Goal: Task Accomplishment & Management: Manage account settings

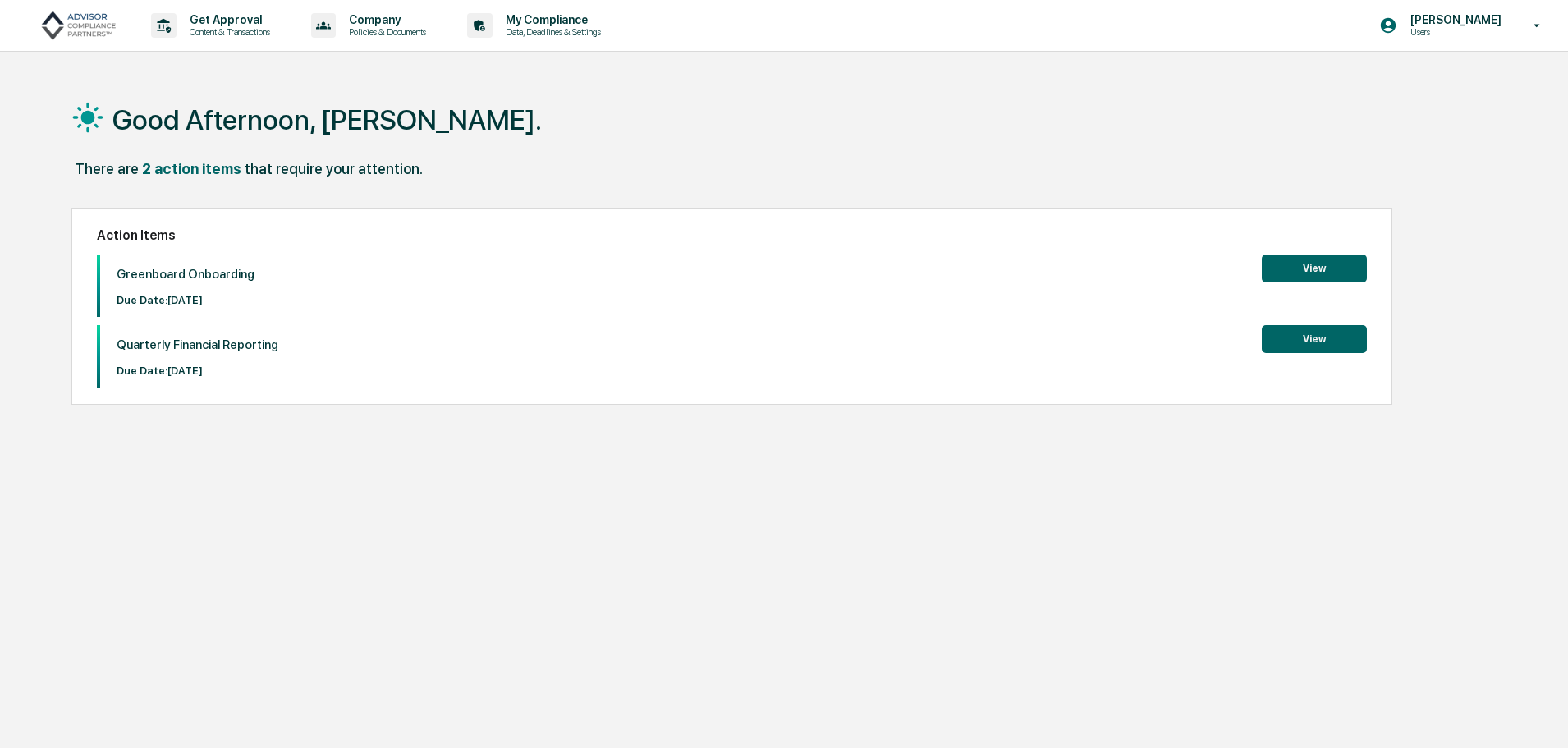
click at [1331, 265] on button "View" at bounding box center [1314, 269] width 106 height 28
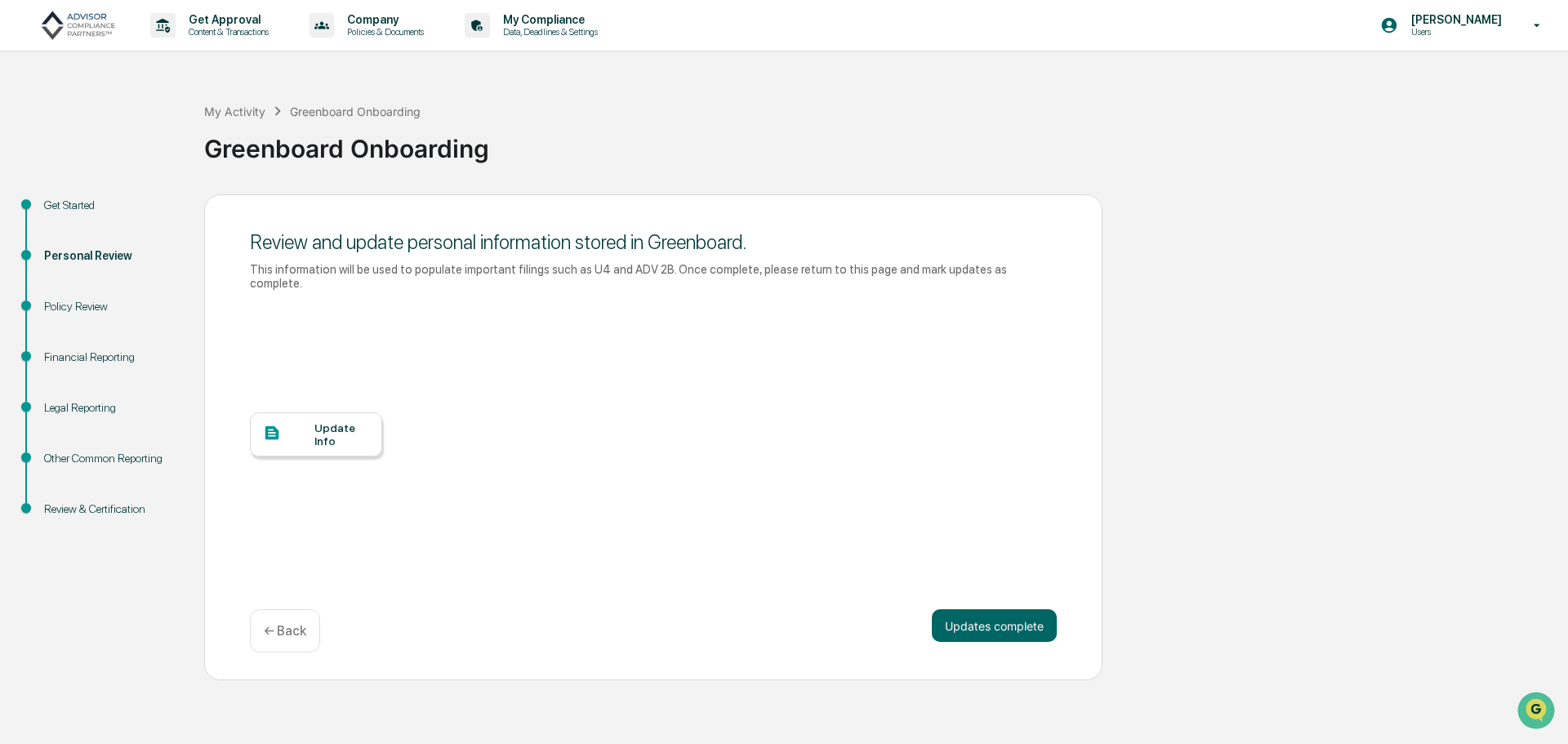
click at [334, 425] on div "Update Info" at bounding box center [341, 434] width 54 height 26
click at [1017, 612] on button "Updates complete" at bounding box center [994, 625] width 125 height 33
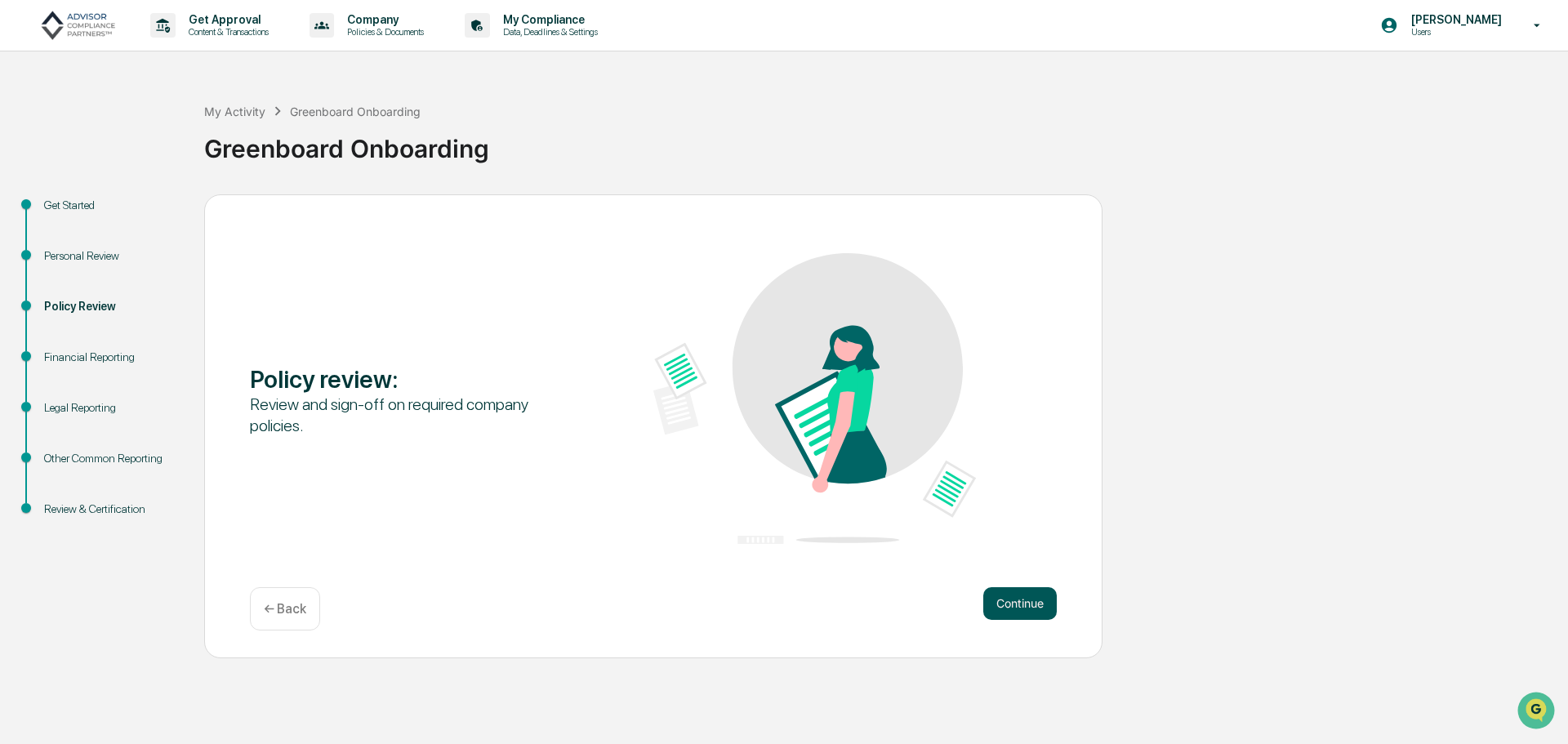
click at [1017, 594] on button "Continue" at bounding box center [1020, 603] width 73 height 33
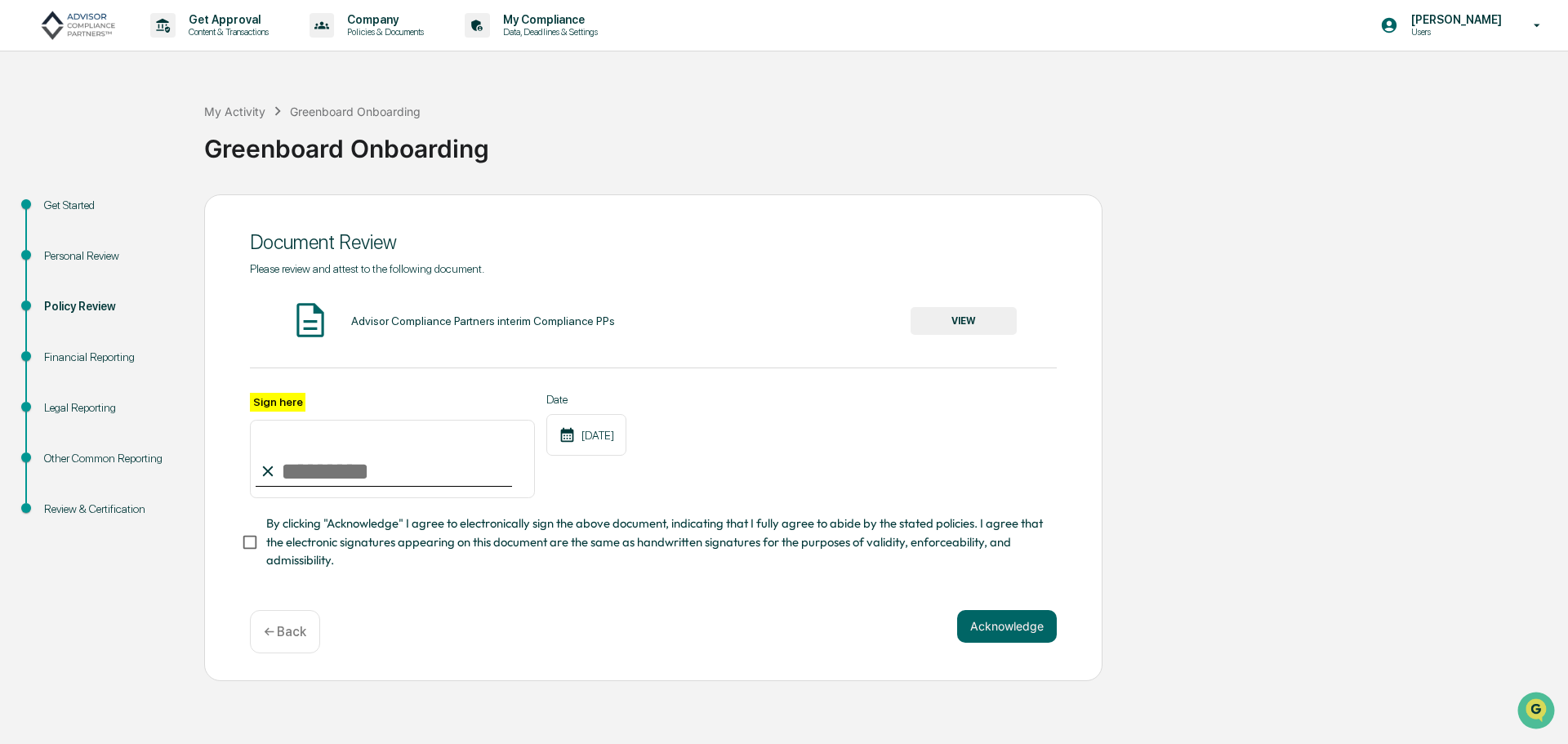
click at [297, 481] on input "Sign here" at bounding box center [392, 459] width 285 height 78
type input "*"
type input "**********"
click at [982, 319] on button "VIEW" at bounding box center [963, 321] width 106 height 28
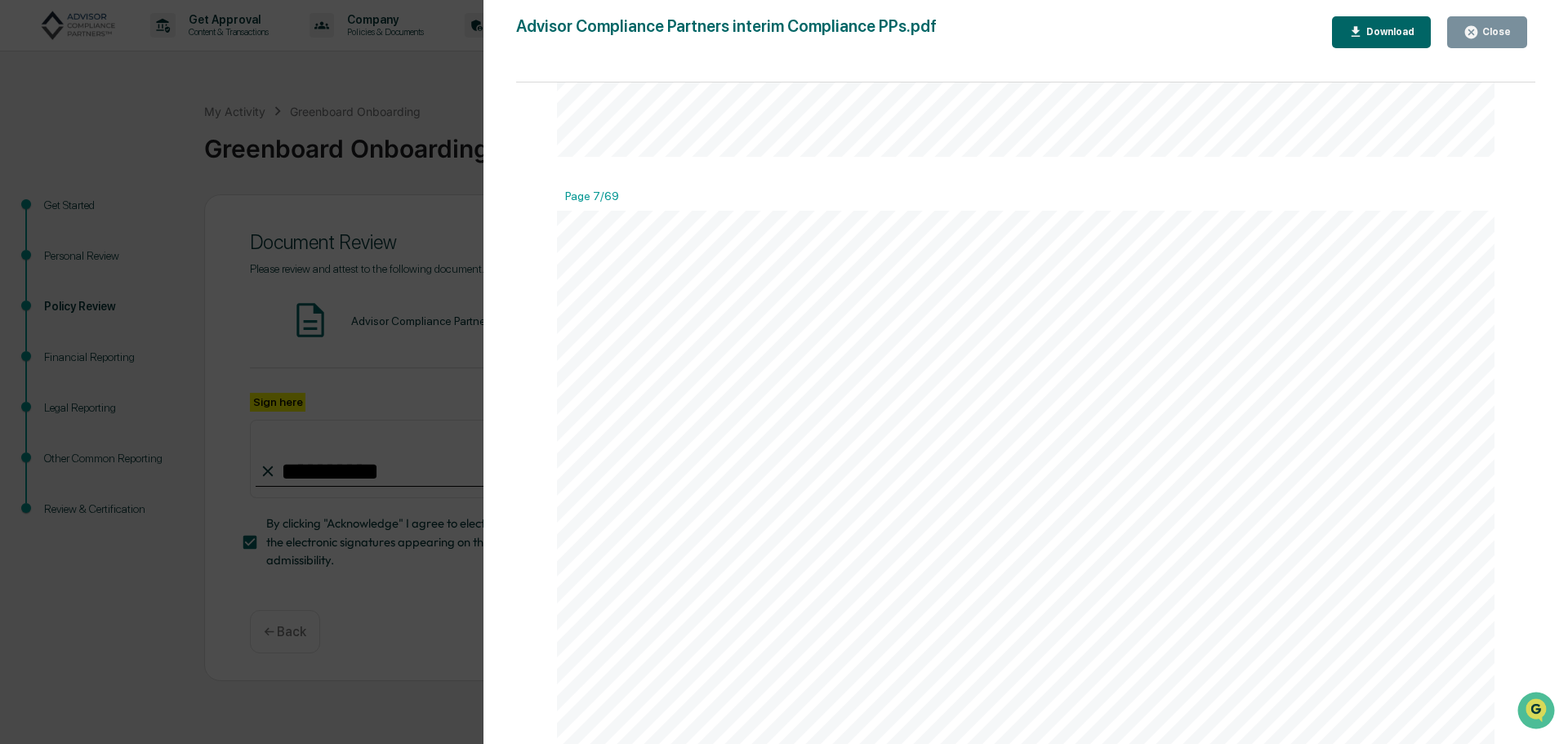
scroll to position [7515, 0]
click at [1496, 35] on div "Close" at bounding box center [1495, 32] width 32 height 12
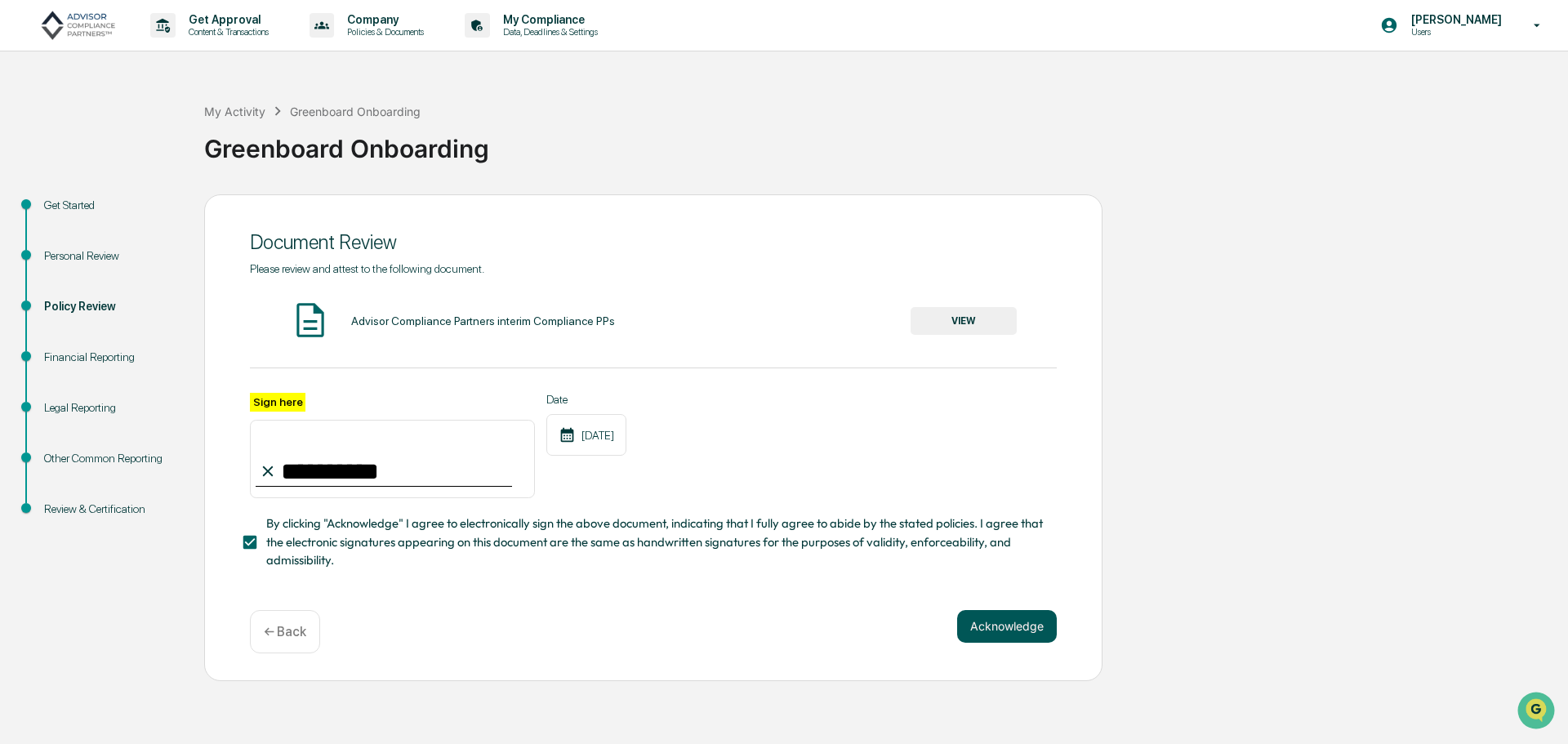
click at [990, 637] on button "Acknowledge" at bounding box center [1006, 626] width 100 height 33
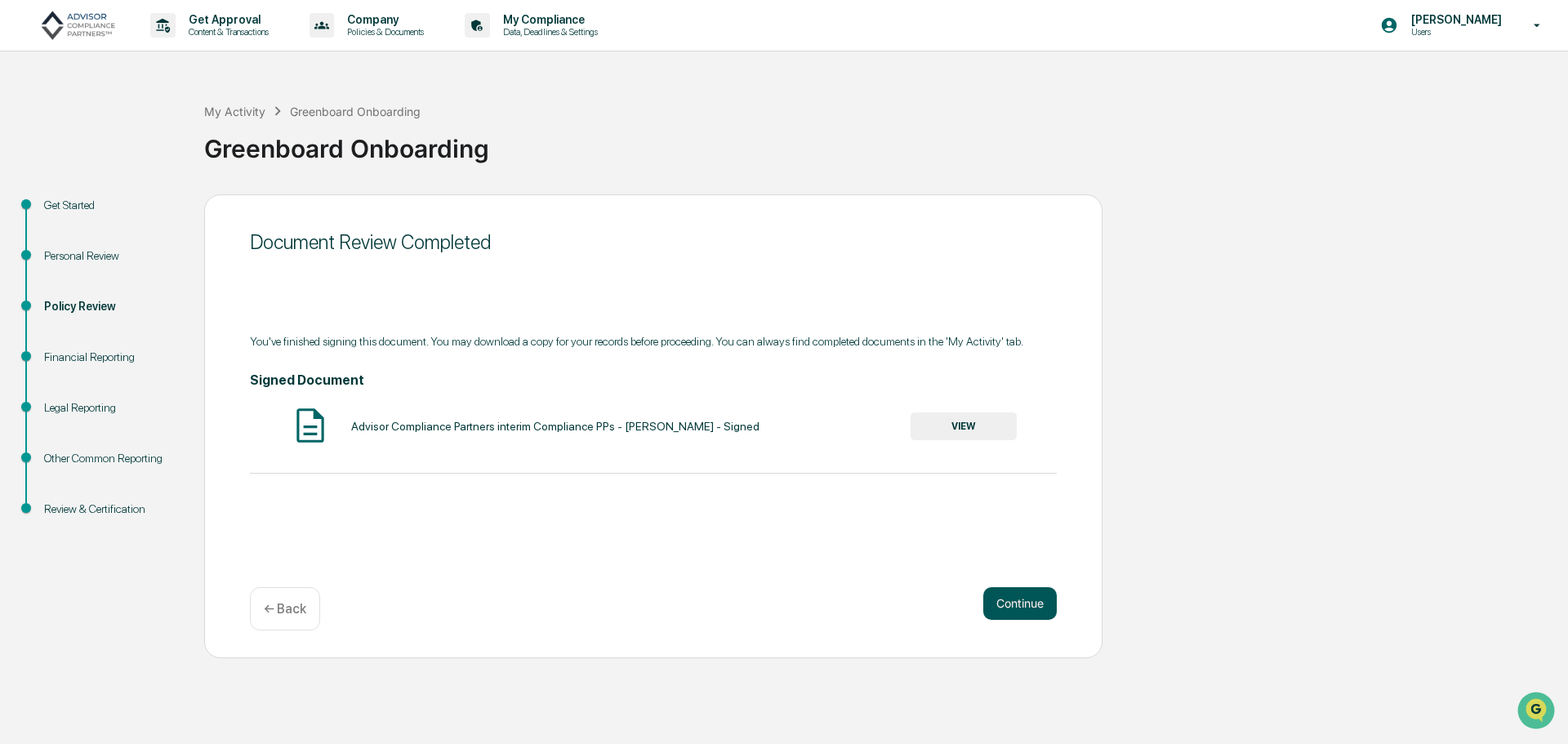
click at [1005, 603] on button "Continue" at bounding box center [1020, 603] width 73 height 33
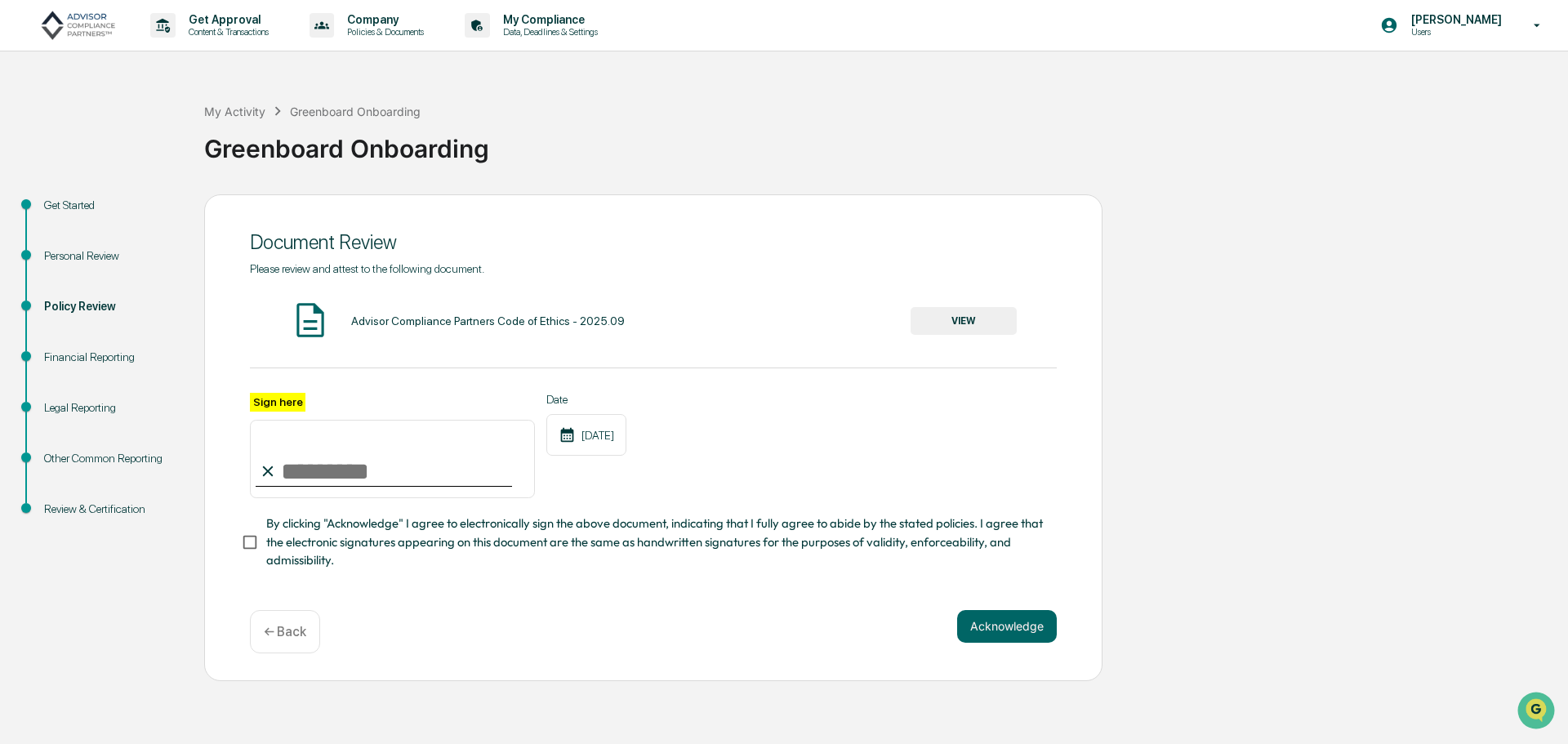
click at [311, 478] on input "Sign here" at bounding box center [392, 459] width 285 height 78
type input "**********"
click at [1031, 631] on button "Acknowledge" at bounding box center [1006, 626] width 100 height 33
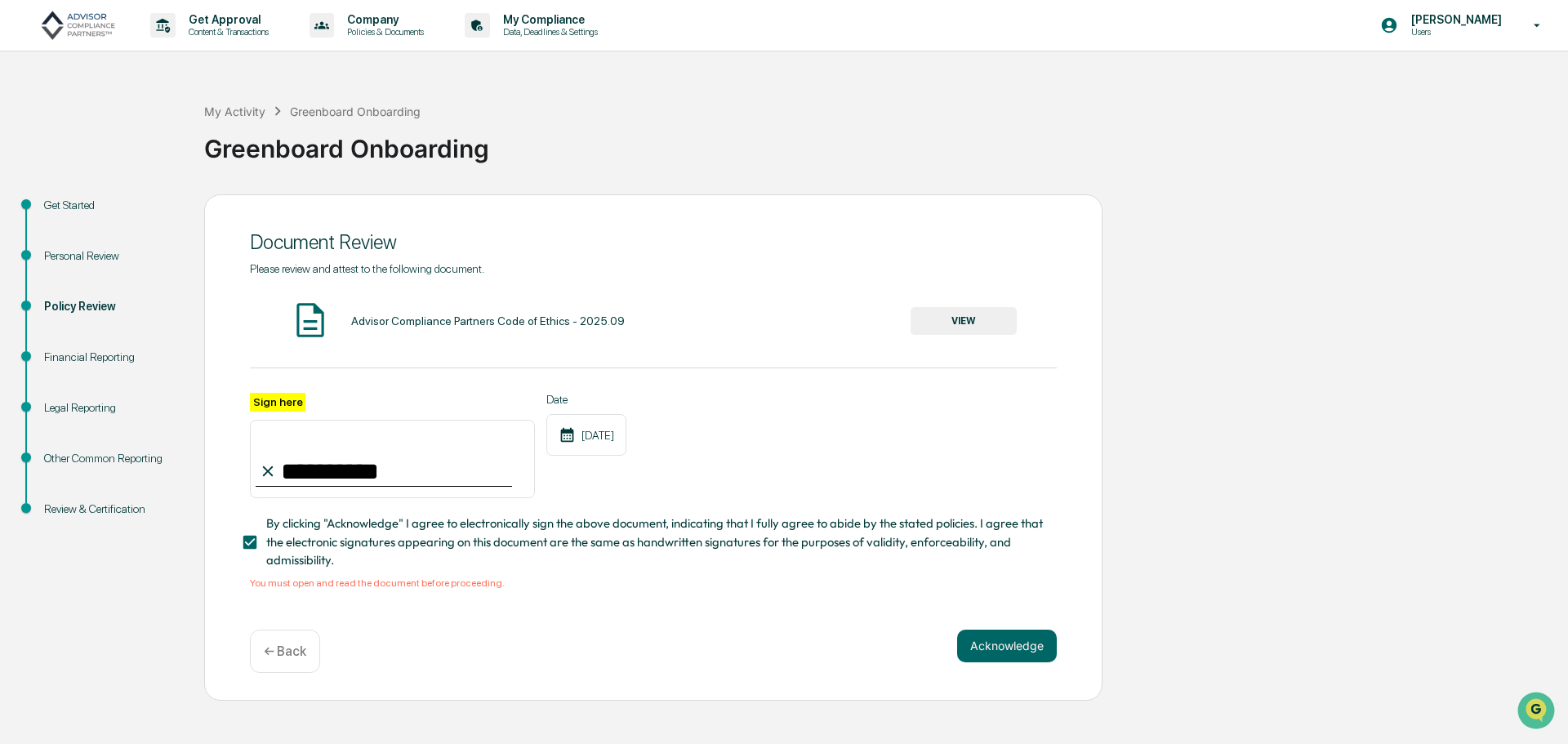
click at [961, 313] on button "VIEW" at bounding box center [963, 321] width 106 height 28
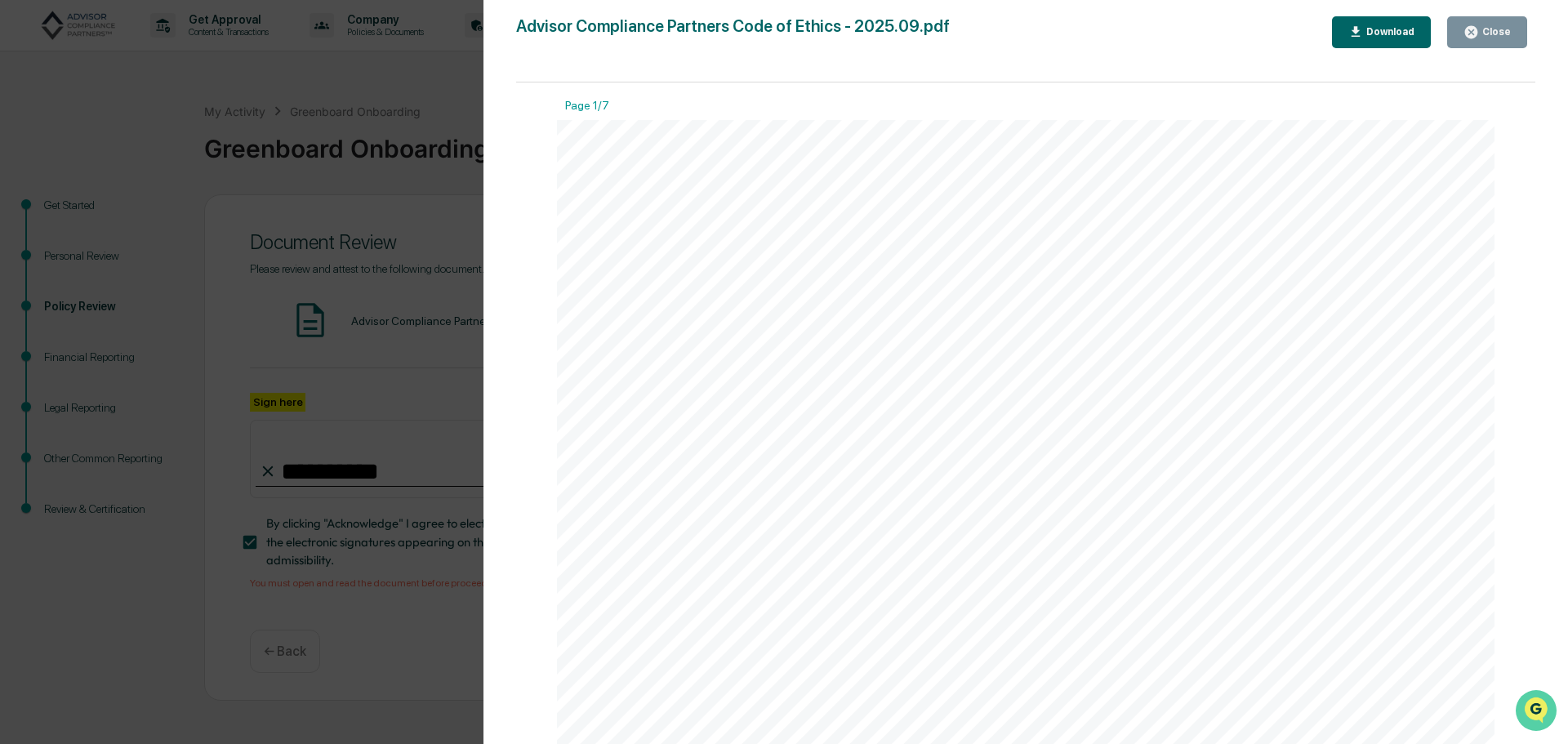
drag, startPoint x: 3040, startPoint y: 821, endPoint x: 1527, endPoint y: 711, distance: 1517.0
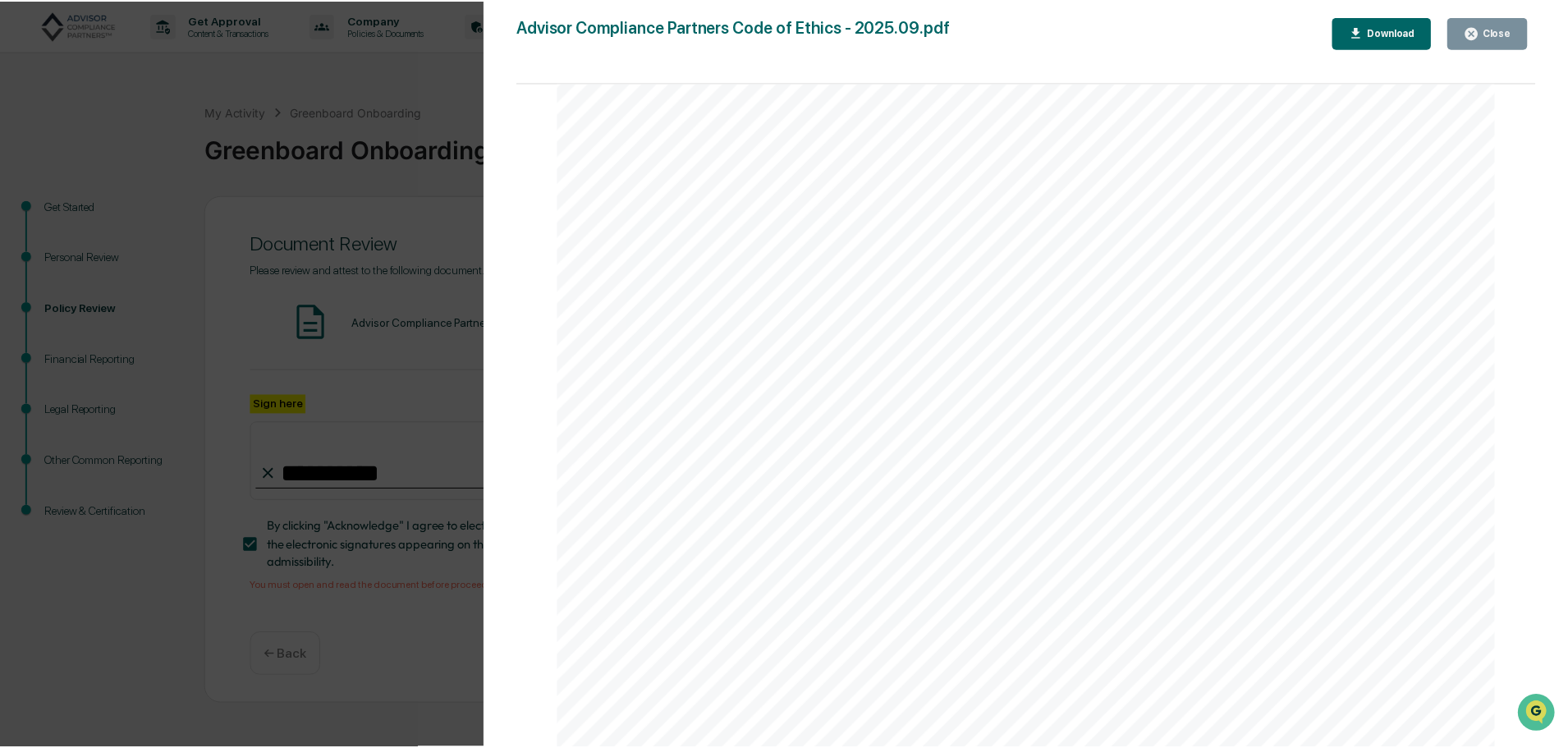
scroll to position [8235, 0]
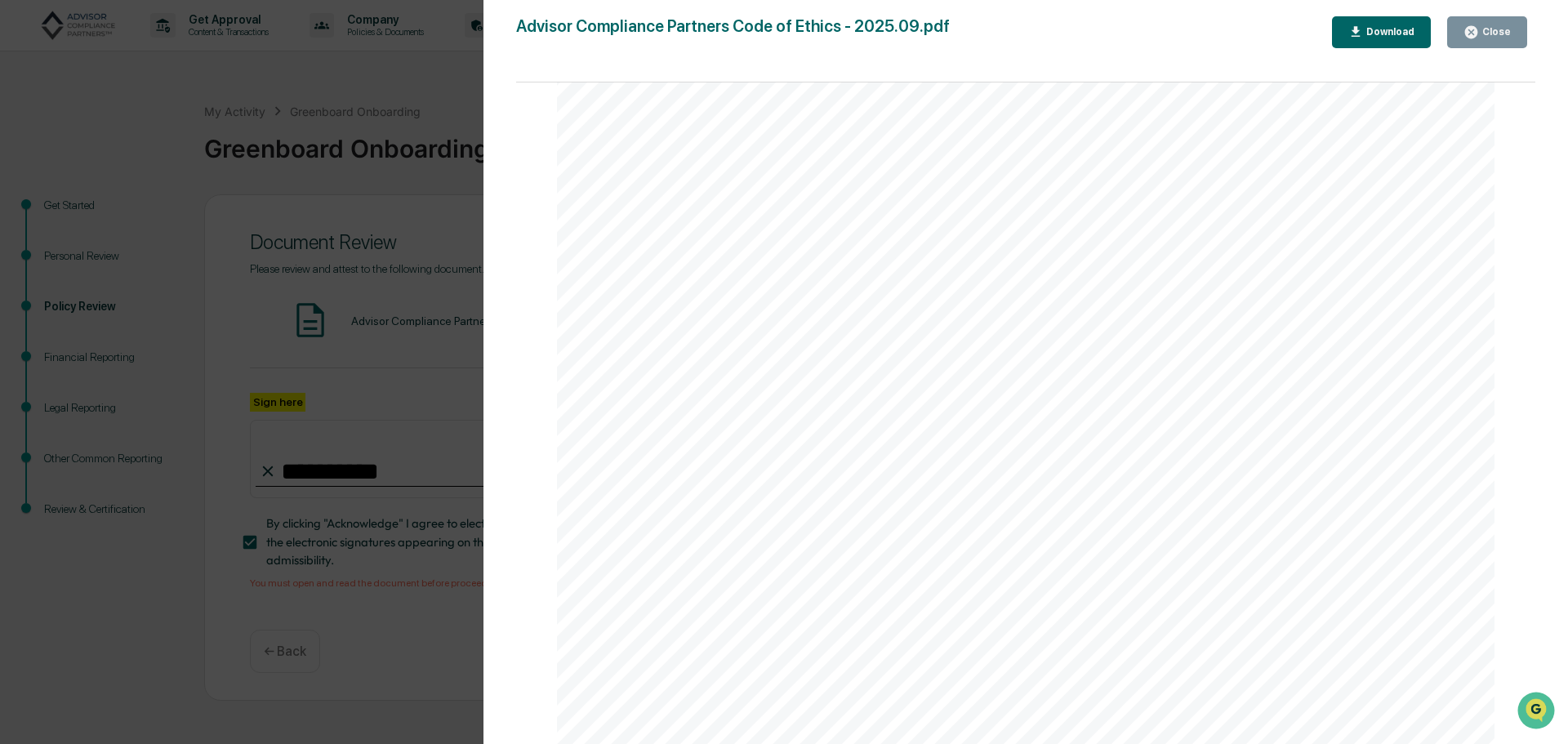
click at [1492, 34] on div "Close" at bounding box center [1495, 32] width 32 height 12
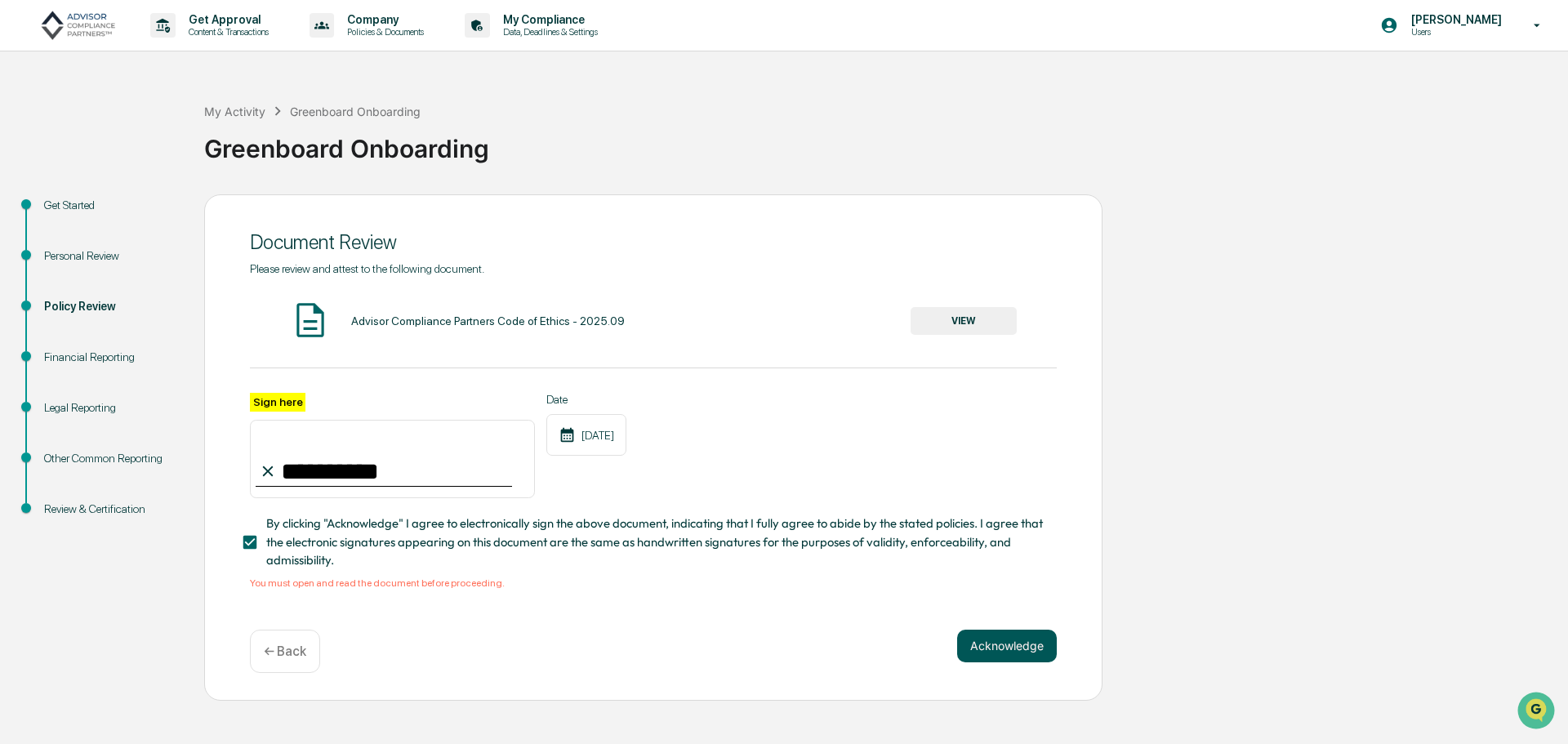
click at [1010, 642] on button "Acknowledge" at bounding box center [1006, 646] width 100 height 33
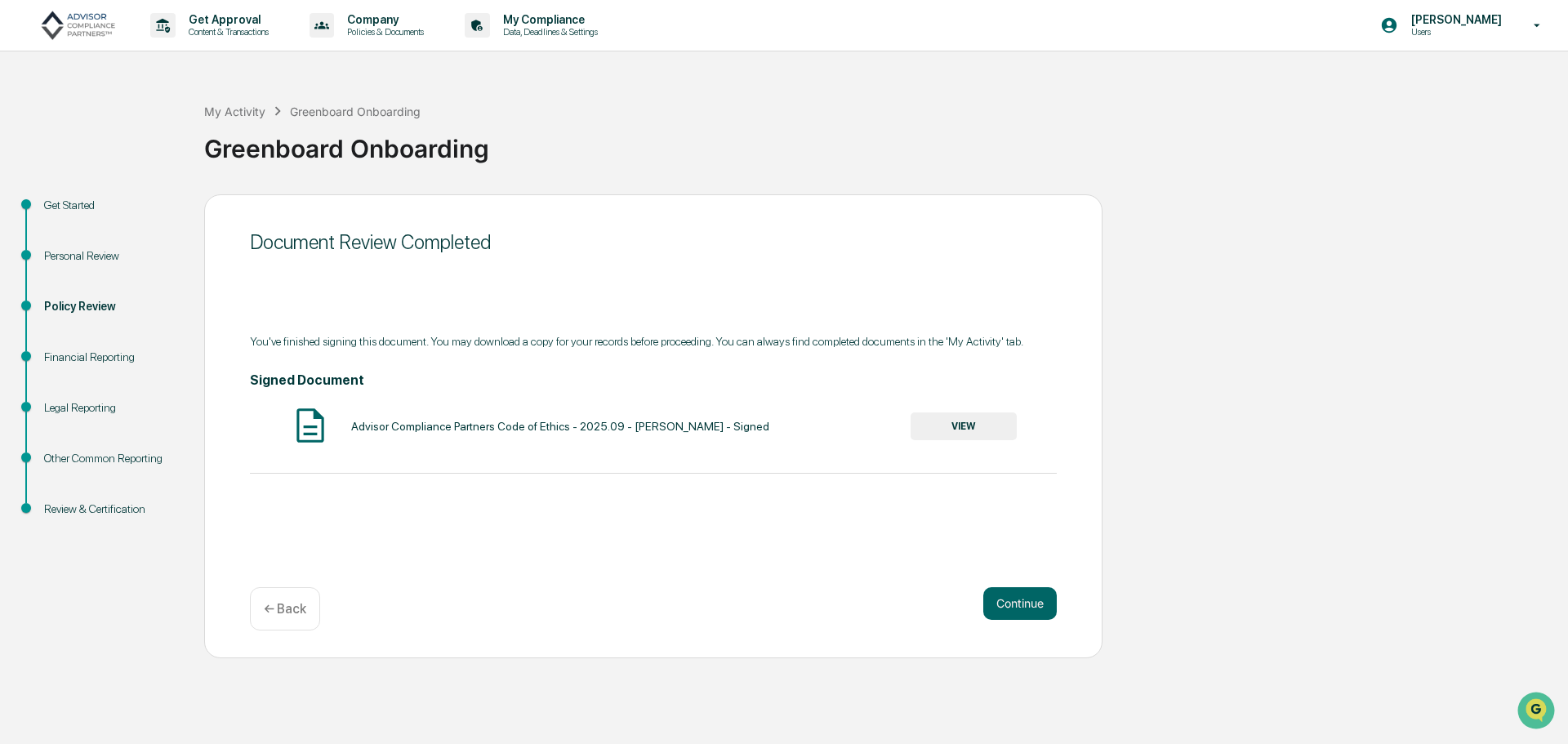
click at [963, 432] on button "VIEW" at bounding box center [963, 426] width 106 height 28
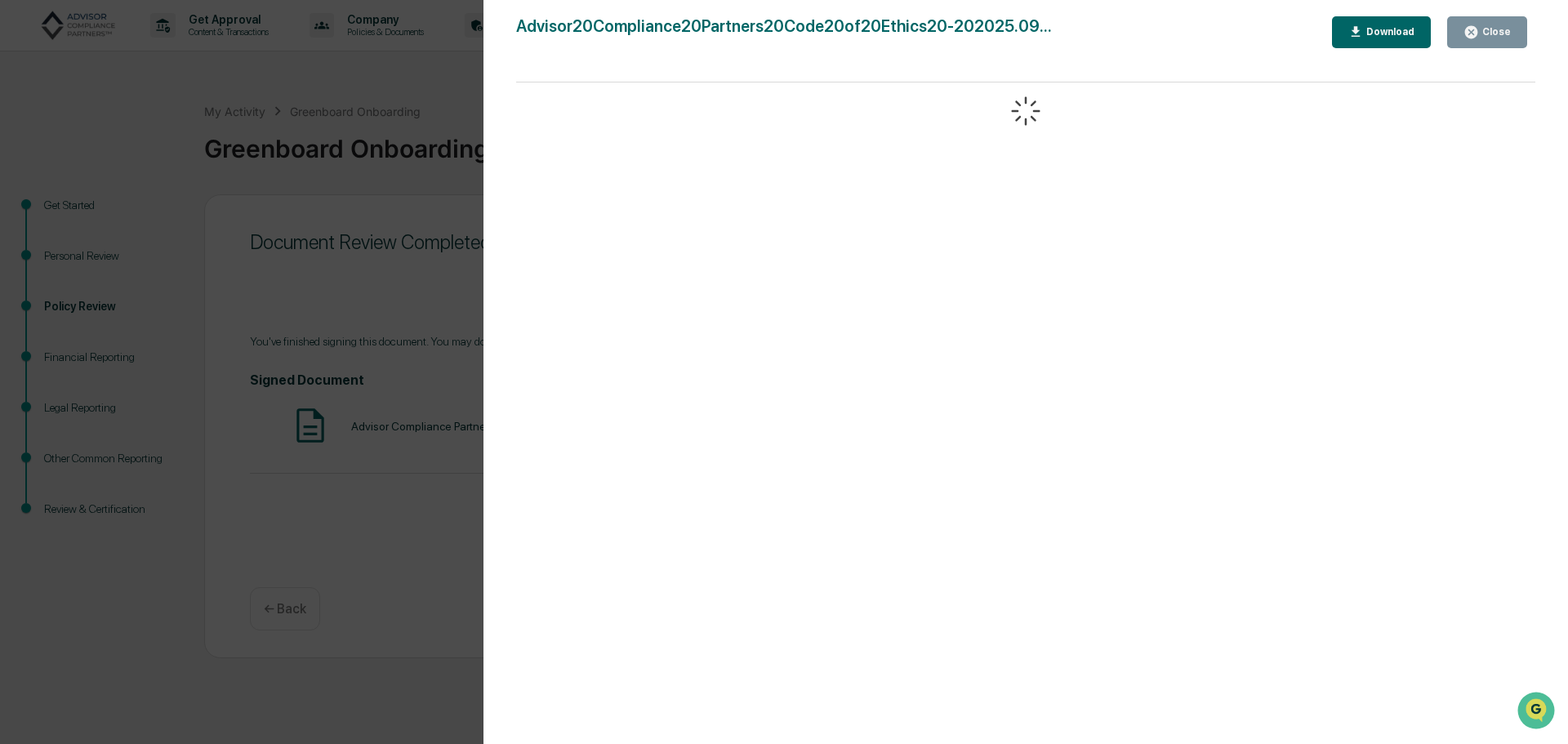
click at [1502, 34] on div "Close" at bounding box center [1495, 32] width 32 height 12
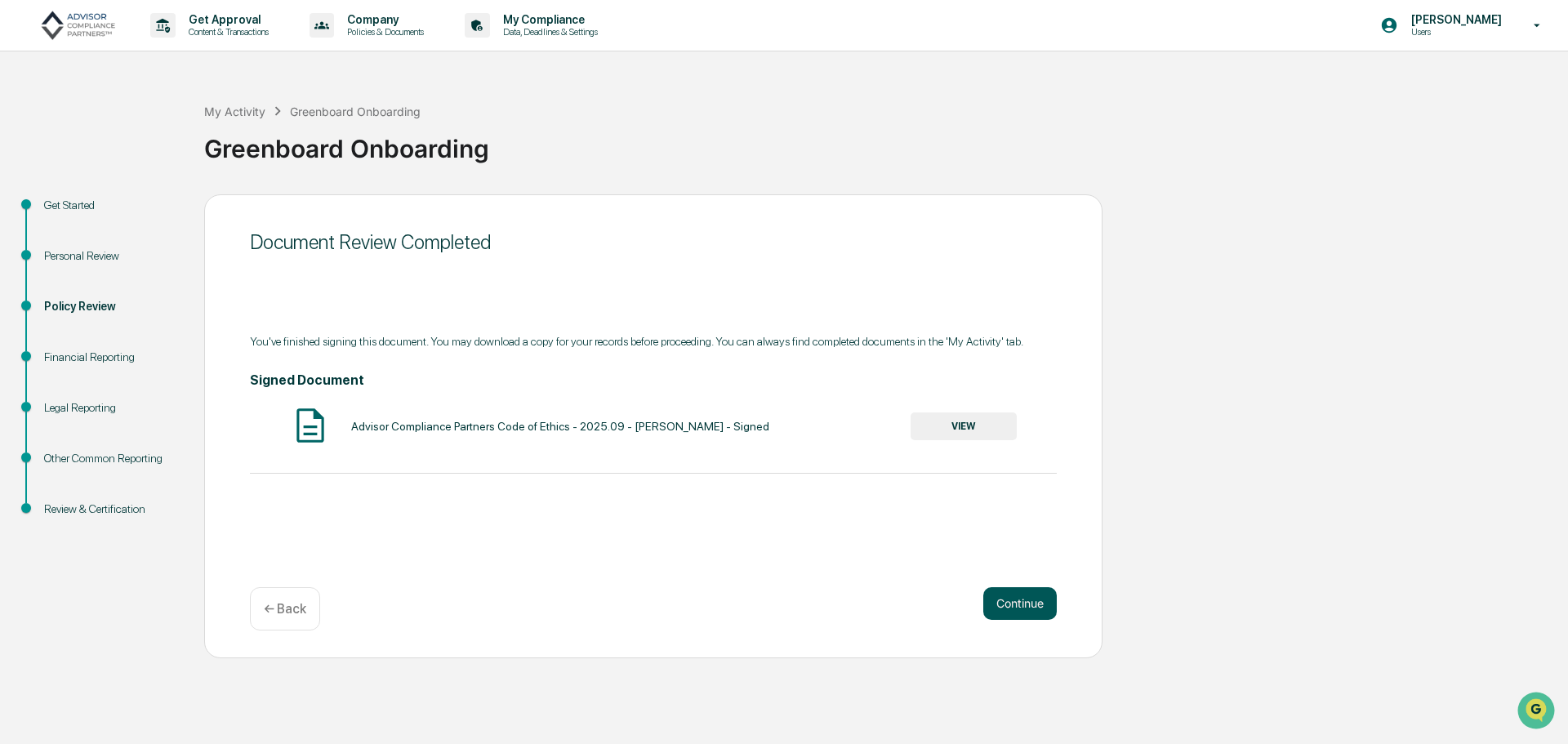
click at [1032, 606] on button "Continue" at bounding box center [1020, 603] width 73 height 33
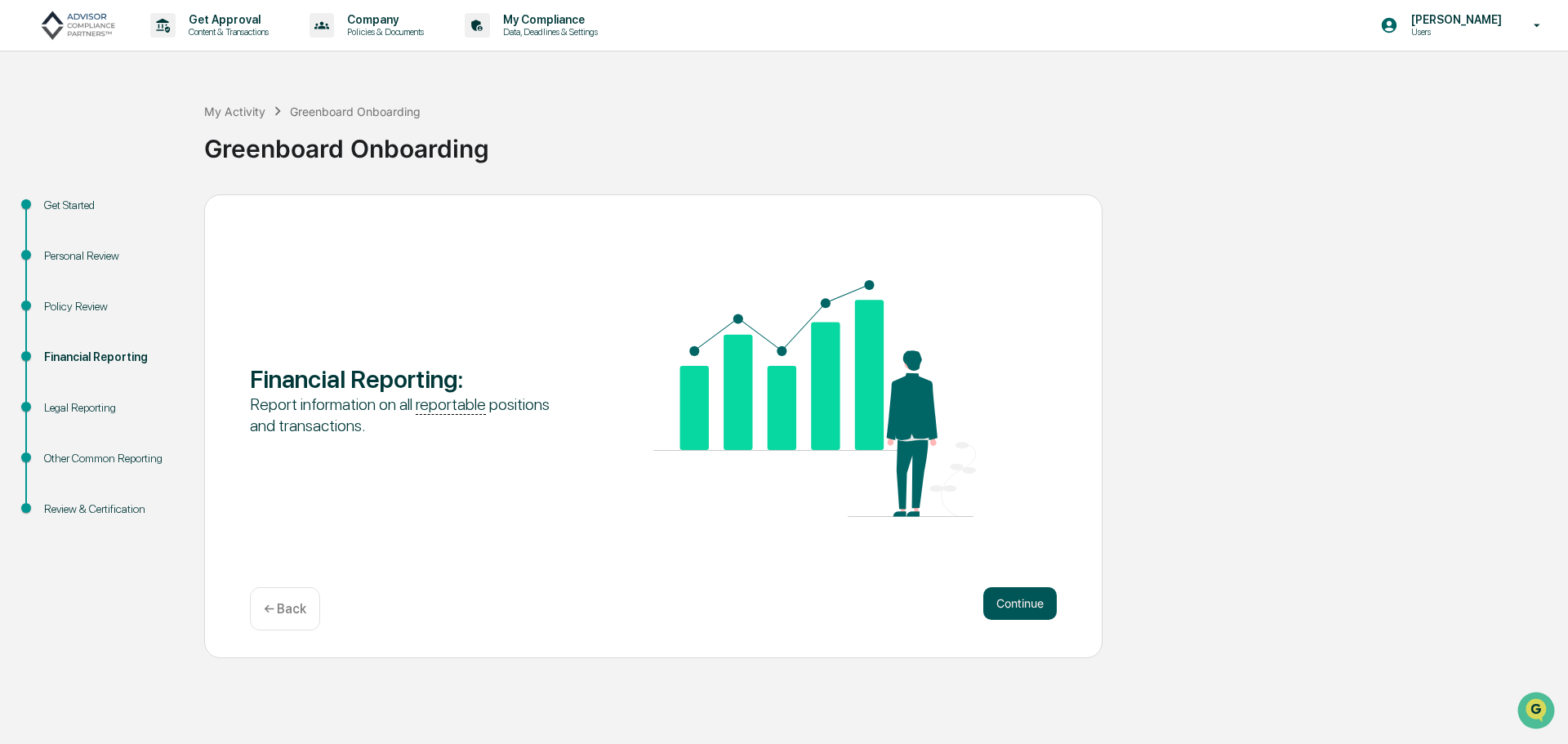
click at [1002, 607] on button "Continue" at bounding box center [1020, 603] width 73 height 33
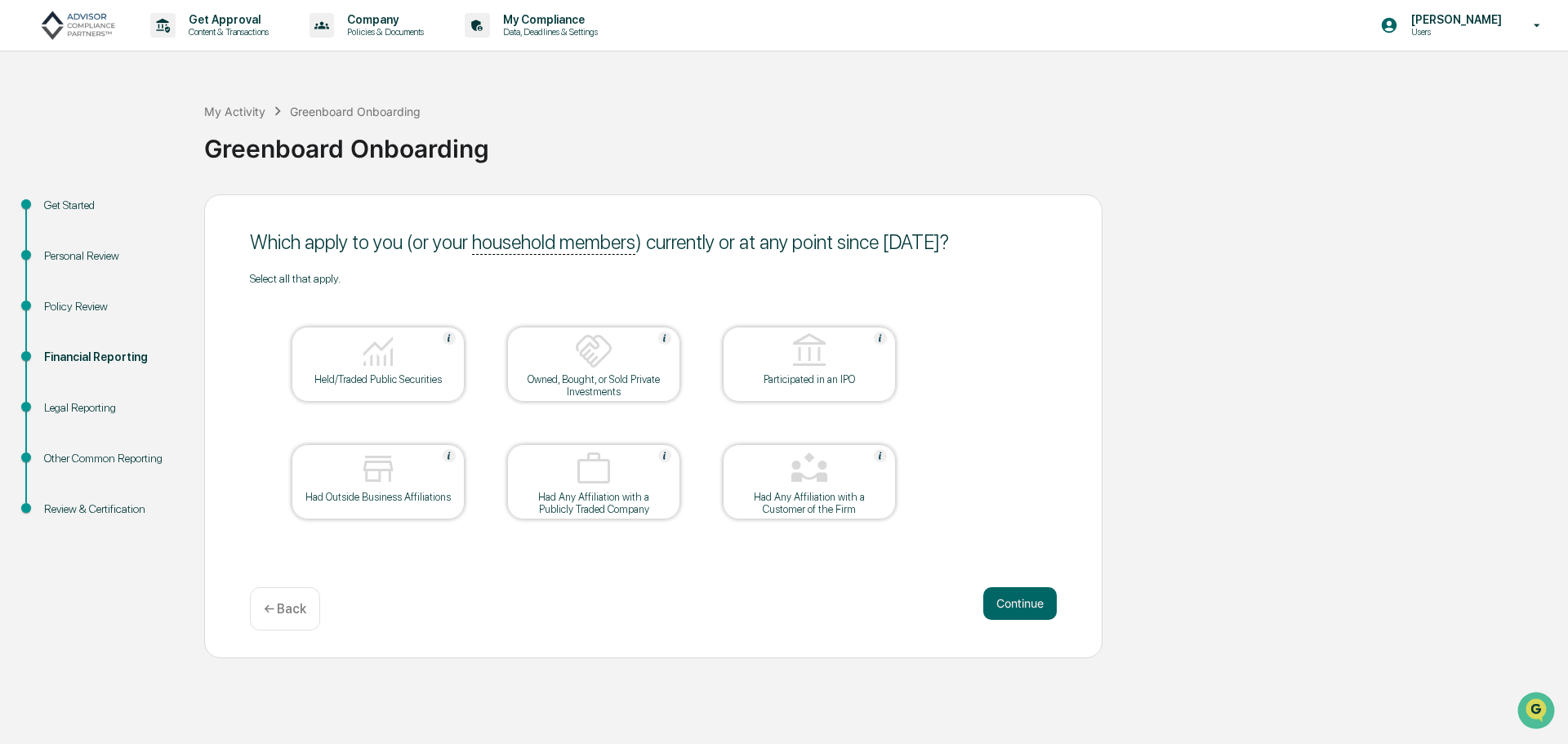
click at [366, 368] on img at bounding box center [378, 352] width 40 height 40
click at [573, 367] on div at bounding box center [593, 353] width 163 height 42
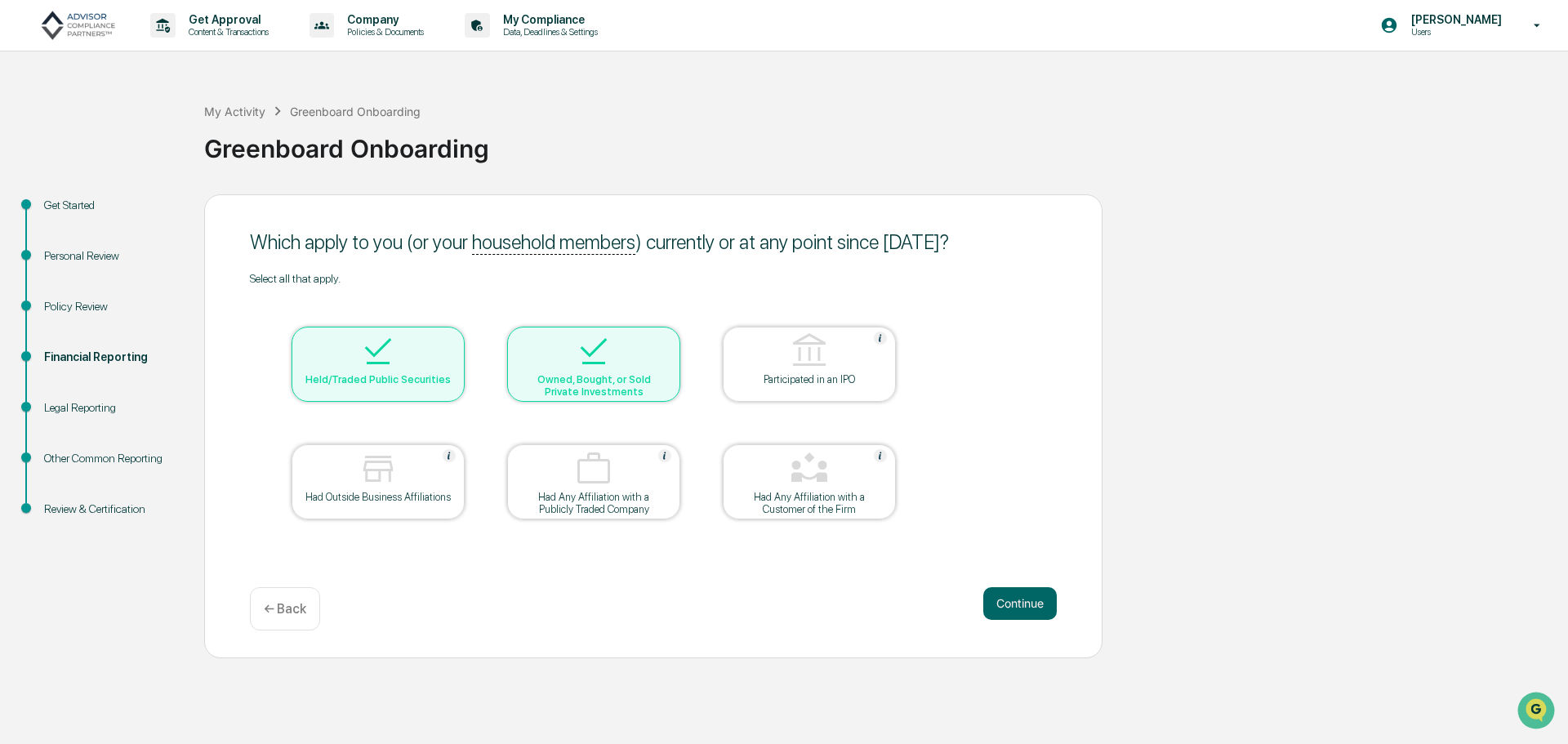
drag, startPoint x: 827, startPoint y: 457, endPoint x: 830, endPoint y: 469, distance: 12.4
click at [827, 458] on img at bounding box center [809, 469] width 40 height 40
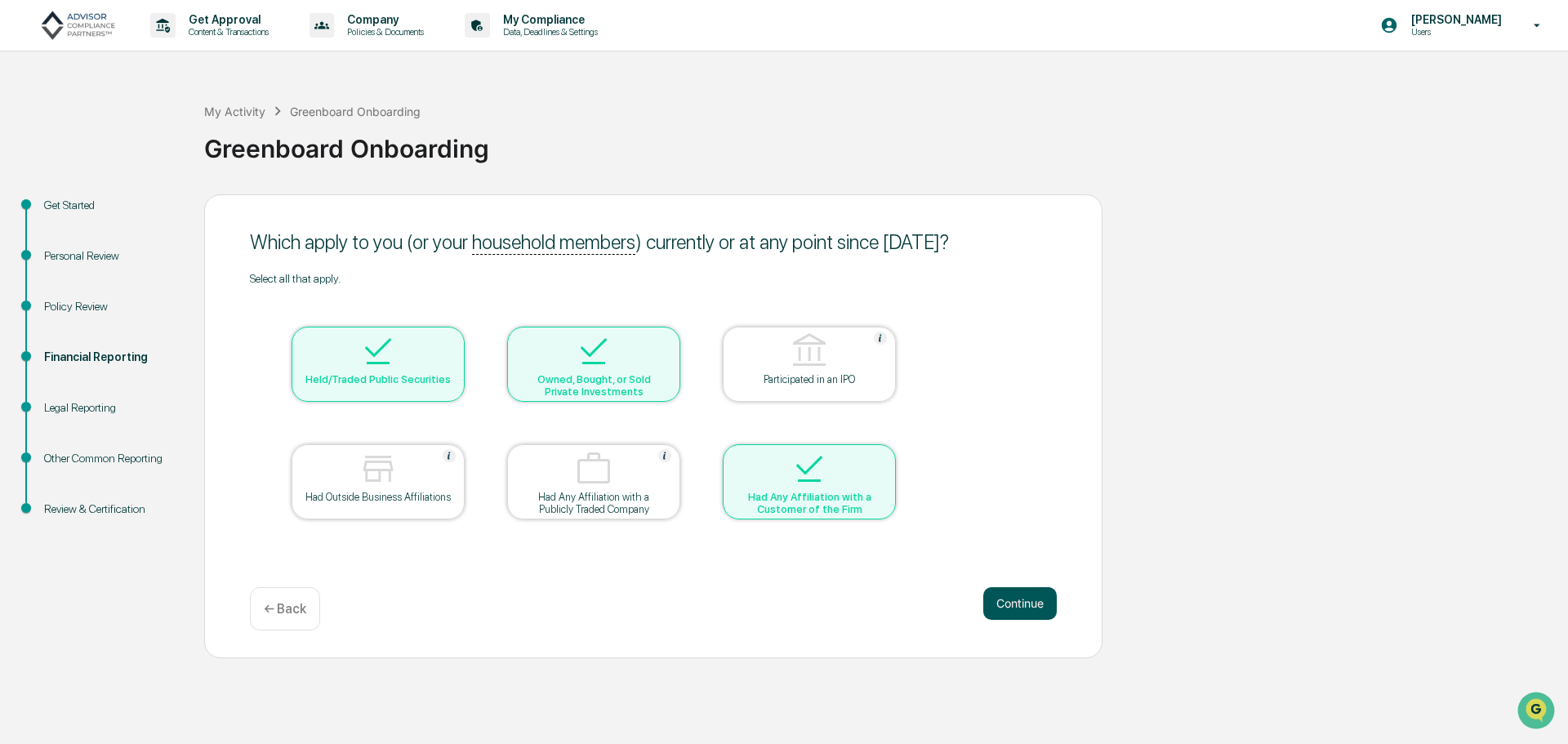
click at [1017, 606] on button "Continue" at bounding box center [1020, 603] width 73 height 33
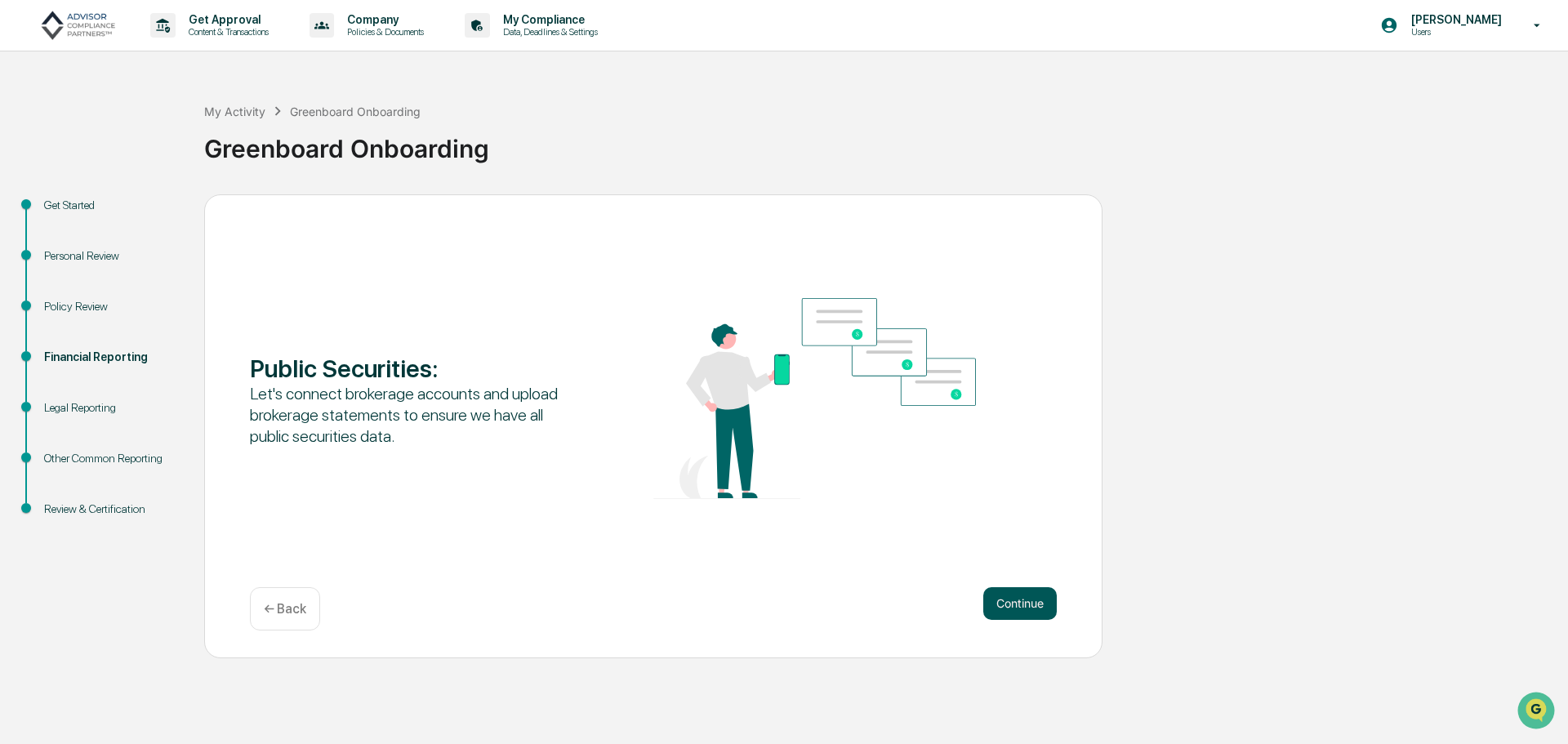
click at [1004, 607] on button "Continue" at bounding box center [1020, 603] width 73 height 33
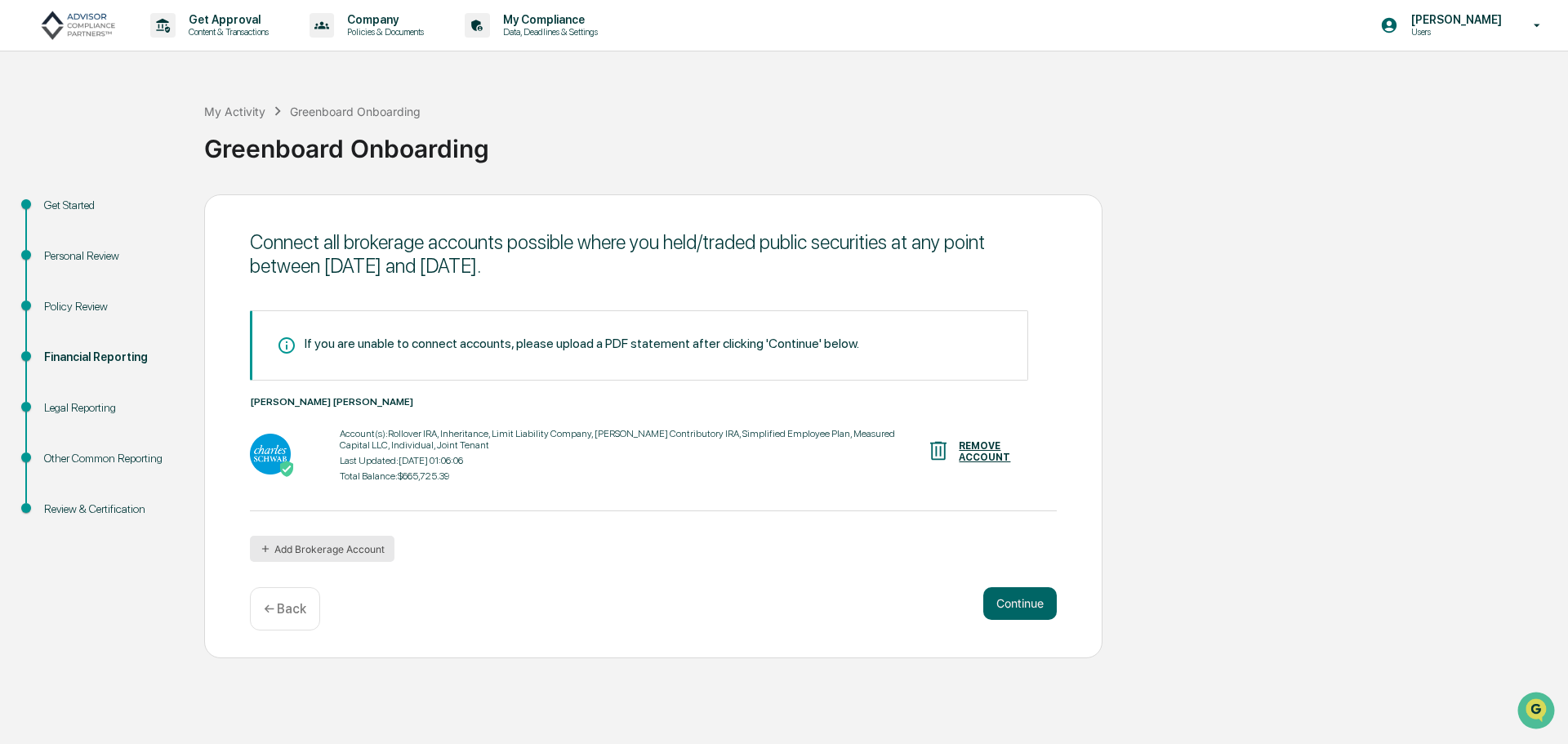
click at [346, 538] on button "Add Brokerage Account" at bounding box center [322, 549] width 145 height 26
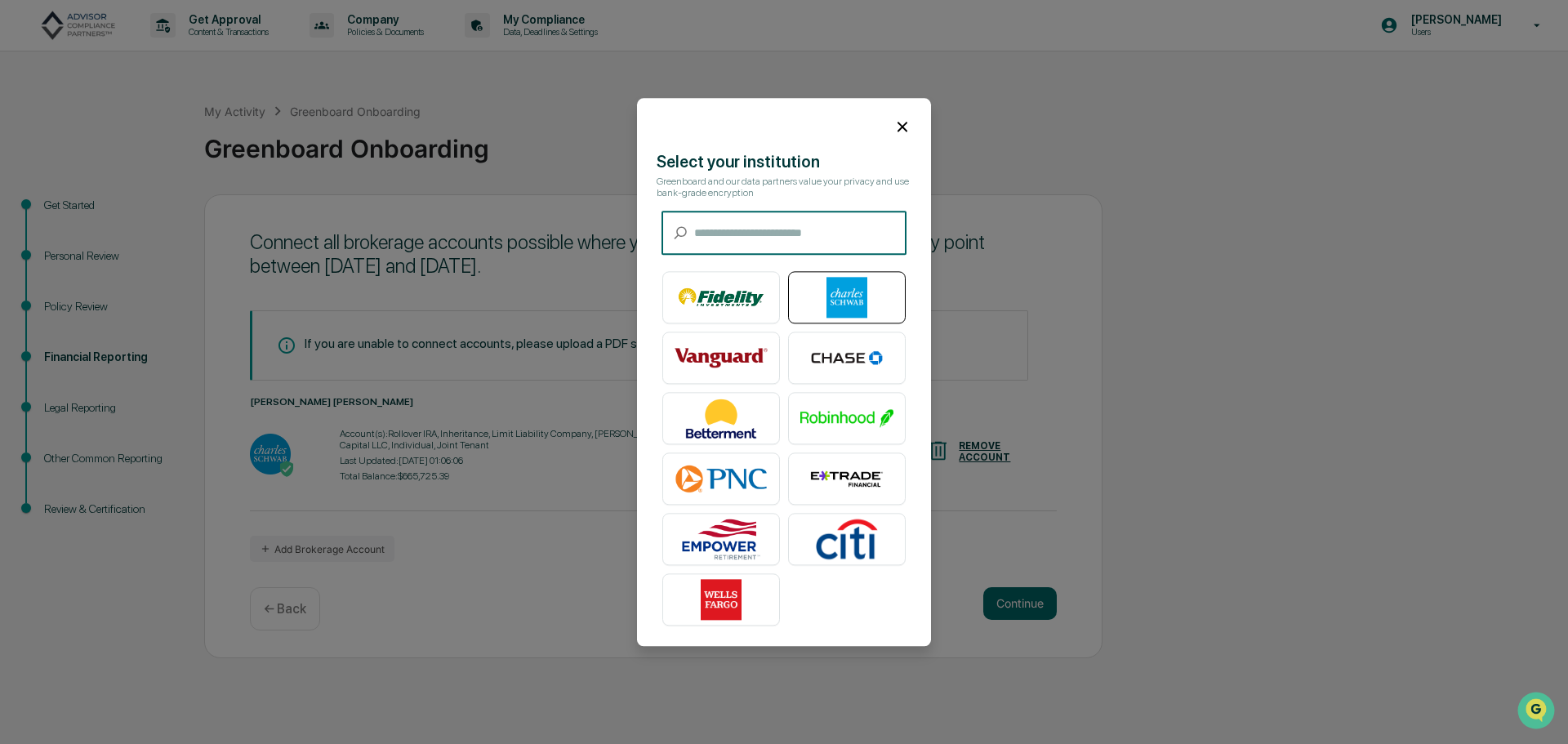
click at [851, 286] on img at bounding box center [847, 297] width 93 height 41
click at [893, 123] on icon at bounding box center [902, 127] width 18 height 18
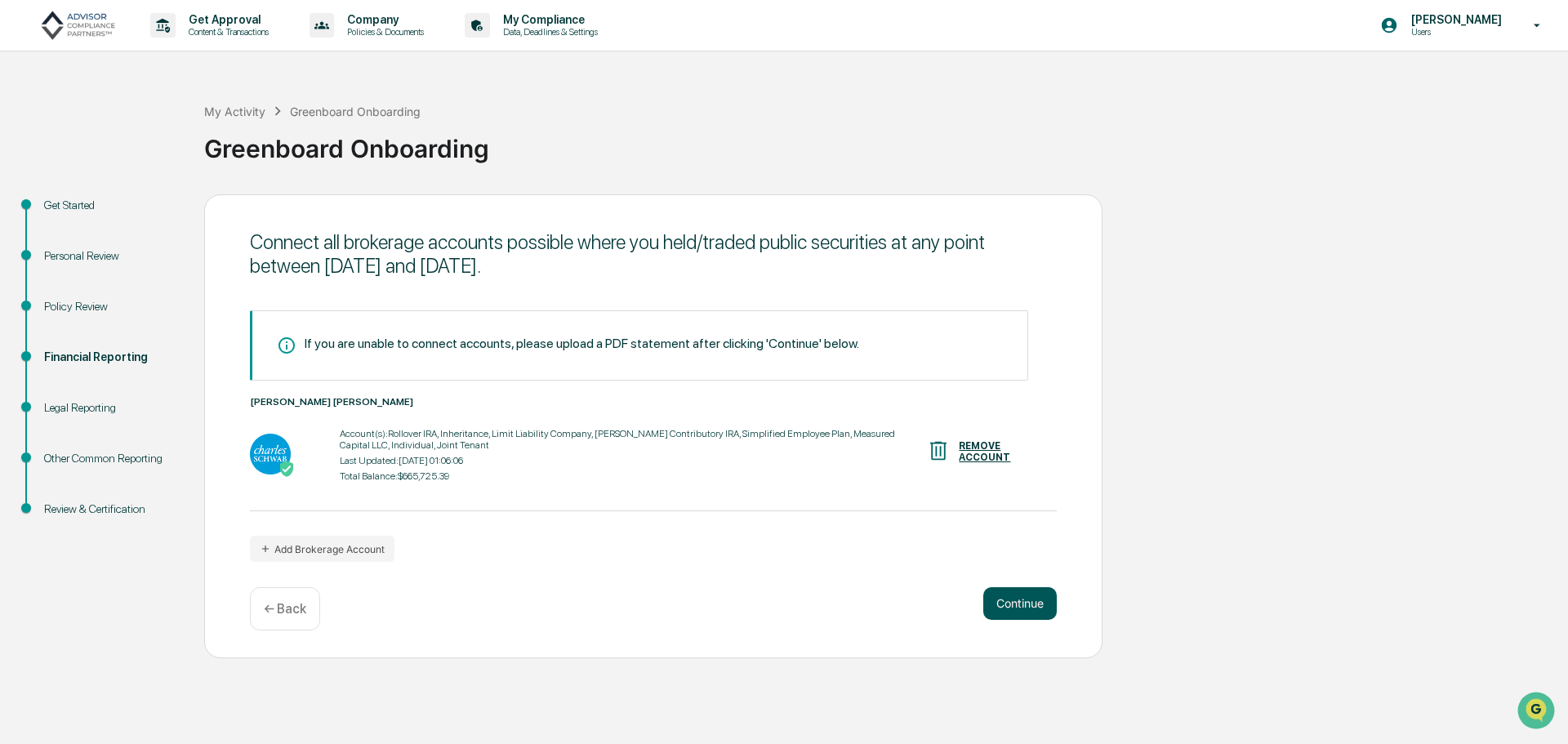
click at [1024, 604] on button "Continue" at bounding box center [1020, 603] width 73 height 33
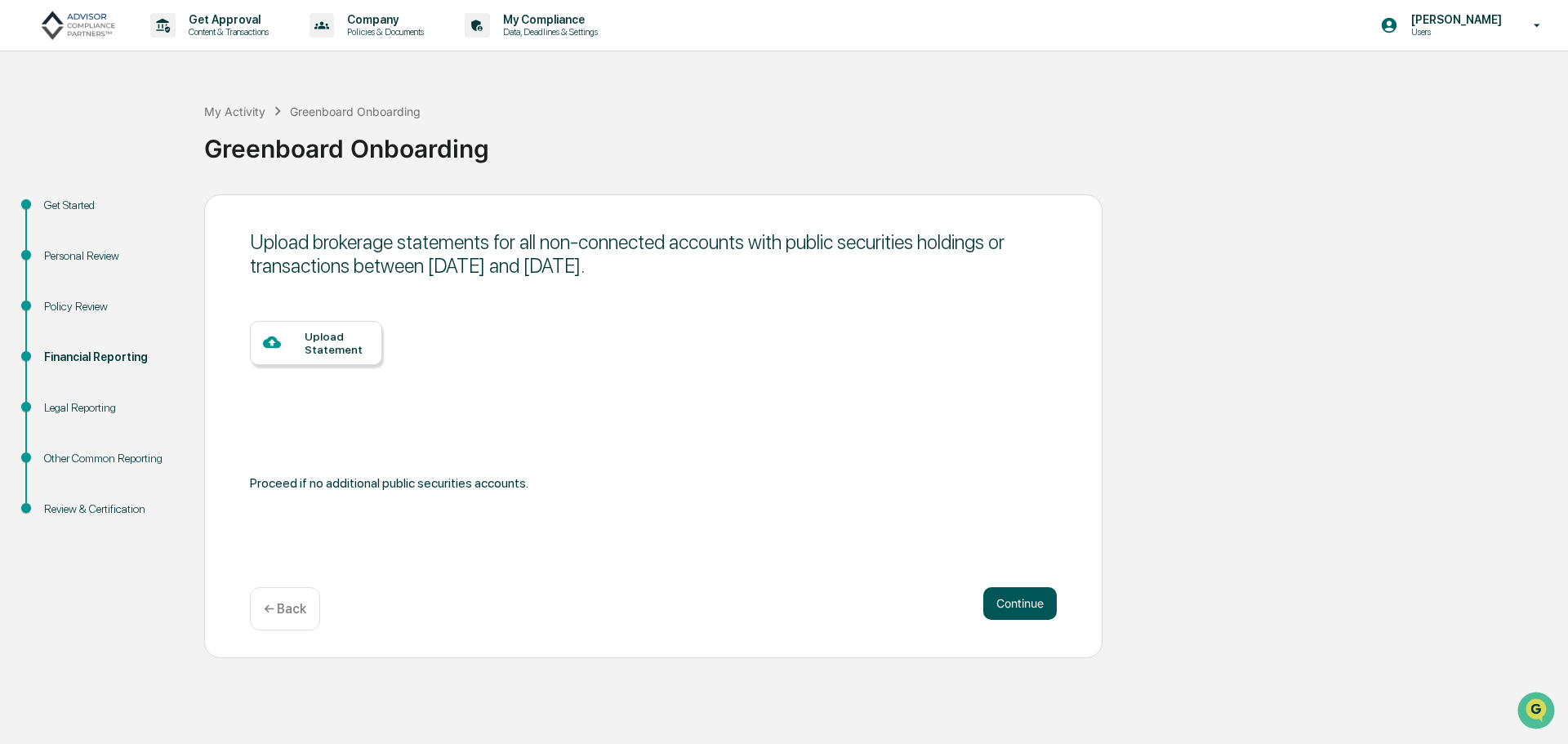
click at [1031, 606] on button "Continue" at bounding box center [1020, 603] width 73 height 33
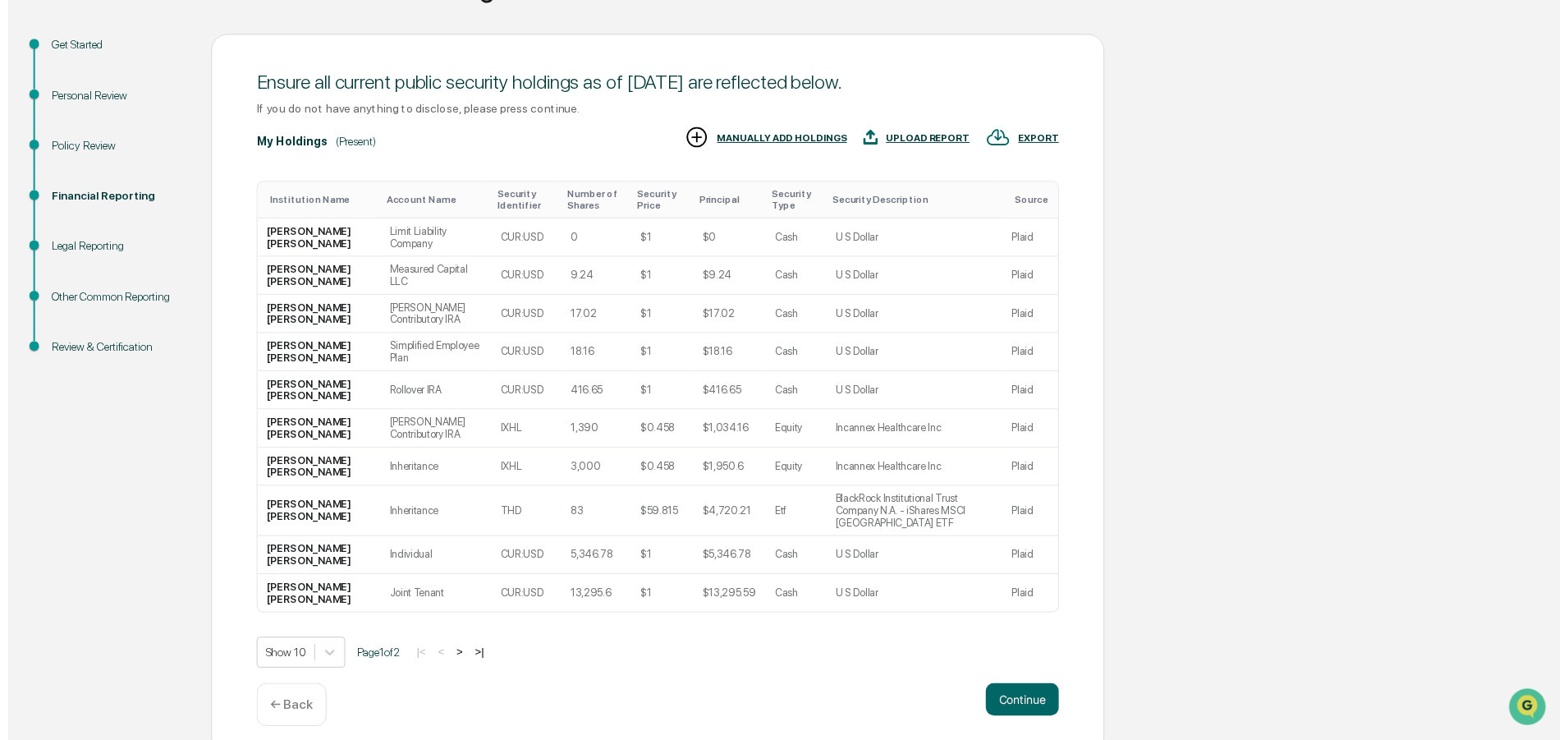
scroll to position [162, 0]
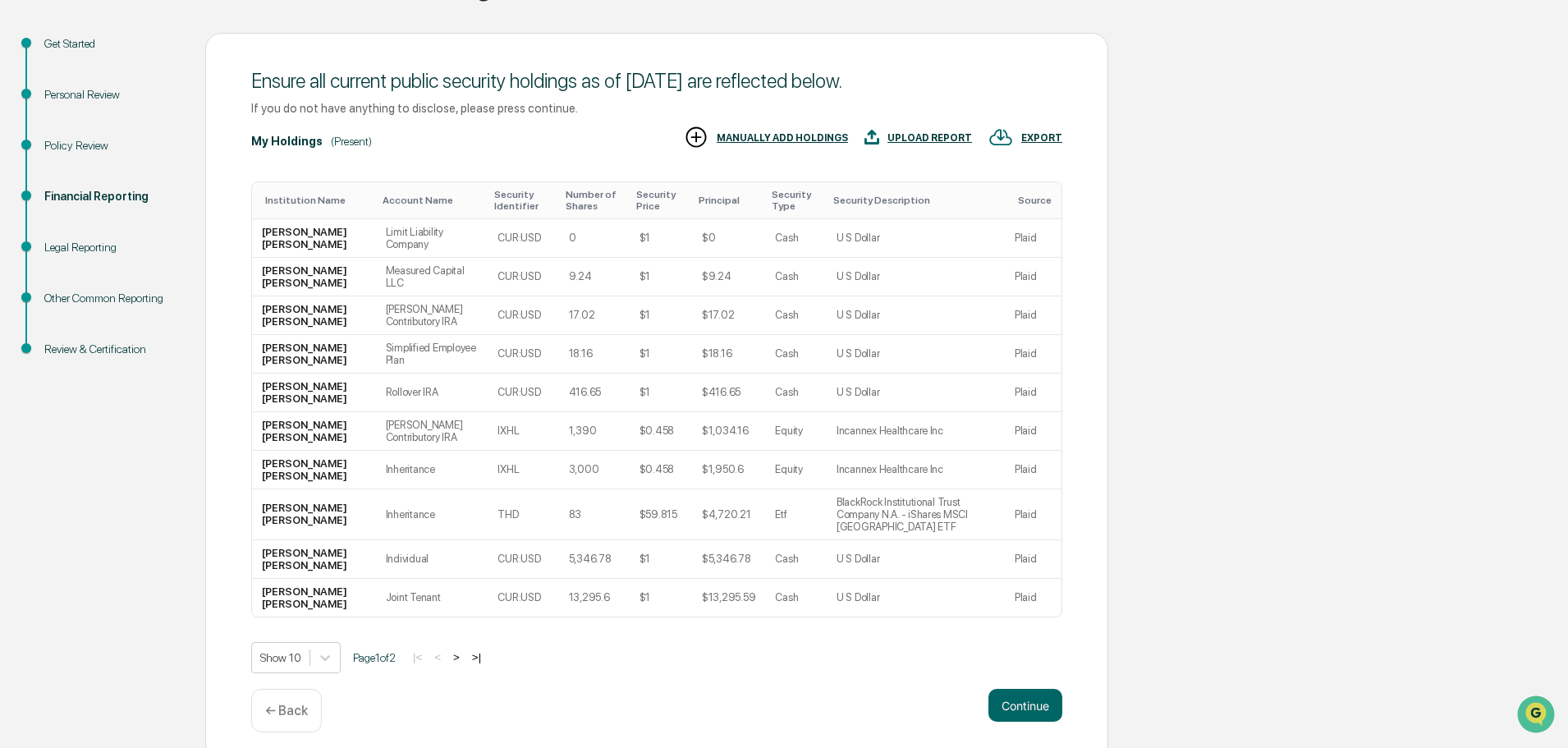
click at [465, 650] on button ">" at bounding box center [456, 657] width 16 height 14
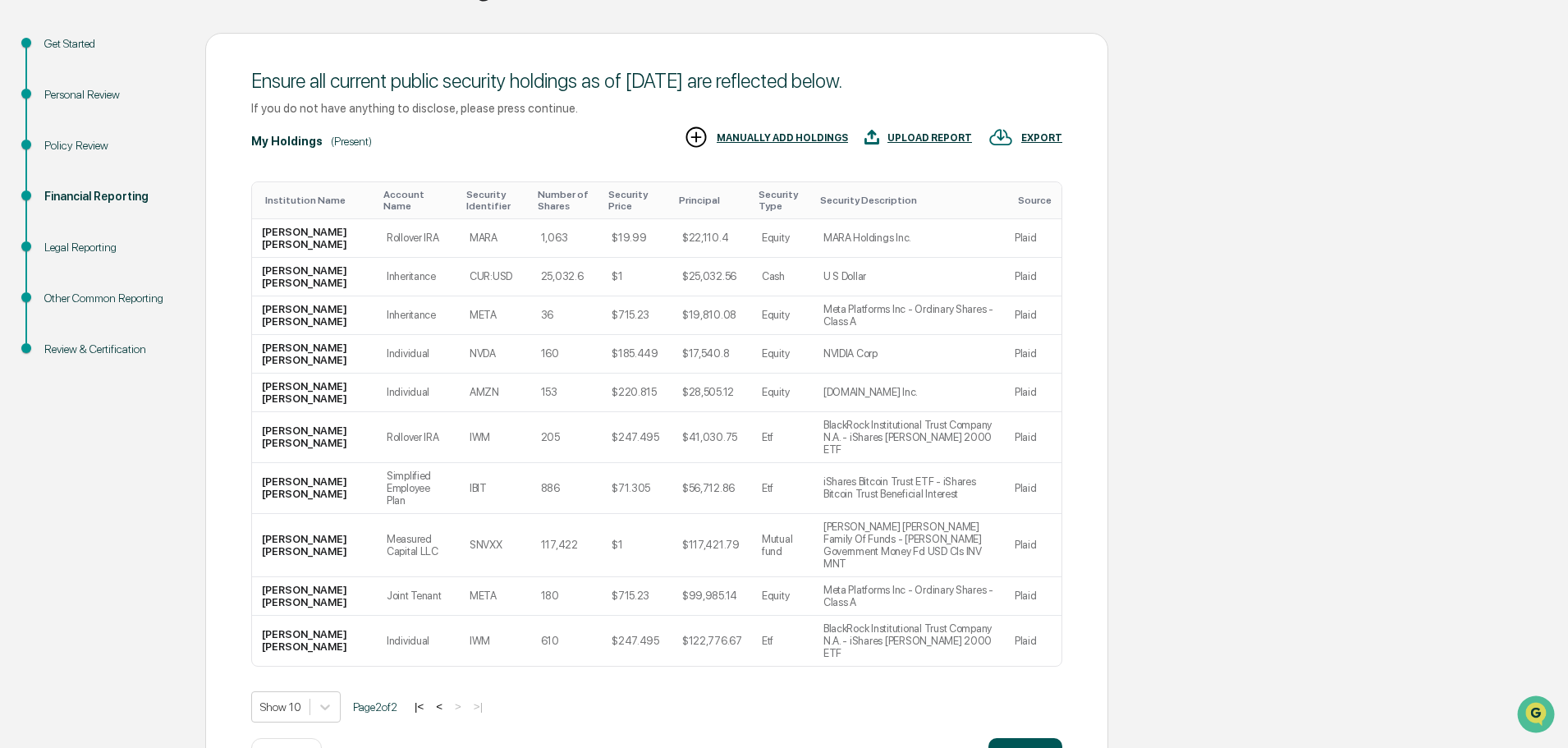
click at [1037, 738] on button "Continue" at bounding box center [1025, 754] width 74 height 33
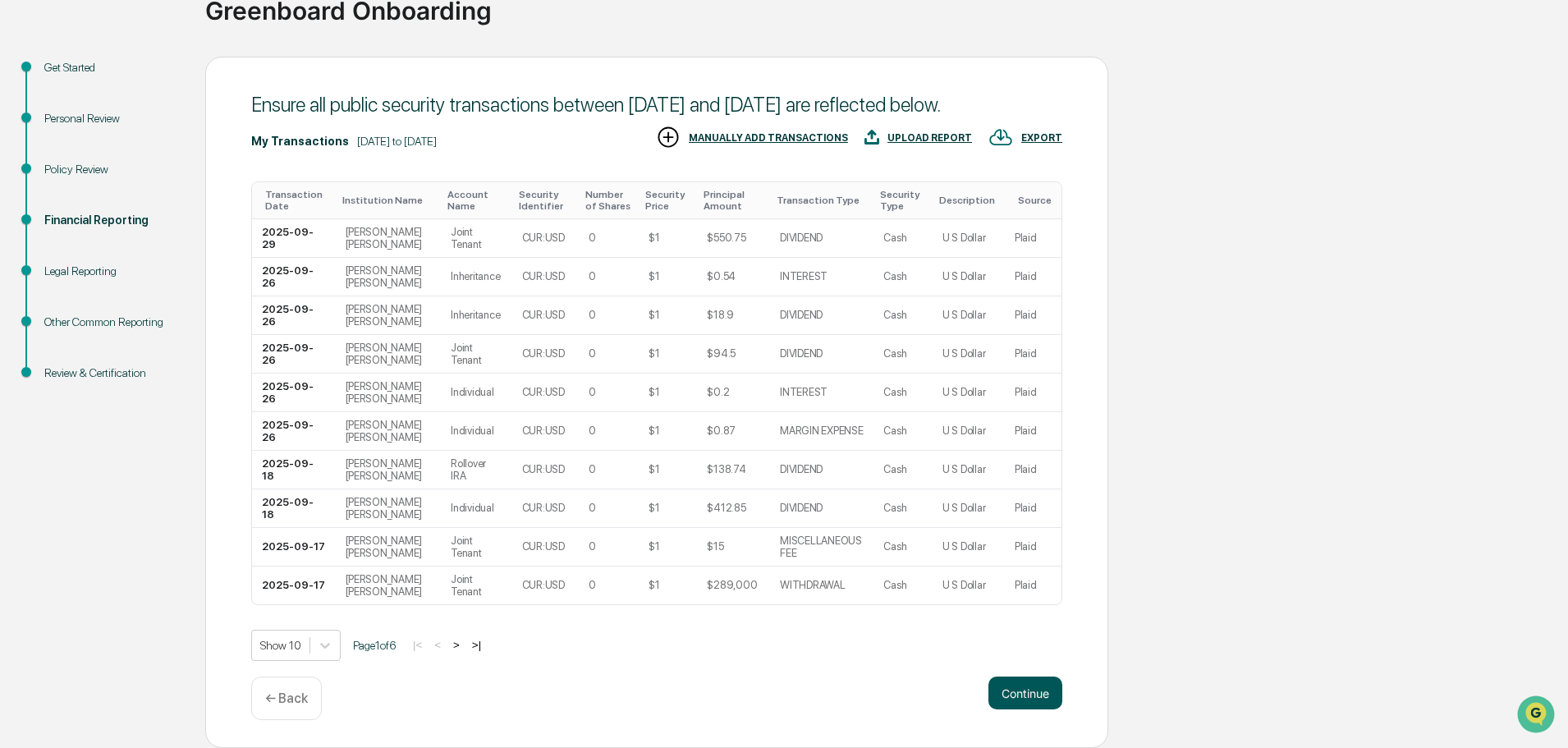
click at [1031, 694] on button "Continue" at bounding box center [1025, 692] width 74 height 33
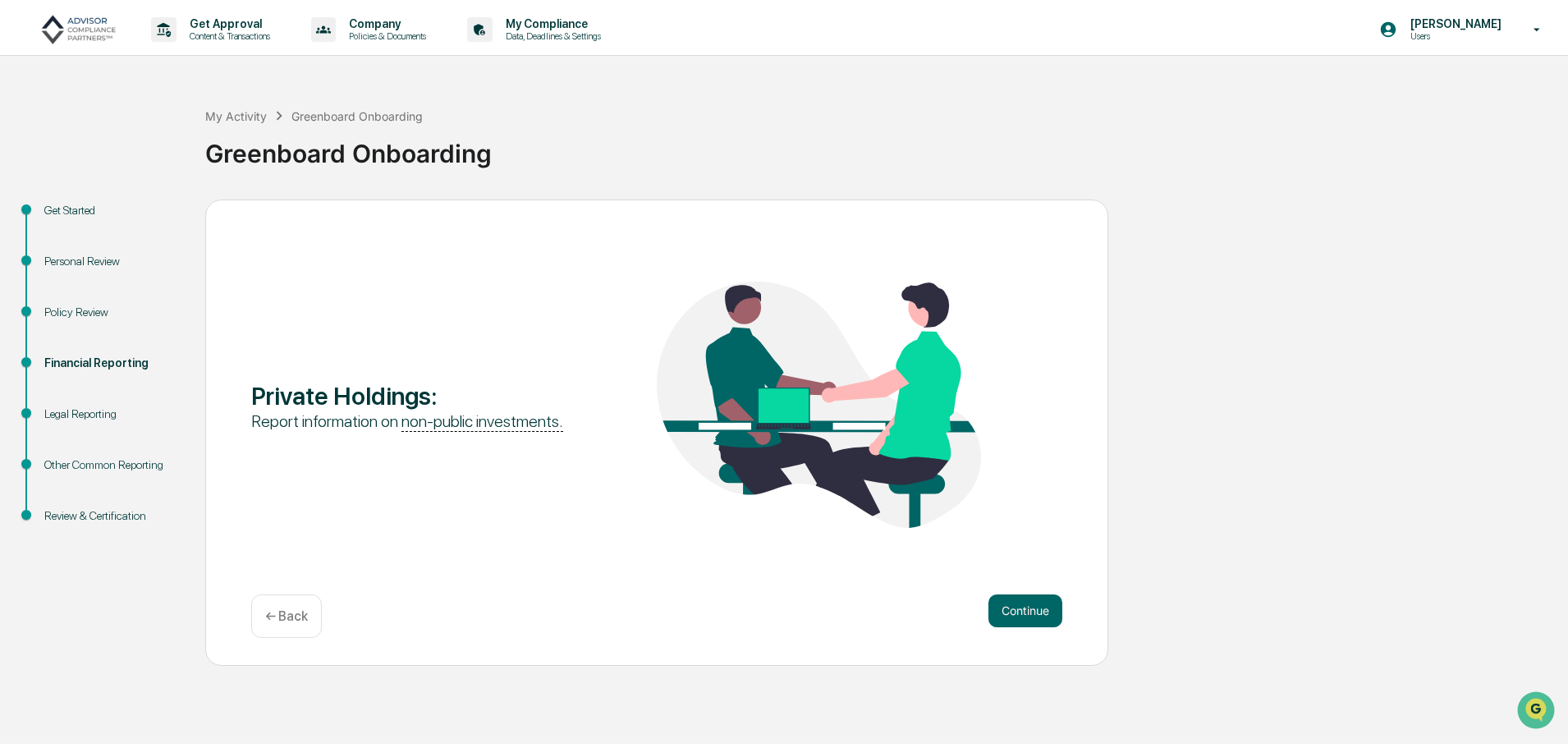
scroll to position [0, 0]
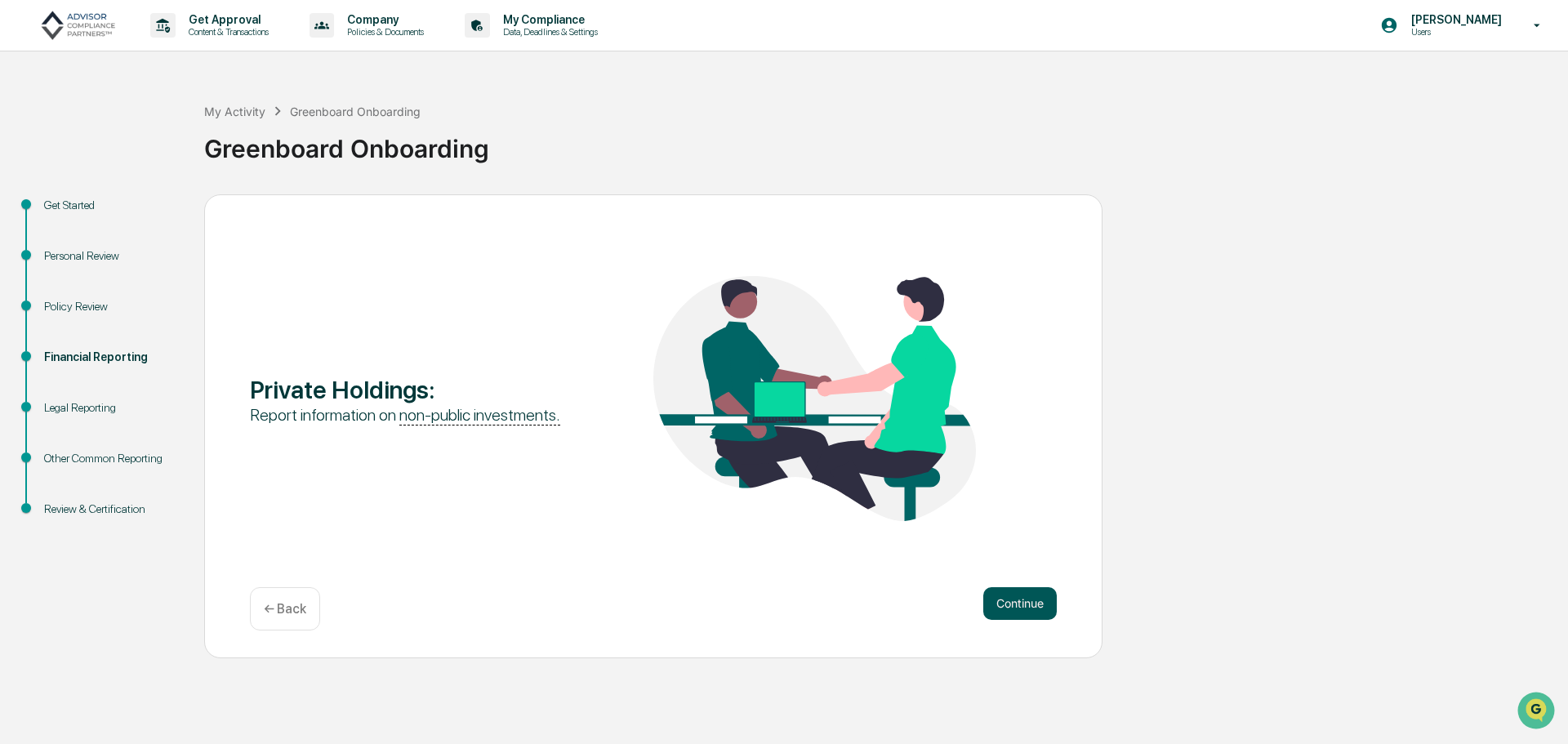
click at [999, 599] on button "Continue" at bounding box center [1020, 603] width 73 height 33
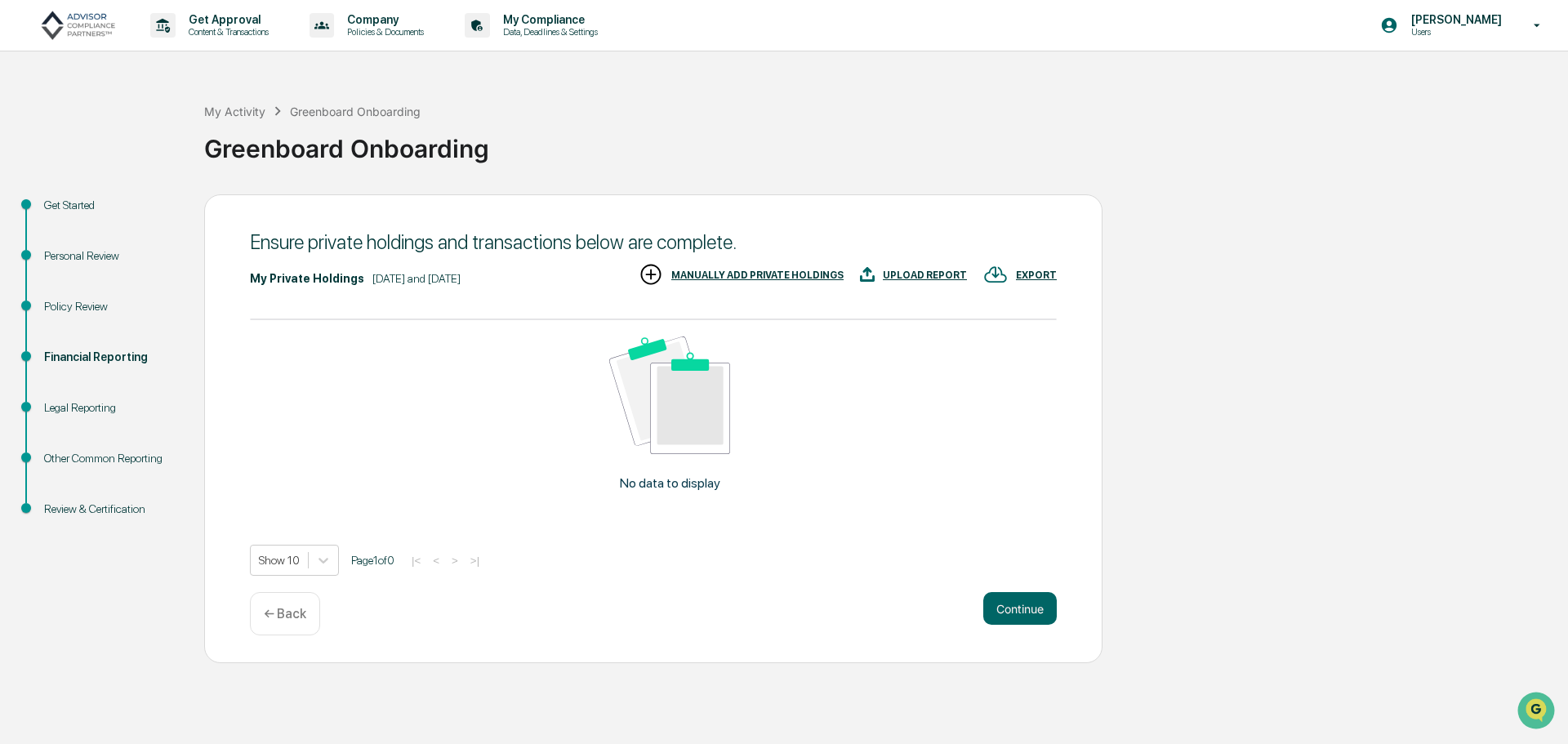
click at [776, 277] on div "MANUALLY ADD PRIVATE HOLDINGS" at bounding box center [758, 275] width 172 height 12
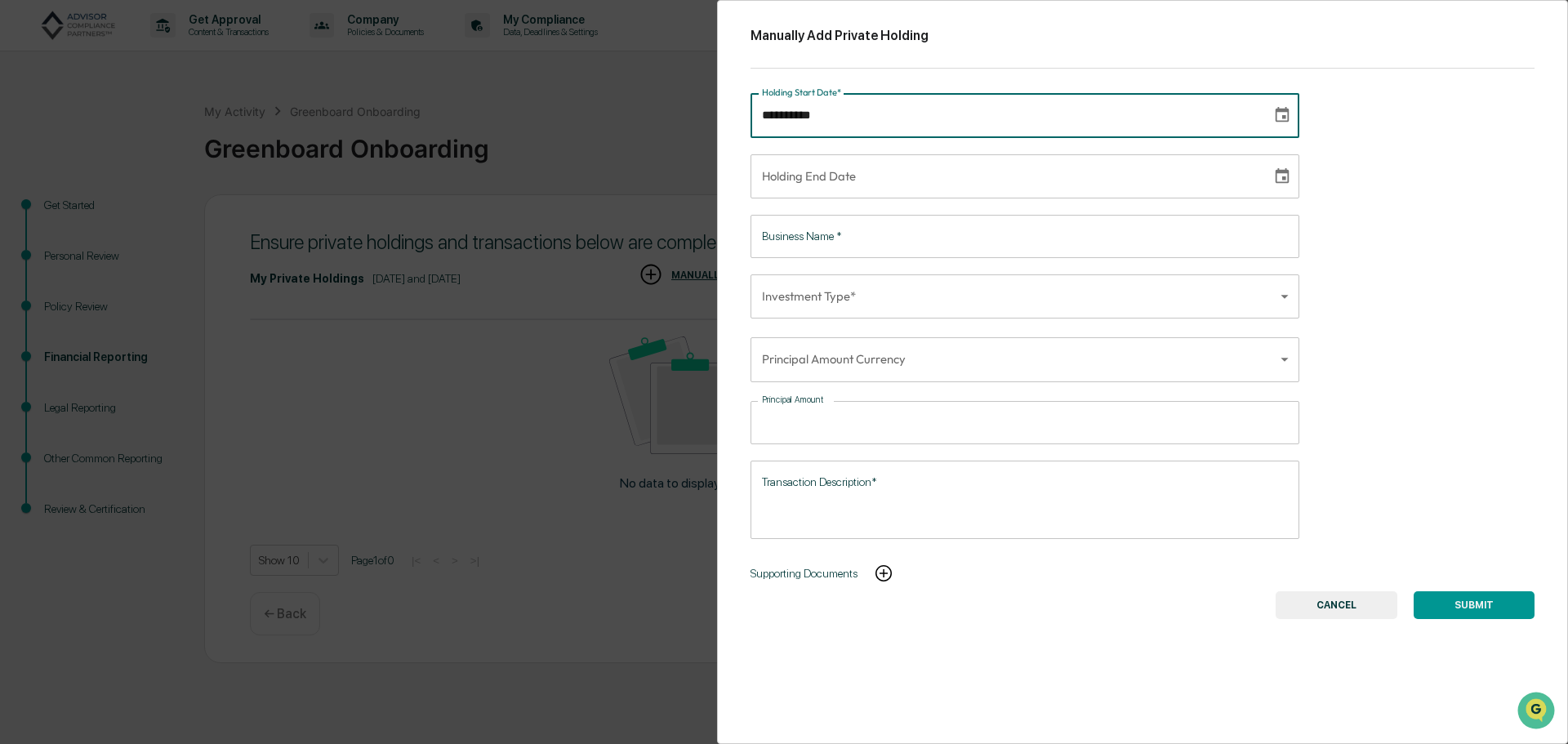
type input "**********"
click at [834, 110] on input "**********" at bounding box center [1005, 115] width 510 height 45
click at [836, 117] on input "**********" at bounding box center [1005, 115] width 510 height 45
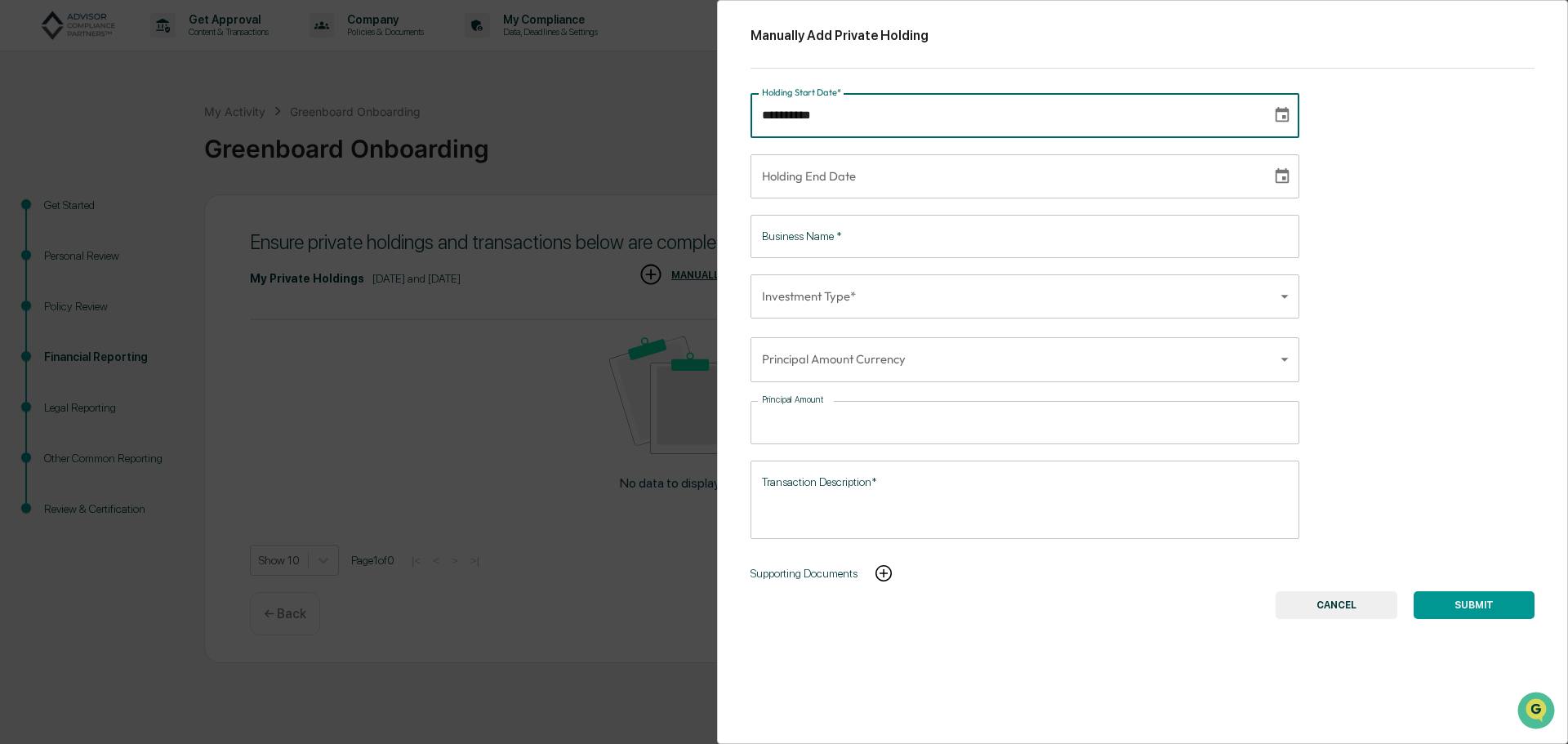
click at [836, 117] on input "**********" at bounding box center [1005, 115] width 510 height 45
click at [815, 366] on body "Get Approval Content & Transactions Company Policies & Documents My Compliance …" at bounding box center [784, 372] width 1568 height 744
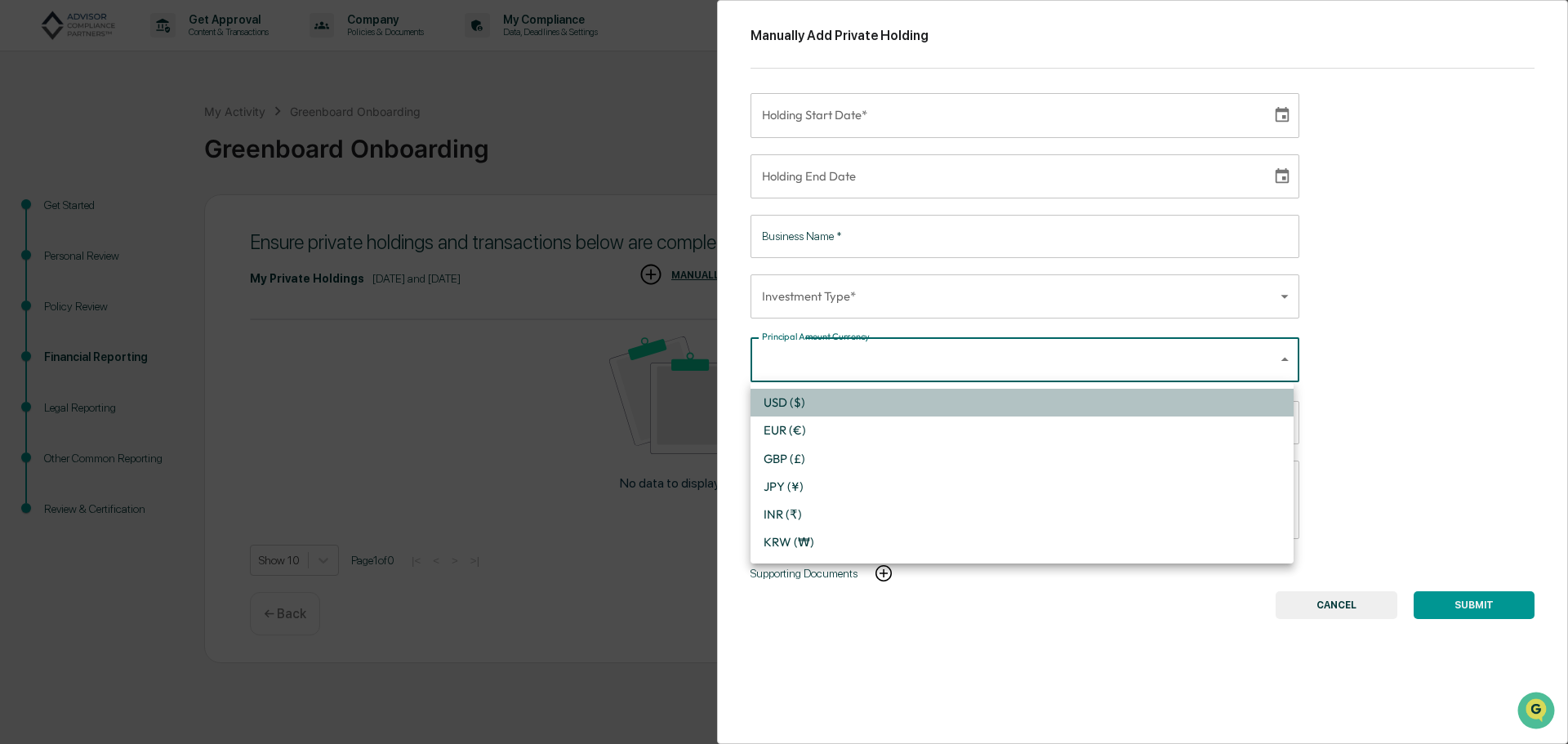
click at [799, 403] on li "USD ($)" at bounding box center [1022, 402] width 543 height 28
type input "*"
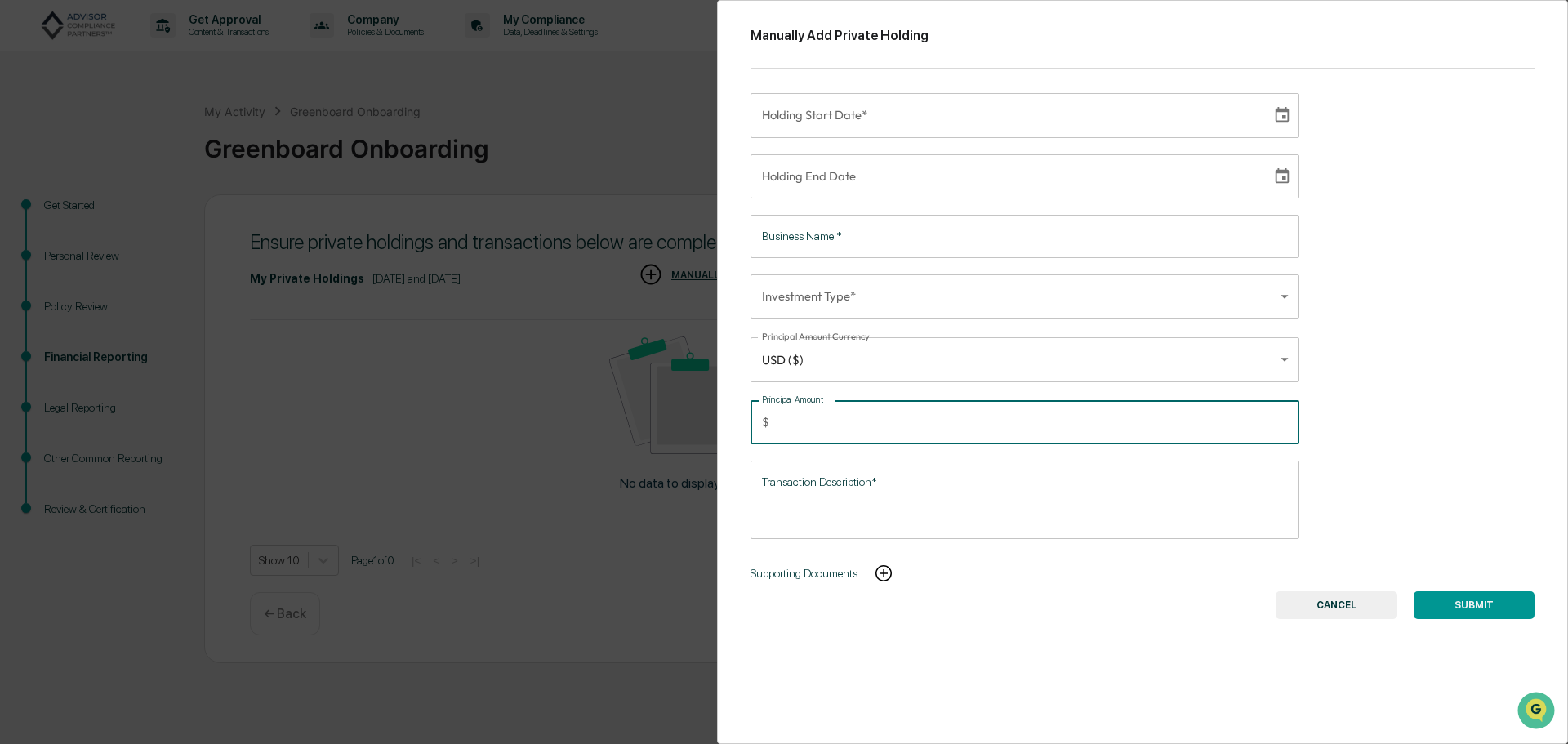
click at [813, 429] on input "Principal Amount" at bounding box center [1037, 423] width 524 height 44
type input "******"
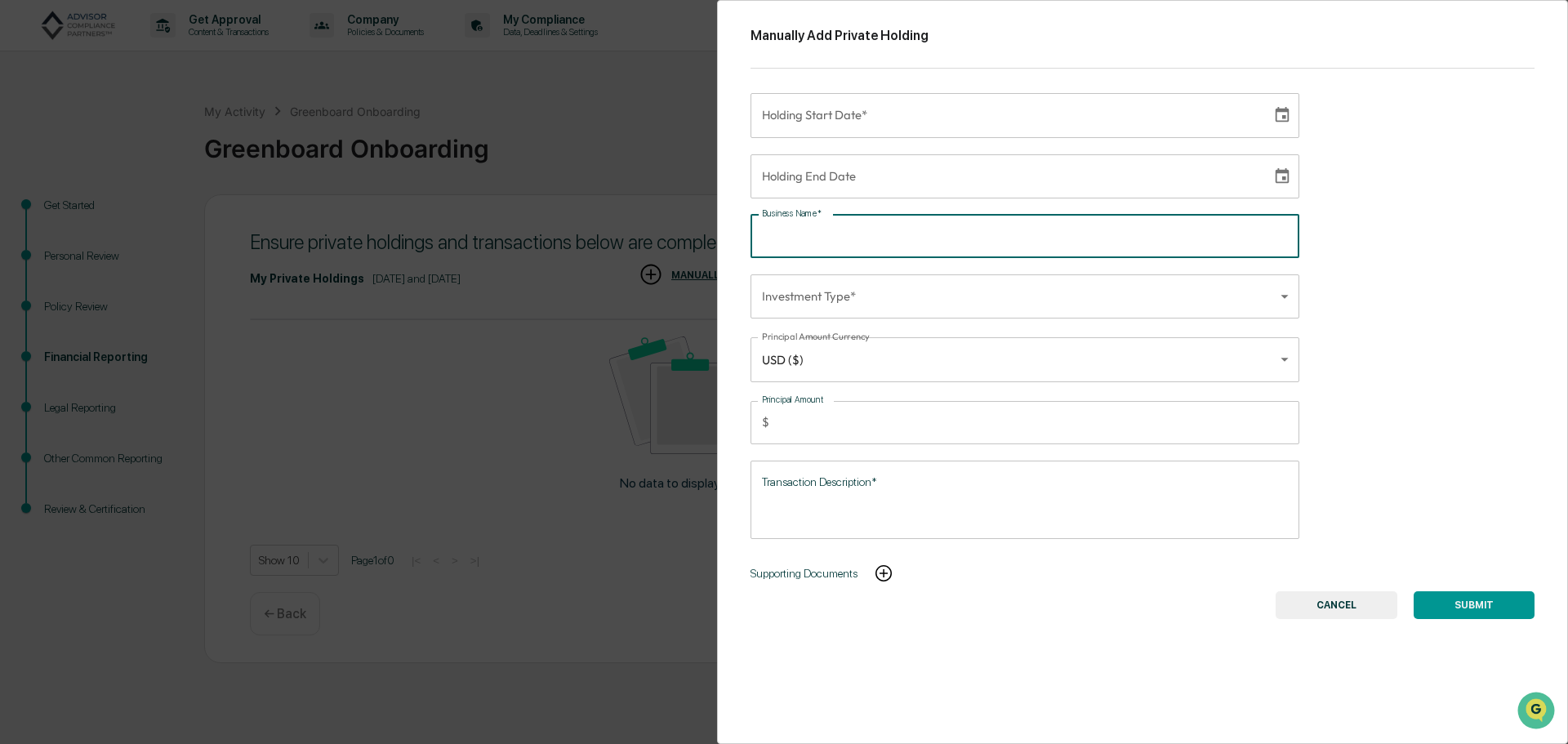
click at [836, 229] on input "Business Name   *" at bounding box center [1025, 237] width 549 height 44
type input "**********"
click at [865, 119] on input "**********" at bounding box center [1005, 115] width 510 height 45
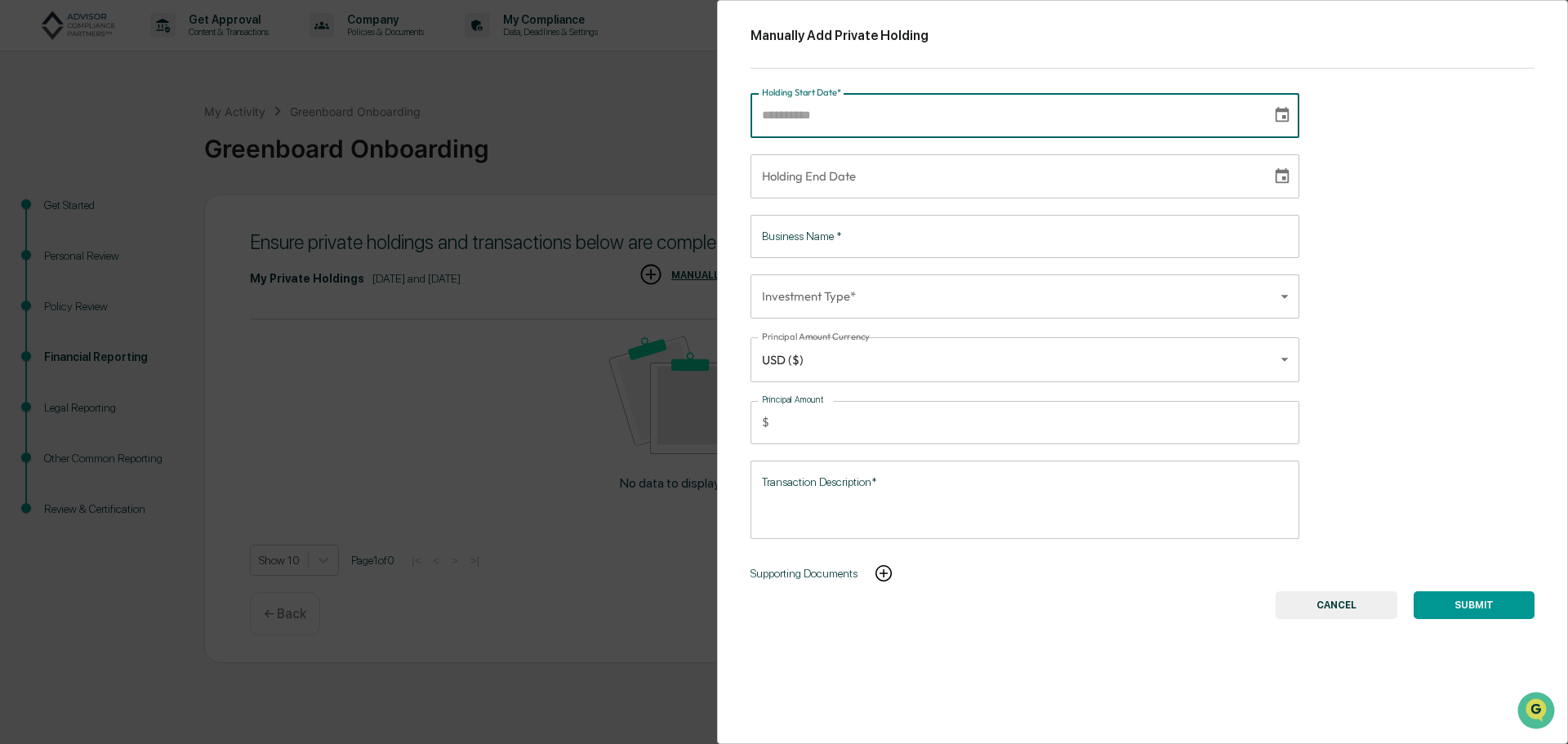
click at [1333, 600] on button "CANCEL" at bounding box center [1336, 605] width 122 height 28
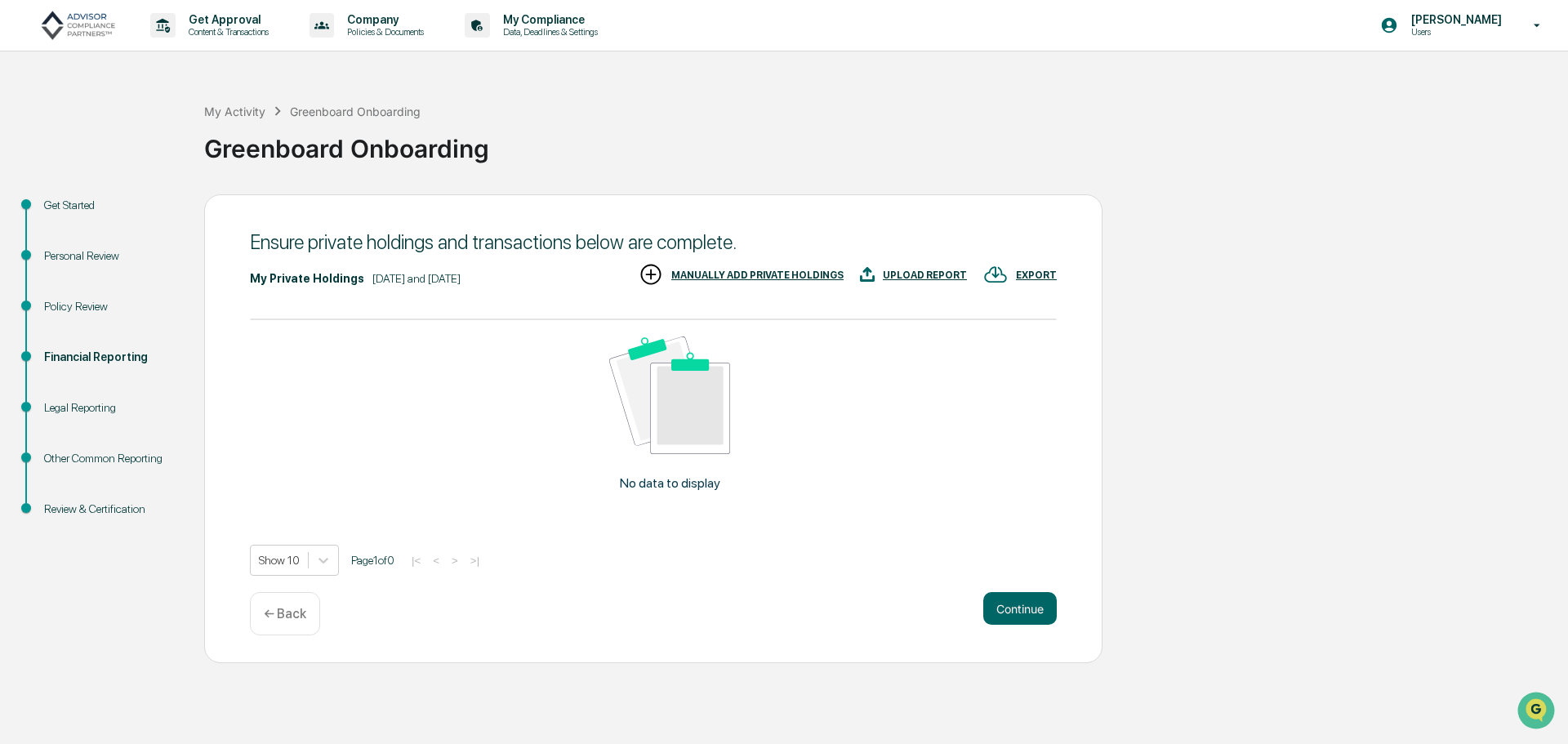
click at [255, 625] on div "← Back" at bounding box center [284, 614] width 70 height 44
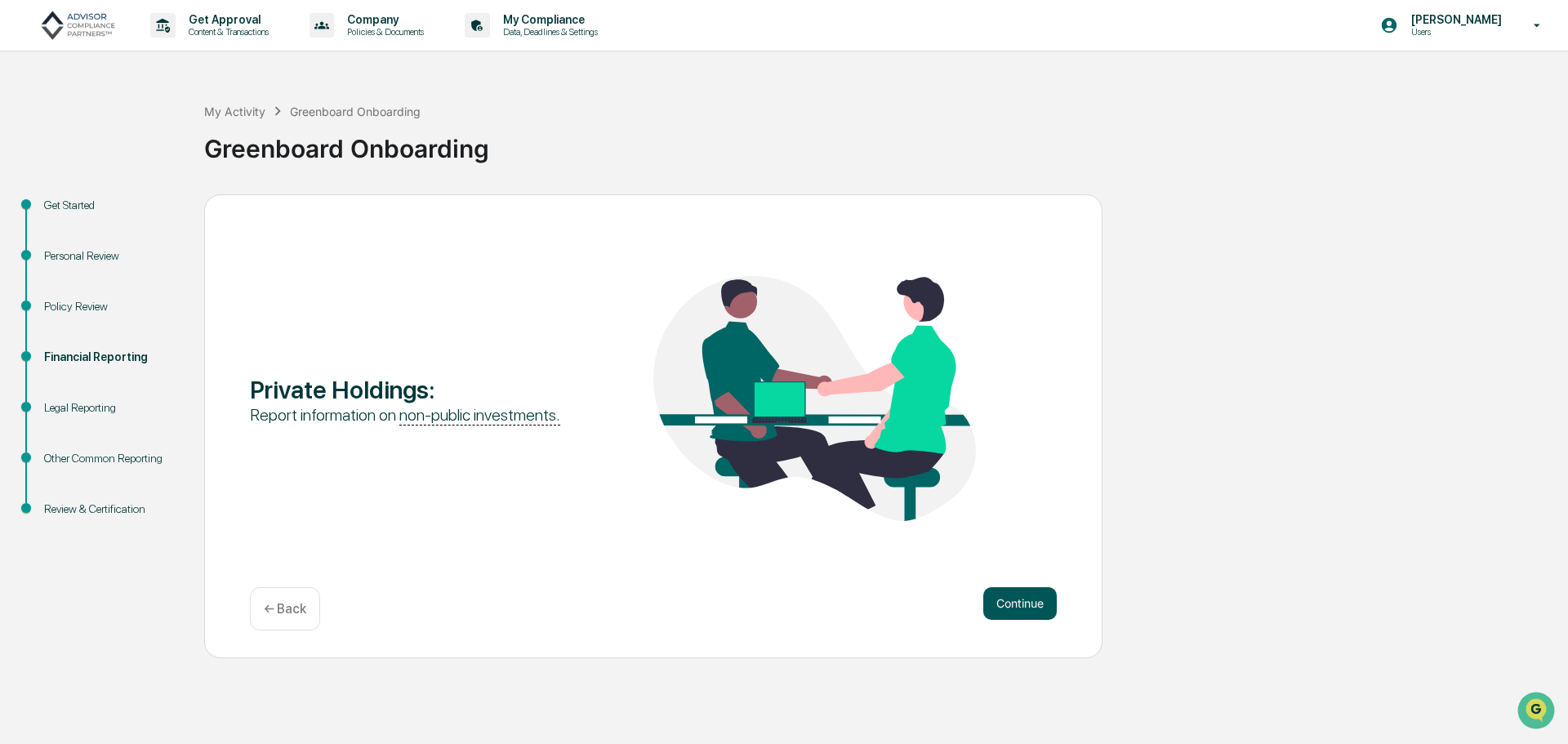
click at [1026, 607] on button "Continue" at bounding box center [1020, 603] width 73 height 33
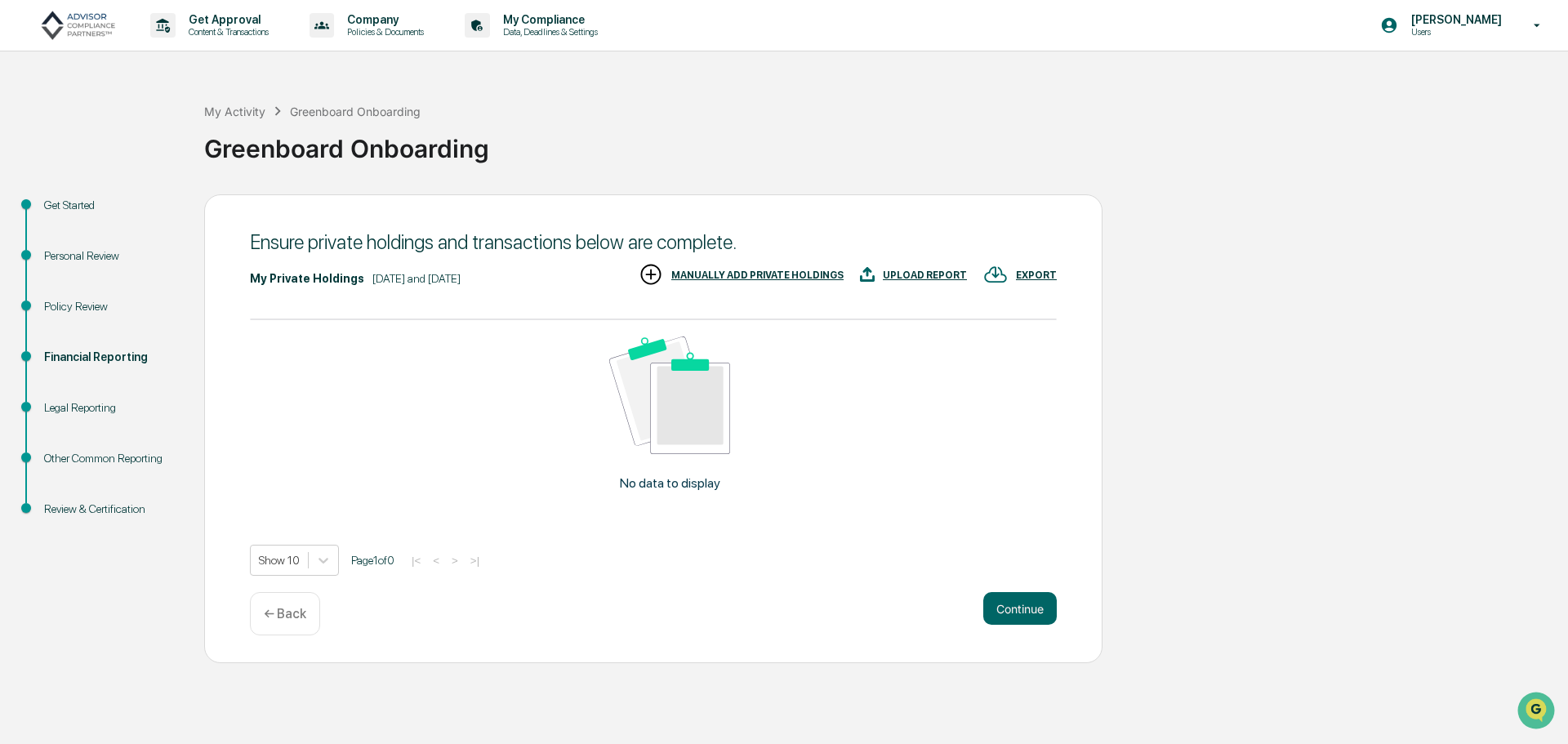
click at [772, 281] on div "MANUALLY ADD PRIVATE HOLDINGS" at bounding box center [758, 275] width 172 height 12
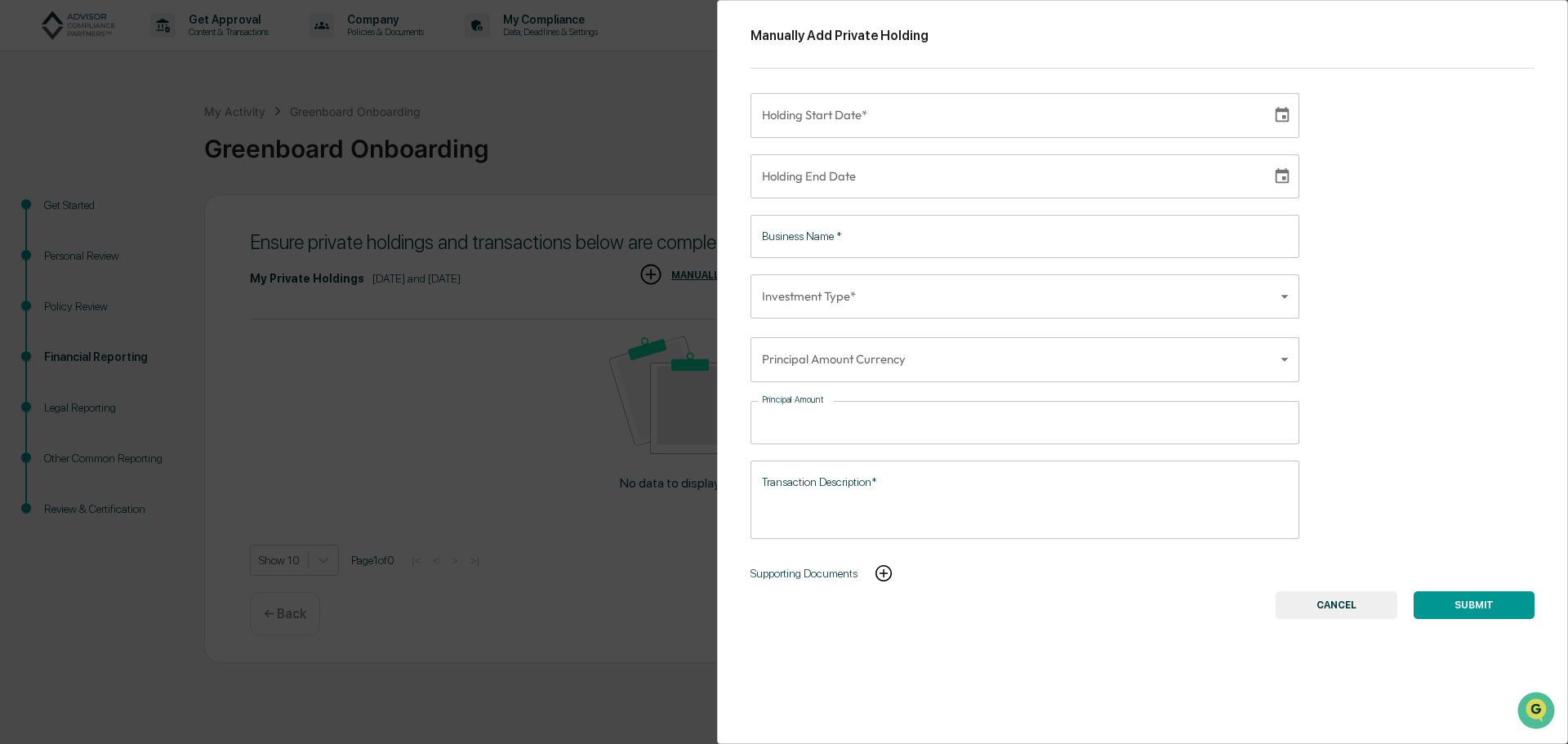
type input "**********"
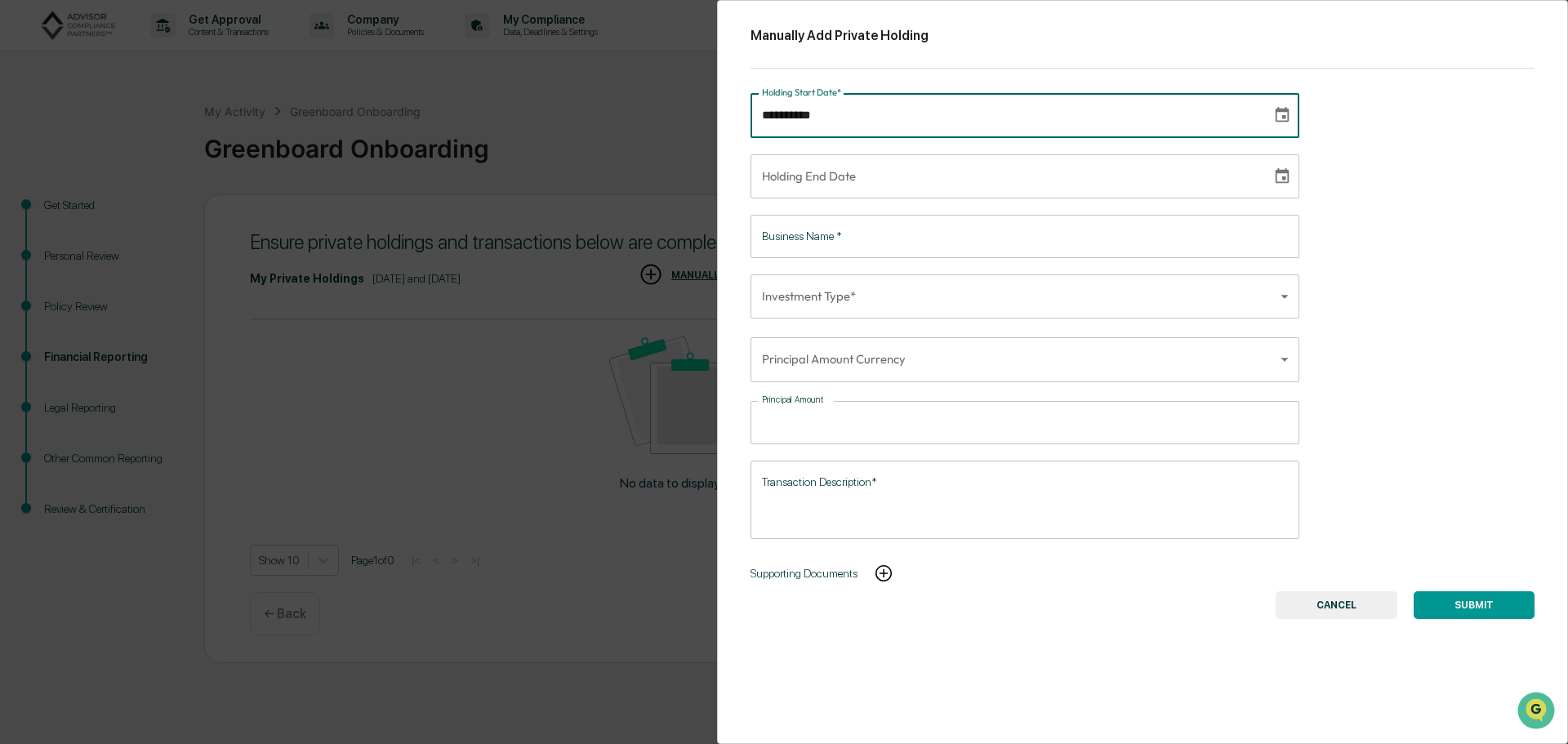
click at [821, 119] on input "**********" at bounding box center [1005, 115] width 510 height 45
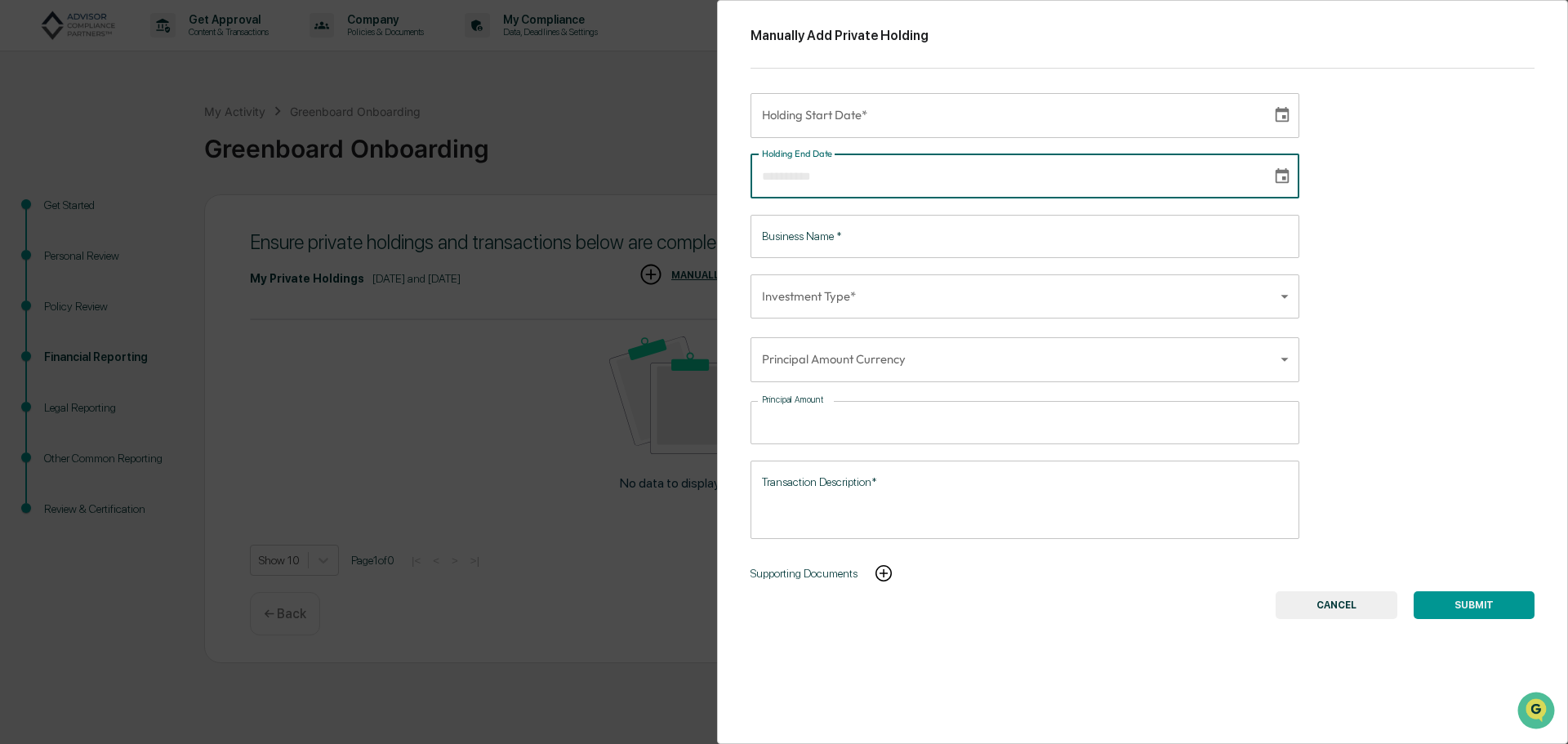
type input "**********"
click at [832, 178] on input "**********" at bounding box center [1005, 176] width 510 height 45
type input "**********"
click at [784, 114] on input "**********" at bounding box center [1005, 115] width 510 height 45
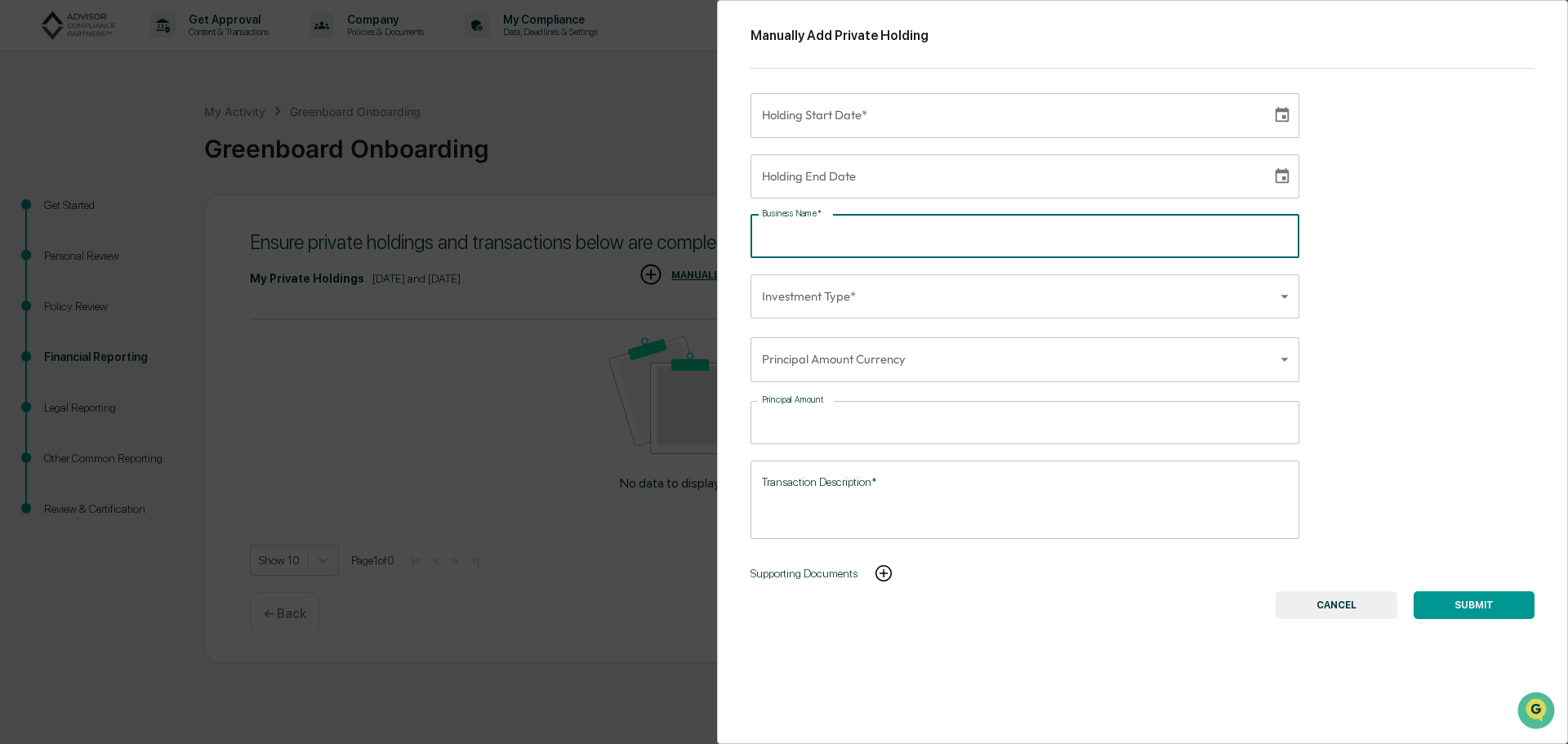
click at [770, 240] on input "Business Name   *" at bounding box center [1025, 237] width 549 height 44
type input "**********"
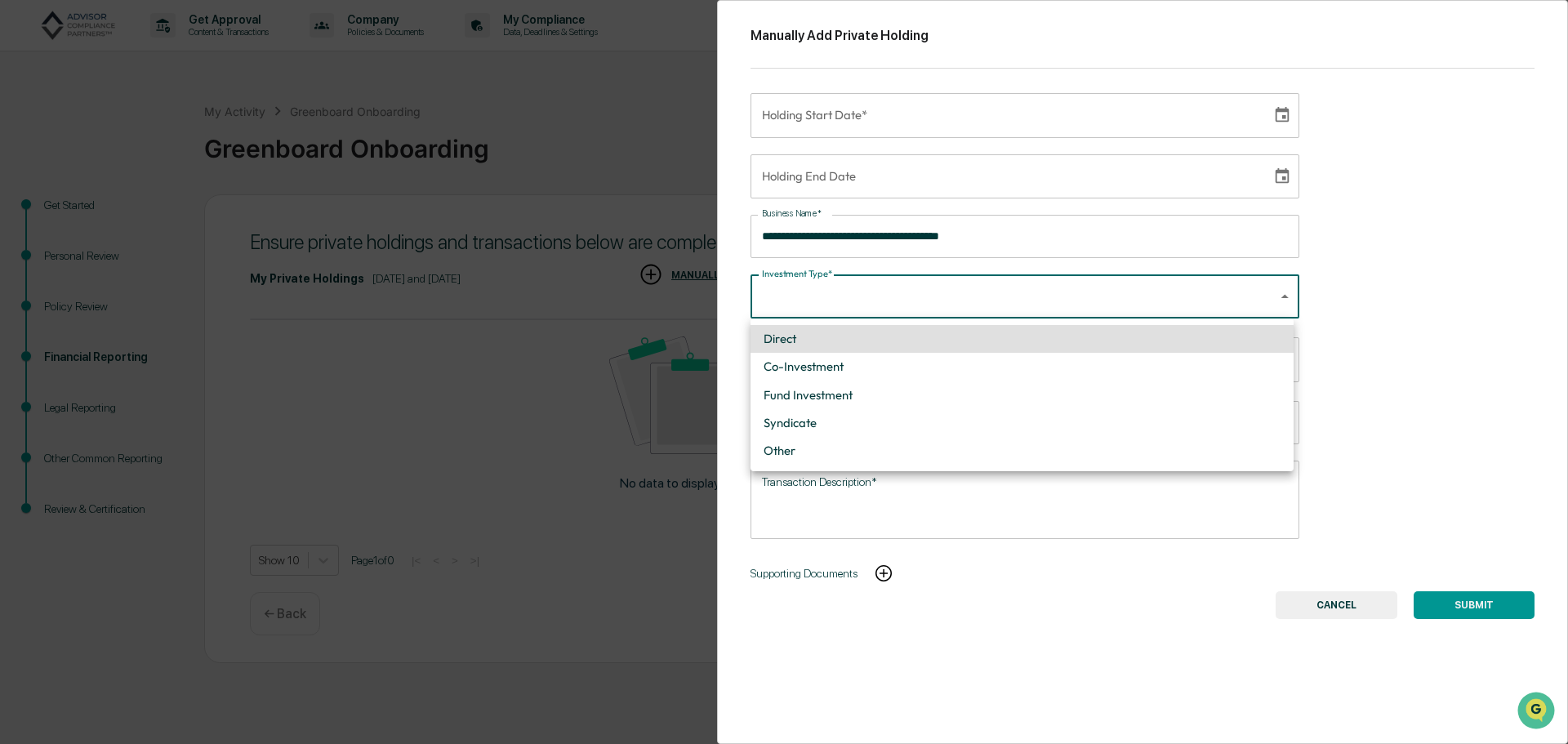
click at [823, 314] on body "**********" at bounding box center [784, 372] width 1568 height 744
click at [838, 339] on li "Direct" at bounding box center [1022, 339] width 543 height 28
type input "******"
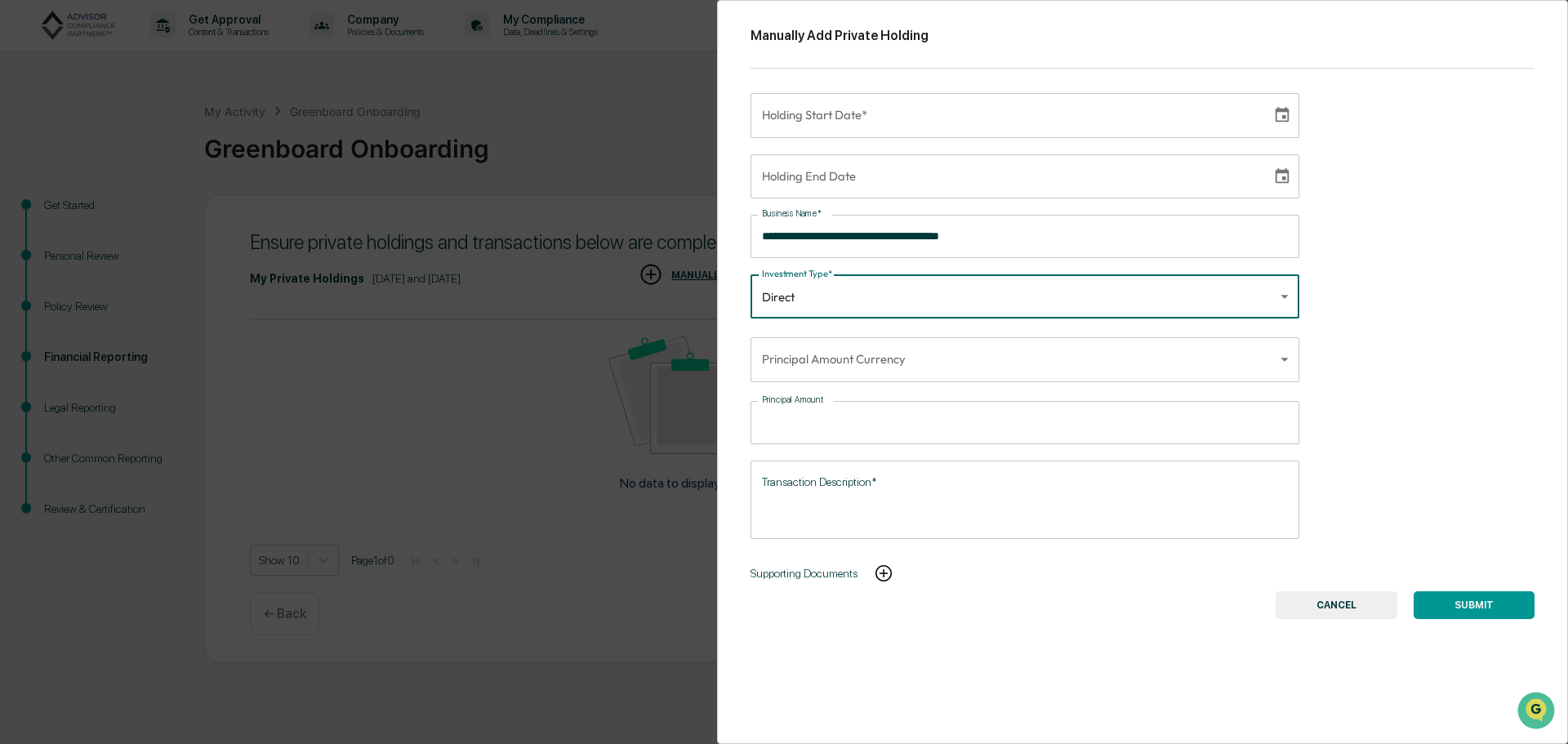
click at [838, 364] on body "**********" at bounding box center [784, 372] width 1568 height 744
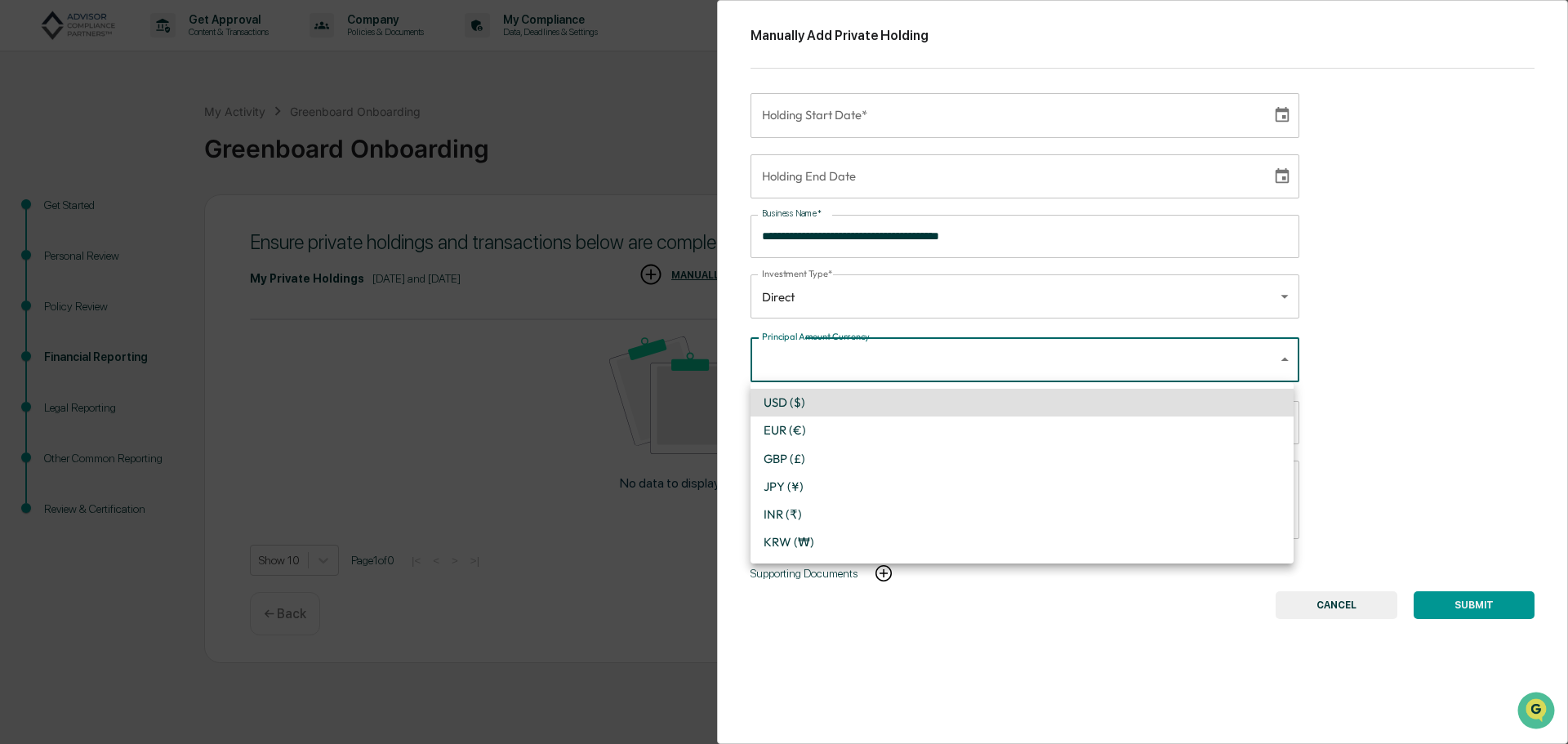
click at [838, 394] on li "USD ($)" at bounding box center [1022, 402] width 543 height 28
type input "*"
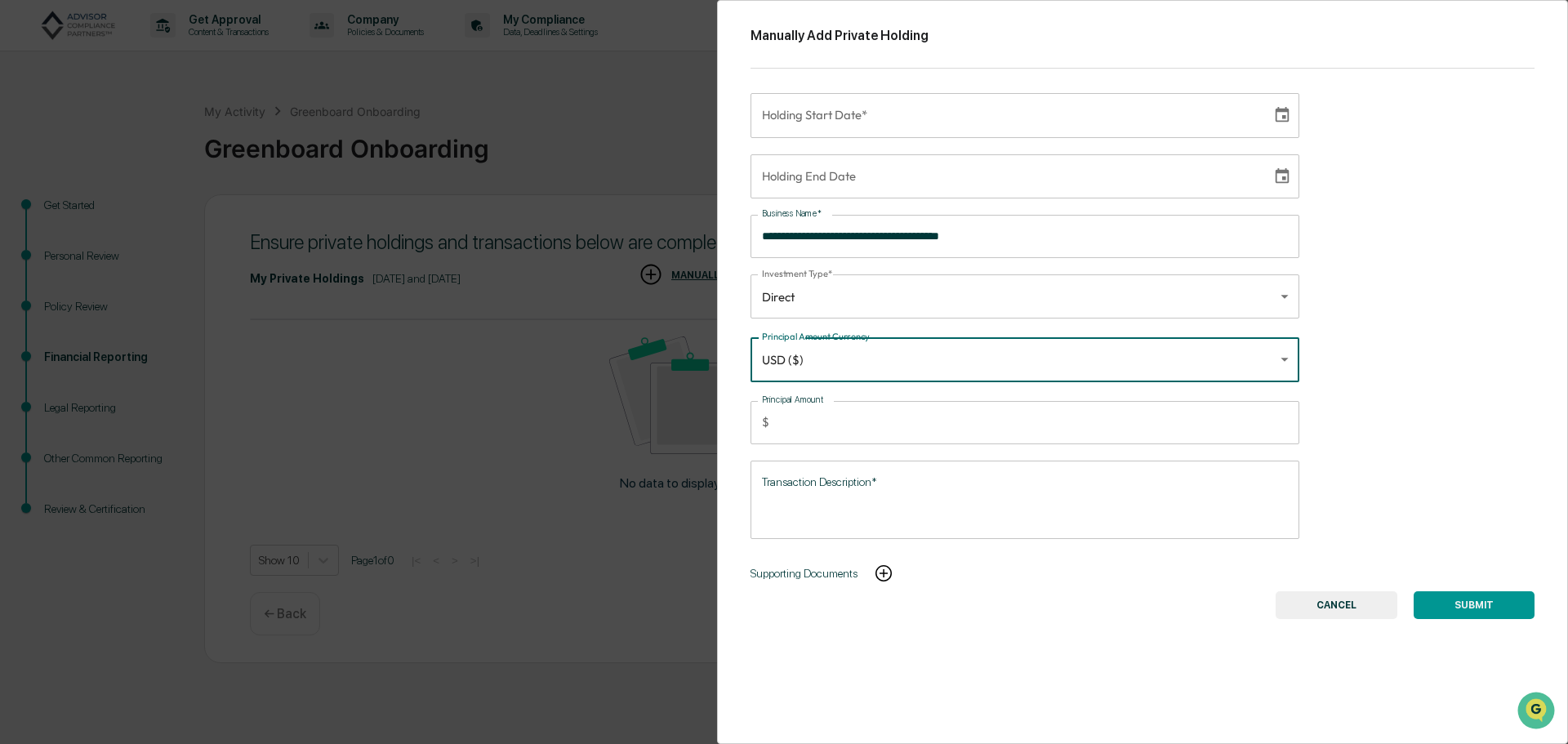
click at [816, 431] on input "Principal Amount" at bounding box center [1037, 423] width 524 height 44
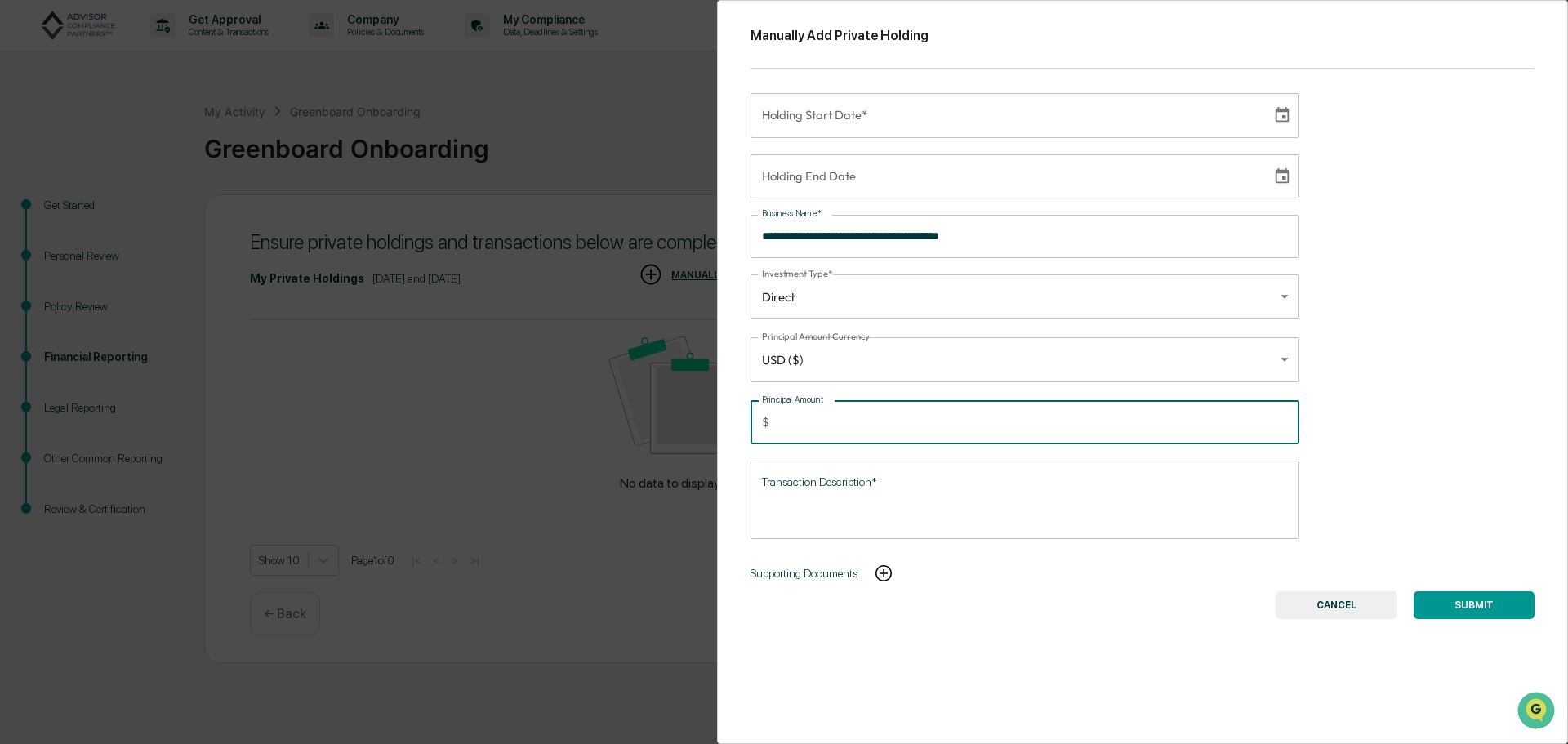
type input "******"
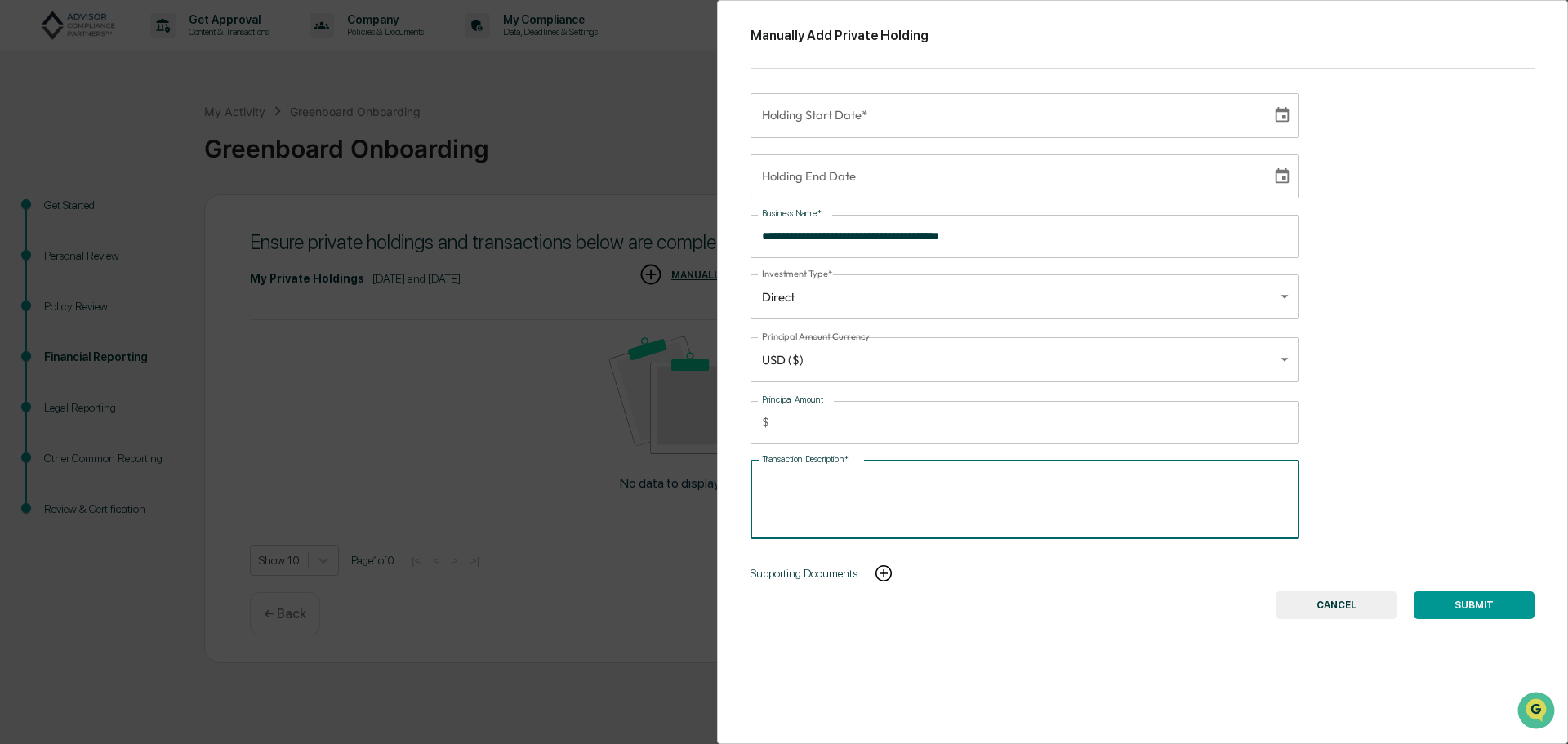
click at [818, 478] on textarea "Transaction Description*" at bounding box center [1024, 499] width 526 height 52
type textarea "*"
click at [864, 477] on textarea "**********" at bounding box center [1021, 499] width 520 height 52
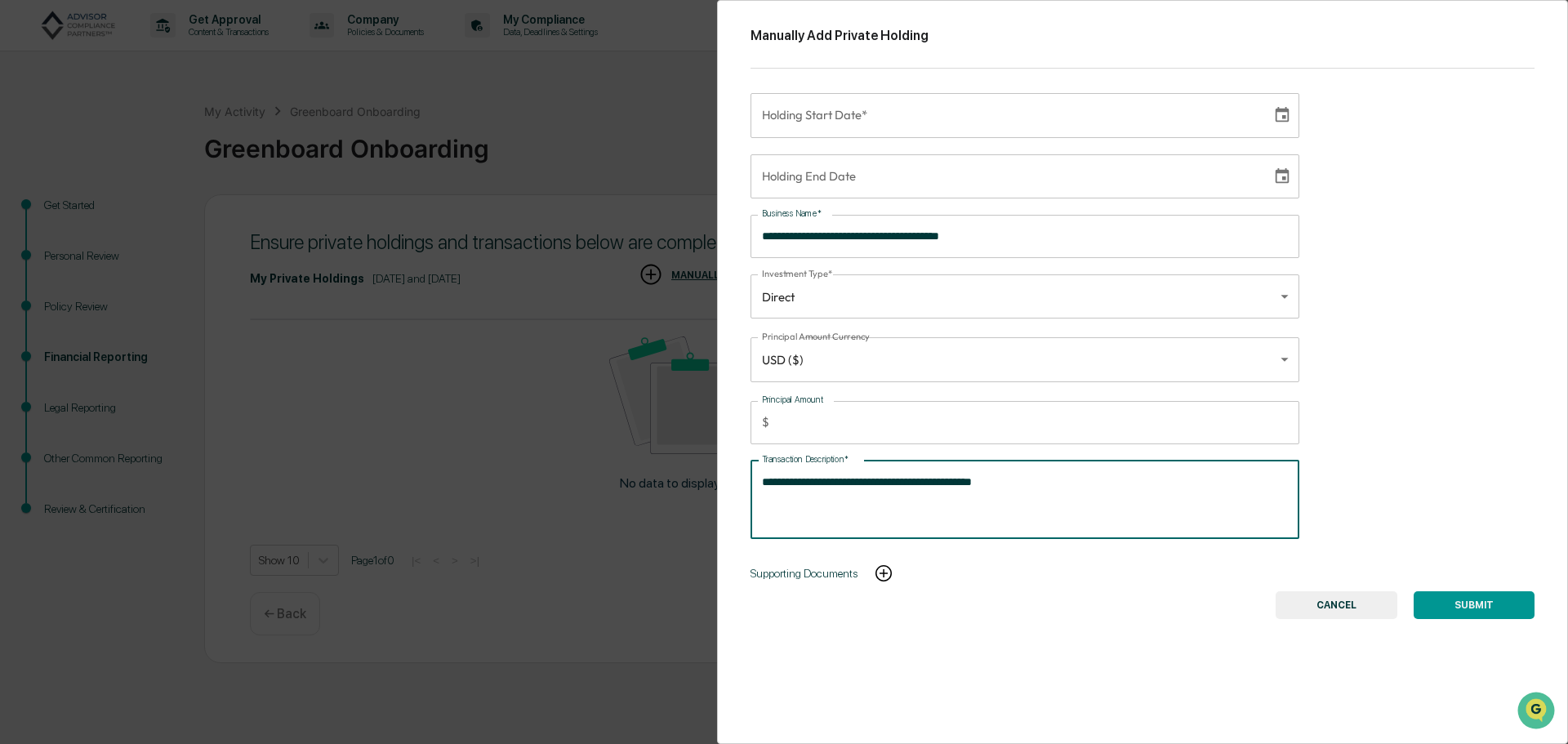
click at [1070, 514] on textarea "**********" at bounding box center [1021, 499] width 520 height 52
type textarea "**********"
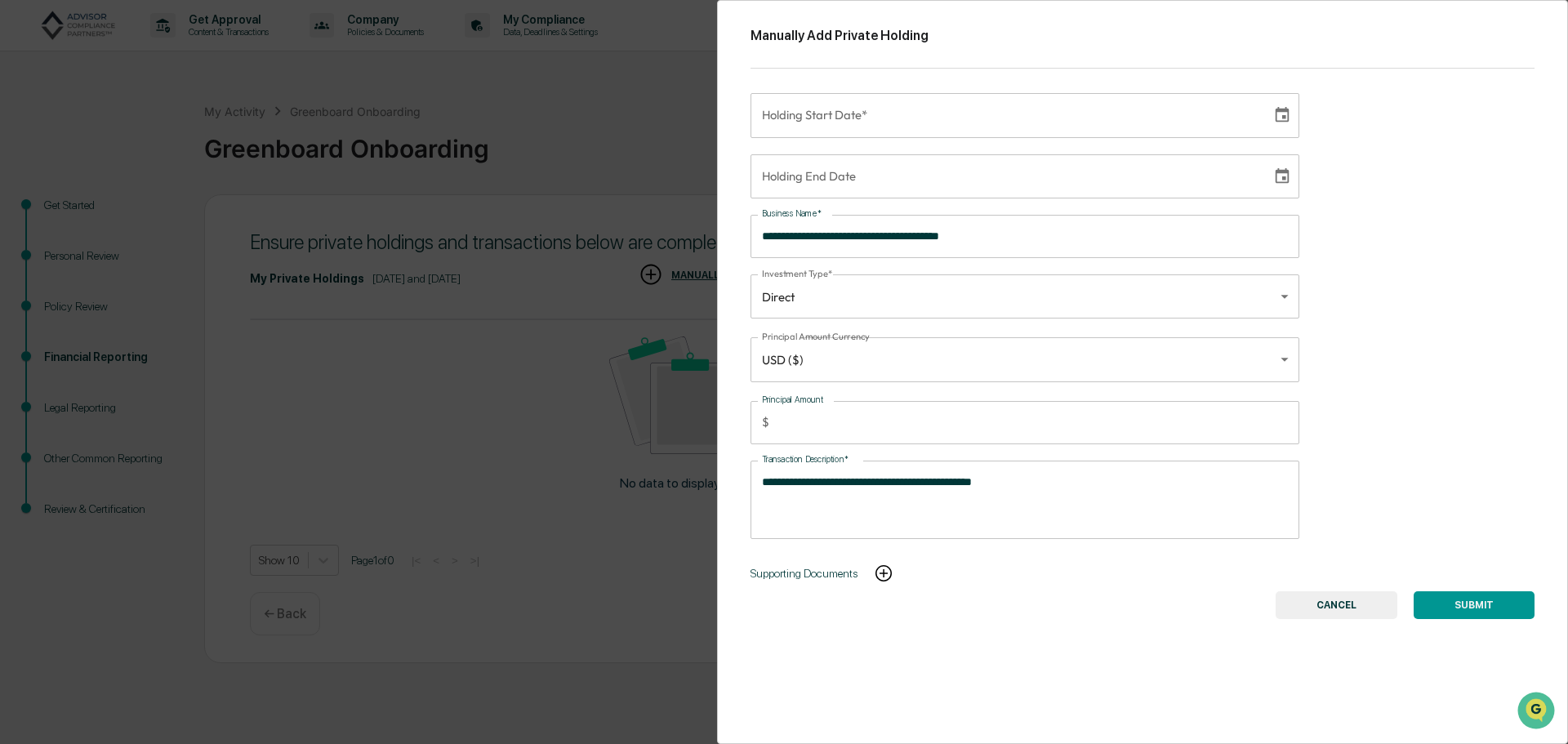
click at [1114, 450] on div "**********" at bounding box center [1142, 372] width 851 height 744
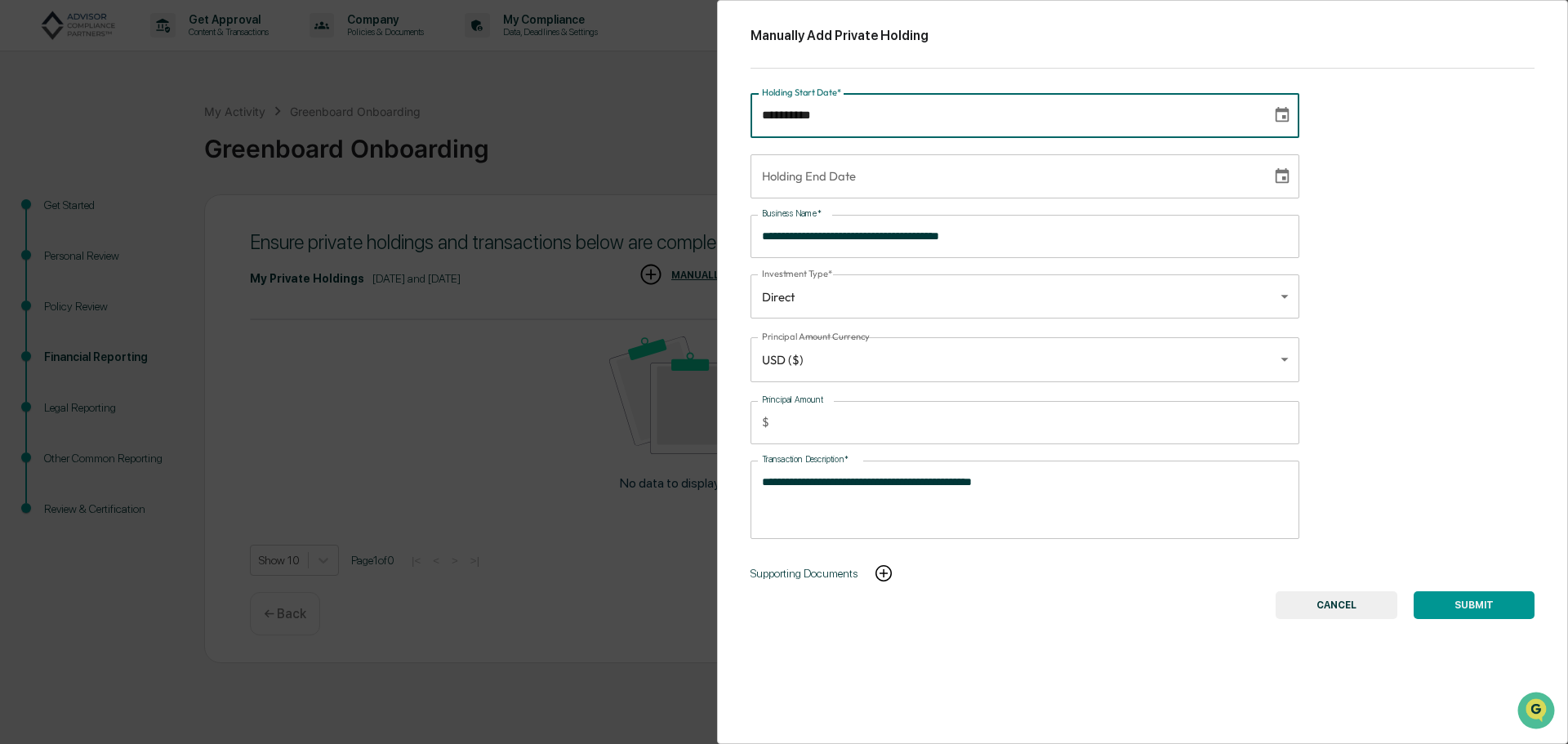
click at [840, 115] on input "**********" at bounding box center [1005, 115] width 510 height 45
type input "**********"
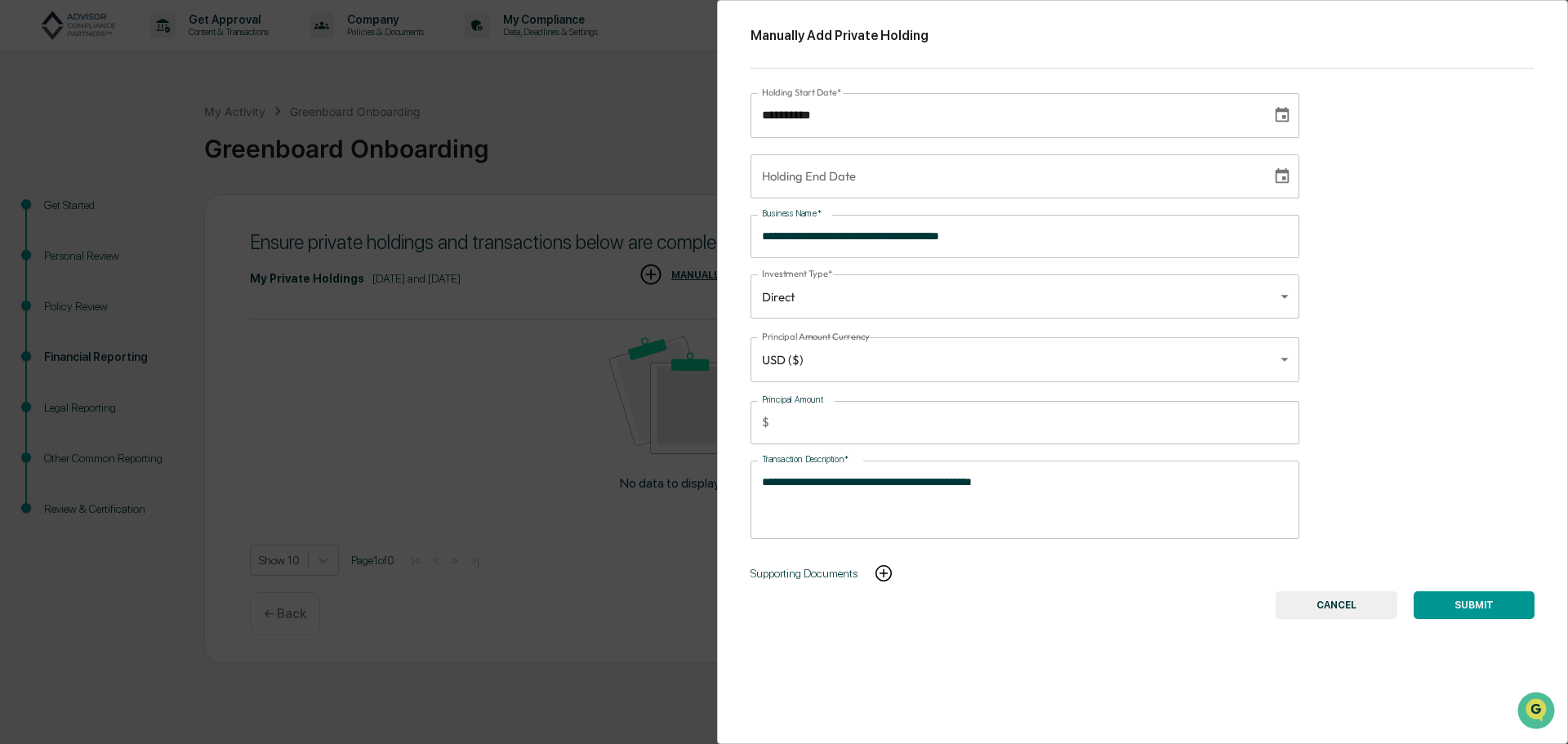
click at [1459, 607] on button "SUBMIT" at bounding box center [1474, 605] width 121 height 28
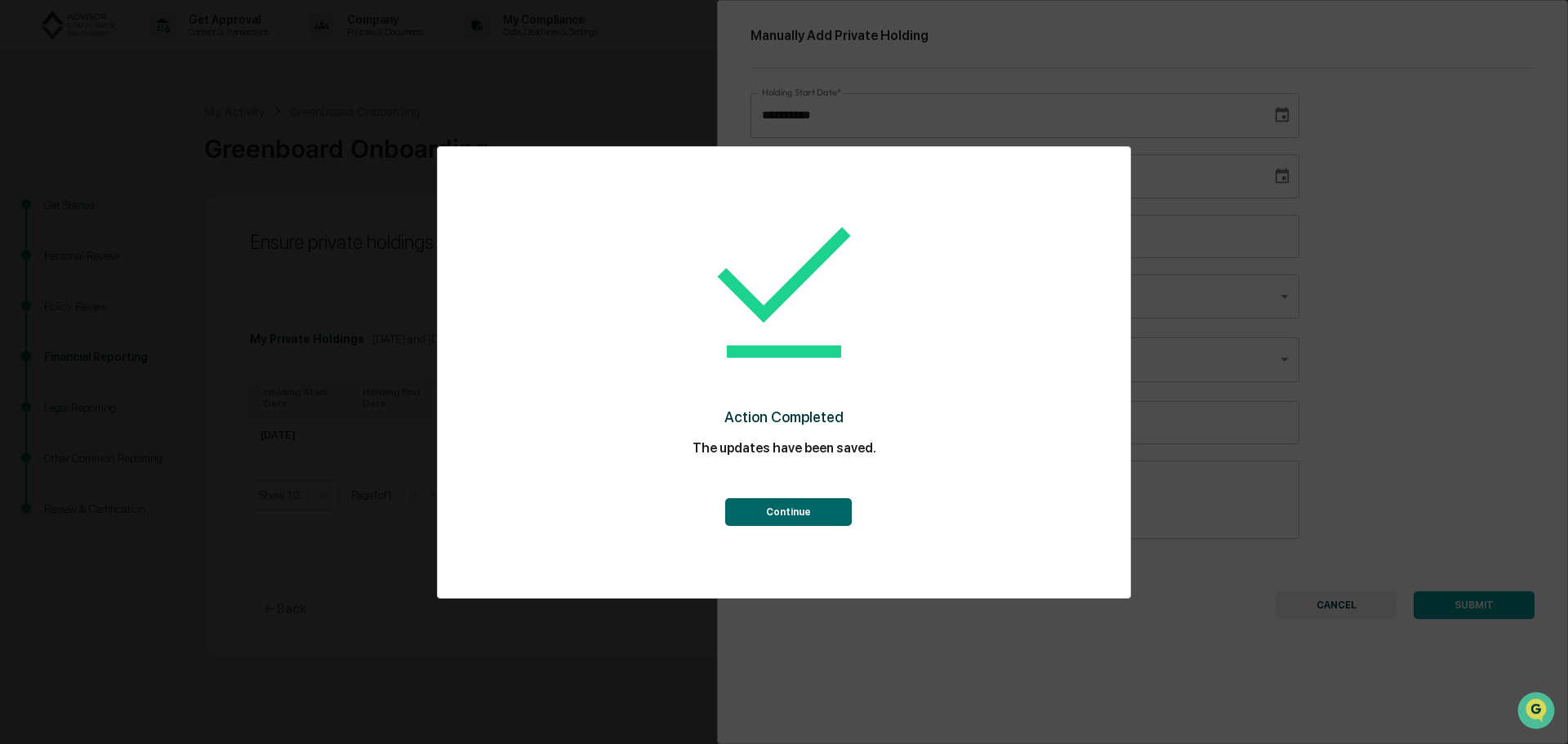
click at [782, 510] on button "Continue" at bounding box center [788, 512] width 127 height 28
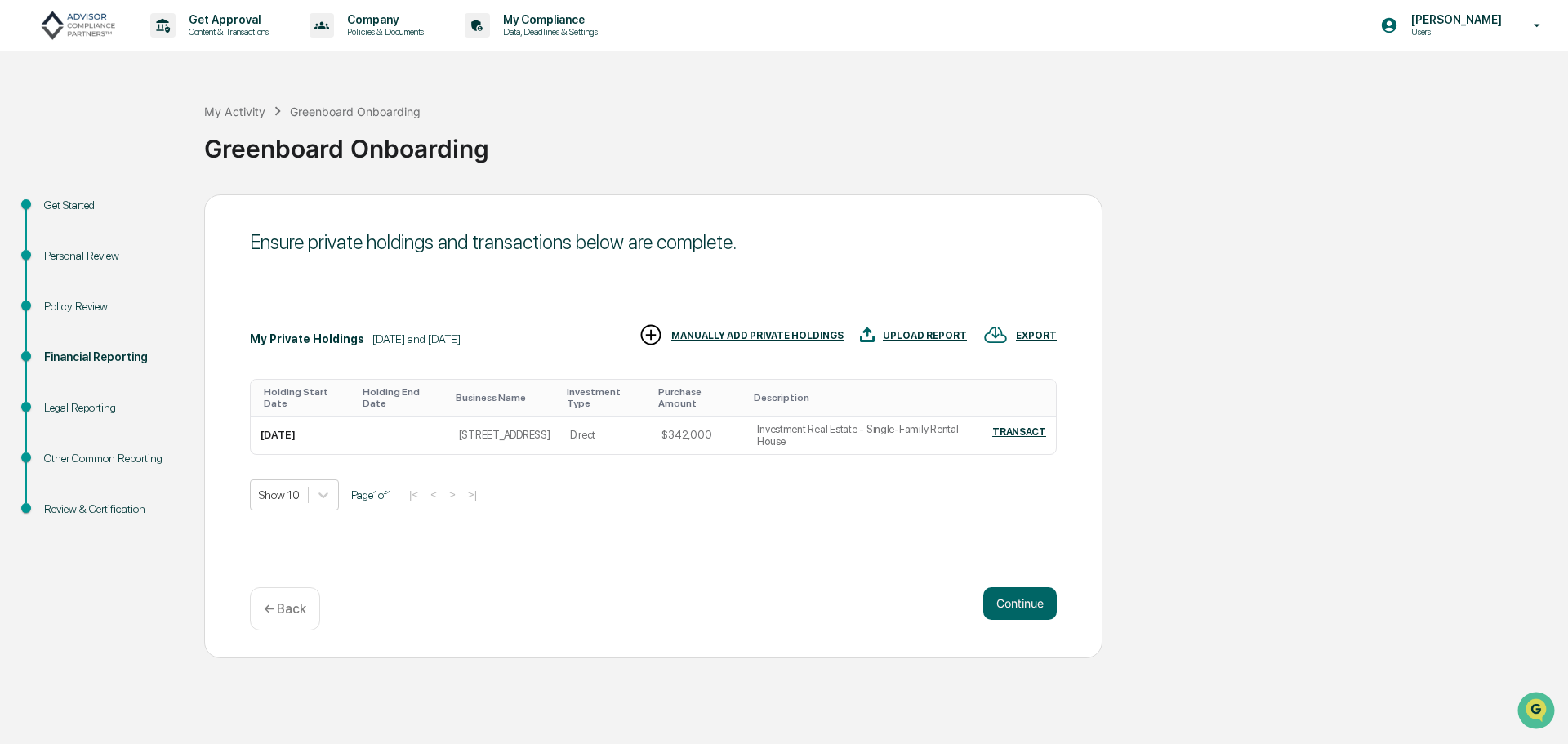
click at [798, 335] on div "MANUALLY ADD PRIVATE HOLDINGS" at bounding box center [758, 336] width 172 height 12
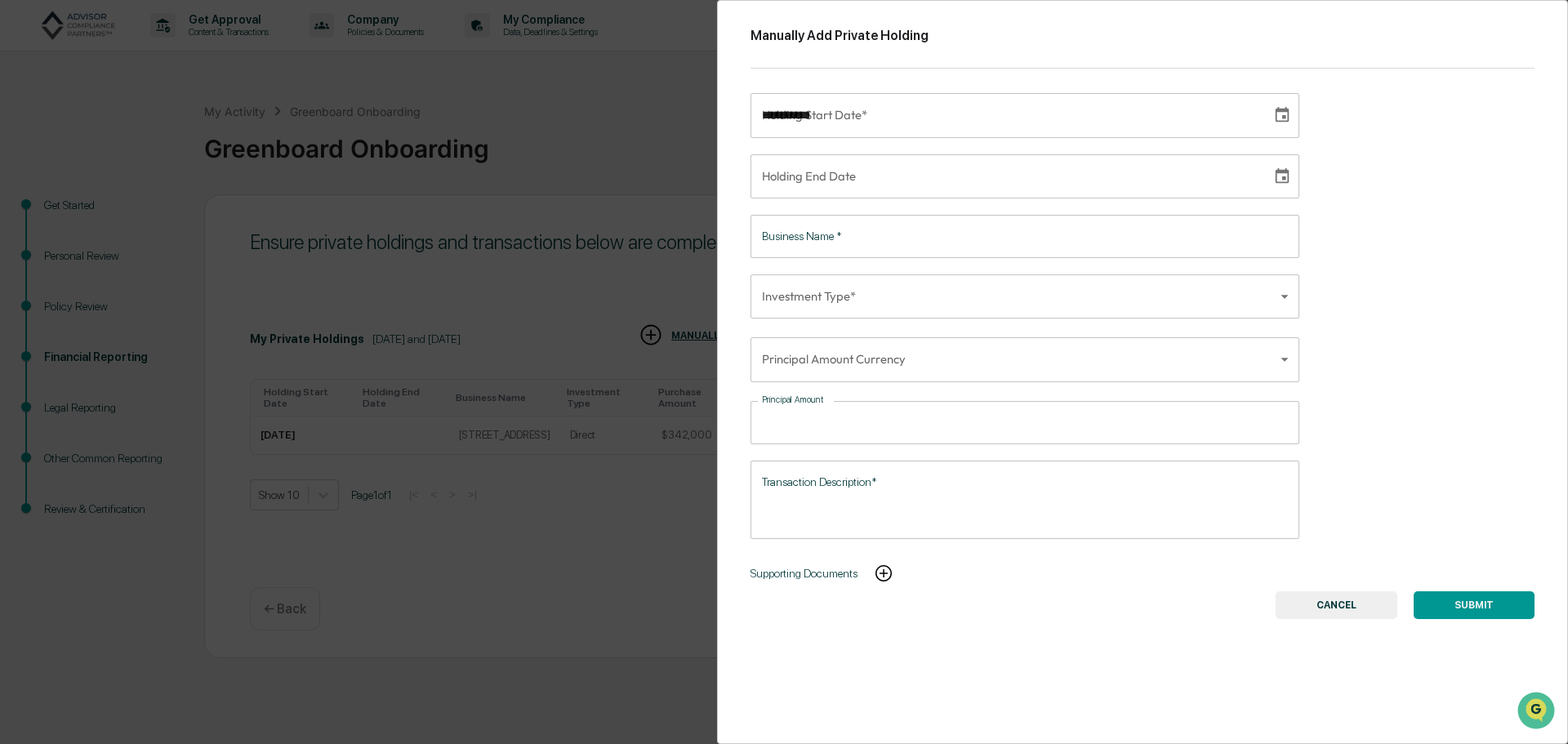
click at [877, 113] on input "**********" at bounding box center [1005, 115] width 510 height 45
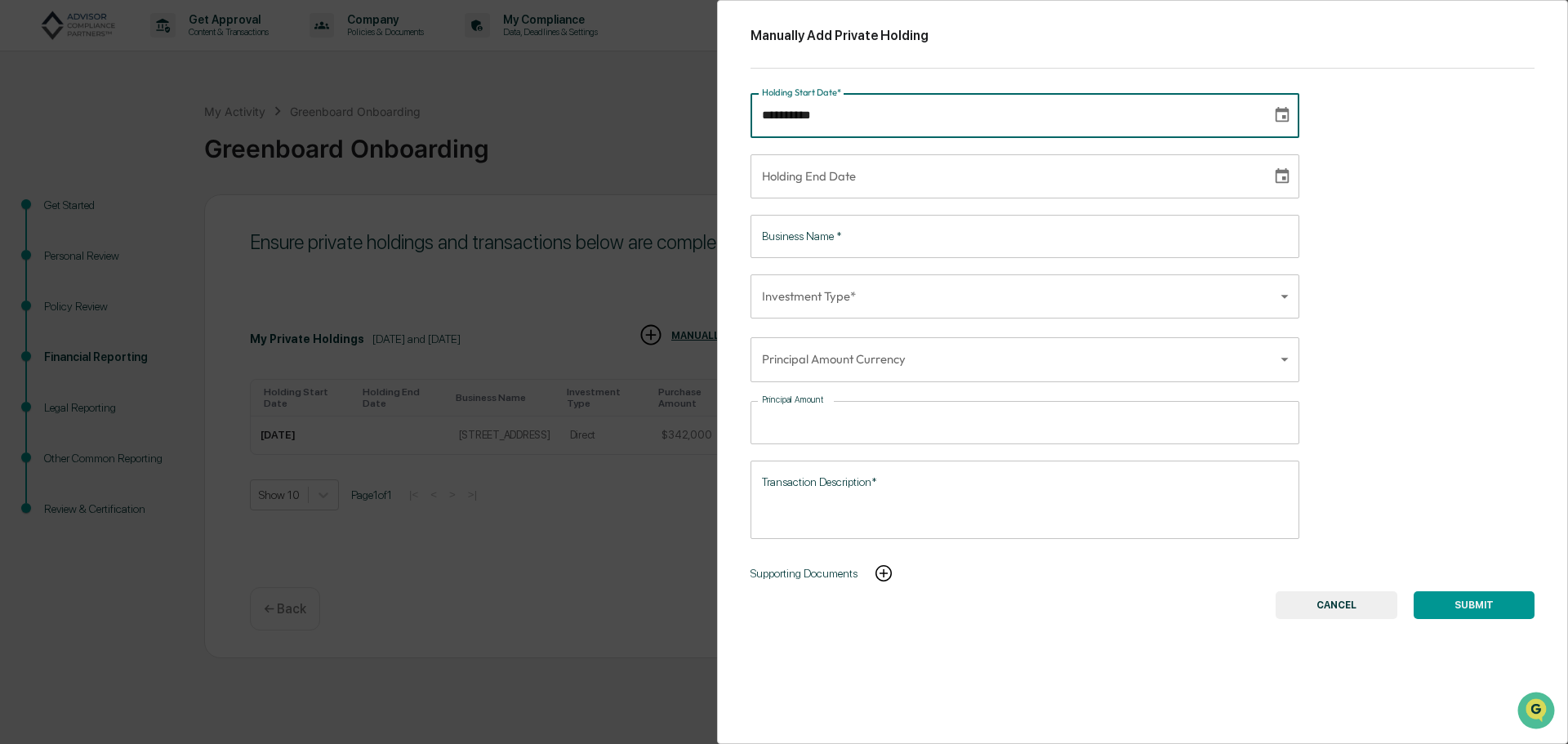
click at [760, 109] on input "**********" at bounding box center [1005, 115] width 510 height 45
type input "**********"
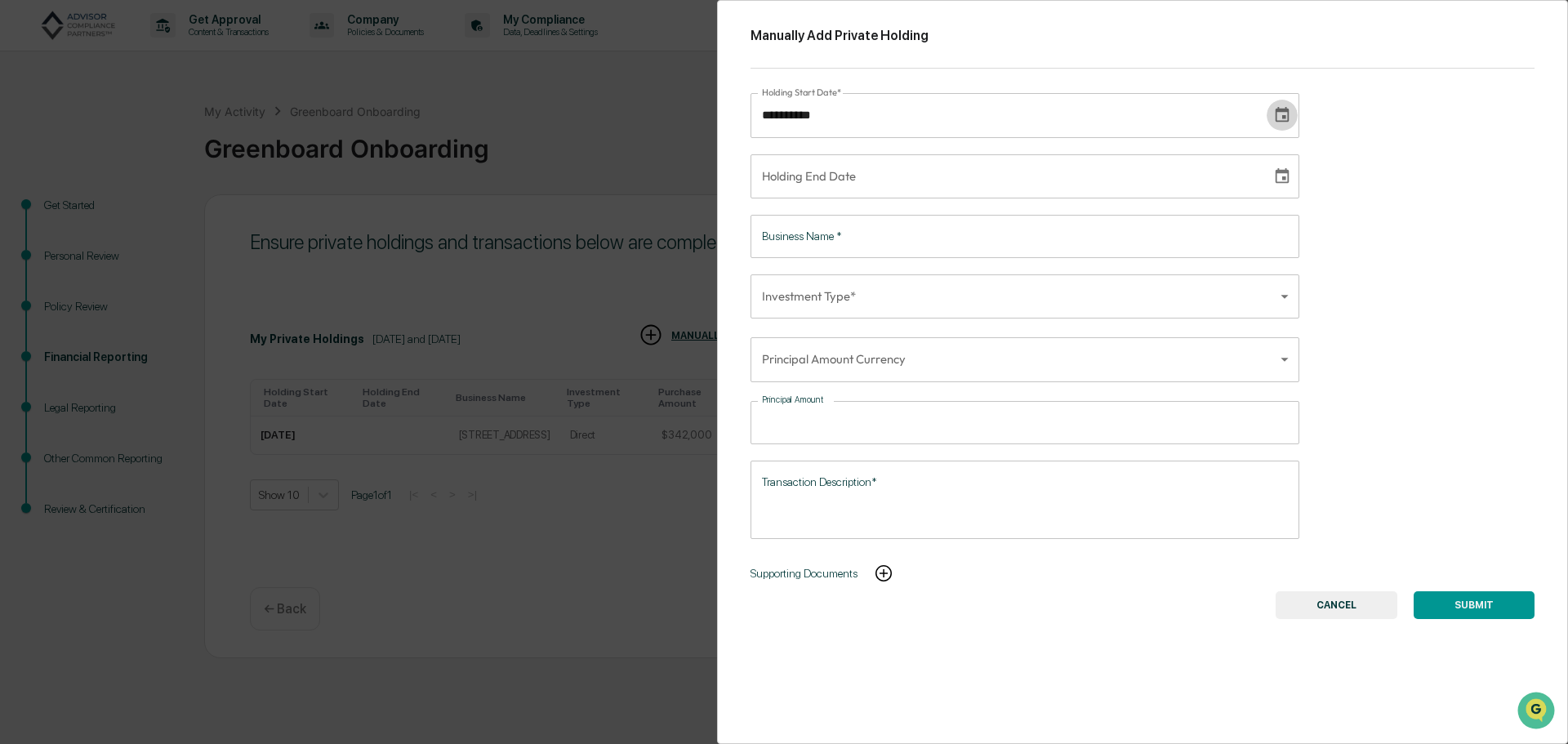
type input "**********"
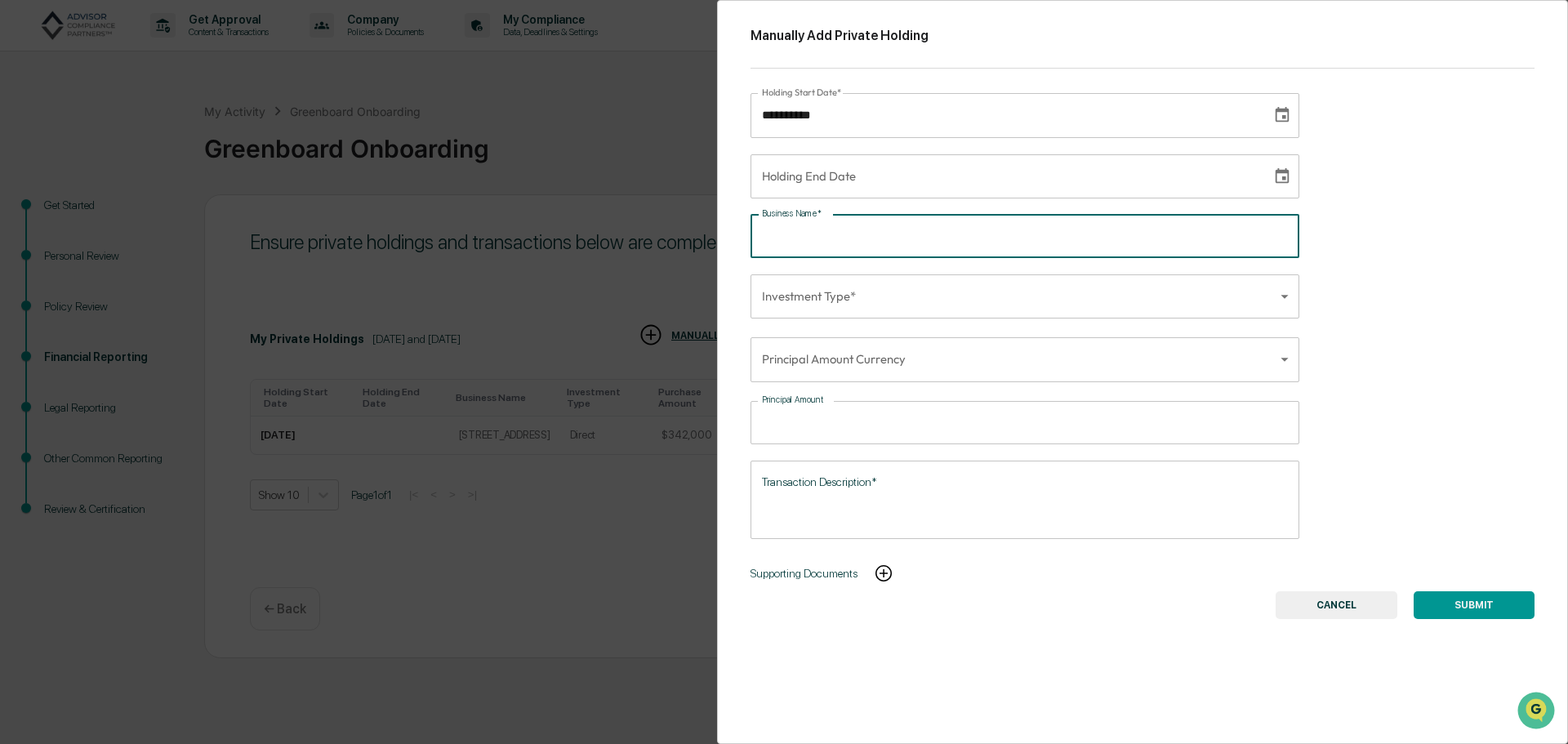
click at [817, 232] on input "Business Name   *" at bounding box center [1025, 237] width 549 height 44
type input "**********"
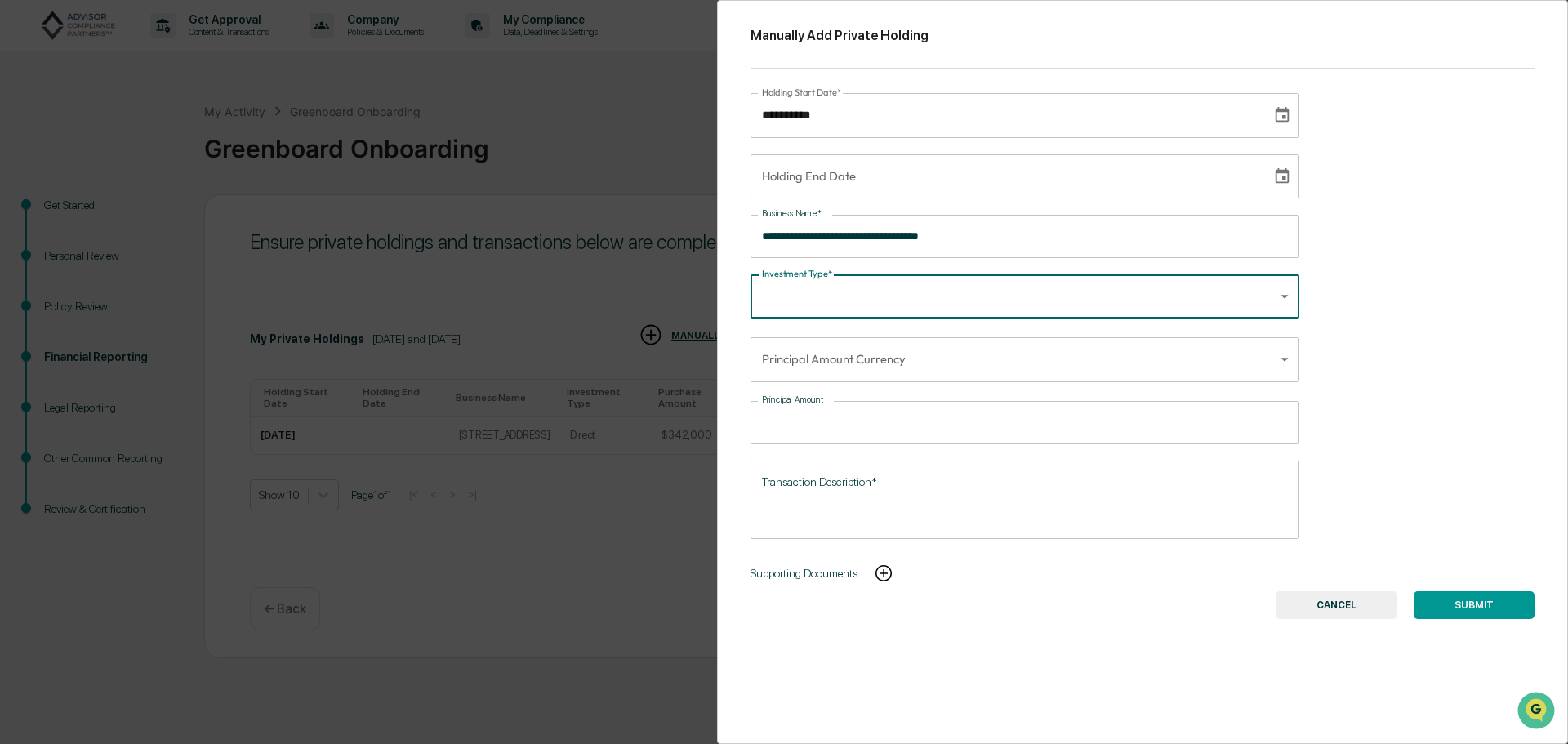
click at [842, 310] on body "**********" at bounding box center [784, 372] width 1568 height 744
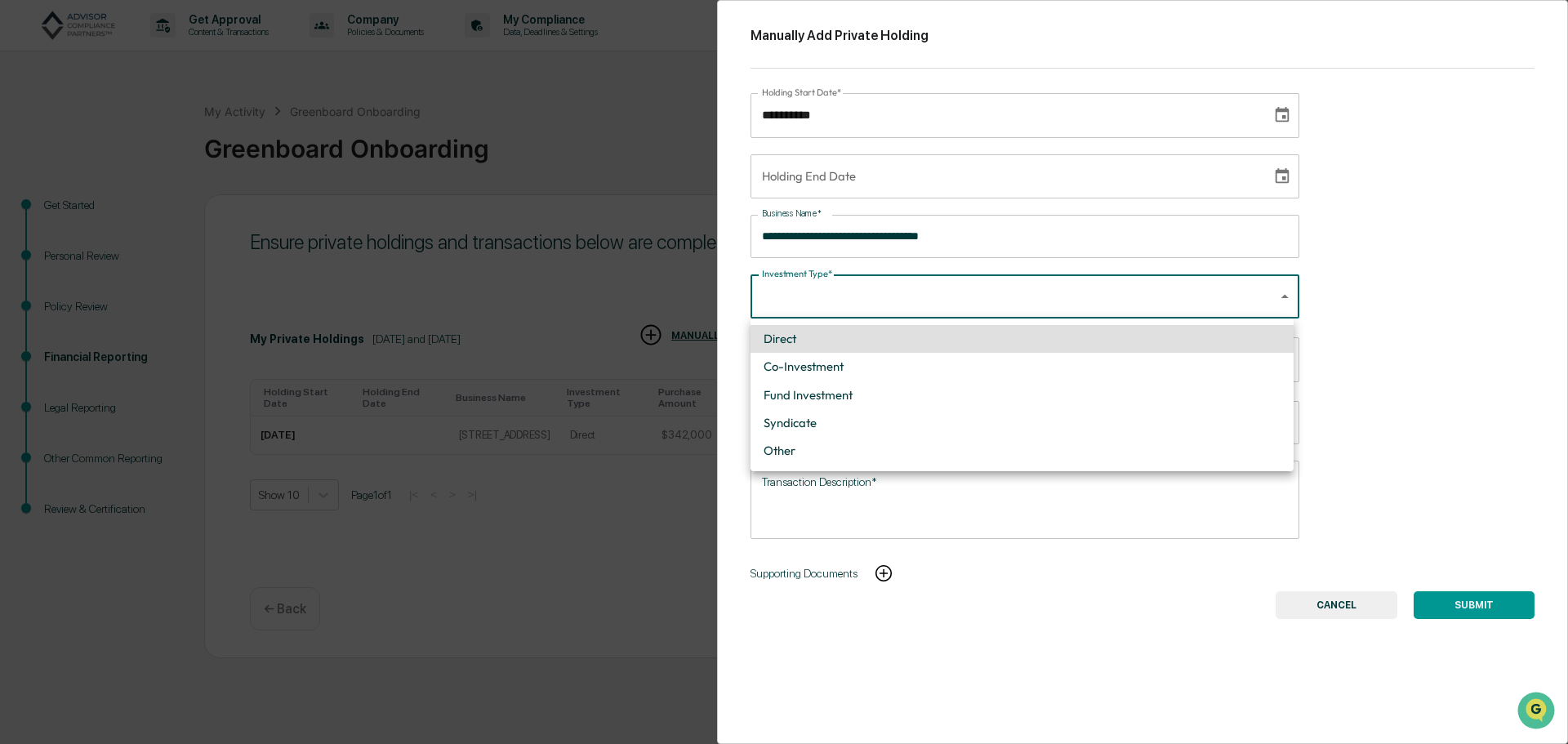
click at [852, 341] on li "Direct" at bounding box center [1022, 339] width 543 height 28
type input "******"
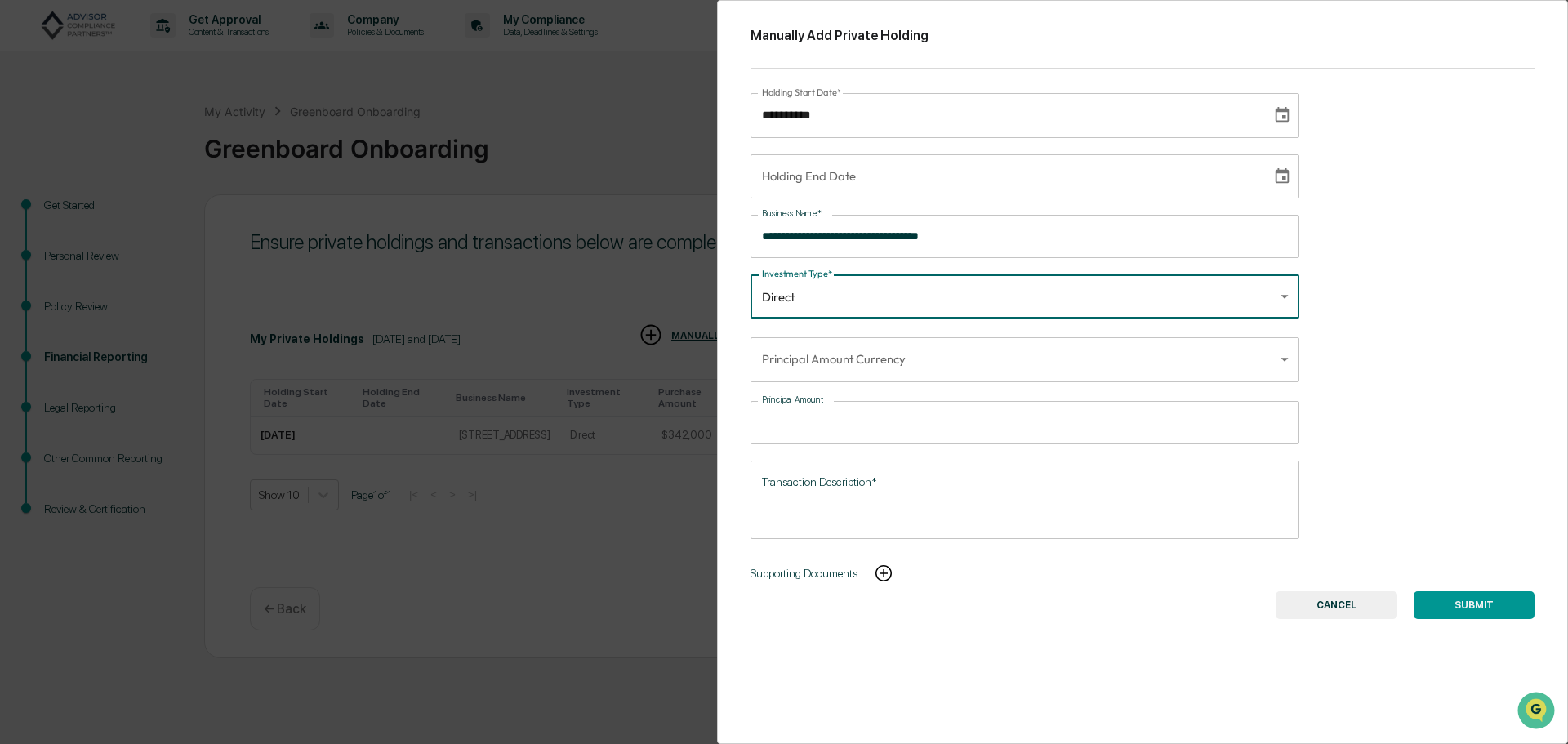
click at [835, 357] on body "**********" at bounding box center [784, 372] width 1568 height 744
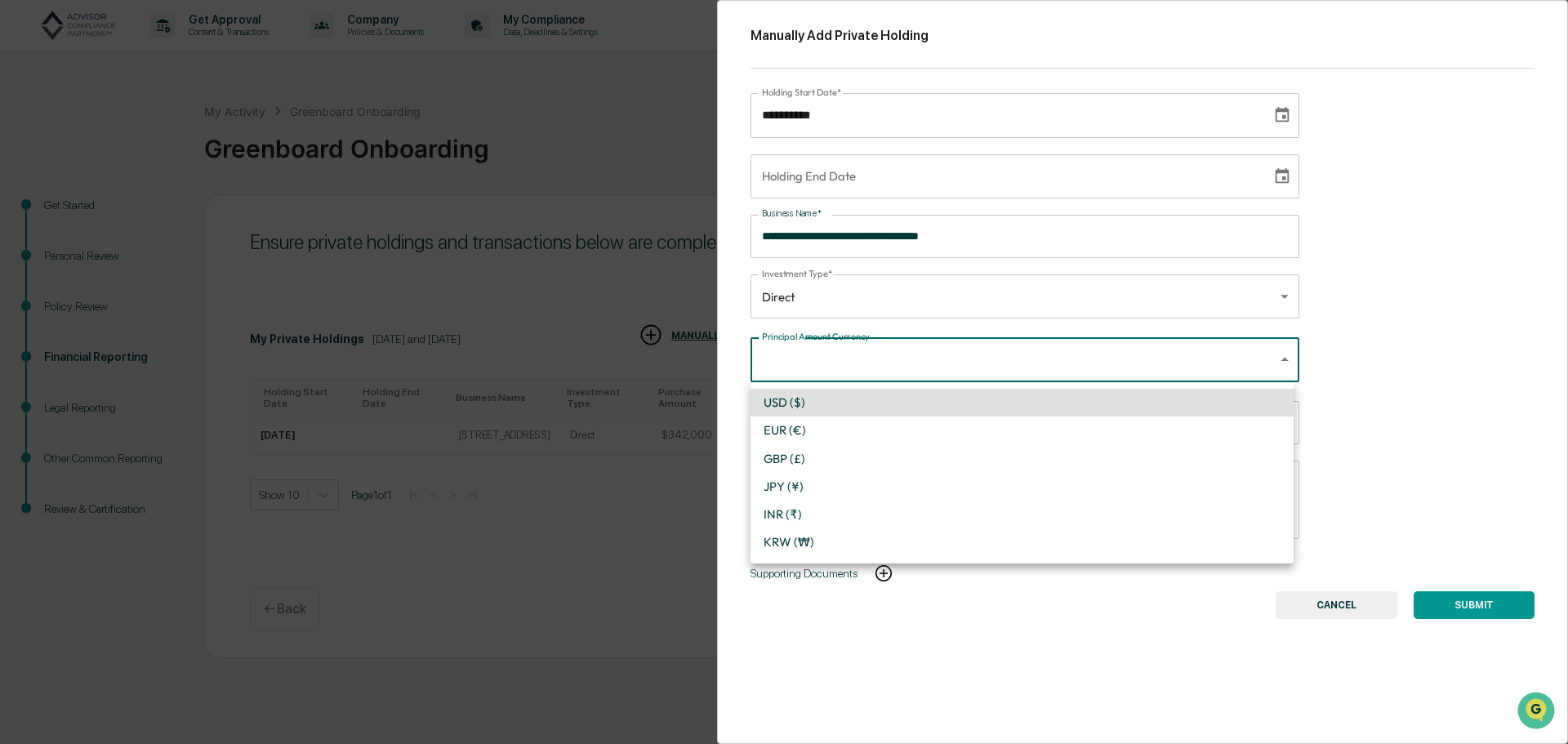
click at [817, 403] on li "USD ($)" at bounding box center [1022, 402] width 543 height 28
type input "*"
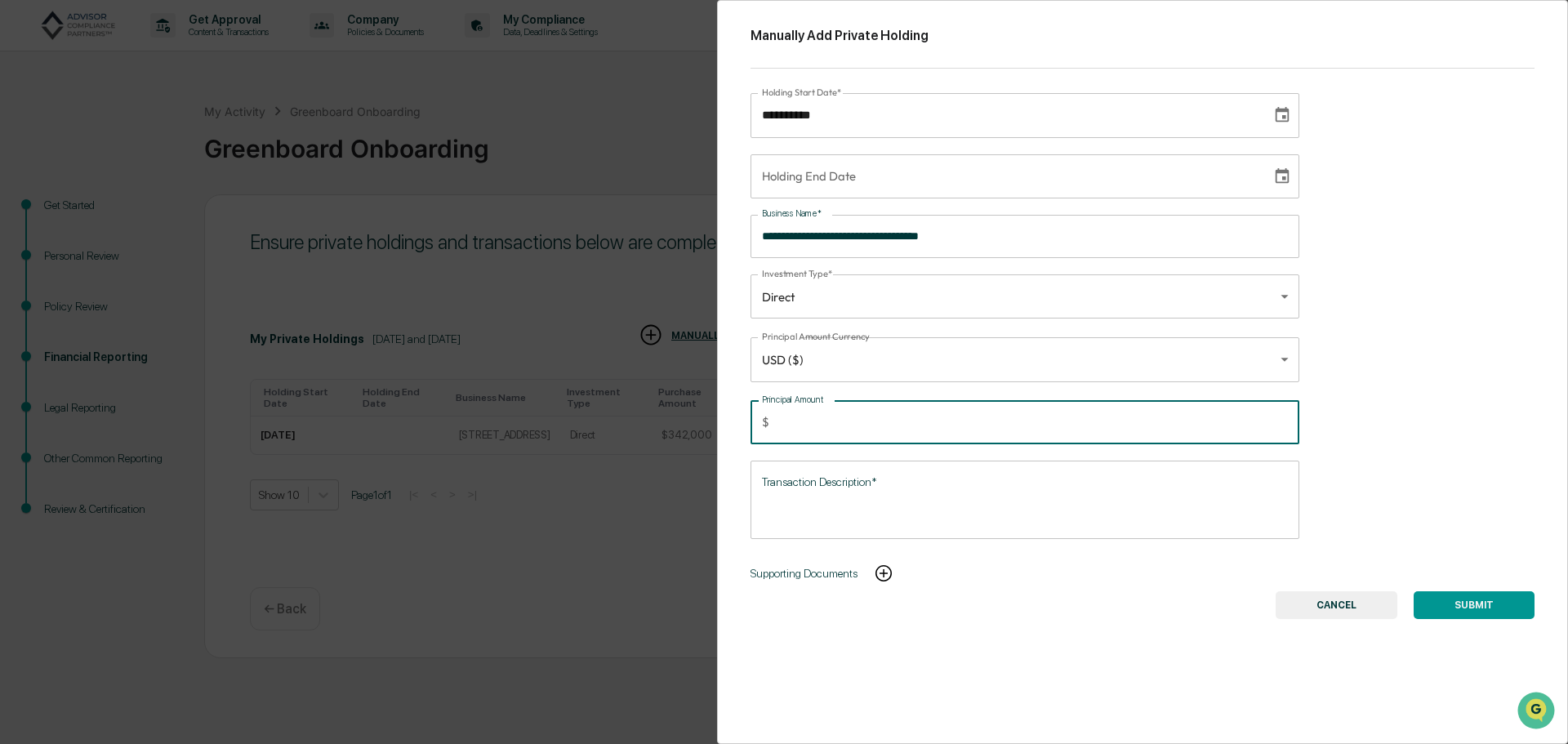
click at [817, 422] on input "Principal Amount" at bounding box center [1037, 423] width 524 height 44
type input "******"
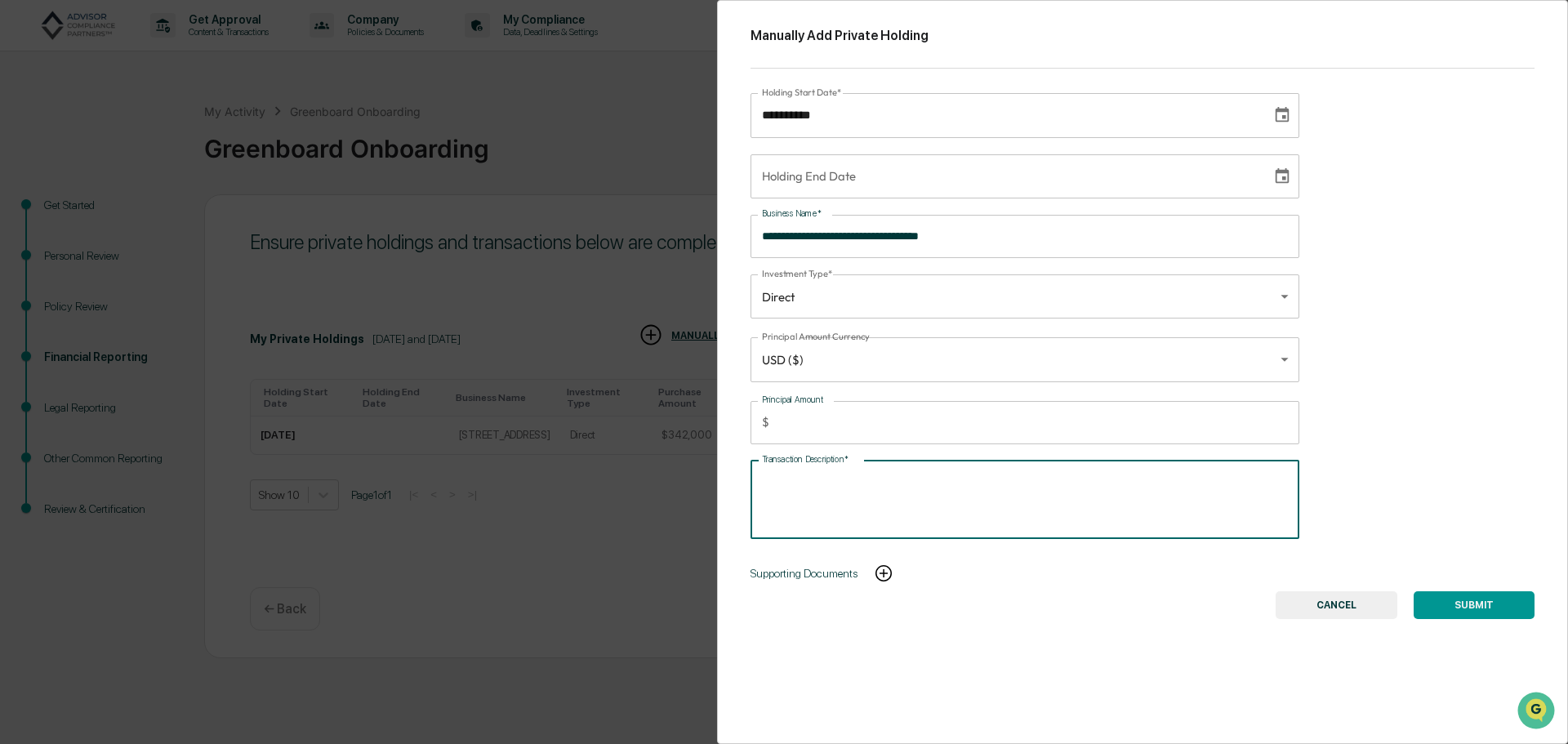
paste textarea "**********"
type textarea "**********"
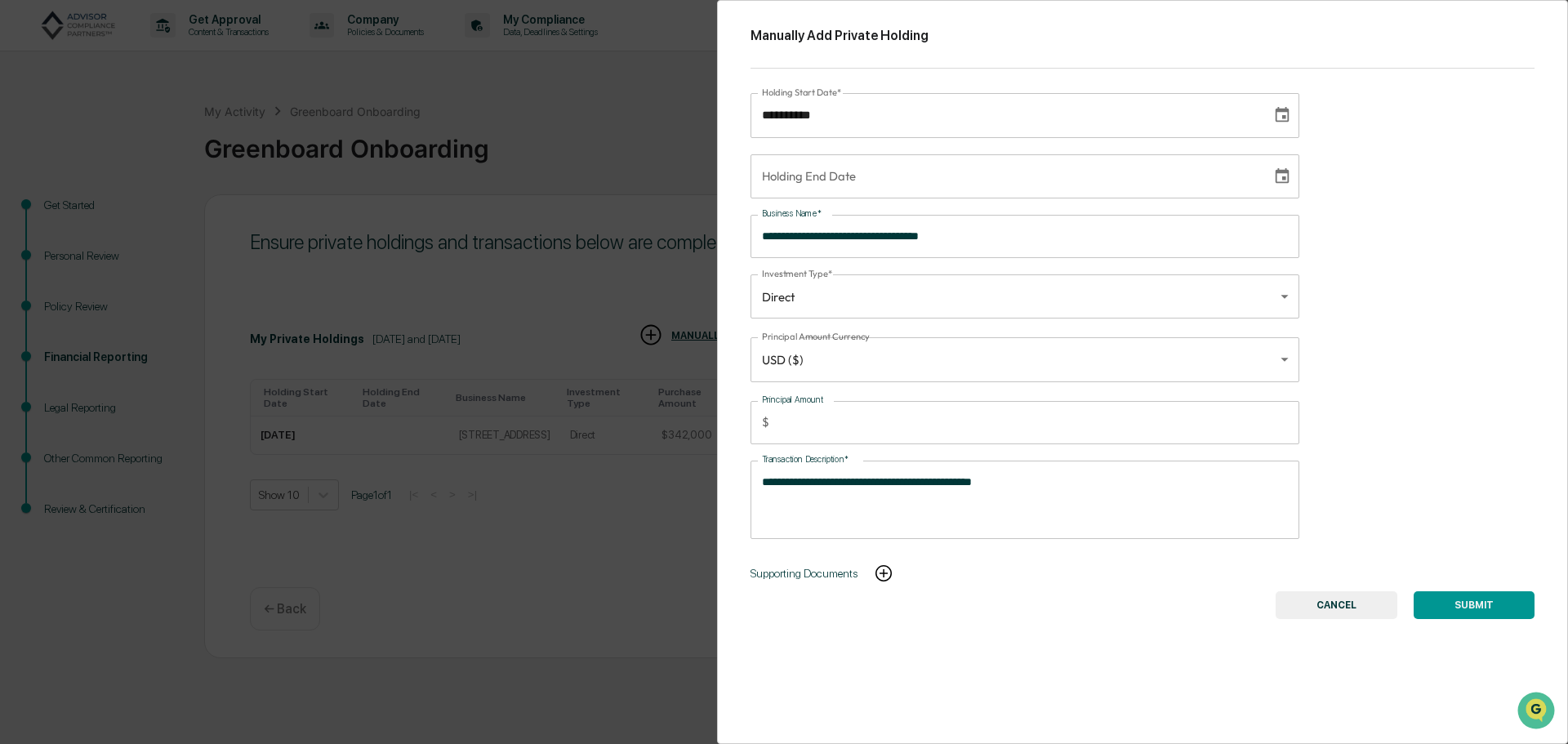
click at [1471, 602] on button "SUBMIT" at bounding box center [1474, 605] width 121 height 28
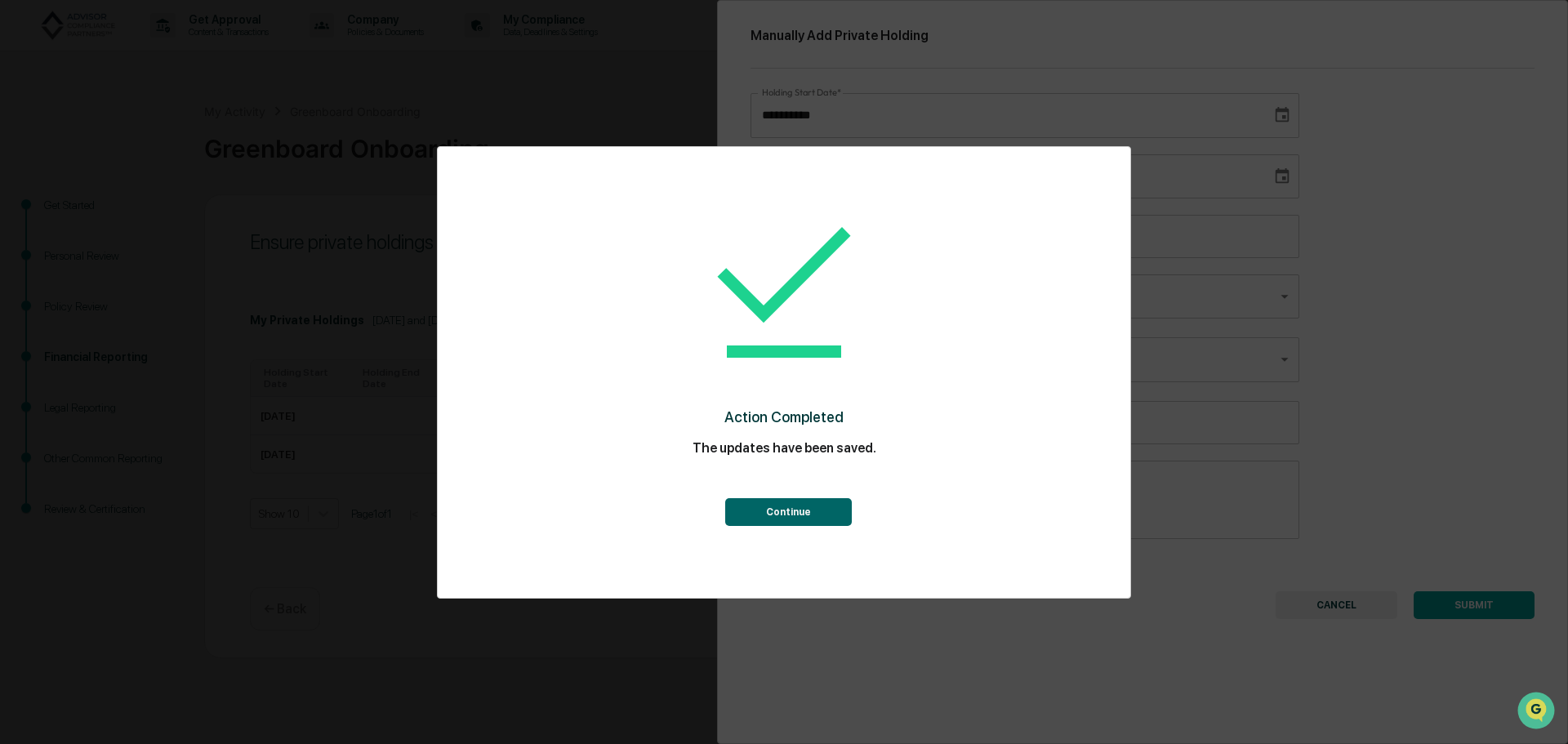
click at [808, 518] on button "Continue" at bounding box center [788, 512] width 127 height 28
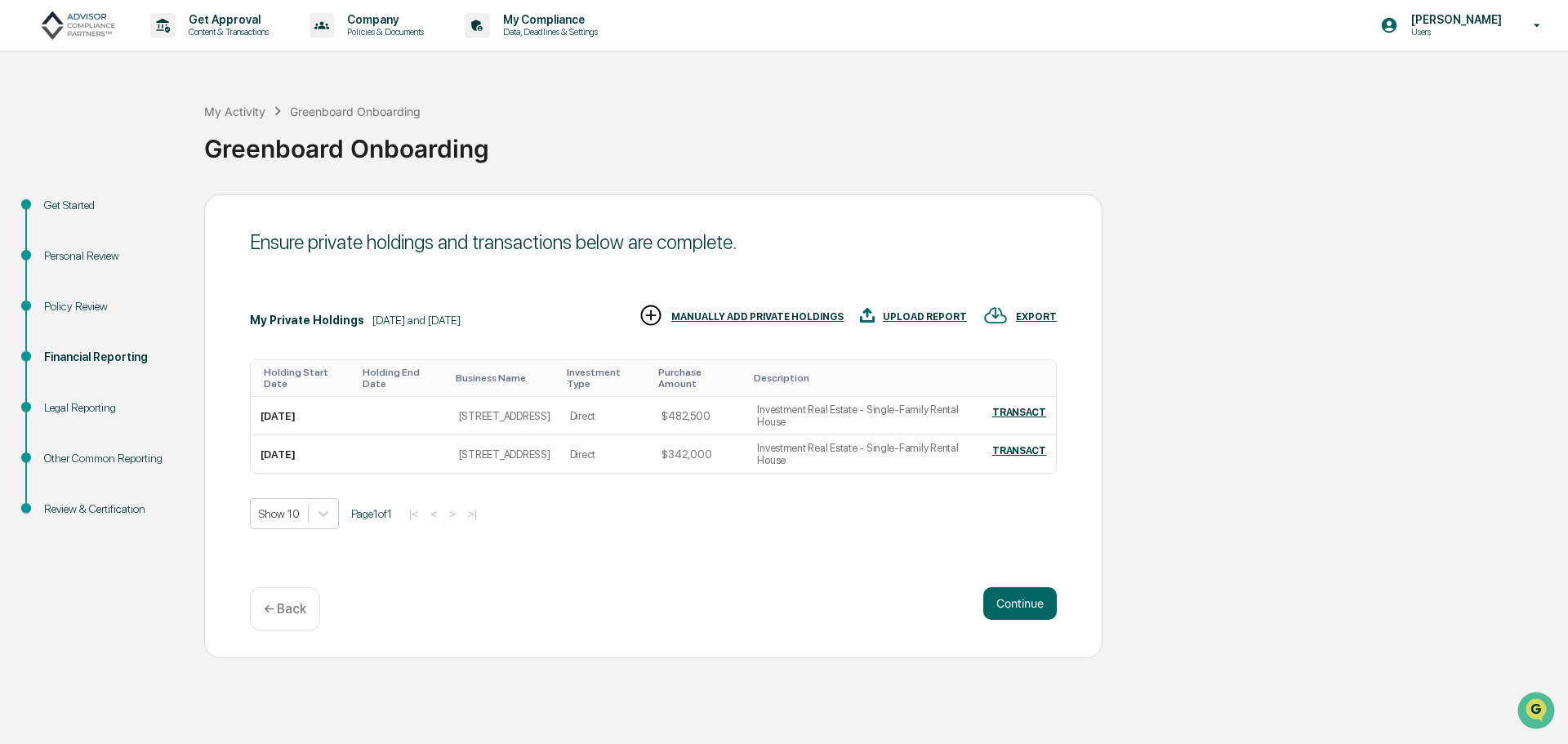
click at [789, 323] on div "MANUALLY ADD PRIVATE HOLDINGS" at bounding box center [741, 316] width 205 height 27
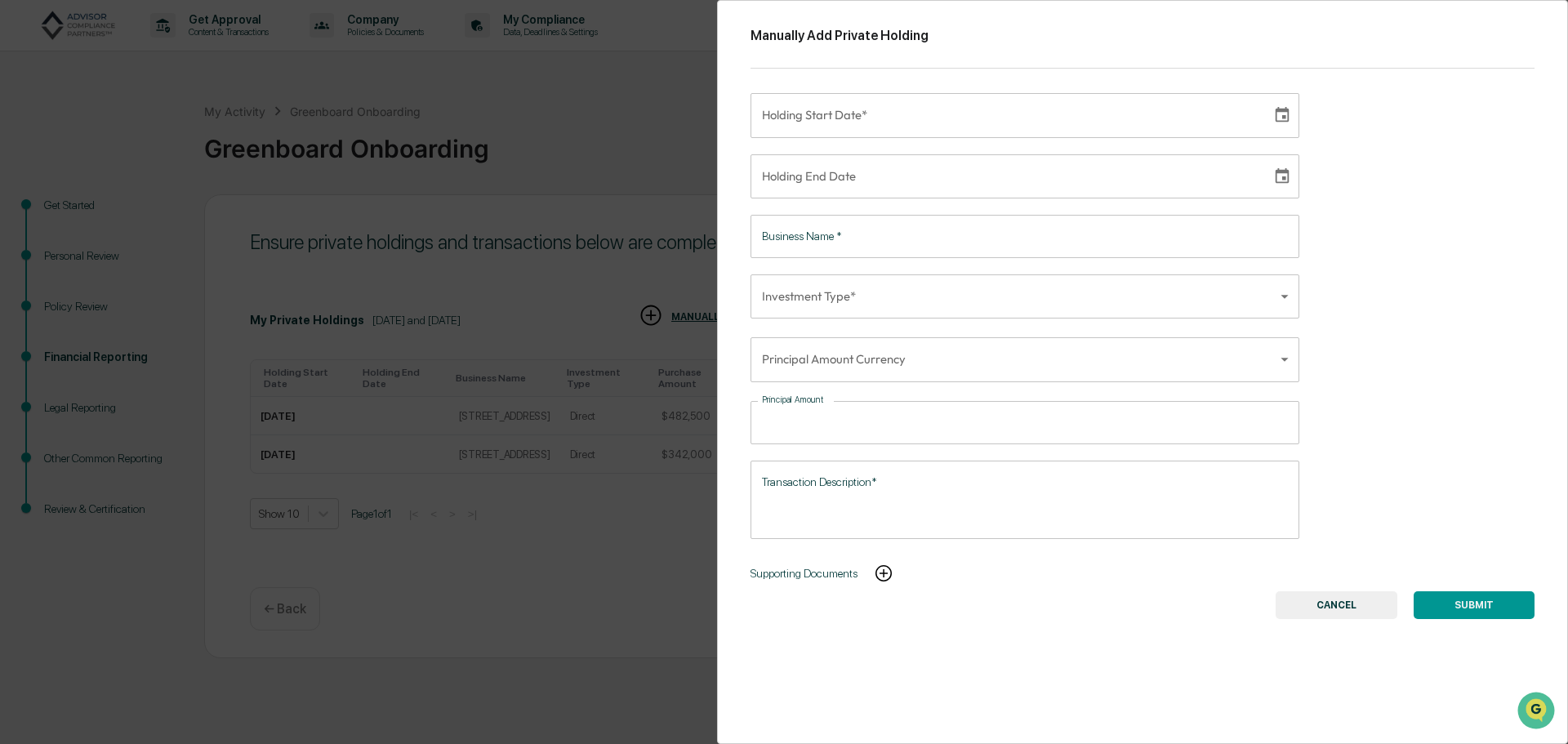
type input "**********"
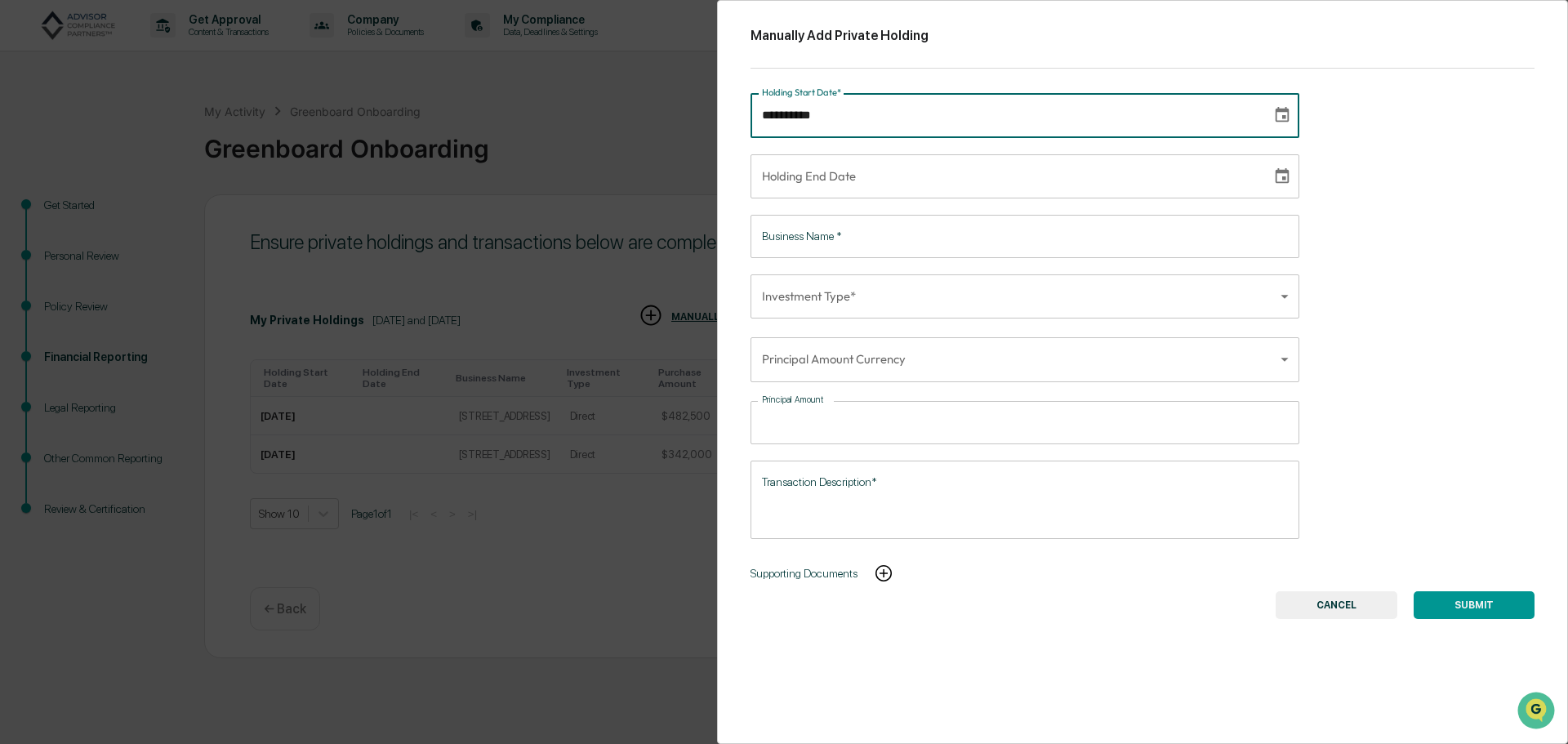
click at [878, 120] on input "**********" at bounding box center [1005, 115] width 510 height 45
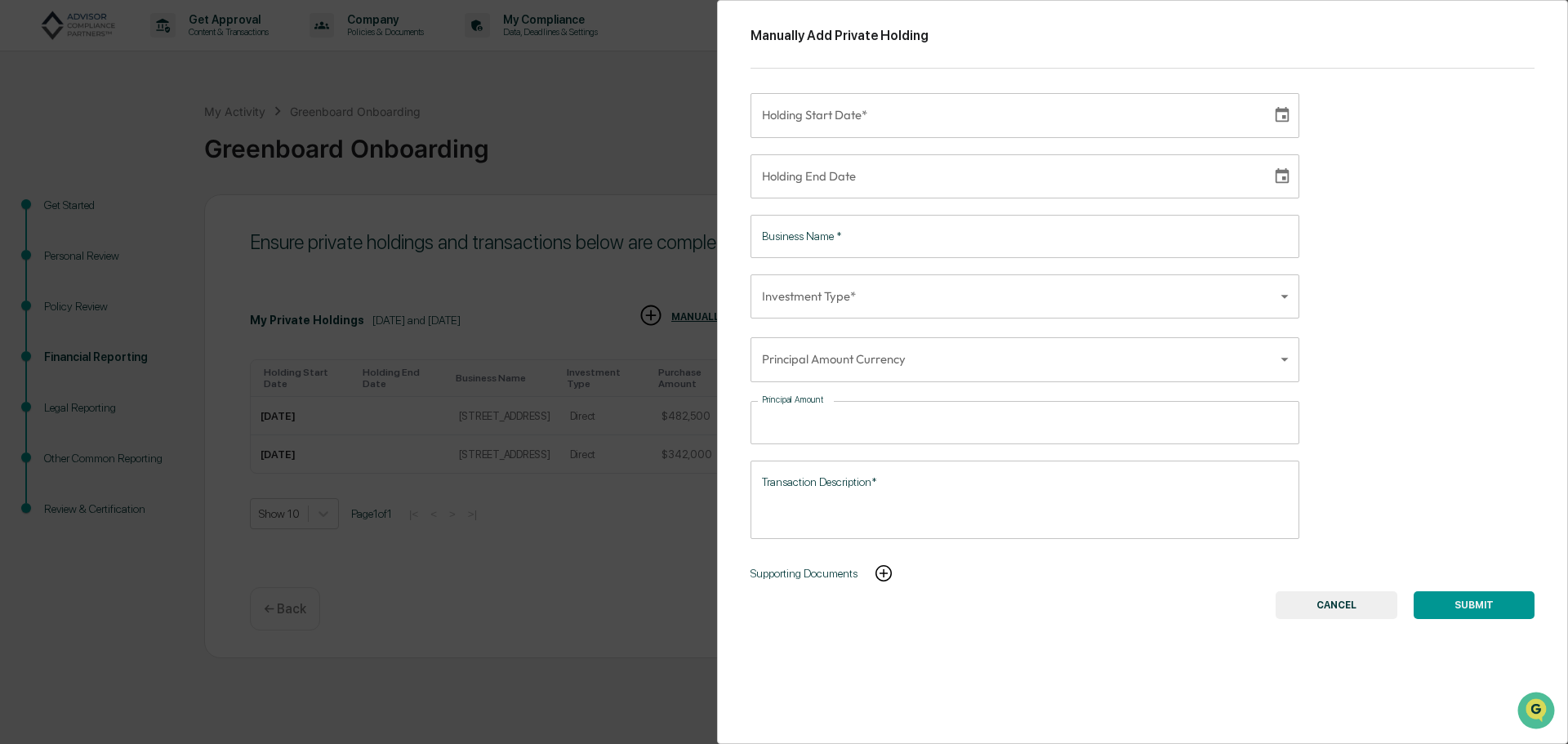
click at [1343, 608] on button "CANCEL" at bounding box center [1336, 605] width 122 height 28
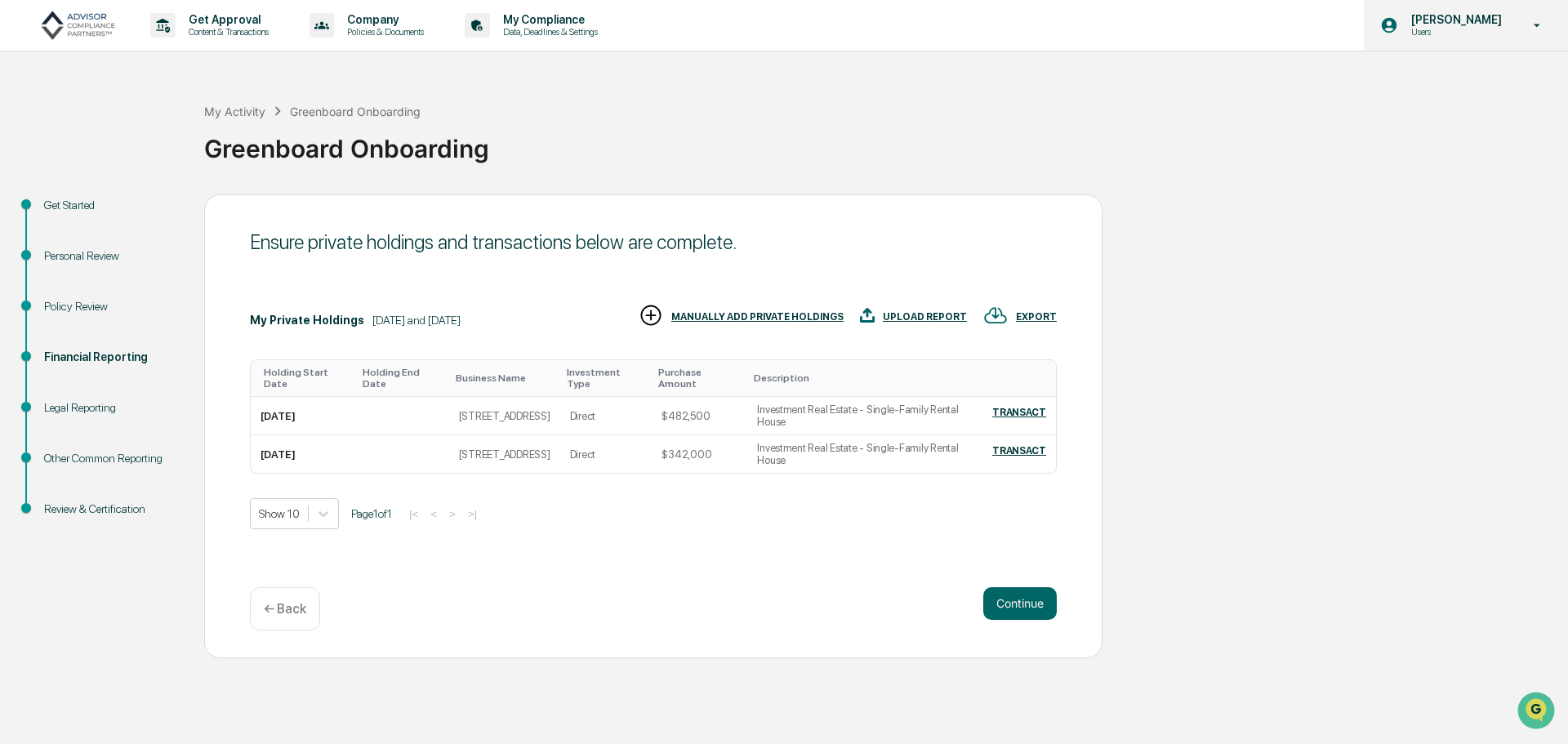
click at [1510, 23] on p "[PERSON_NAME]" at bounding box center [1454, 19] width 112 height 13
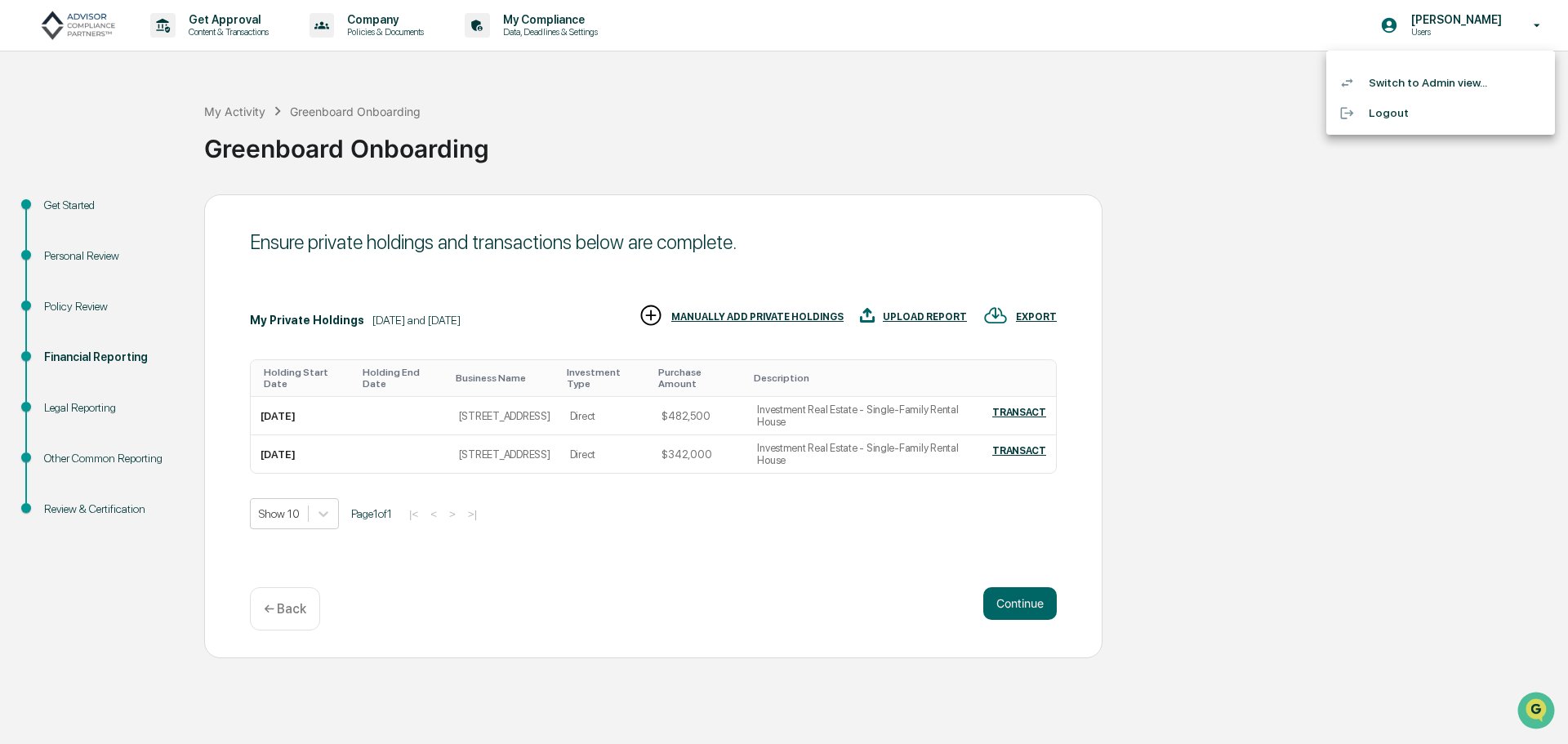
drag, startPoint x: 463, startPoint y: 74, endPoint x: 390, endPoint y: 87, distance: 74.1
click at [403, 86] on div at bounding box center [784, 372] width 1568 height 744
click at [236, 116] on div "My Activity" at bounding box center [235, 112] width 61 height 14
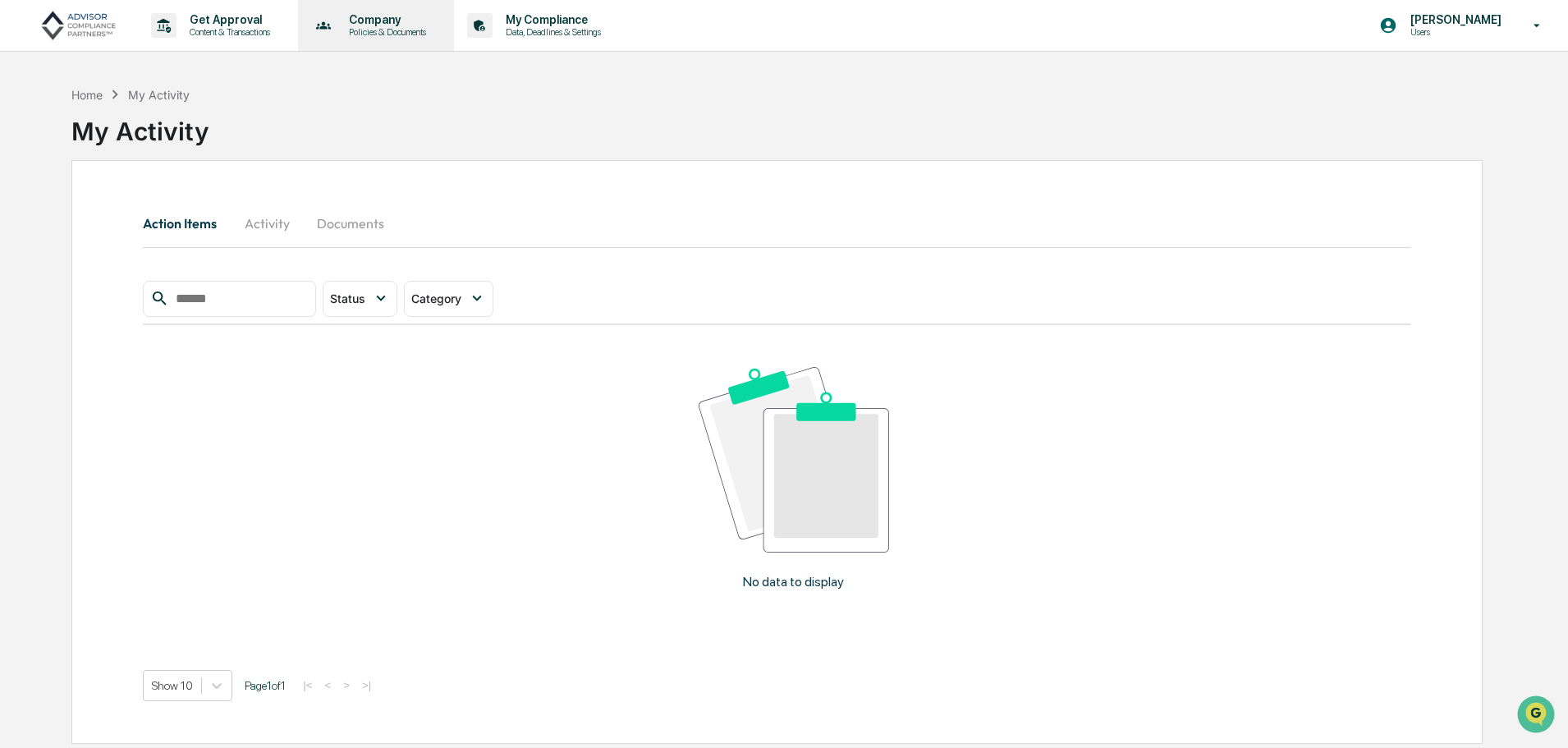
click at [386, 35] on div "Company Policies & Documents" at bounding box center [374, 25] width 140 height 51
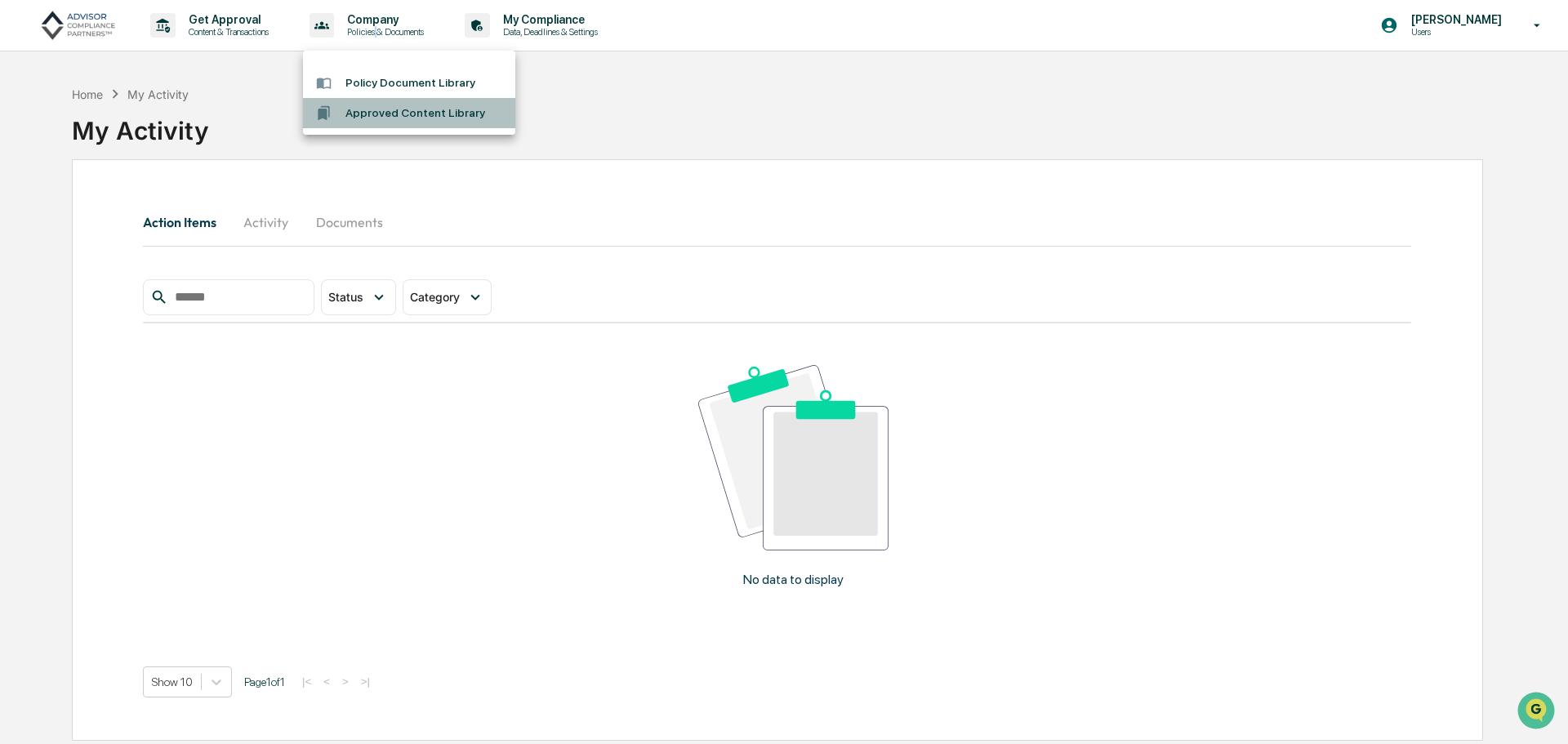
click at [409, 111] on li "Approved Content Library" at bounding box center [409, 113] width 212 height 31
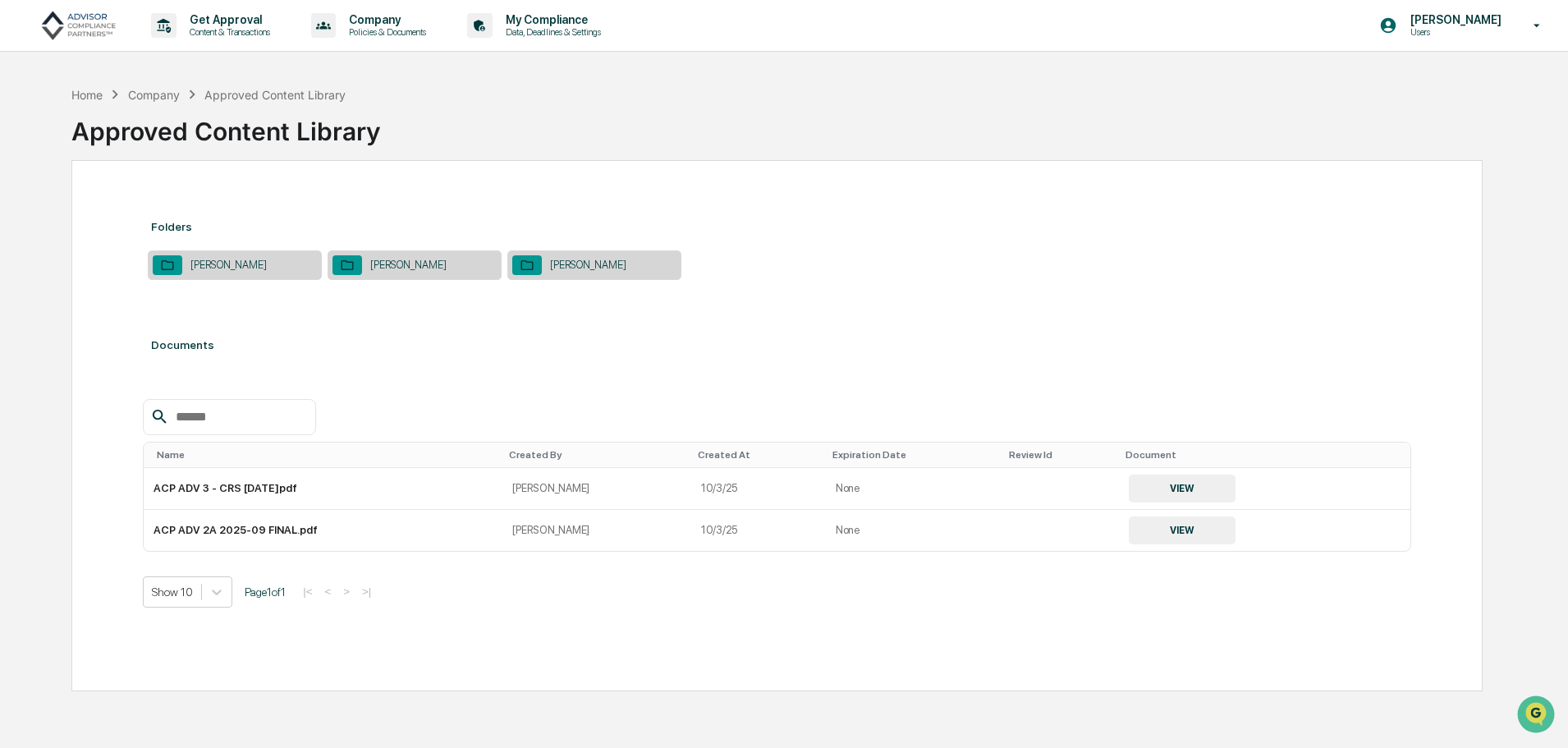
click at [573, 274] on div "Reugh, Adam" at bounding box center [594, 265] width 174 height 30
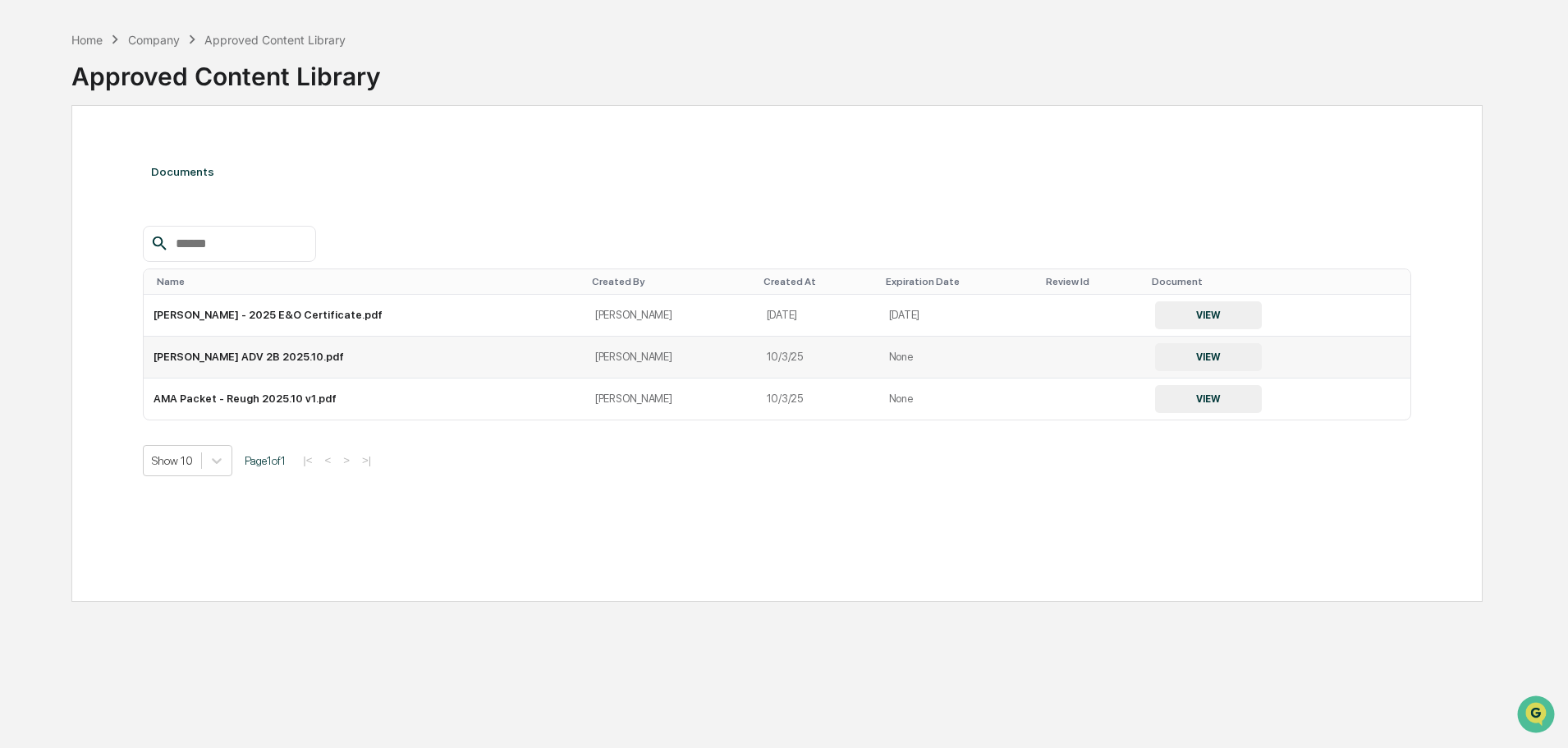
scroll to position [78, 0]
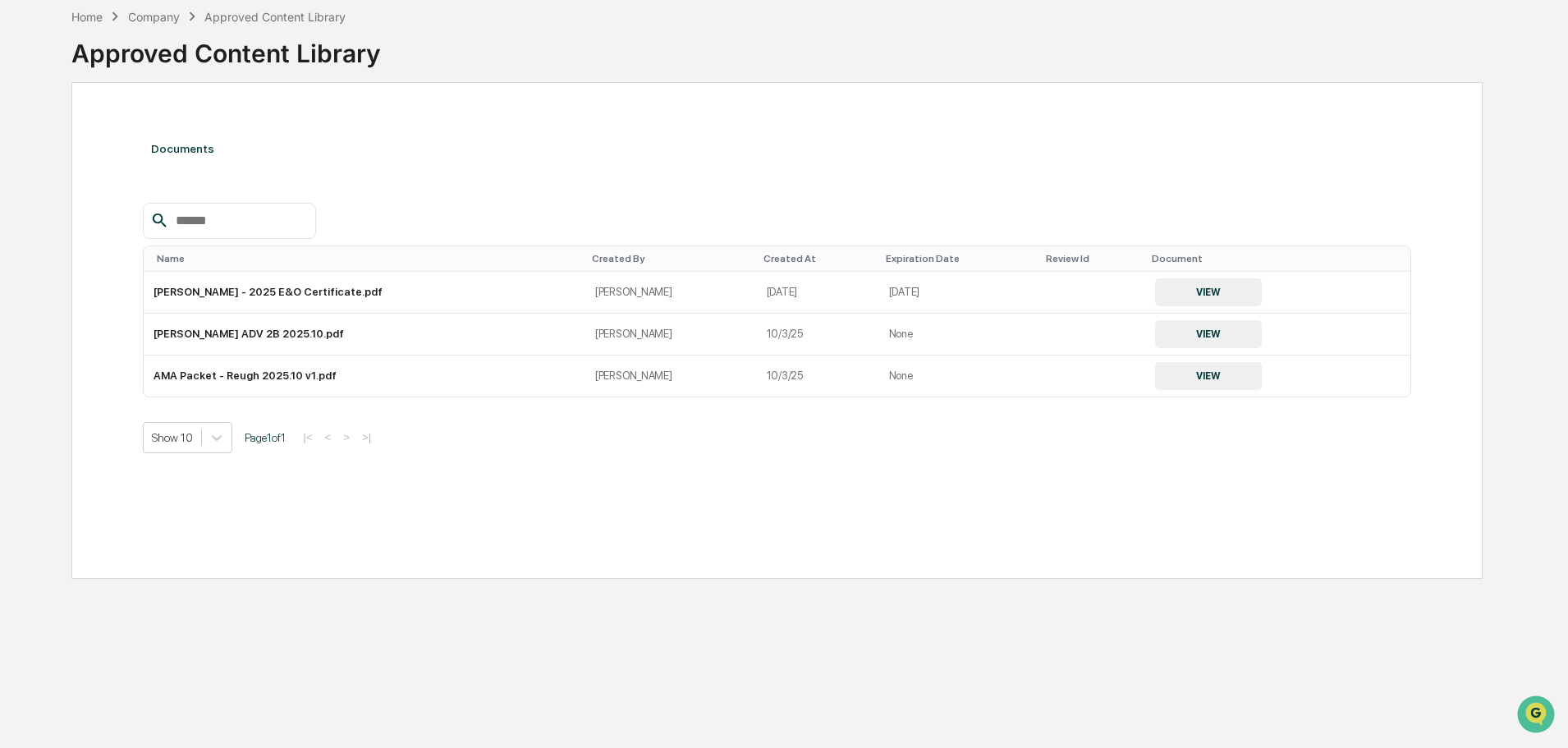
click at [153, 11] on div "Company" at bounding box center [154, 17] width 52 height 14
click at [172, 24] on div "Home Company Approved Content Library" at bounding box center [208, 16] width 274 height 18
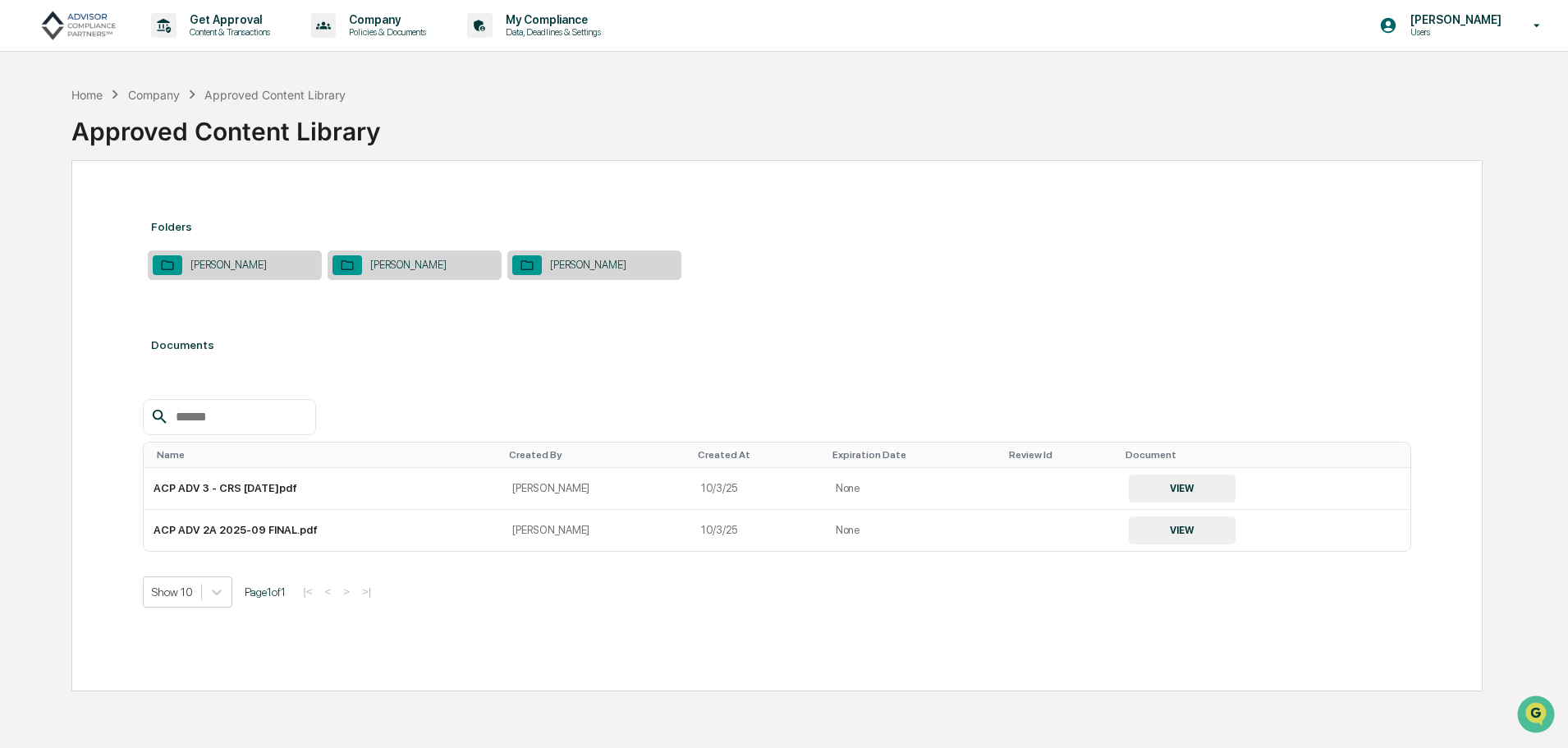
click at [615, 274] on div "Reugh, Adam" at bounding box center [594, 265] width 174 height 30
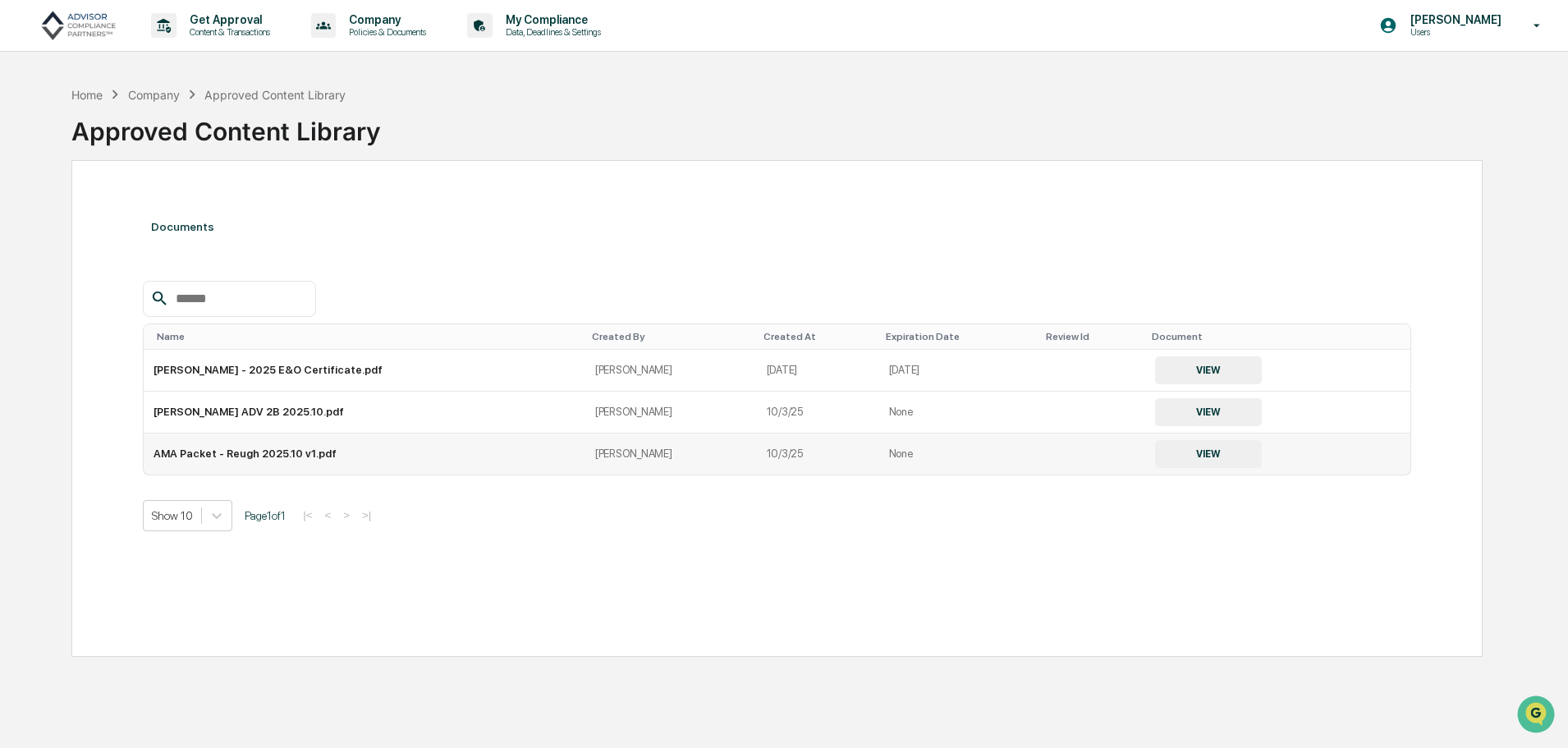
click at [1191, 456] on button "VIEW" at bounding box center [1208, 454] width 107 height 28
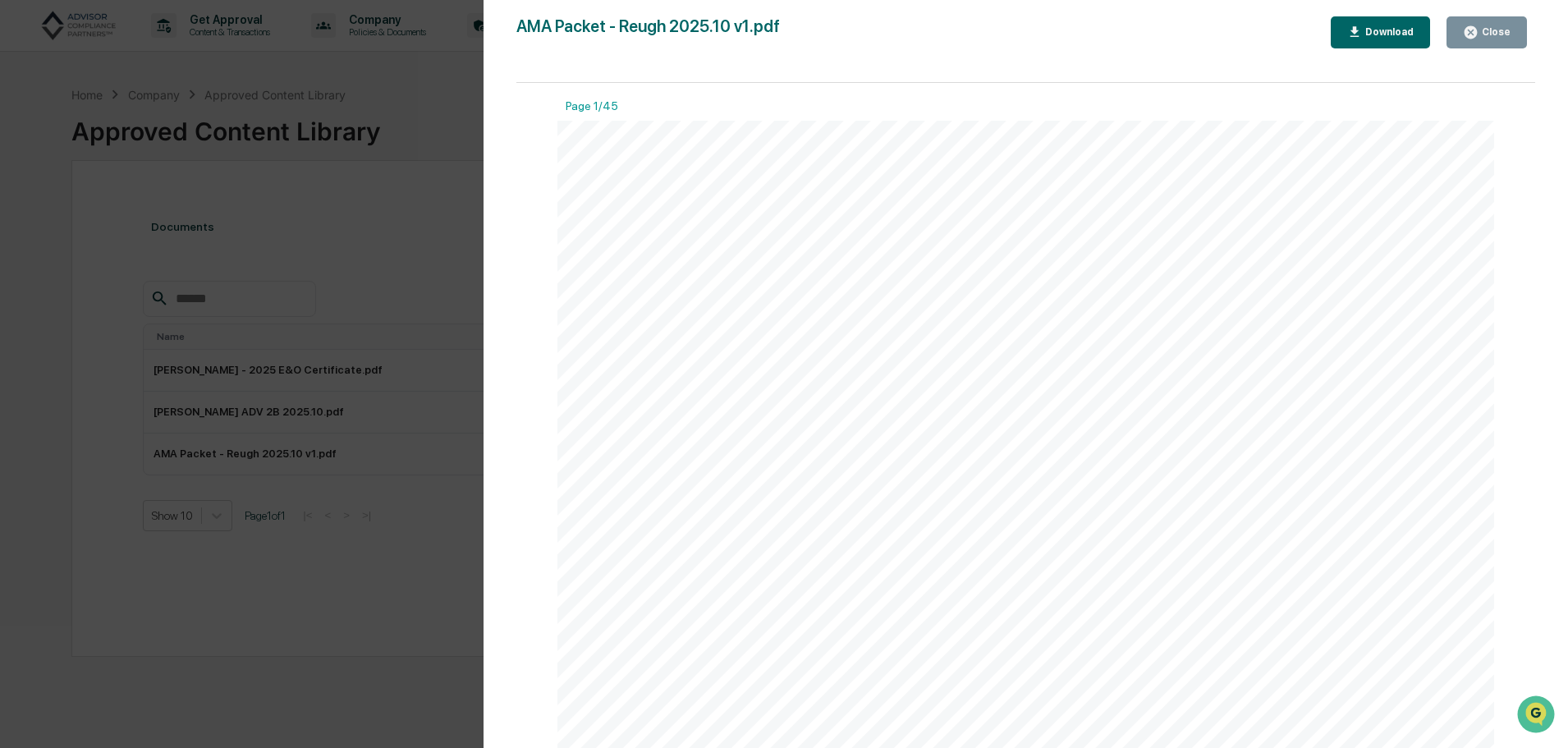
click at [1499, 30] on div "Close" at bounding box center [1494, 32] width 32 height 12
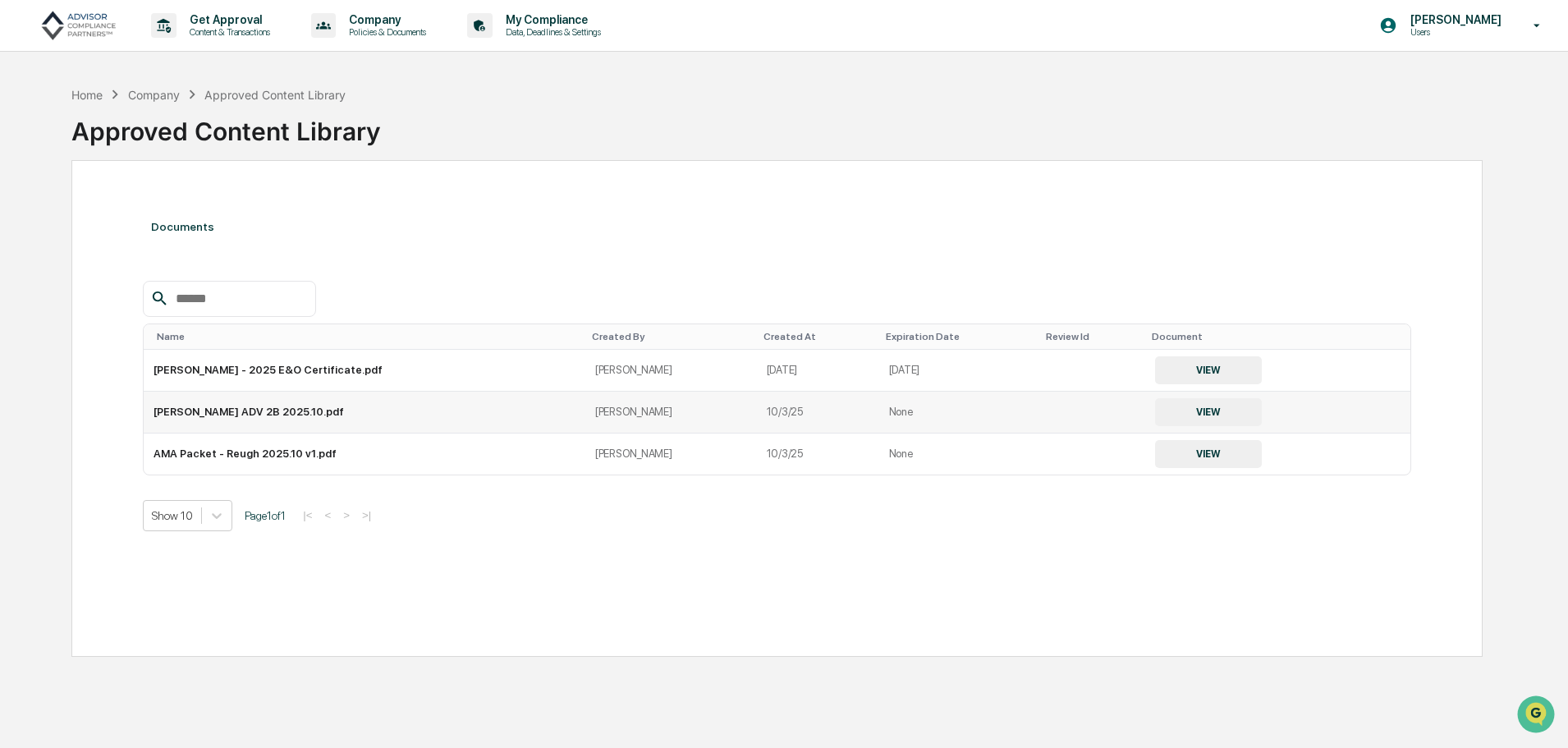
click at [1155, 407] on button "VIEW" at bounding box center [1208, 412] width 107 height 28
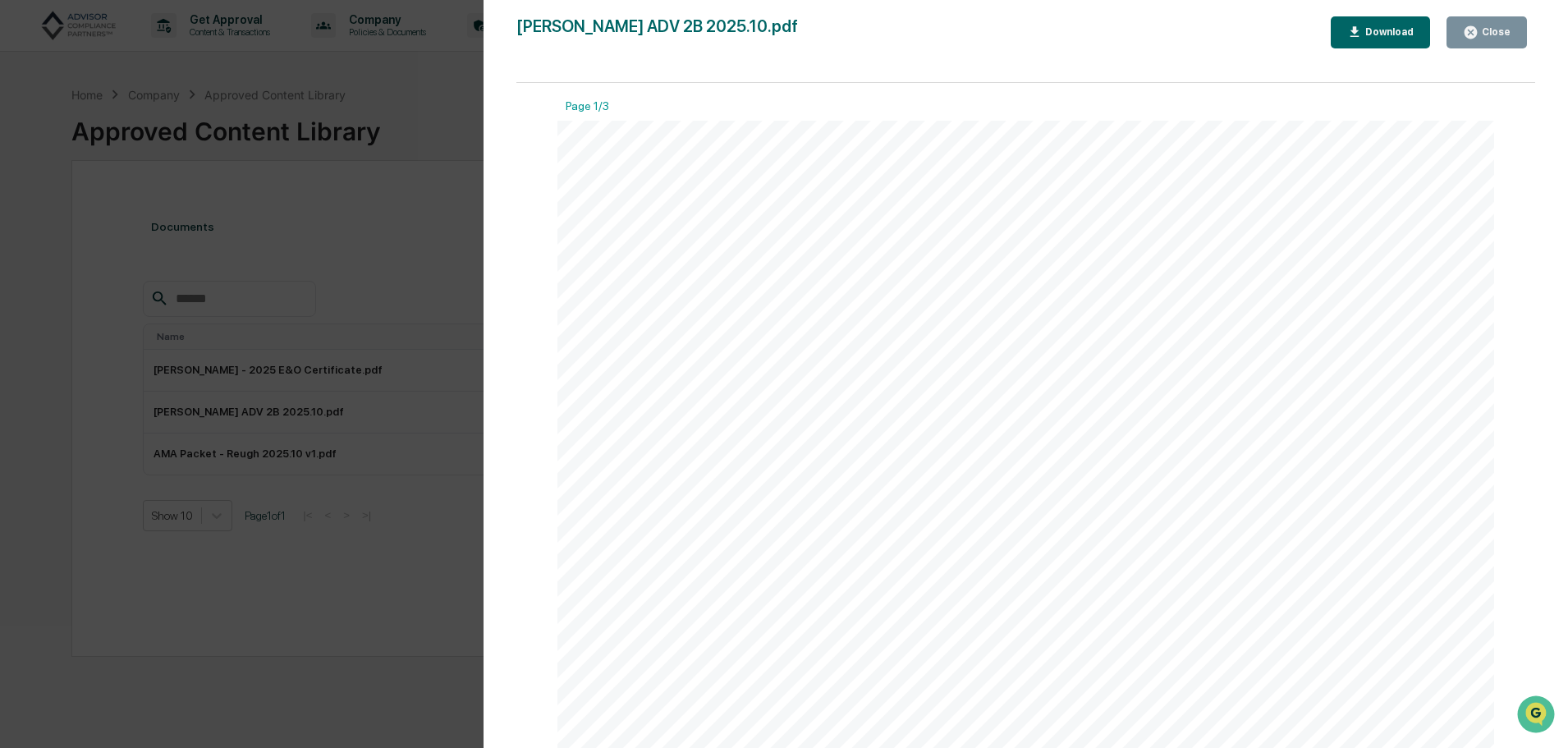
click at [1490, 35] on div "Close" at bounding box center [1494, 32] width 32 height 12
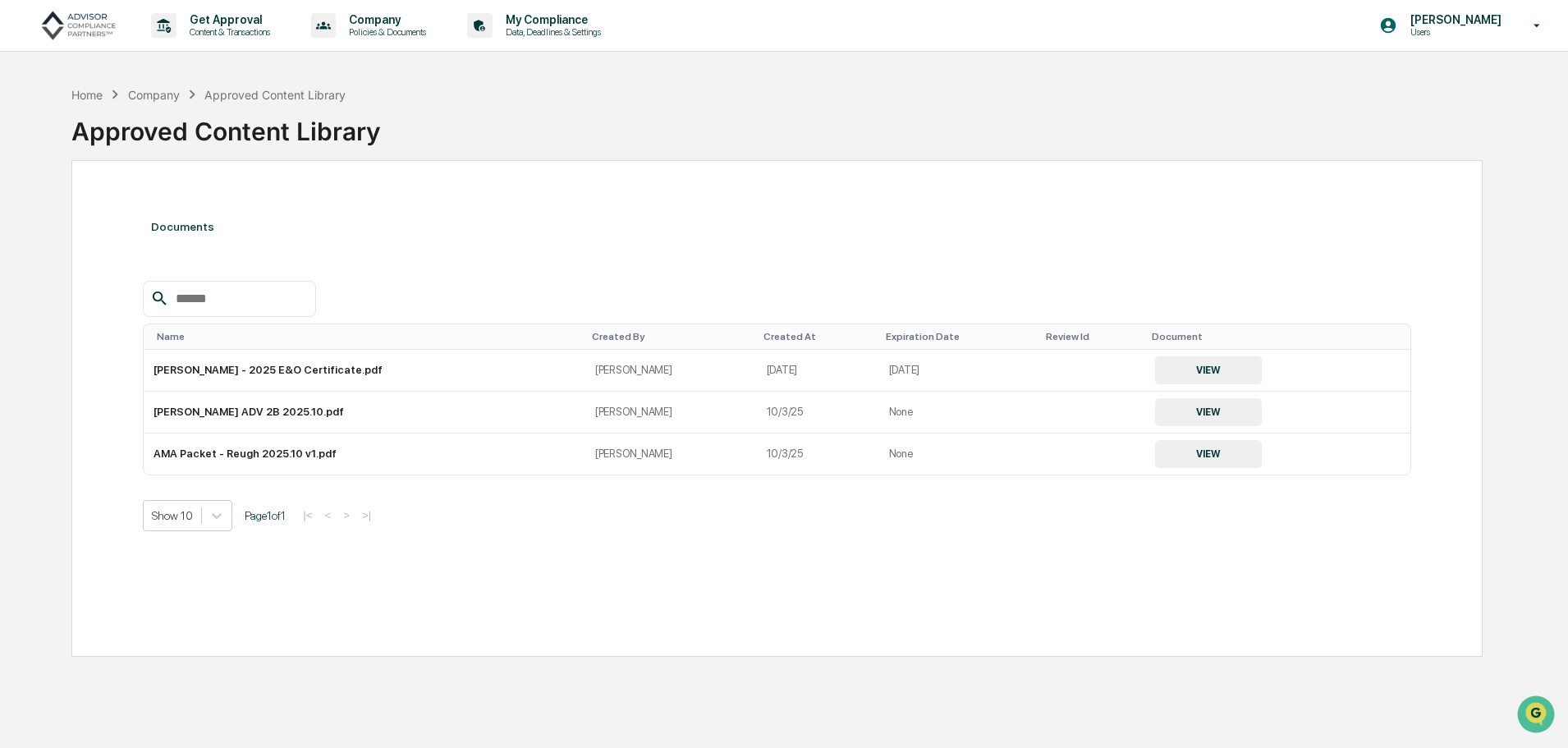
click at [157, 94] on div "Company" at bounding box center [154, 95] width 52 height 14
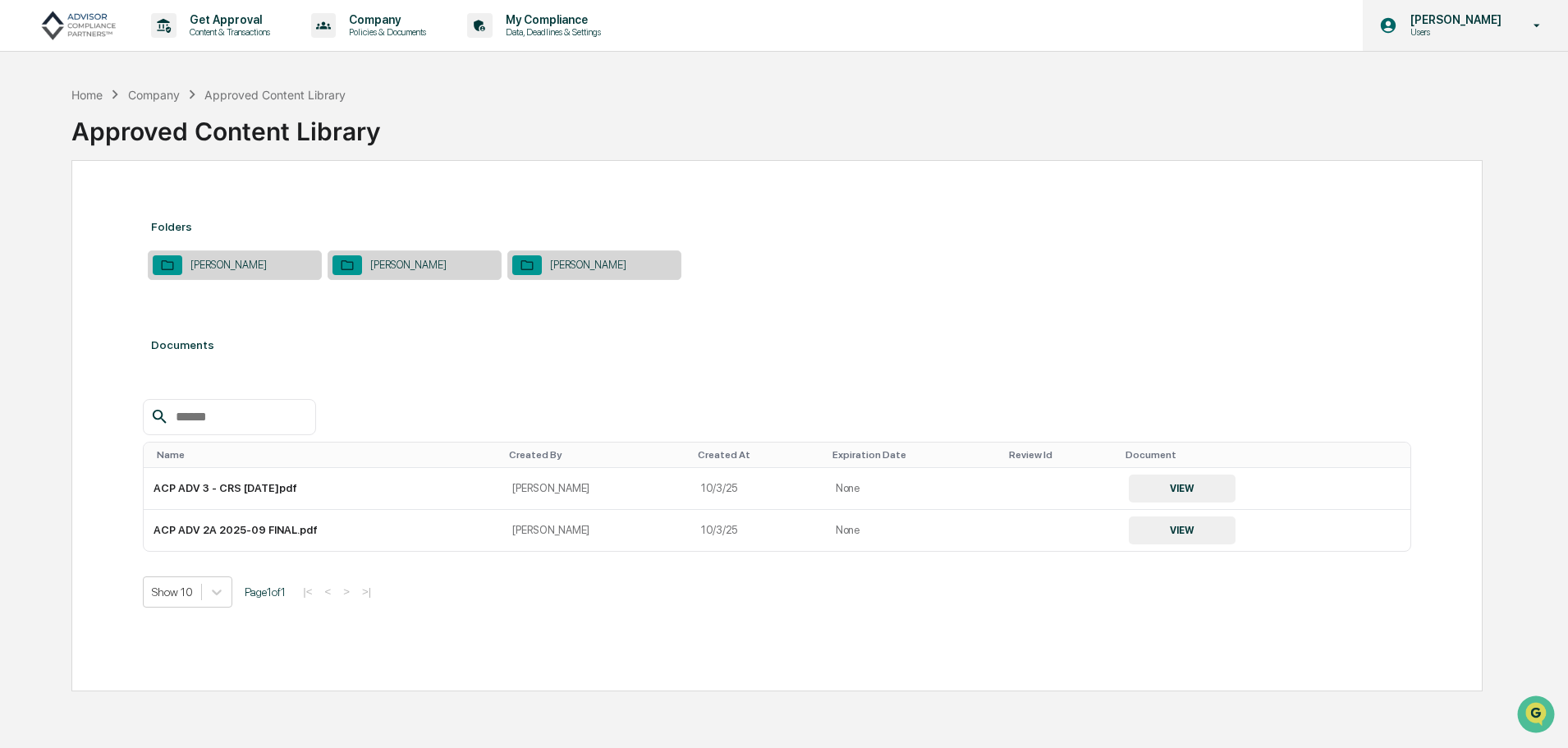
click at [1487, 28] on p "Users" at bounding box center [1453, 32] width 112 height 12
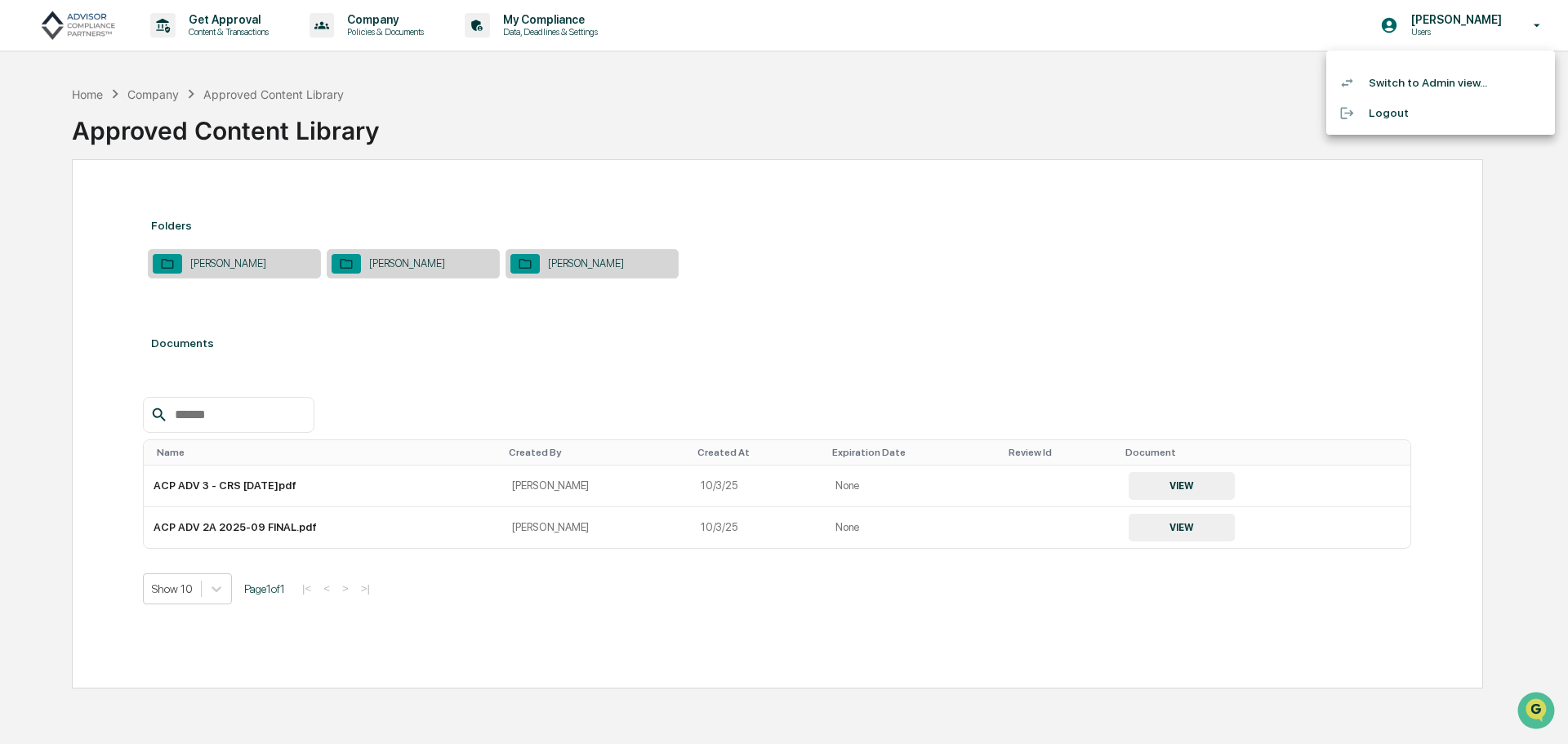
click at [220, 19] on div at bounding box center [784, 372] width 1568 height 744
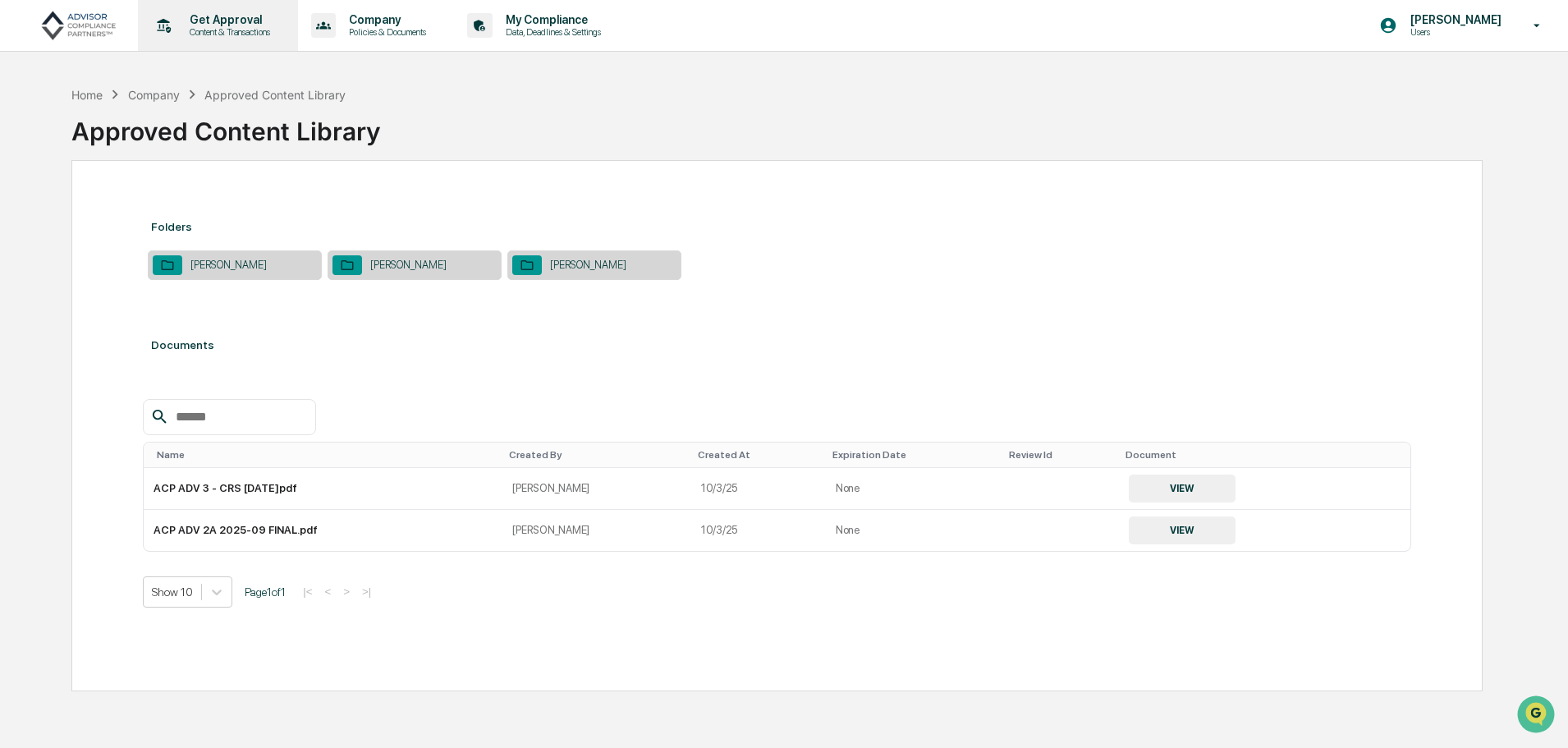
click at [212, 19] on p "Get Approval" at bounding box center [227, 19] width 102 height 13
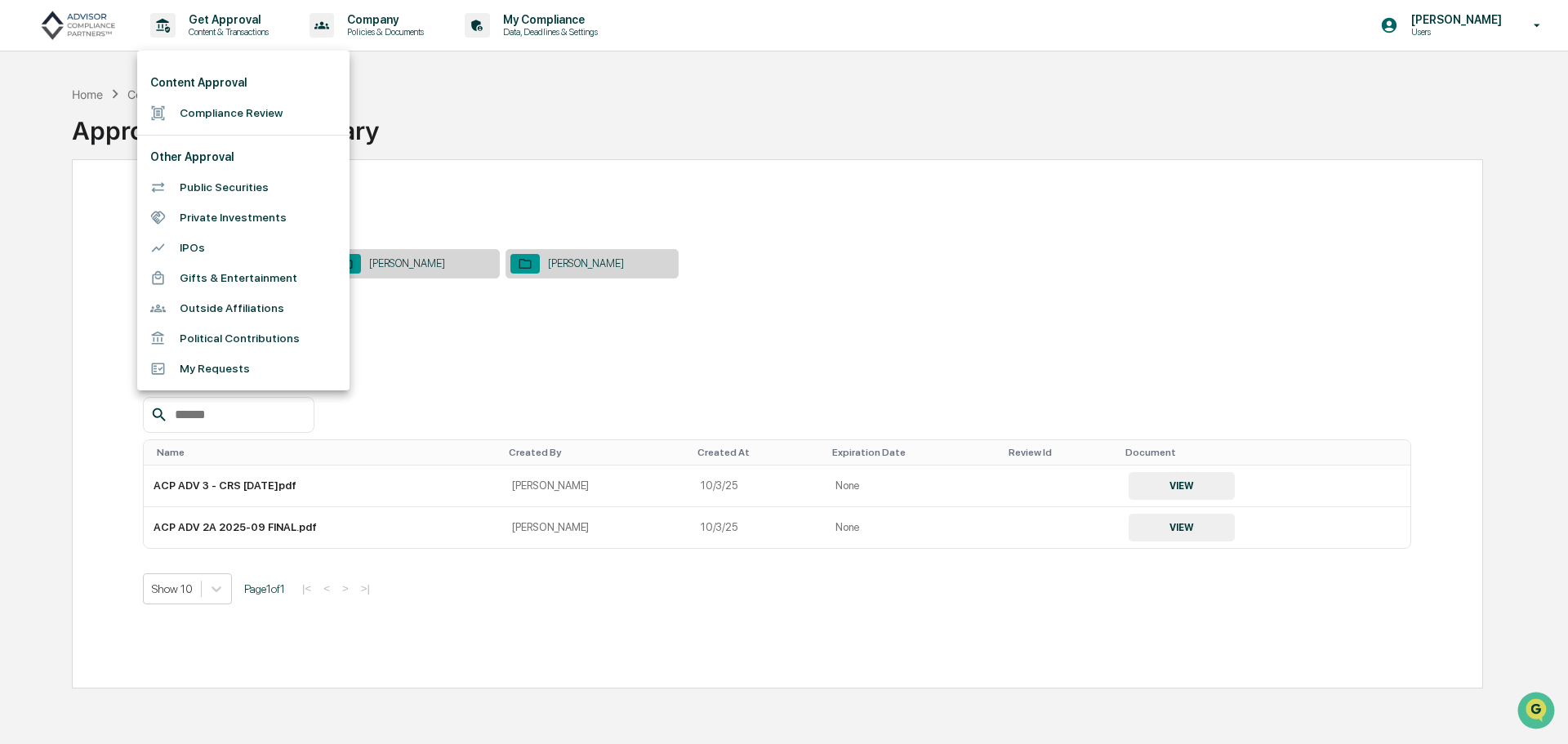
click at [568, 28] on div at bounding box center [784, 372] width 1568 height 744
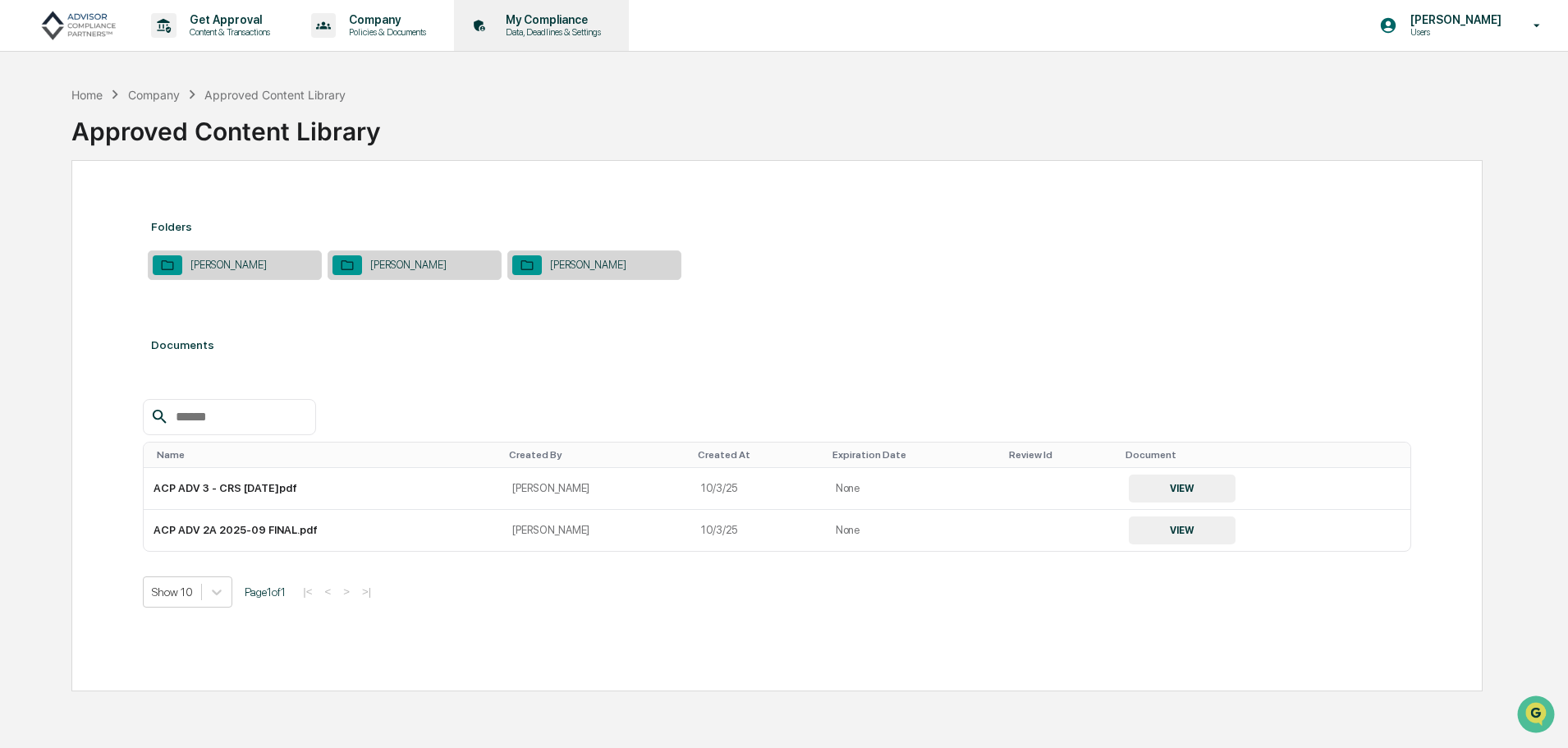
click at [546, 24] on p "My Compliance" at bounding box center [551, 19] width 116 height 13
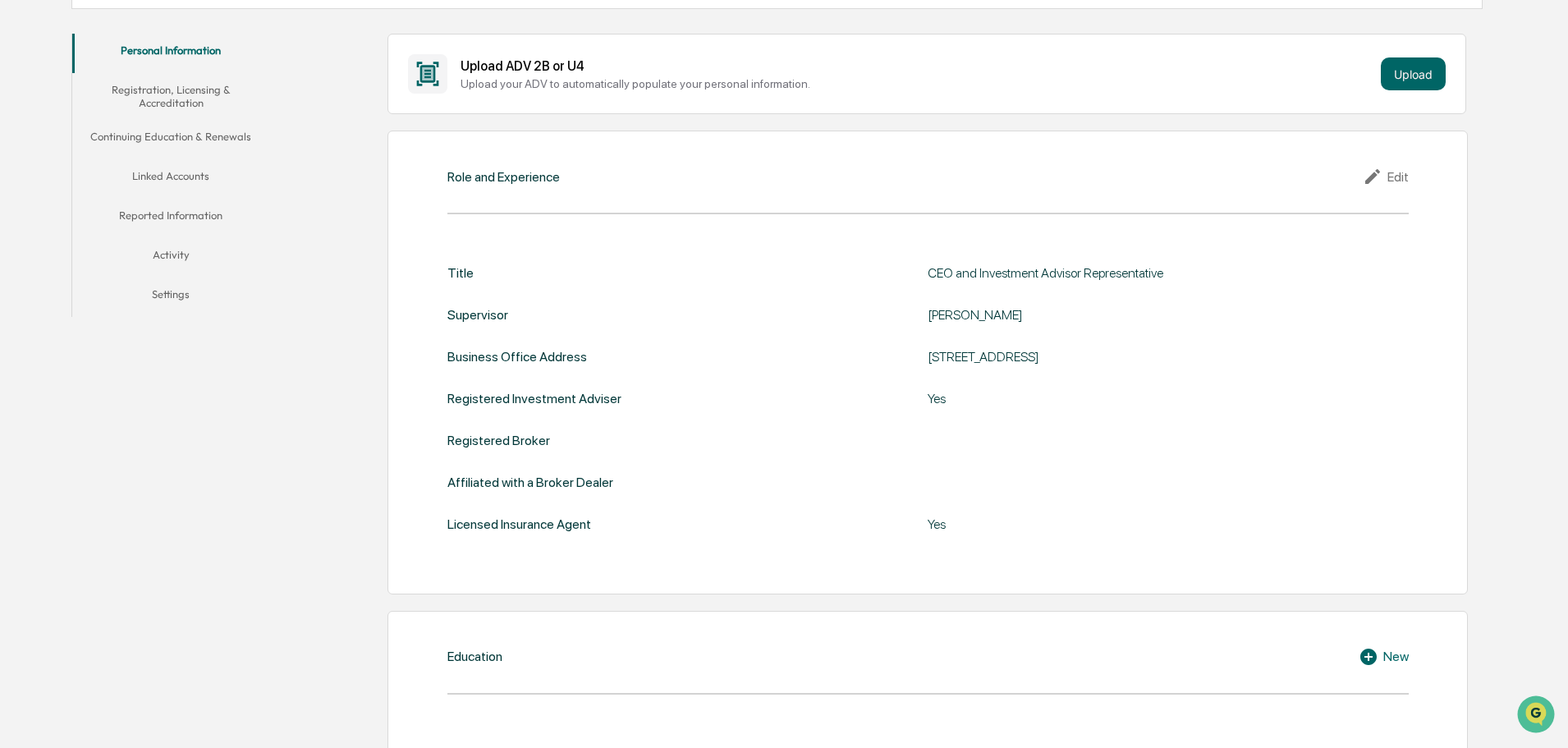
scroll to position [164, 0]
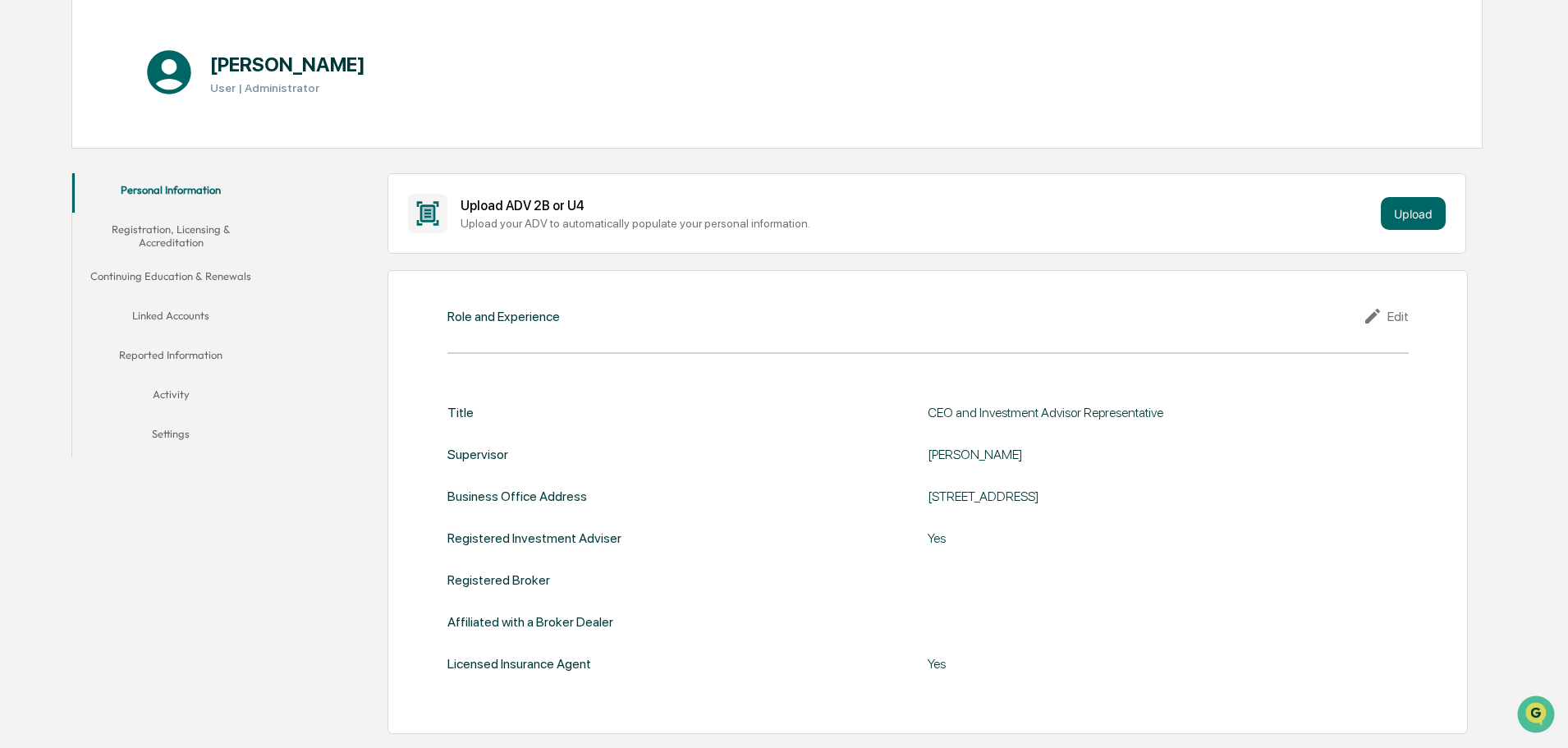
click at [160, 276] on button "Continuing Education & Renewals" at bounding box center [171, 280] width 197 height 40
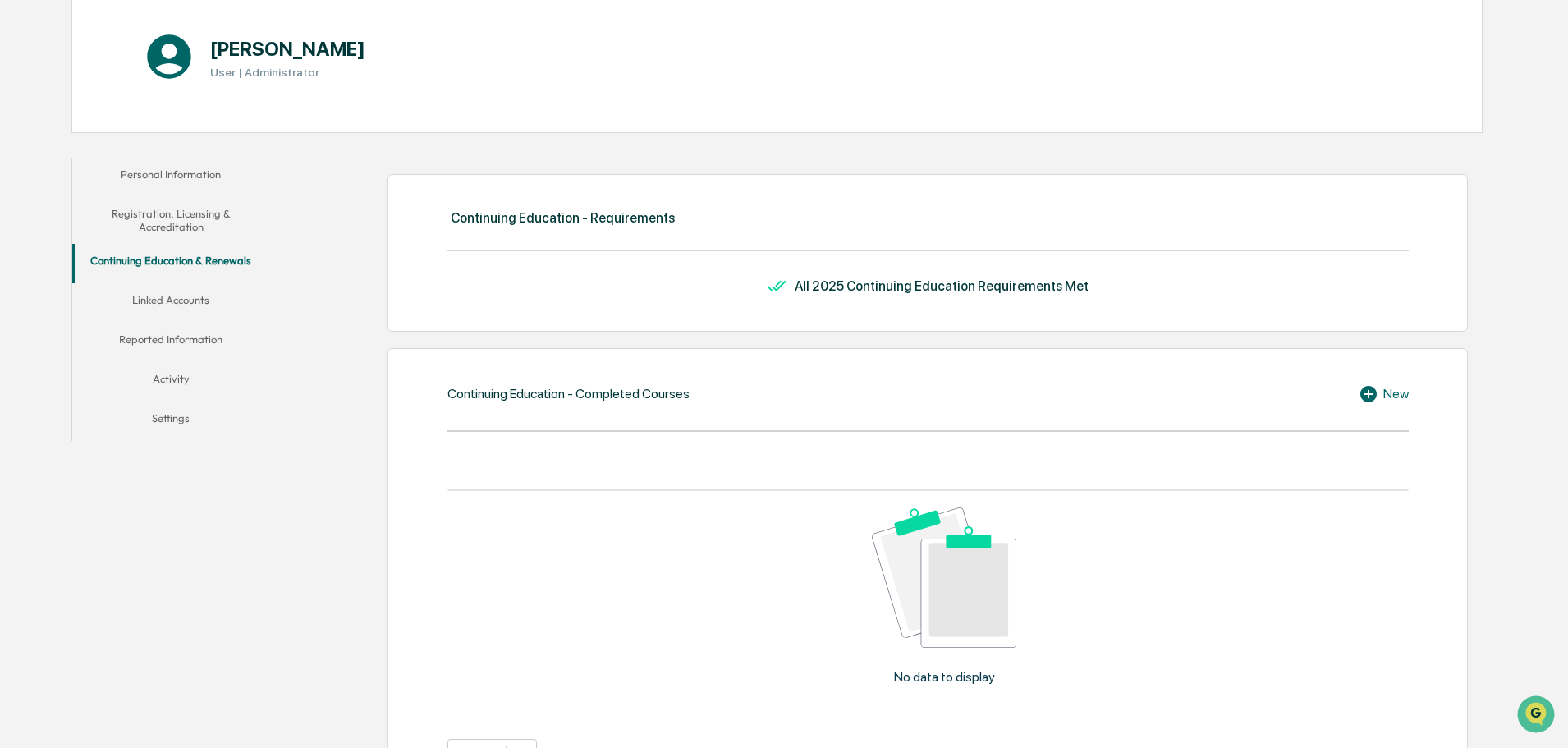
scroll to position [178, 0]
click at [176, 304] on button "Linked Accounts" at bounding box center [171, 305] width 197 height 40
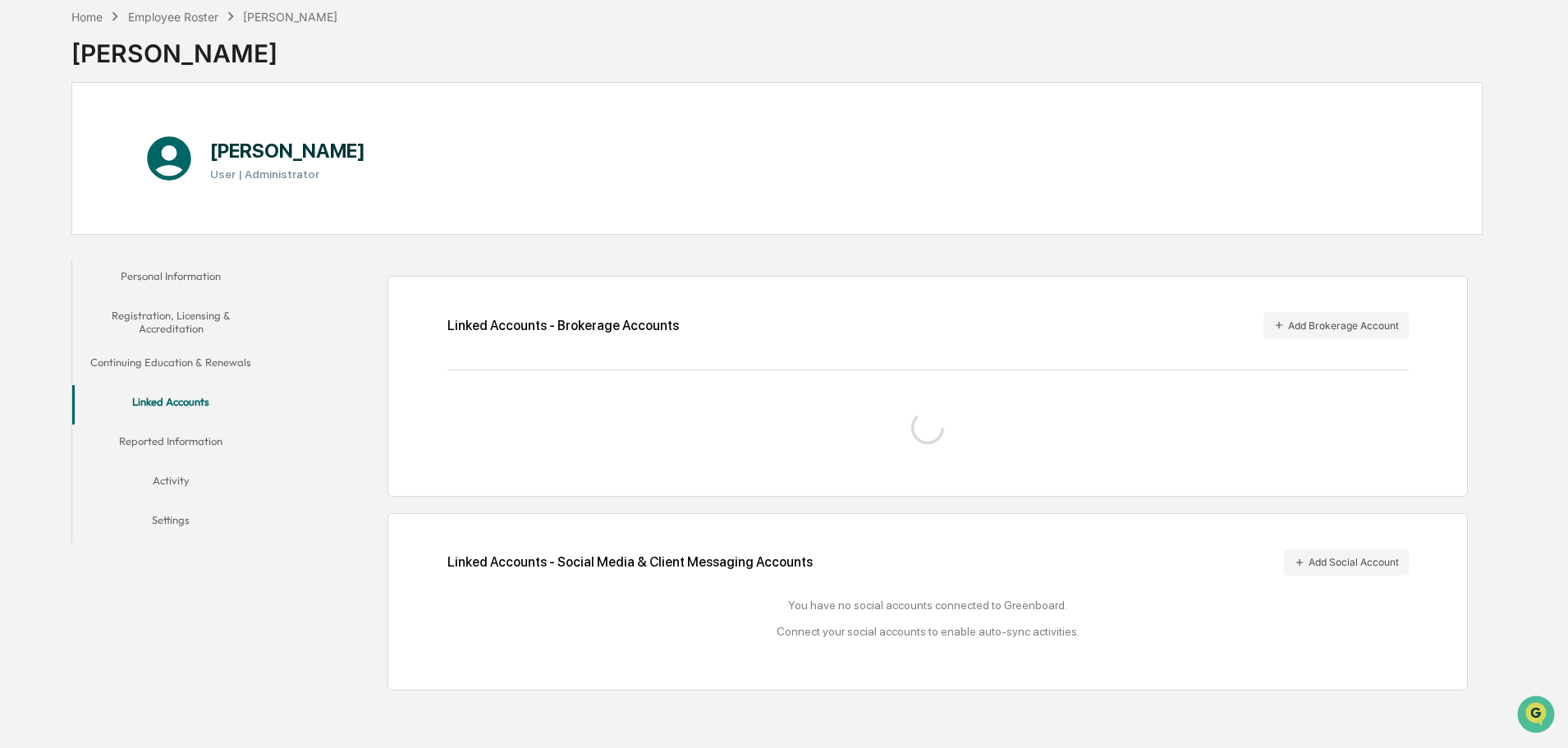
scroll to position [92, 0]
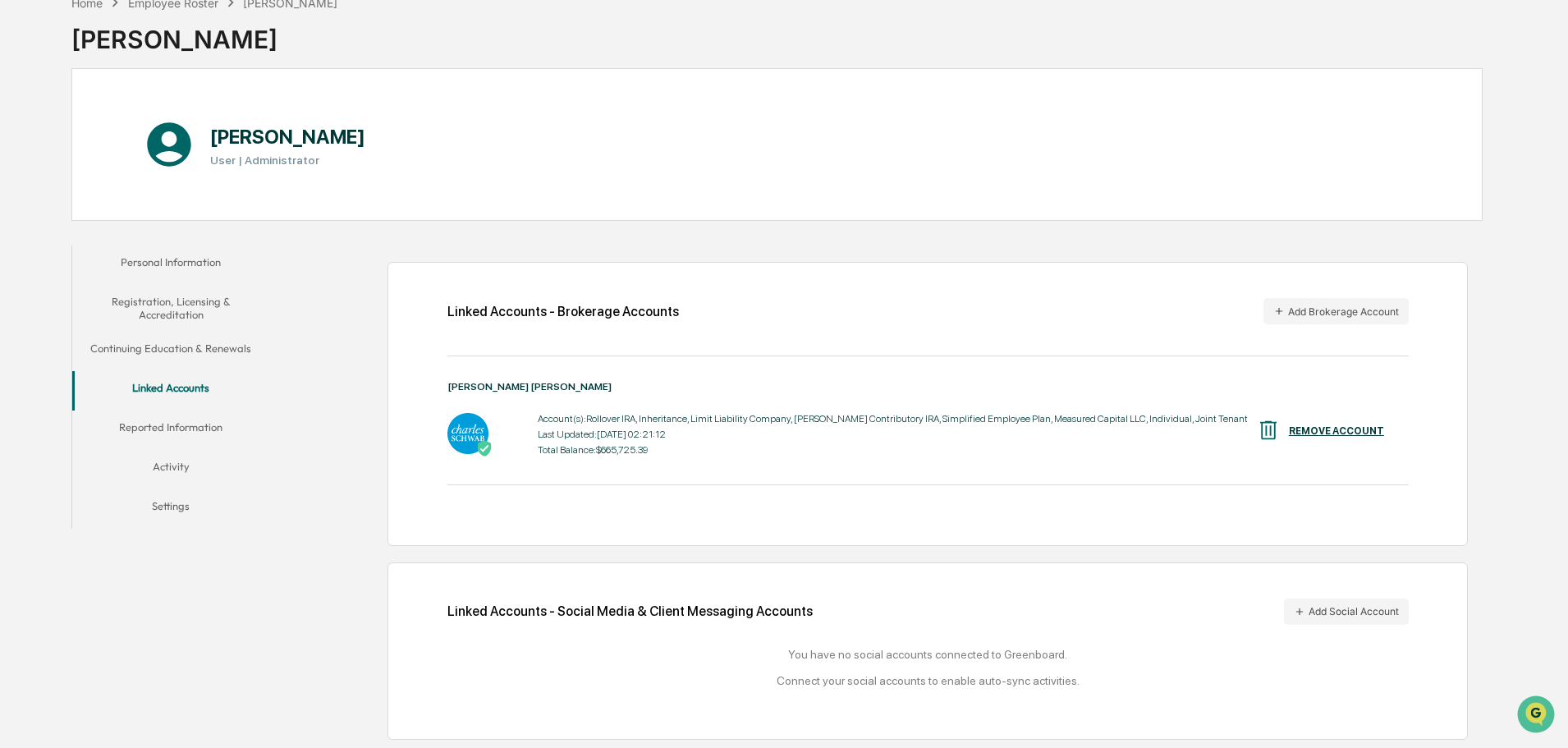
click at [164, 411] on button "Reported Information" at bounding box center [171, 430] width 197 height 40
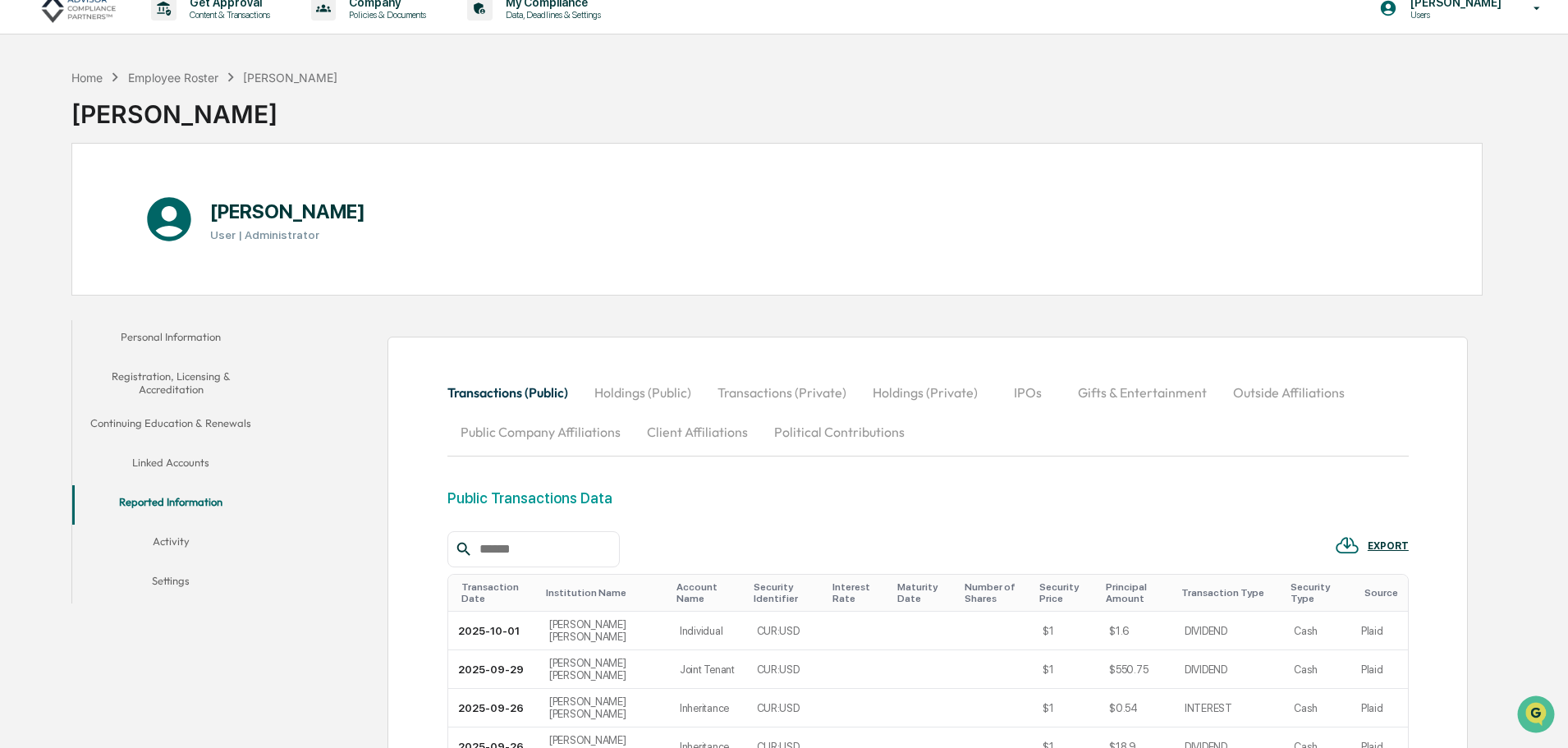
scroll to position [10, 0]
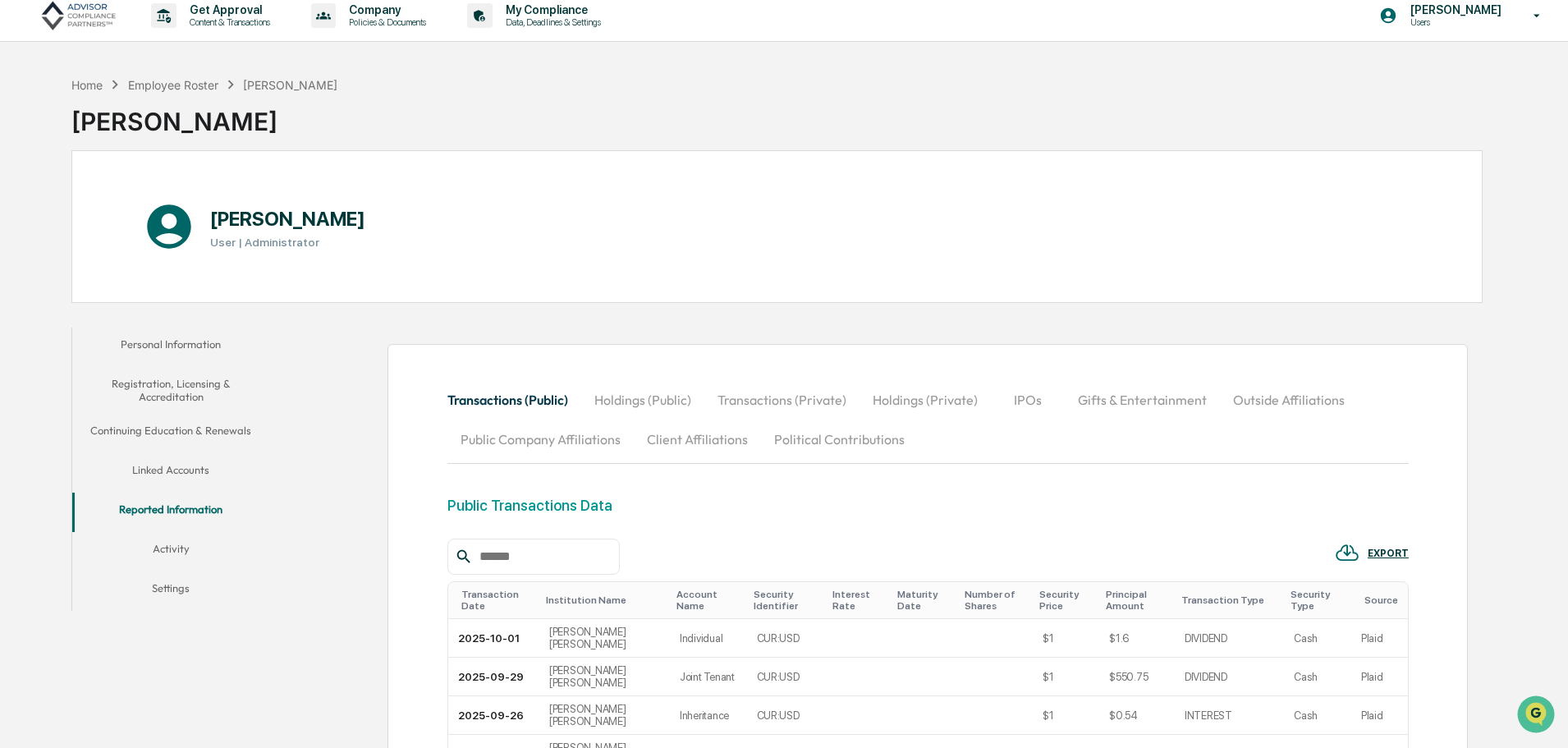
click at [897, 397] on button "Holdings (Private)" at bounding box center [925, 400] width 131 height 40
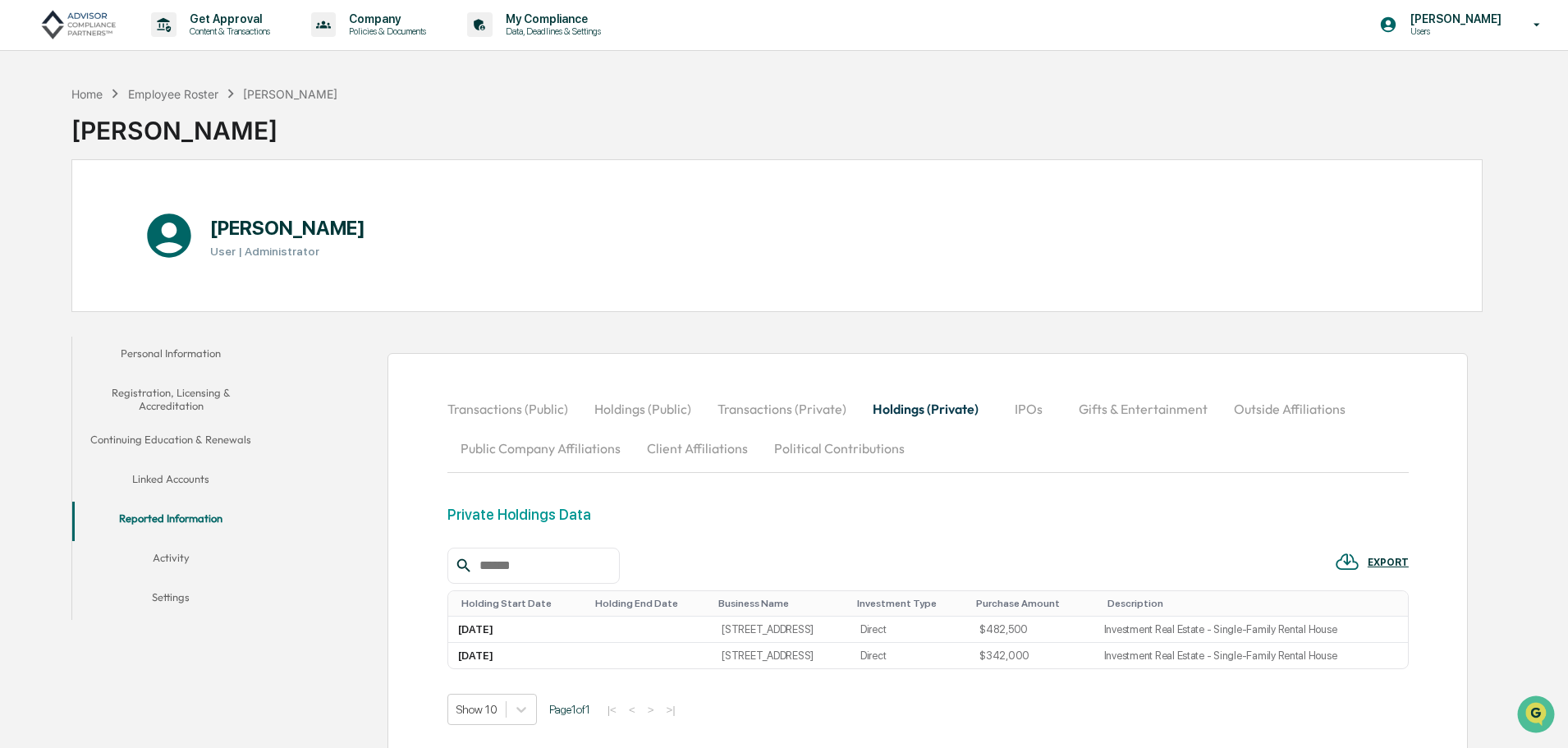
scroll to position [0, 0]
click at [560, 36] on p "Data, Deadlines & Settings" at bounding box center [551, 32] width 116 height 12
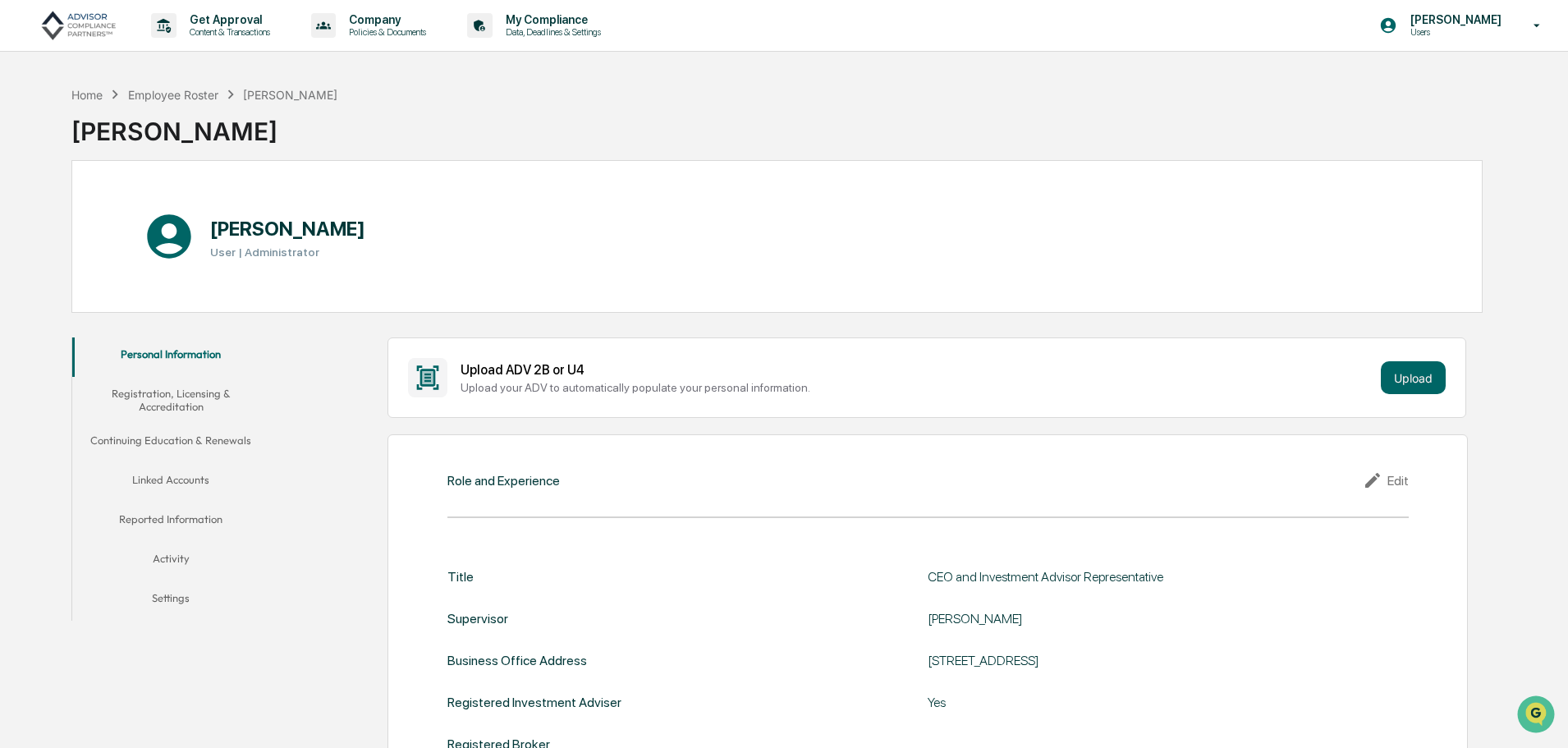
click at [185, 397] on button "Registration, Licensing & Accreditation" at bounding box center [171, 399] width 197 height 47
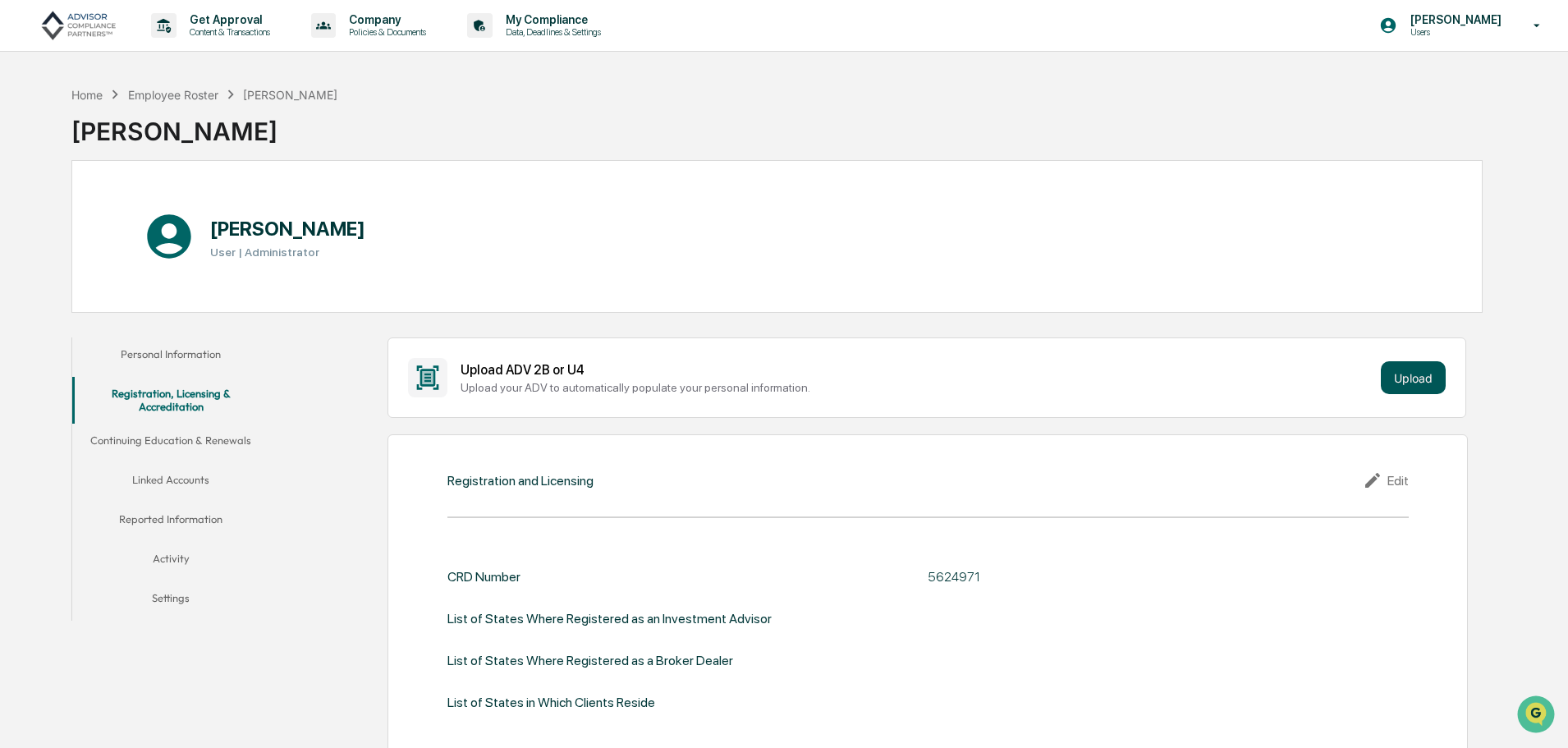
click at [1396, 386] on button "Upload" at bounding box center [1413, 377] width 65 height 33
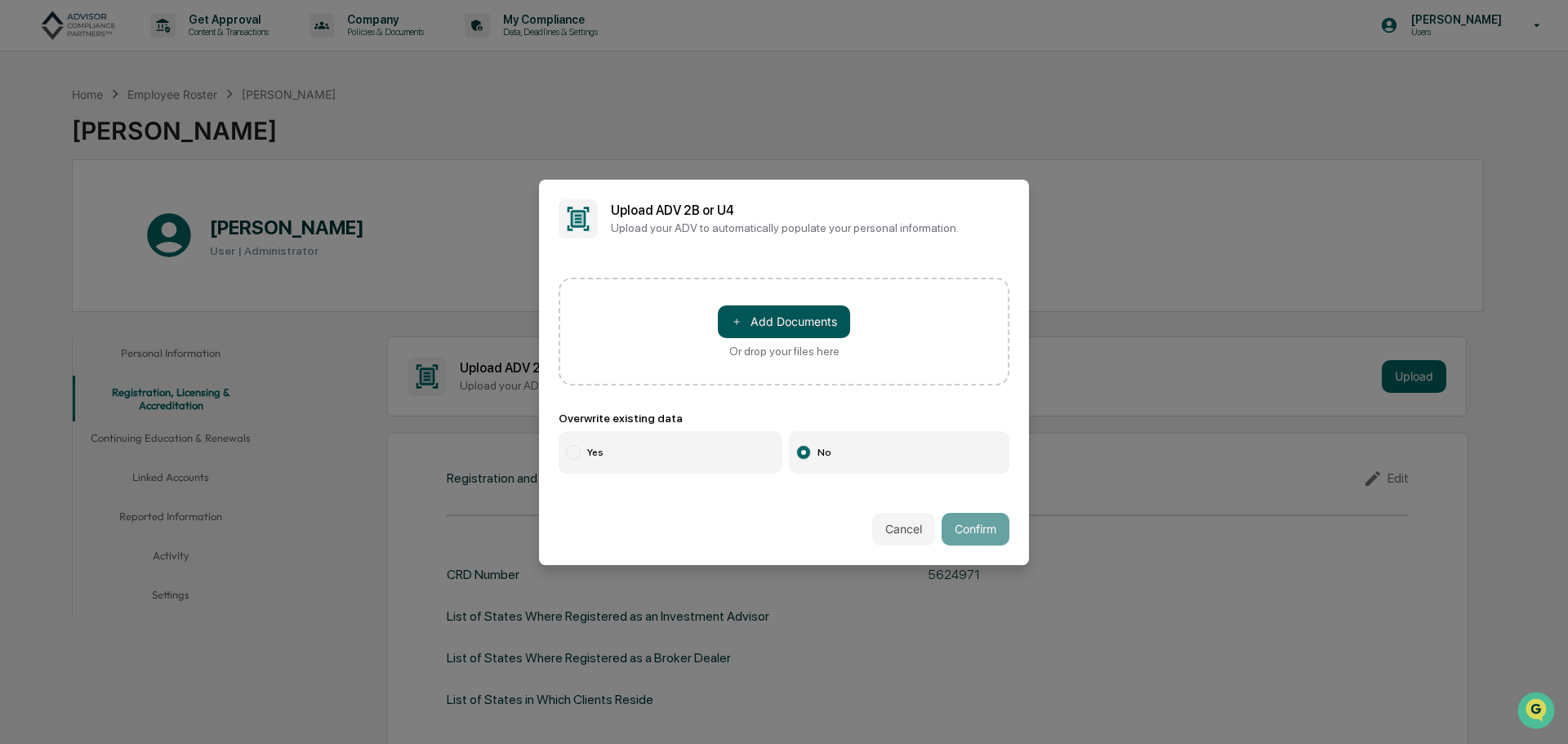
click at [767, 317] on button "＋ Add Documents" at bounding box center [784, 321] width 133 height 33
click at [893, 533] on button "Cancel" at bounding box center [903, 529] width 62 height 33
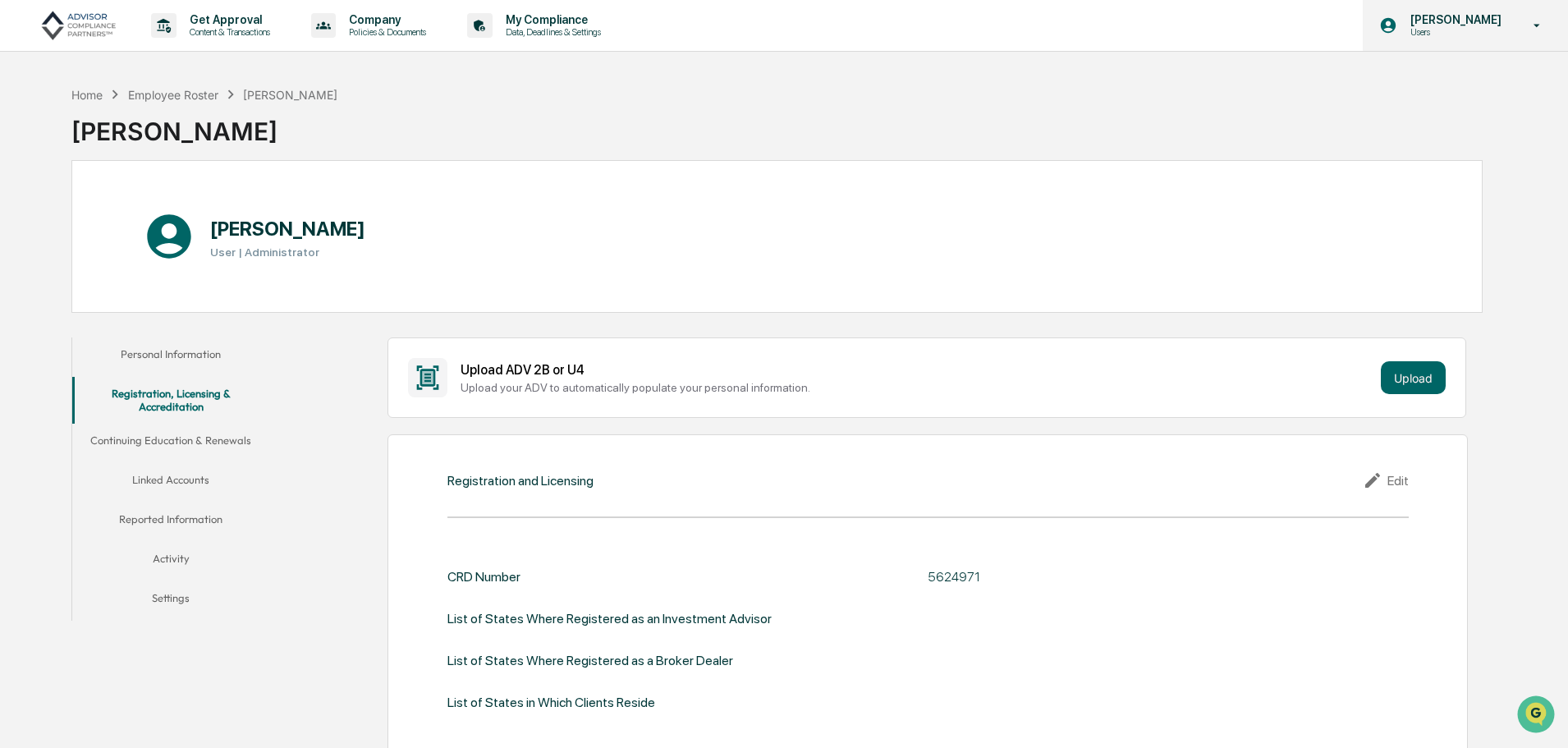
click at [1471, 15] on p "[PERSON_NAME]" at bounding box center [1453, 19] width 112 height 13
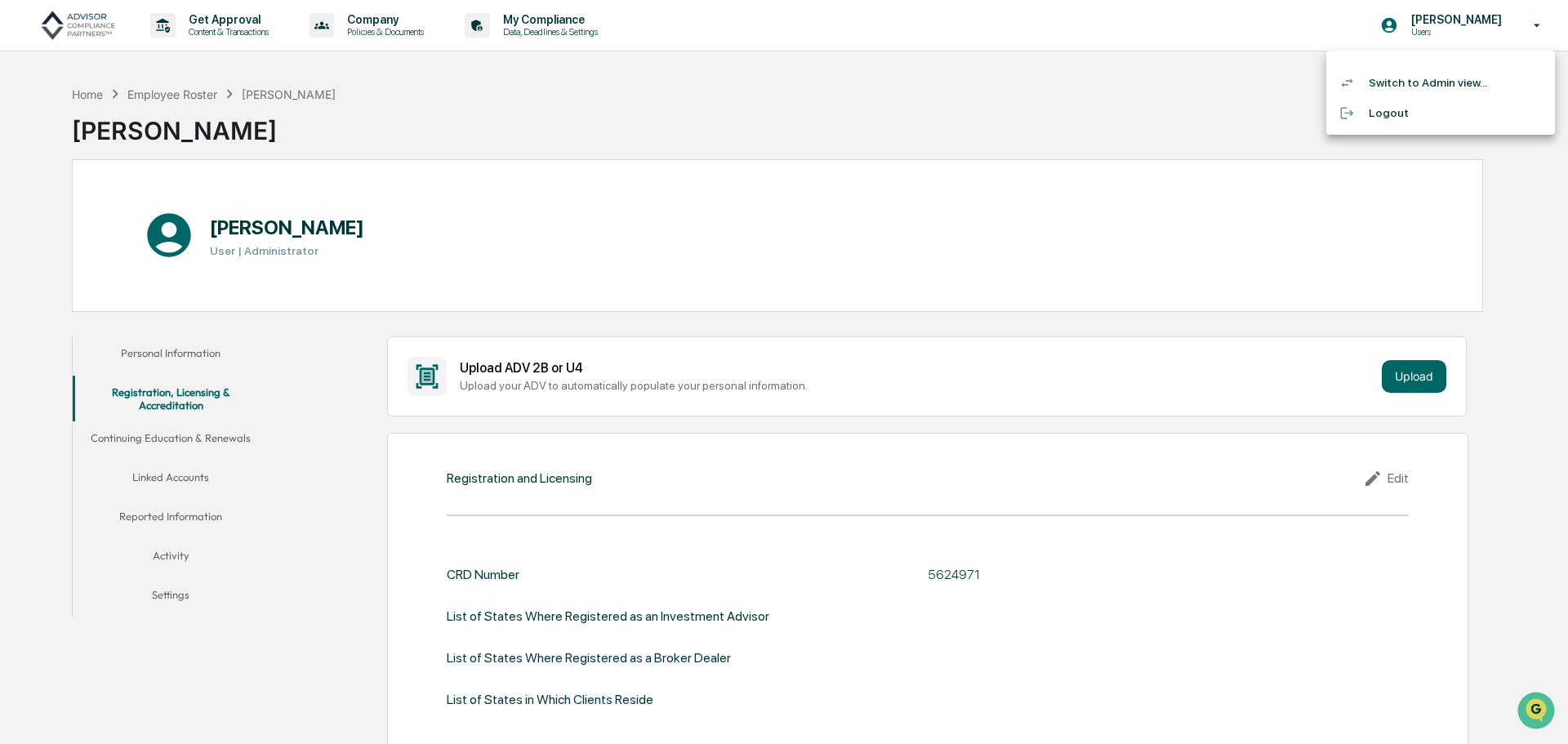
drag, startPoint x: 954, startPoint y: 100, endPoint x: 624, endPoint y: 120, distance: 330.6
click at [952, 100] on div at bounding box center [784, 372] width 1568 height 744
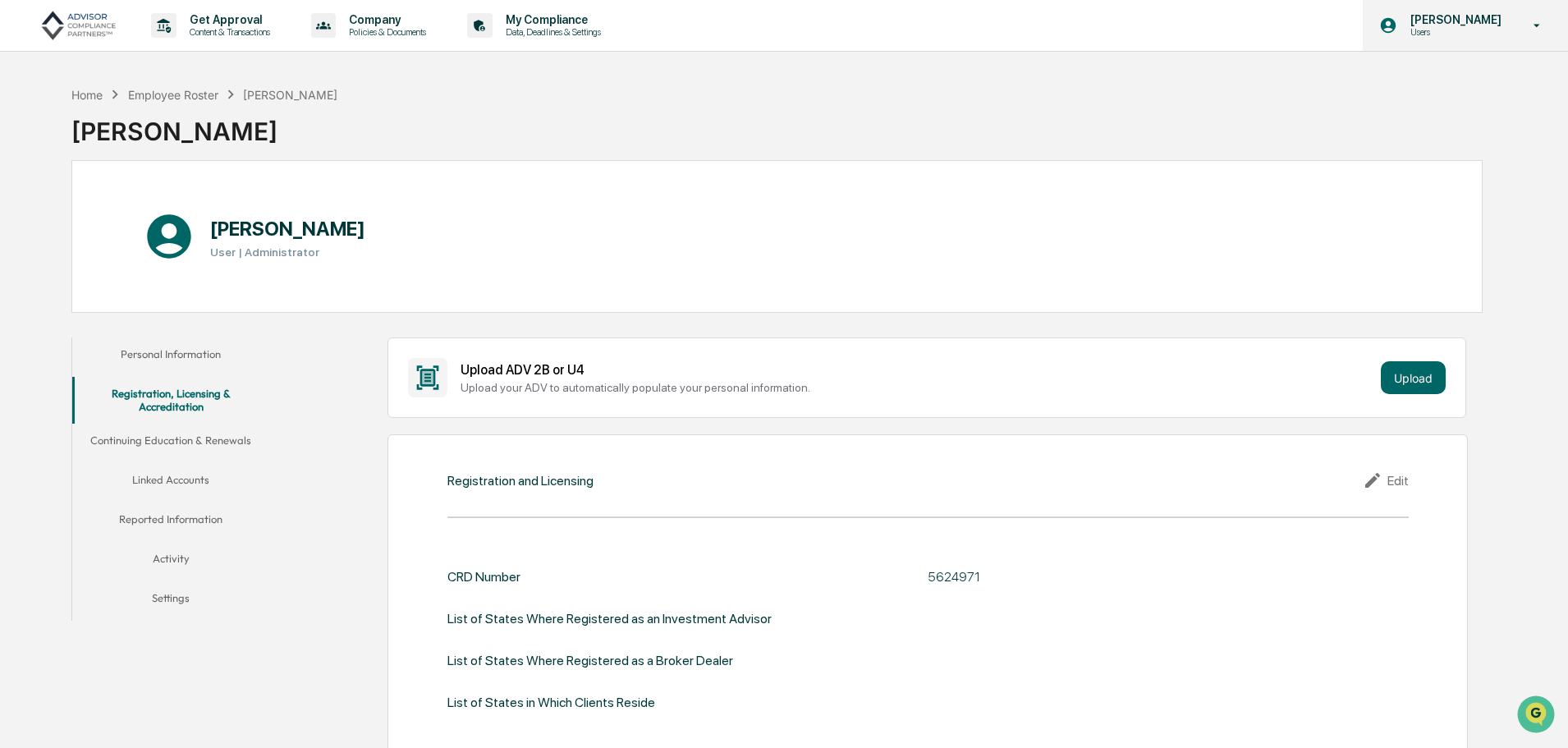
click at [1542, 18] on icon at bounding box center [1537, 26] width 29 height 16
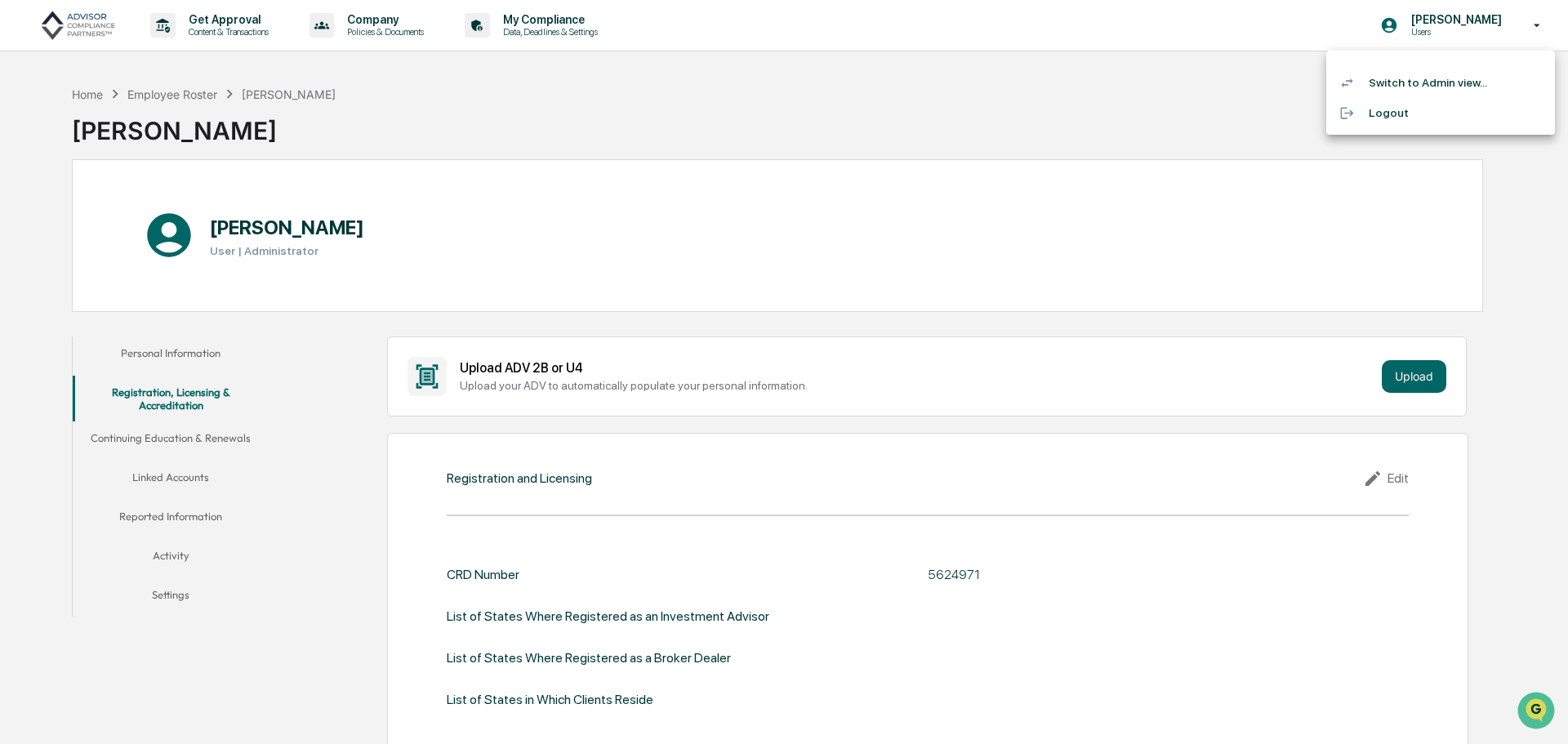
click at [1399, 93] on li "Switch to Admin view..." at bounding box center [1440, 82] width 229 height 31
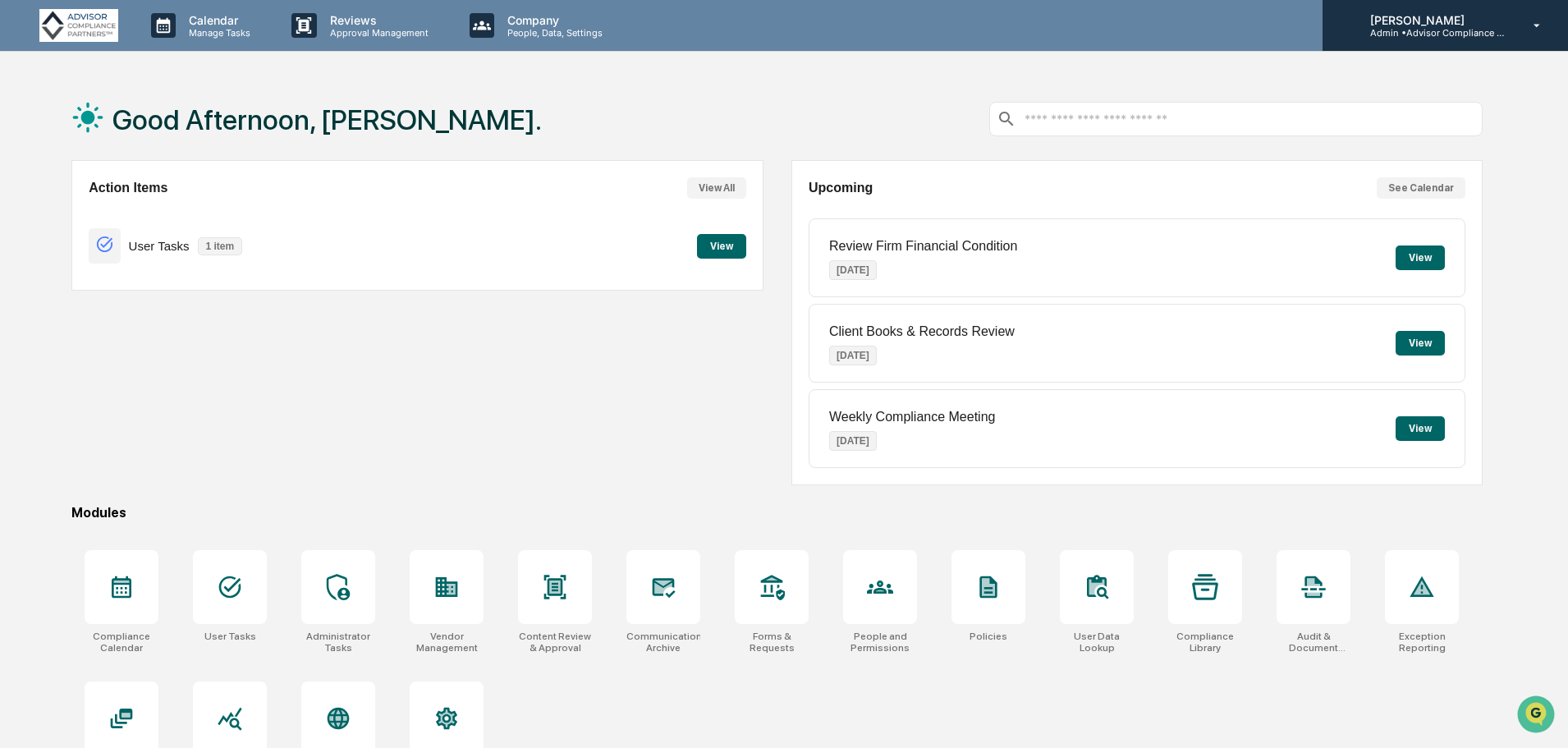
click at [1416, 24] on p "[PERSON_NAME]" at bounding box center [1433, 20] width 152 height 14
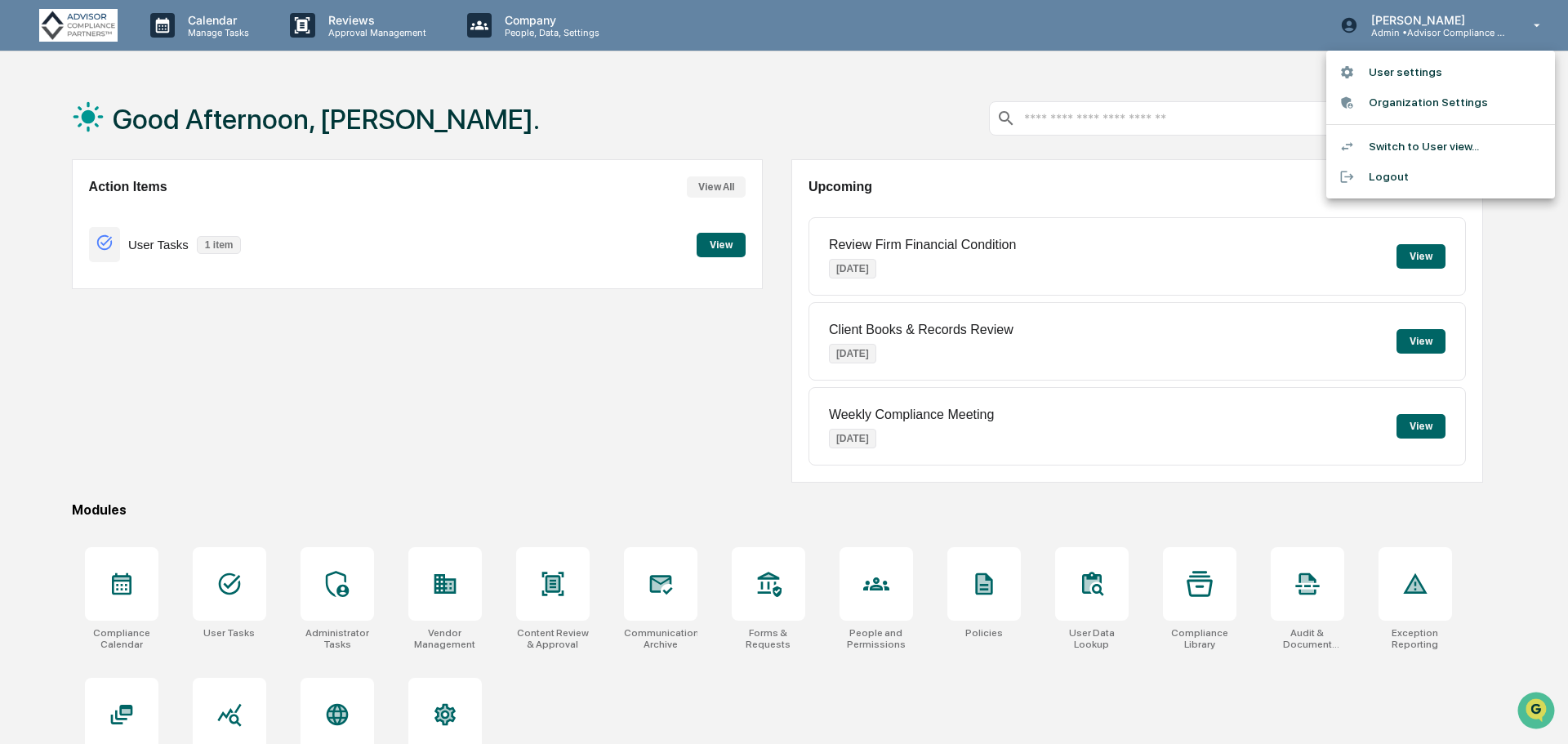
click at [1425, 147] on li "Switch to User view..." at bounding box center [1440, 147] width 229 height 31
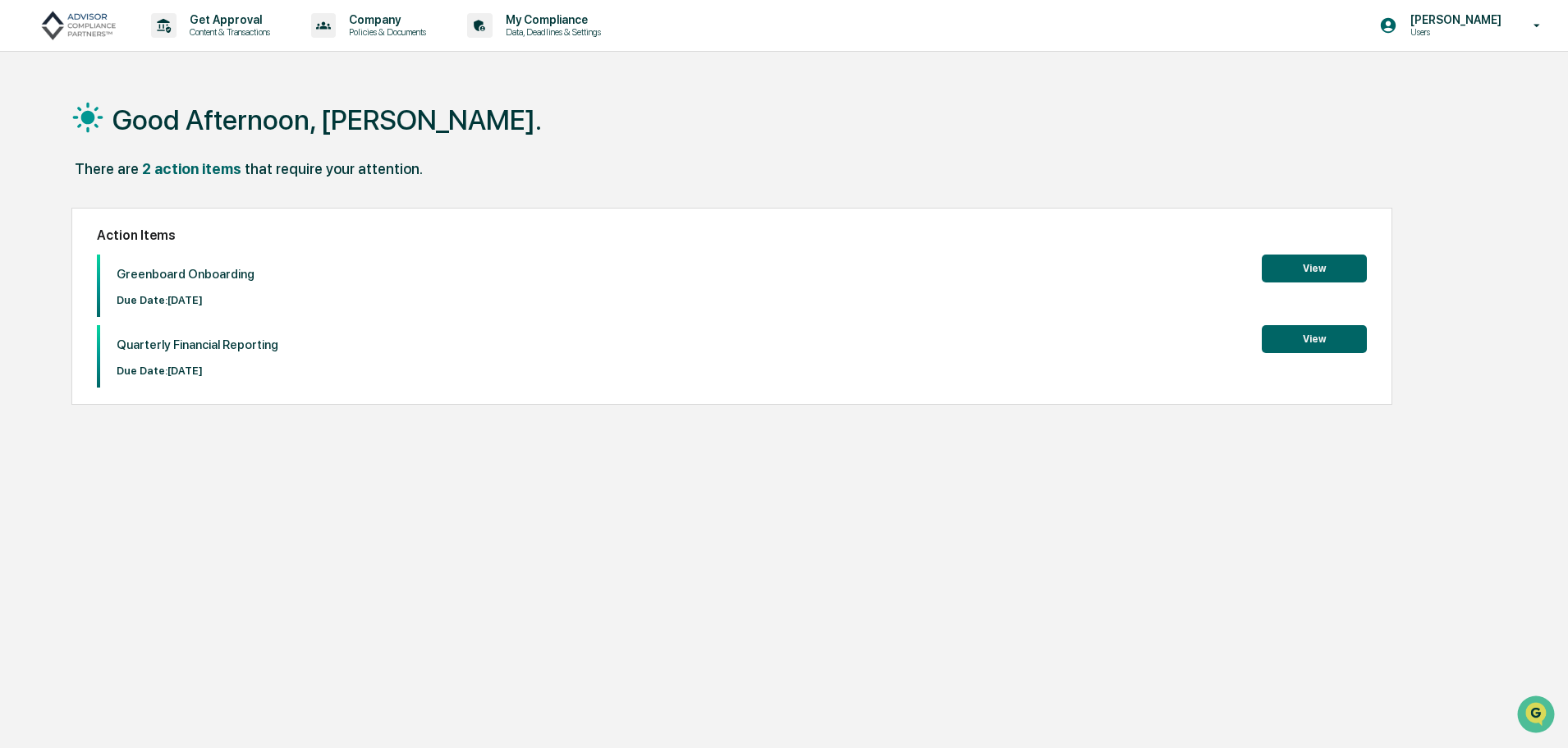
click at [1302, 262] on button "View" at bounding box center [1314, 269] width 106 height 28
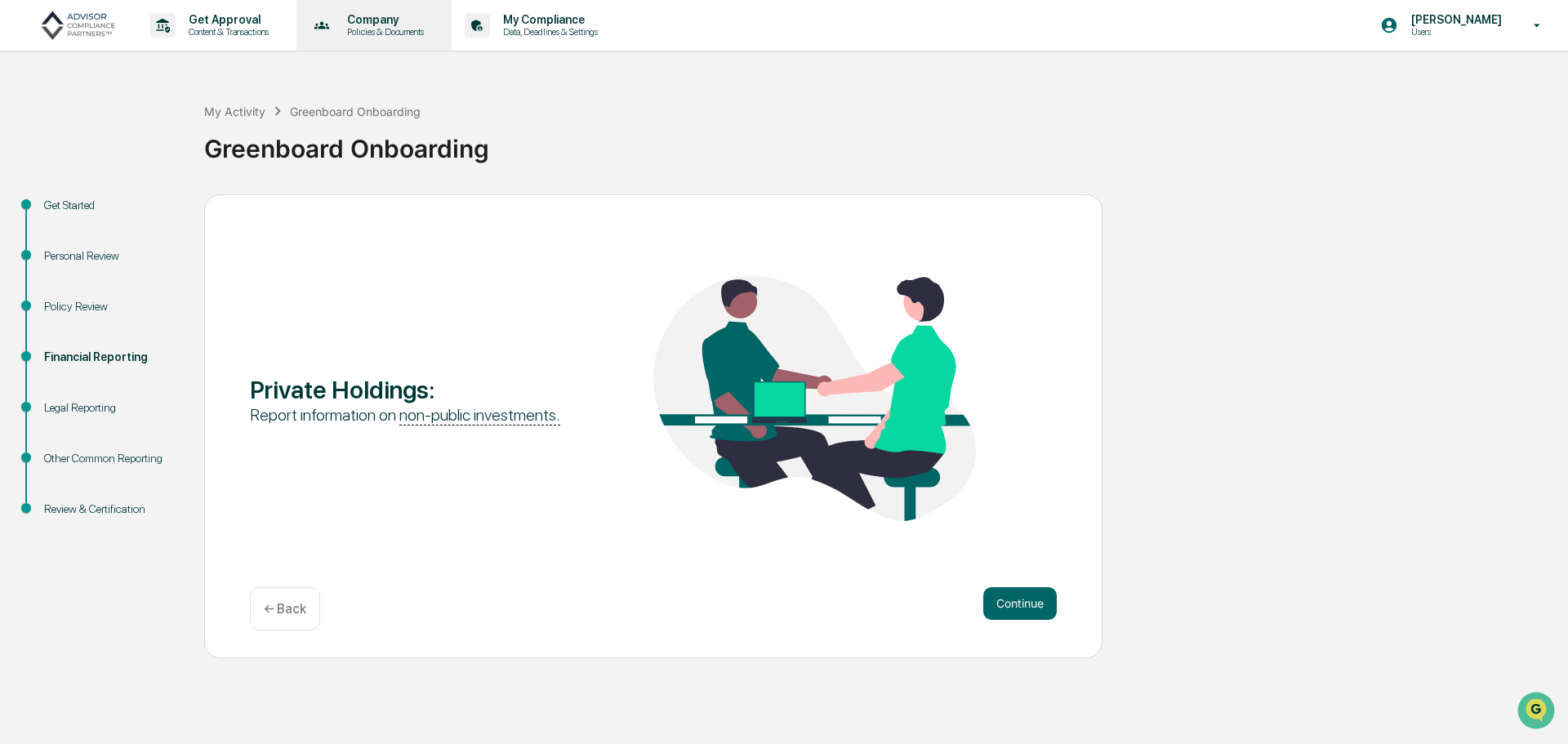
click at [358, 20] on p "Company" at bounding box center [382, 19] width 98 height 13
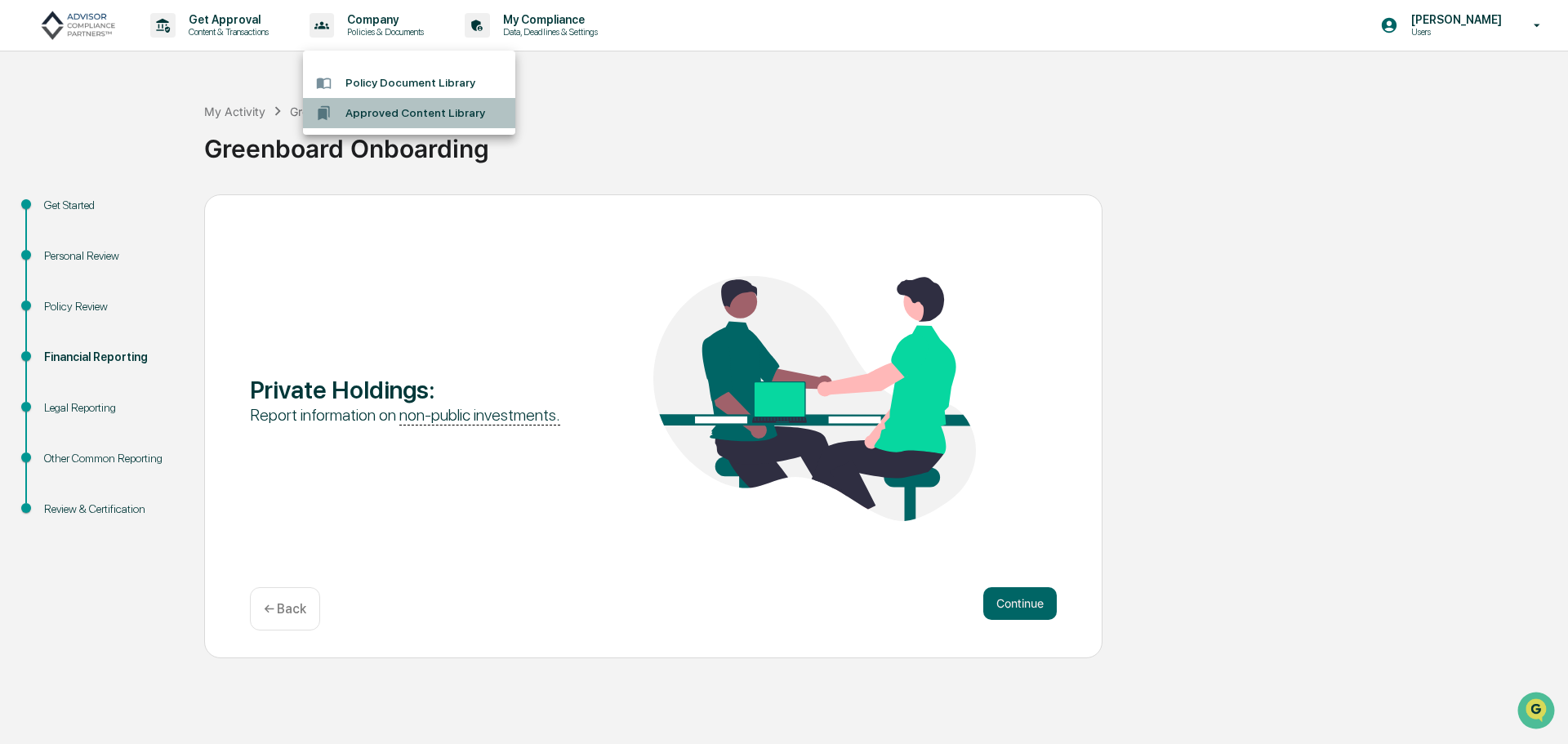
click at [403, 110] on li "Approved Content Library" at bounding box center [409, 113] width 212 height 31
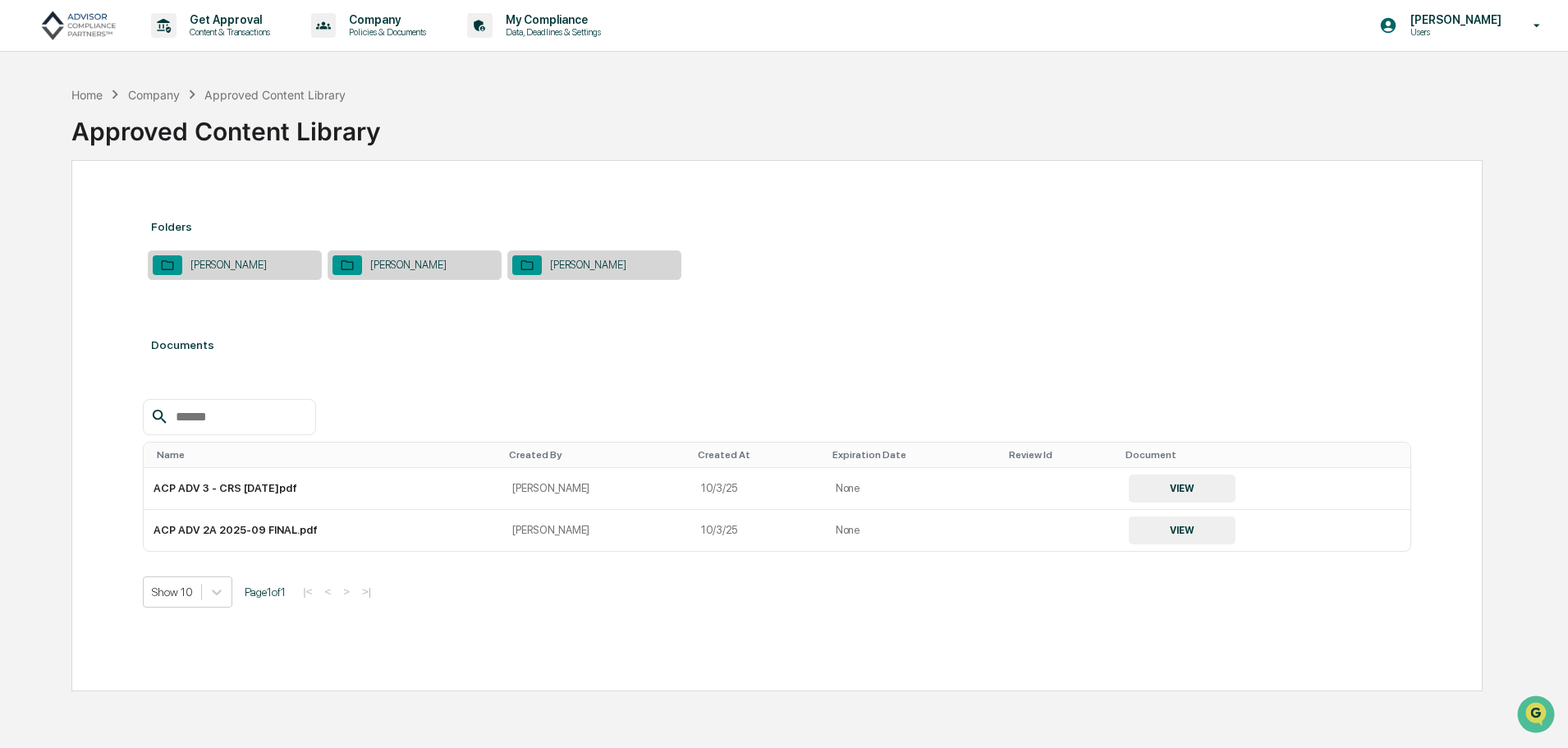
click at [591, 271] on div "Reugh, Adam" at bounding box center [587, 265] width 93 height 12
click at [1153, 523] on button "VIEW" at bounding box center [1182, 531] width 107 height 28
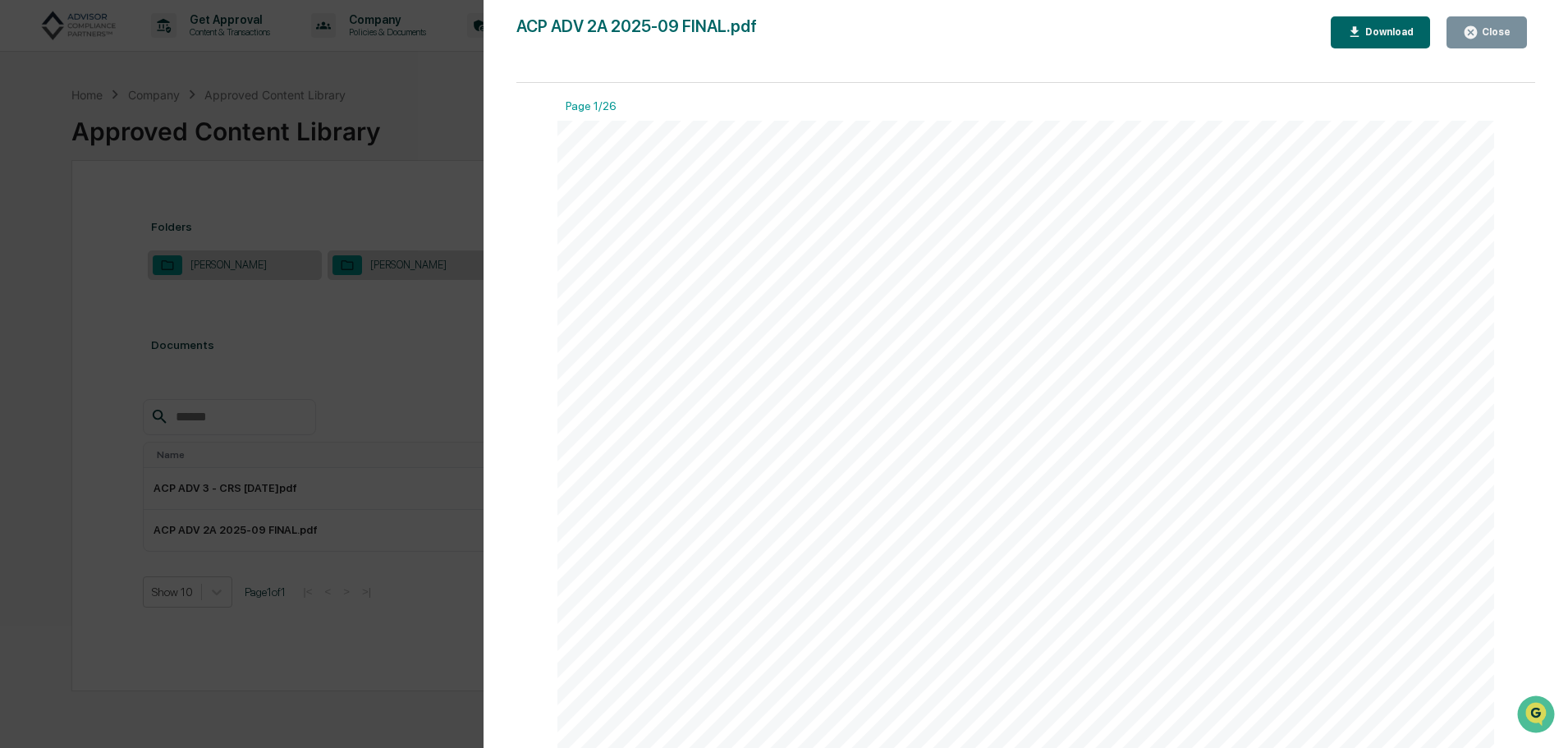
drag, startPoint x: 1486, startPoint y: 37, endPoint x: 1420, endPoint y: 65, distance: 71.7
click at [1485, 37] on div "Close" at bounding box center [1494, 32] width 32 height 12
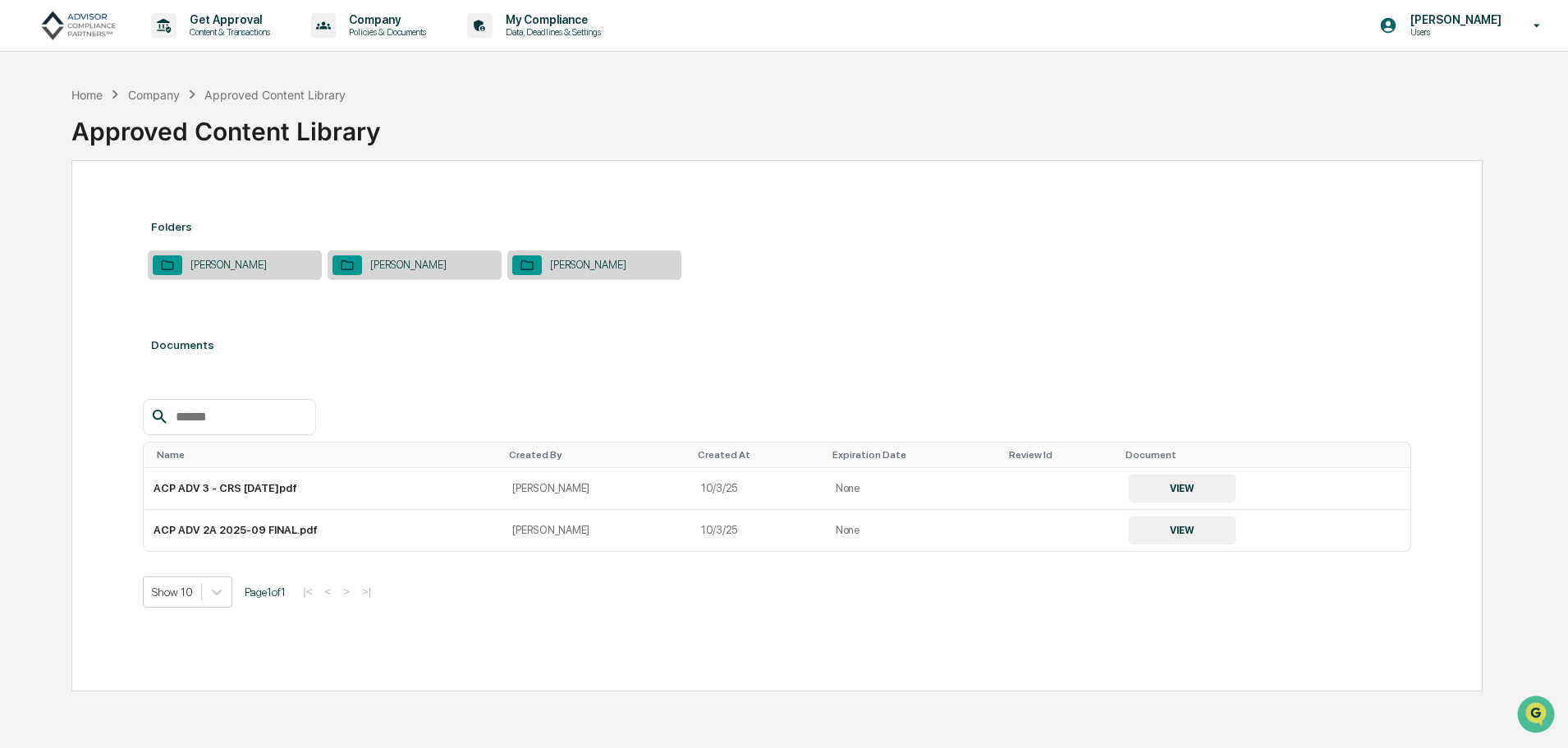
click at [582, 262] on div "Reugh, Adam" at bounding box center [587, 265] width 93 height 12
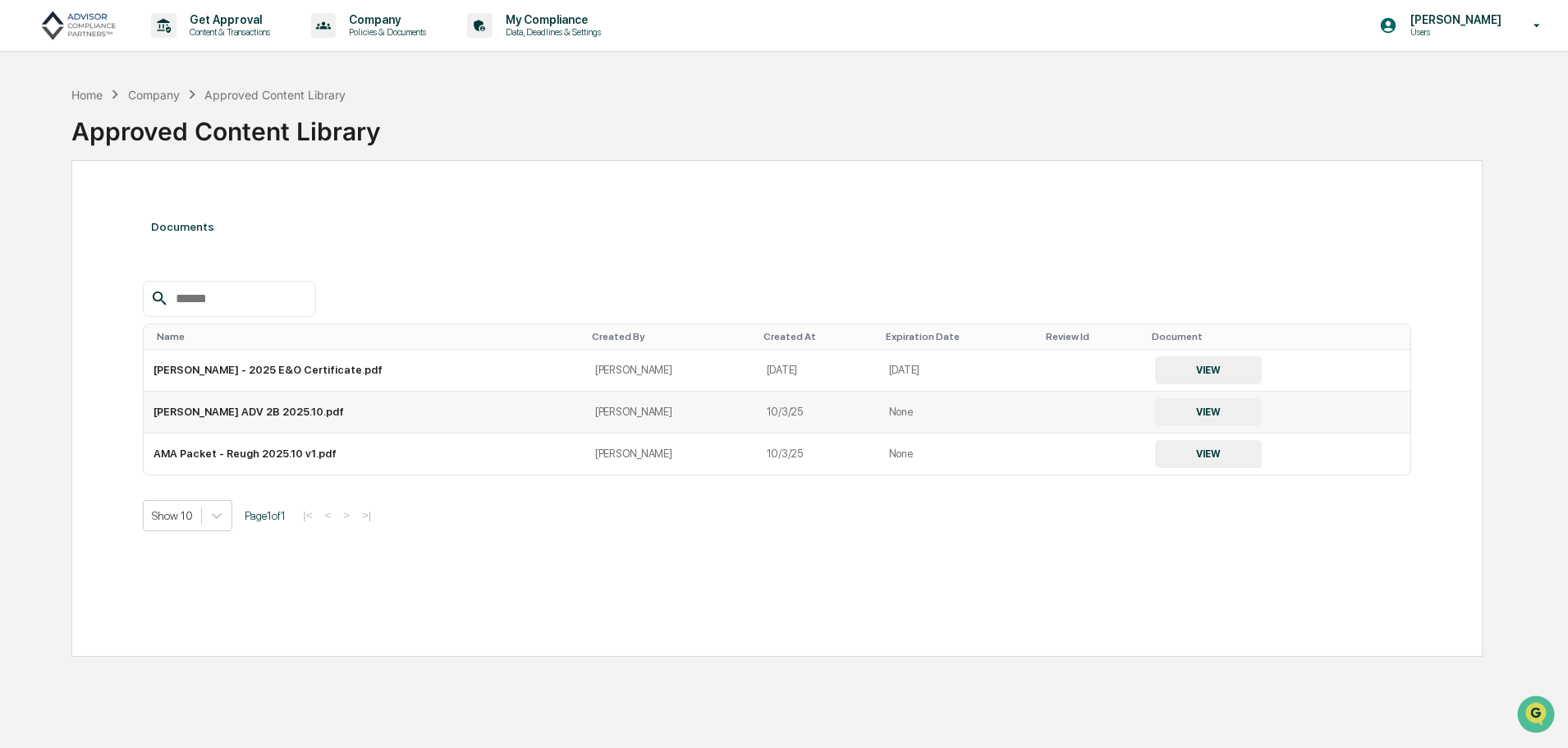
click at [1165, 404] on button "VIEW" at bounding box center [1208, 412] width 107 height 28
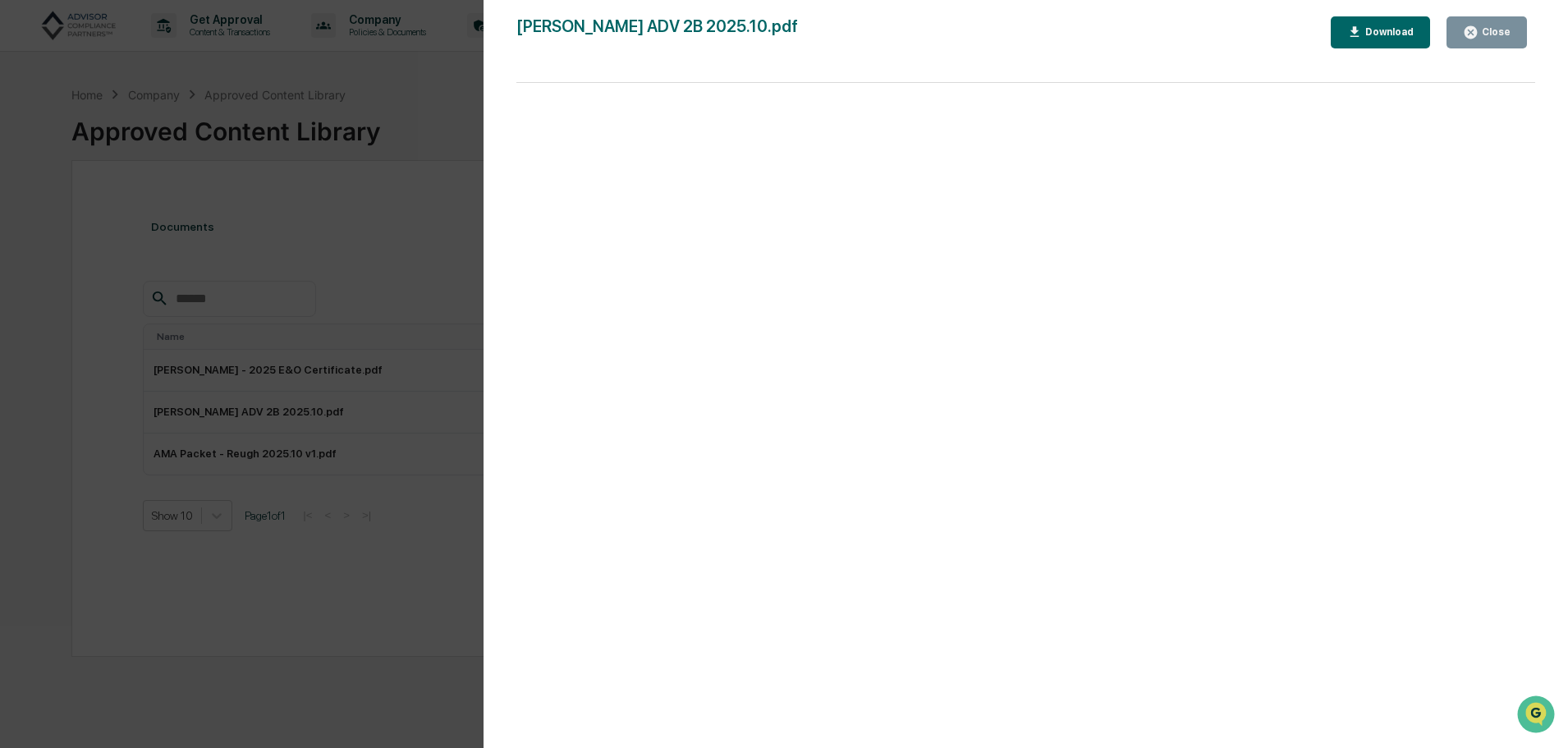
click at [1380, 46] on button "Download" at bounding box center [1381, 32] width 101 height 32
click at [307, 181] on div "Version History 10/03/2025, 01:36 AM Andre Lister Adam Reugh ADV 2B 2025.10.pdf…" at bounding box center [784, 374] width 1568 height 748
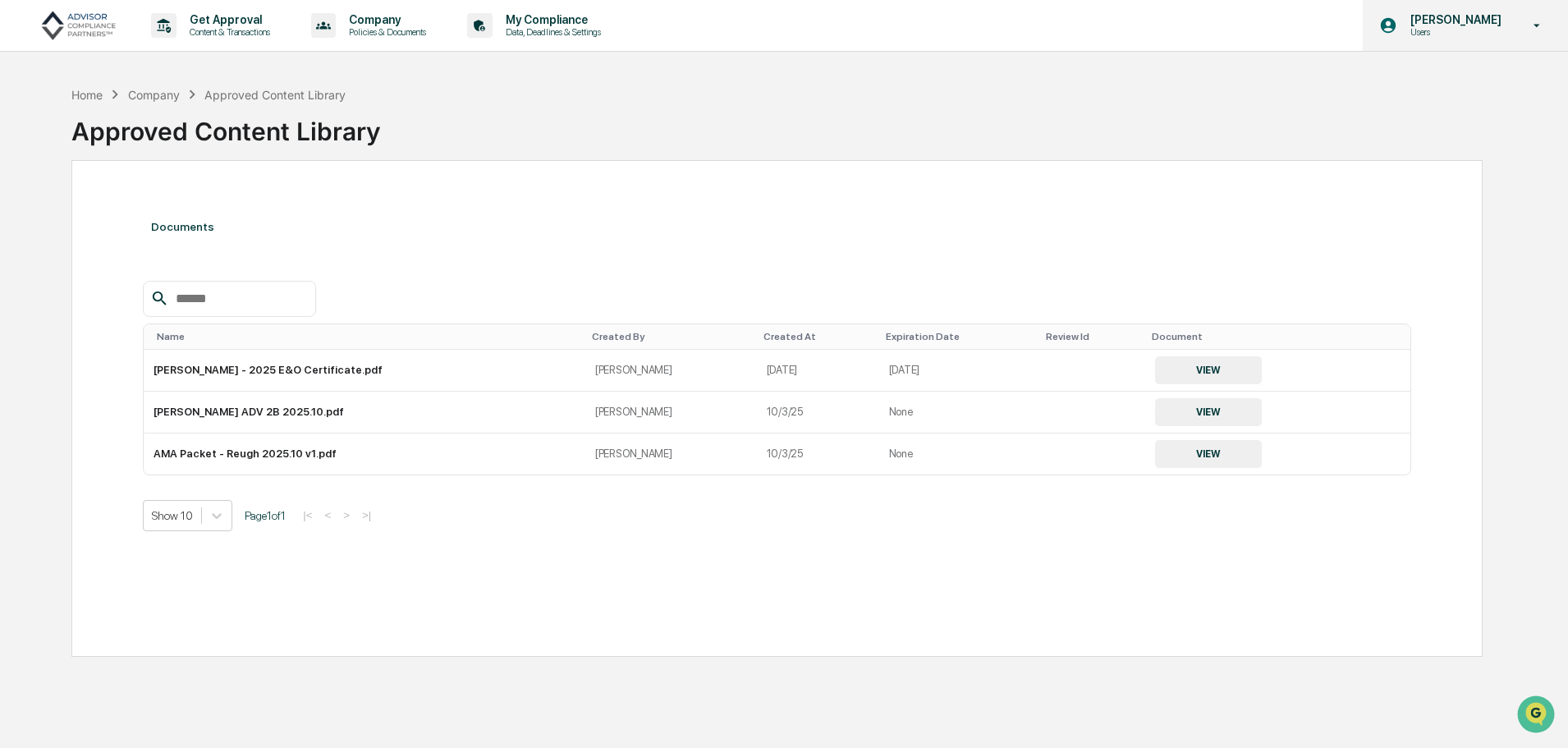
click at [1537, 23] on icon at bounding box center [1537, 26] width 29 height 16
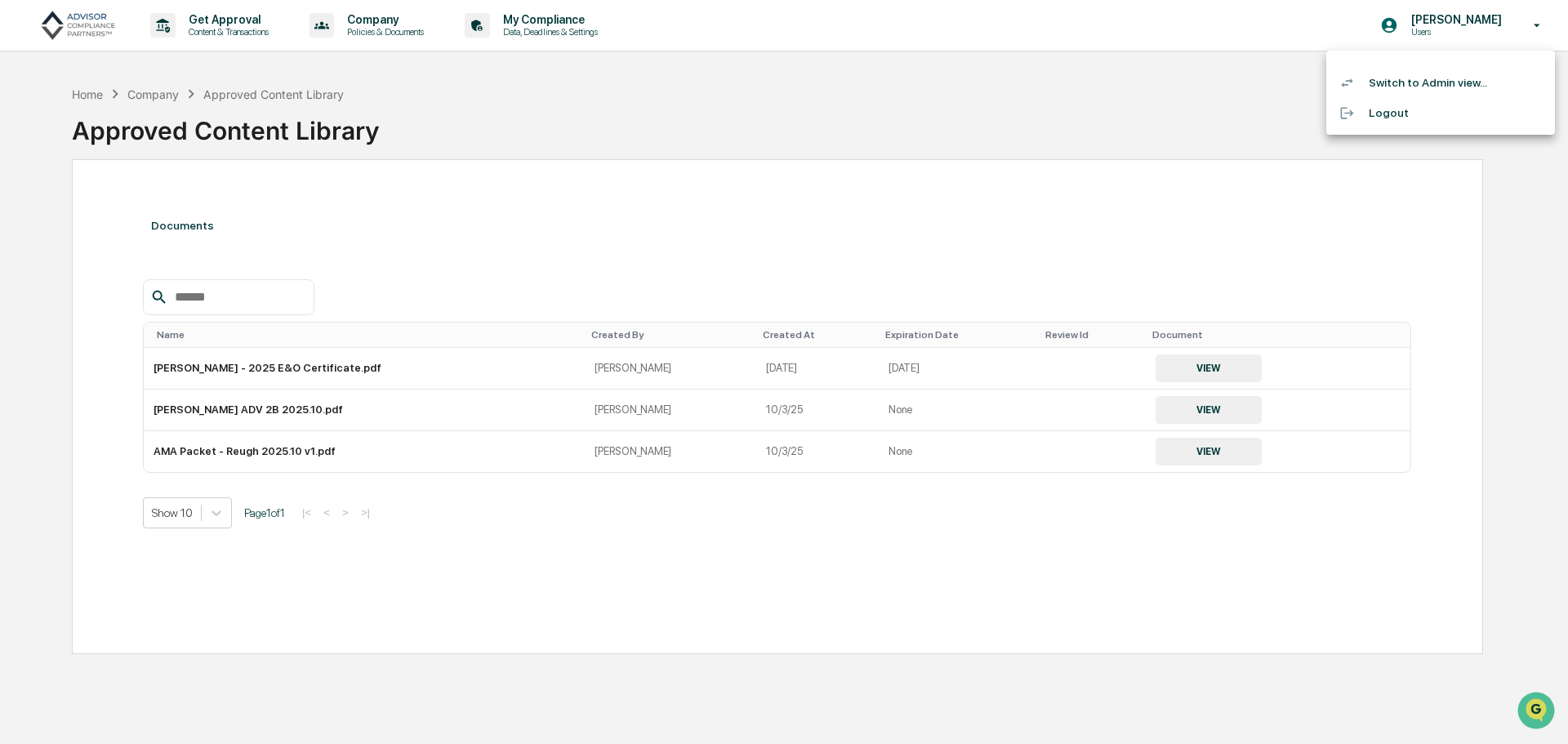
click at [214, 26] on div at bounding box center [784, 372] width 1568 height 744
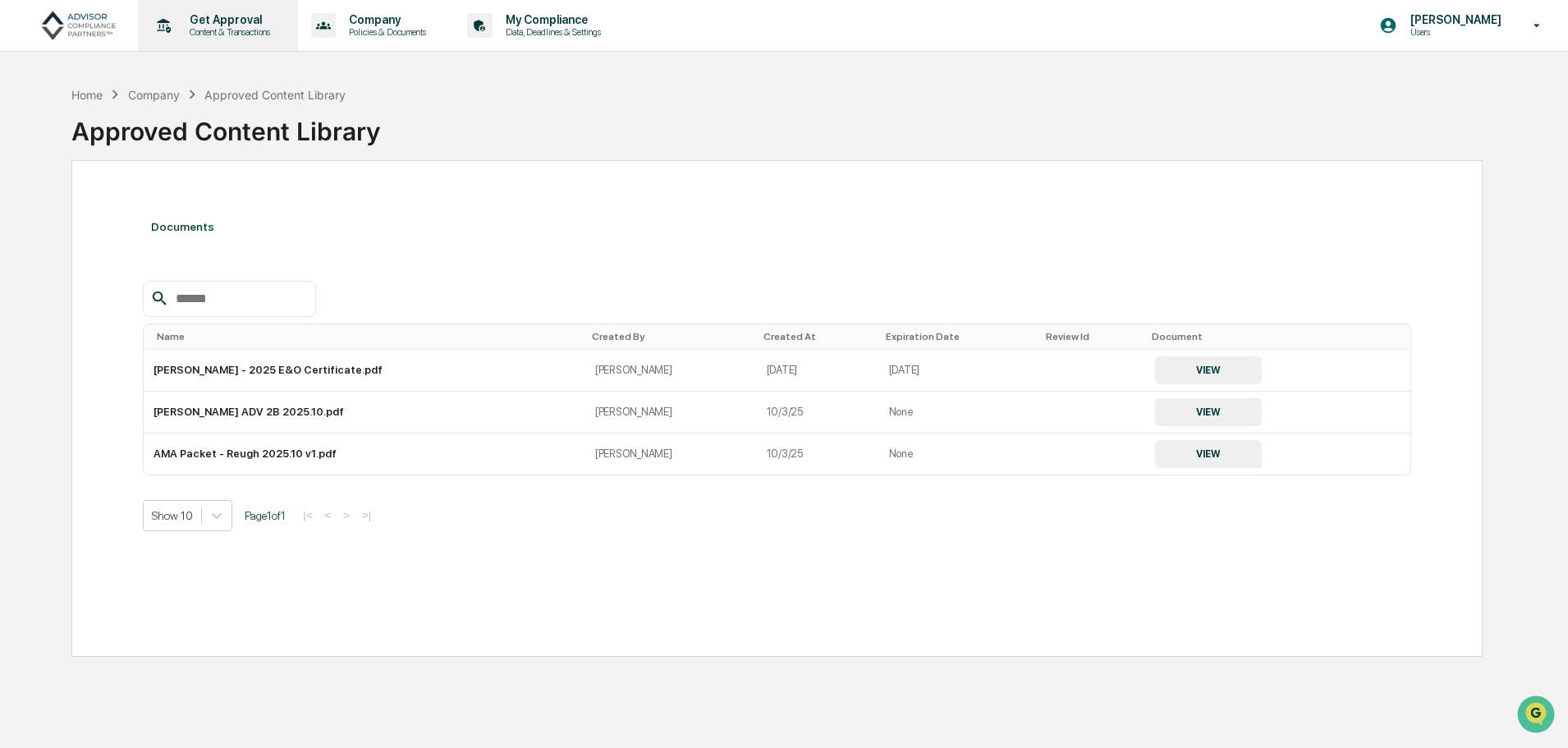
click at [178, 21] on p "Get Approval" at bounding box center [227, 19] width 102 height 13
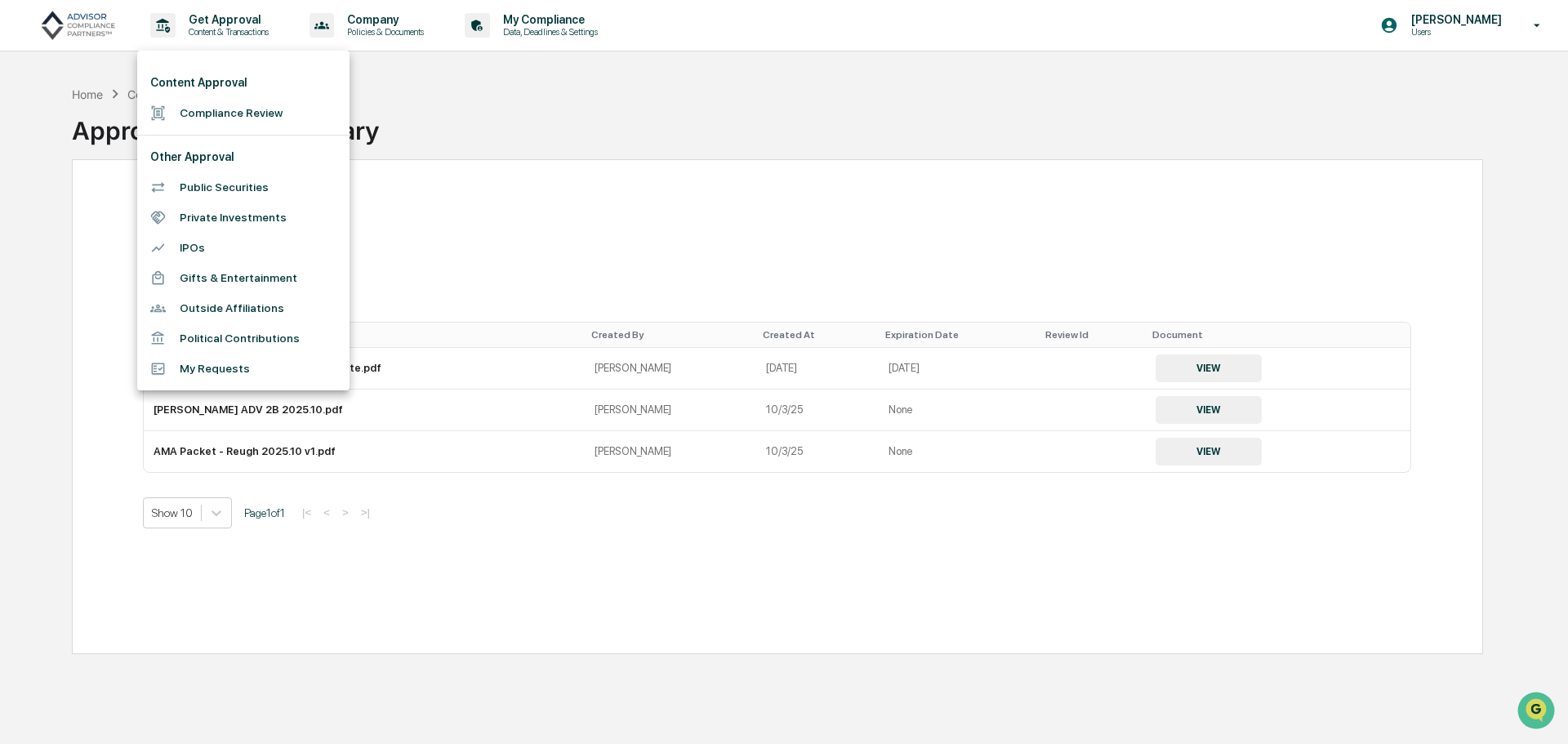
click at [56, 31] on div at bounding box center [784, 372] width 1568 height 744
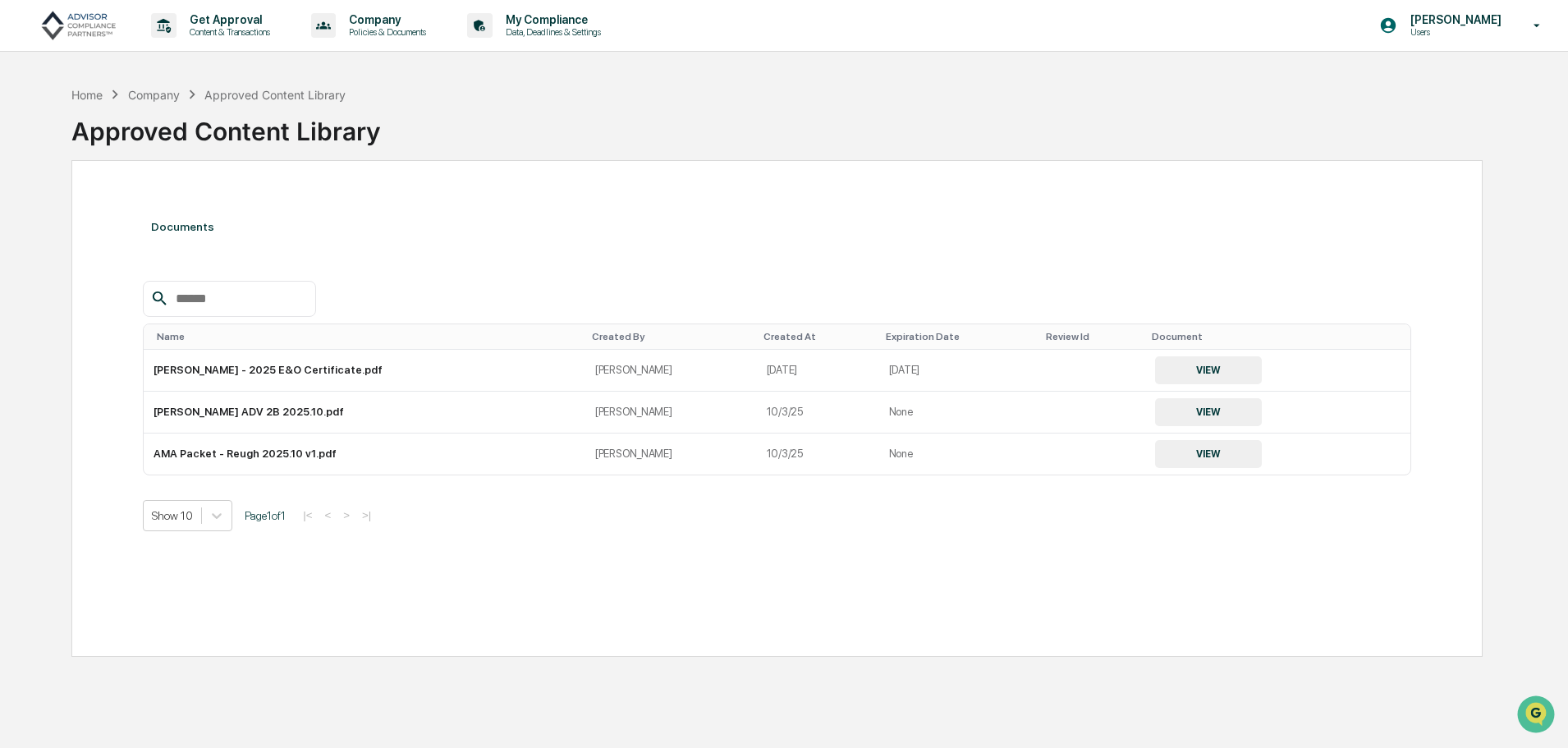
drag, startPoint x: 1445, startPoint y: 17, endPoint x: 1462, endPoint y: 34, distance: 24.0
click at [1453, 18] on p "[PERSON_NAME]" at bounding box center [1453, 19] width 112 height 13
click at [1430, 82] on li "Switch to Admin view..." at bounding box center [1448, 83] width 230 height 31
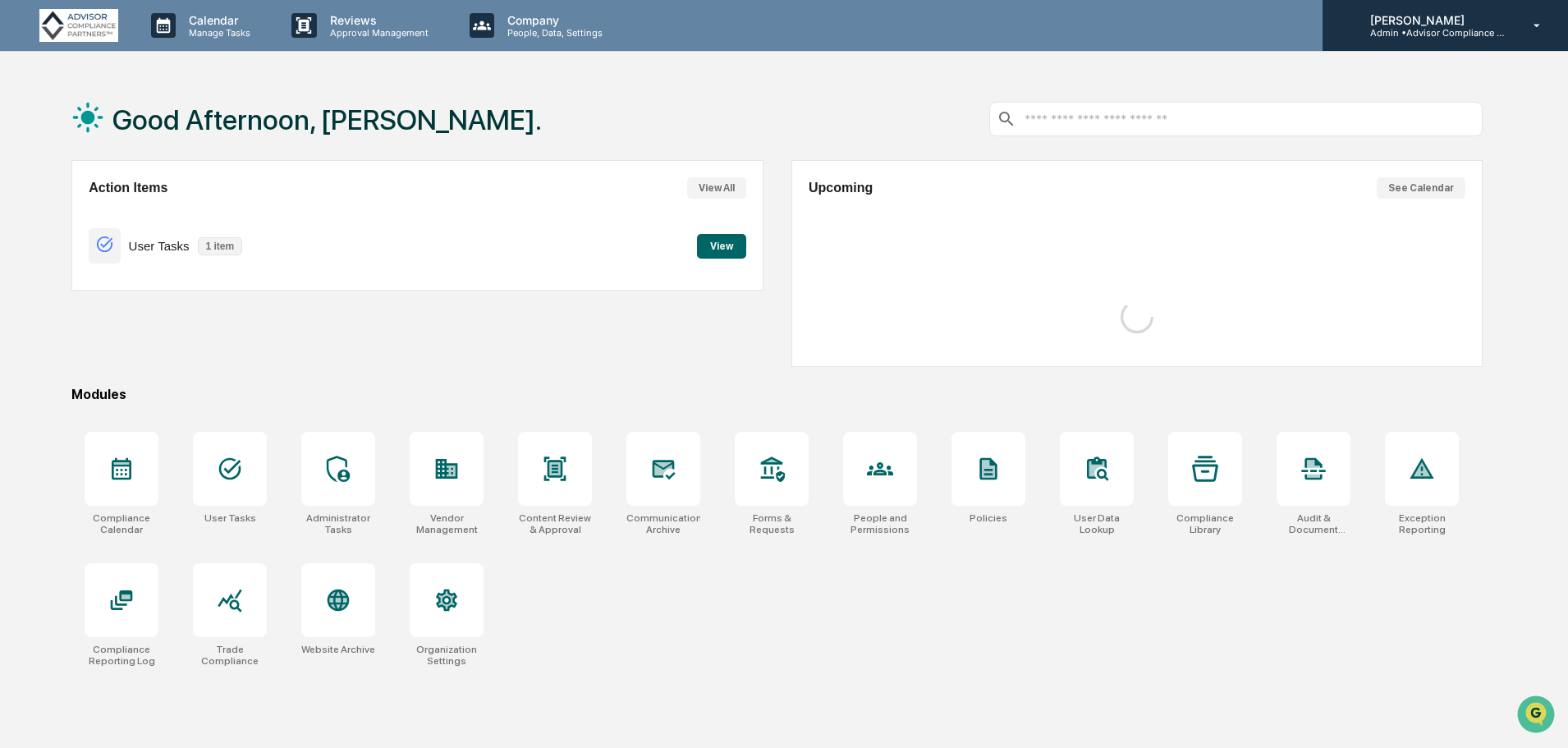
click at [1484, 24] on p "[PERSON_NAME]" at bounding box center [1433, 20] width 152 height 14
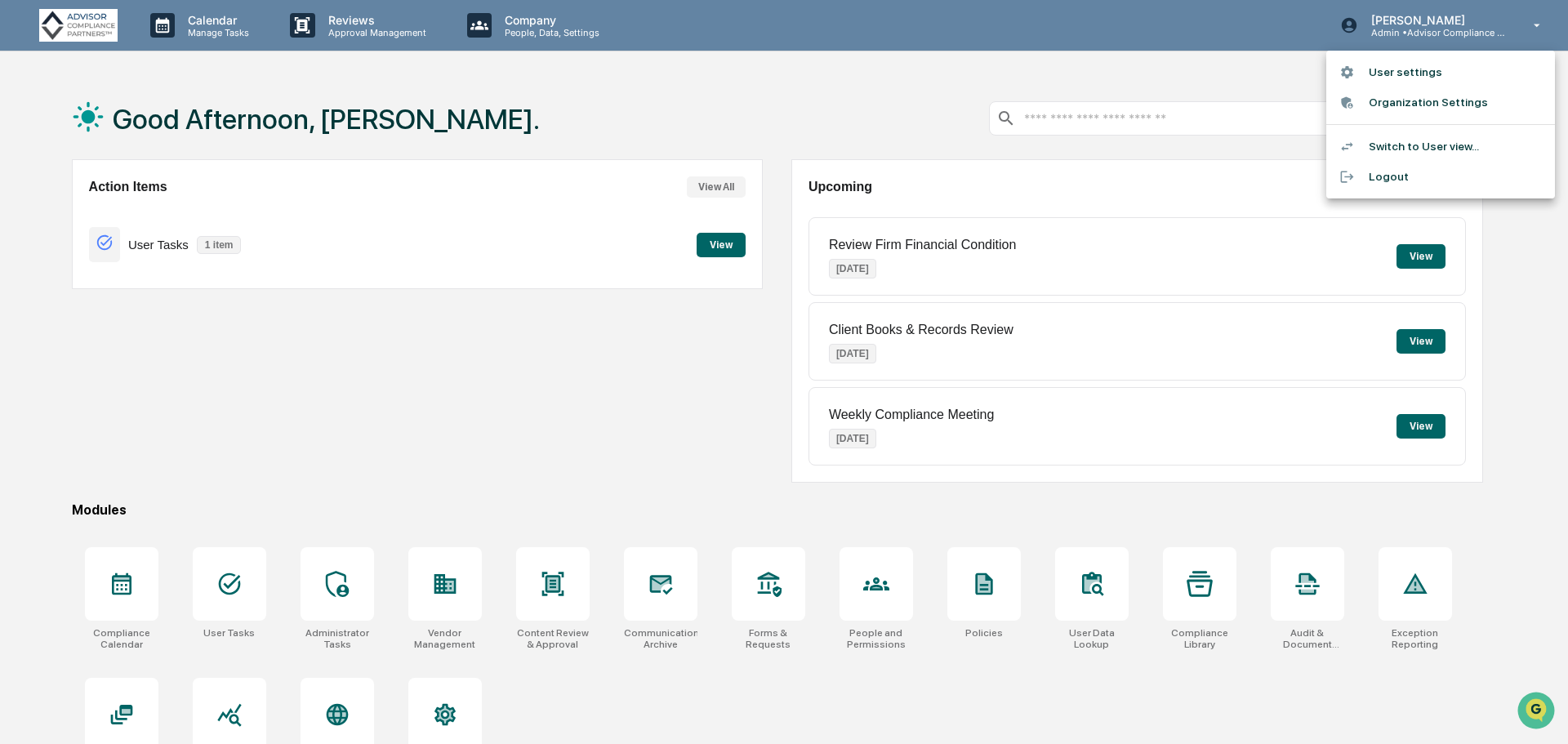
click at [1403, 150] on li "Switch to User view..." at bounding box center [1440, 147] width 229 height 31
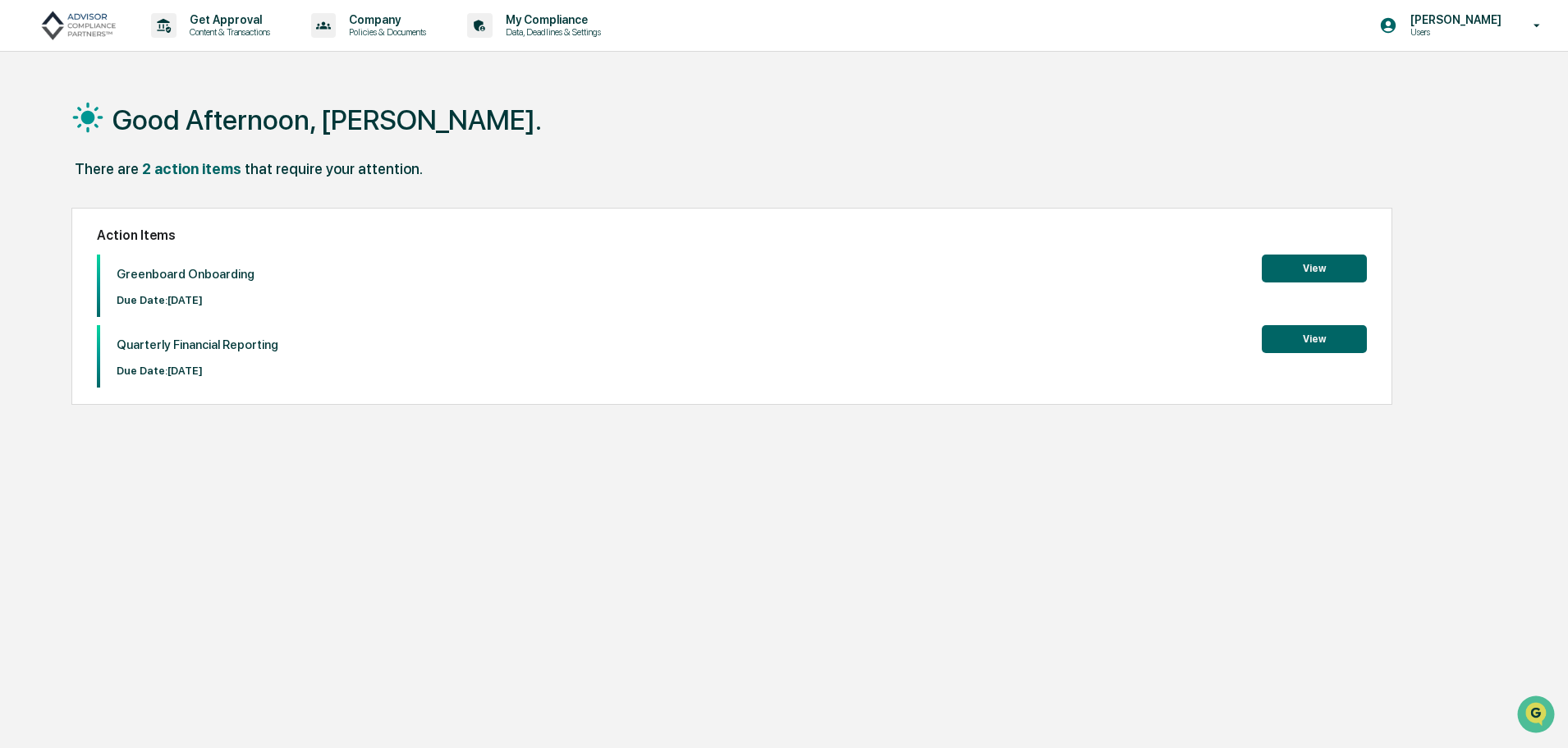
click at [1265, 271] on button "View" at bounding box center [1314, 269] width 106 height 28
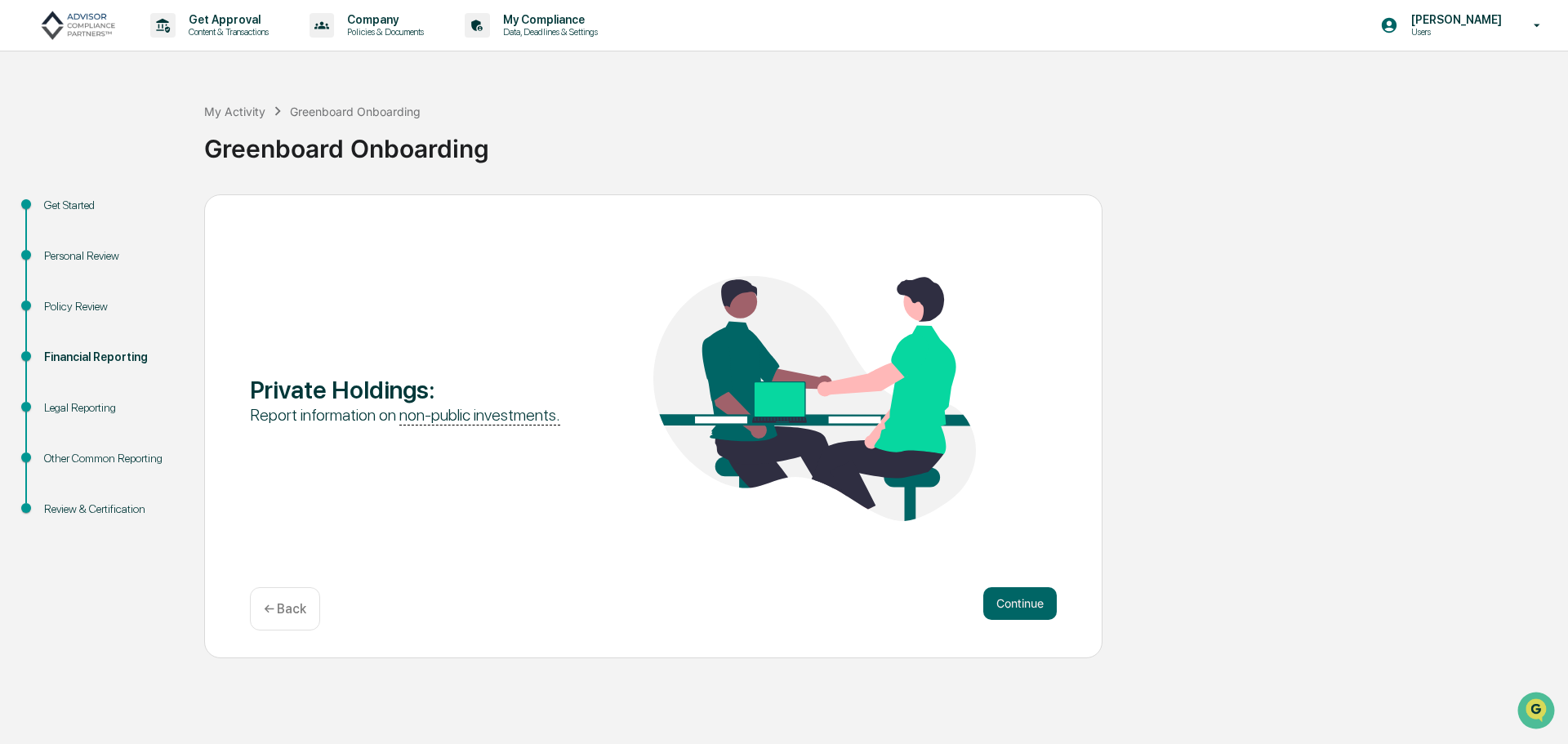
click at [63, 212] on div "Get Started" at bounding box center [111, 205] width 134 height 17
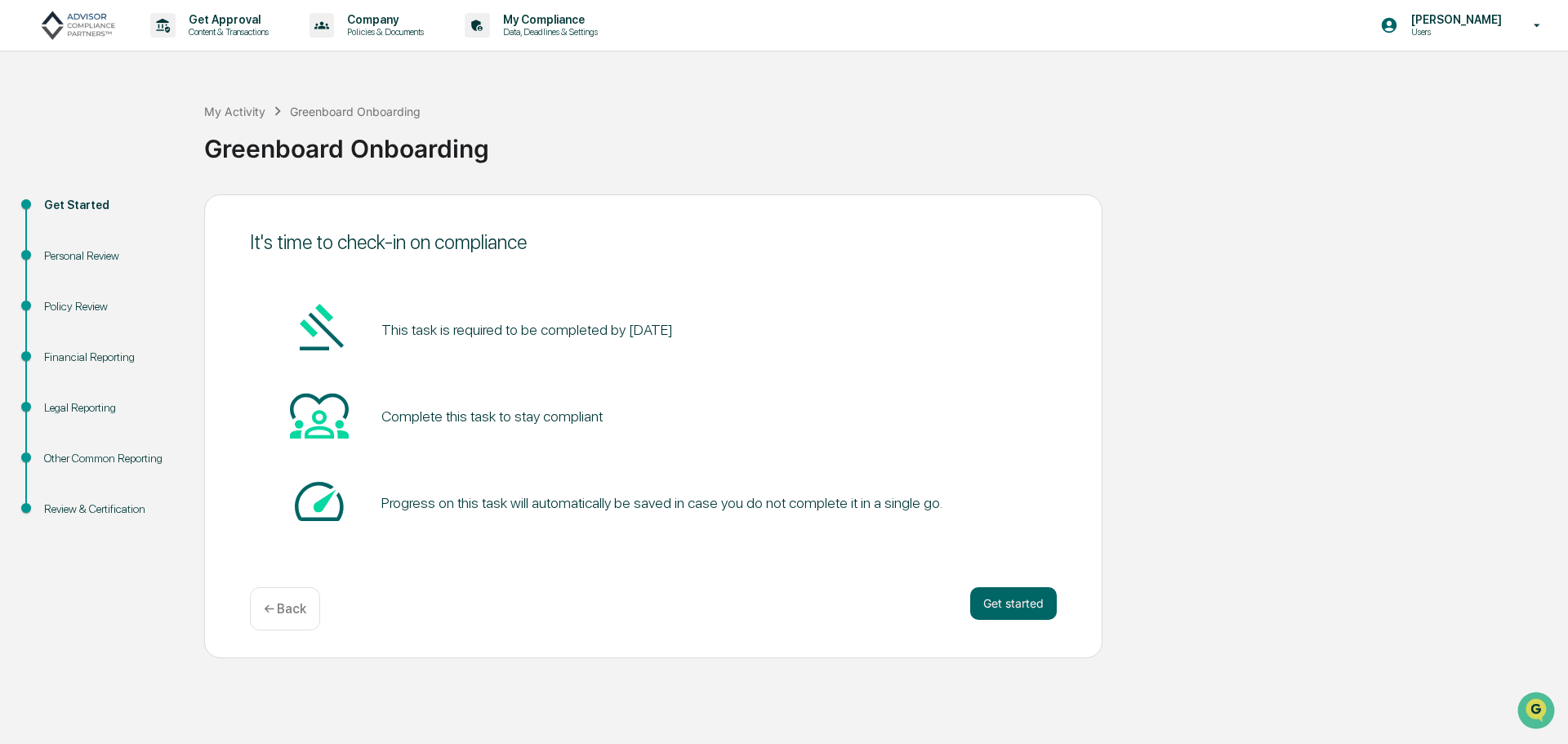
click at [67, 261] on div "Personal Review" at bounding box center [111, 256] width 134 height 17
click at [80, 255] on div "Personal Review" at bounding box center [111, 256] width 134 height 17
click at [80, 276] on div "Personal Review" at bounding box center [111, 274] width 160 height 51
click at [999, 593] on button "Get started" at bounding box center [1013, 603] width 86 height 33
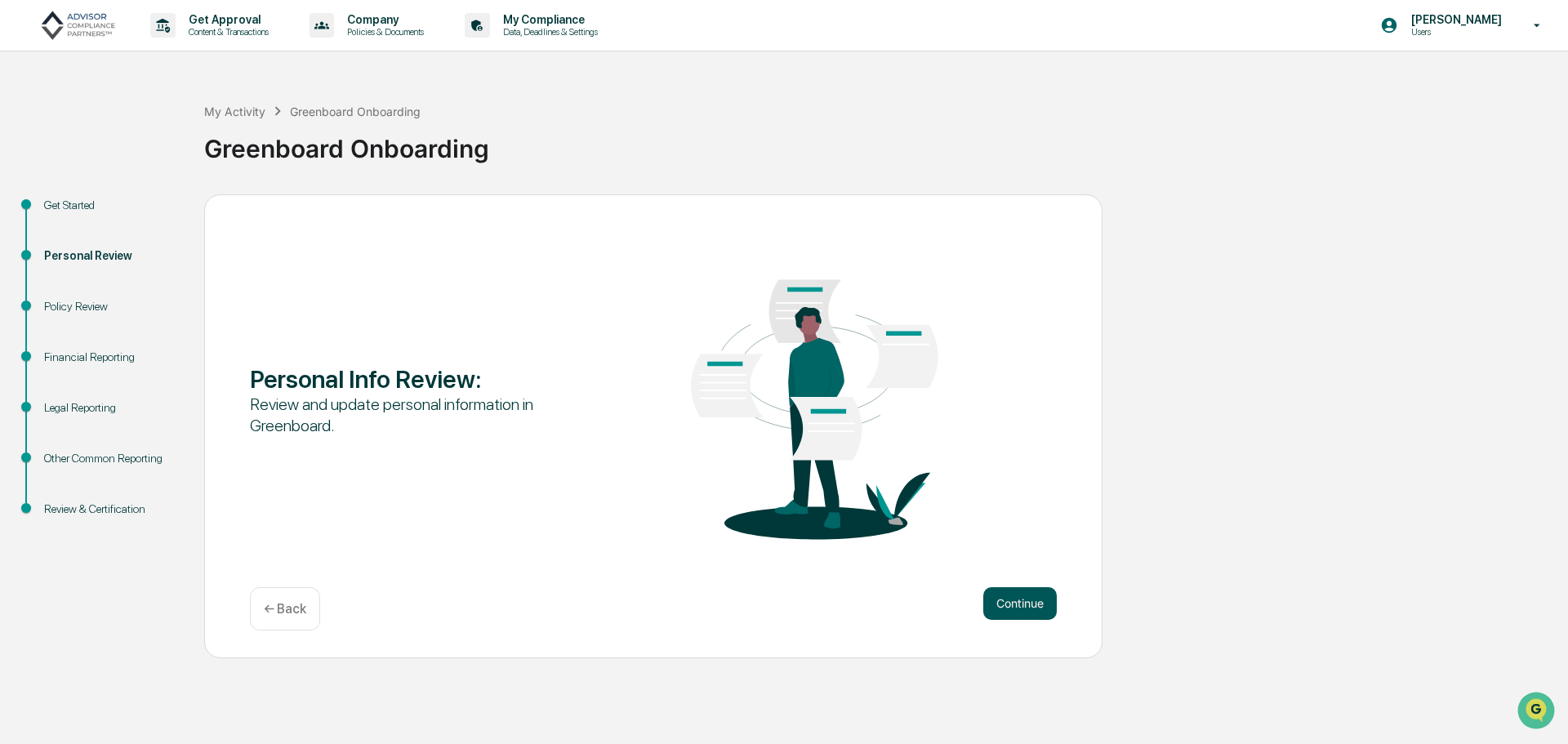
click at [1023, 612] on button "Continue" at bounding box center [1020, 603] width 73 height 33
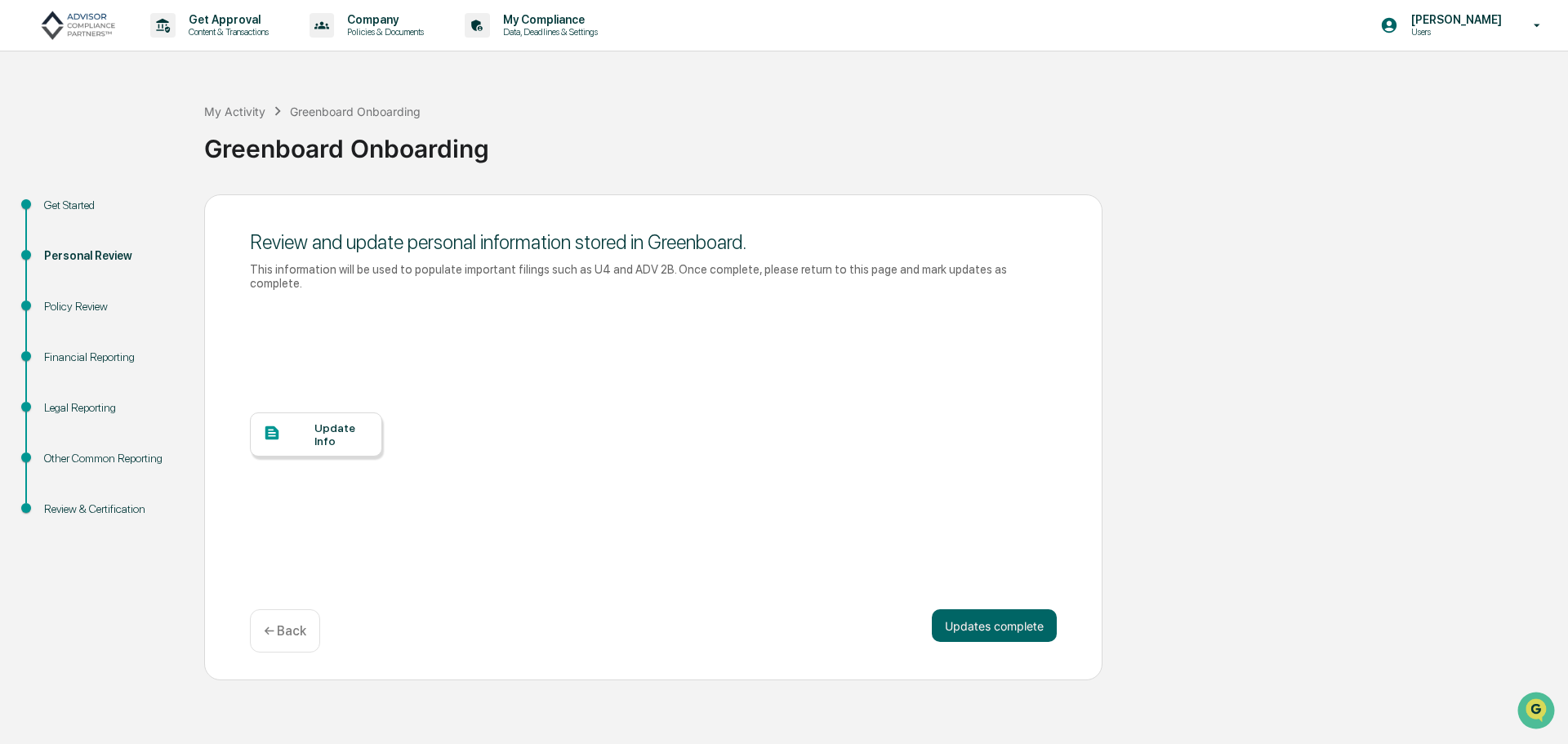
click at [317, 421] on div "Update Info" at bounding box center [341, 434] width 54 height 26
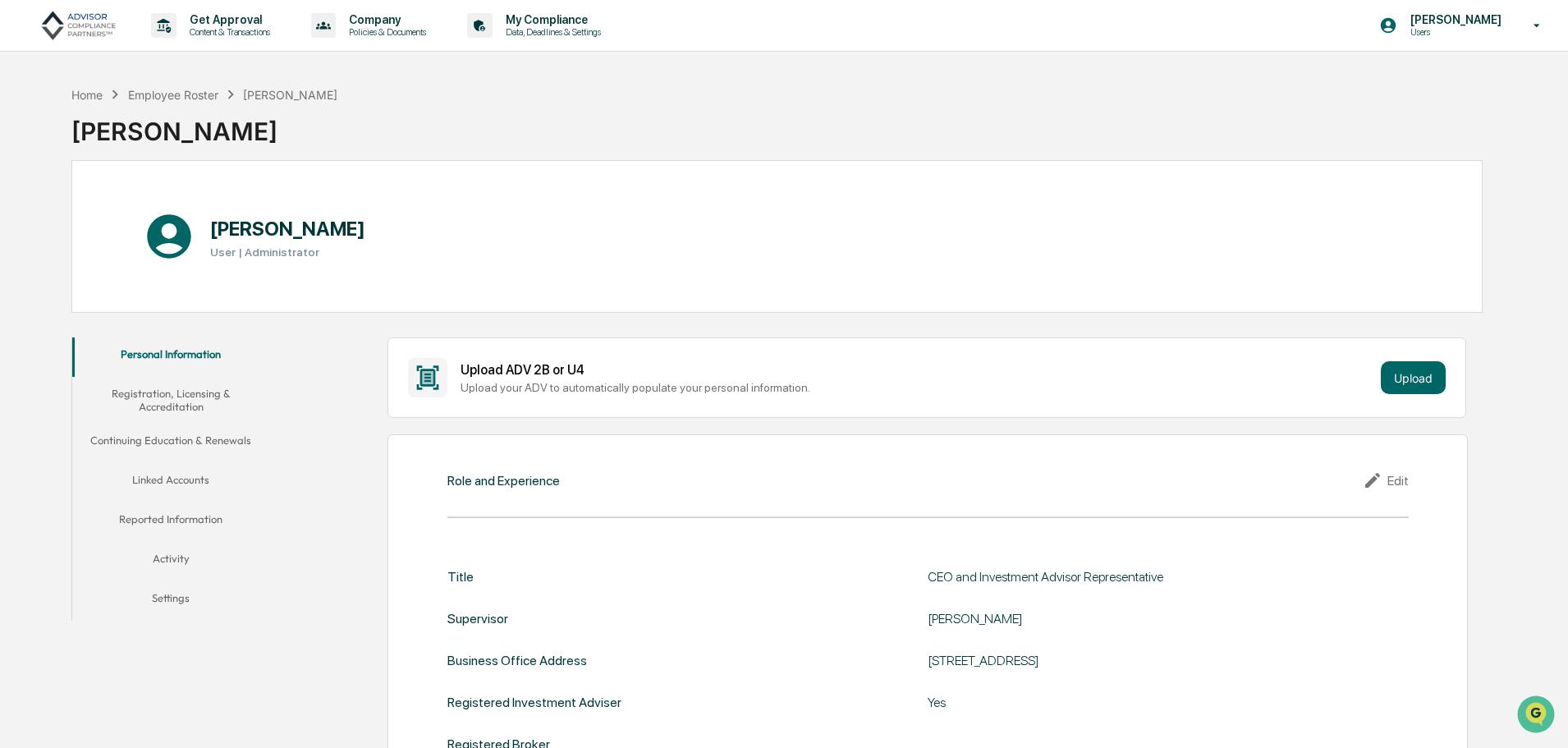
click at [180, 359] on button "Personal Information" at bounding box center [171, 358] width 197 height 40
click at [195, 97] on div "Employee Roster" at bounding box center [173, 95] width 91 height 14
click at [1421, 381] on button "Upload" at bounding box center [1413, 377] width 65 height 33
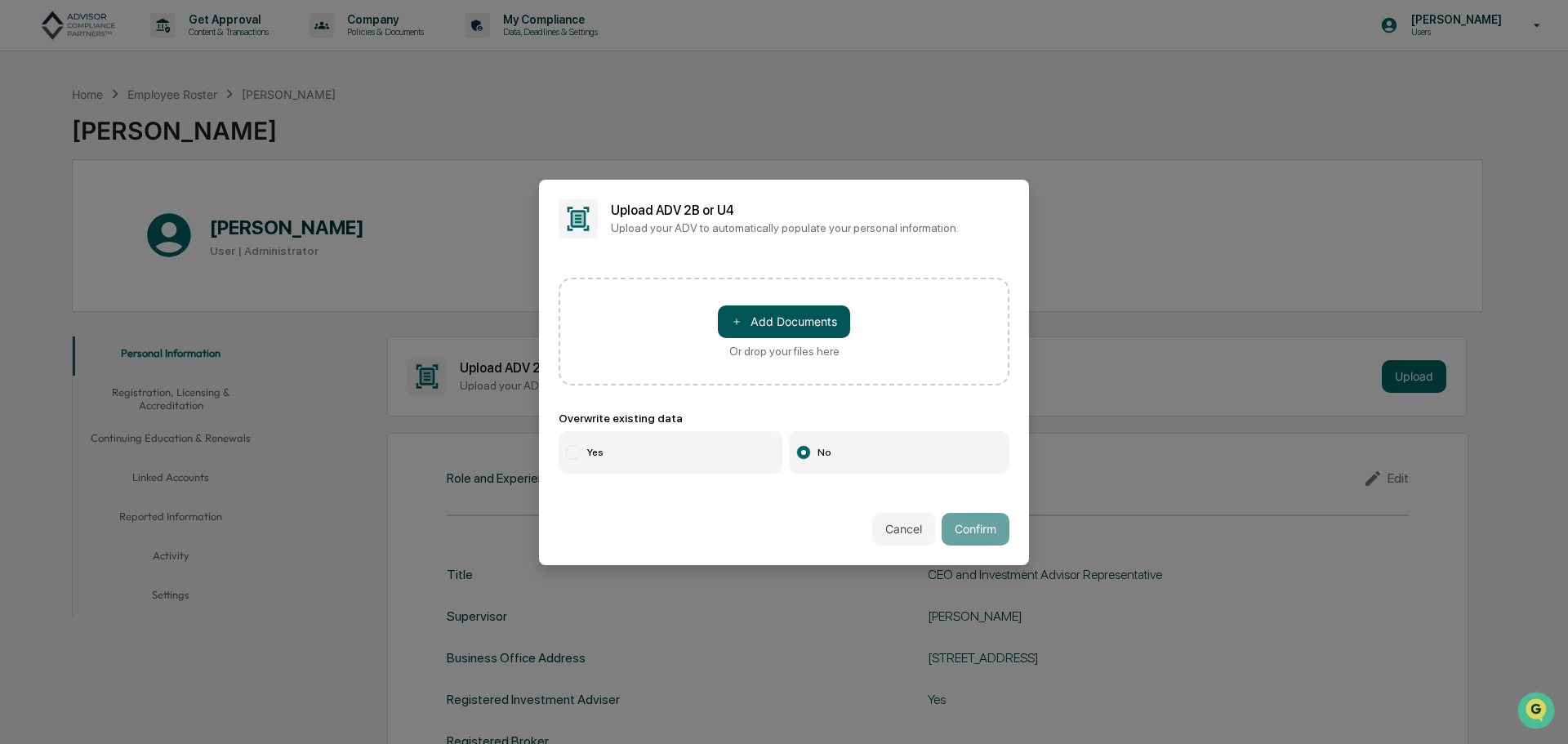
click at [794, 318] on button "＋ Add Documents" at bounding box center [784, 321] width 133 height 33
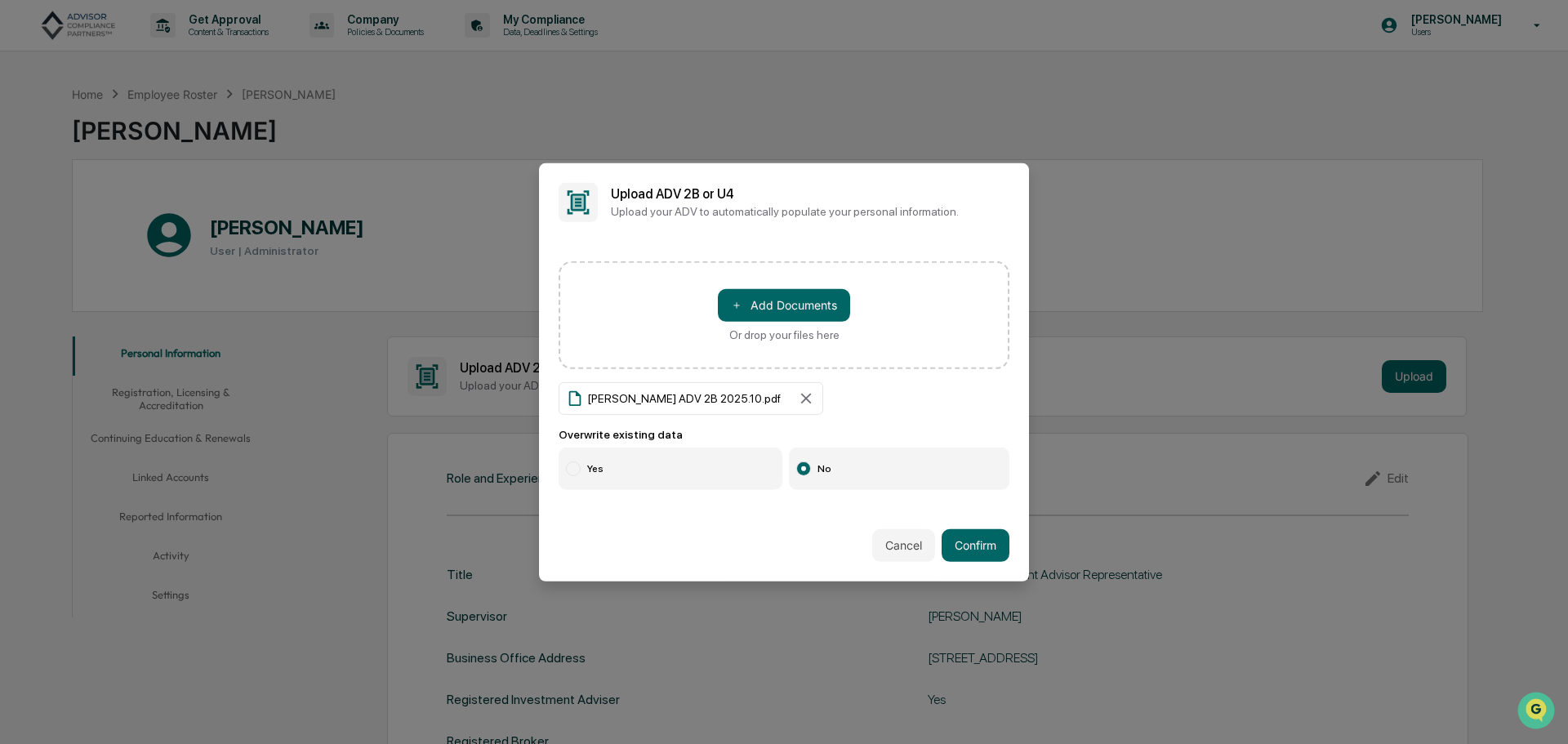
click at [600, 462] on label "Yes" at bounding box center [671, 469] width 224 height 43
click at [961, 539] on button "Confirm" at bounding box center [976, 545] width 67 height 33
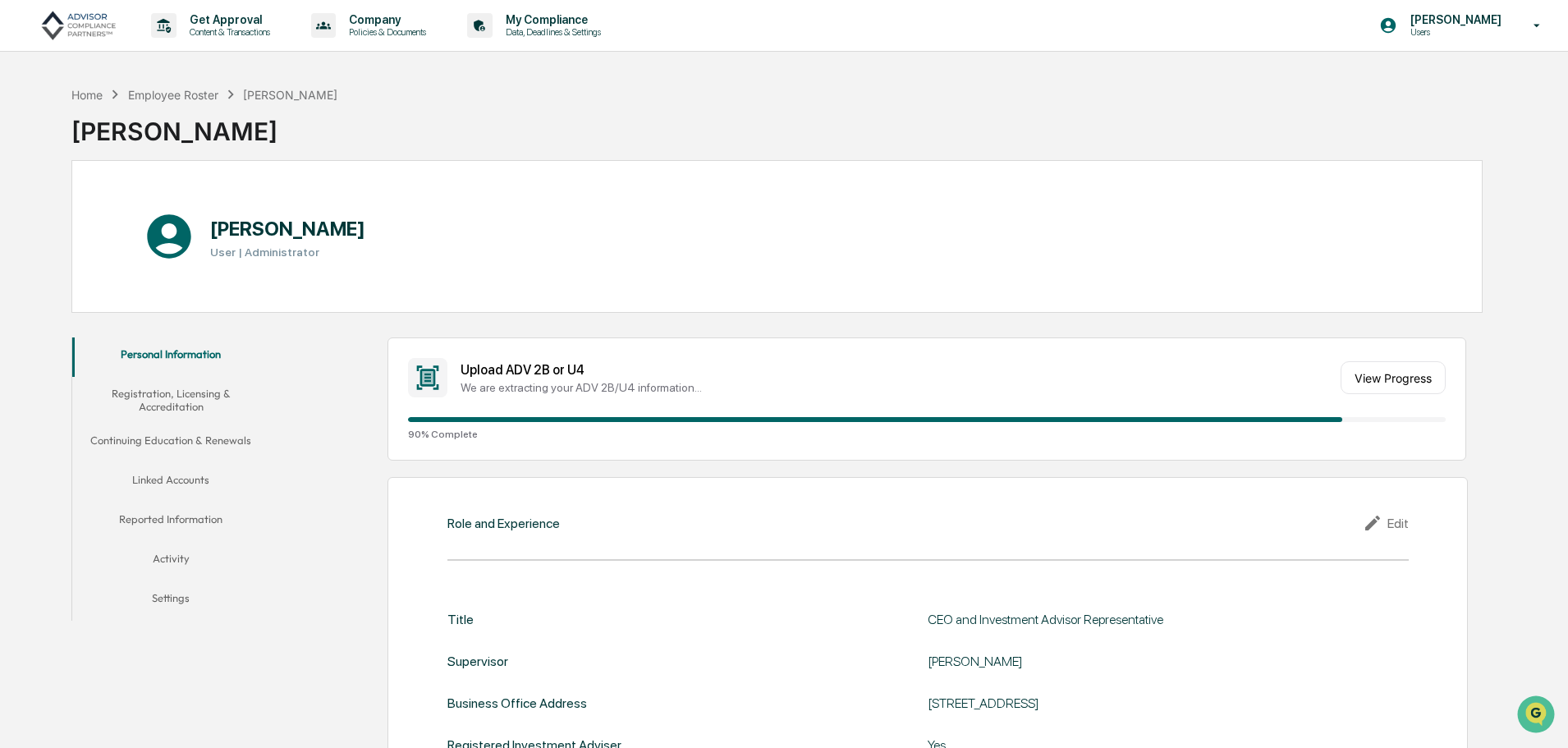
click at [1125, 354] on div "Upload ADV 2B or U4 We are extracting your ADV 2B/U4 information... View Progre…" at bounding box center [926, 399] width 1078 height 124
drag, startPoint x: 924, startPoint y: 336, endPoint x: 867, endPoint y: 359, distance: 61.5
click at [1406, 385] on button "View Progress" at bounding box center [1393, 377] width 106 height 33
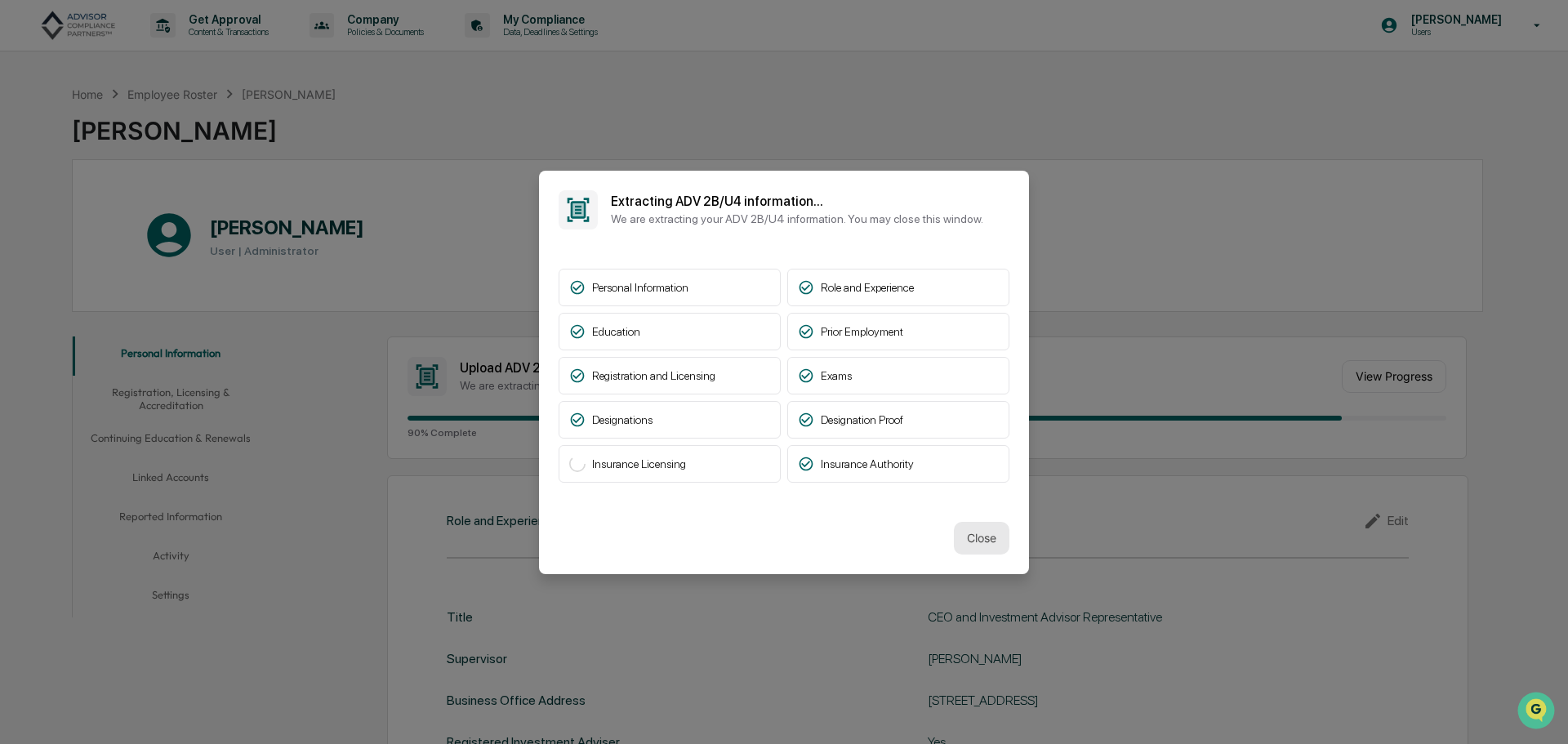
click at [993, 532] on button "Close" at bounding box center [982, 538] width 55 height 33
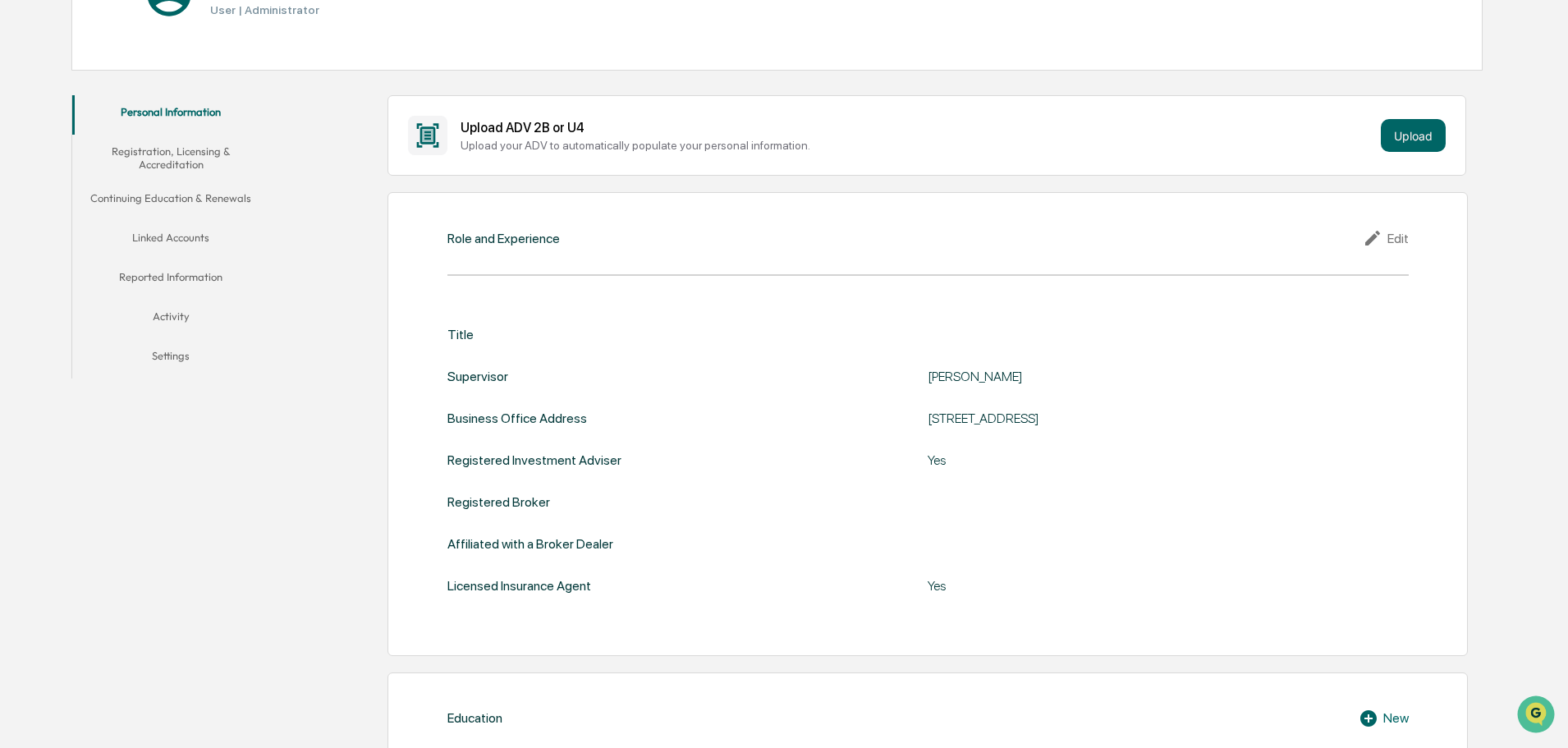
scroll to position [246, 0]
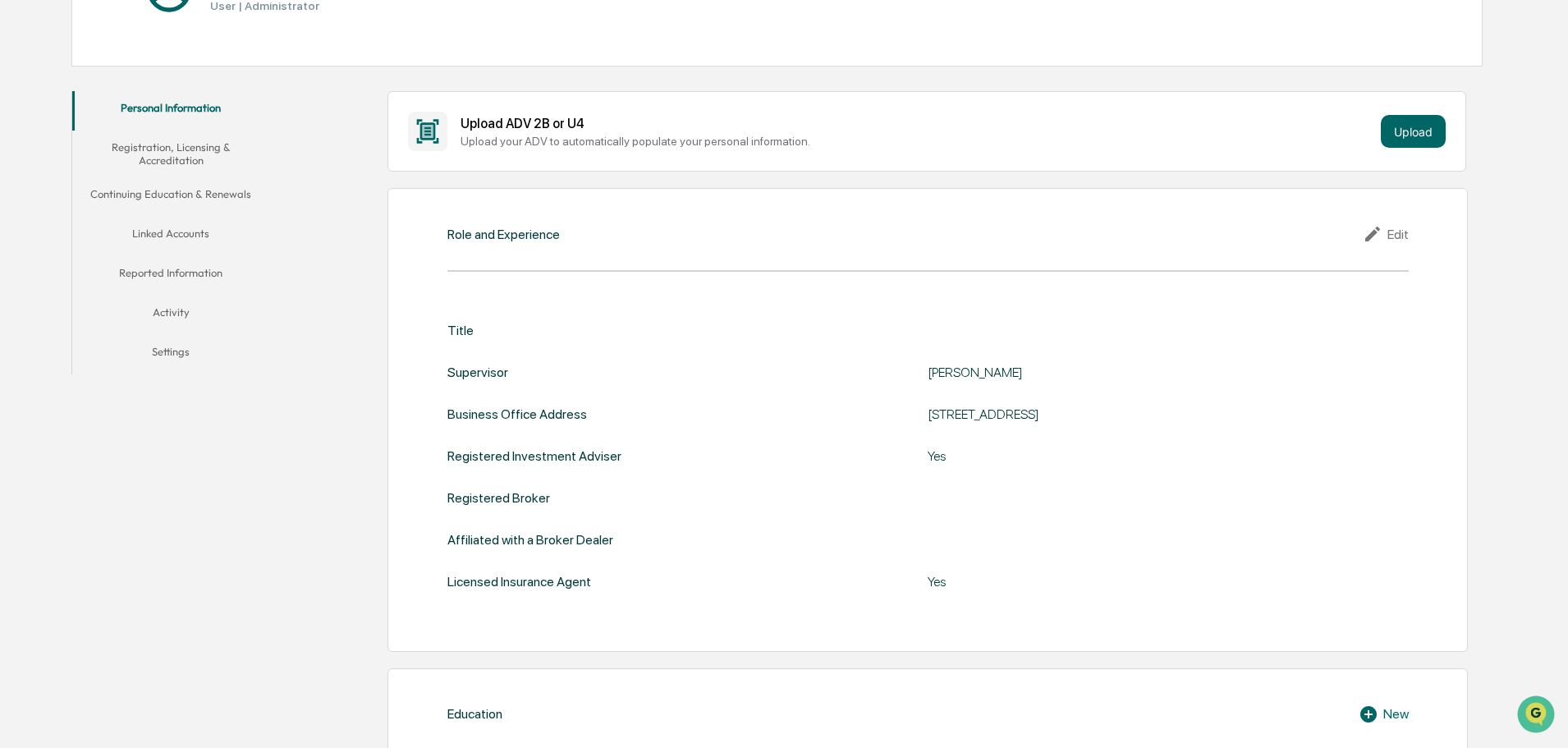
click at [1414, 237] on div "Role and Experience Edit Title Supervisor Andre Lister Business Office Address …" at bounding box center [927, 420] width 1080 height 464
click at [1397, 238] on div "Edit" at bounding box center [1386, 234] width 46 height 20
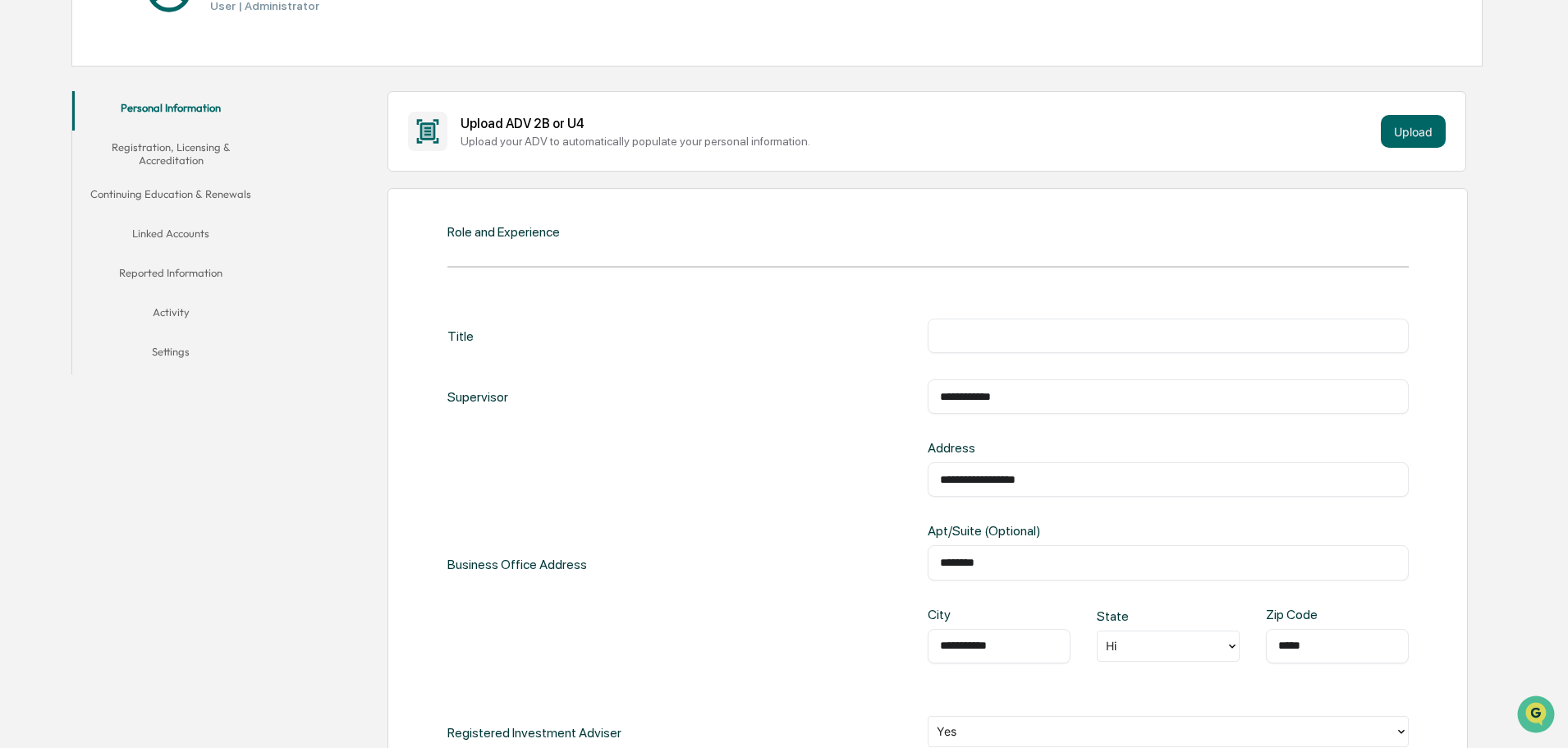
click at [1070, 329] on input "text" at bounding box center [1168, 336] width 456 height 16
type input "**********"
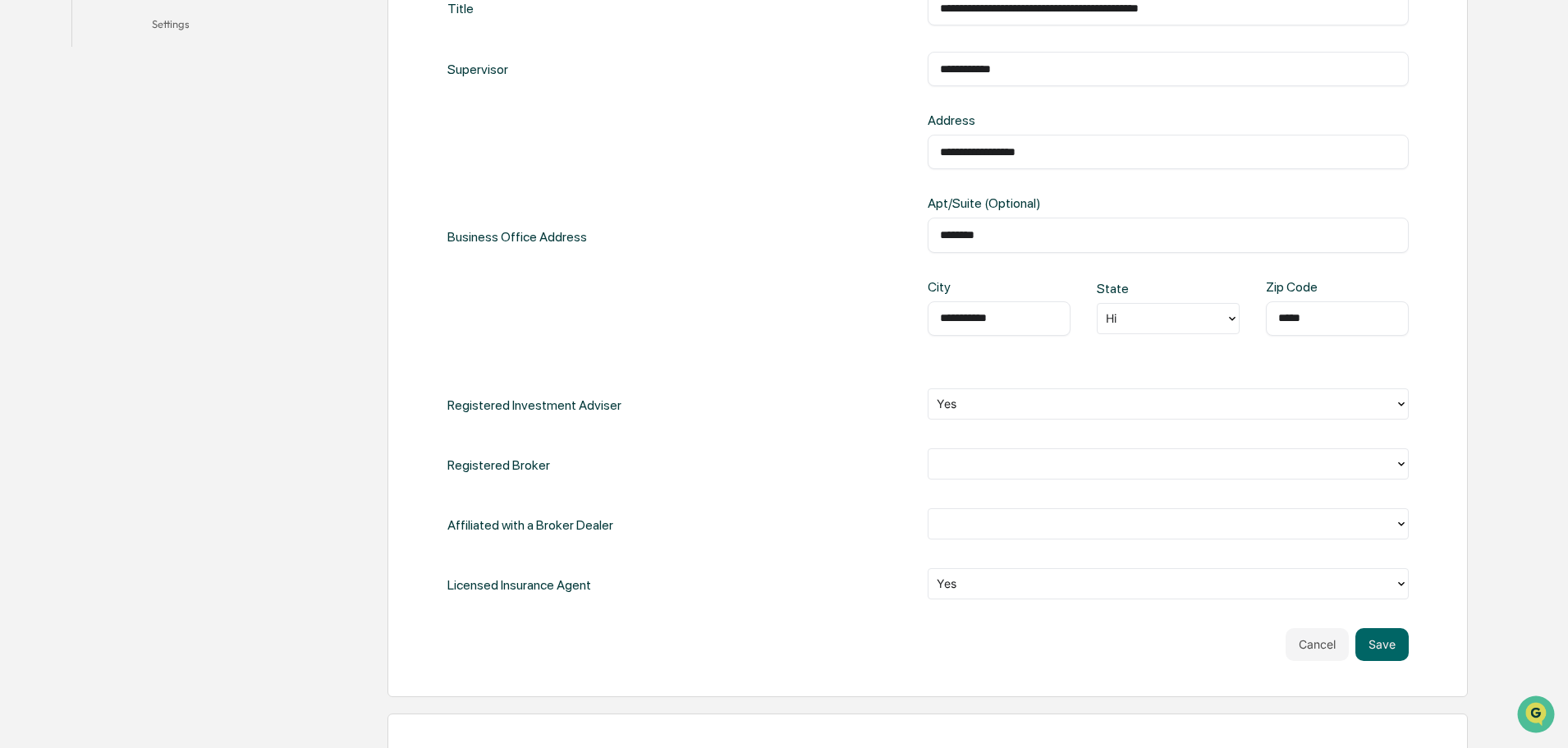
scroll to position [575, 0]
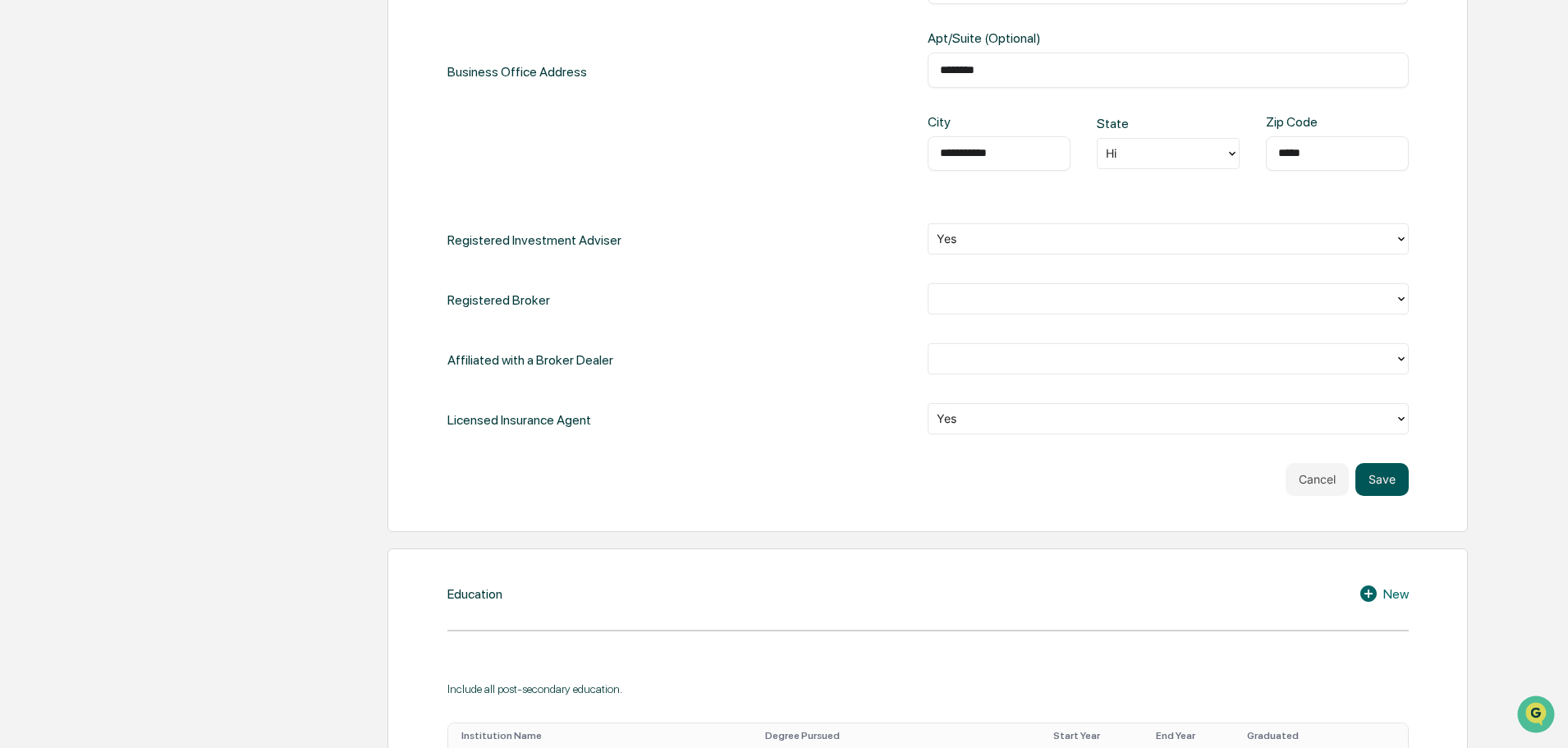
click at [1374, 483] on button "Save" at bounding box center [1382, 479] width 54 height 33
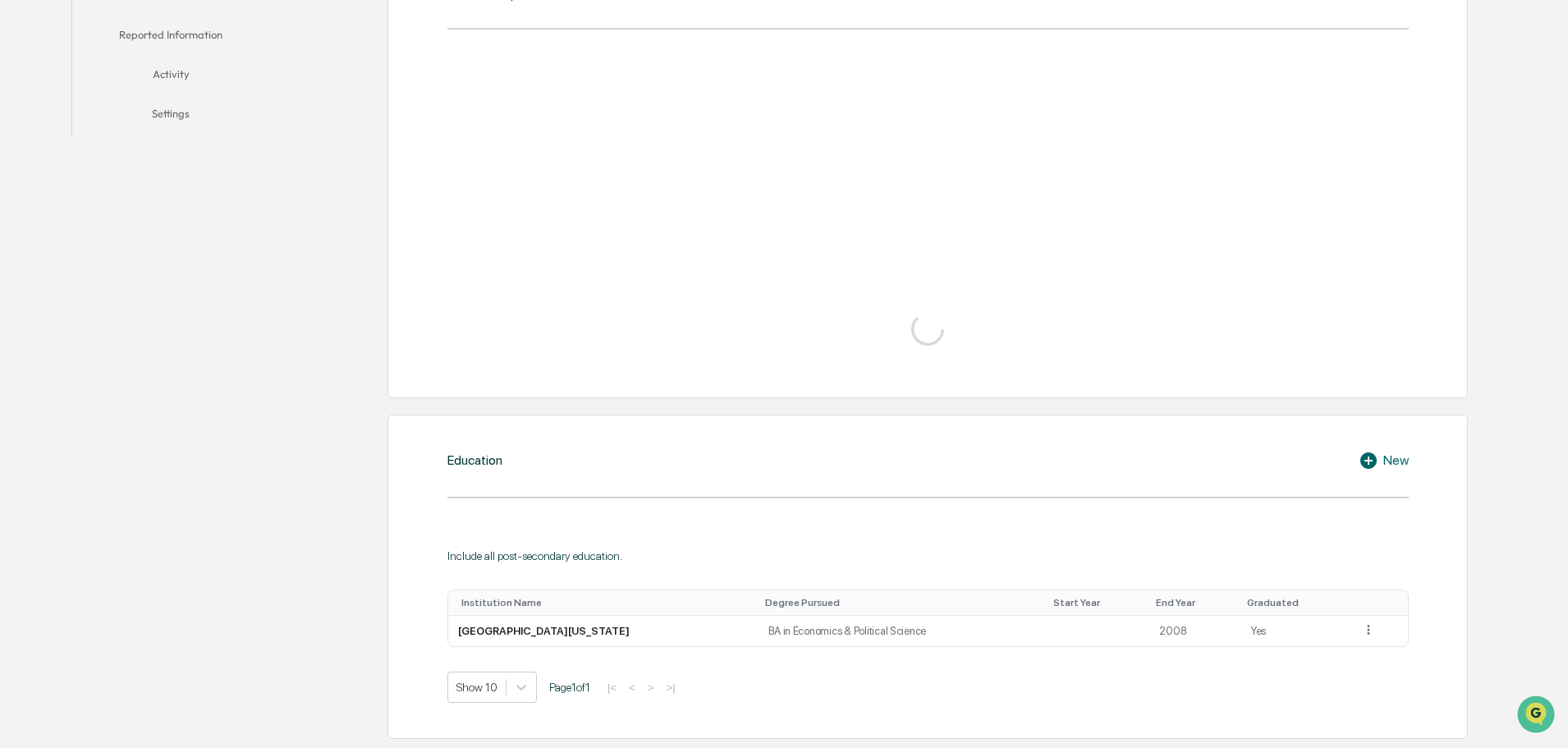
scroll to position [164, 0]
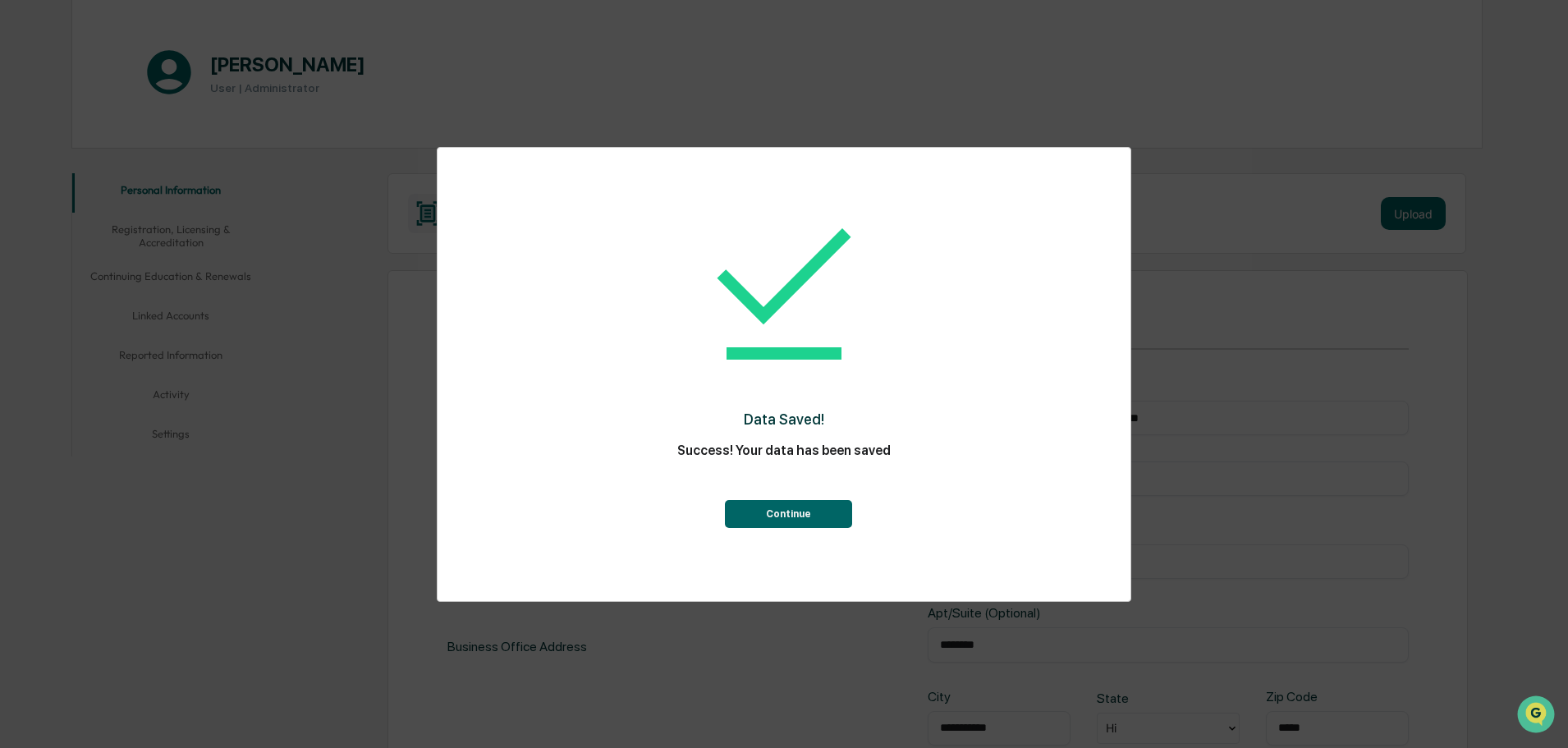
click at [797, 519] on button "Continue" at bounding box center [788, 514] width 127 height 28
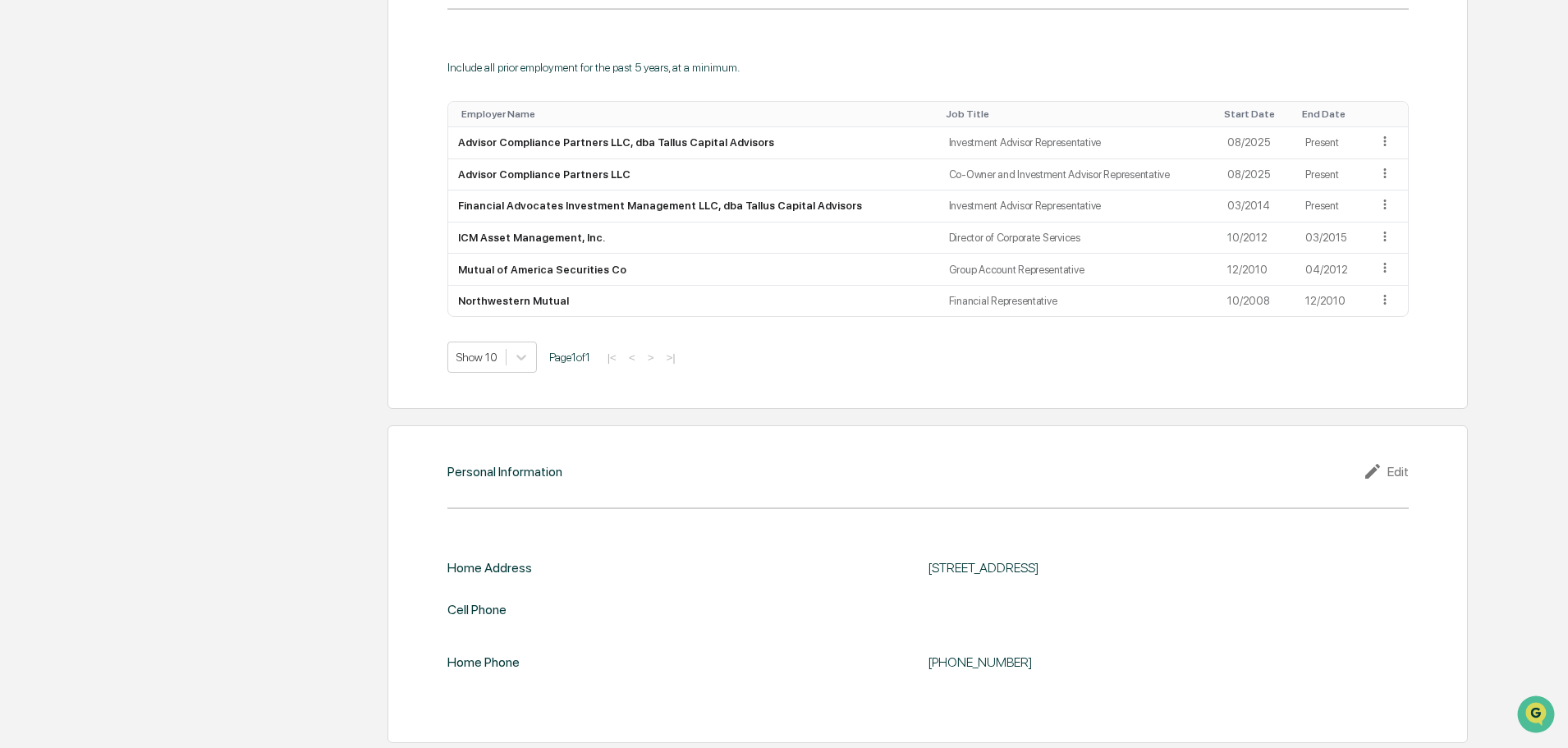
scroll to position [1333, 0]
click at [1406, 460] on div "Edit" at bounding box center [1386, 468] width 46 height 20
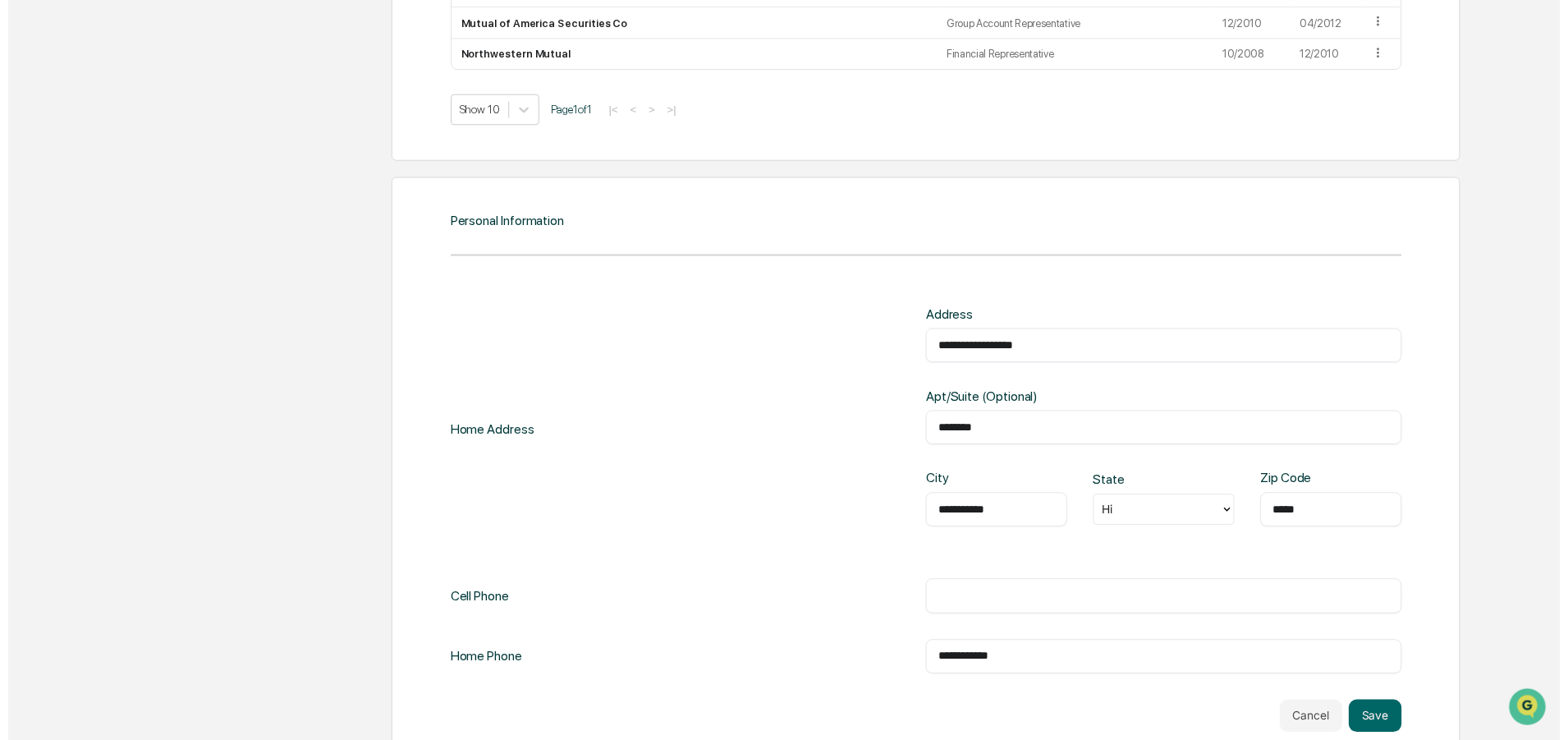
scroll to position [1580, 0]
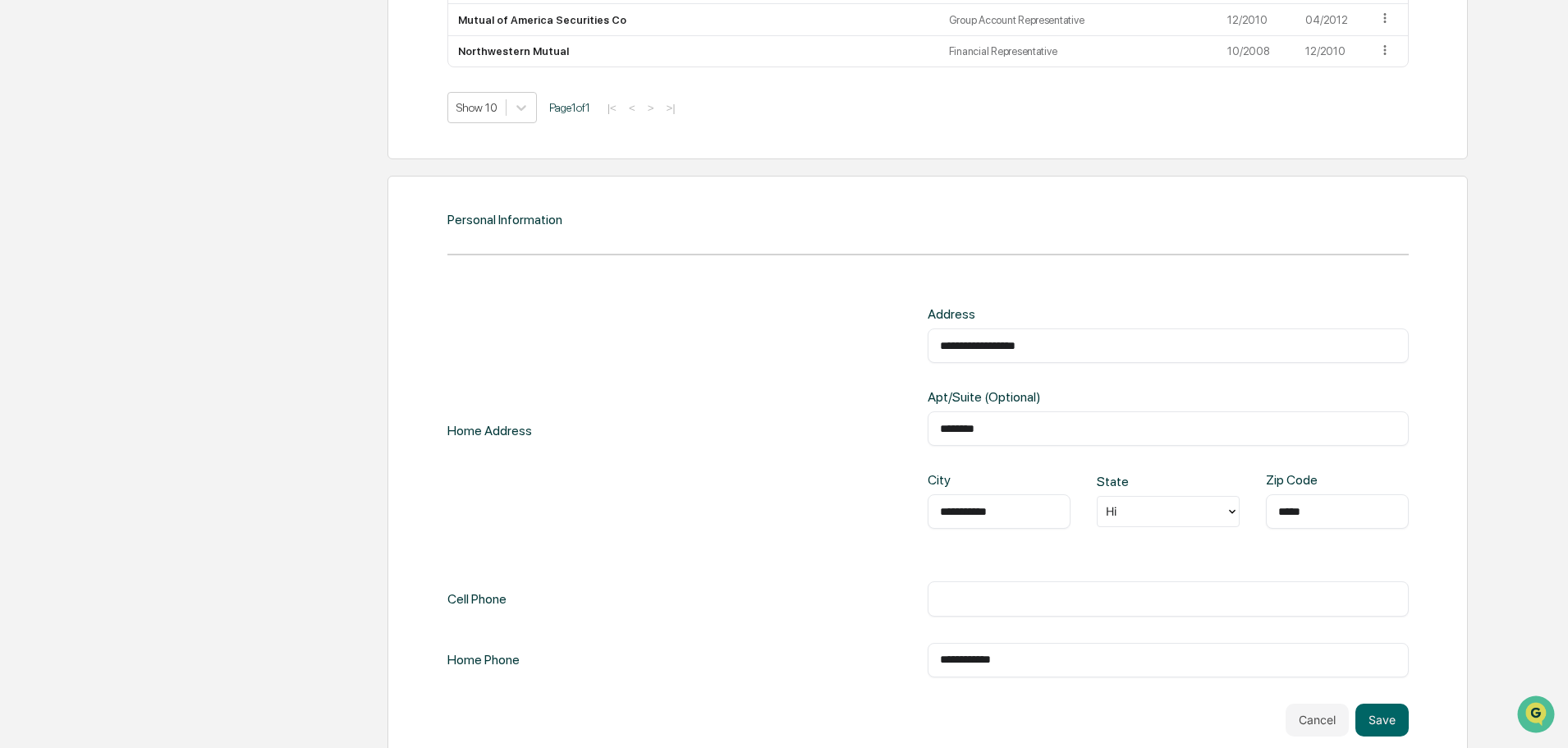
drag, startPoint x: 1072, startPoint y: 354, endPoint x: 950, endPoint y: 352, distance: 122.0
click at [950, 352] on input "**********" at bounding box center [1168, 346] width 456 height 16
type input "**********"
click at [1374, 721] on button "Save" at bounding box center [1382, 720] width 54 height 33
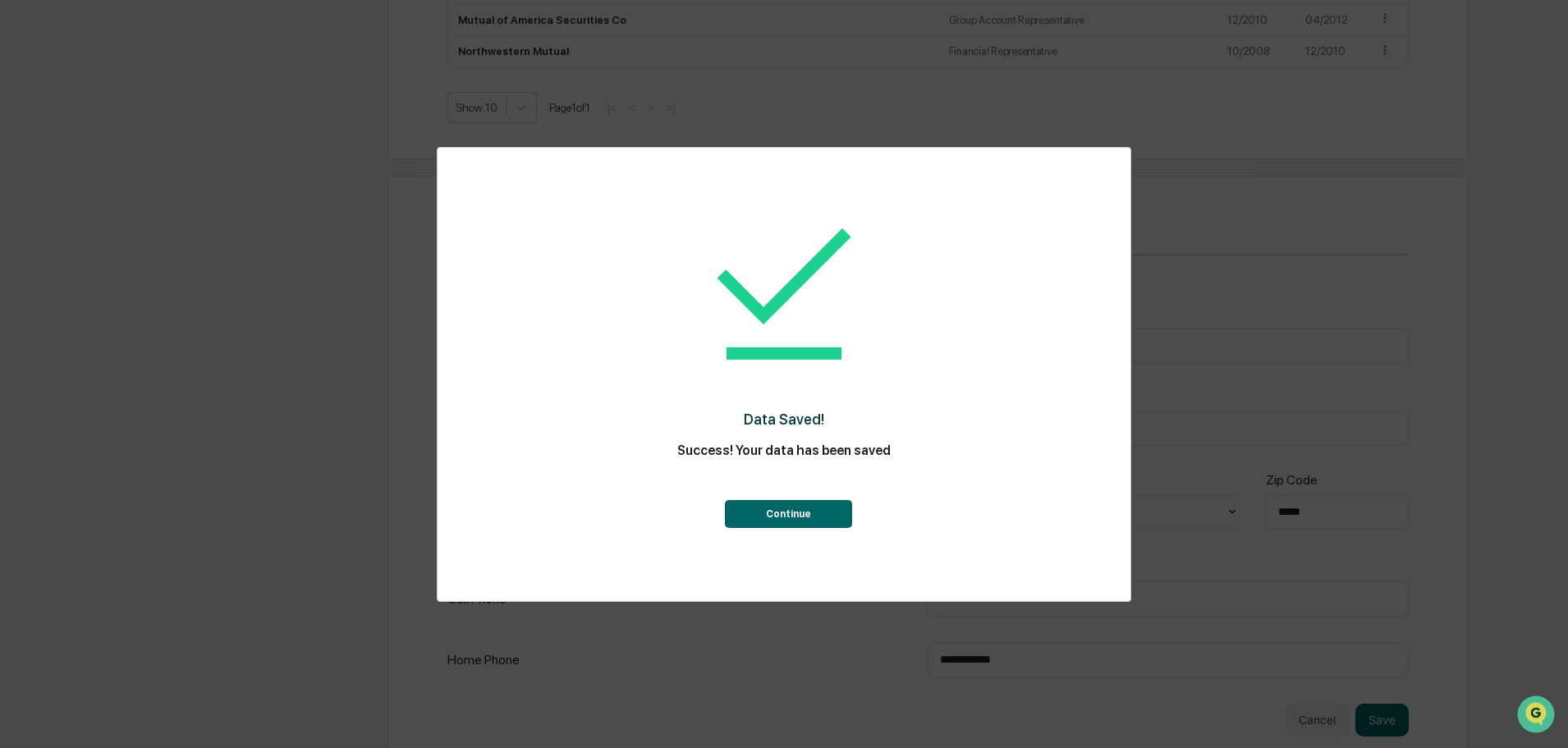
click at [801, 527] on button "Continue" at bounding box center [788, 514] width 127 height 28
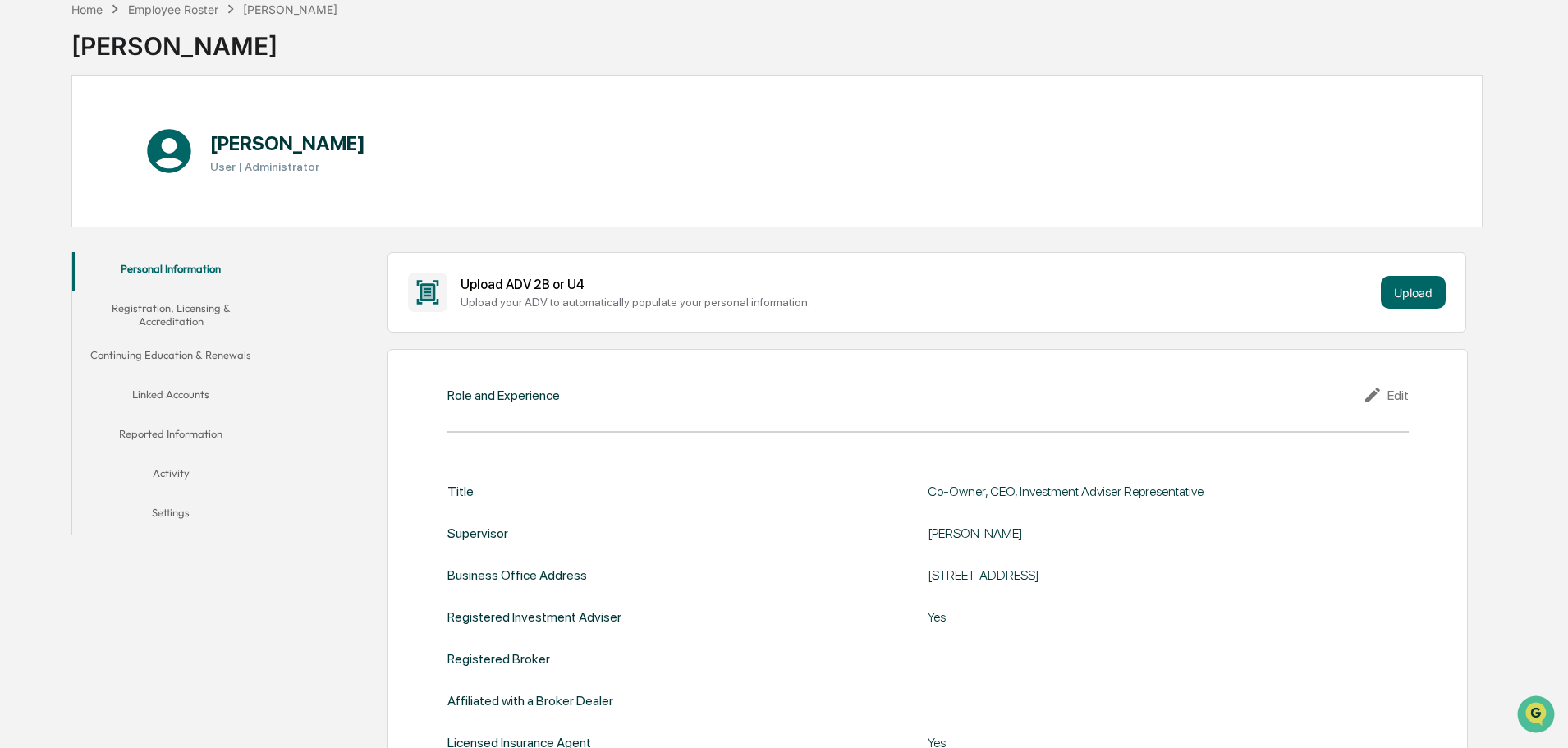
scroll to position [19, 0]
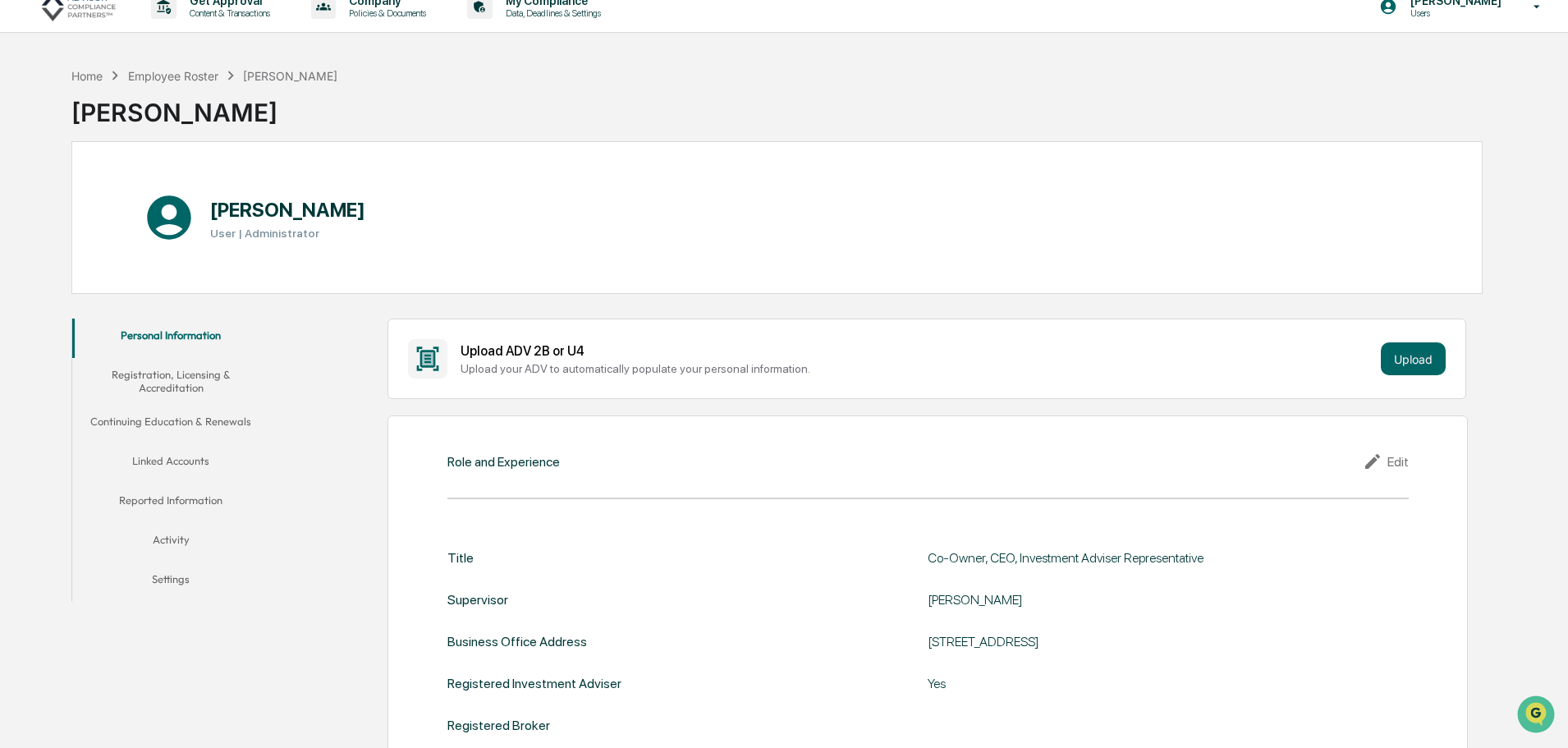
click at [153, 370] on button "Registration, Licensing & Accreditation" at bounding box center [171, 381] width 197 height 47
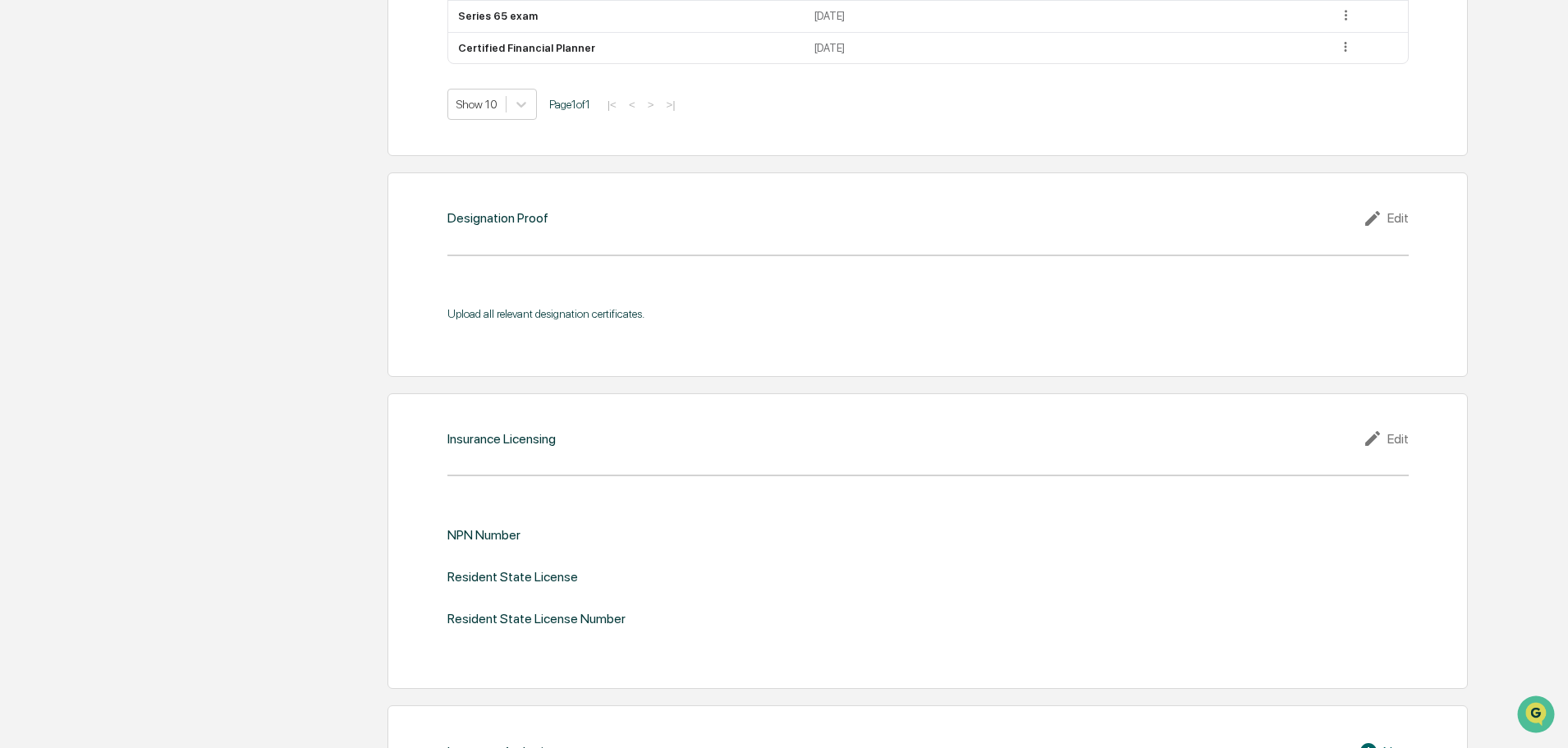
scroll to position [1333, 0]
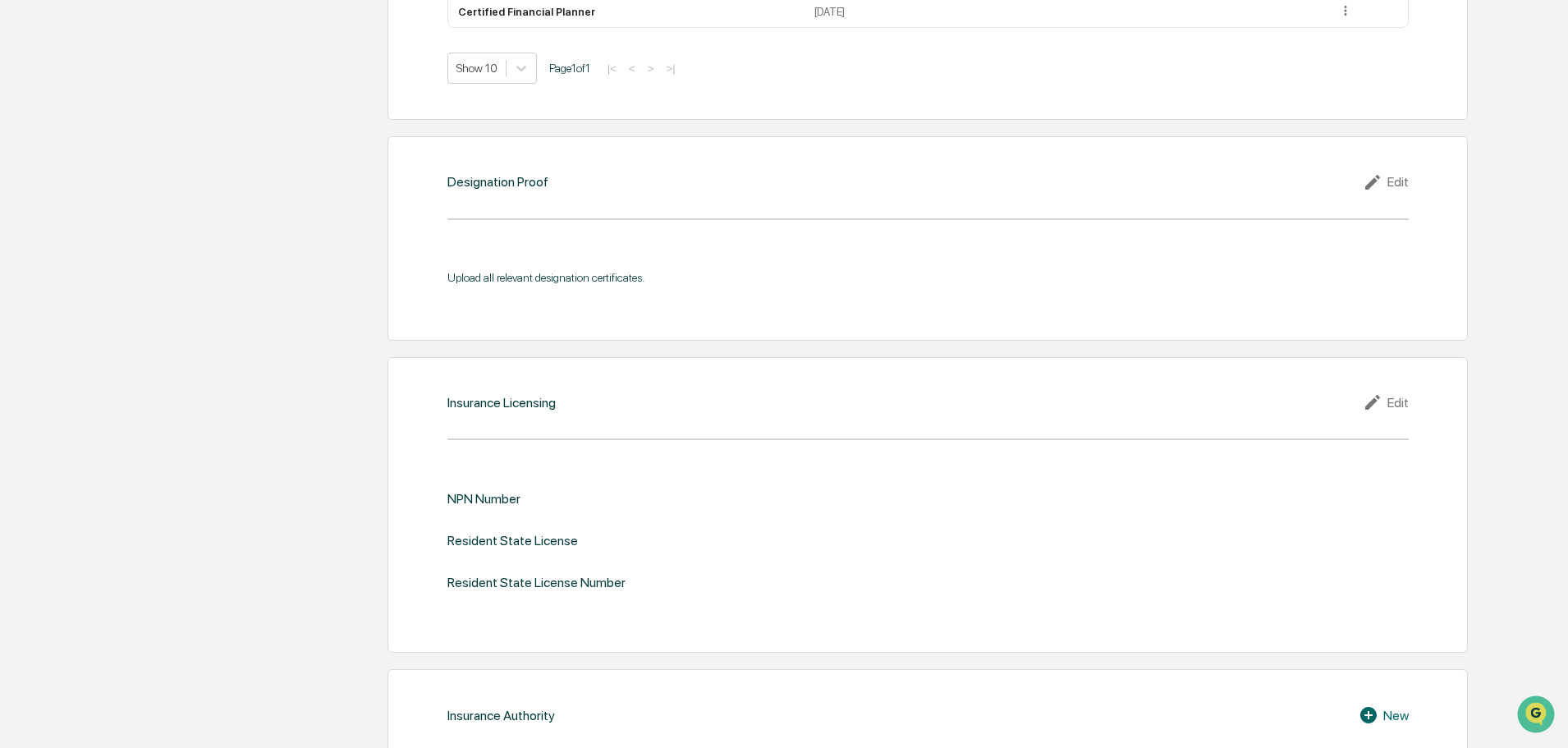
click at [1402, 185] on div "Edit" at bounding box center [1386, 182] width 46 height 20
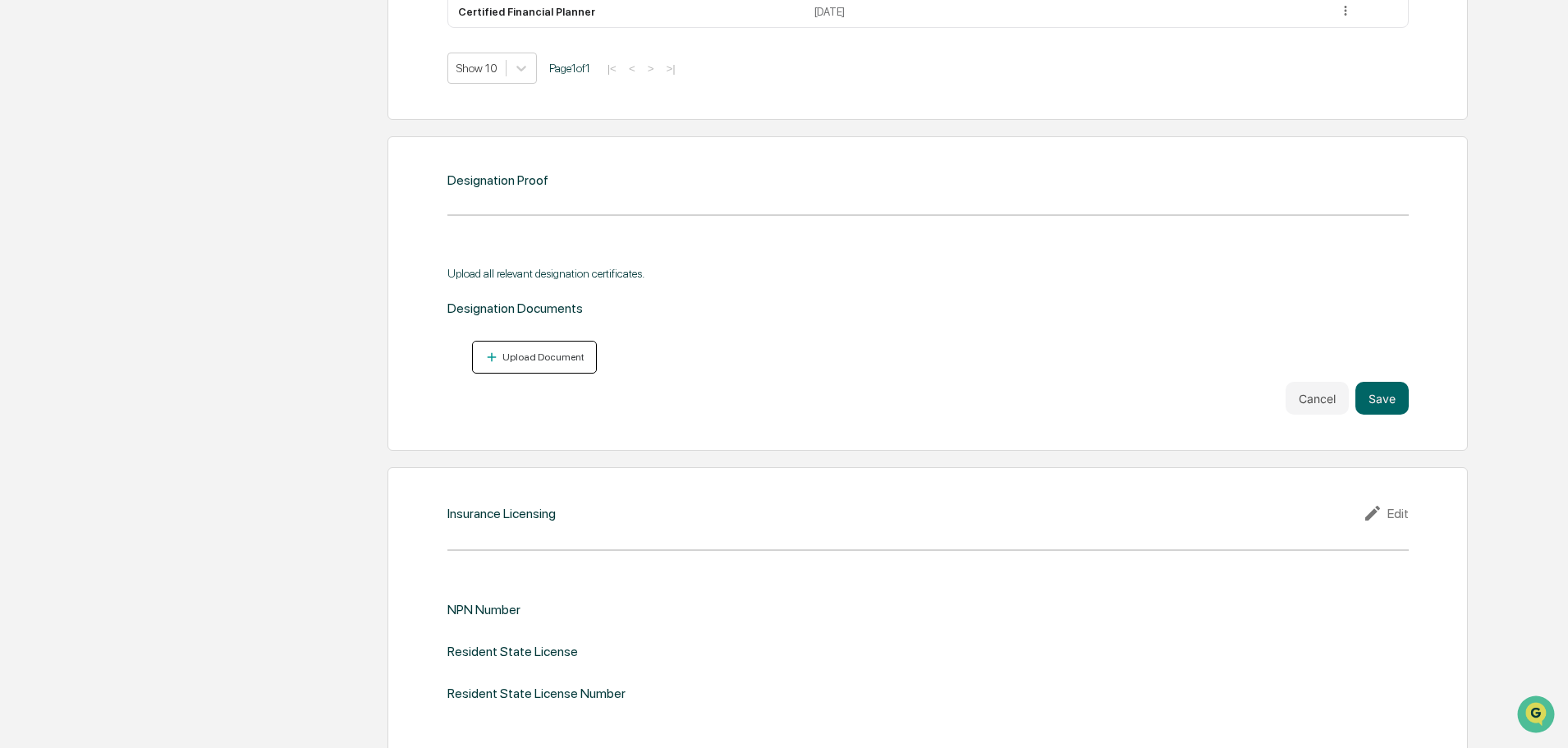
click at [557, 356] on div "Upload Document" at bounding box center [542, 358] width 86 height 12
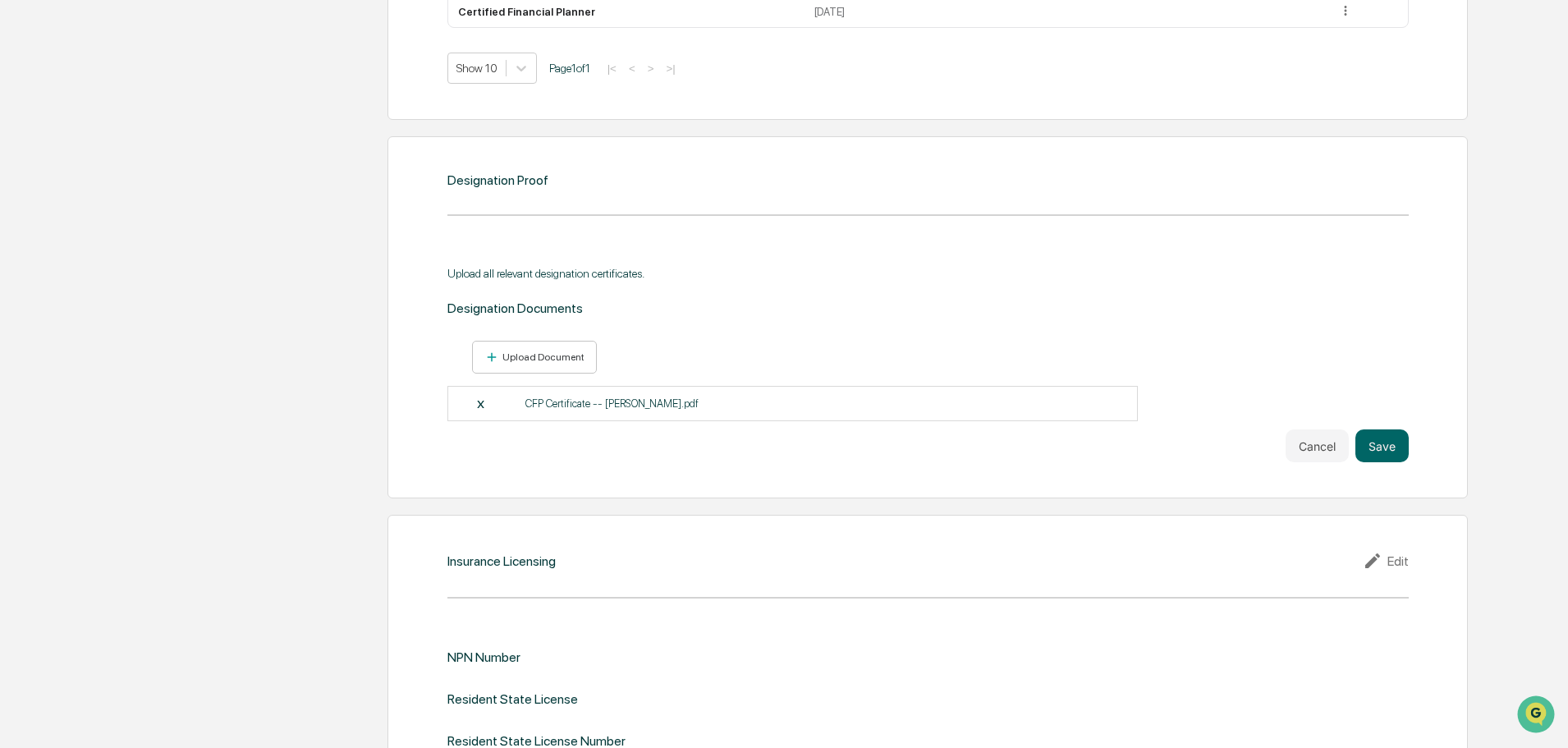
click at [584, 403] on p "CFP Certificate -- Adam Reugh.pdf" at bounding box center [612, 403] width 173 height 12
click at [784, 395] on div "X CFP Certificate -- Adam Reugh.pdf" at bounding box center [792, 403] width 691 height 35
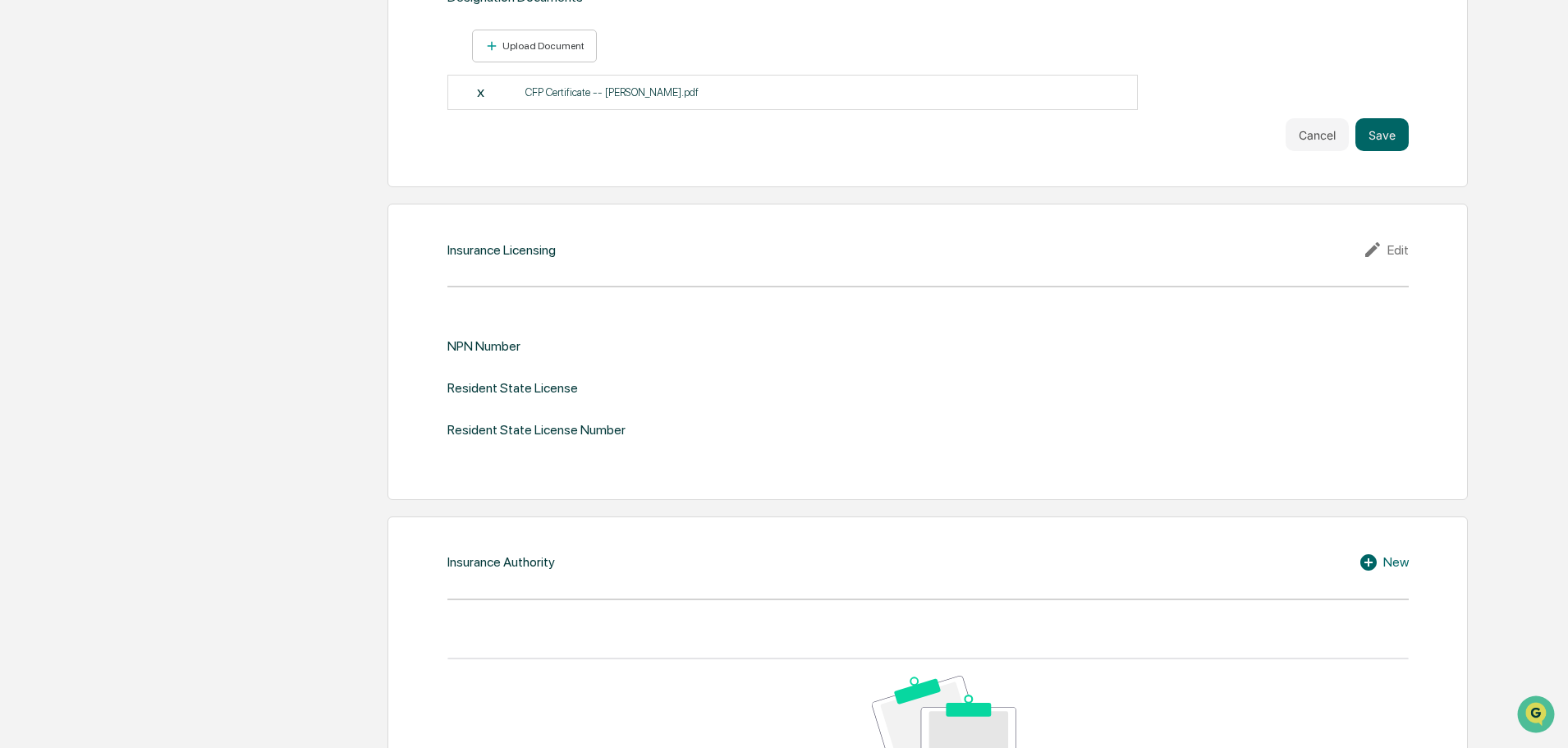
scroll to position [1661, 0]
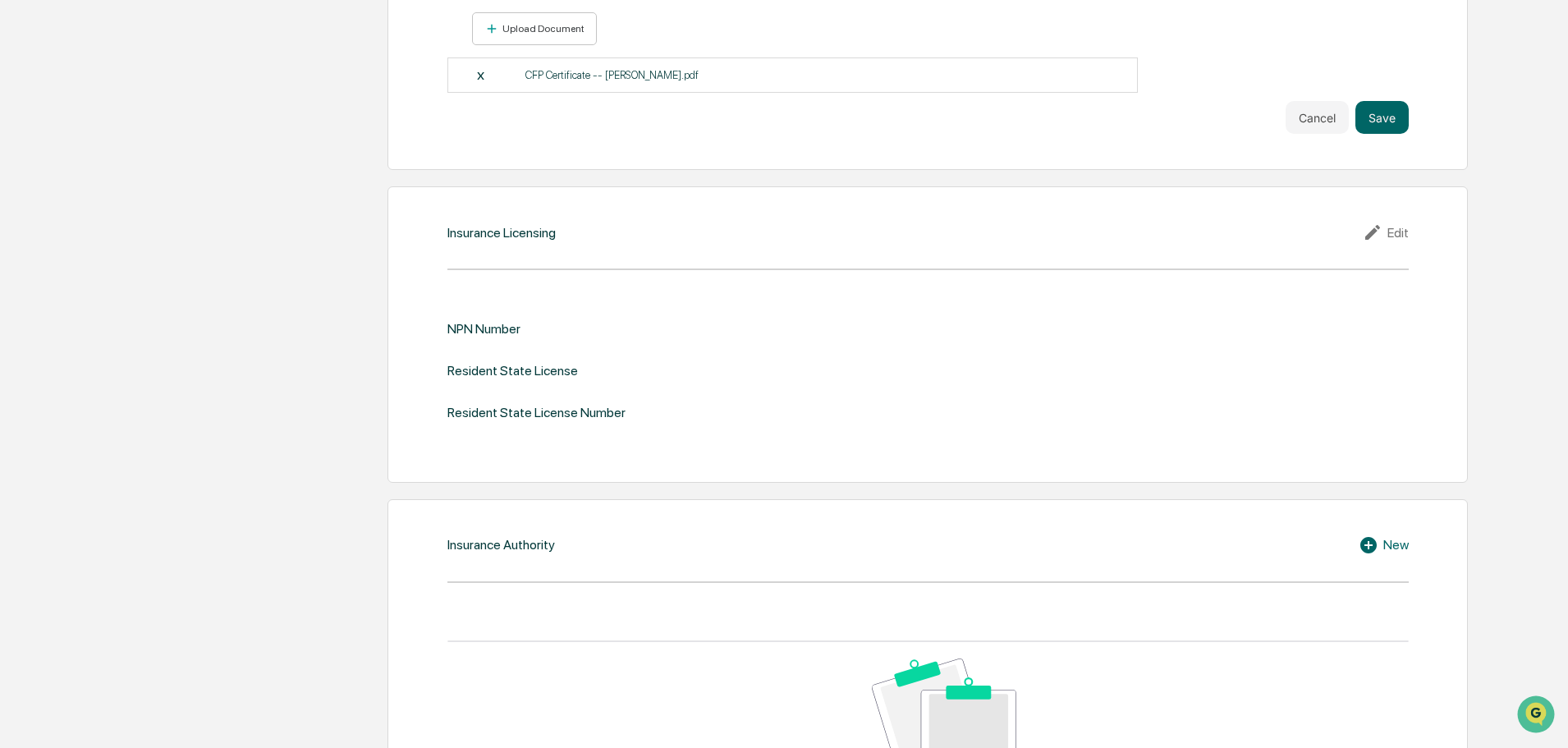
click at [1401, 233] on div "Edit" at bounding box center [1386, 232] width 46 height 20
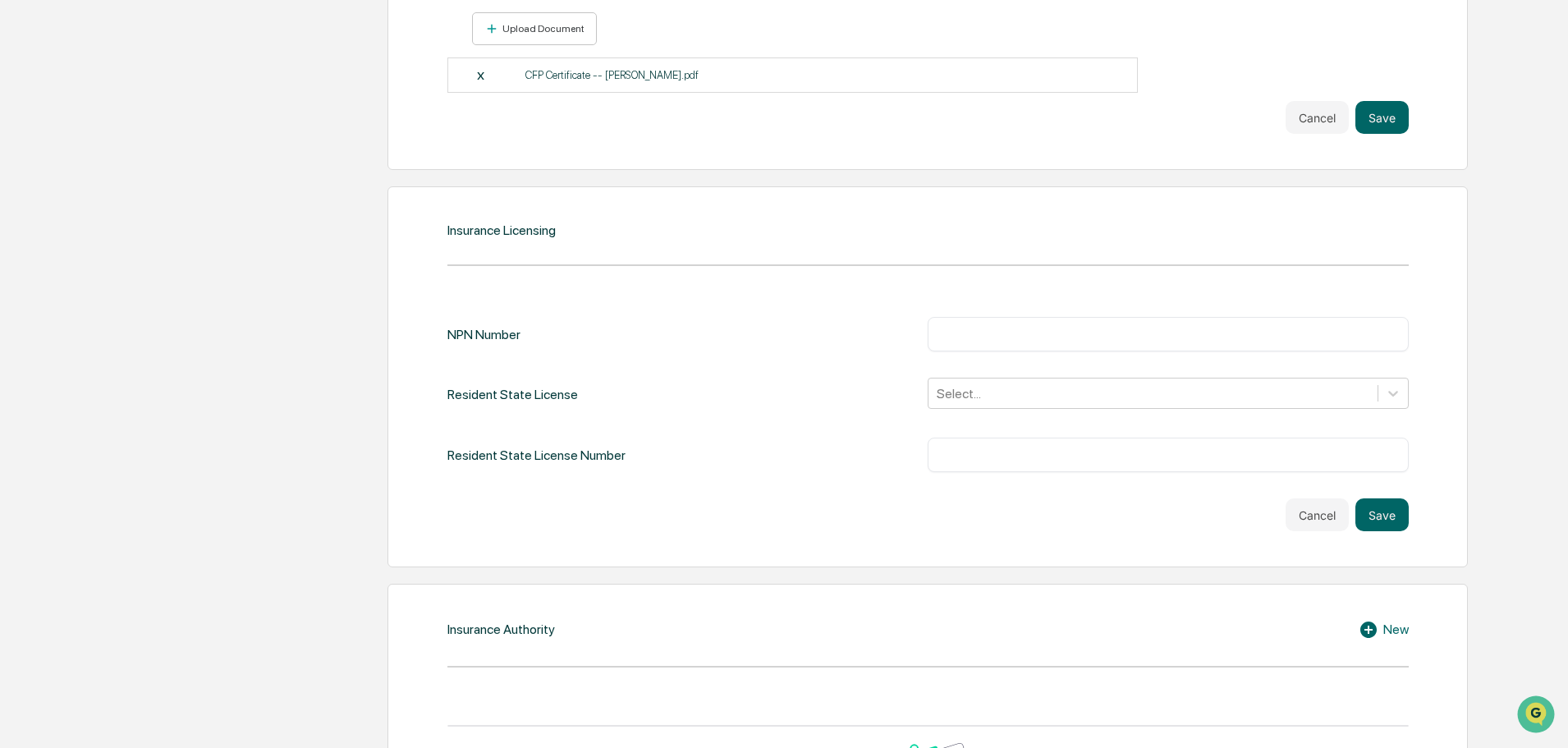
click at [970, 345] on div "​" at bounding box center [1168, 334] width 481 height 35
click at [973, 336] on input "text" at bounding box center [1168, 334] width 456 height 16
type input "********"
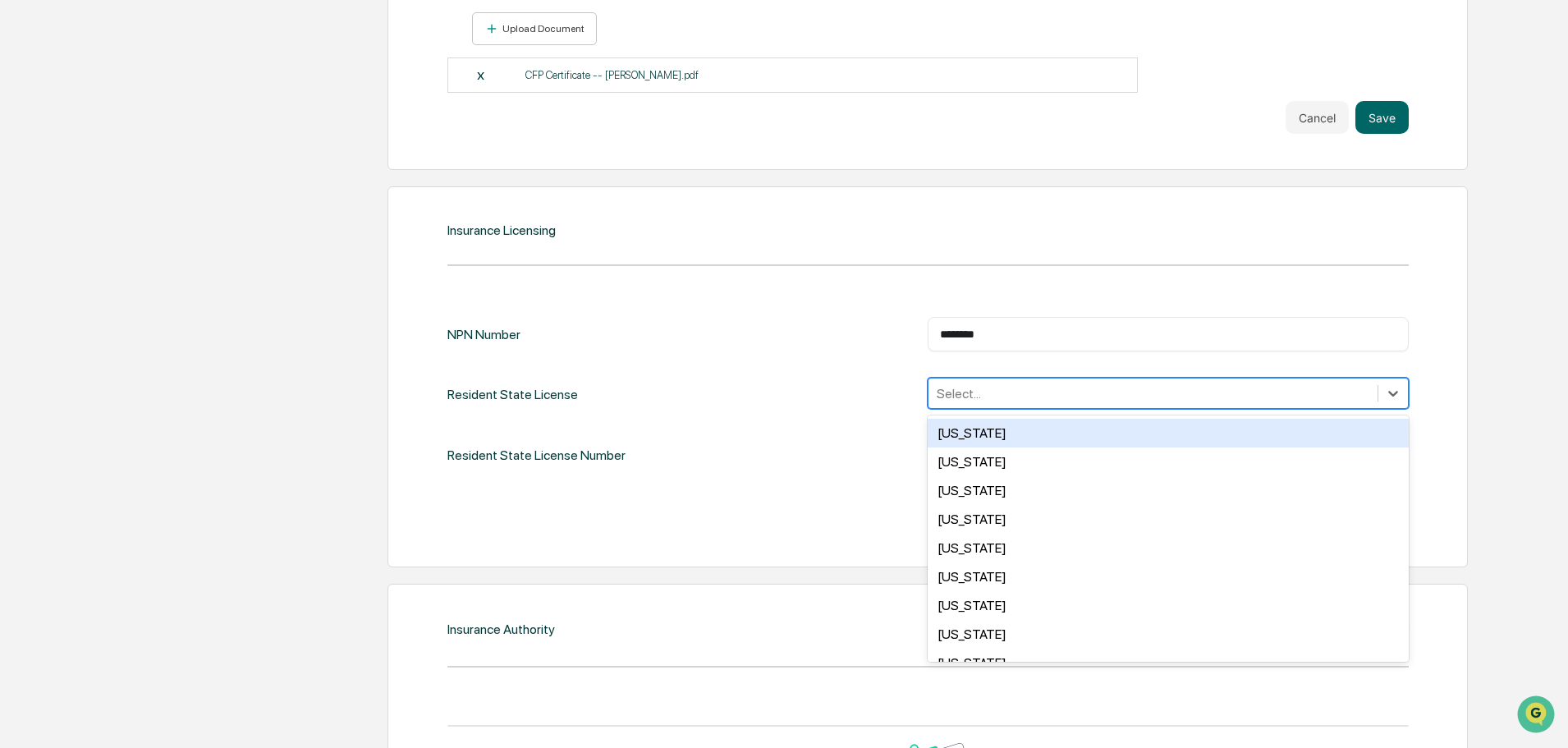
click at [1090, 386] on div at bounding box center [1153, 393] width 433 height 19
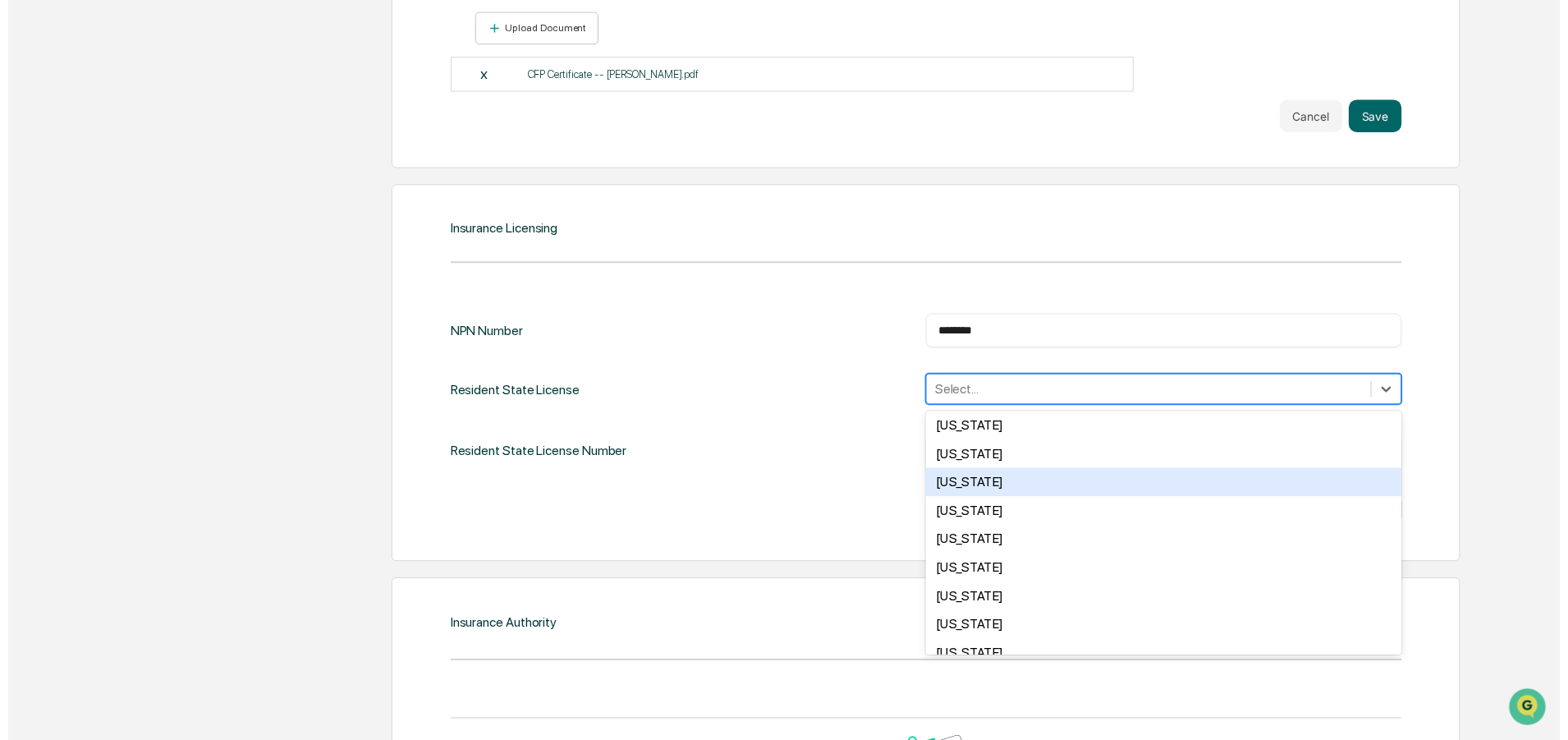
scroll to position [164, 0]
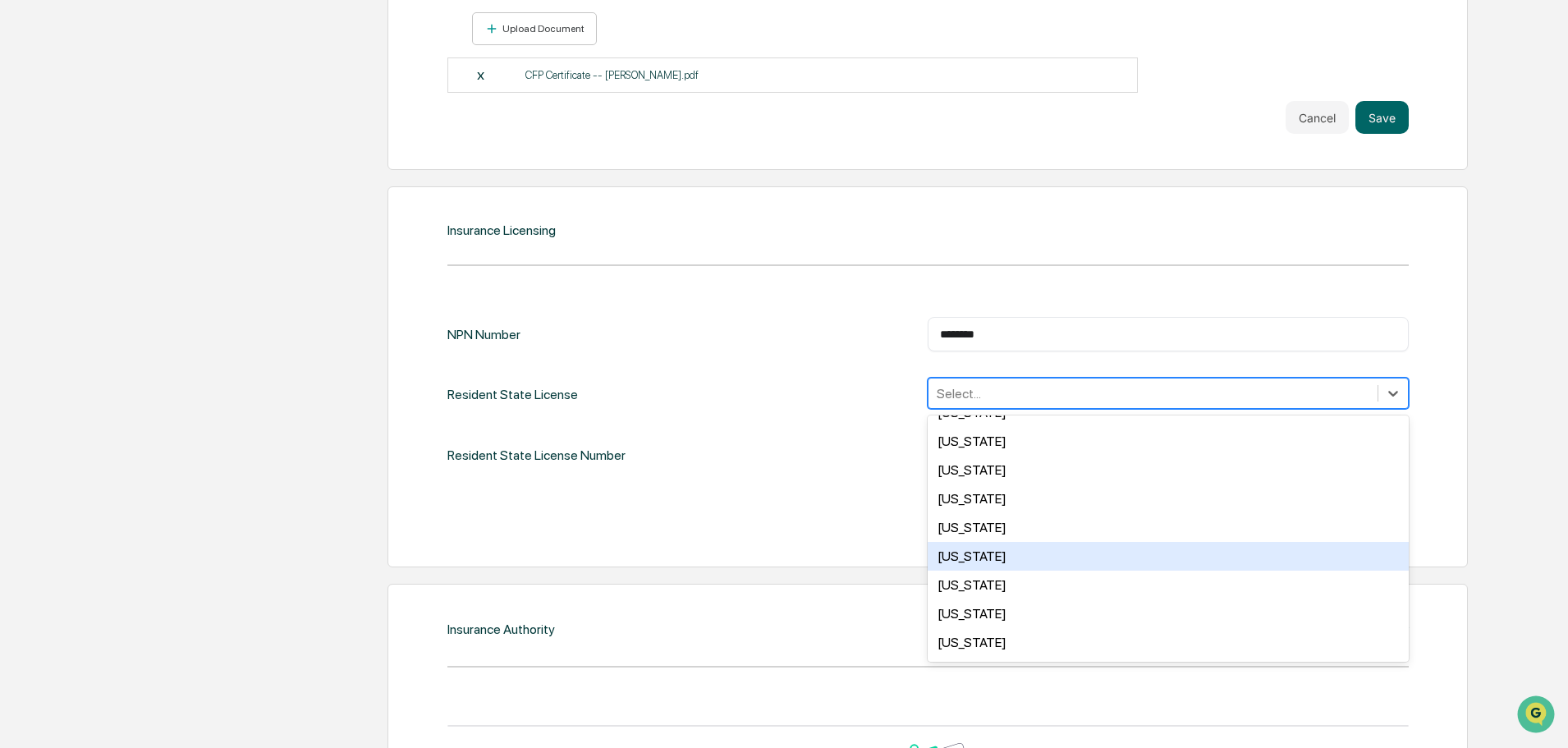
click at [1048, 552] on div "Hawaii" at bounding box center [1168, 556] width 481 height 29
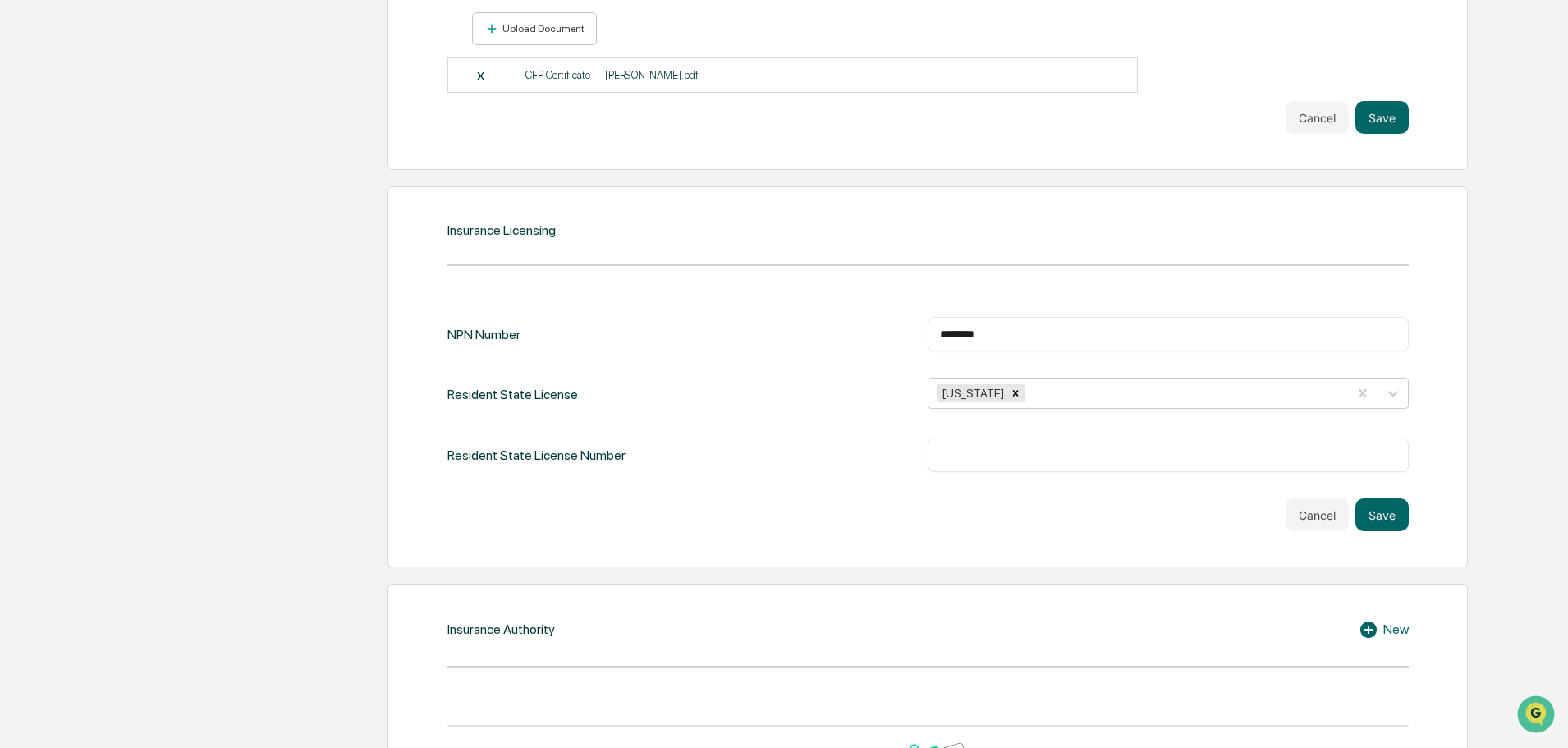
click at [833, 509] on div "Cancel Save" at bounding box center [928, 514] width 962 height 33
click at [995, 453] on input "text" at bounding box center [1168, 455] width 456 height 16
type input "********"
drag, startPoint x: 1404, startPoint y: 512, endPoint x: 1380, endPoint y: 519, distance: 25.0
click at [1403, 512] on button "Save" at bounding box center [1382, 514] width 54 height 33
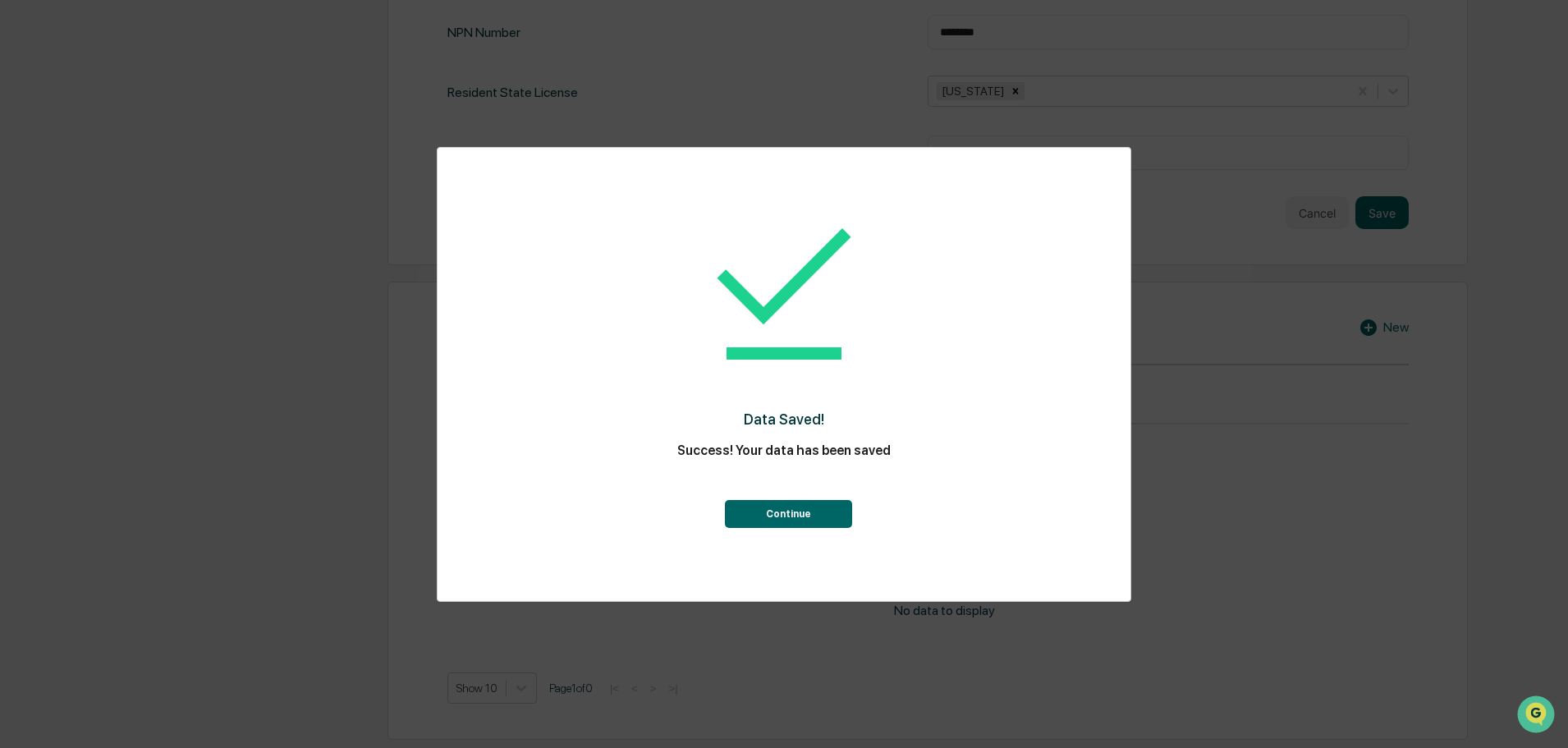
click at [796, 512] on button "Continue" at bounding box center [788, 514] width 127 height 28
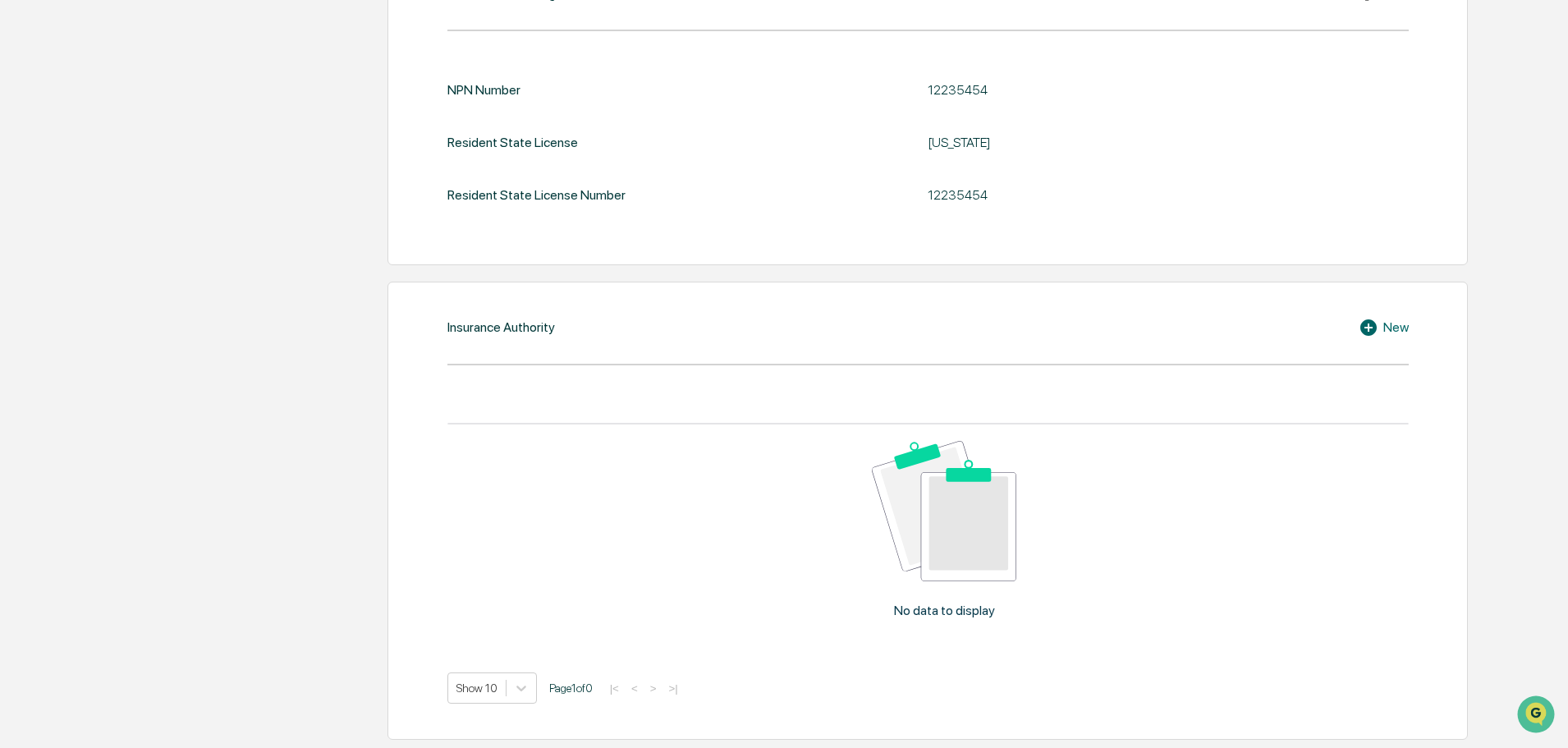
click at [1392, 322] on div "New" at bounding box center [1384, 328] width 50 height 20
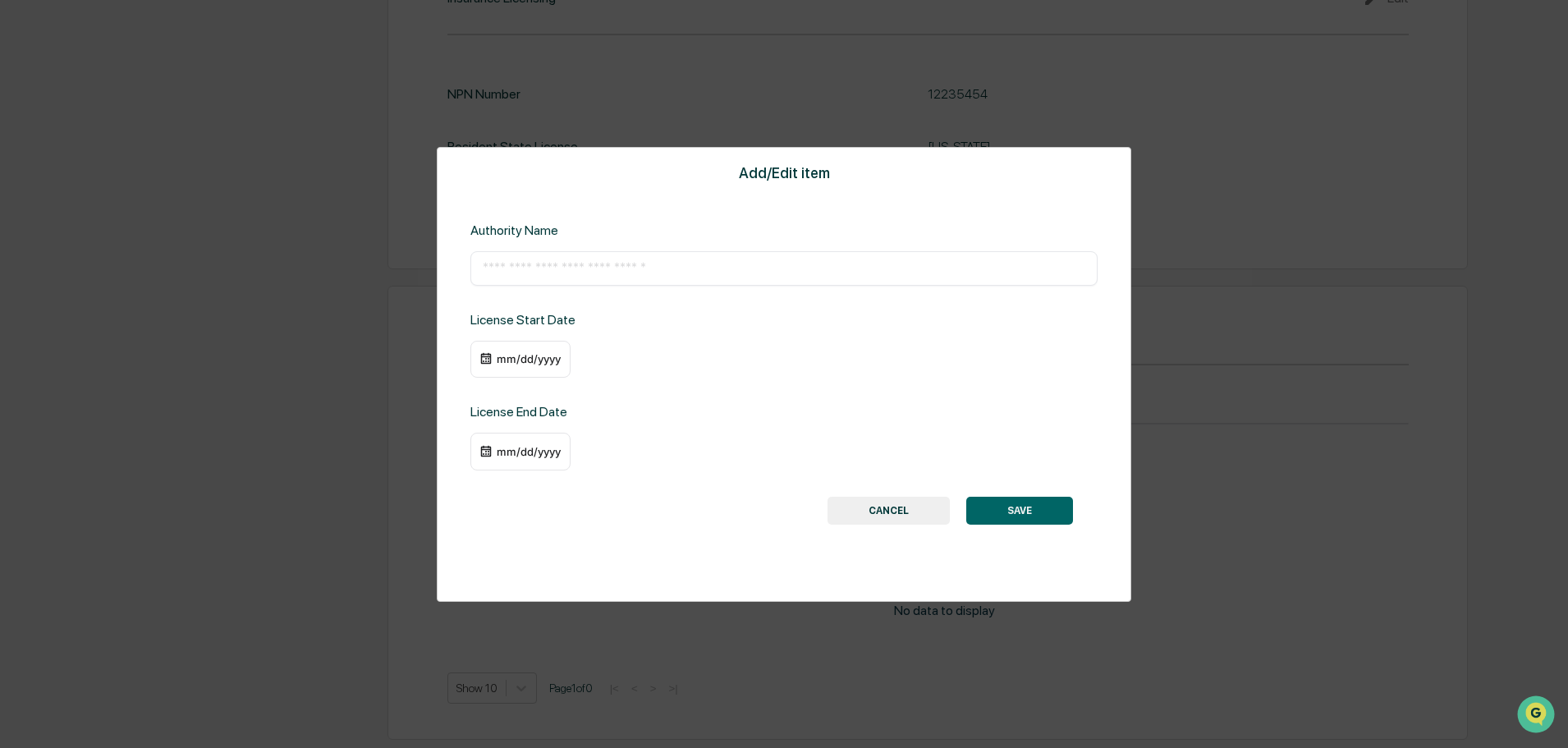
click at [577, 260] on input "text" at bounding box center [784, 268] width 602 height 16
click at [893, 512] on button "CANCEL" at bounding box center [888, 511] width 122 height 28
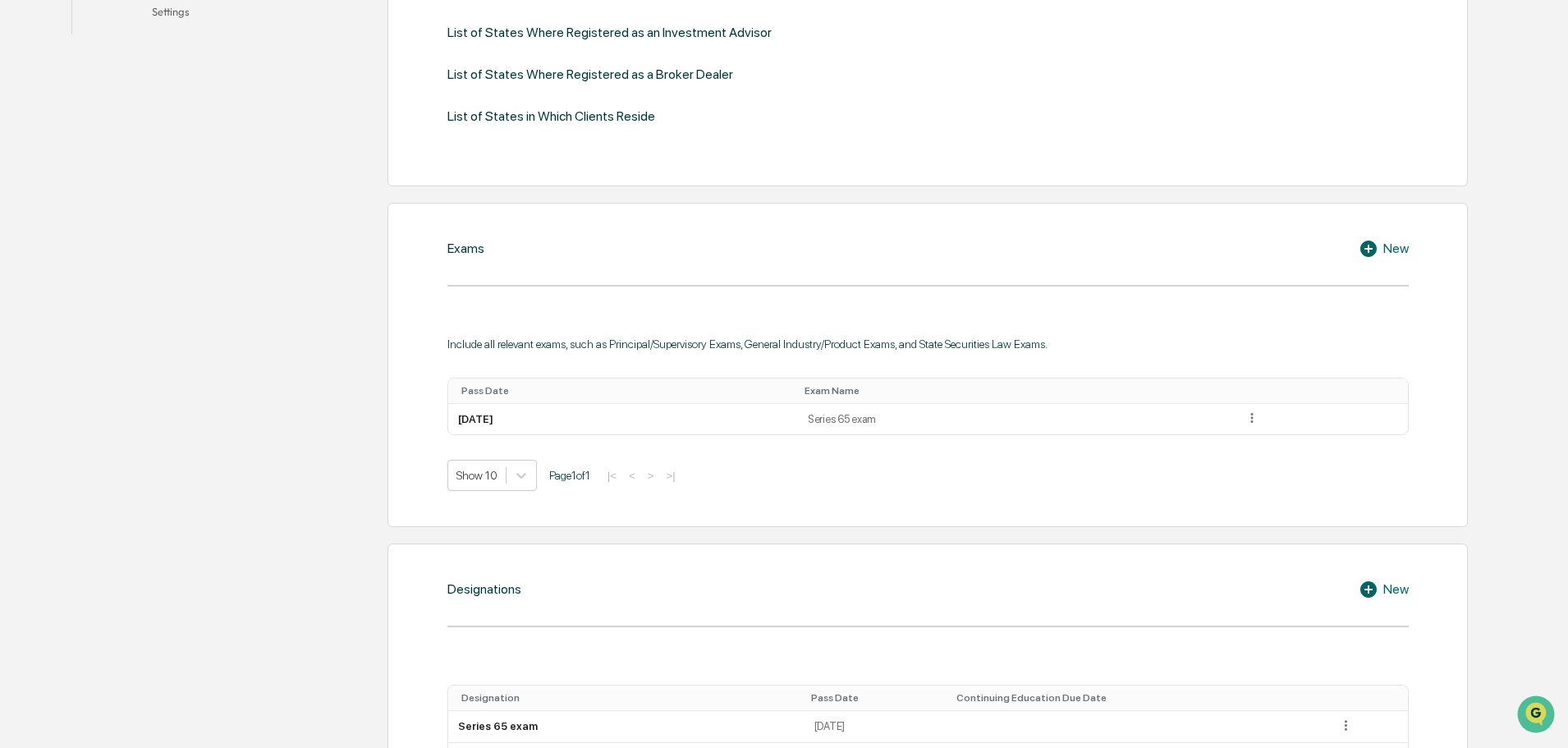
scroll to position [12, 0]
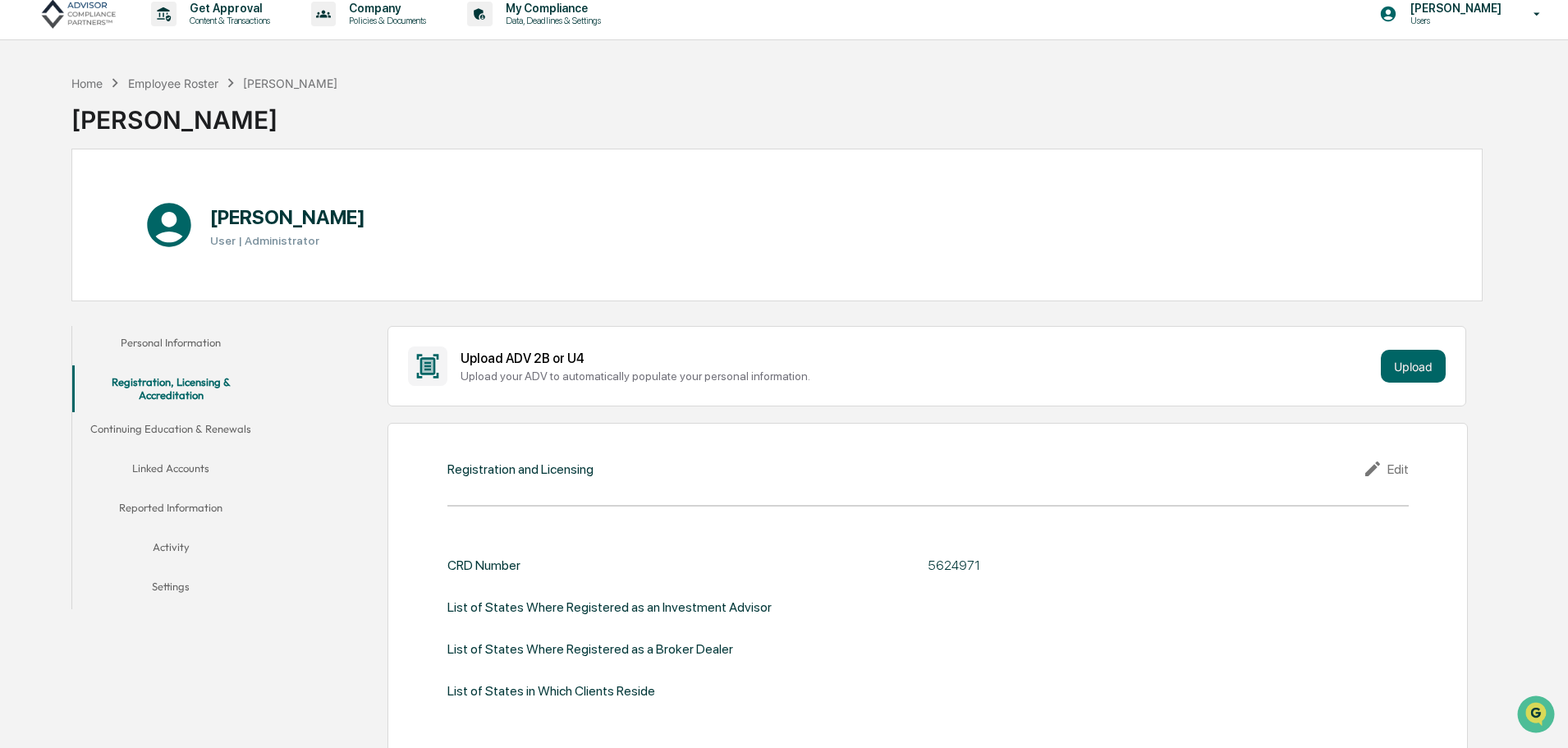
click at [185, 435] on button "Continuing Education & Renewals" at bounding box center [171, 432] width 197 height 40
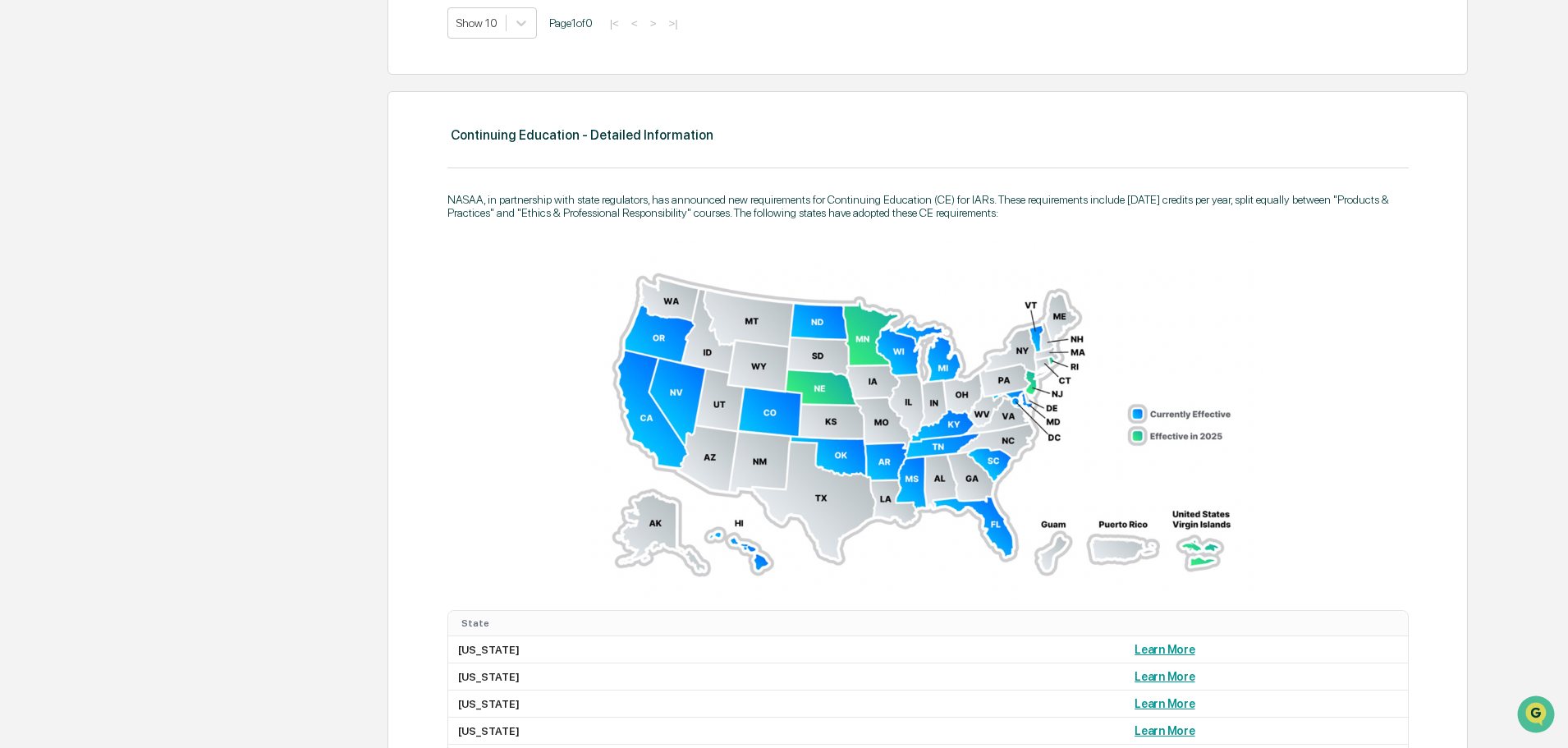
scroll to position [915, 0]
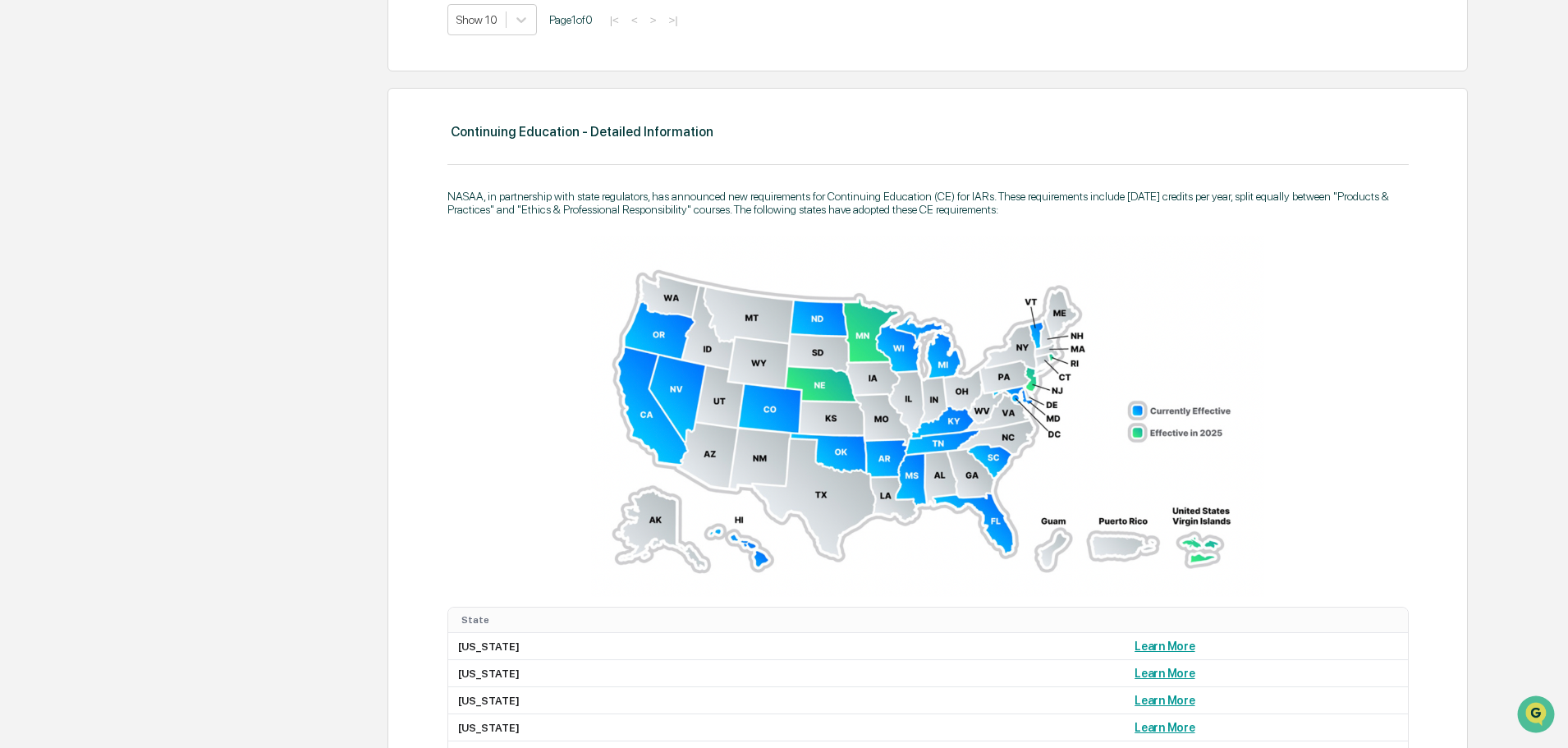
click at [748, 545] on img at bounding box center [928, 416] width 673 height 361
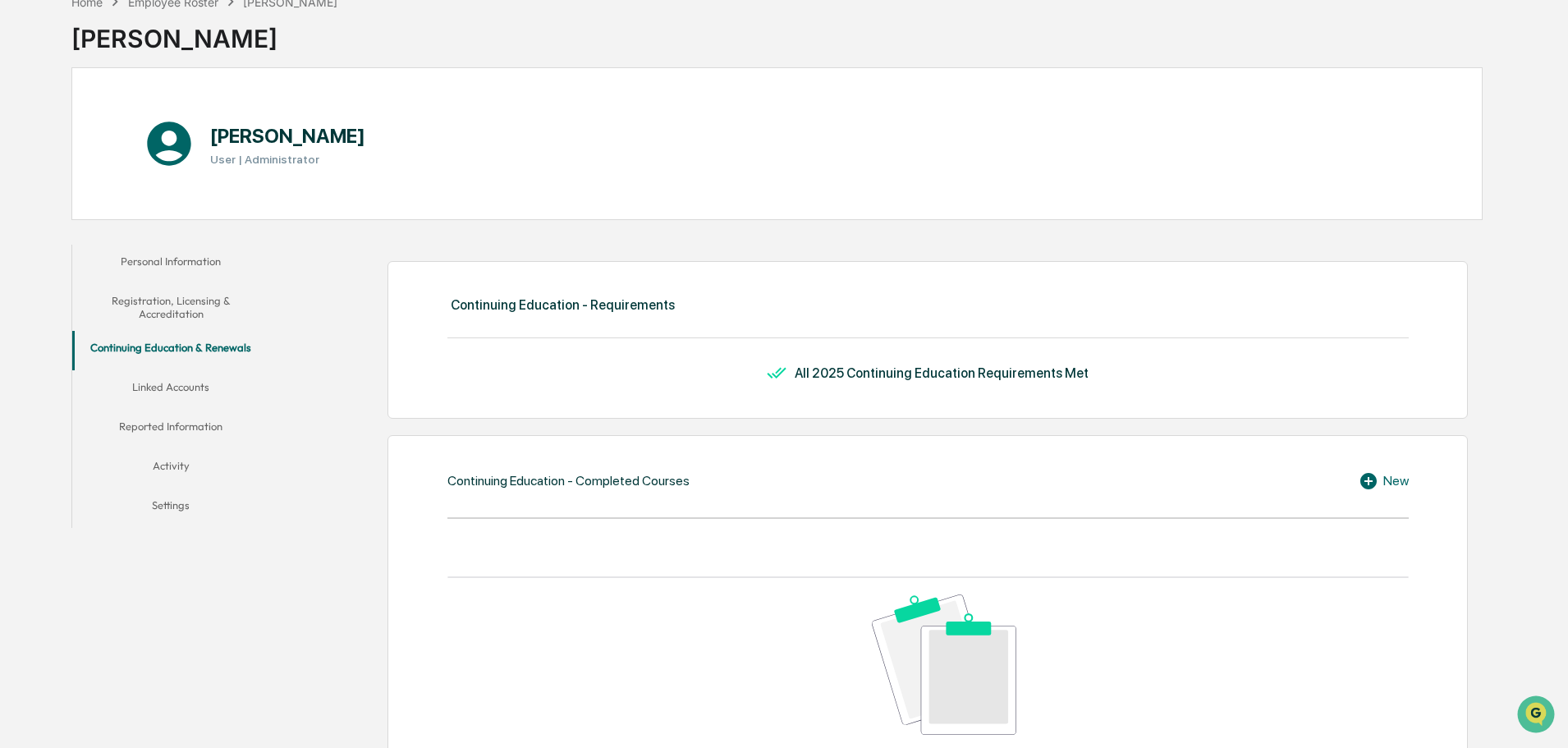
scroll to position [0, 0]
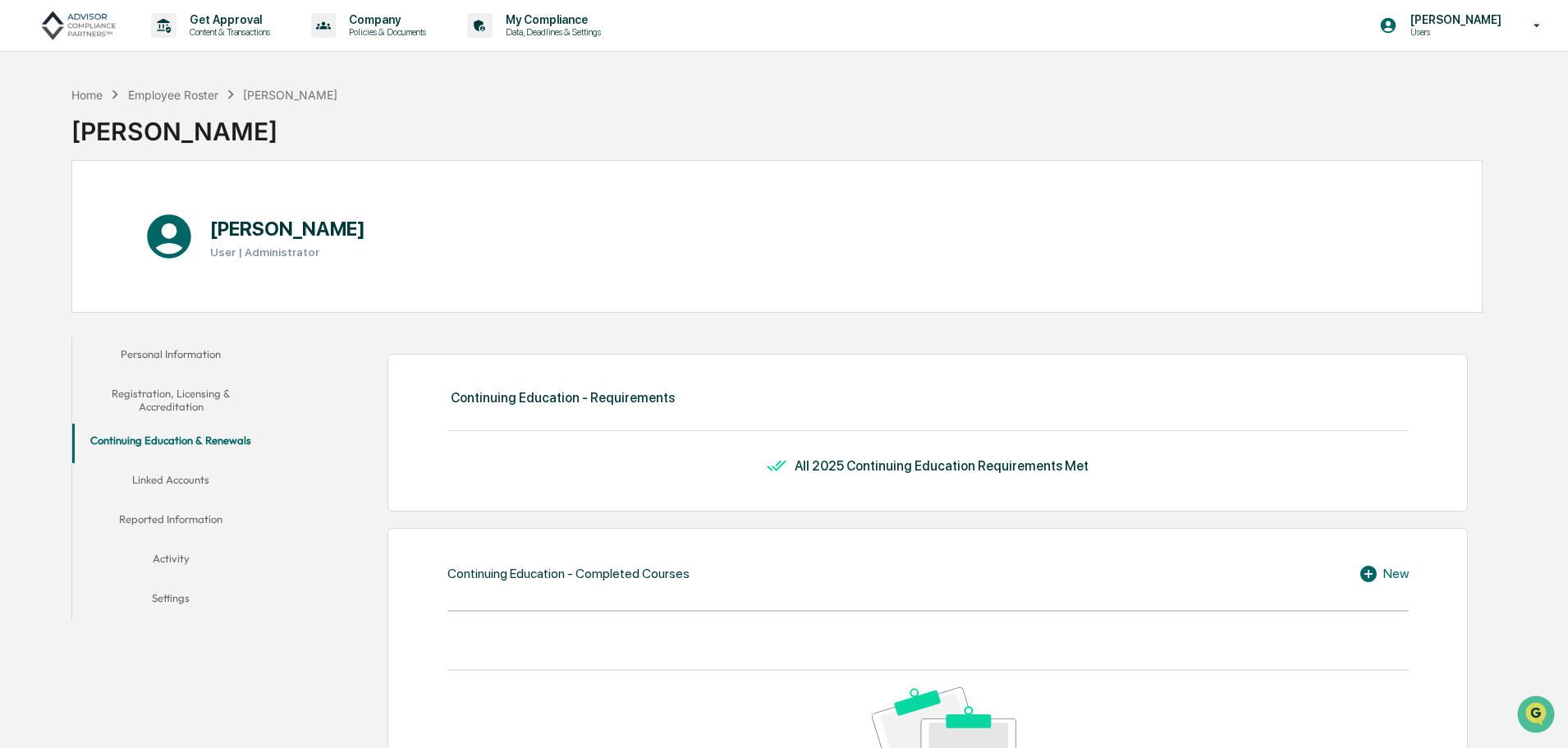
click at [171, 483] on button "Linked Accounts" at bounding box center [171, 483] width 197 height 40
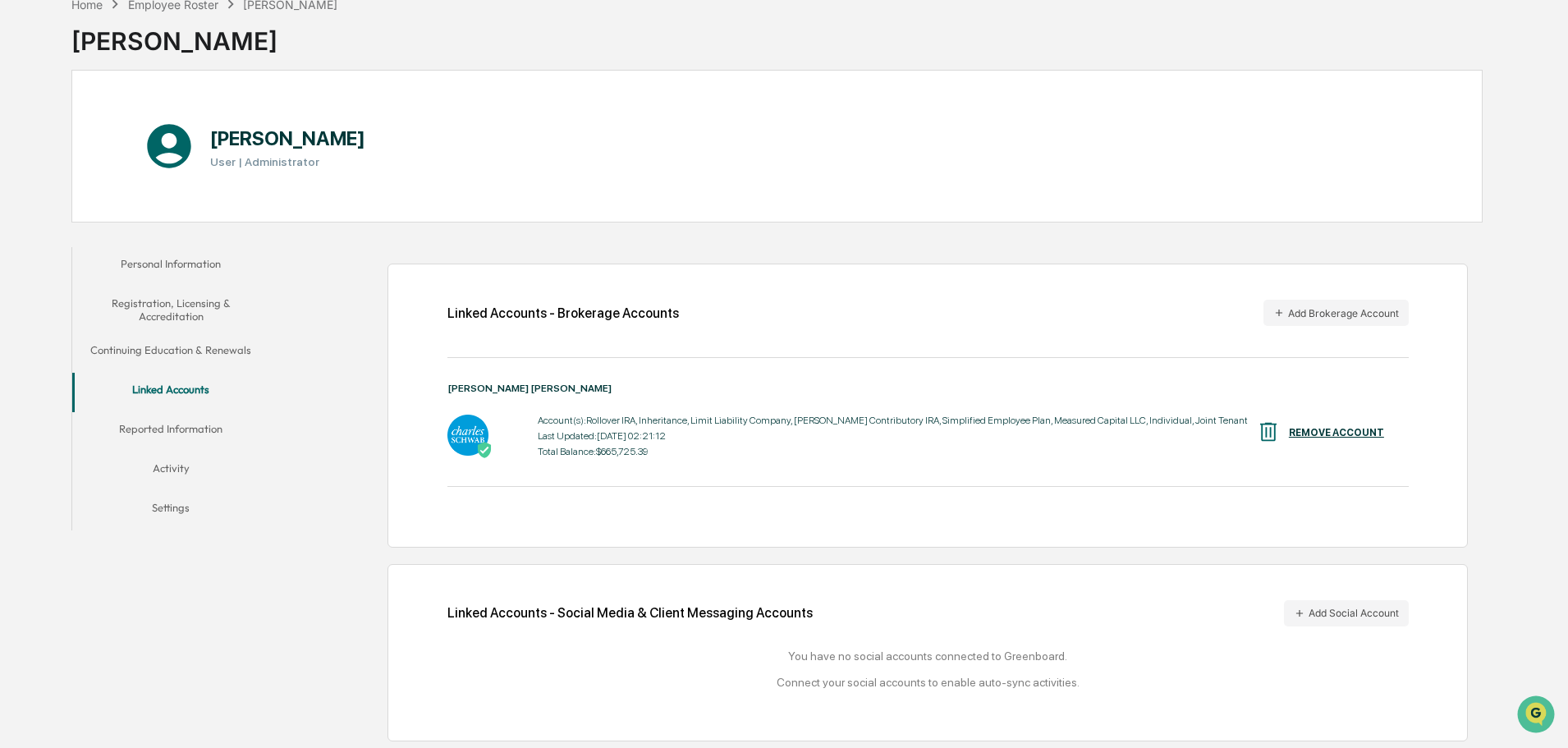
scroll to position [92, 0]
click at [1329, 614] on button "Add Social Account" at bounding box center [1346, 612] width 124 height 26
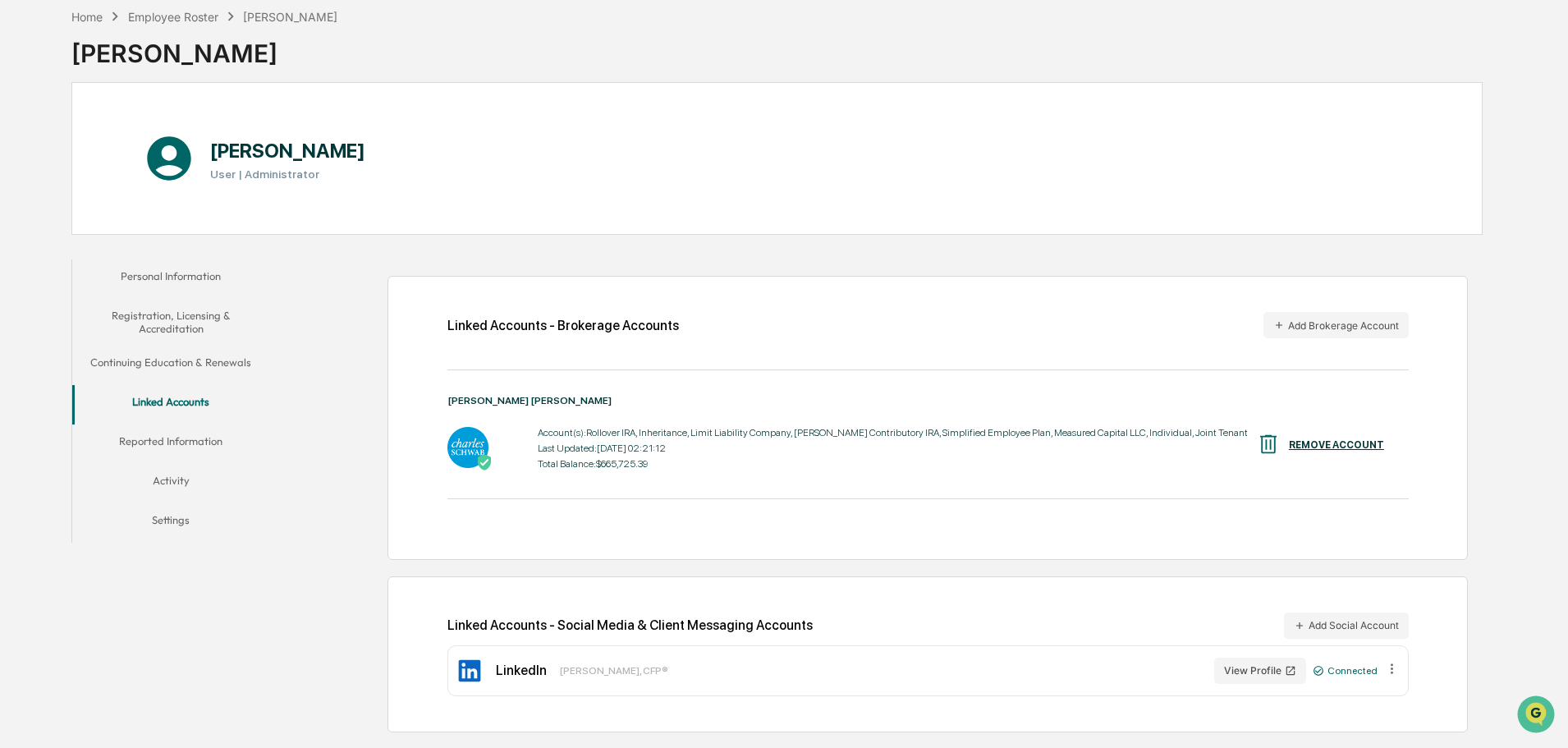
scroll to position [78, 0]
click at [1323, 619] on button "Add Social Account" at bounding box center [1346, 625] width 124 height 26
click at [1480, 622] on div "Linked Accounts - Brokerage Accounts Add Brokerage Account Charles Schwab Accou…" at bounding box center [880, 495] width 1205 height 489
click at [1350, 621] on button "Add Social Account" at bounding box center [1346, 625] width 124 height 26
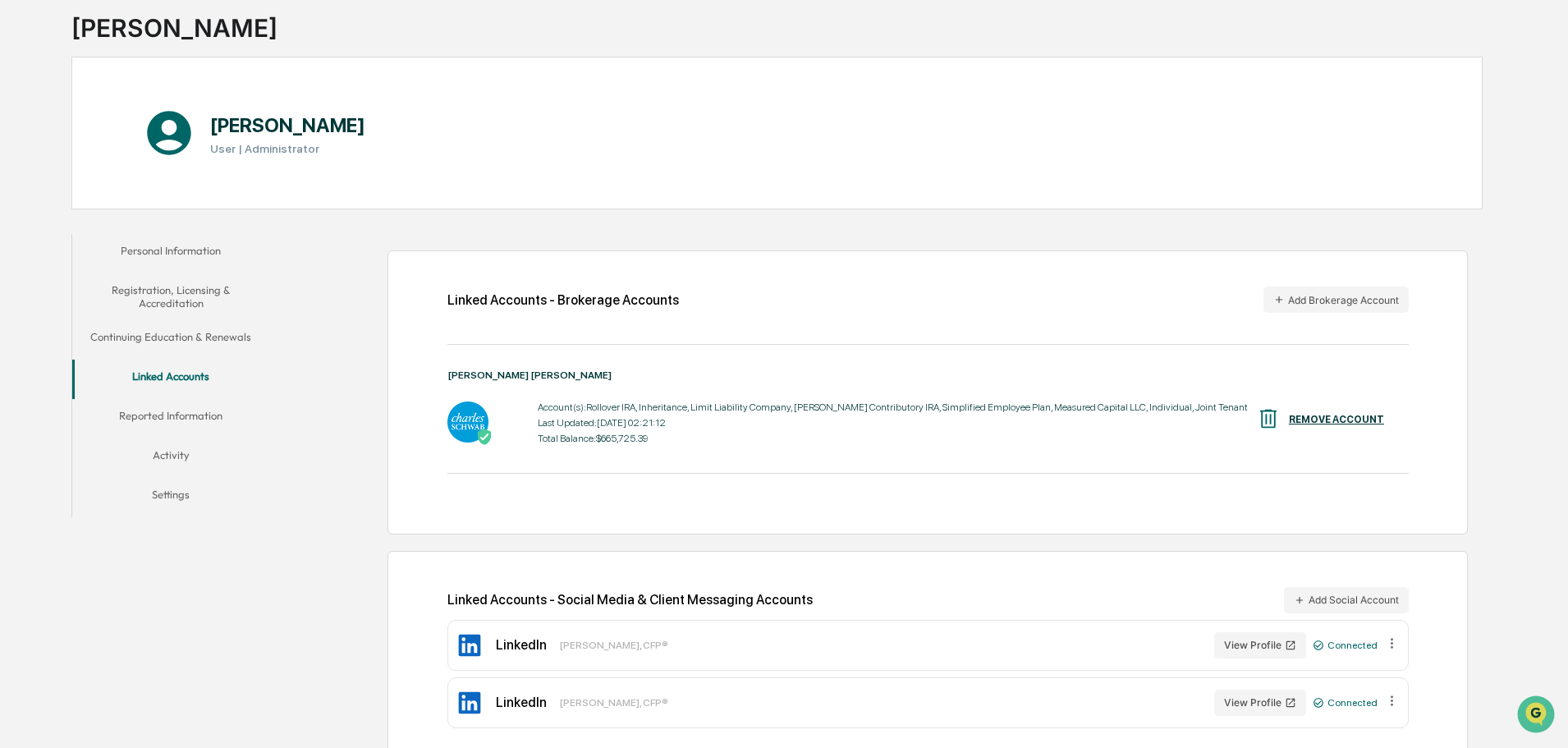
scroll to position [128, 0]
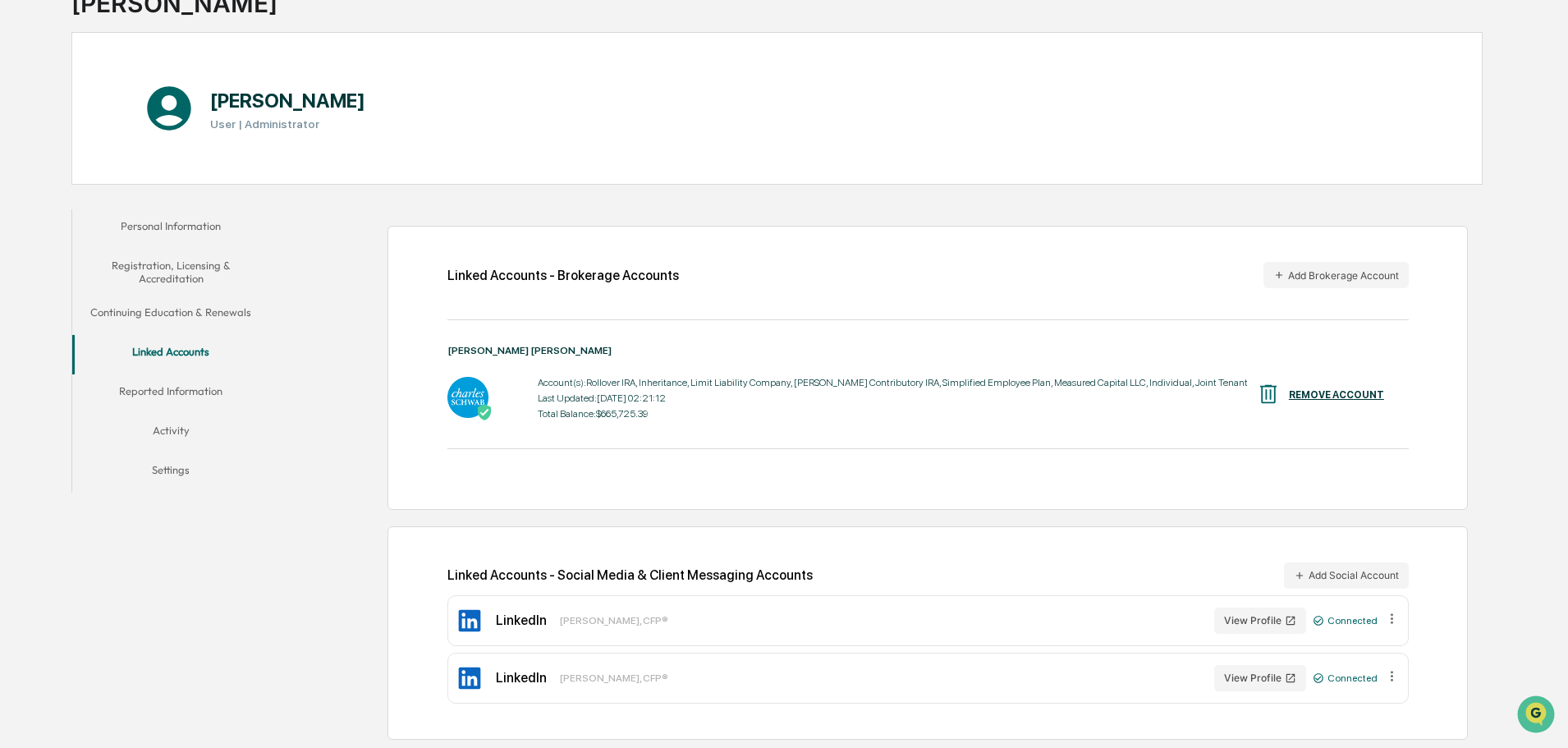
click at [1392, 682] on icon at bounding box center [1392, 676] width 16 height 16
click at [1377, 702] on div "Remove" at bounding box center [1367, 700] width 63 height 26
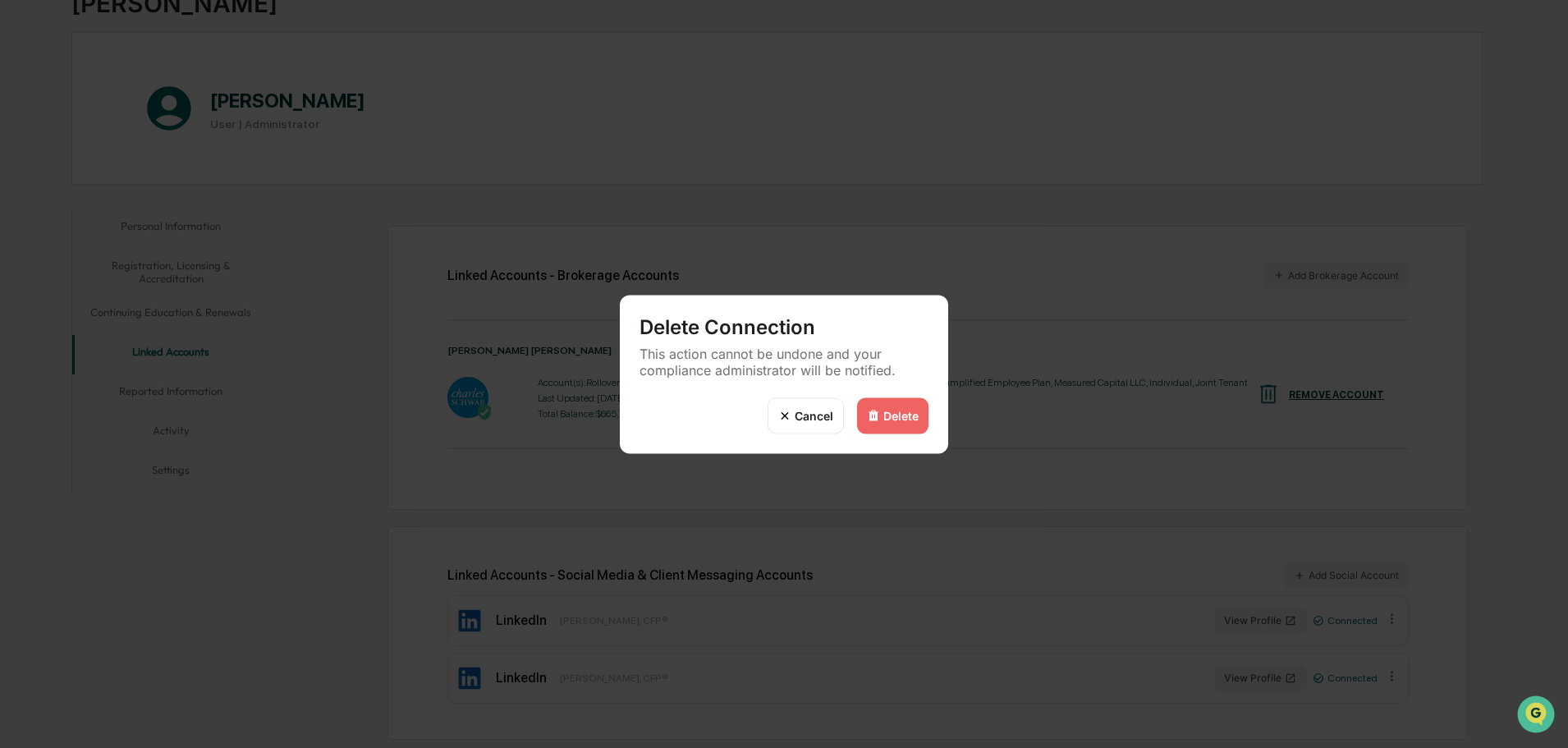
click at [862, 409] on div "Delete" at bounding box center [893, 415] width 72 height 36
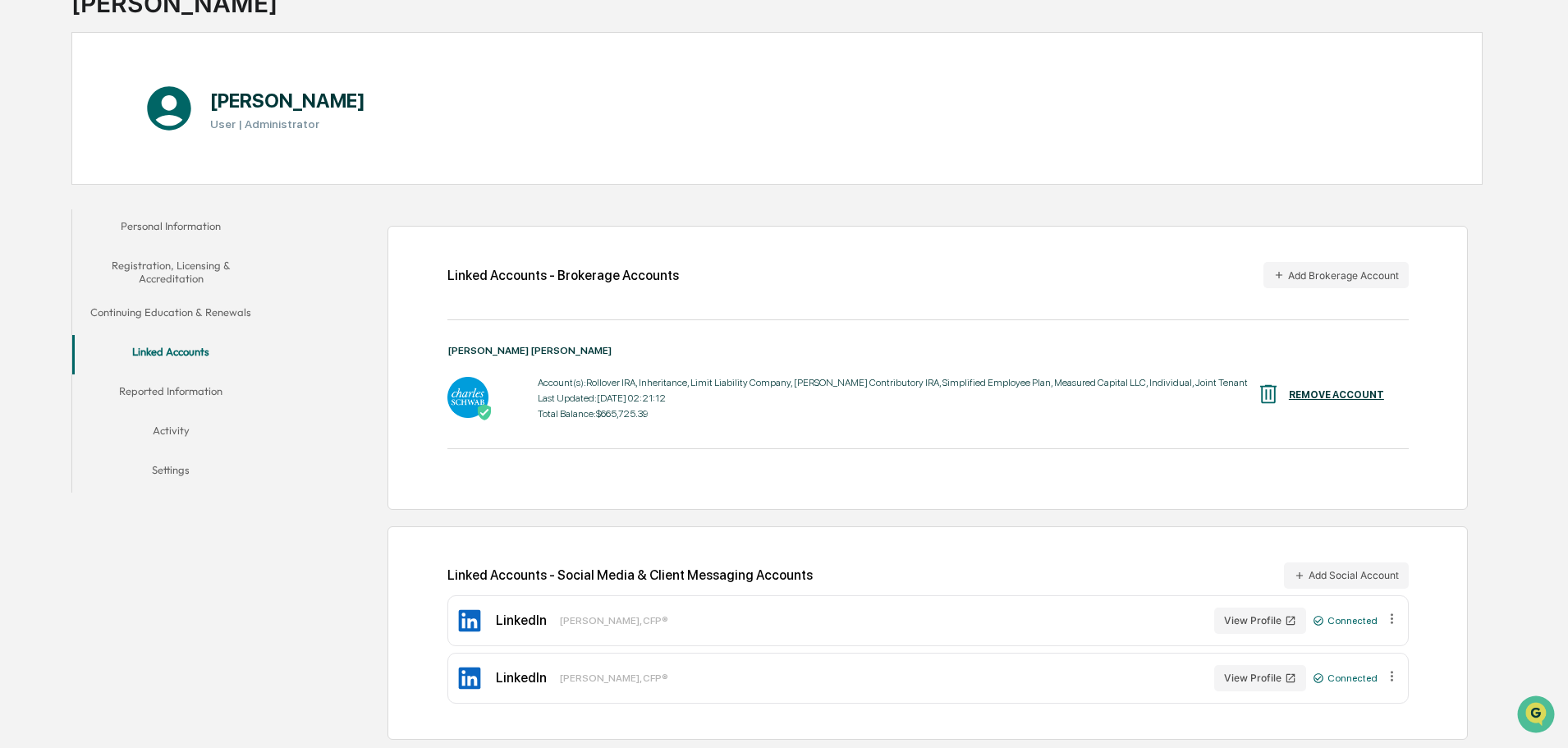
scroll to position [78, 0]
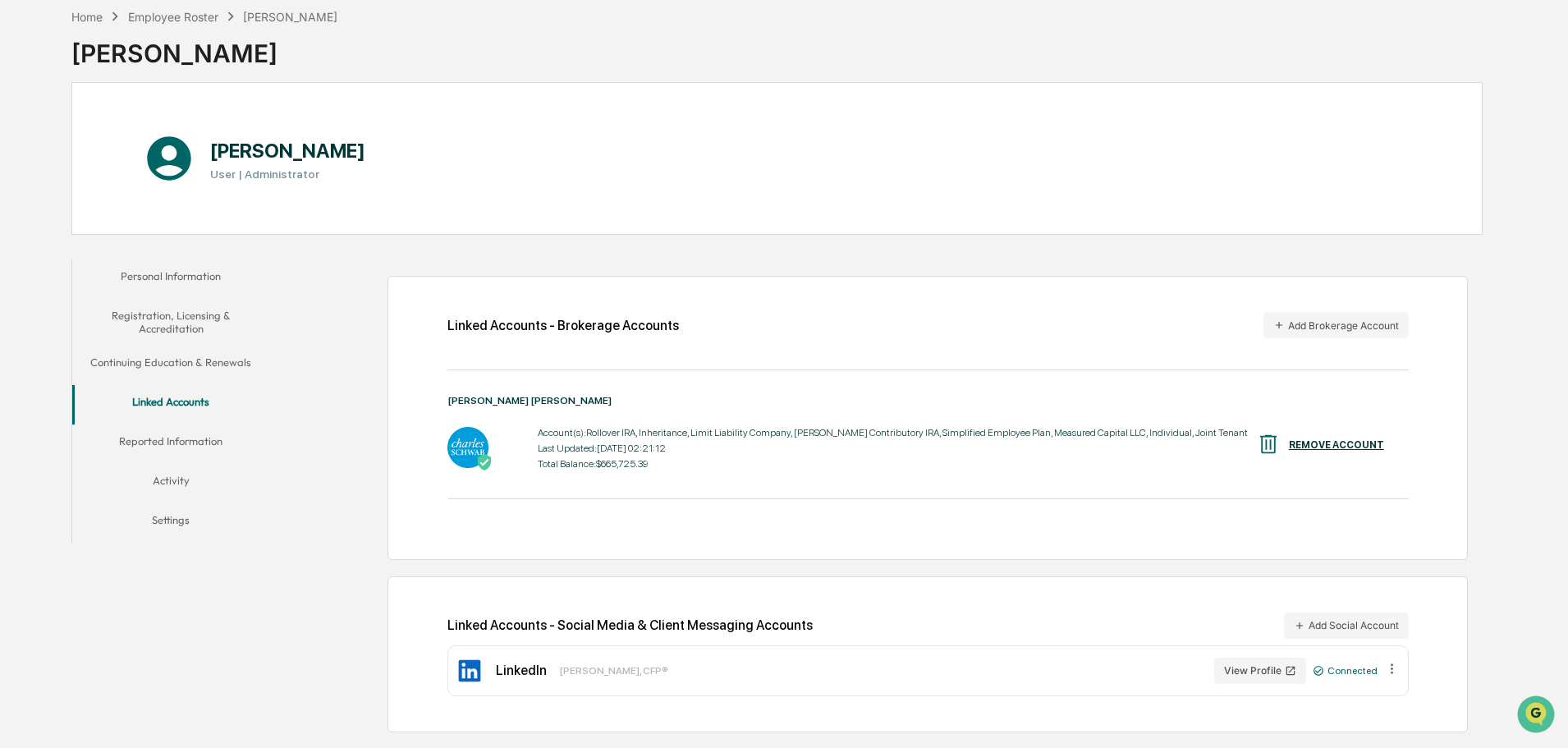
drag, startPoint x: 560, startPoint y: 631, endPoint x: 611, endPoint y: 625, distance: 51.4
click at [568, 627] on div "Linked Accounts - Social Media & Client Messaging Accounts Add Social Account" at bounding box center [928, 625] width 962 height 26
drag, startPoint x: 829, startPoint y: 625, endPoint x: 952, endPoint y: 629, distance: 123.1
click at [887, 632] on div "Linked Accounts - Social Media & Client Messaging Accounts Add Social Account" at bounding box center [928, 625] width 962 height 26
click at [1393, 664] on icon at bounding box center [1392, 669] width 16 height 16
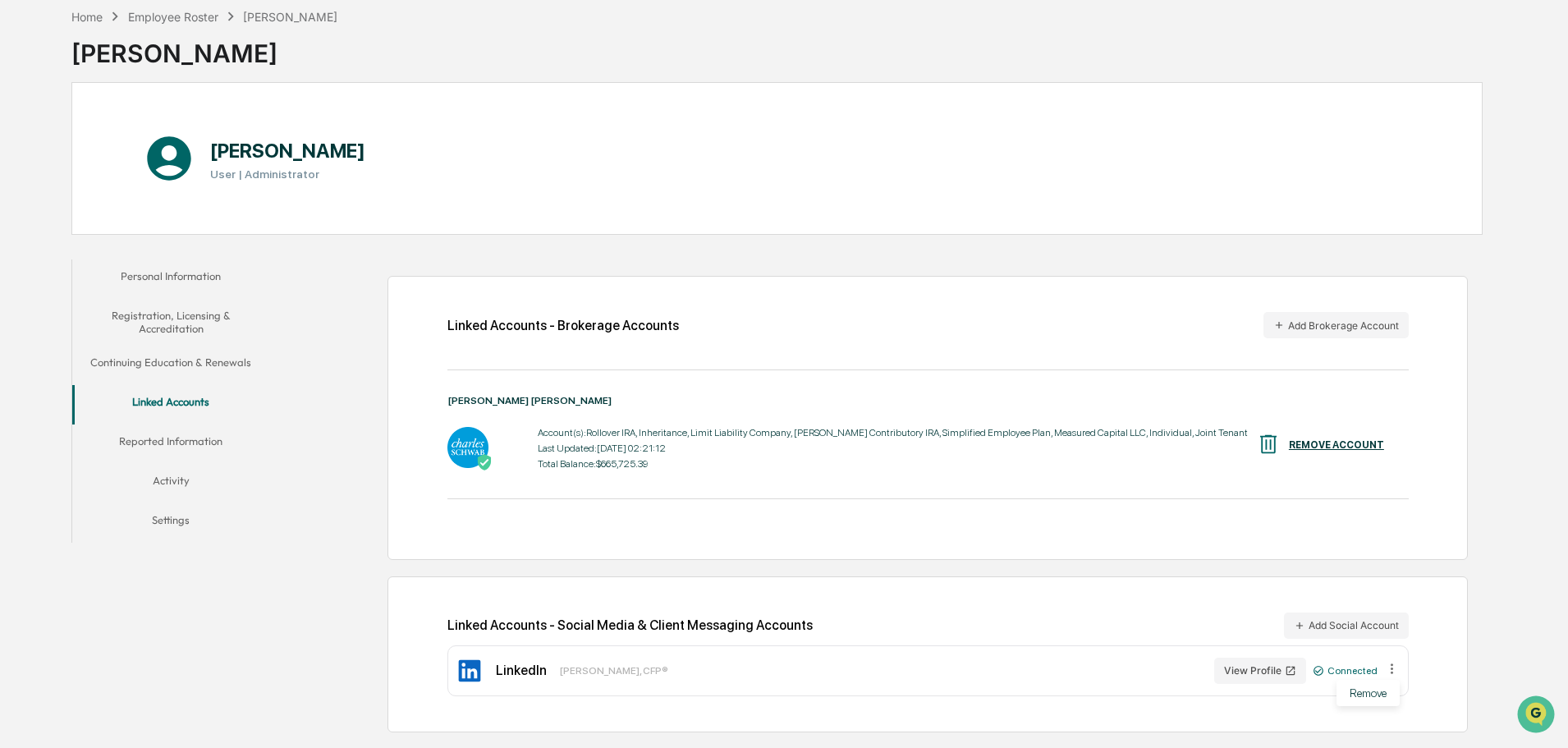
click at [1050, 577] on div "Linked Accounts - Social Media & Client Messaging Accounts Add Social Account L…" at bounding box center [927, 654] width 1080 height 156
click at [186, 441] on button "Reported Information" at bounding box center [171, 444] width 197 height 40
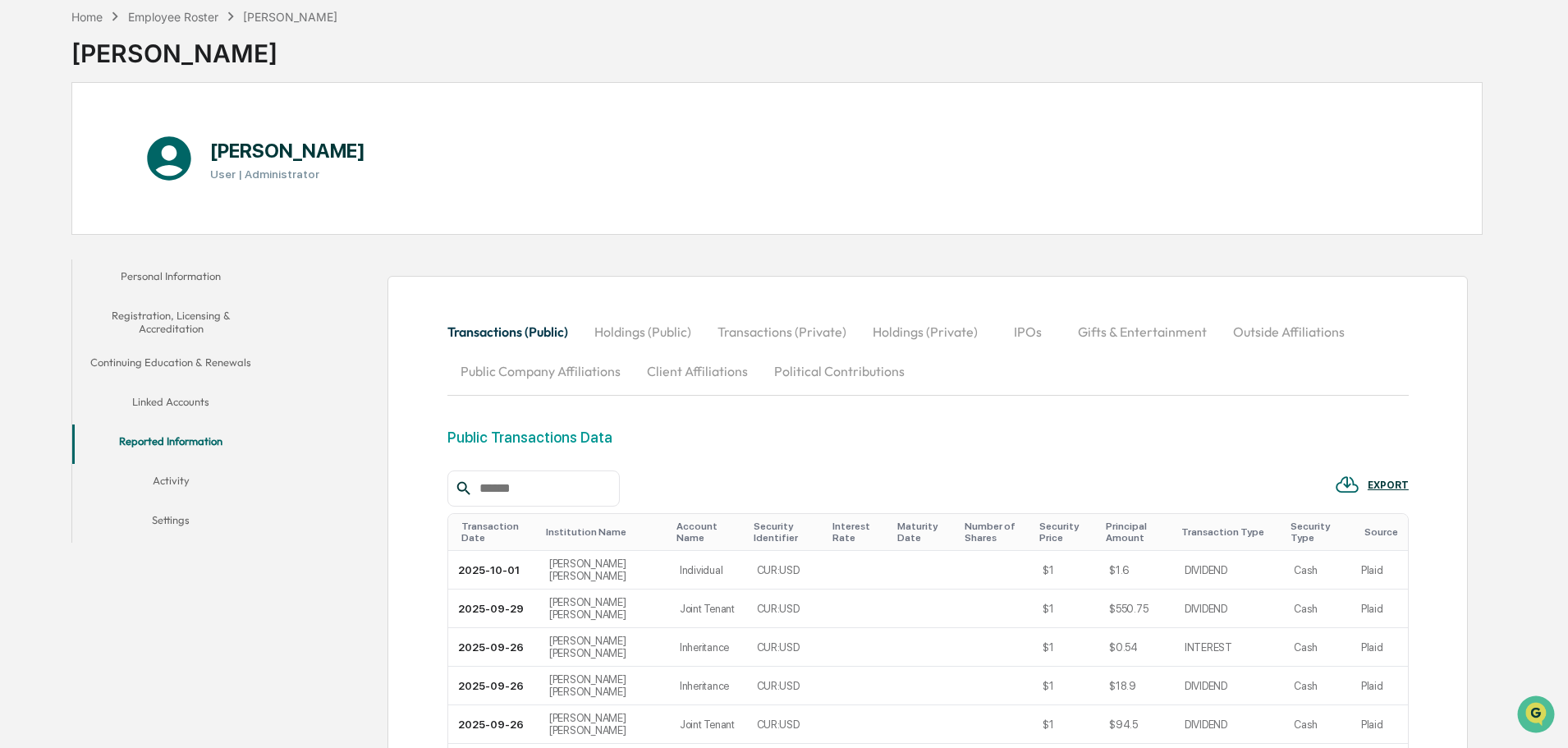
click at [649, 331] on button "Holdings (Public)" at bounding box center [643, 332] width 123 height 40
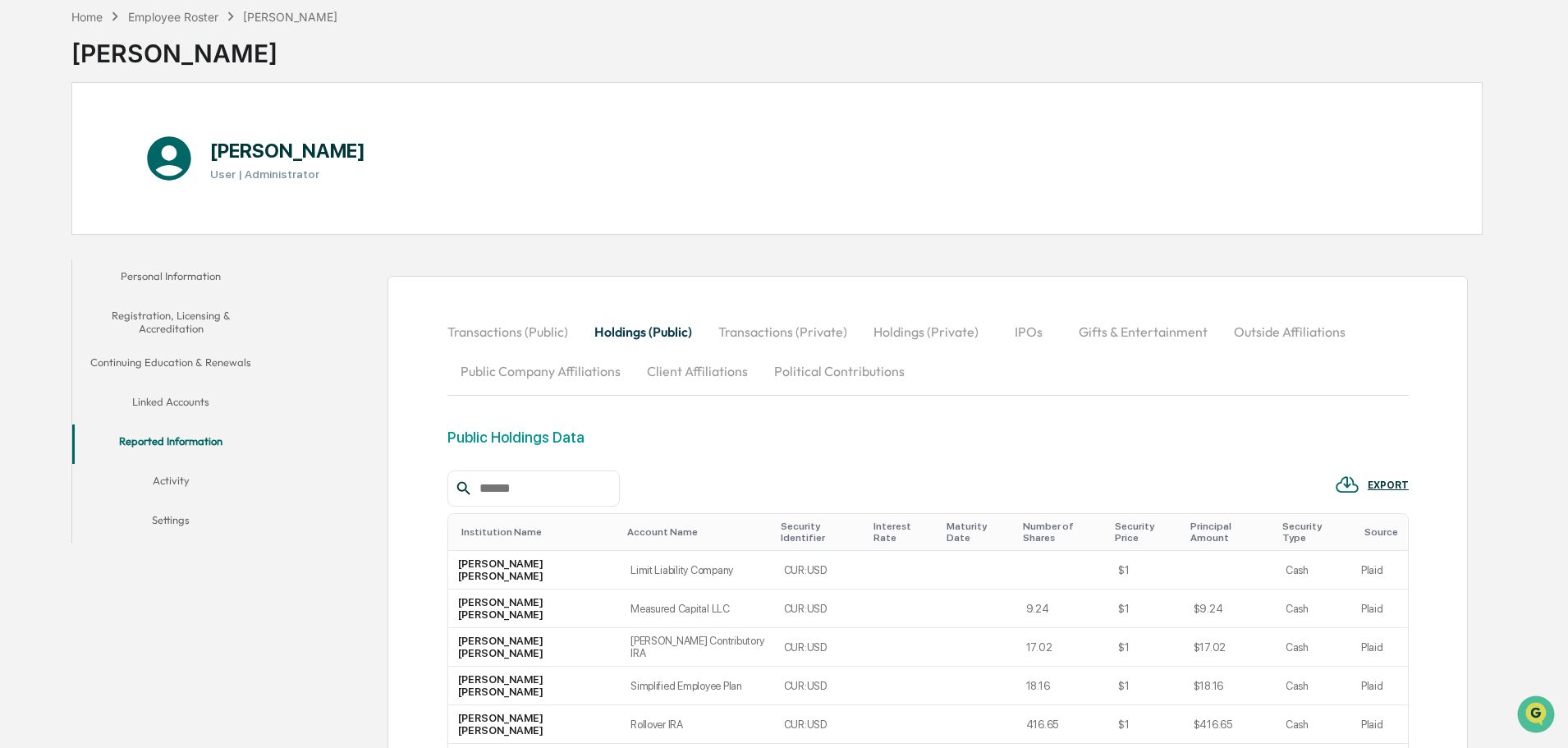
click at [760, 330] on button "Transactions (Private)" at bounding box center [783, 332] width 155 height 40
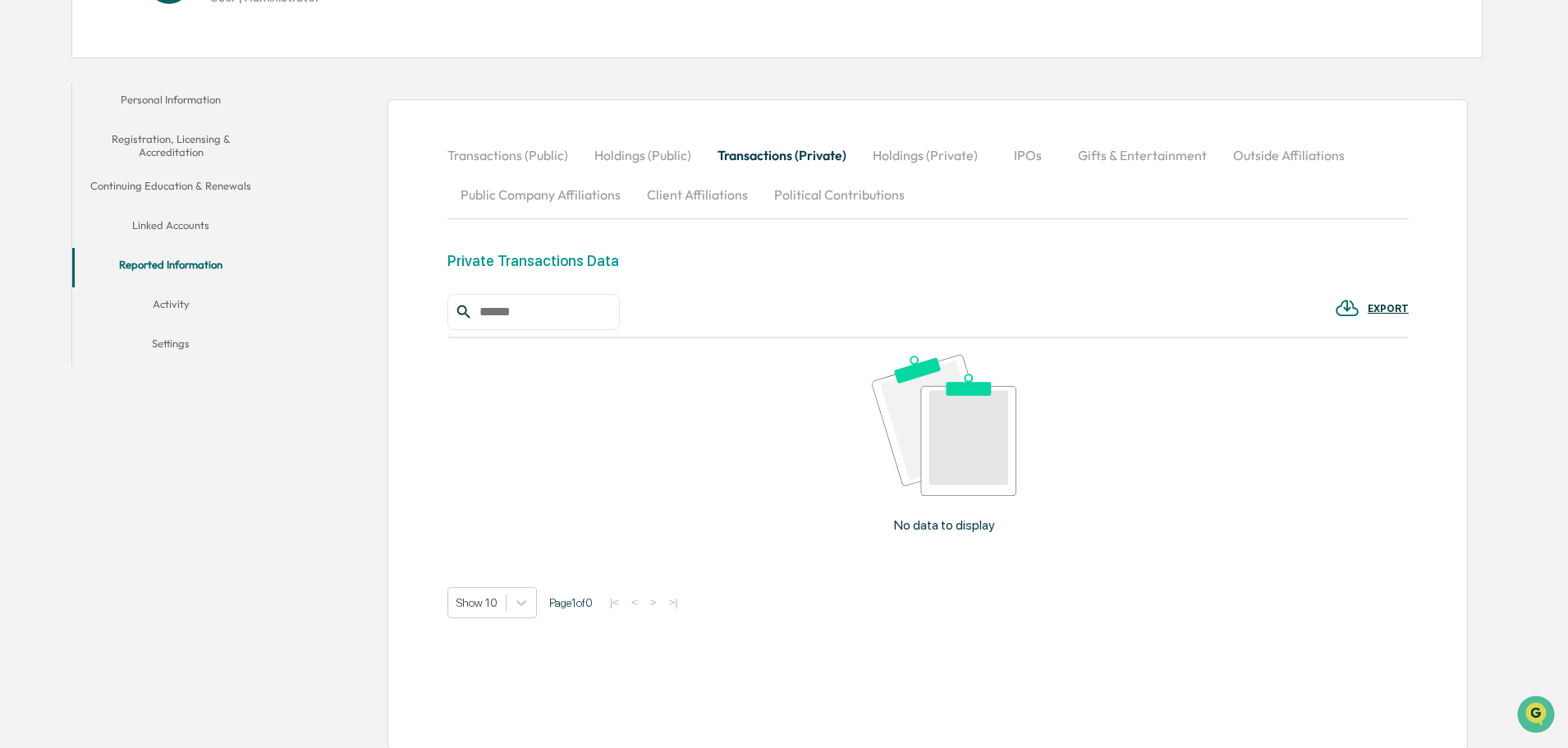
scroll to position [265, 0]
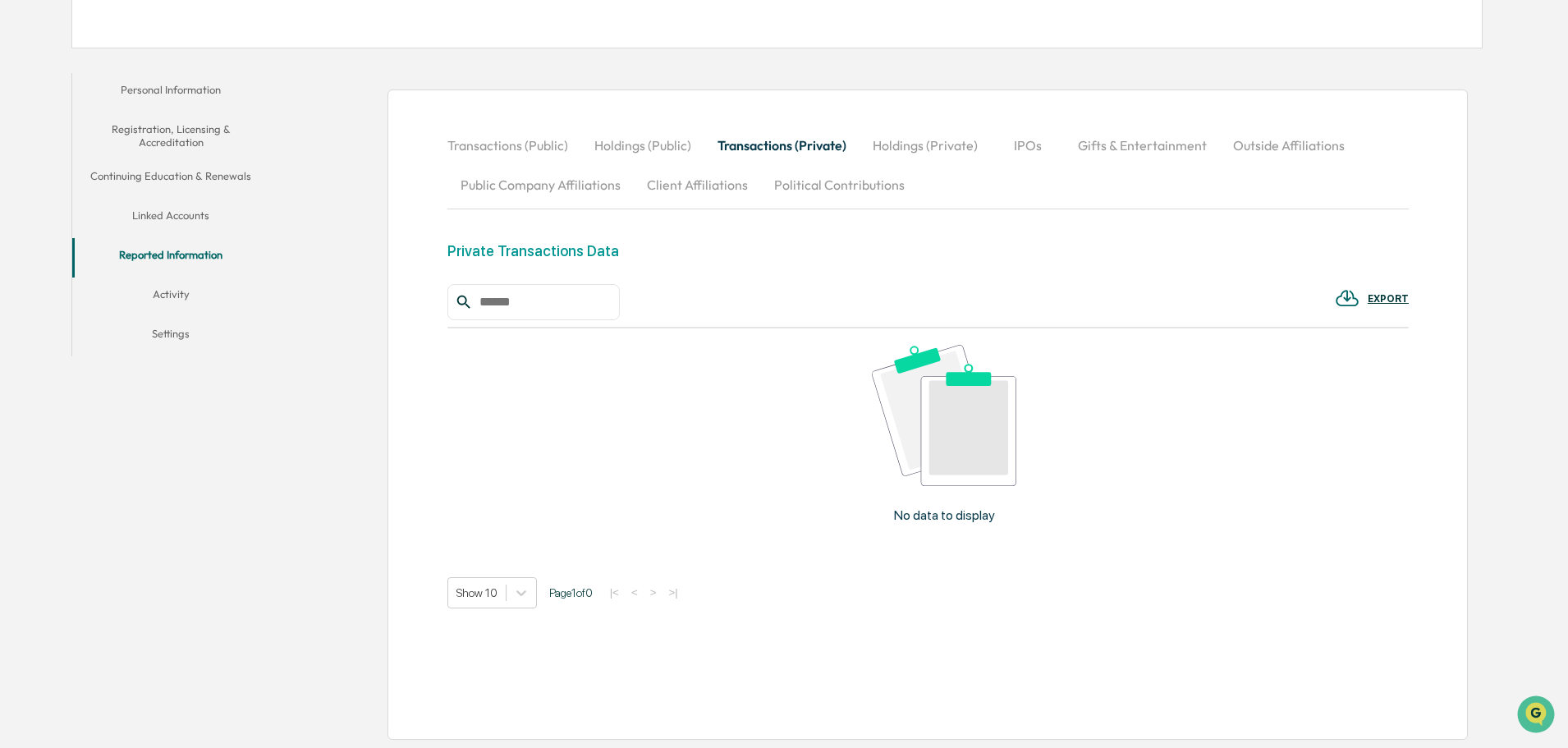
click at [928, 148] on button "Holdings (Private)" at bounding box center [925, 145] width 131 height 40
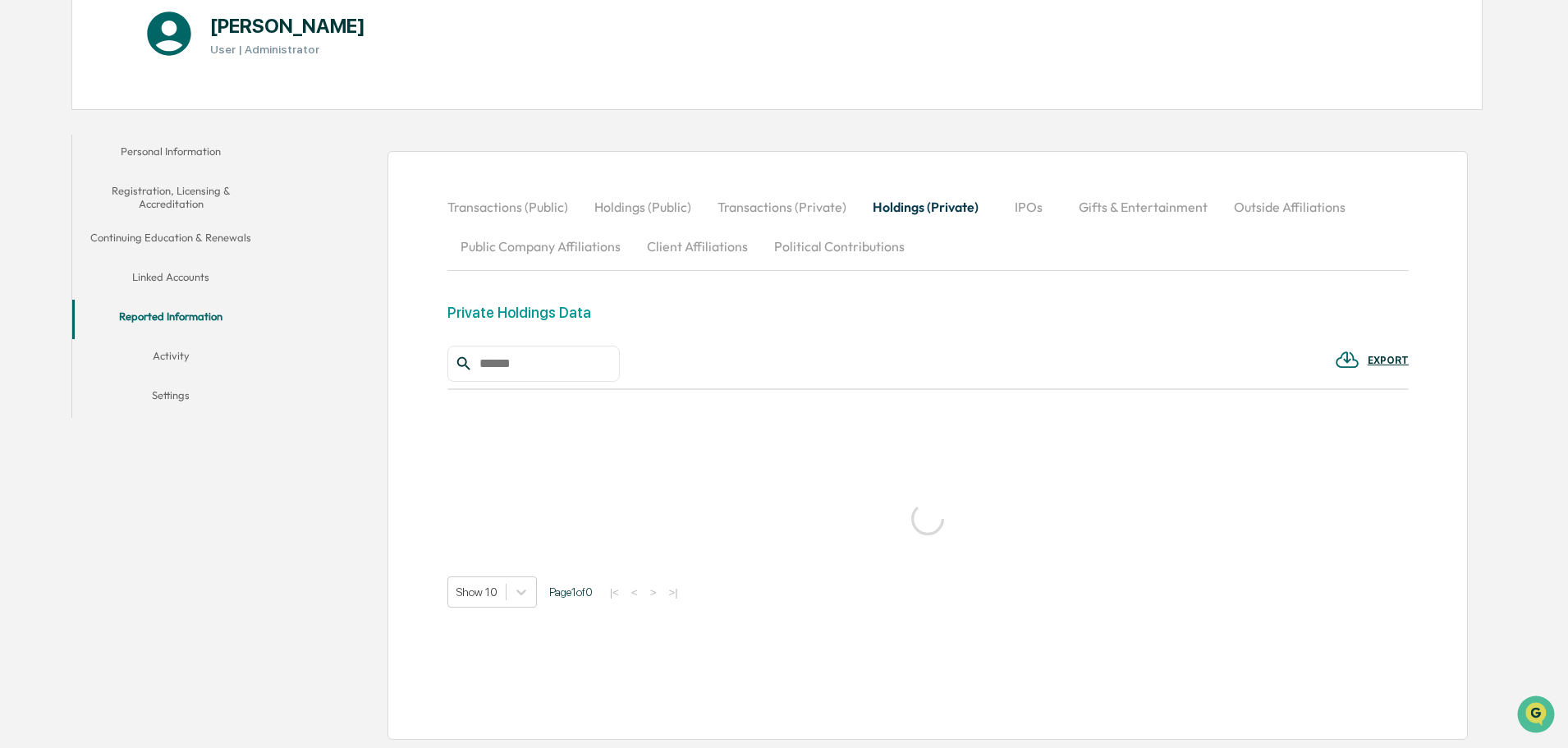
scroll to position [119, 0]
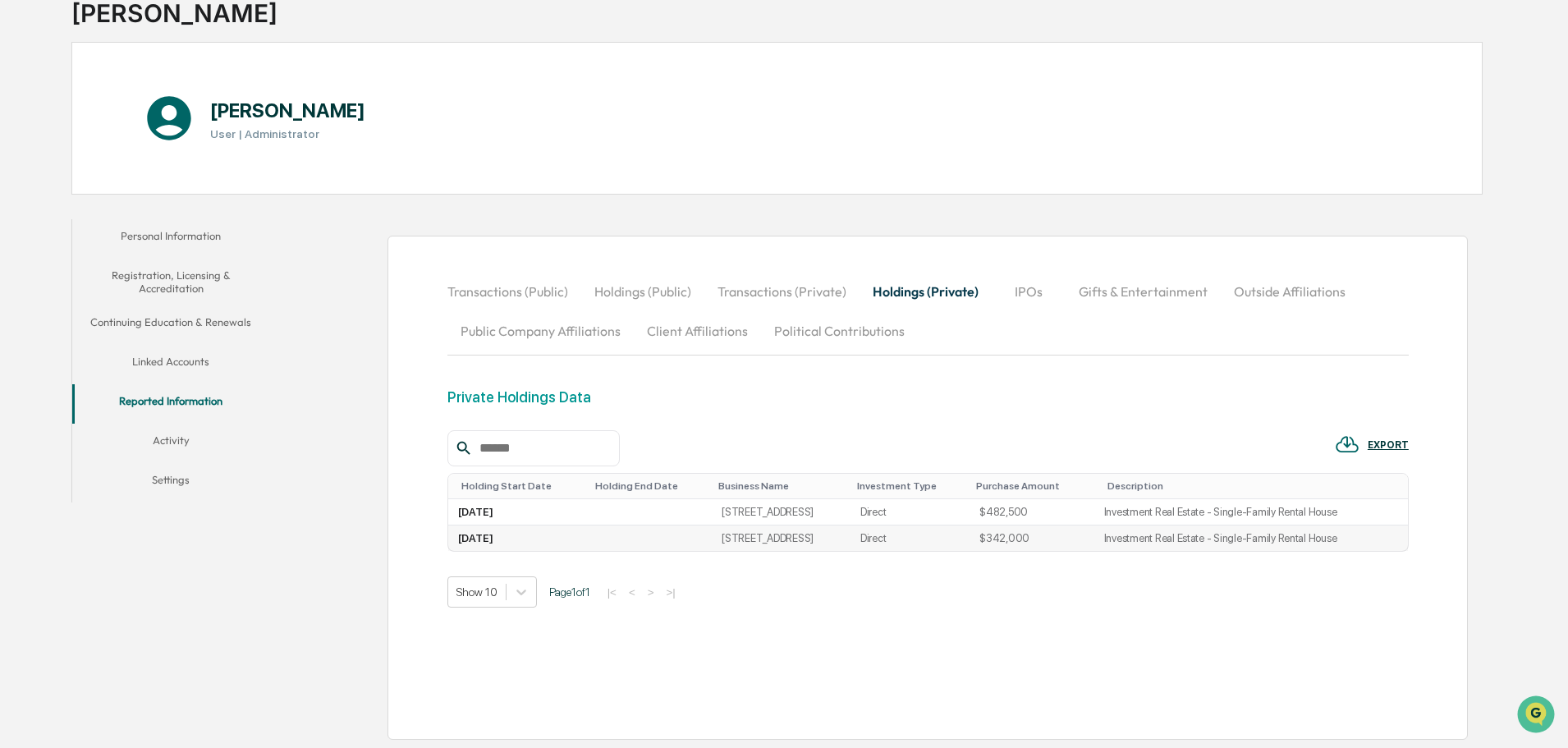
click at [957, 545] on td "Direct" at bounding box center [910, 539] width 119 height 26
drag, startPoint x: 769, startPoint y: 530, endPoint x: 733, endPoint y: 536, distance: 36.5
click at [765, 530] on td "[STREET_ADDRESS]" at bounding box center [781, 539] width 138 height 26
drag, startPoint x: 698, startPoint y: 541, endPoint x: 579, endPoint y: 541, distance: 119.0
click at [659, 545] on tr "2020-03-12 7030 S Crest View Street, Spokane, WA 99224 Direct $342,000 Investme…" at bounding box center [928, 539] width 960 height 26
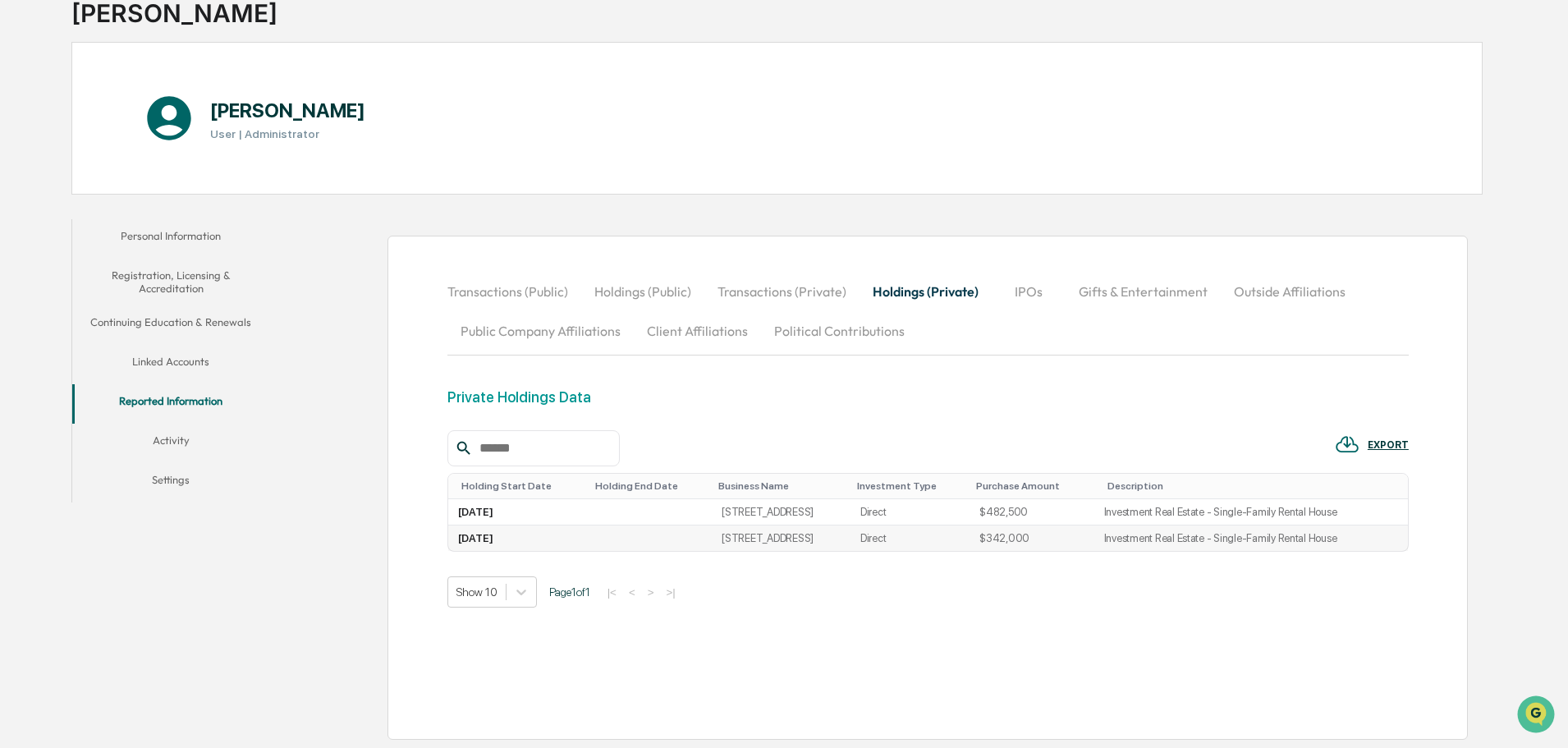
click at [494, 536] on td "[DATE]" at bounding box center [518, 539] width 140 height 26
click at [246, 134] on h3 "User | Administrator" at bounding box center [288, 133] width 155 height 13
click at [265, 116] on h1 "[PERSON_NAME]" at bounding box center [288, 111] width 155 height 24
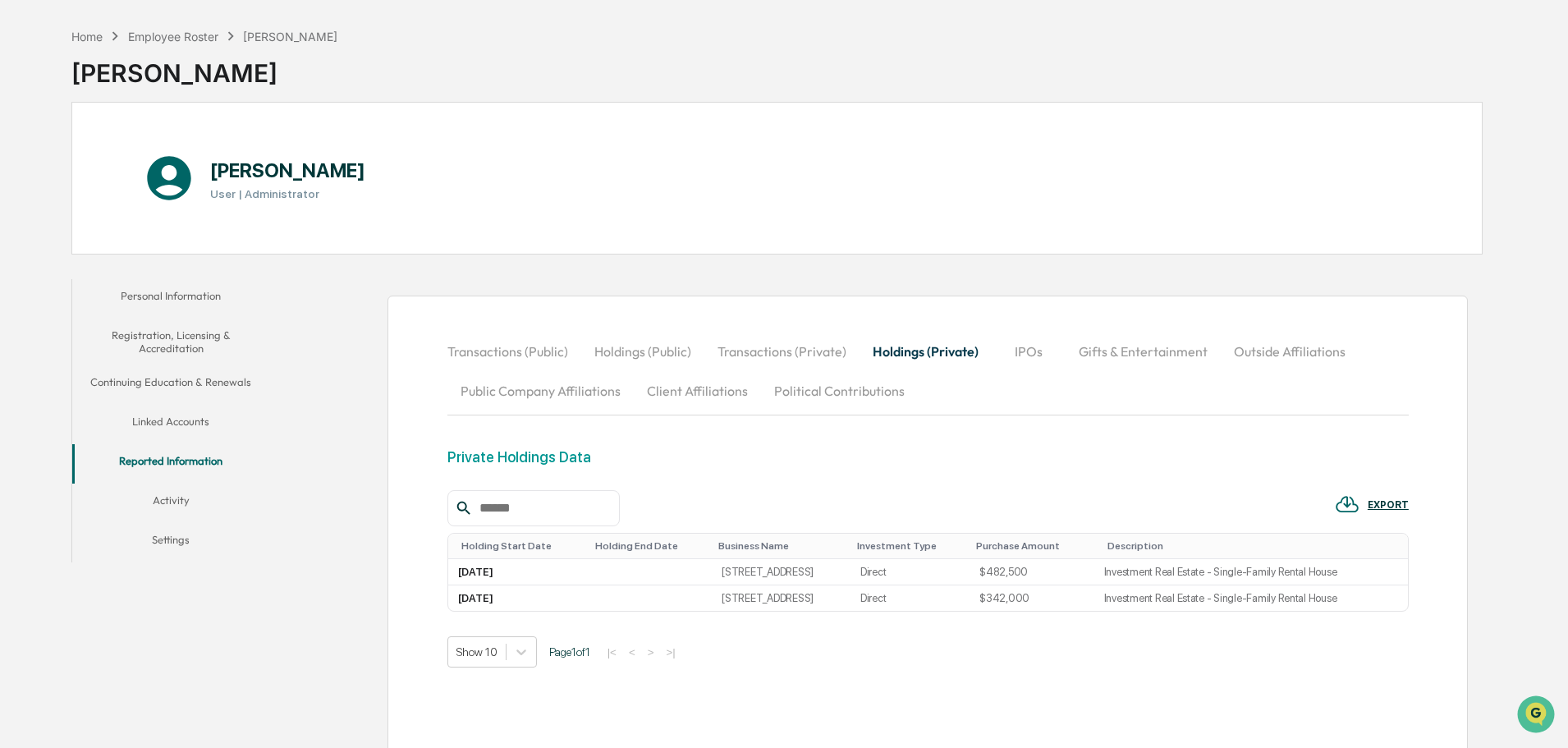
scroll to position [0, 0]
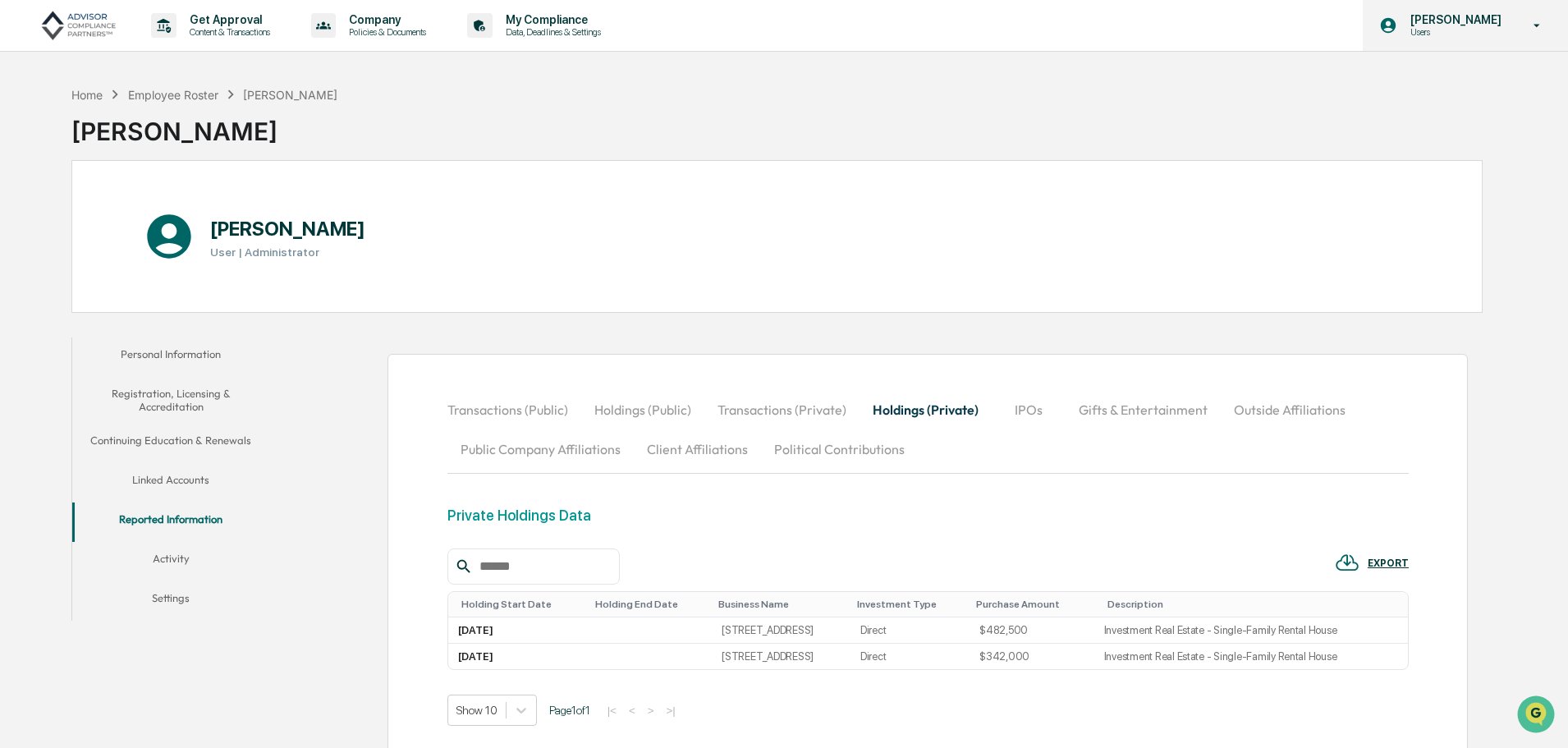
click at [1491, 27] on p "Users" at bounding box center [1453, 32] width 112 height 12
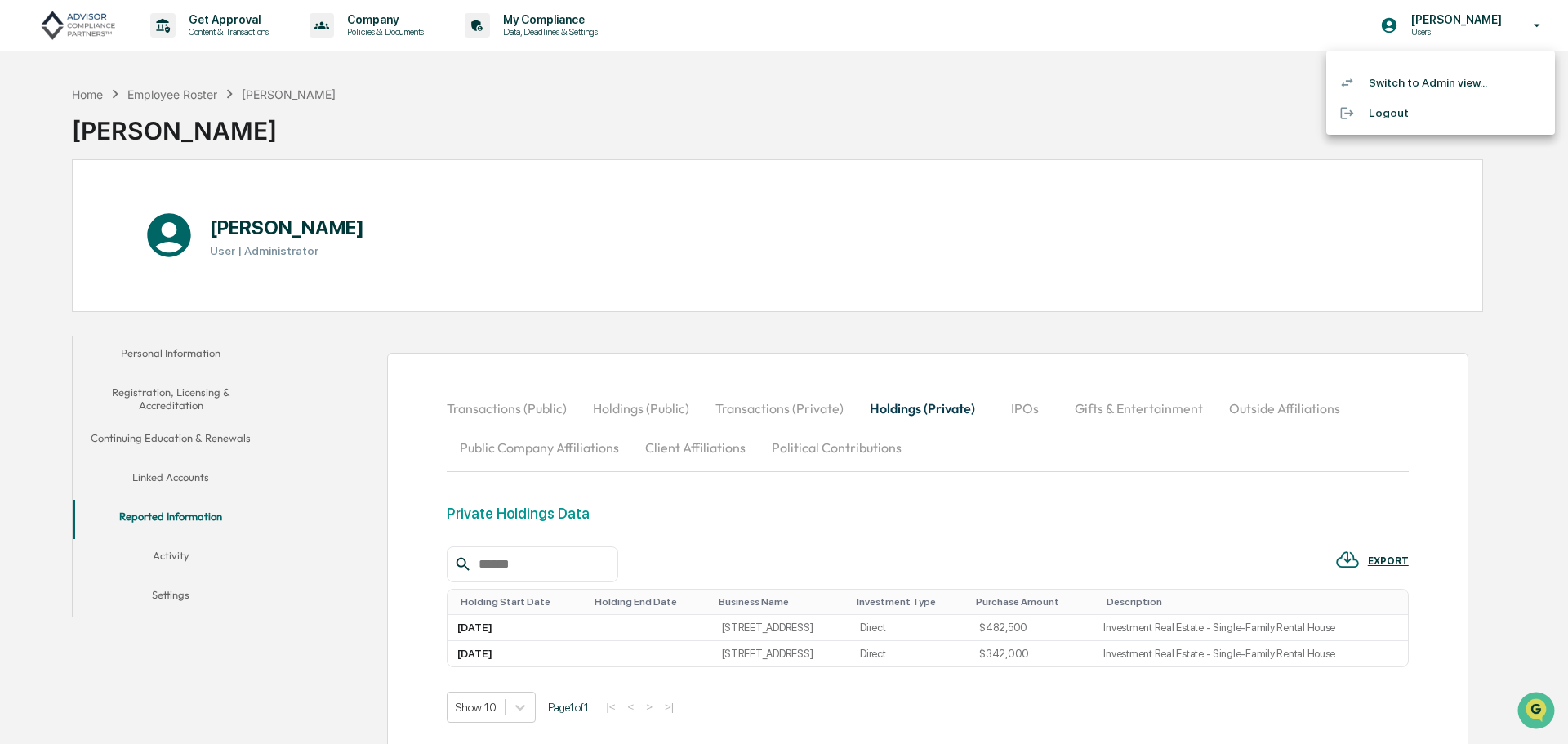
click at [896, 407] on div at bounding box center [784, 372] width 1568 height 744
click at [902, 407] on button "Holdings (Private)" at bounding box center [920, 408] width 132 height 40
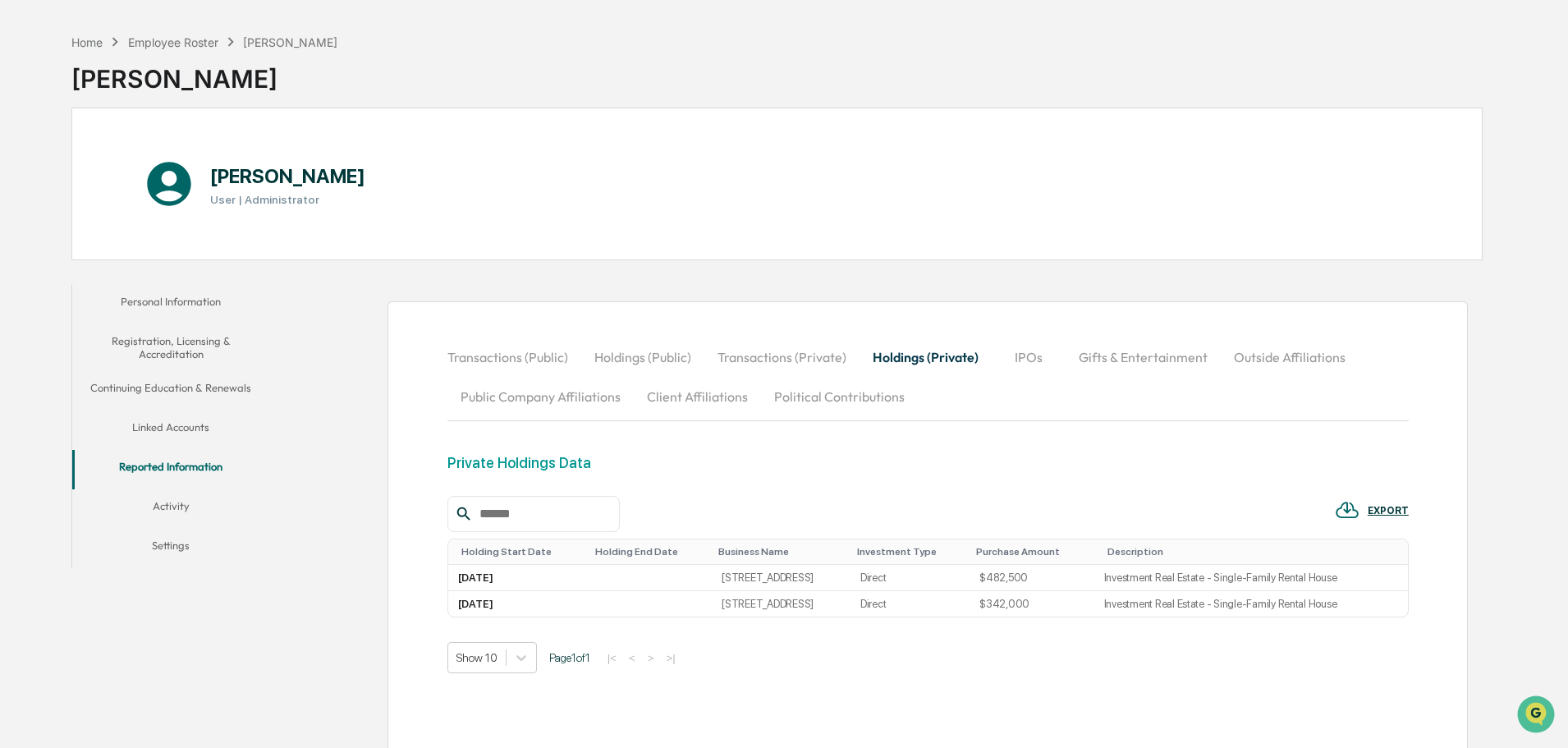
scroll to position [119, 0]
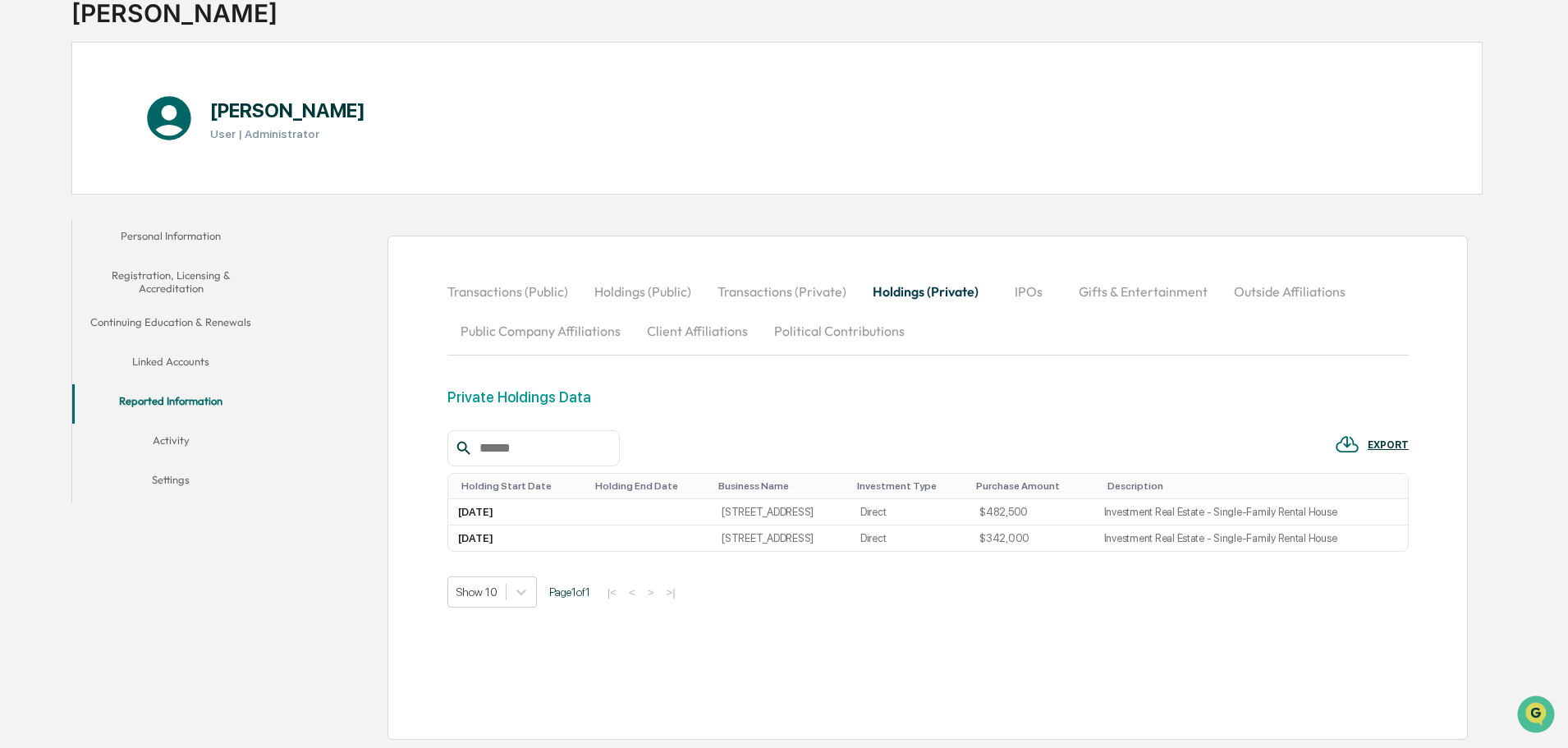
click at [494, 394] on div "Private Holdings Data" at bounding box center [519, 396] width 143 height 17
click at [495, 434] on div at bounding box center [533, 448] width 172 height 36
click at [523, 455] on input "text" at bounding box center [543, 447] width 139 height 21
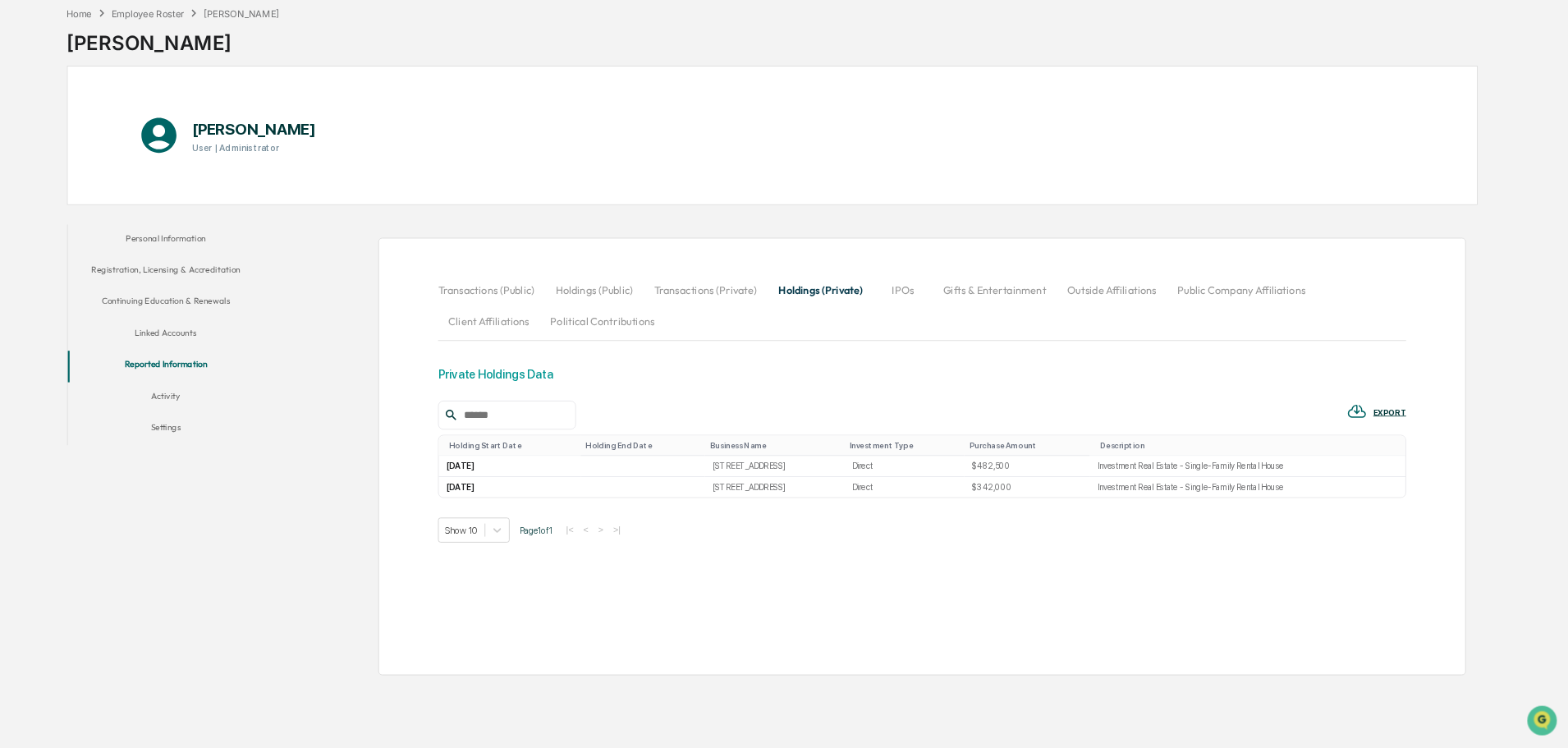
scroll to position [79, 0]
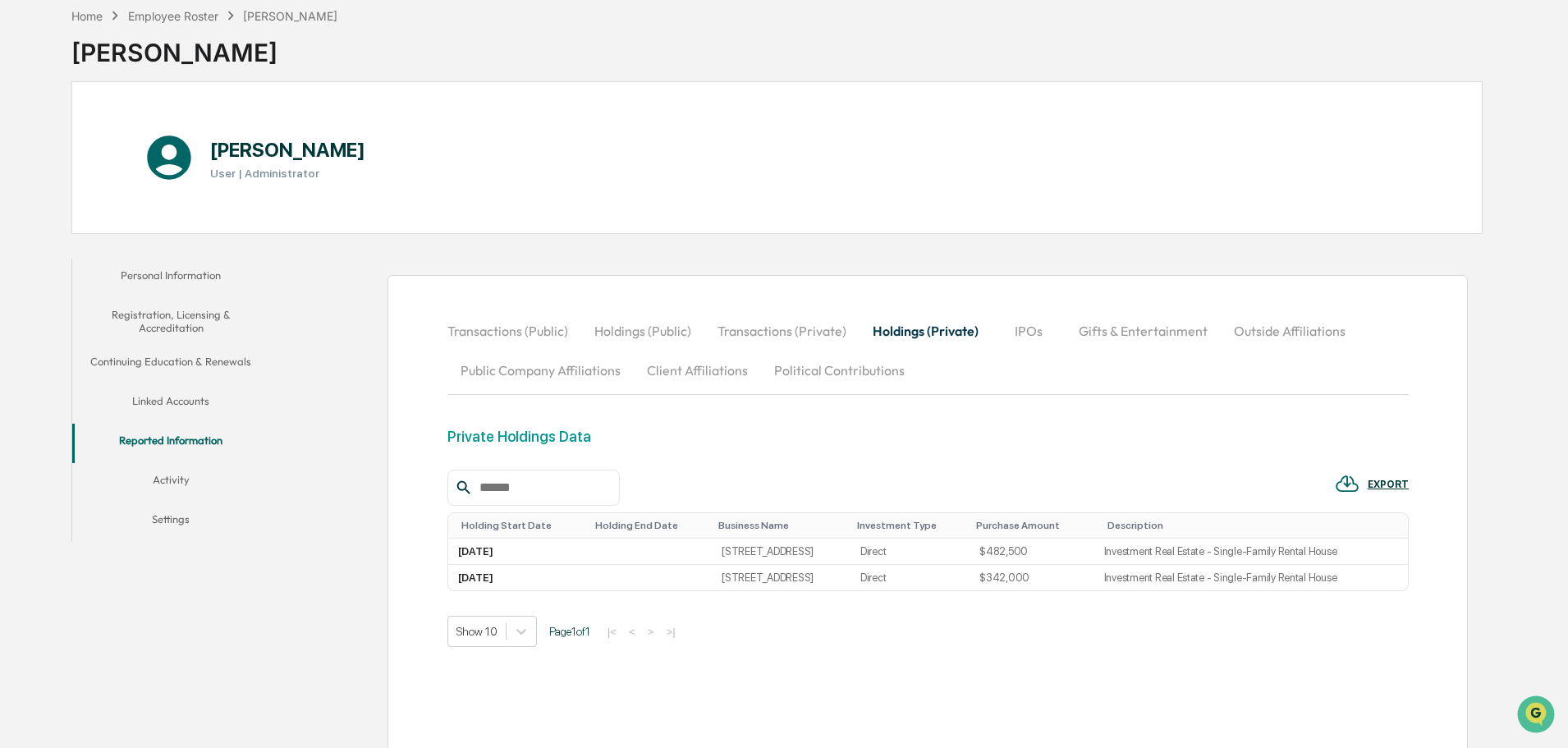
click at [174, 473] on button "Activity" at bounding box center [171, 483] width 197 height 40
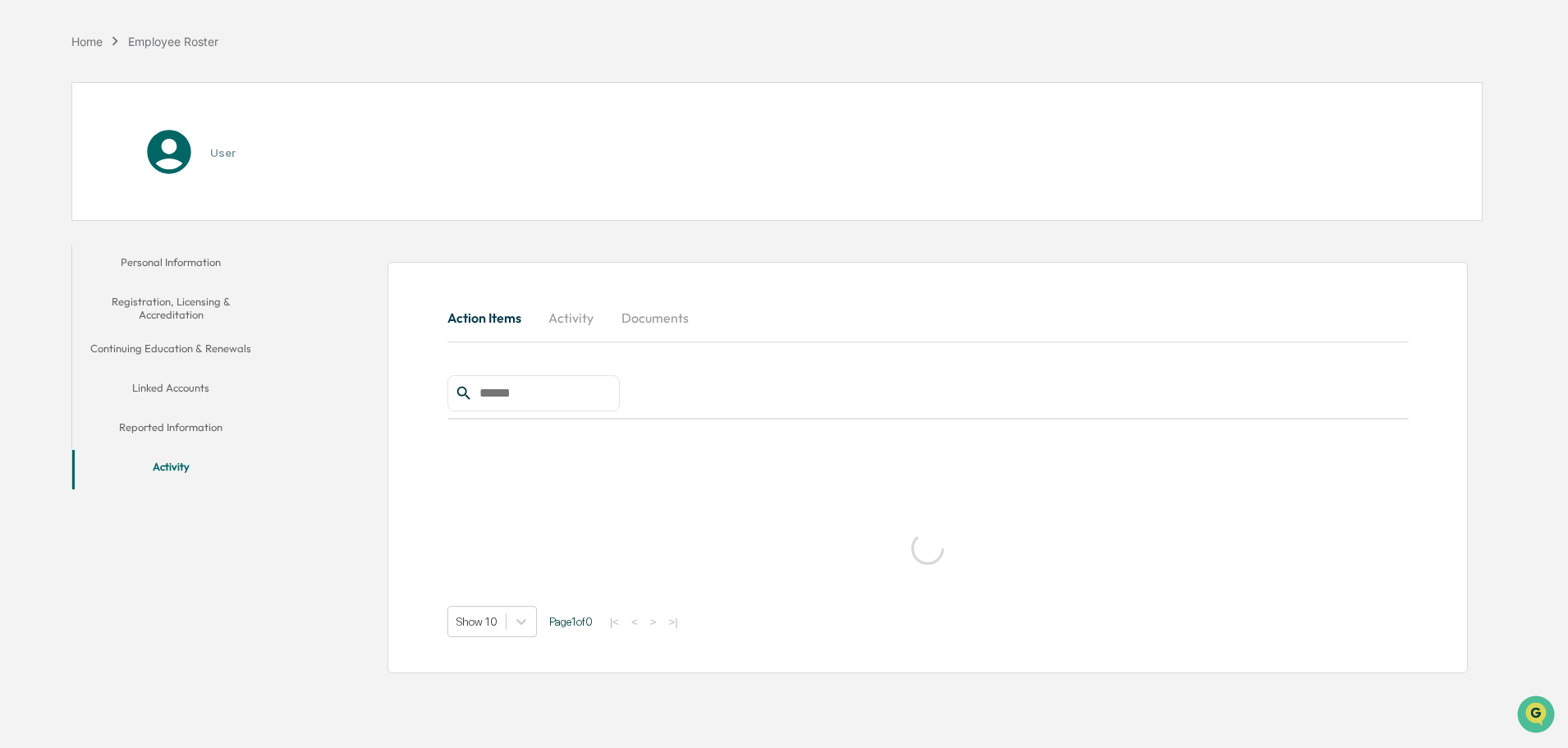
scroll to position [78, 0]
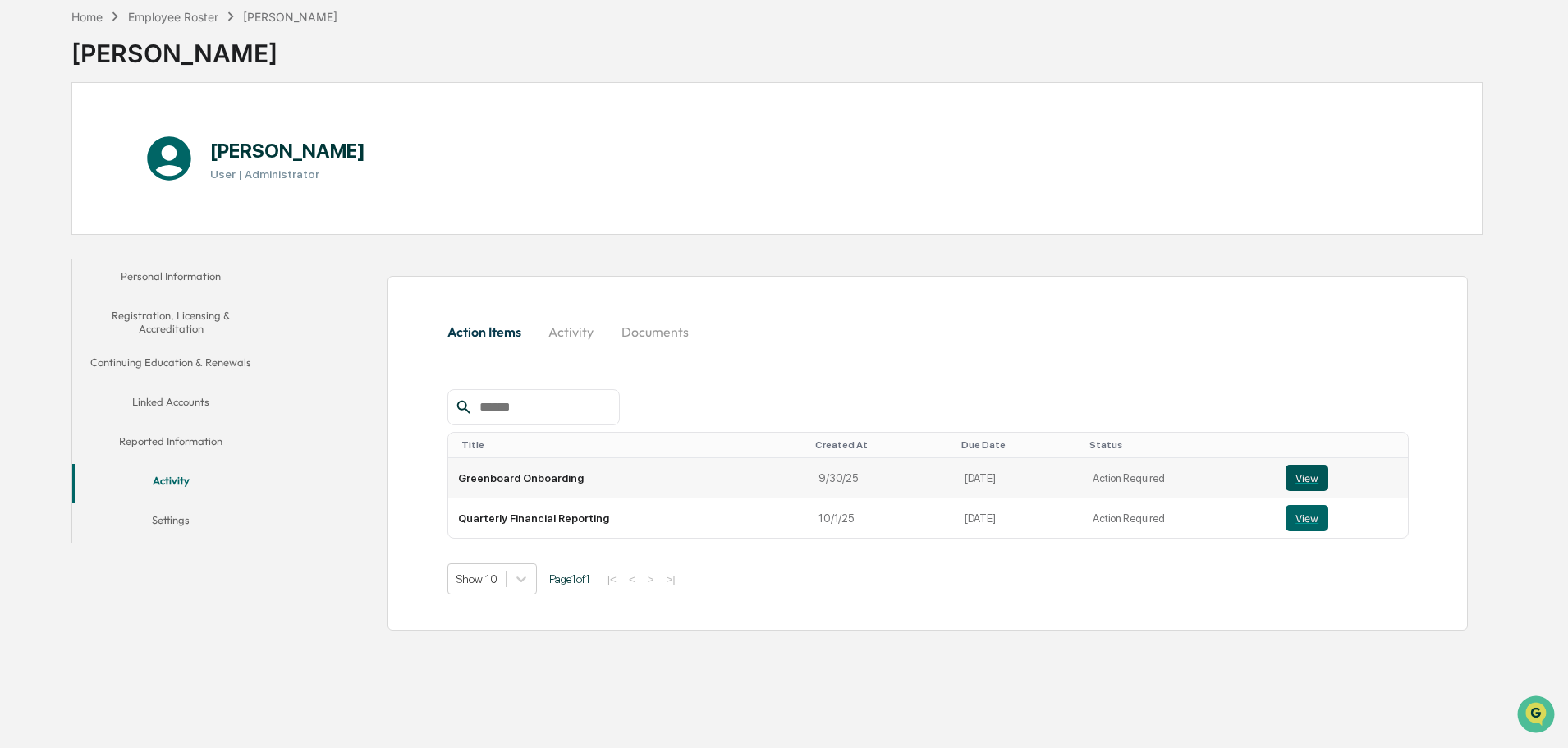
click at [1295, 470] on button "View" at bounding box center [1306, 478] width 43 height 26
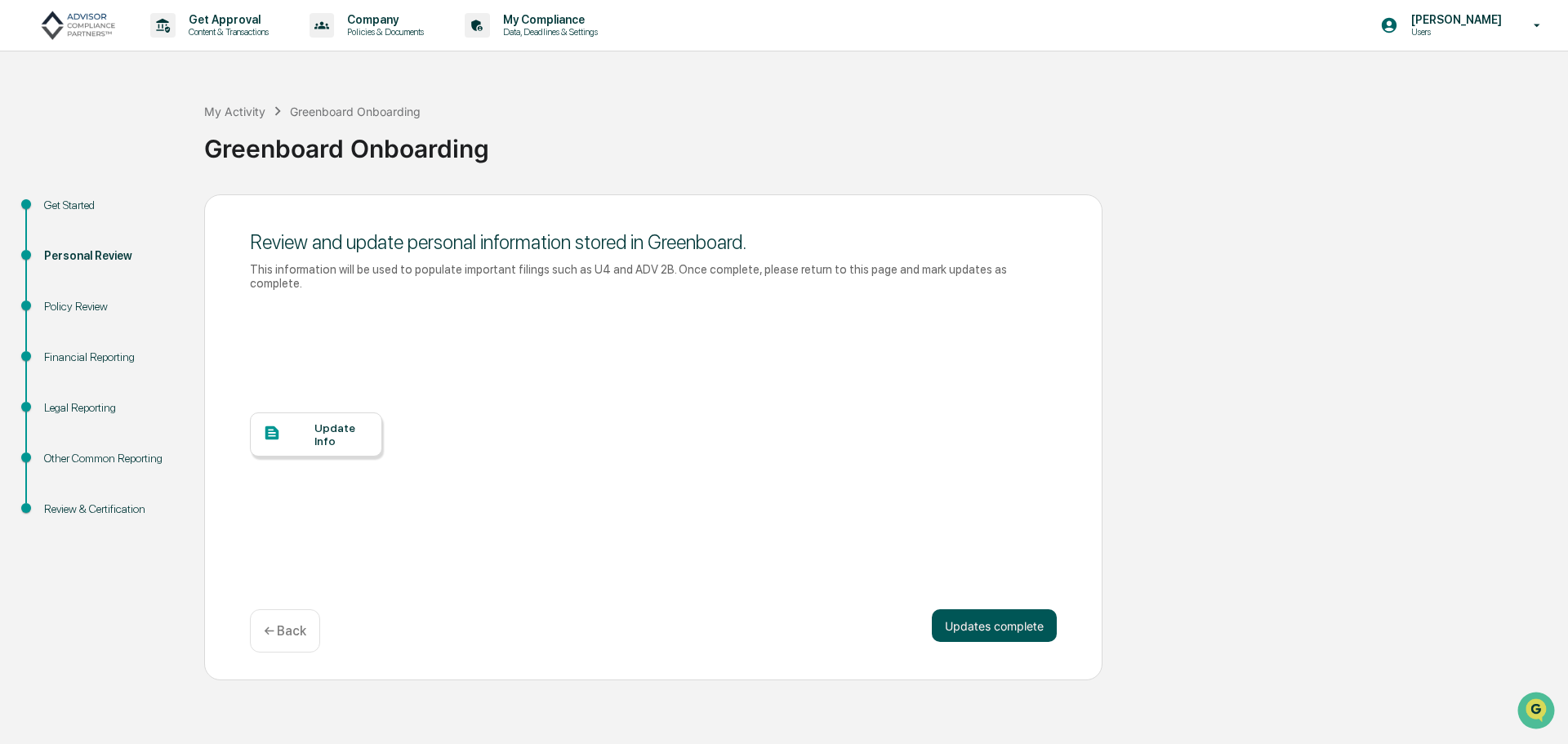
click at [1021, 619] on button "Updates complete" at bounding box center [994, 625] width 125 height 33
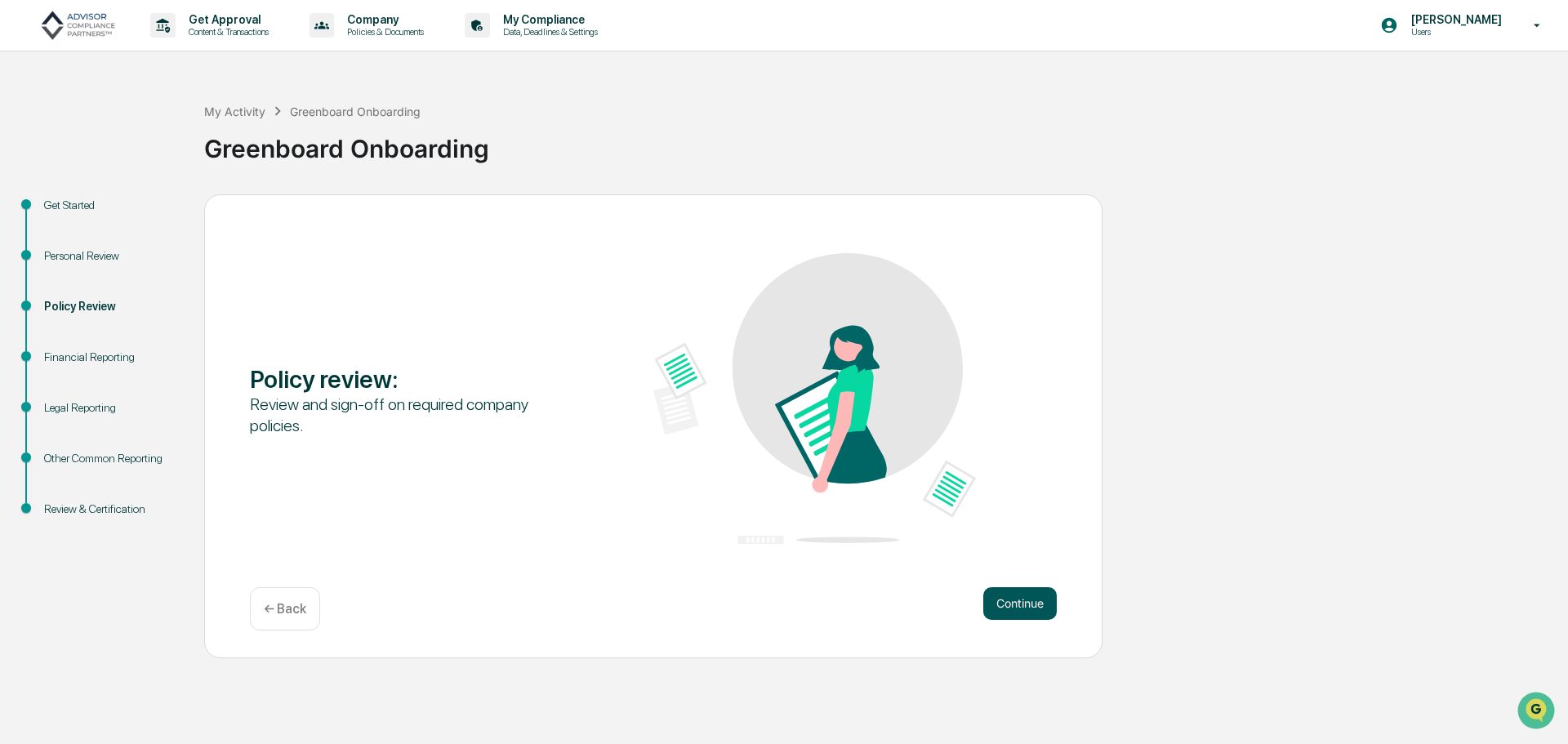
click at [1026, 612] on button "Continue" at bounding box center [1020, 603] width 73 height 33
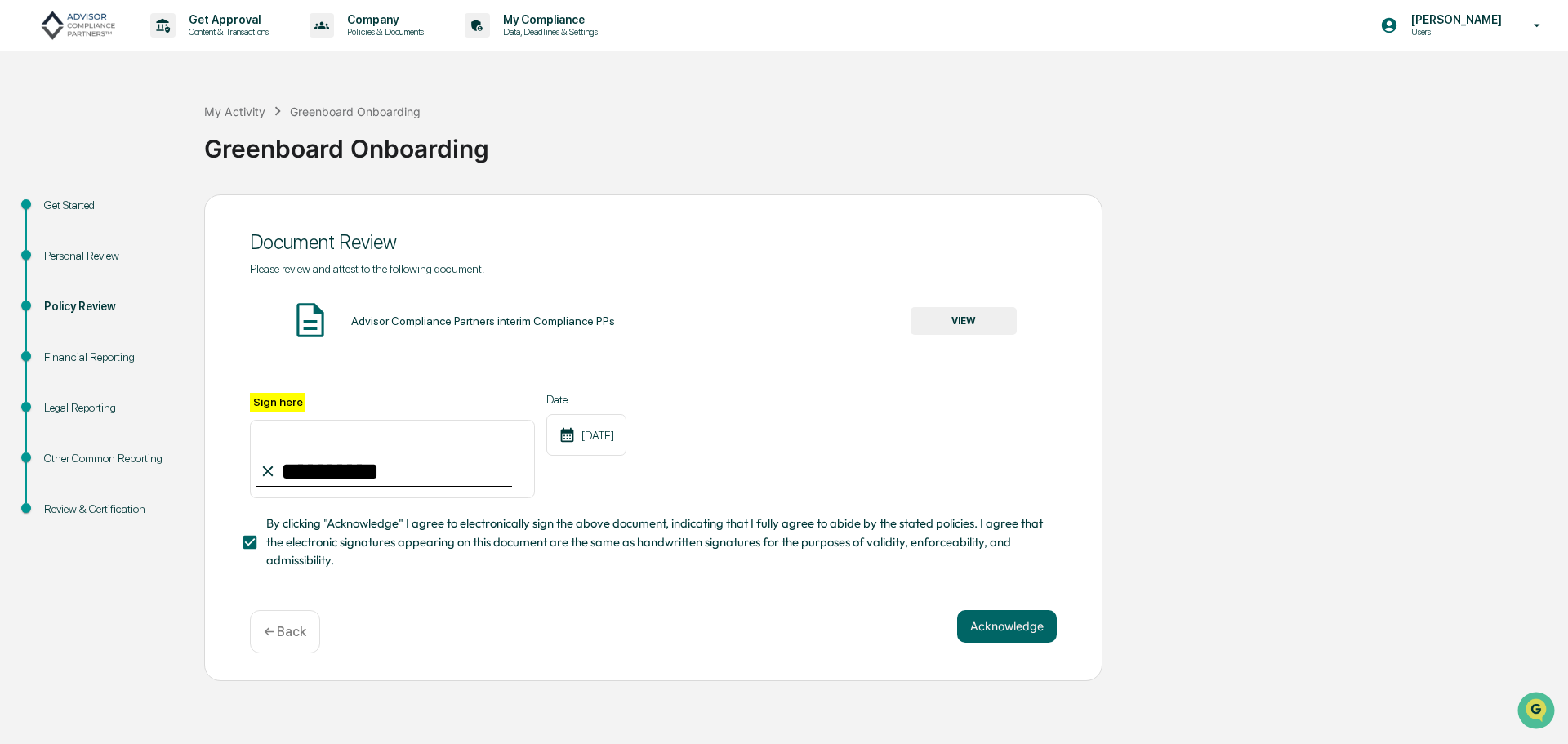
click at [1026, 612] on div "**********" at bounding box center [653, 437] width 898 height 486
click at [1025, 631] on button "Acknowledge" at bounding box center [1006, 626] width 100 height 33
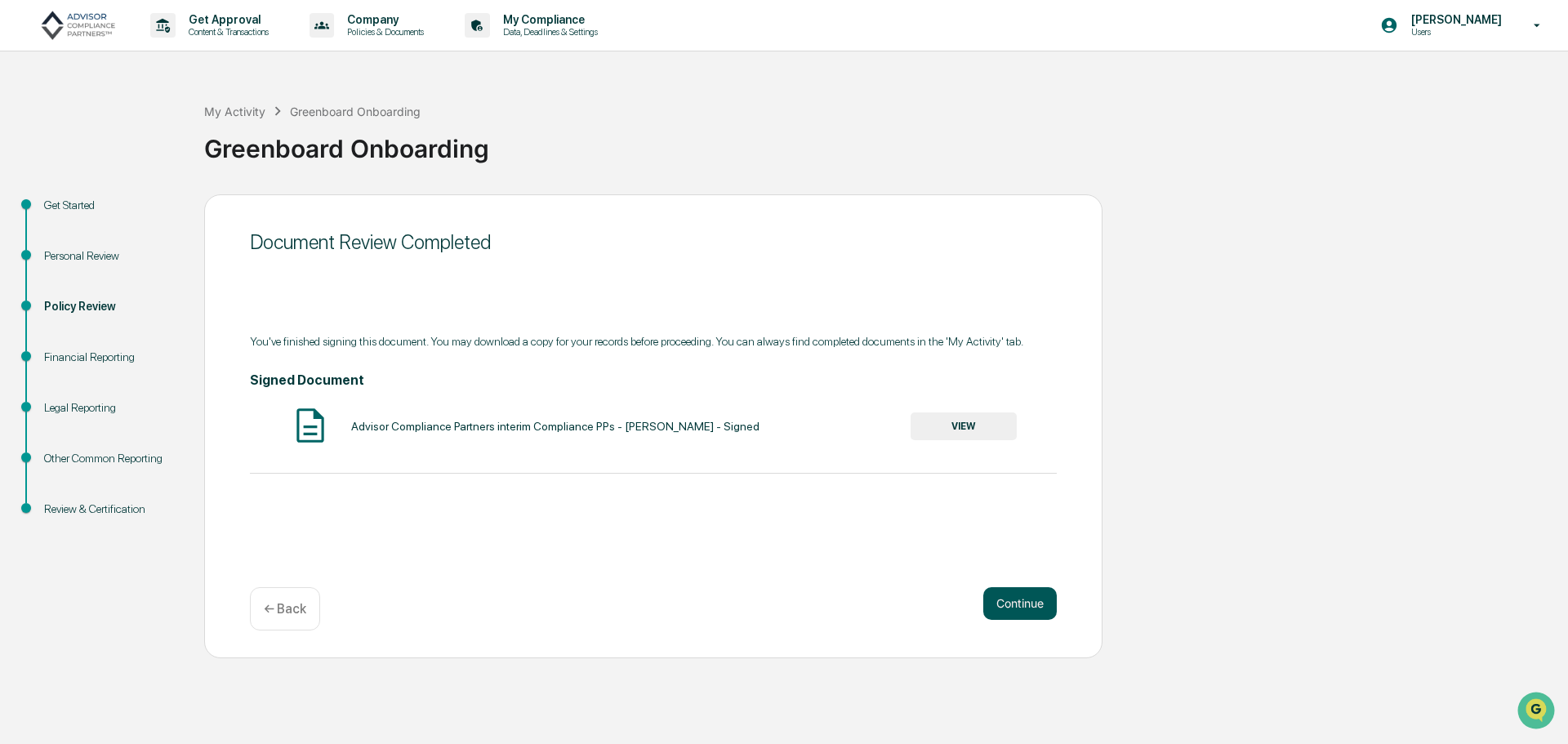
click at [1022, 607] on button "Continue" at bounding box center [1020, 603] width 73 height 33
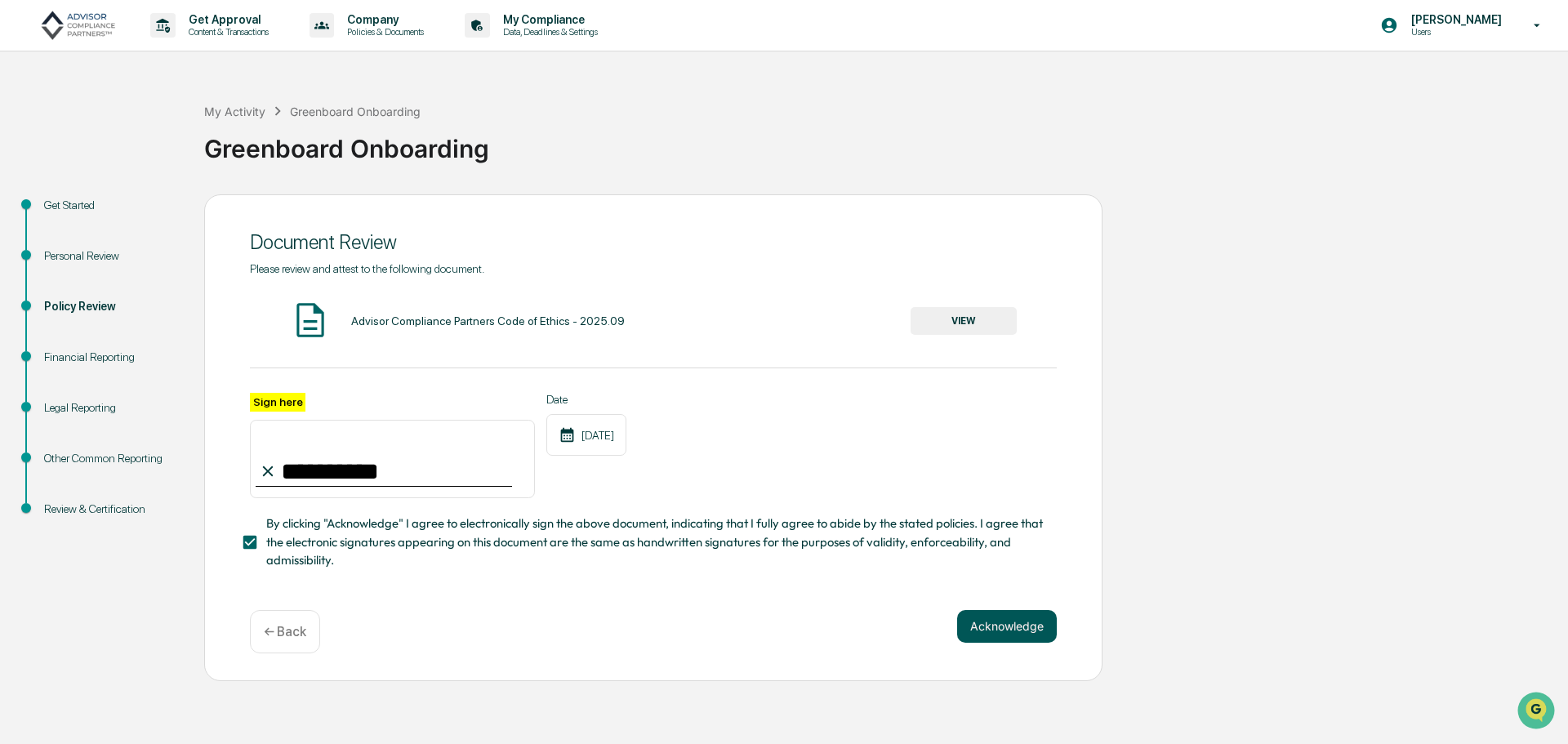
click at [1022, 631] on button "Acknowledge" at bounding box center [1006, 626] width 100 height 33
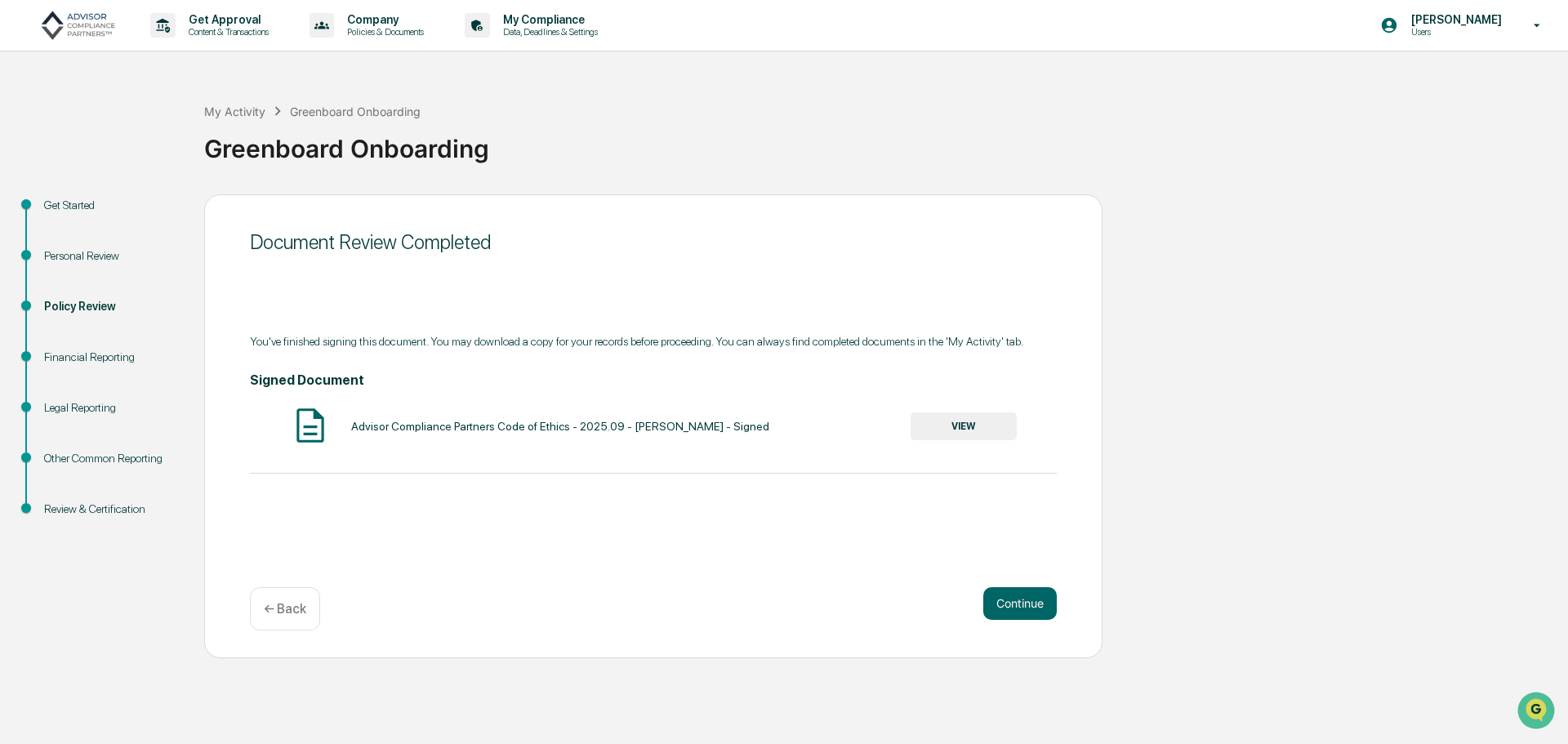
click at [1021, 631] on div "Document Review Completed You've finished signing this document. You may downlo…" at bounding box center [653, 426] width 898 height 464
click at [1026, 610] on button "Continue" at bounding box center [1020, 603] width 73 height 33
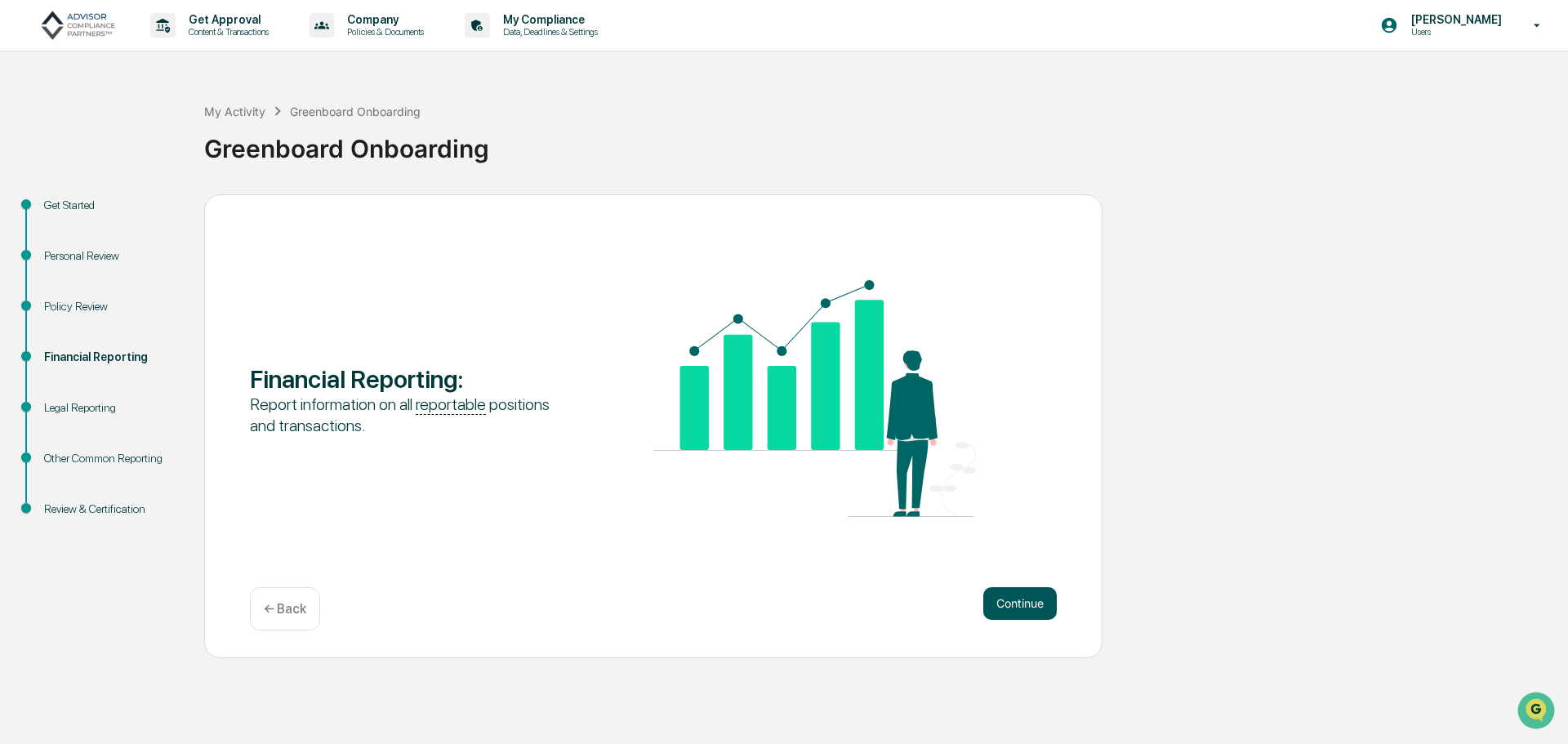
click at [1024, 598] on button "Continue" at bounding box center [1020, 603] width 73 height 33
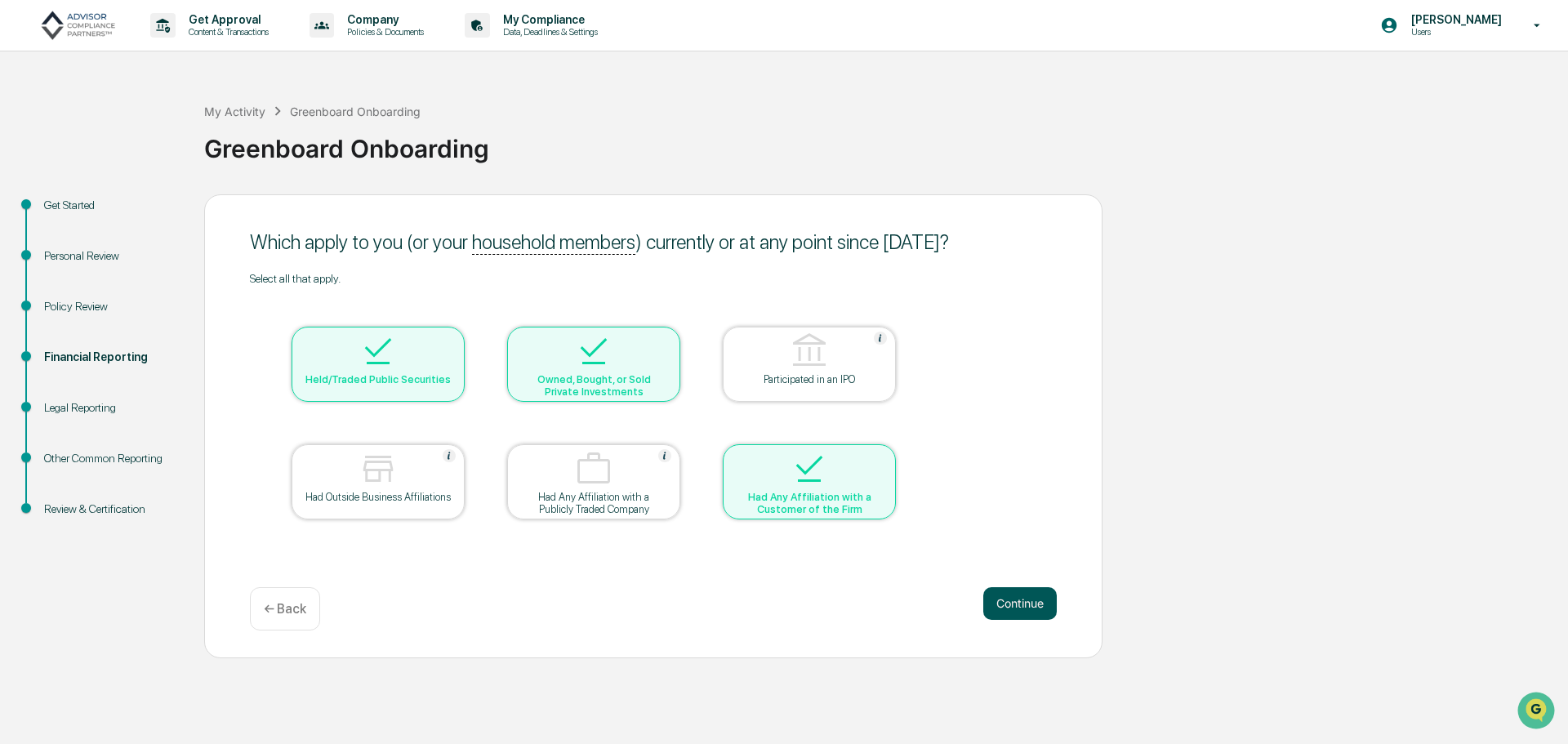
click at [1013, 606] on button "Continue" at bounding box center [1020, 603] width 73 height 33
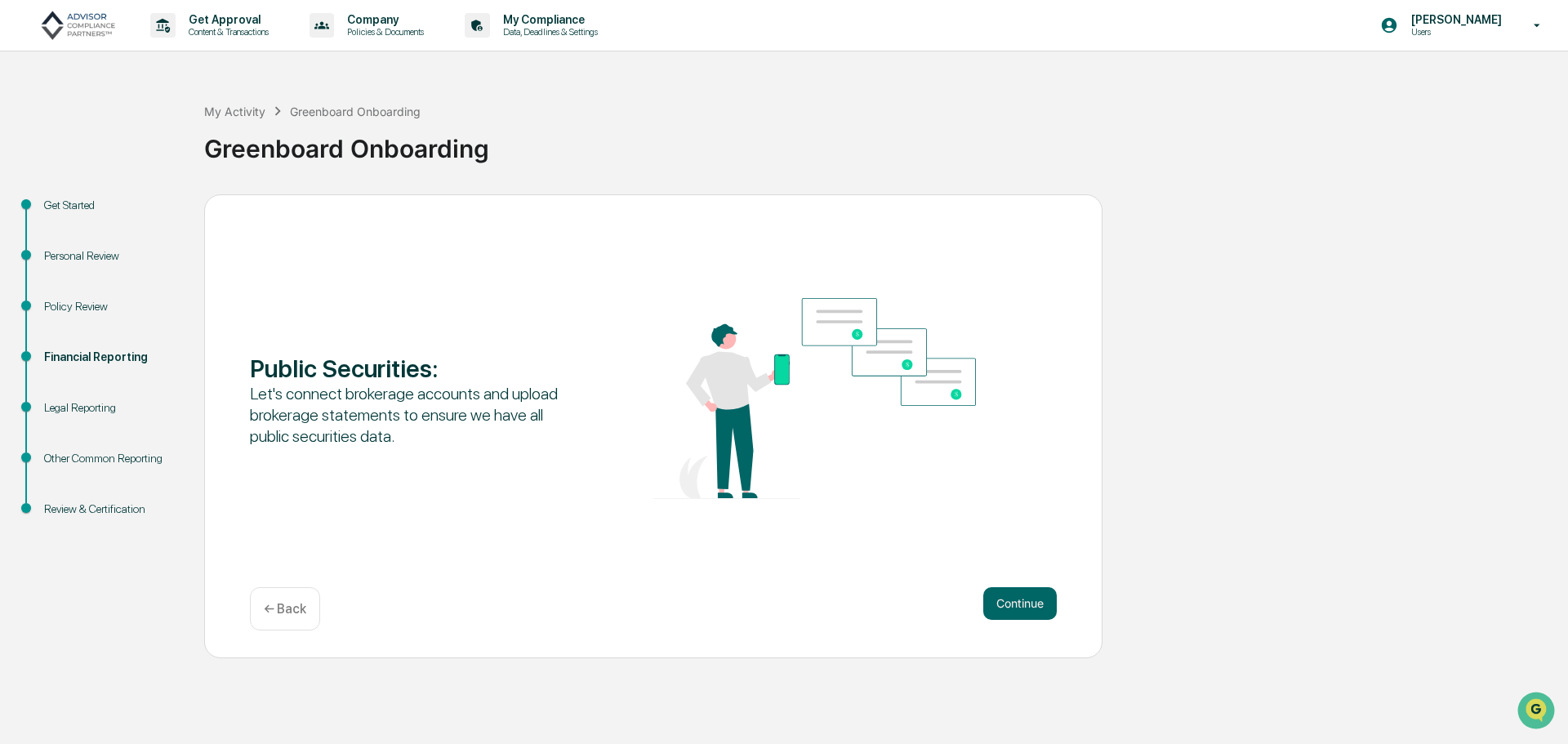
click at [1013, 606] on button "Continue" at bounding box center [1020, 603] width 73 height 33
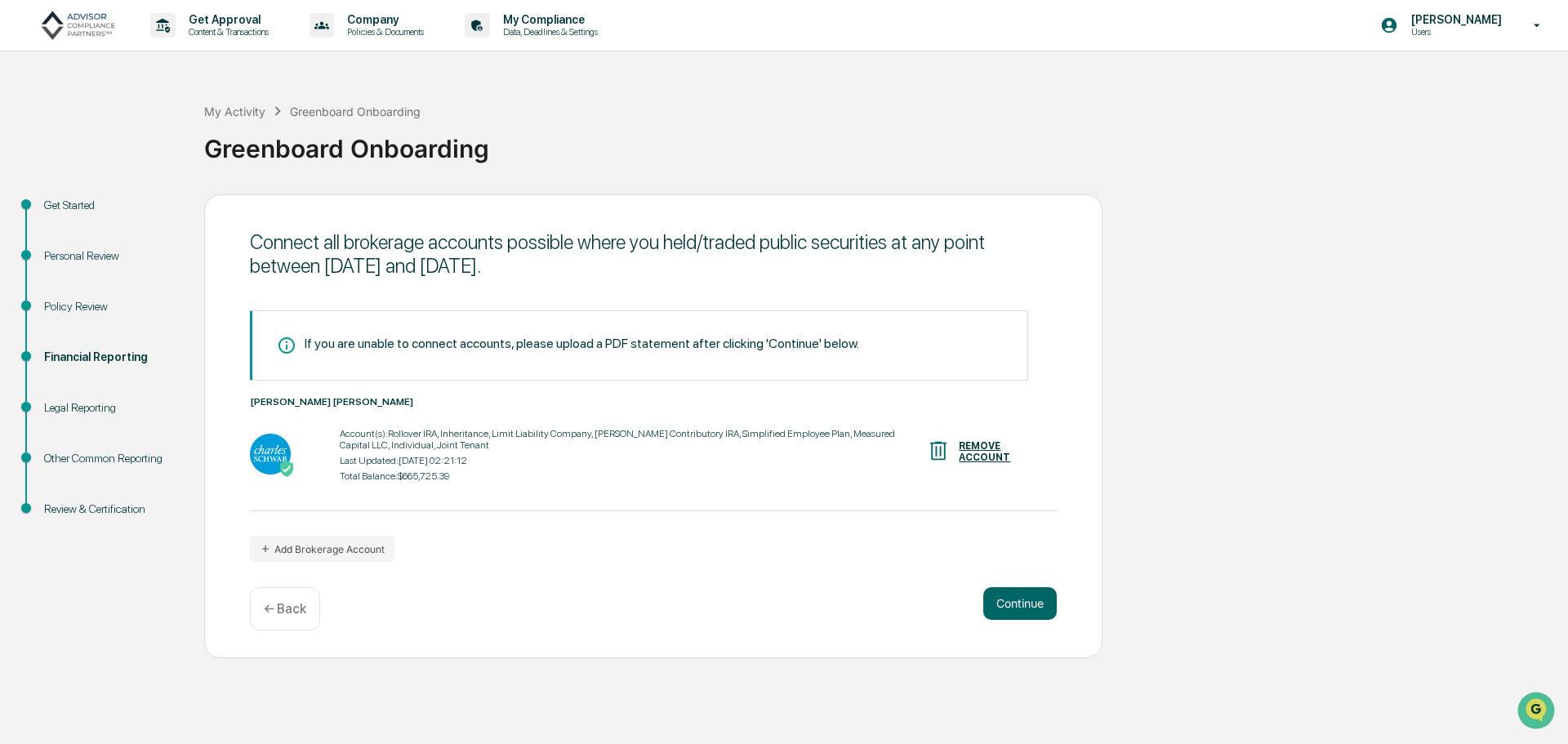
click at [1013, 606] on button "Continue" at bounding box center [1020, 603] width 73 height 33
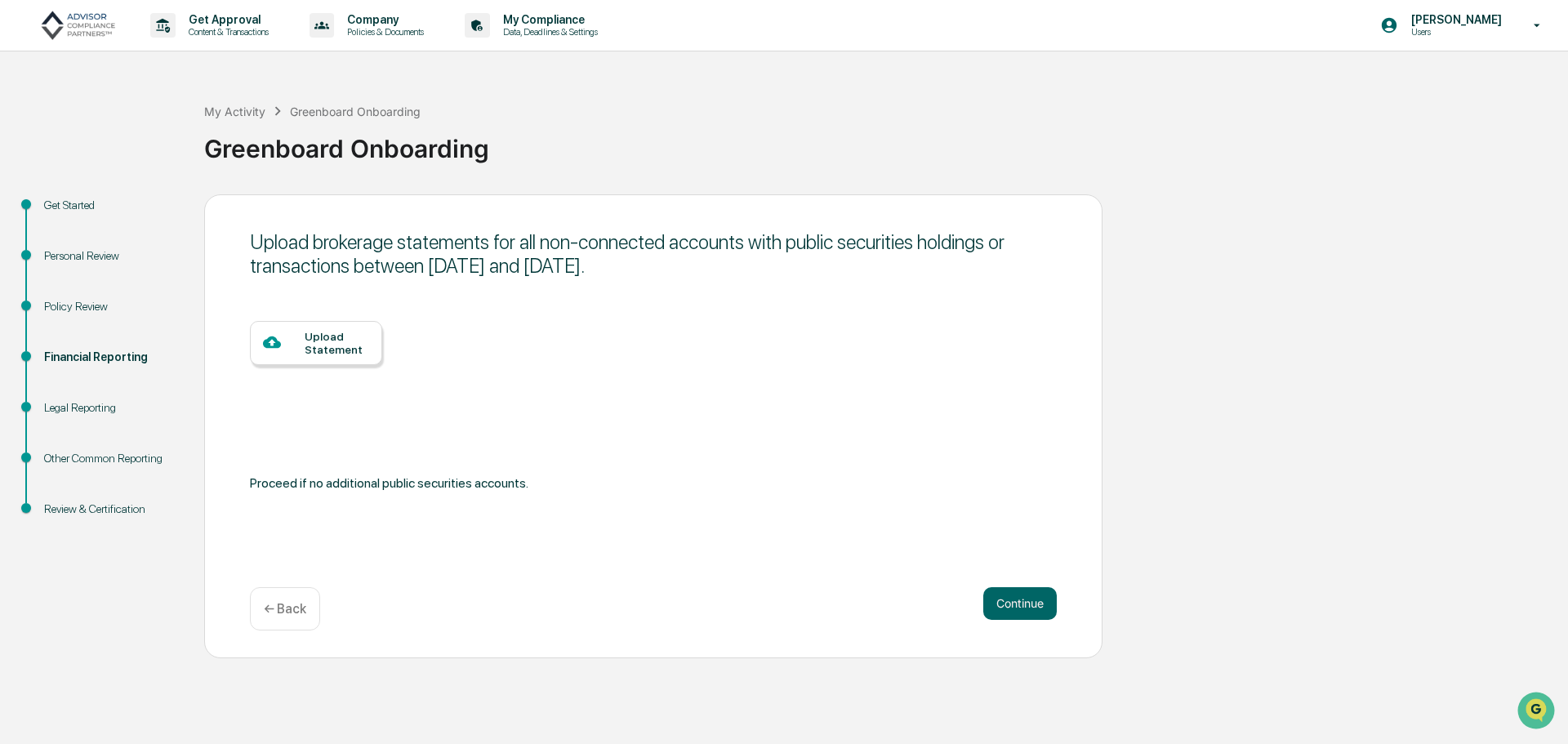
click at [281, 599] on div "← Back" at bounding box center [284, 609] width 70 height 44
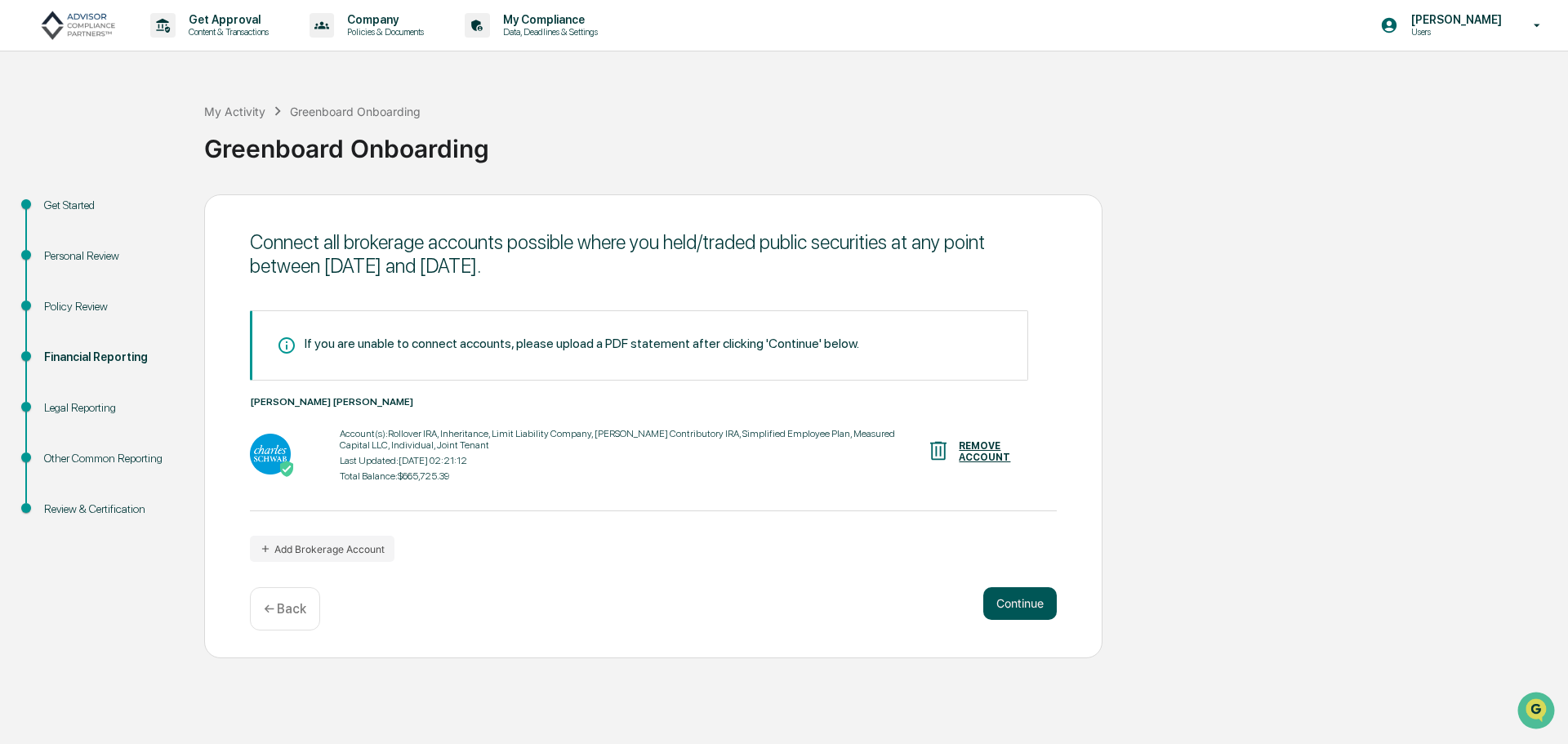
click at [1021, 604] on button "Continue" at bounding box center [1020, 603] width 73 height 33
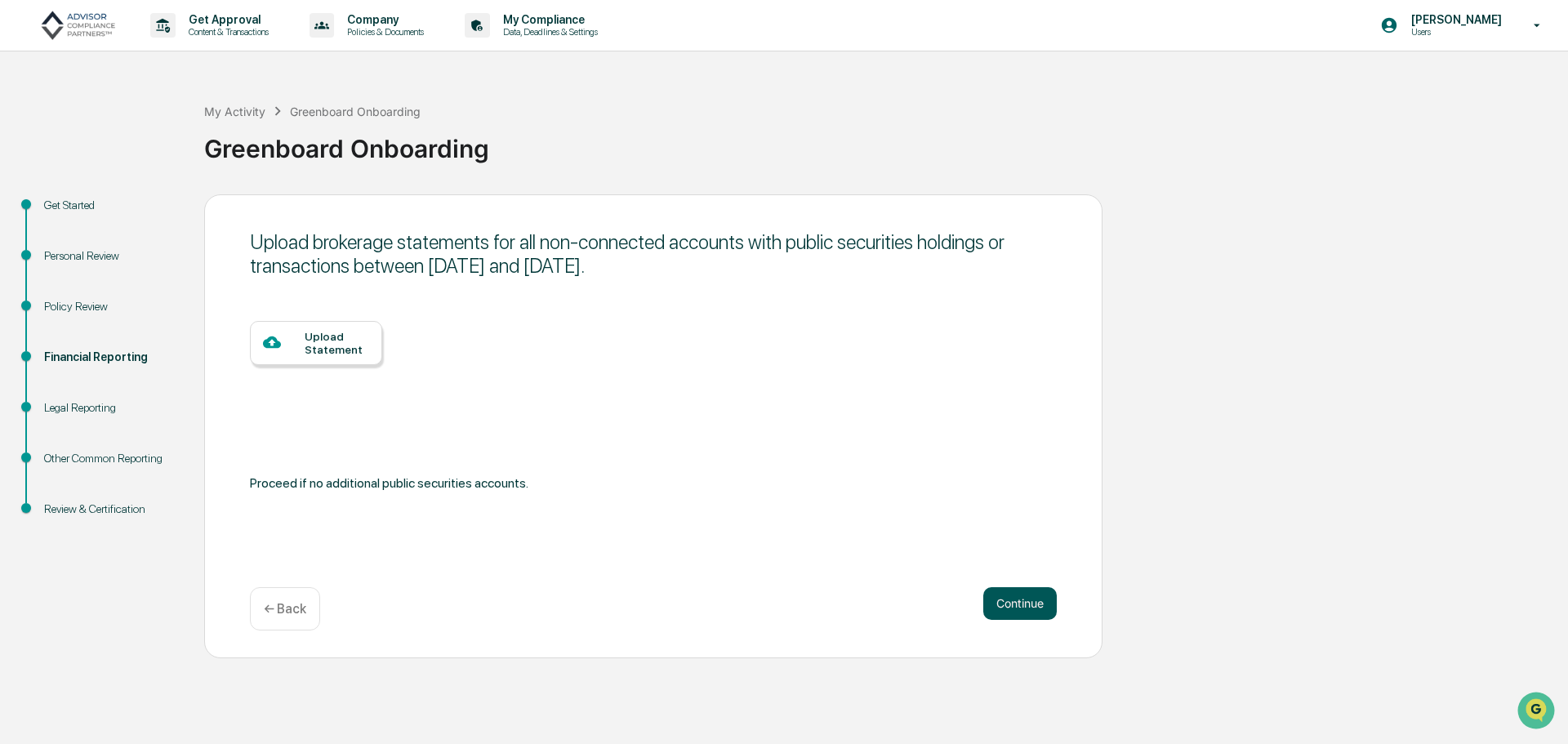
click at [996, 606] on button "Continue" at bounding box center [1020, 603] width 73 height 33
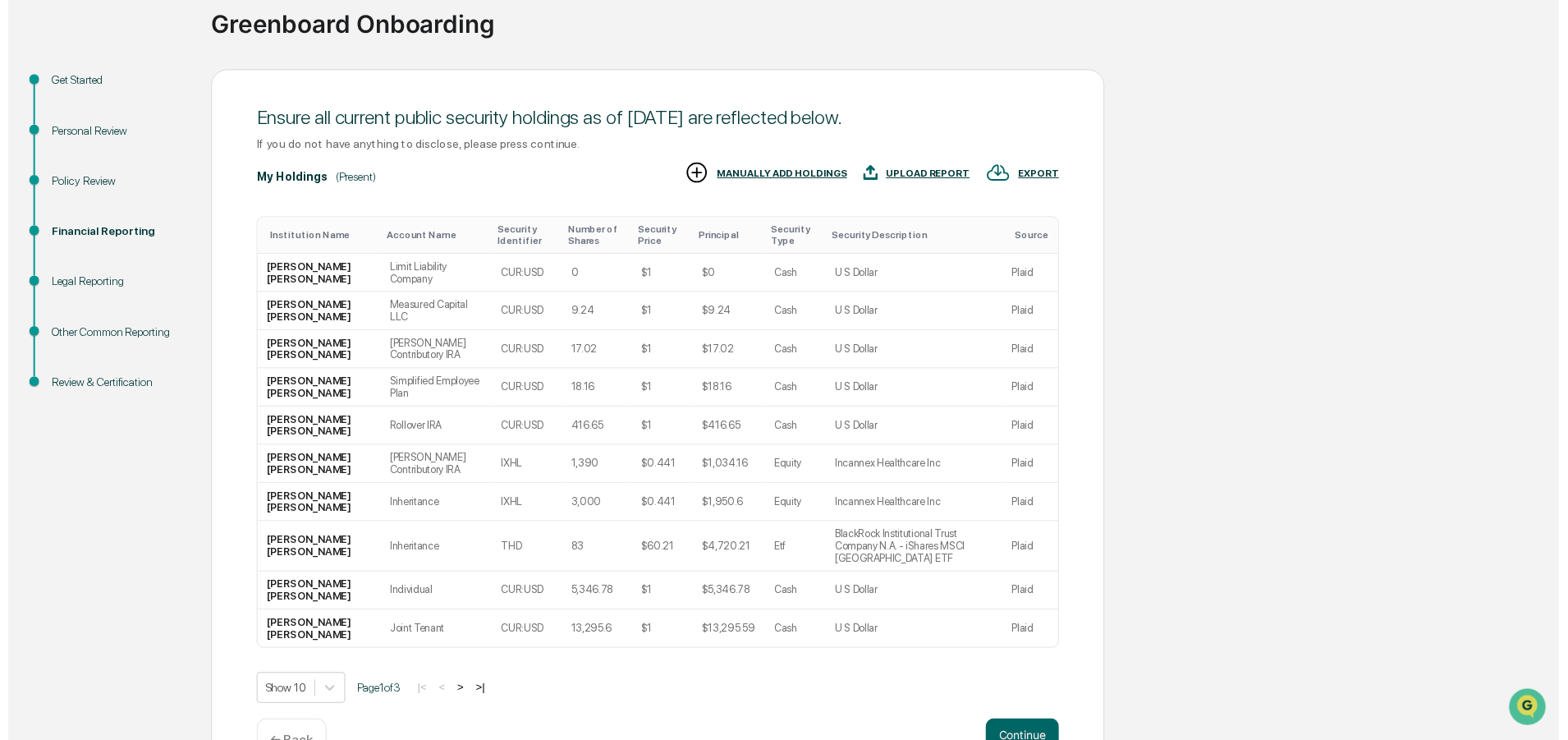
scroll to position [162, 0]
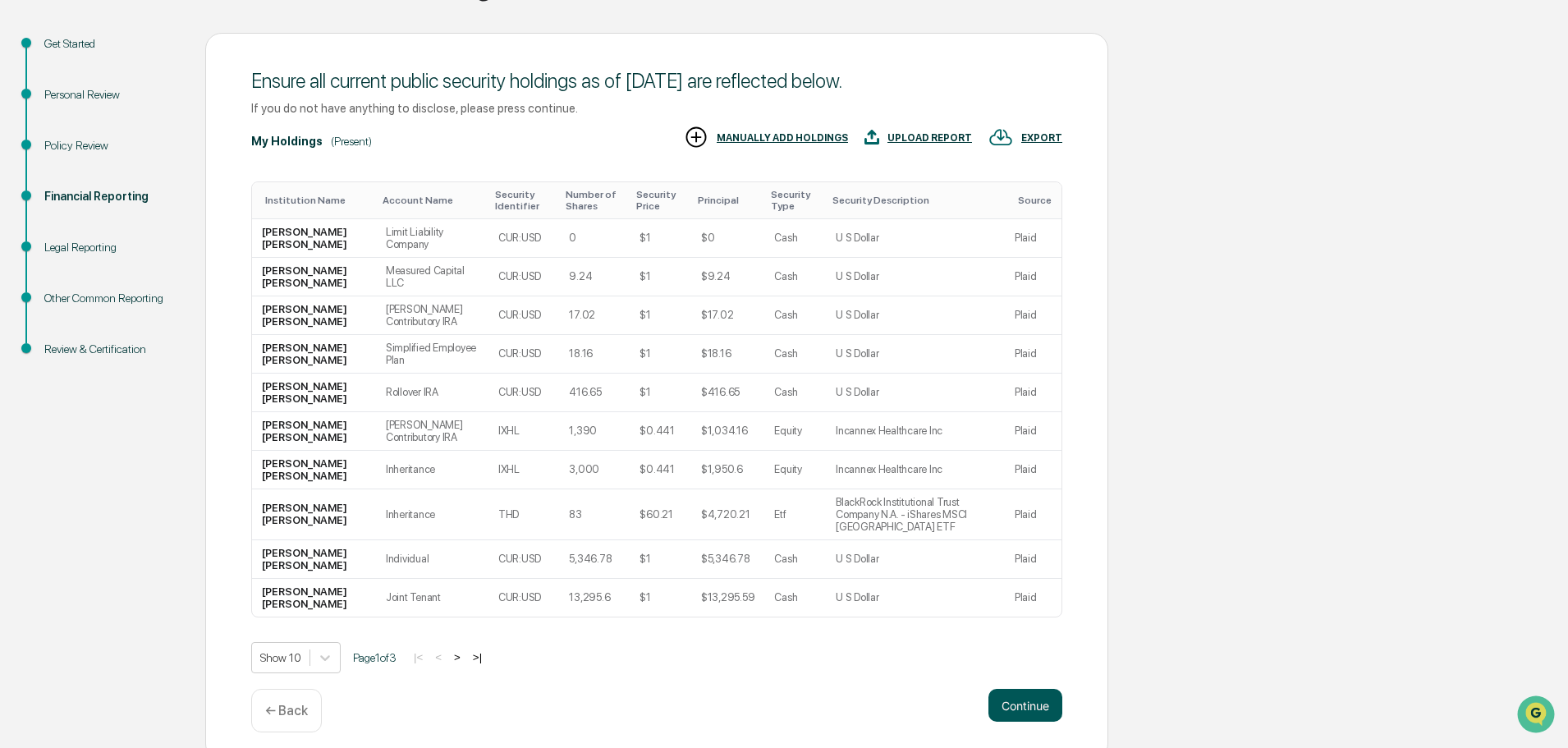
click at [1016, 701] on button "Continue" at bounding box center [1025, 705] width 74 height 33
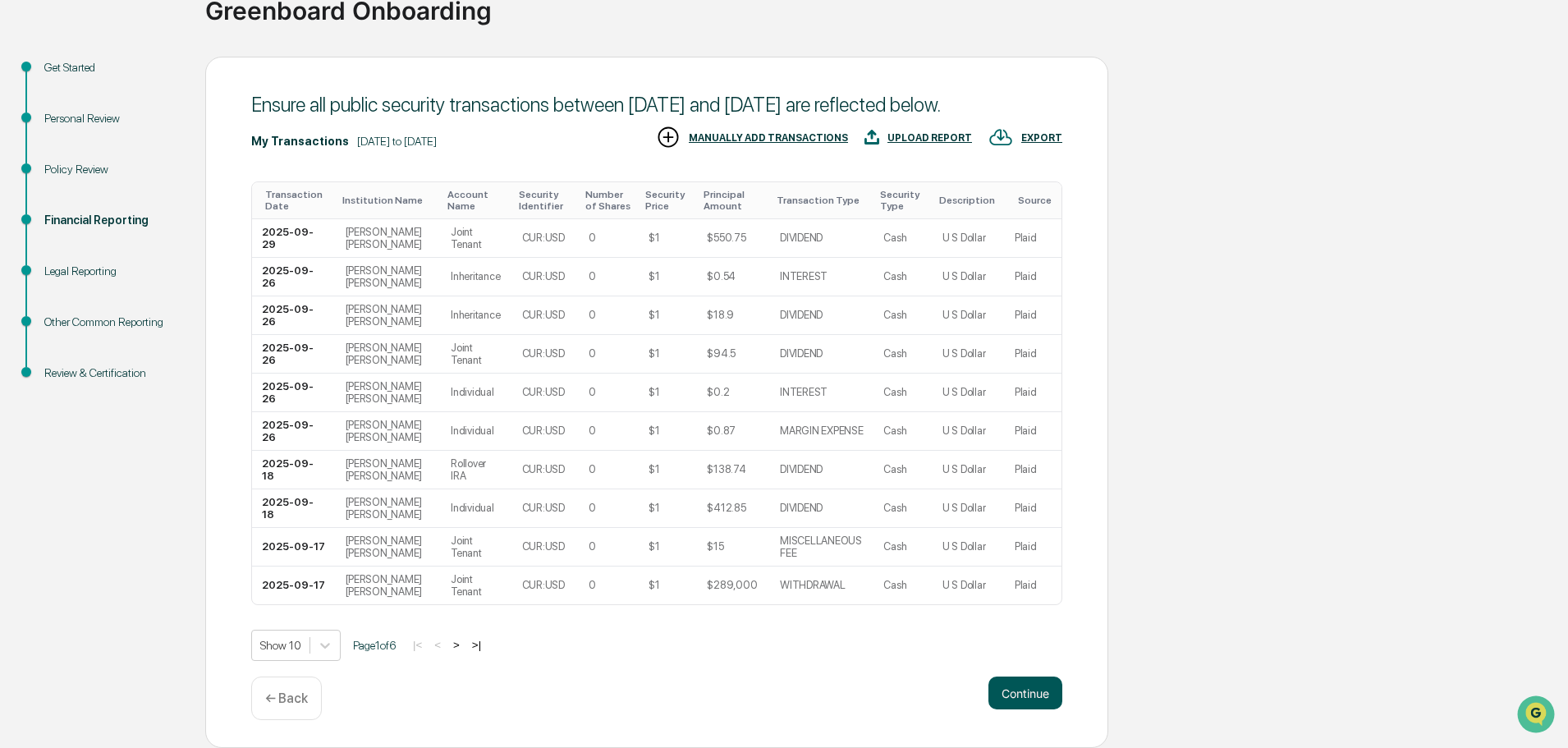
click at [1023, 697] on button "Continue" at bounding box center [1025, 692] width 74 height 33
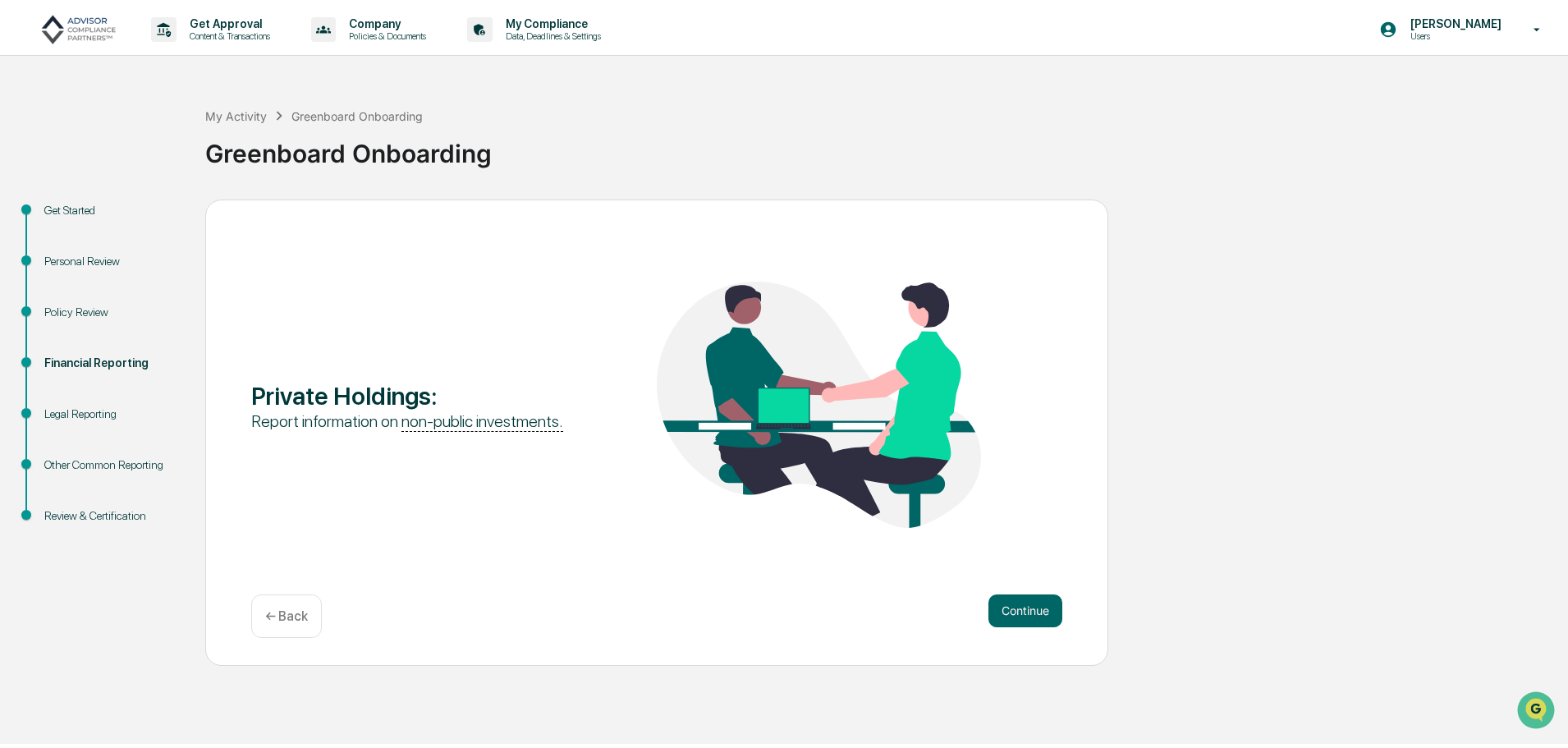
scroll to position [0, 0]
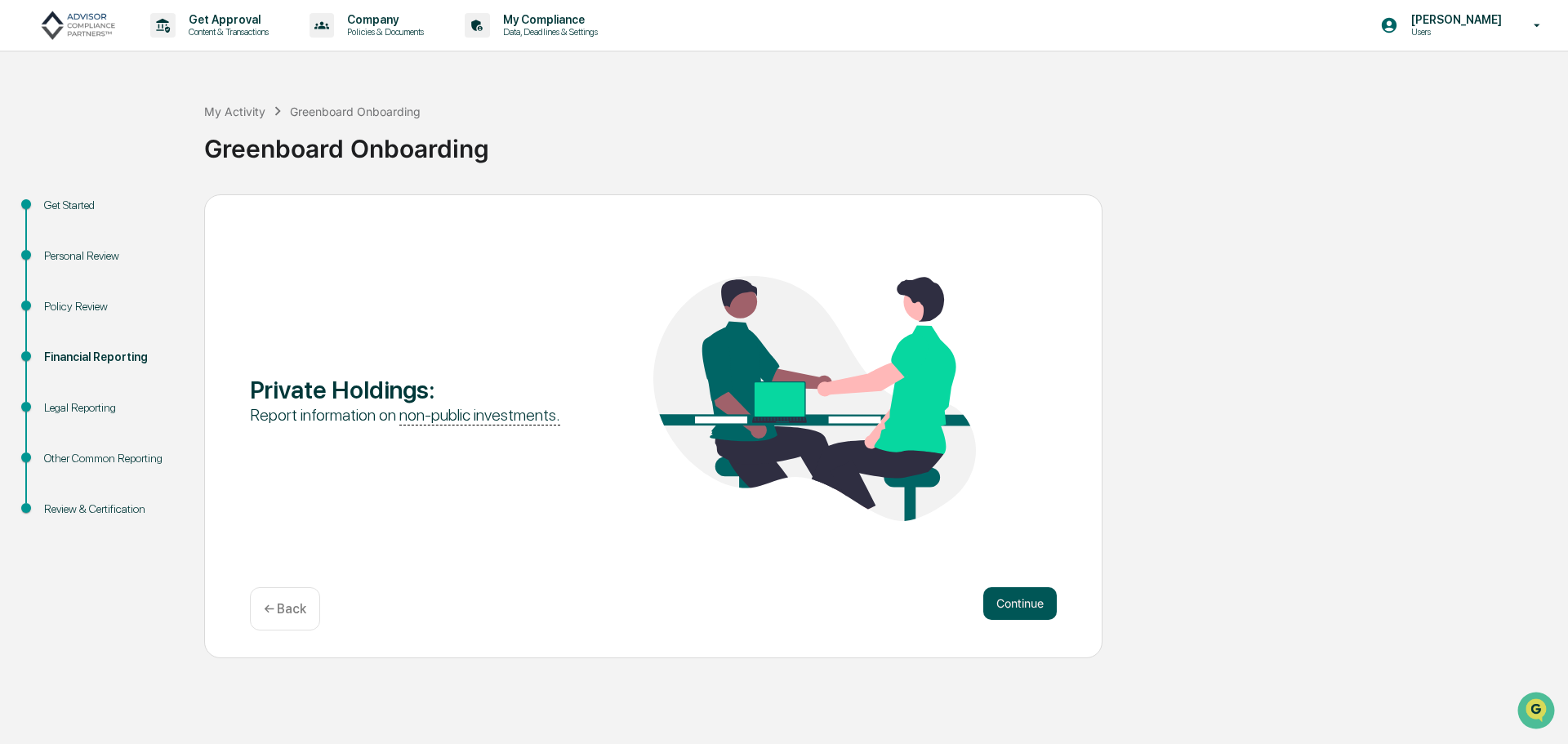
click at [1014, 612] on button "Continue" at bounding box center [1020, 603] width 73 height 33
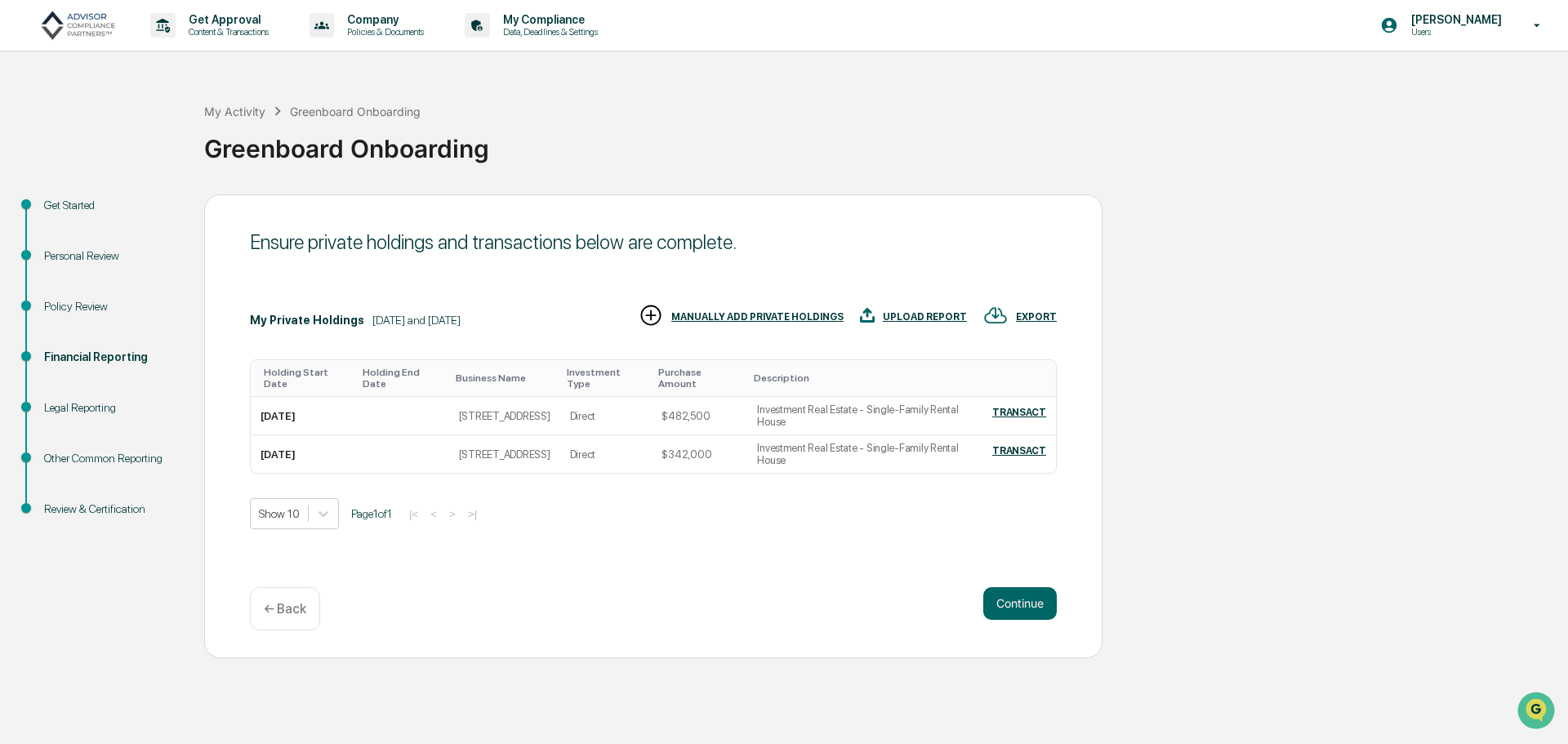
click at [784, 316] on div "MANUALLY ADD PRIVATE HOLDINGS" at bounding box center [758, 317] width 172 height 12
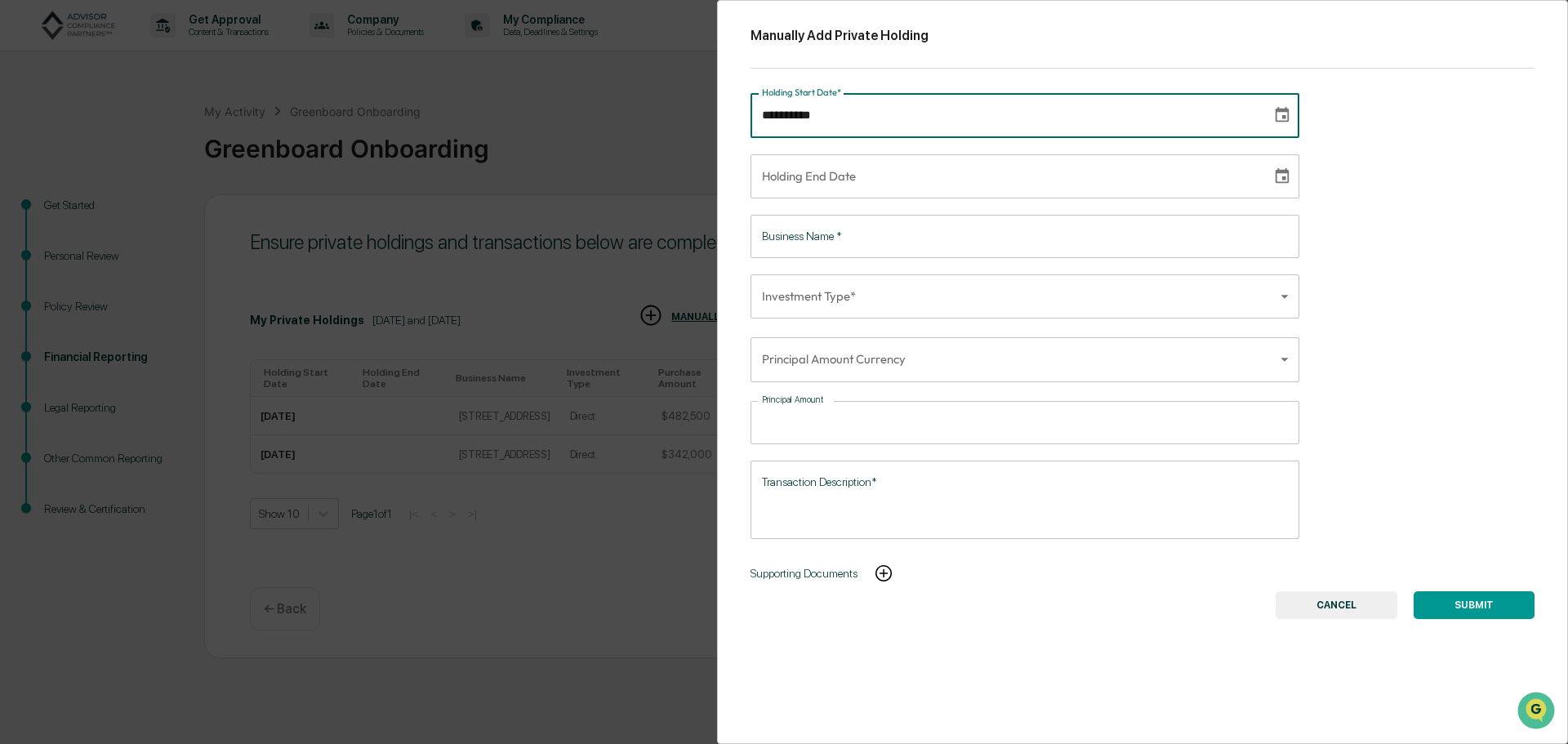
click at [901, 125] on input "**********" at bounding box center [1005, 115] width 510 height 45
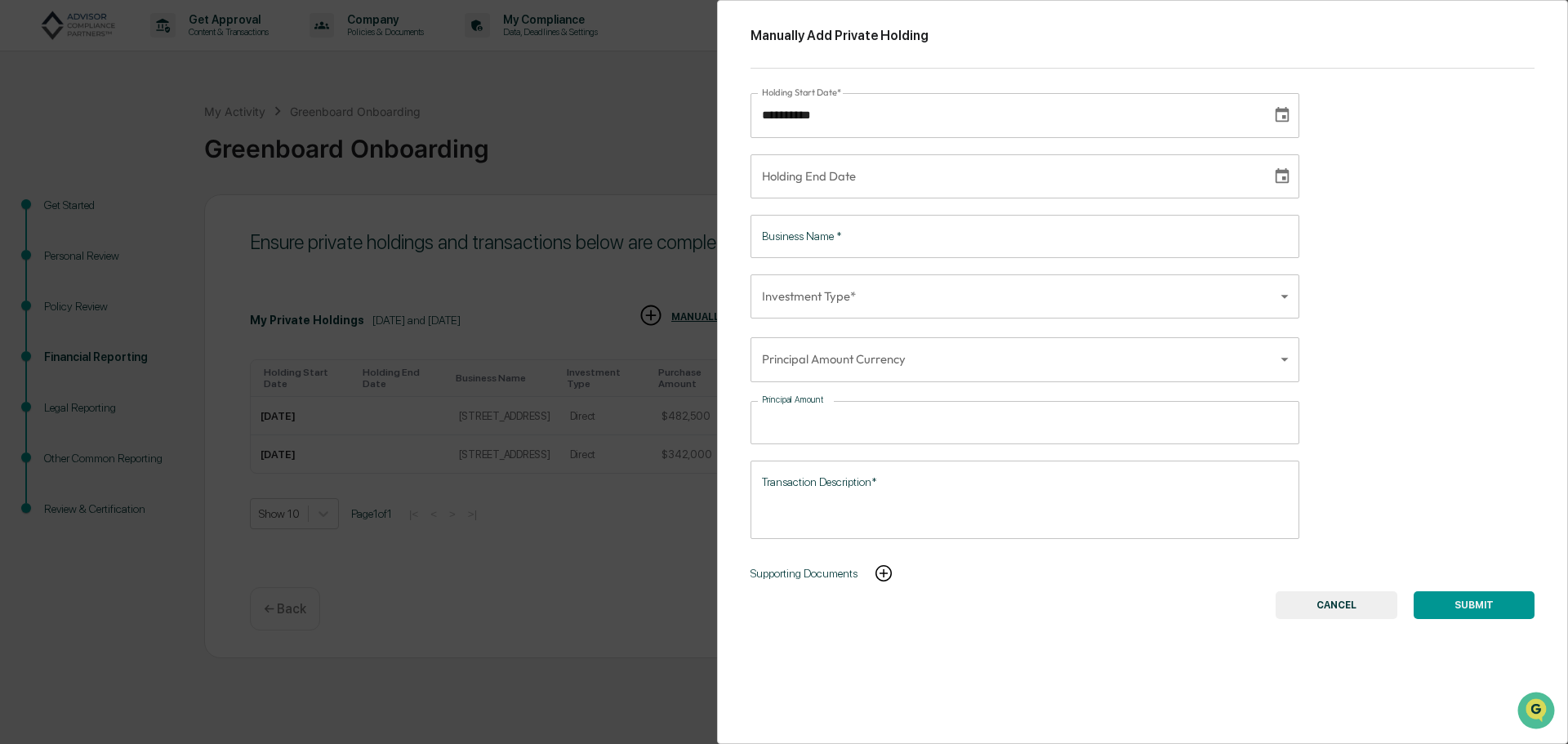
click at [759, 113] on input "**********" at bounding box center [1005, 115] width 510 height 45
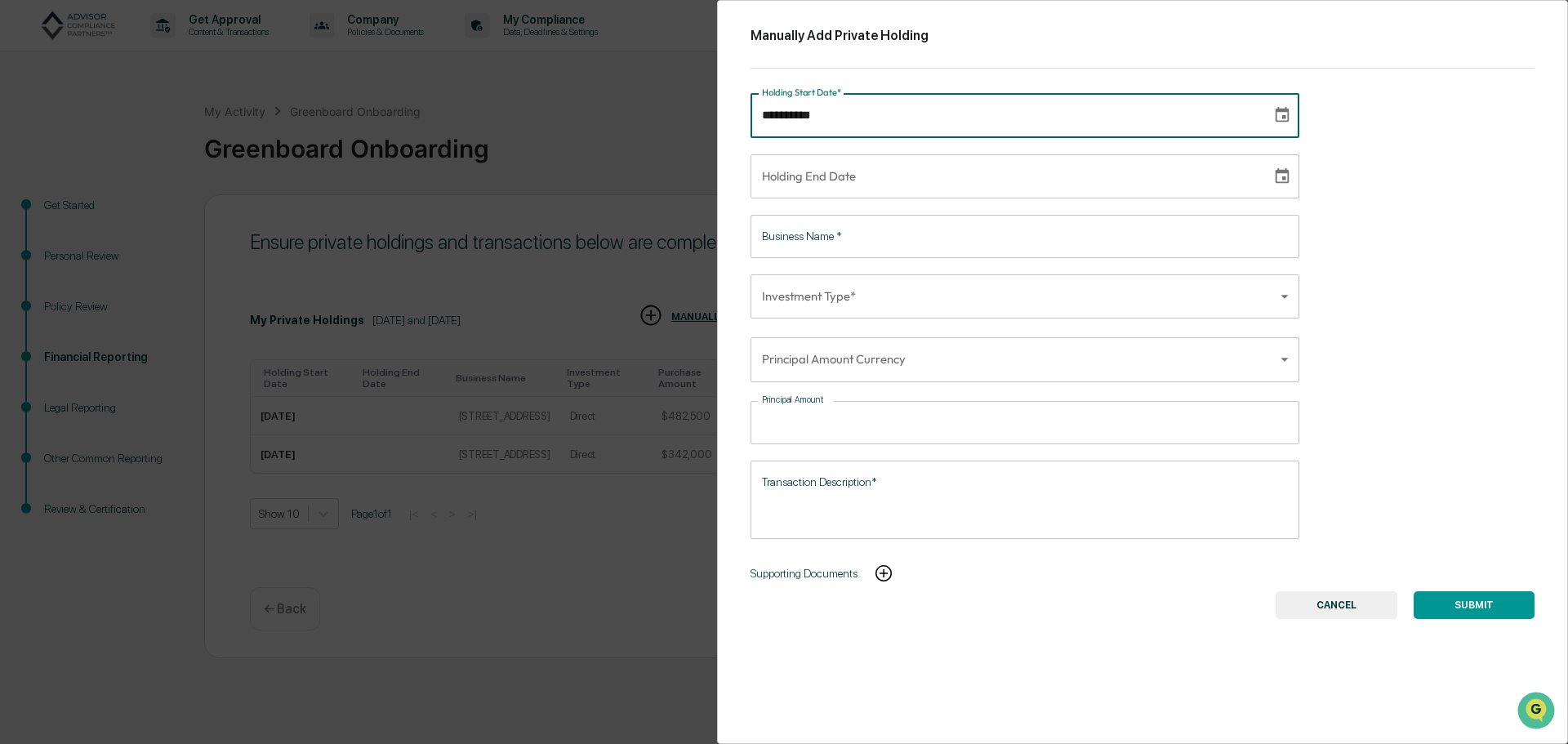
type input "**********"
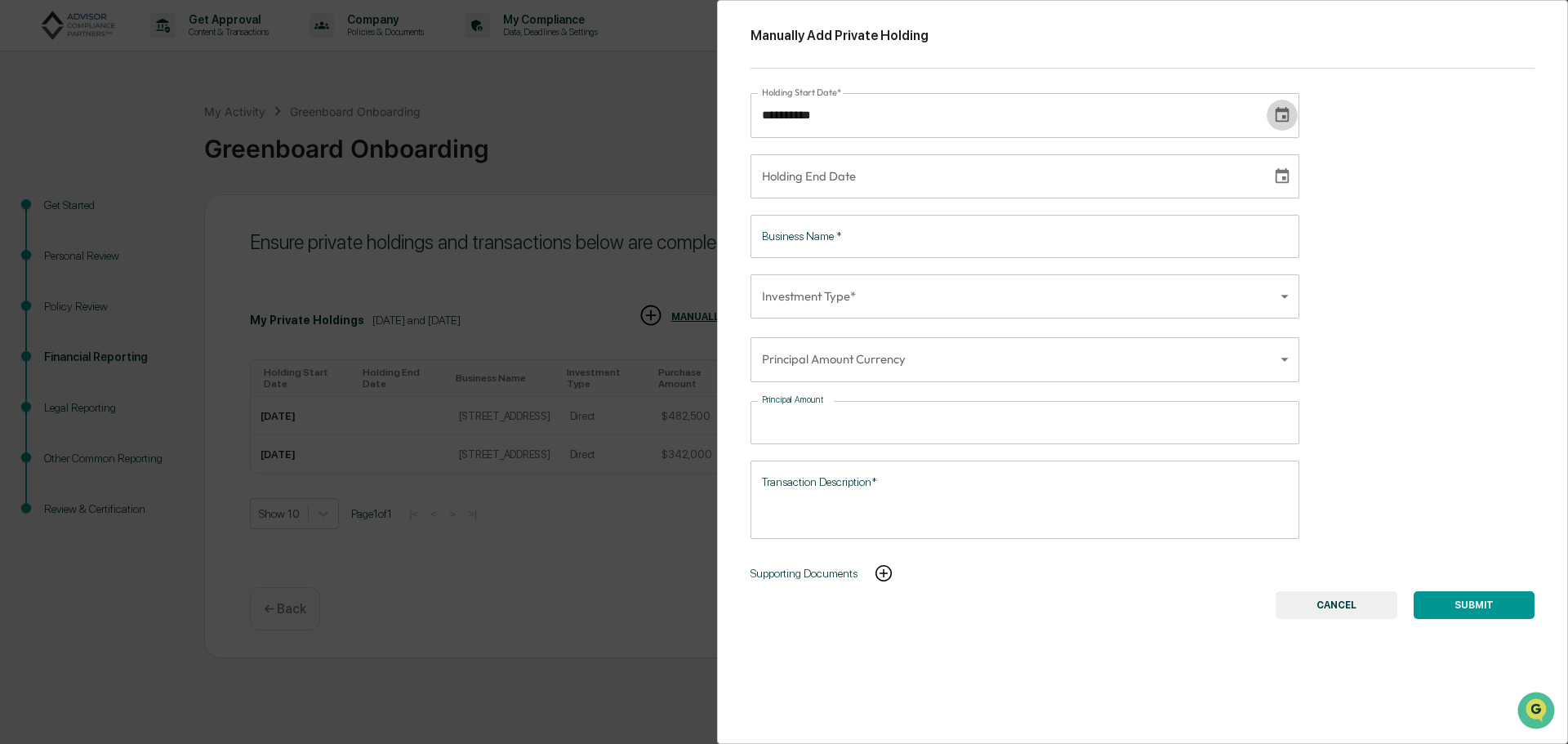
type input "**********"
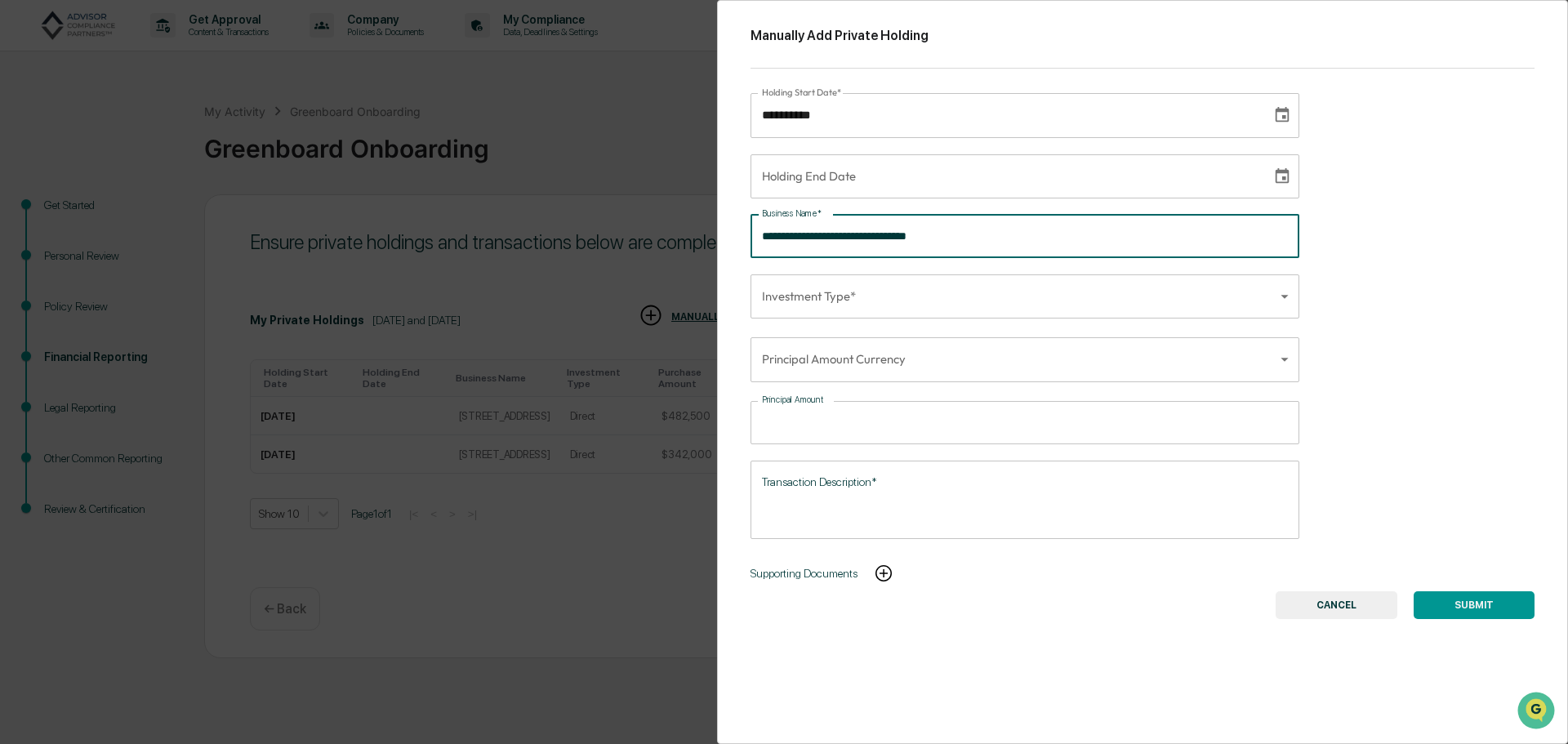
type input "**********"
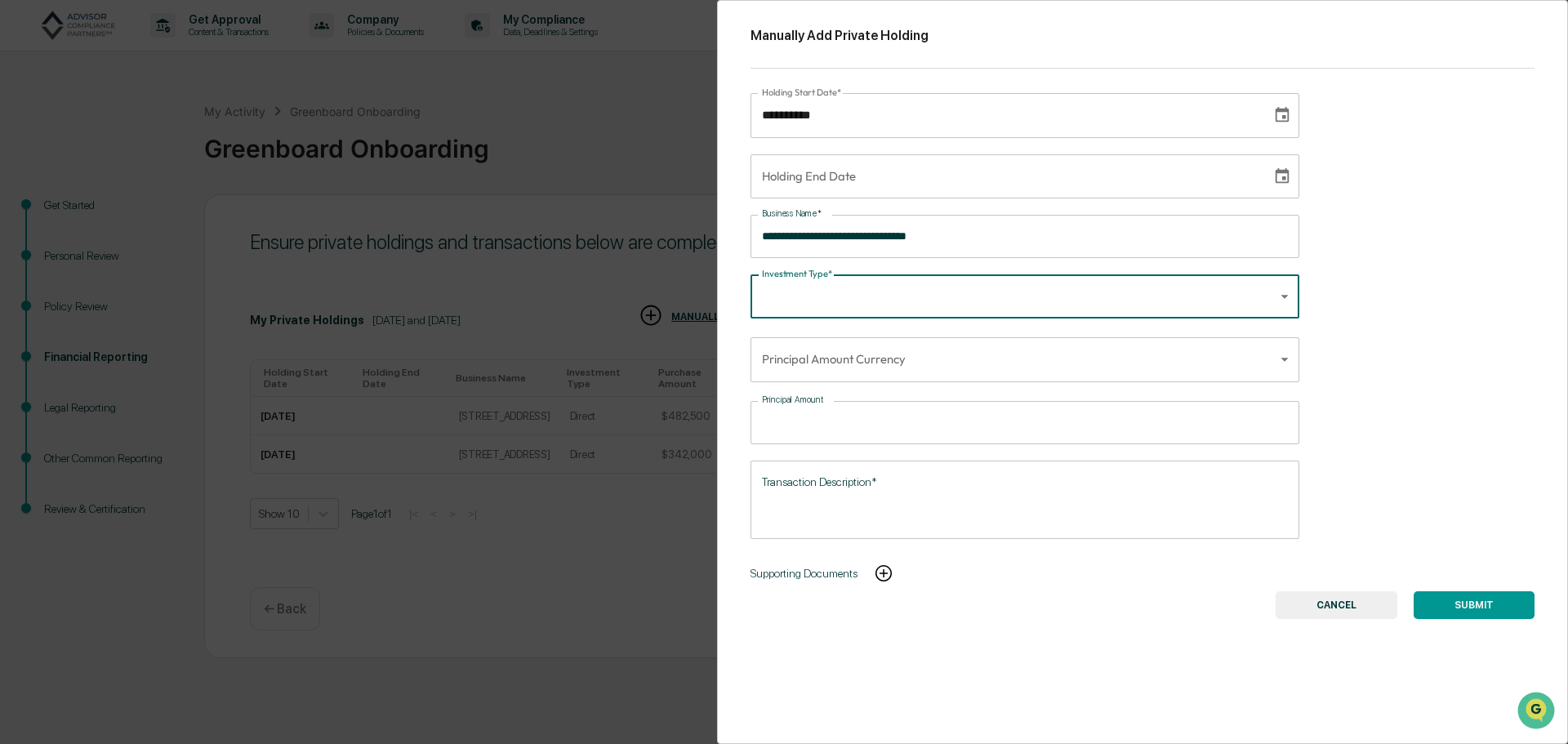
click at [783, 296] on body "**********" at bounding box center [784, 372] width 1568 height 744
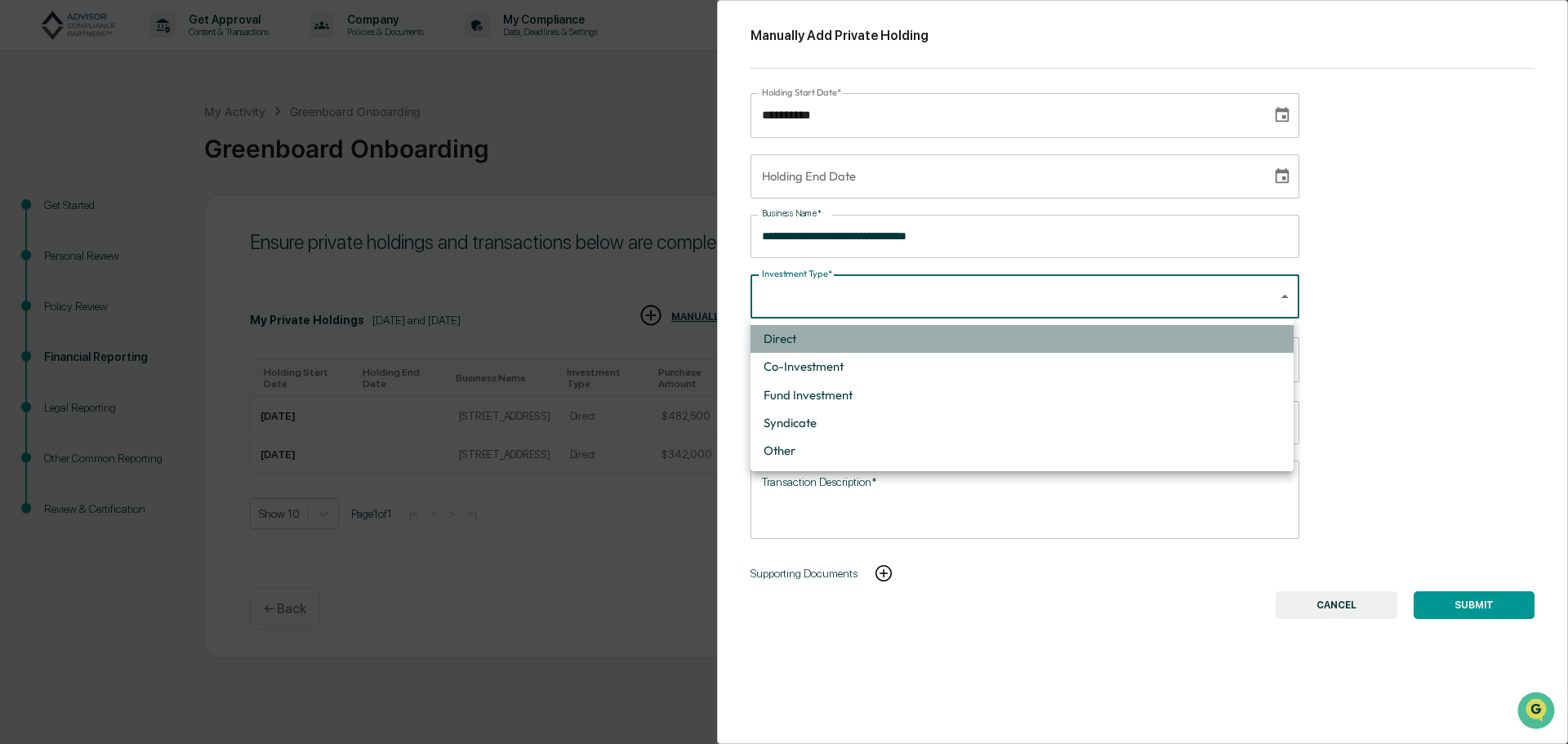
click at [799, 344] on li "Direct" at bounding box center [1022, 339] width 543 height 28
type input "******"
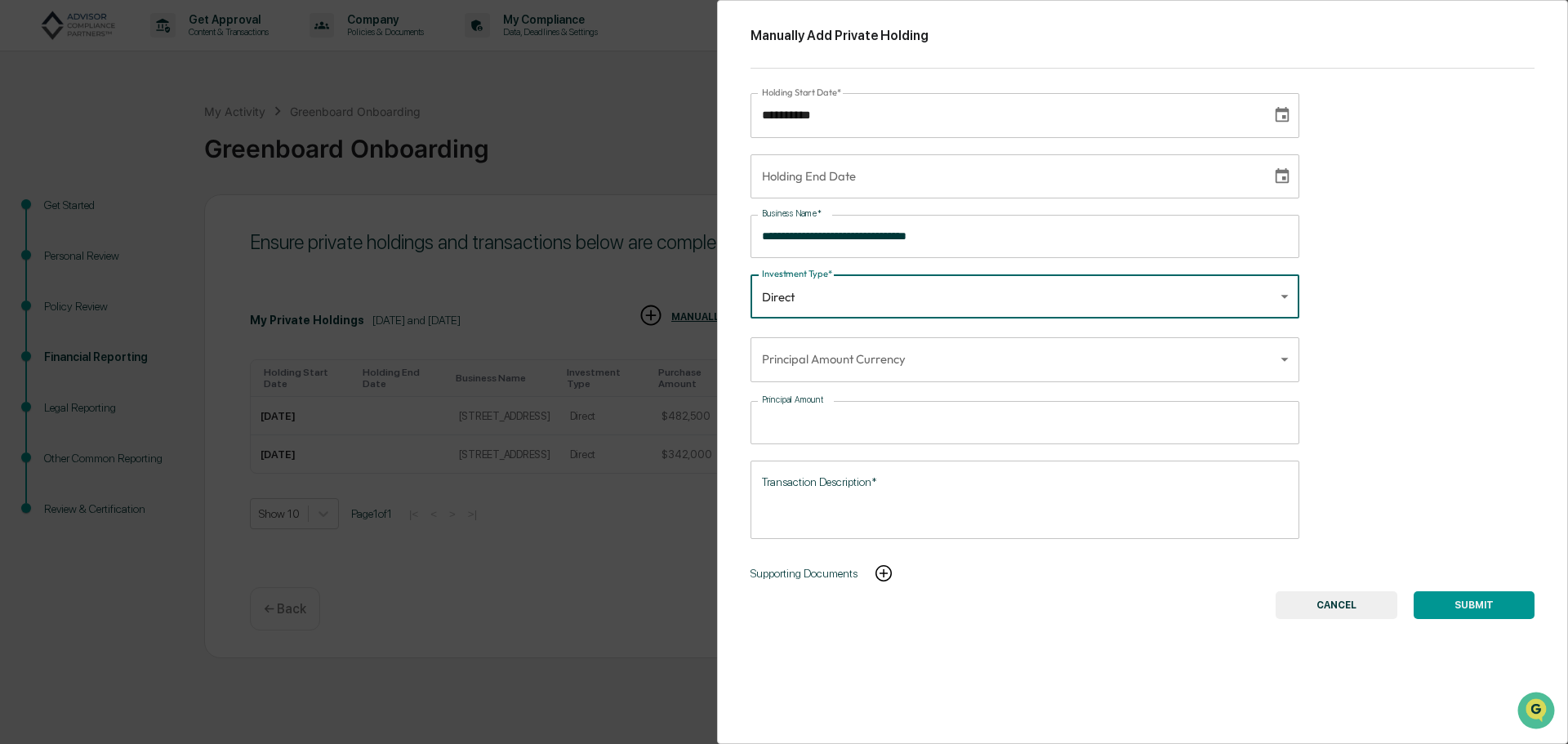
click at [794, 371] on body "**********" at bounding box center [784, 372] width 1568 height 744
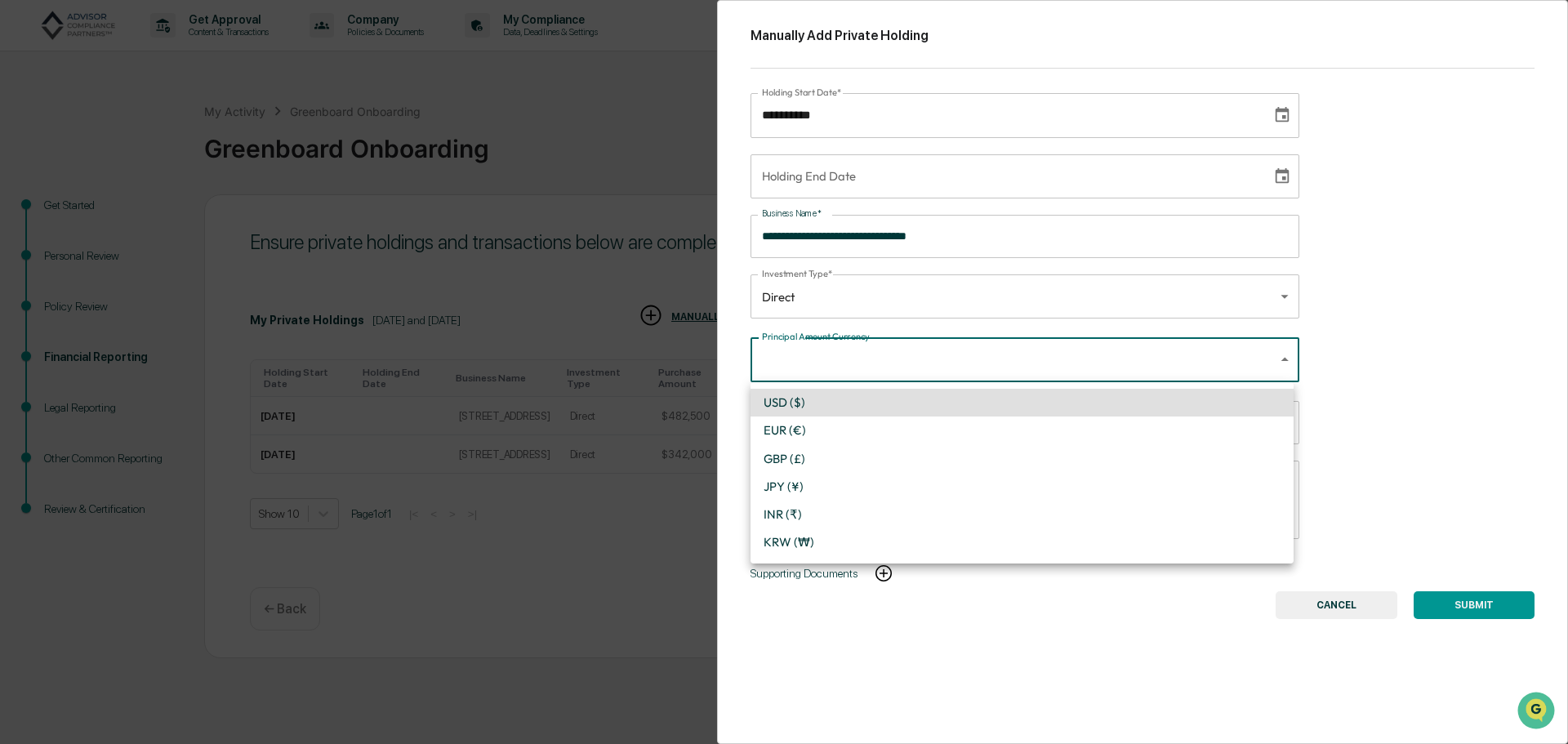
click at [793, 401] on li "USD ($)" at bounding box center [1022, 402] width 543 height 28
type input "*"
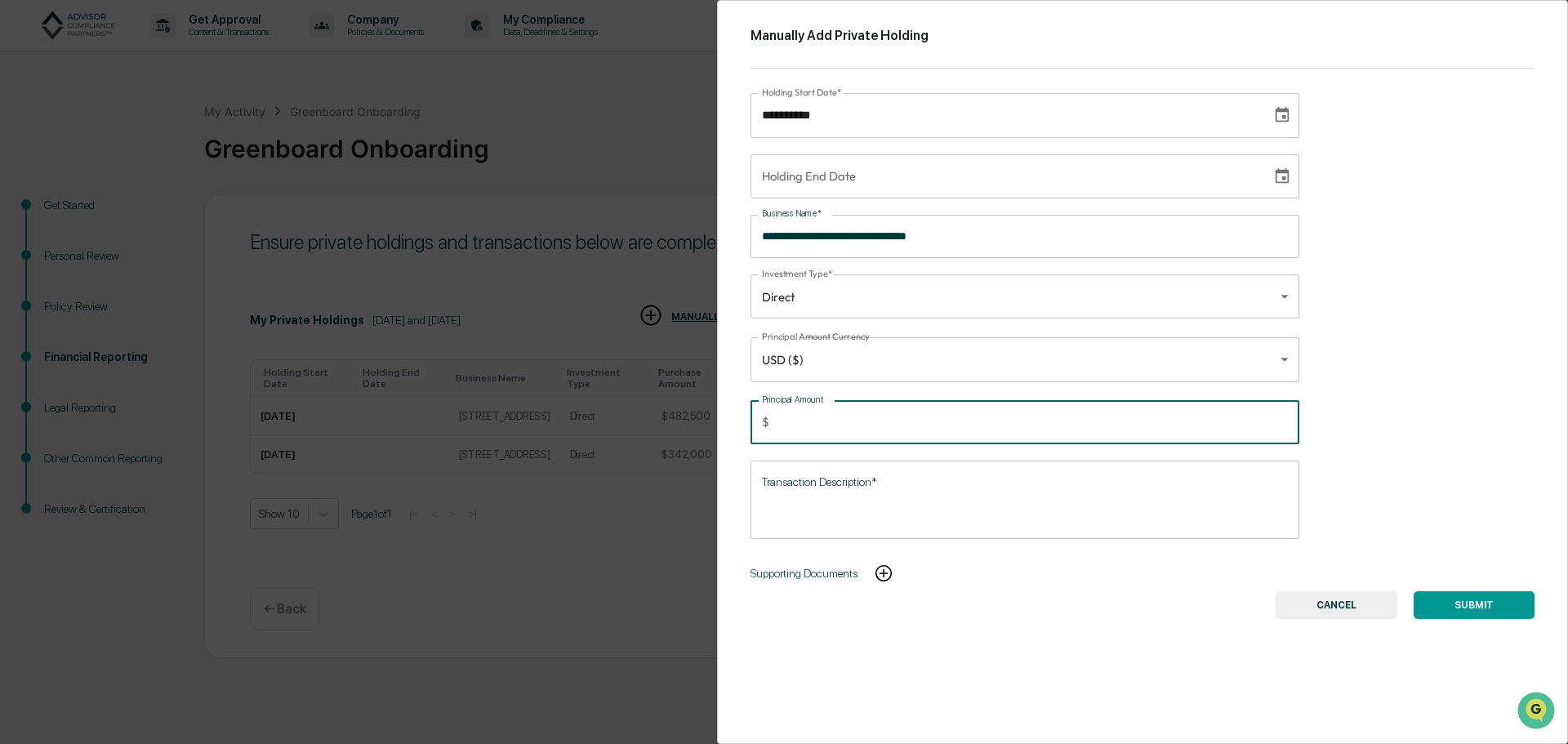
click at [810, 421] on input "Principal Amount" at bounding box center [1037, 423] width 524 height 44
type input "******"
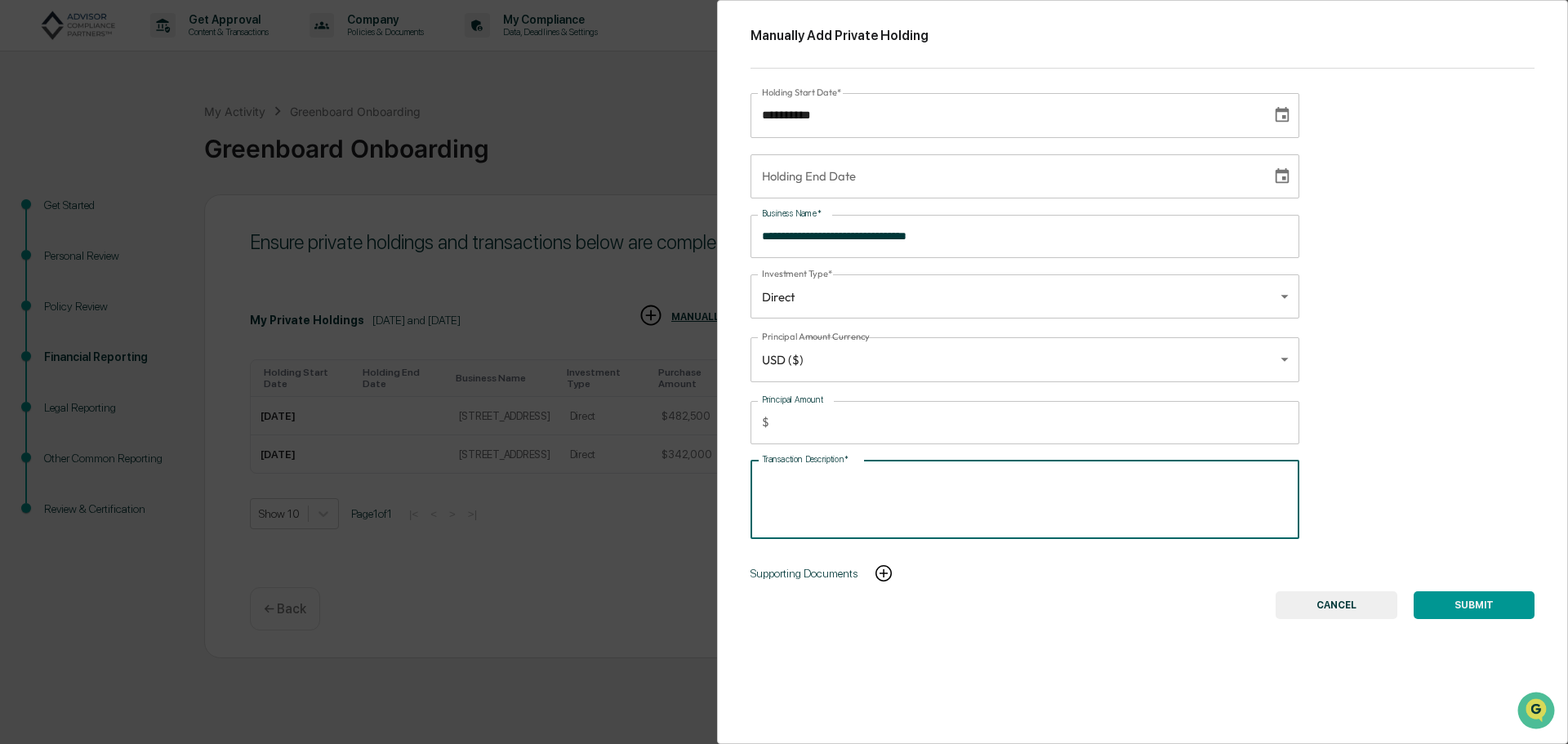
paste textarea "******"
type textarea "*"
type textarea "**********"
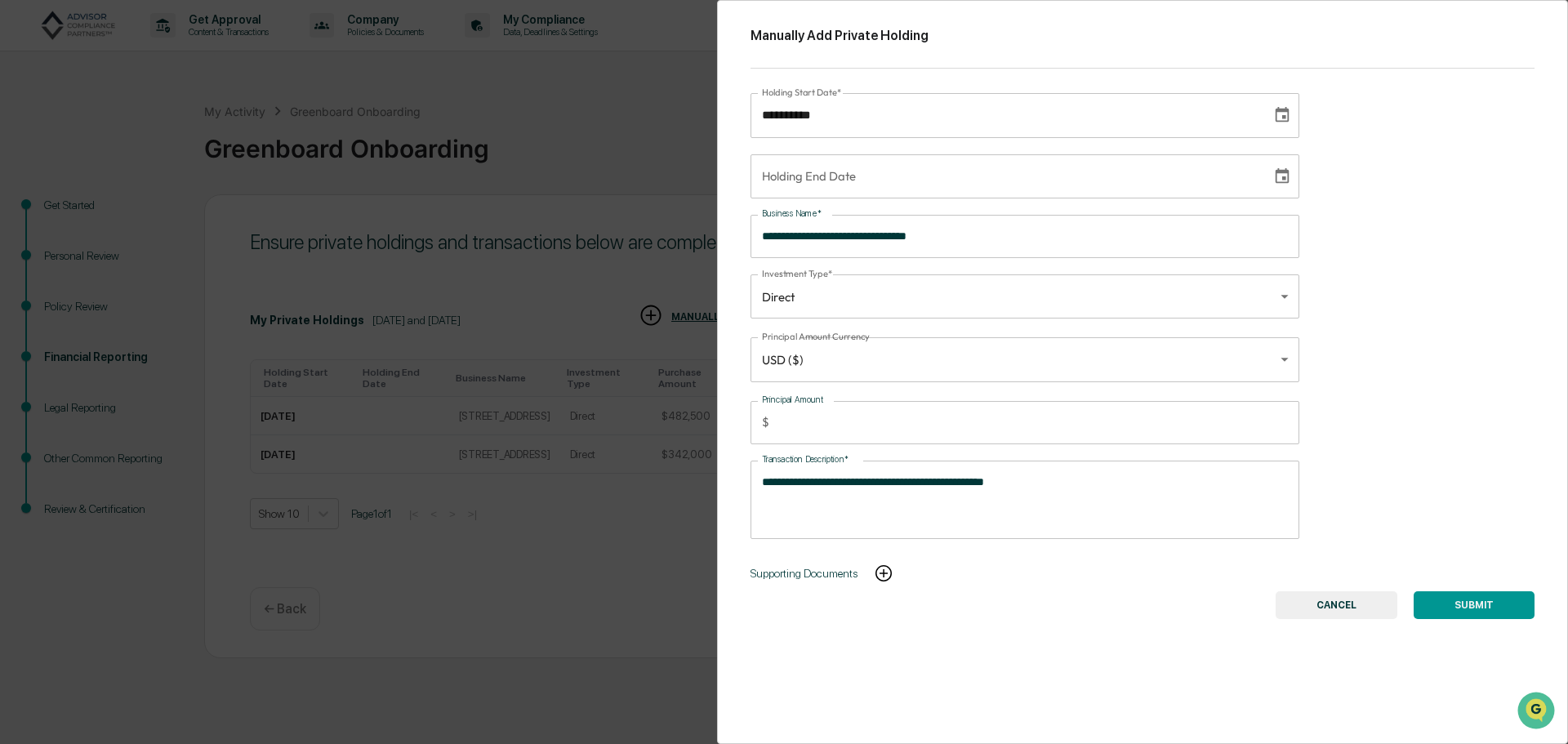
click at [1485, 607] on button "SUBMIT" at bounding box center [1474, 605] width 121 height 28
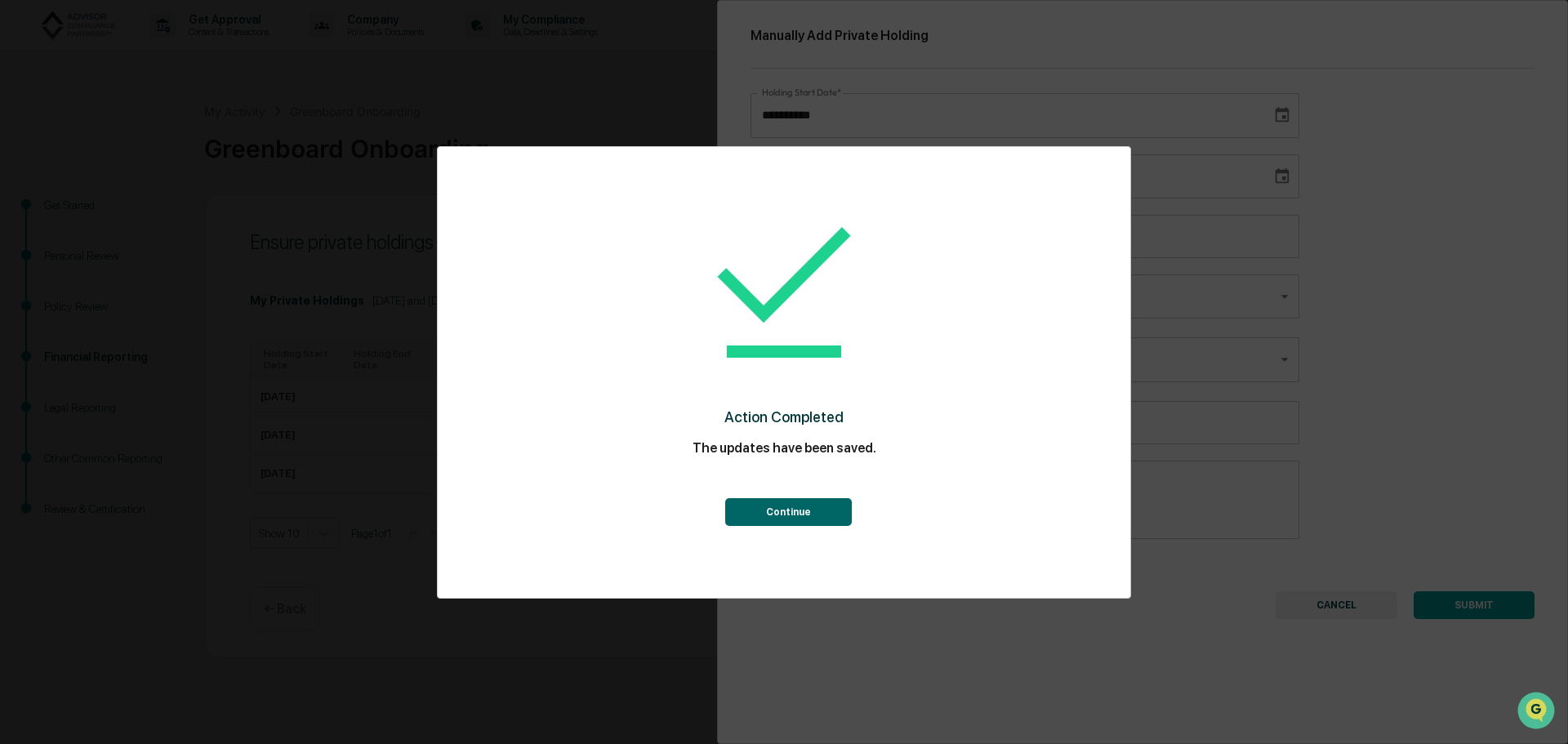
click at [814, 519] on button "Continue" at bounding box center [788, 512] width 127 height 28
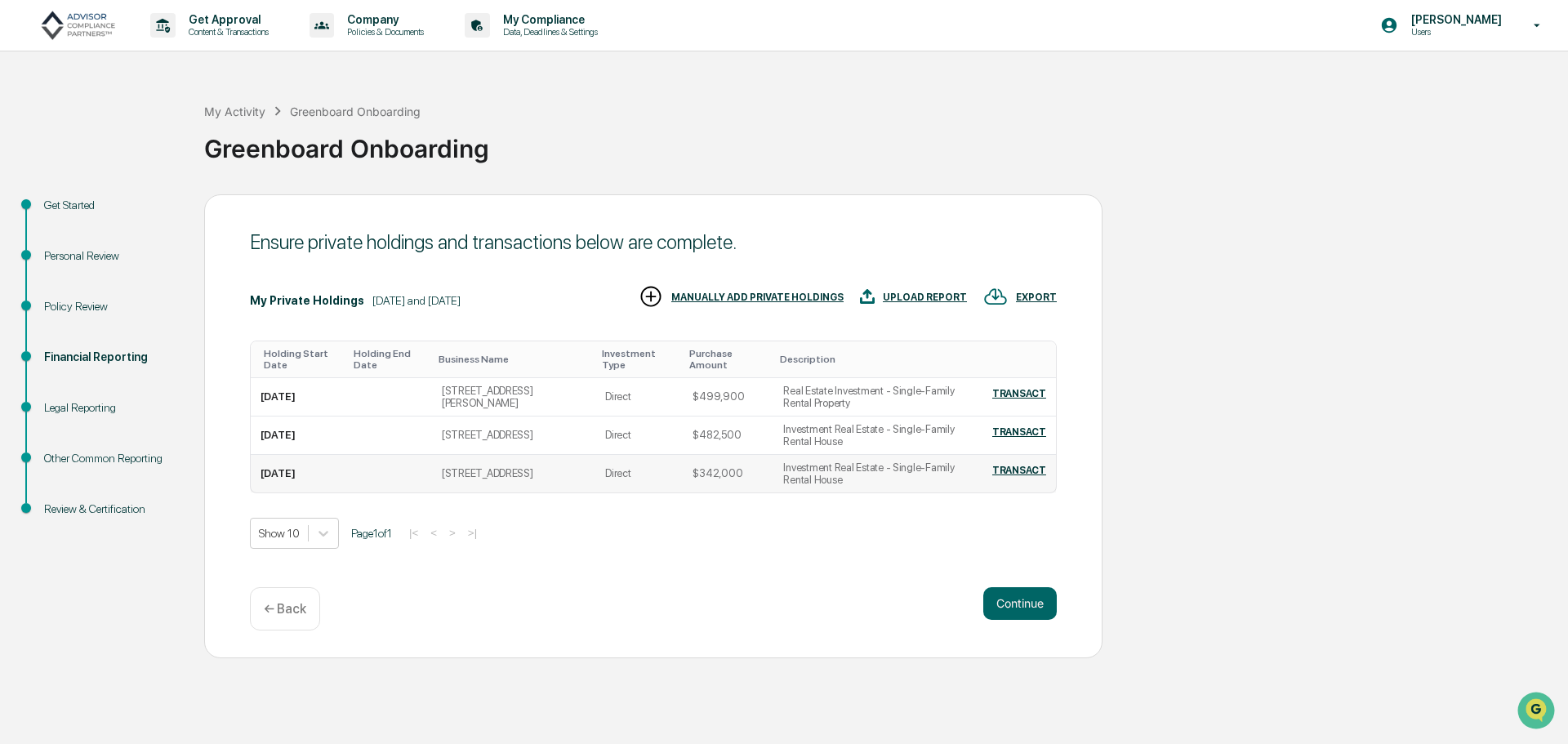
click at [876, 467] on td "Investment Real Estate - Single-Family Rental House" at bounding box center [874, 474] width 201 height 38
click at [292, 473] on div "2020-03-12" at bounding box center [277, 474] width 35 height 12
drag, startPoint x: 849, startPoint y: 406, endPoint x: 785, endPoint y: 391, distance: 65.7
click at [785, 391] on td "Real Estate Investment - Single-Family Rental Property" at bounding box center [874, 397] width 201 height 39
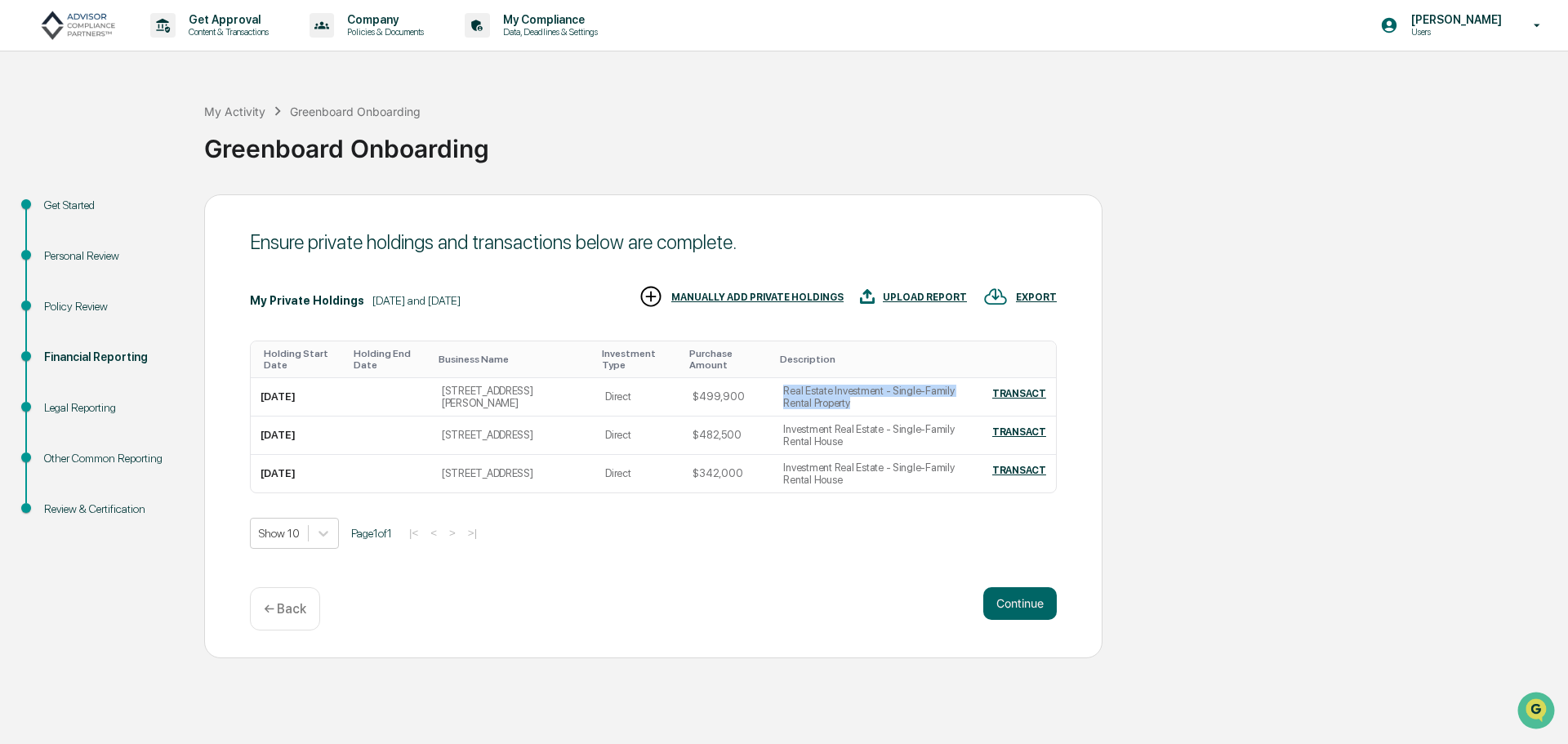
copy td "Real Estate Investment - Single-Family Rental Property"
drag, startPoint x: 853, startPoint y: 543, endPoint x: 768, endPoint y: 555, distance: 85.8
click at [849, 543] on div "Show 10 Page 1 of 1 |< < > >|" at bounding box center [653, 533] width 807 height 31
click at [794, 297] on div "MANUALLY ADD PRIVATE HOLDINGS" at bounding box center [758, 297] width 172 height 12
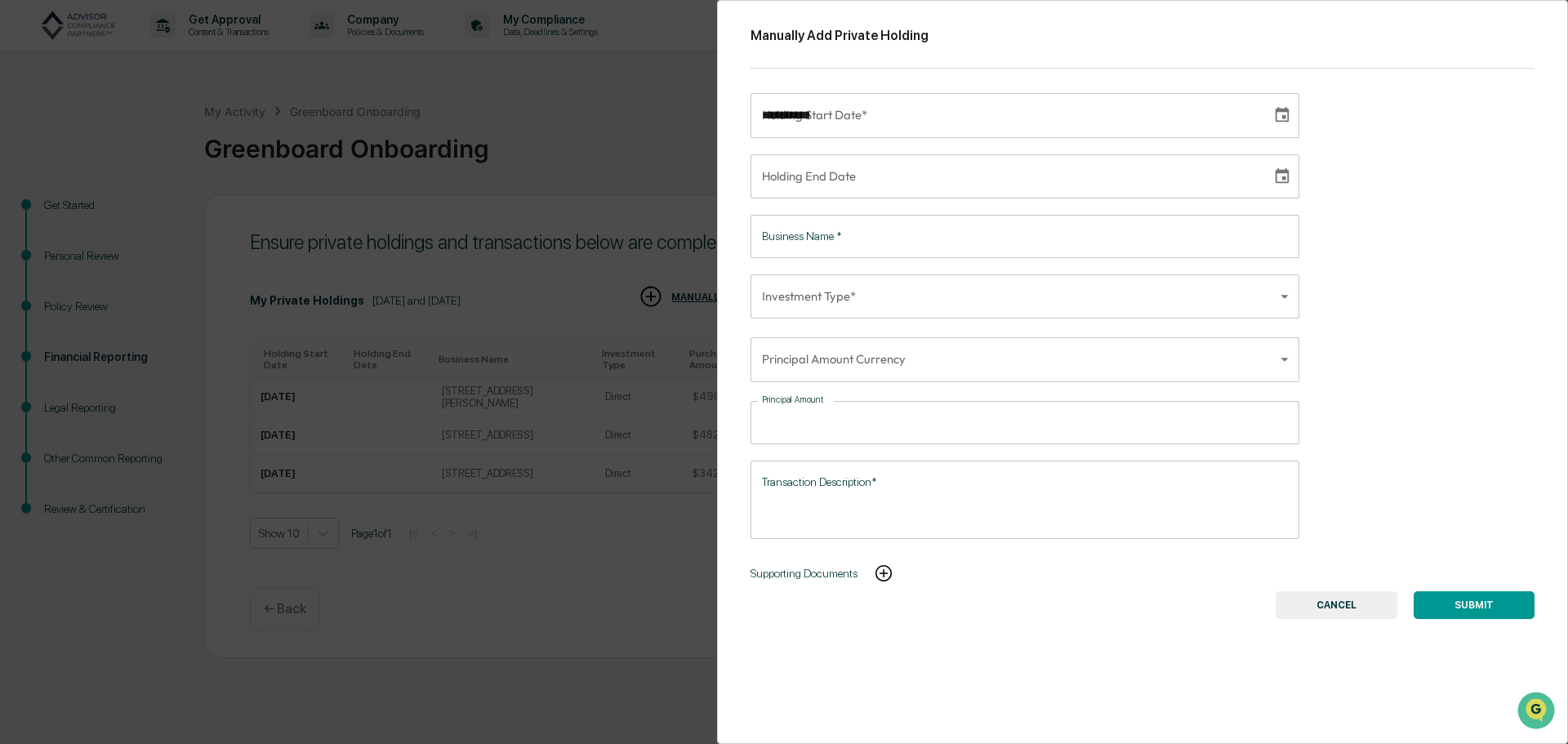
click at [910, 122] on input "**********" at bounding box center [1005, 115] width 510 height 45
click at [754, 117] on input "**********" at bounding box center [1005, 115] width 510 height 45
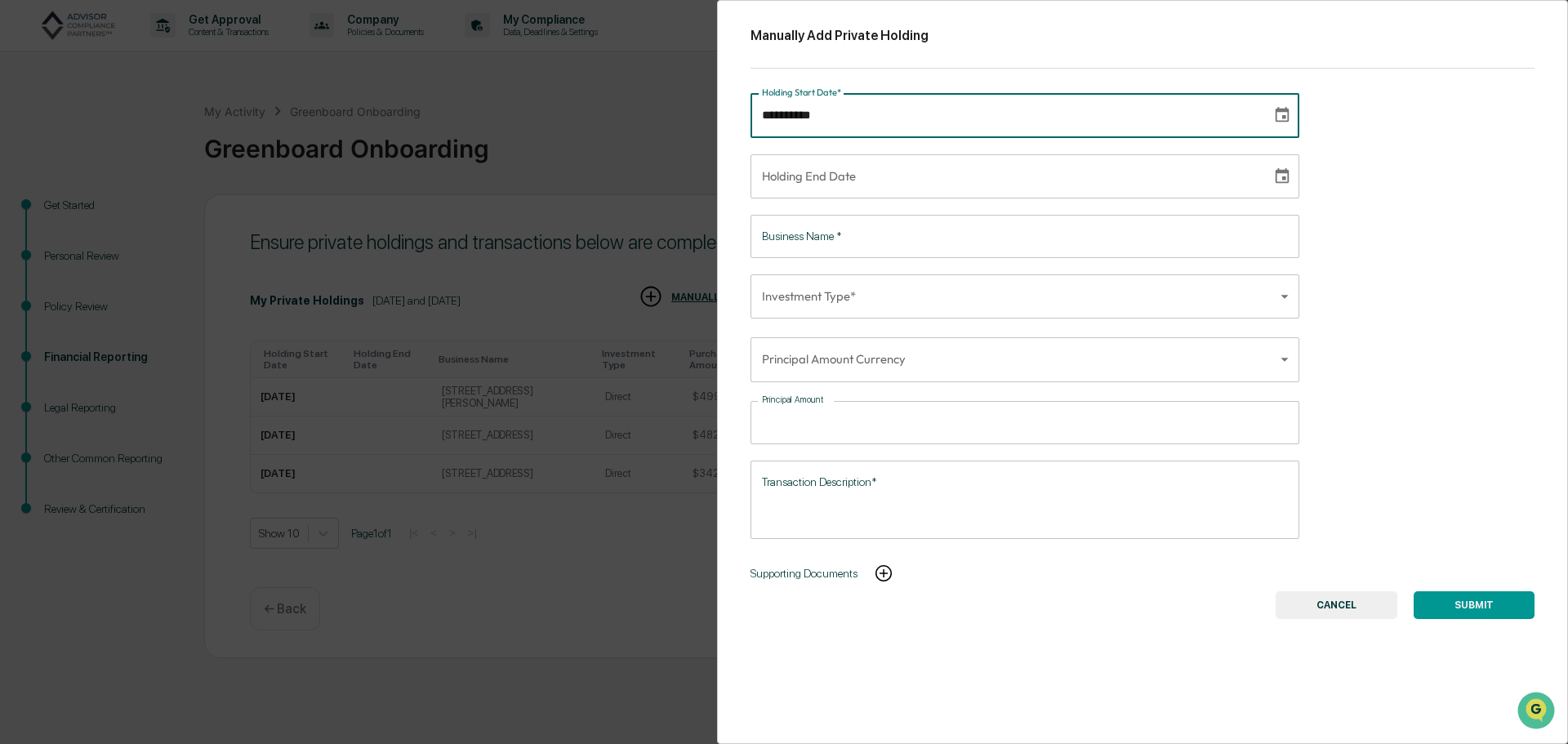
type input "**********"
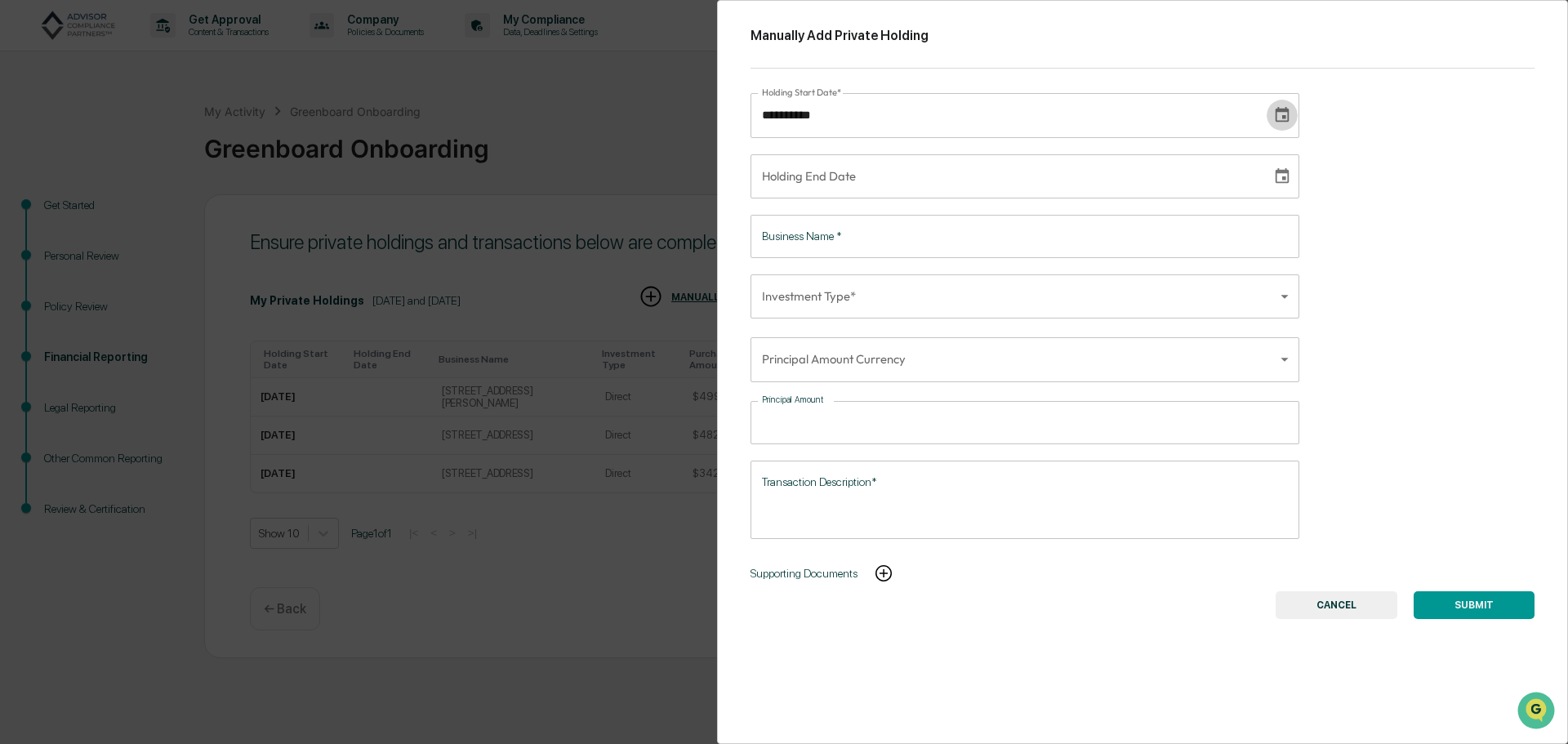
type input "**********"
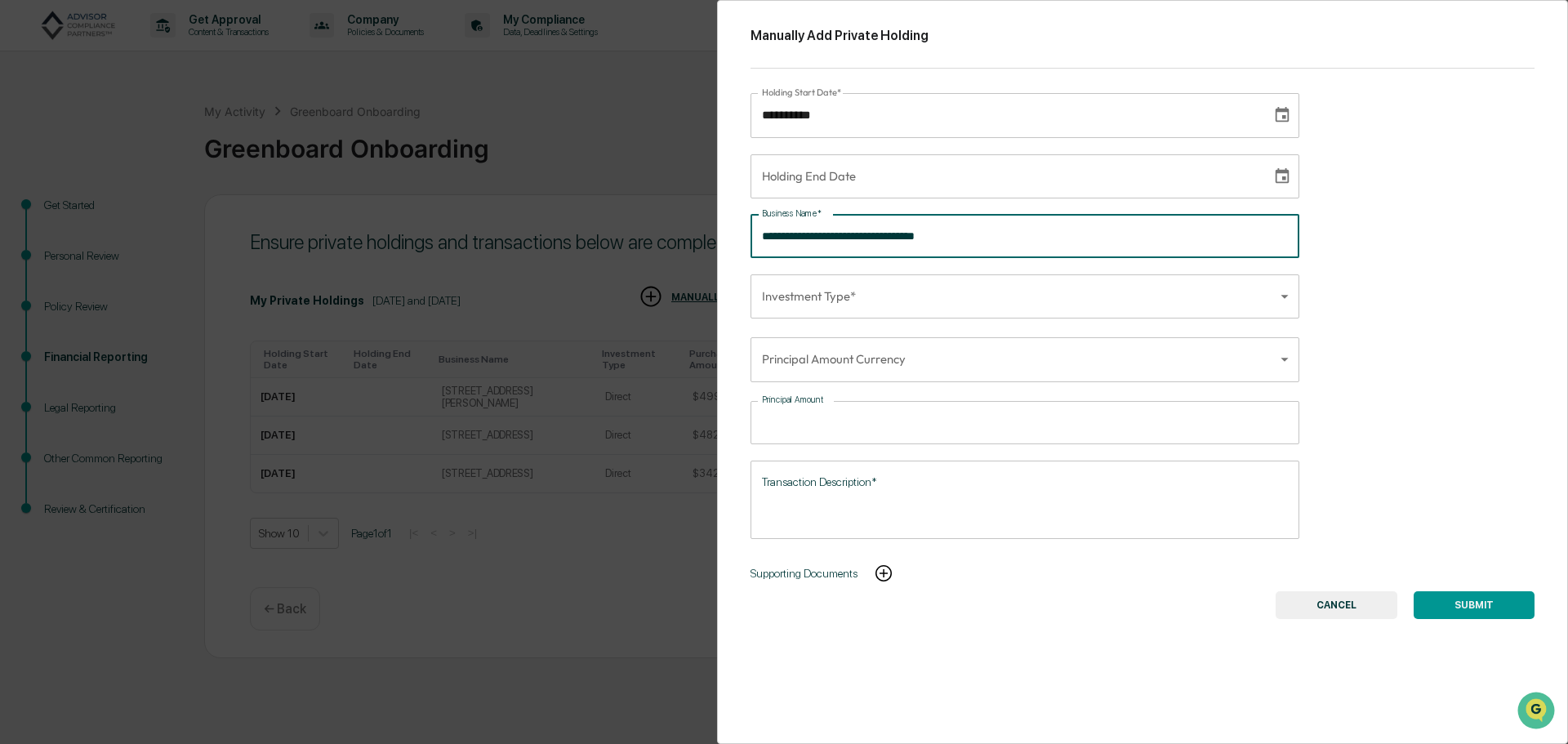
type input "**********"
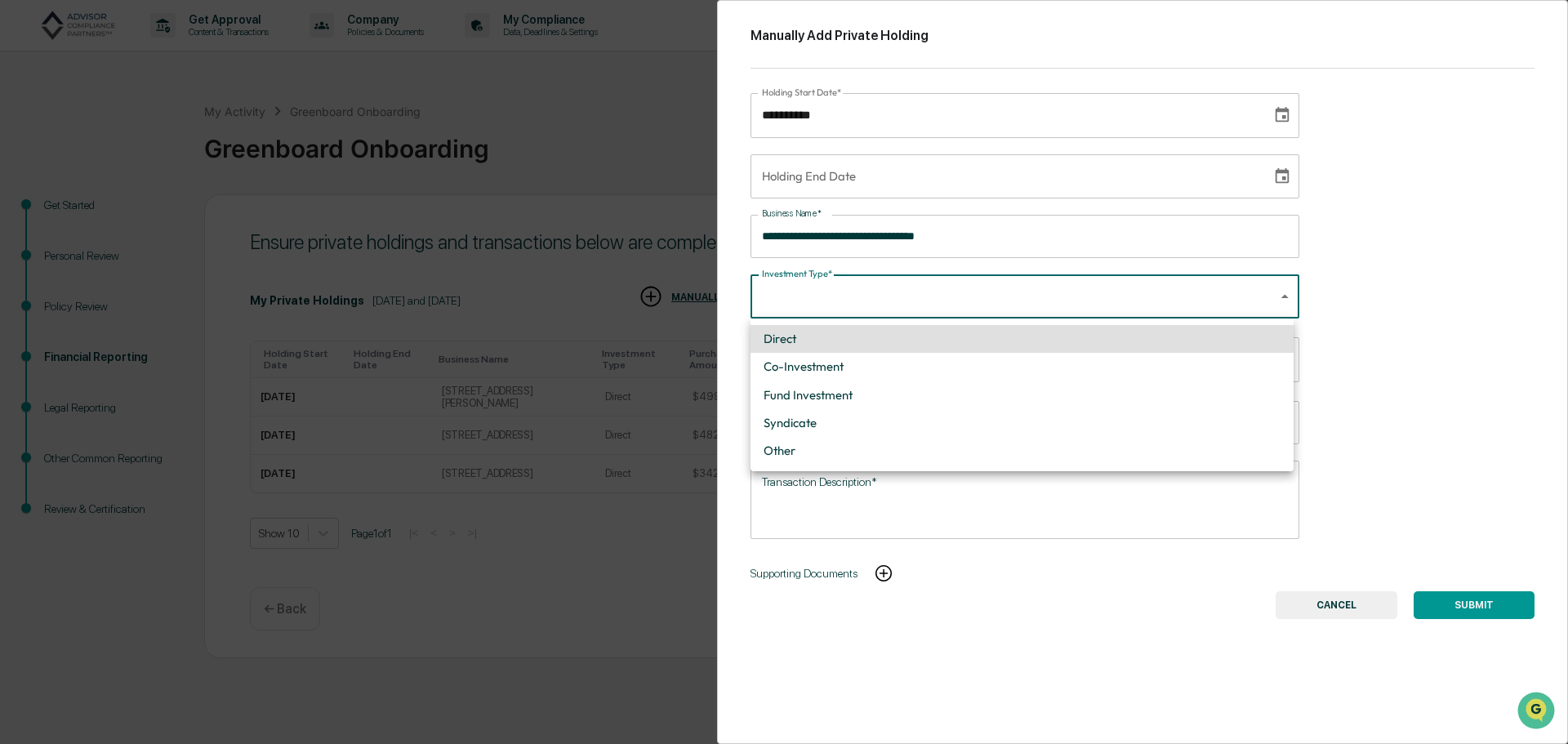
type input "******"
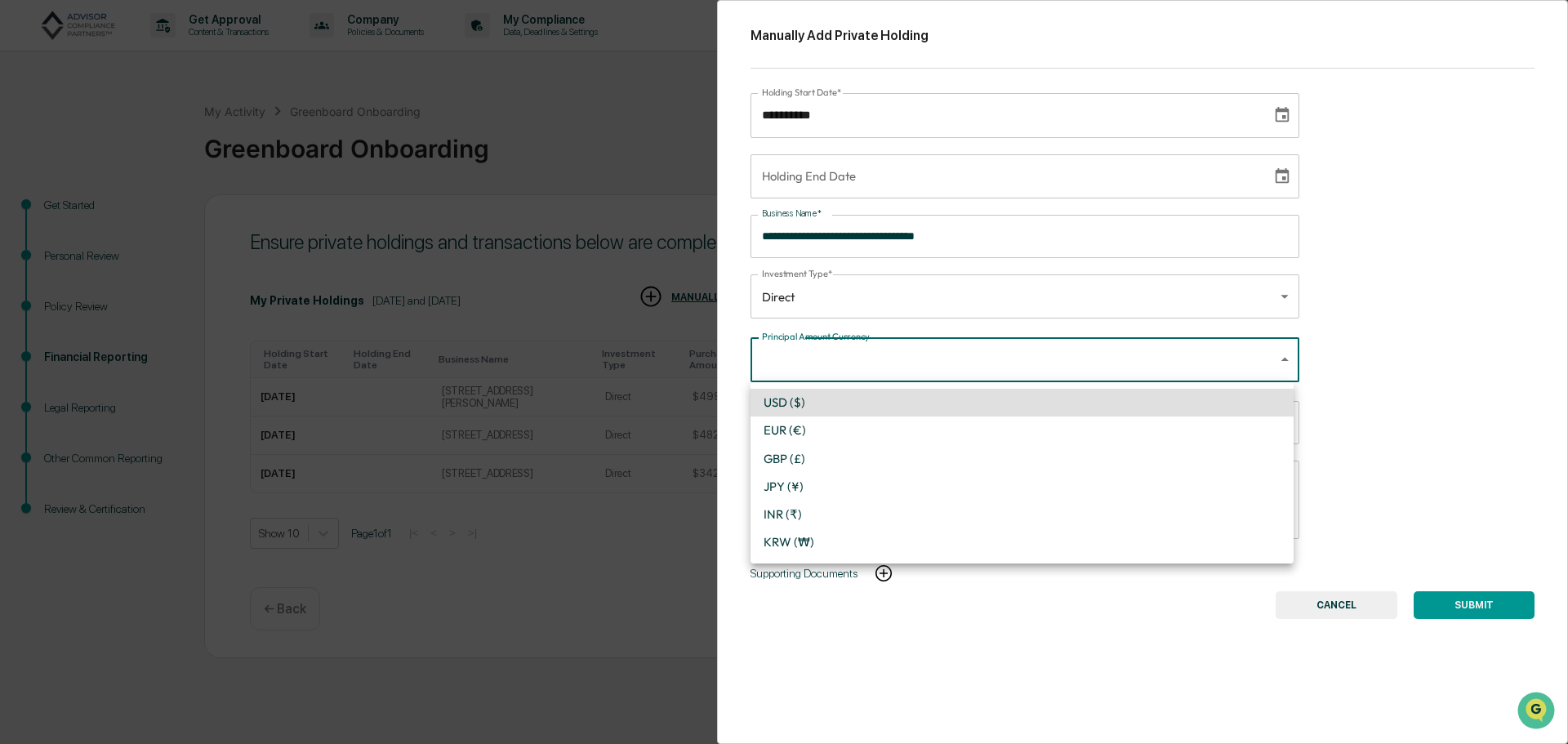
click at [956, 358] on body "Get Approval Content & Transactions Company Policies & Documents My Compliance …" at bounding box center [784, 372] width 1568 height 744
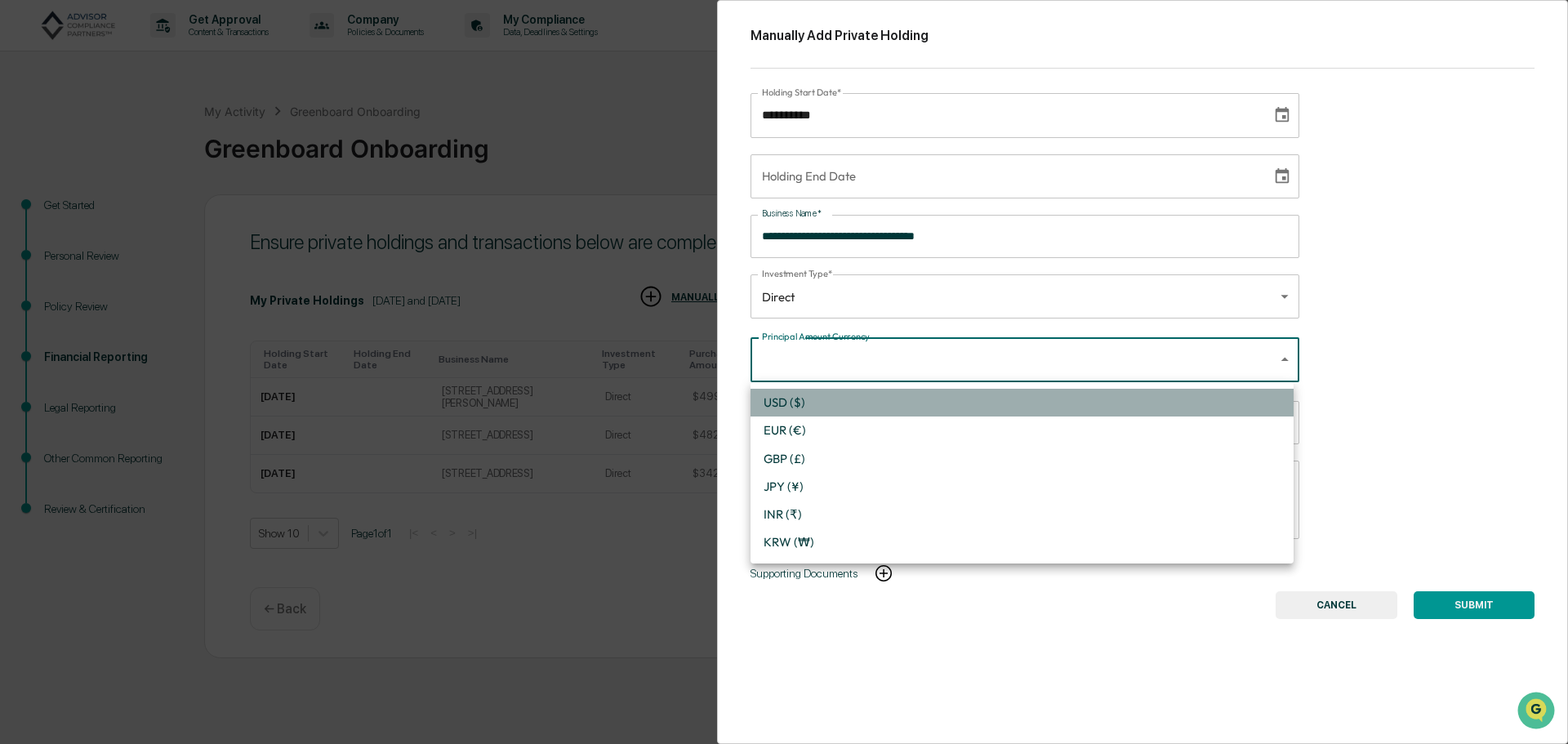
click at [882, 407] on li "USD ($)" at bounding box center [1022, 402] width 543 height 28
type input "*"
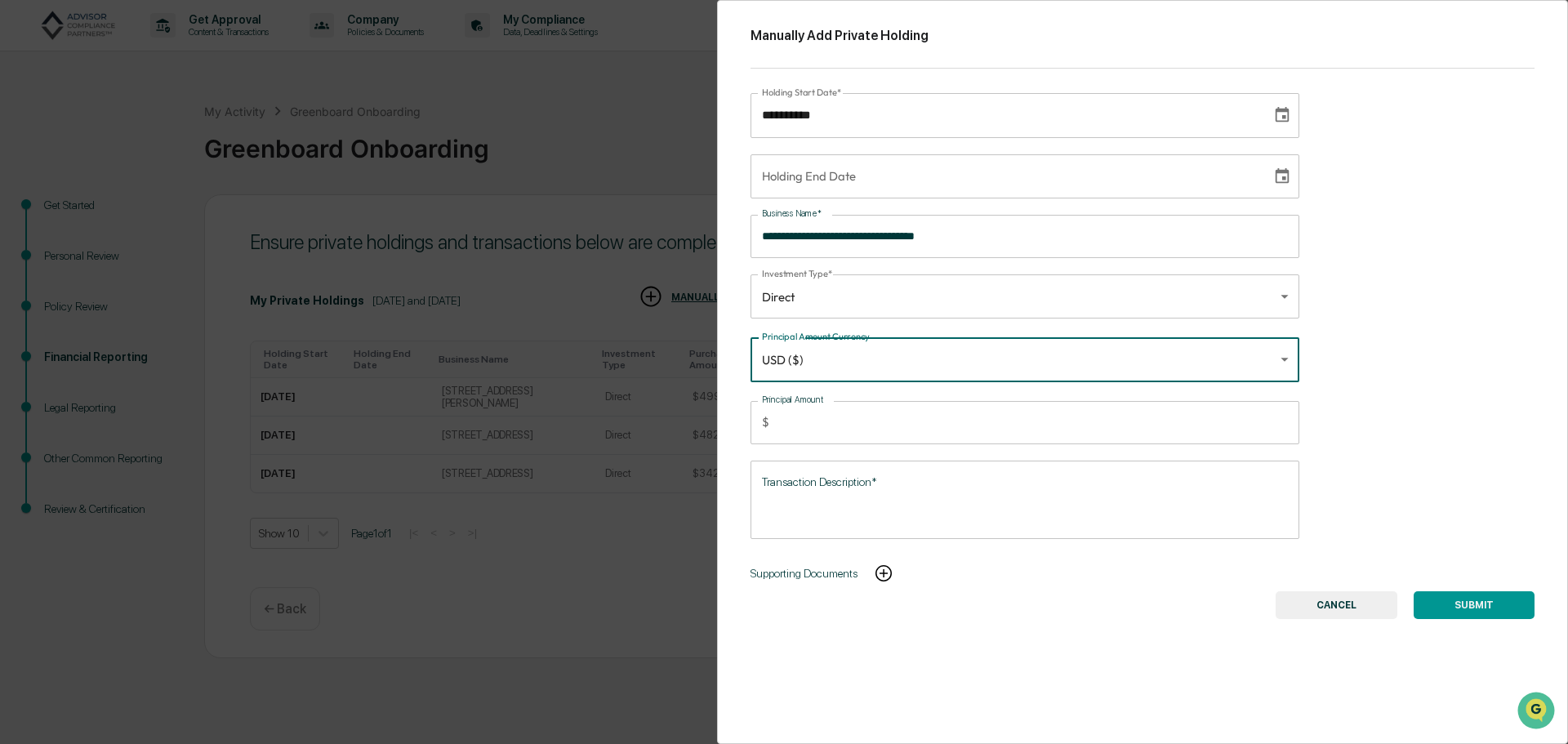
click at [848, 413] on input "Principal Amount" at bounding box center [1037, 423] width 524 height 44
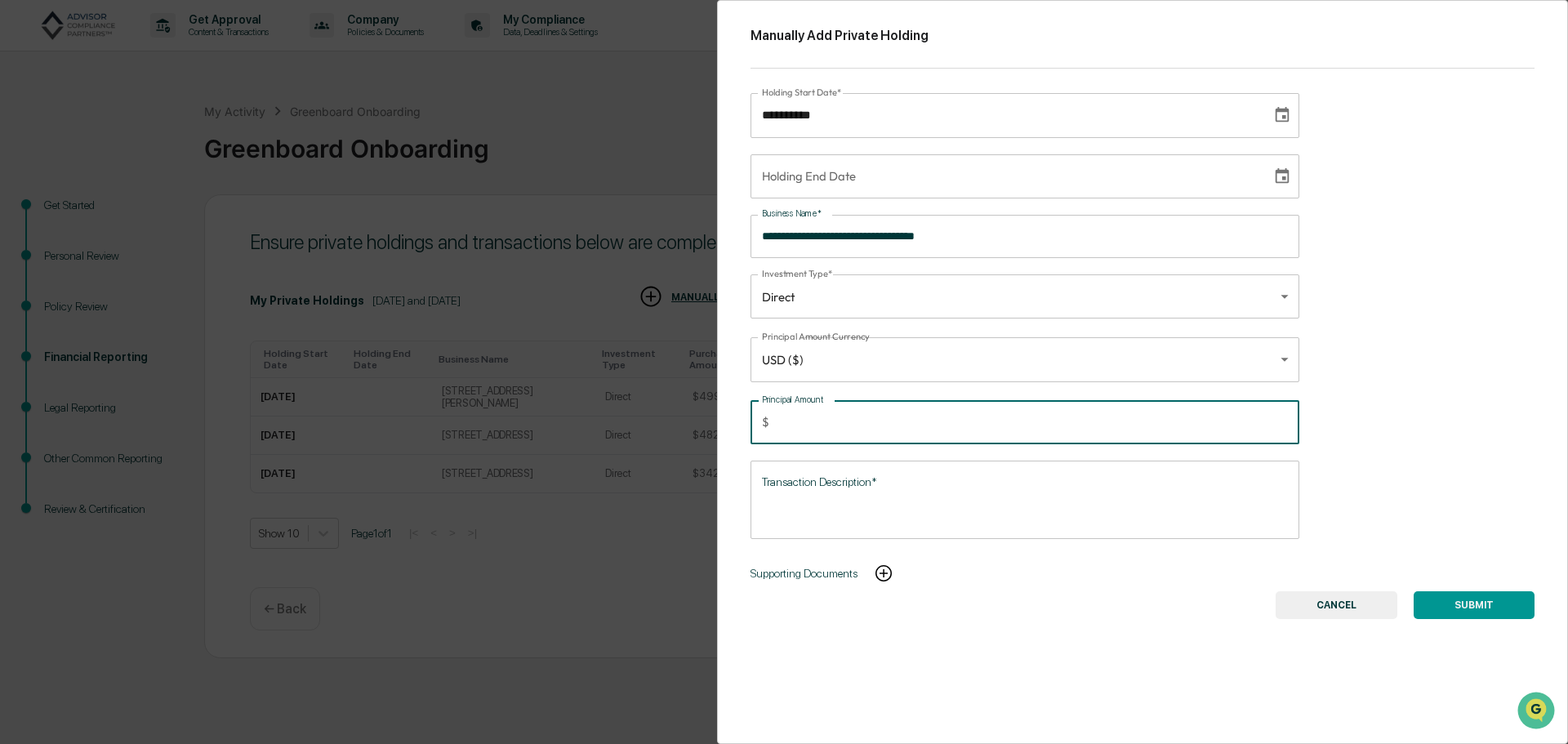
type input "******"
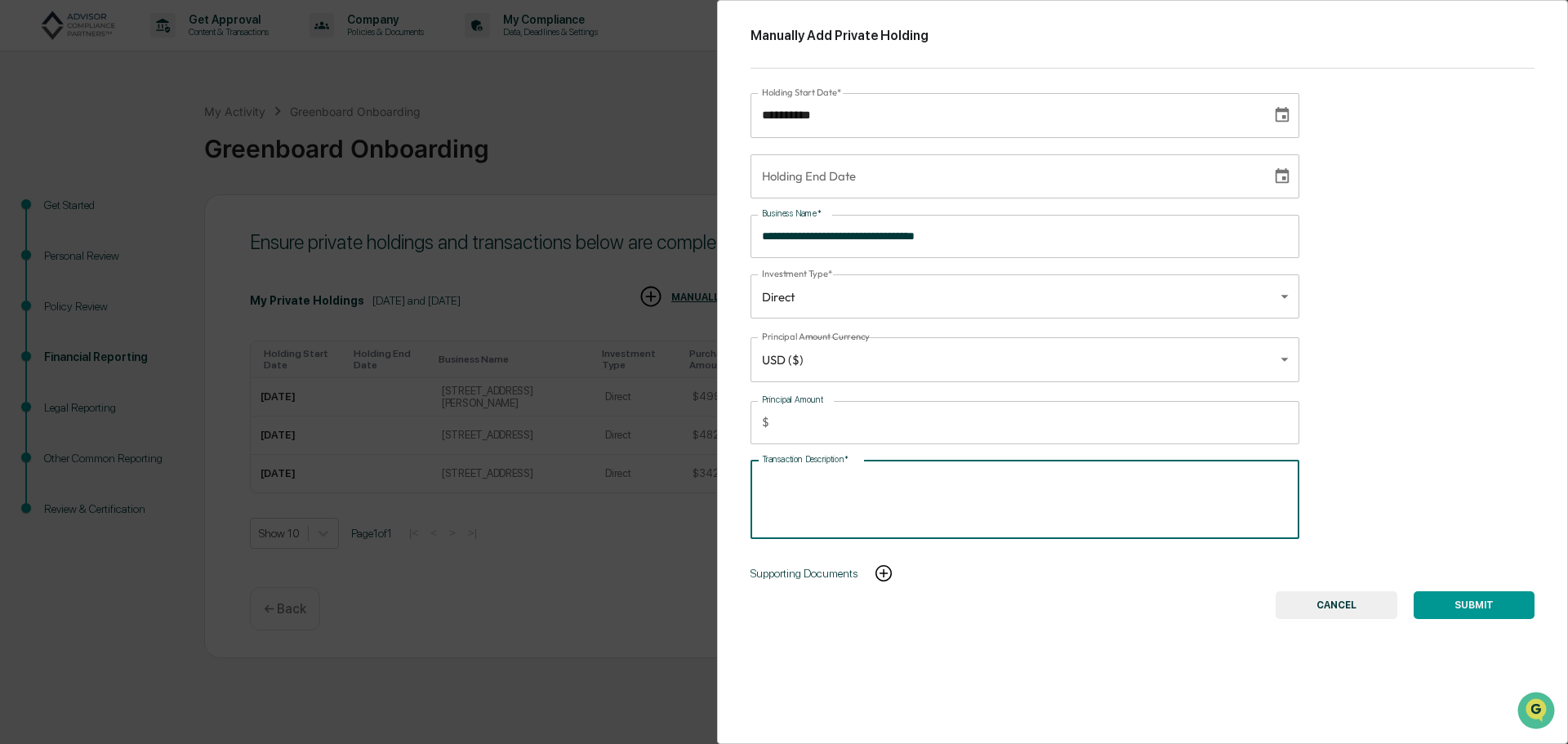
paste textarea "**********"
type textarea "**********"
click at [1455, 605] on button "SUBMIT" at bounding box center [1474, 605] width 121 height 28
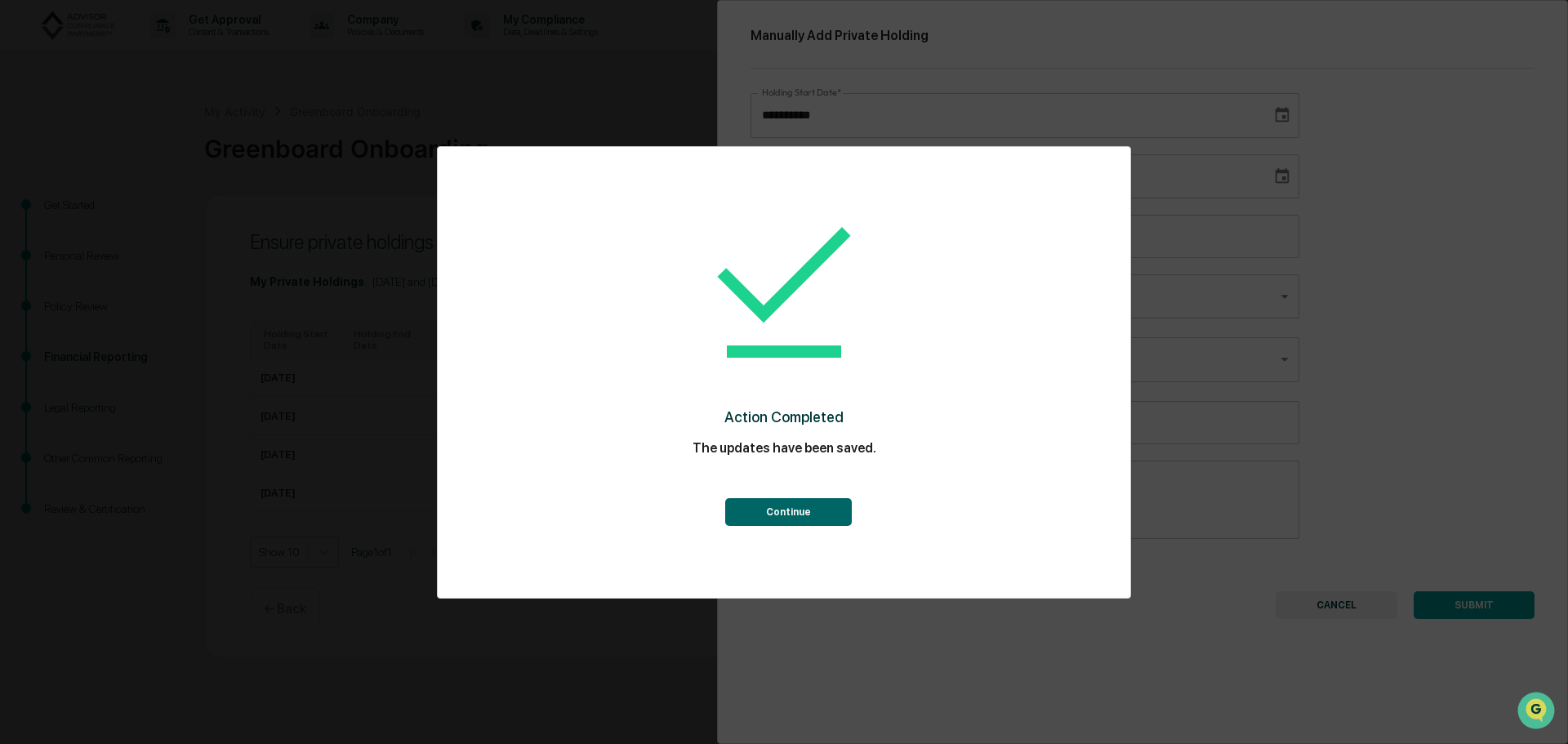
click at [746, 513] on button "Continue" at bounding box center [788, 512] width 127 height 28
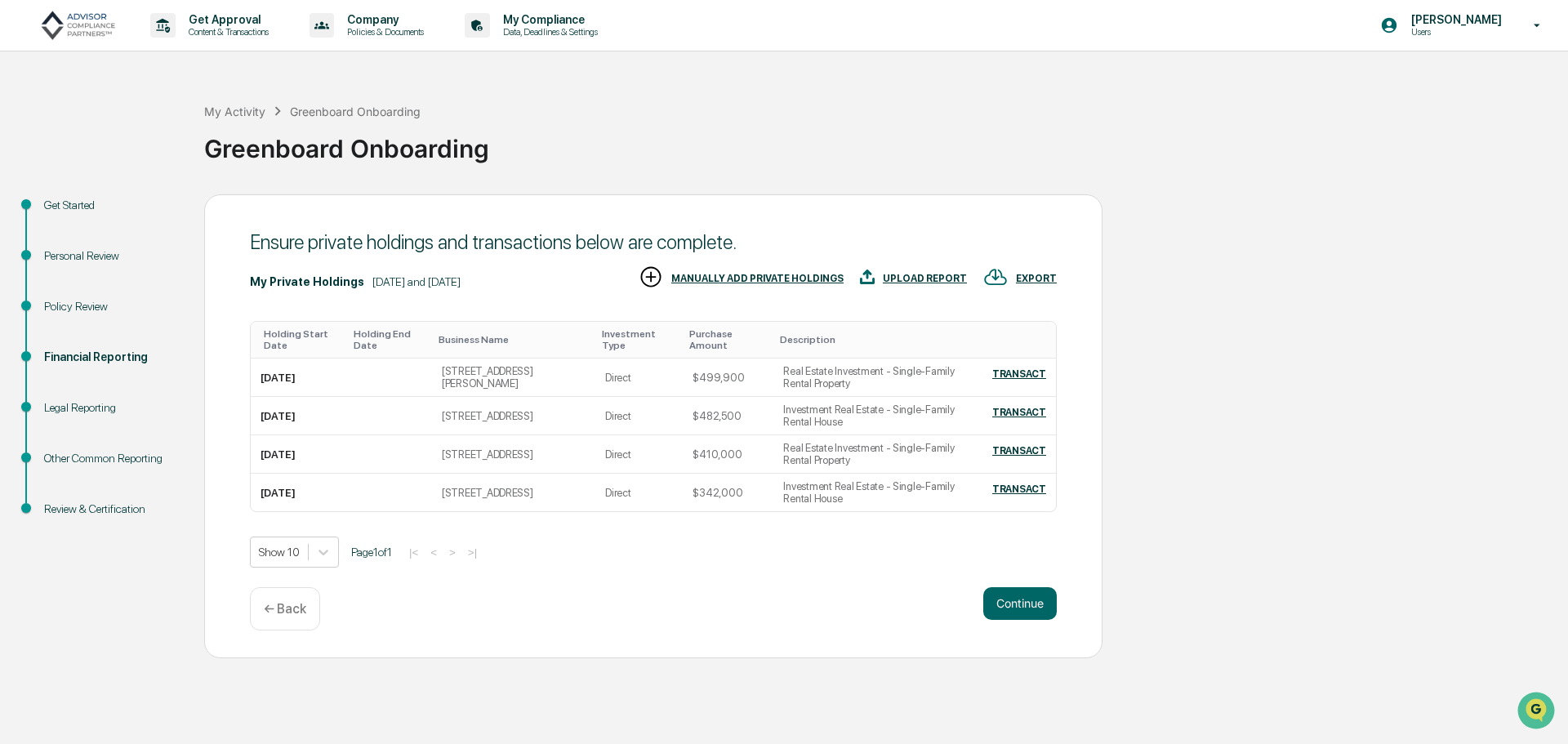
click at [790, 274] on div "MANUALLY ADD PRIVATE HOLDINGS" at bounding box center [758, 278] width 172 height 12
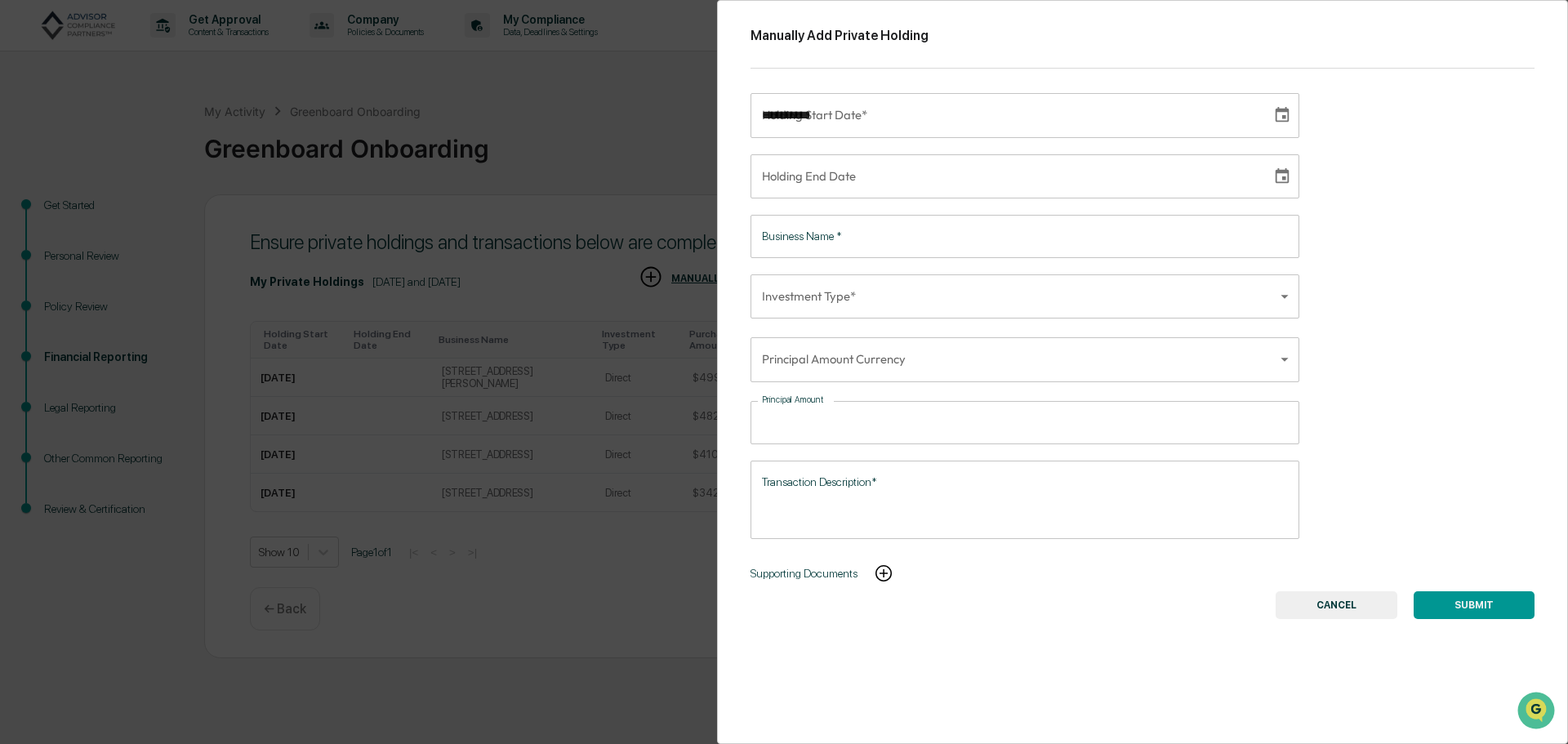
click at [880, 114] on input "**********" at bounding box center [1005, 115] width 510 height 45
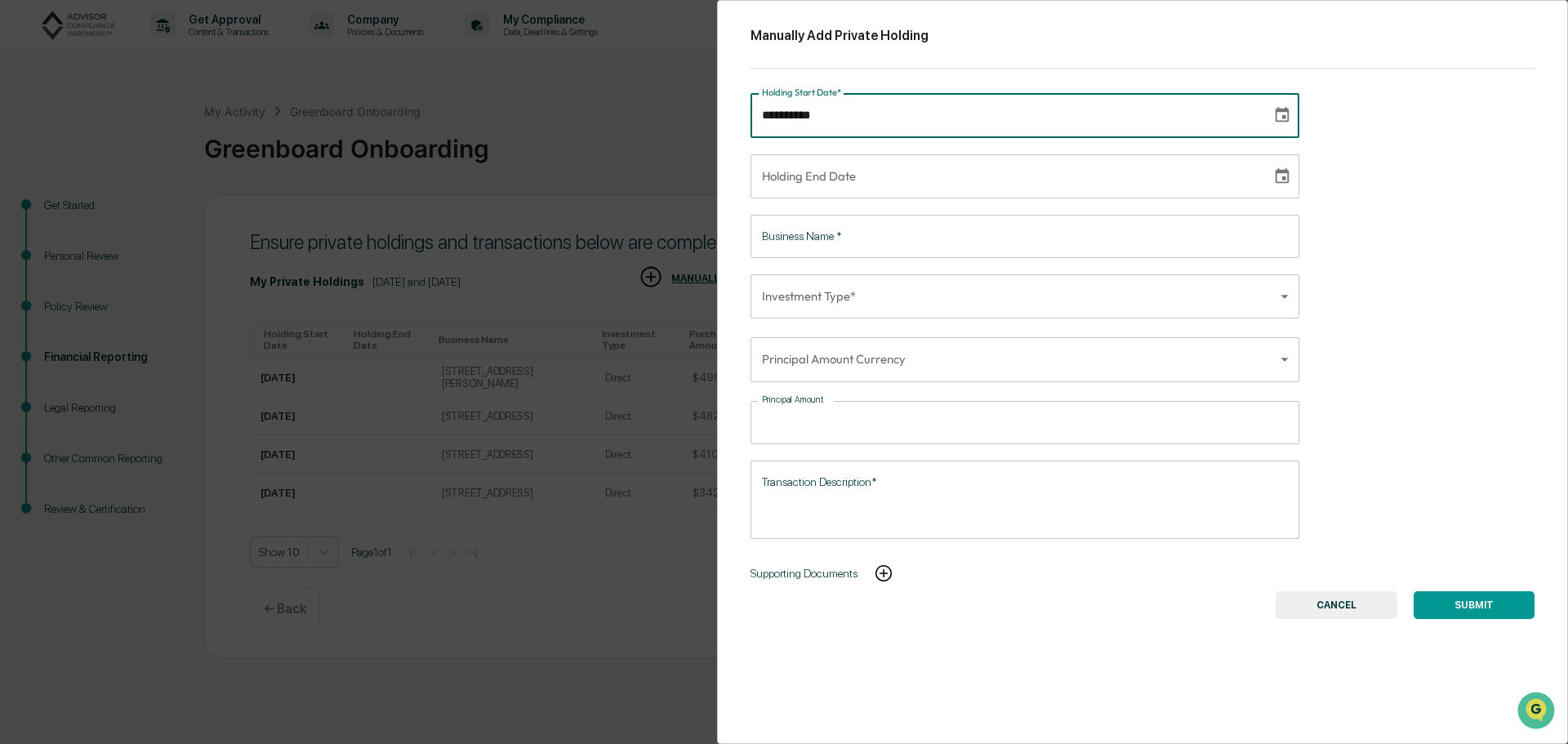
type input "**********"
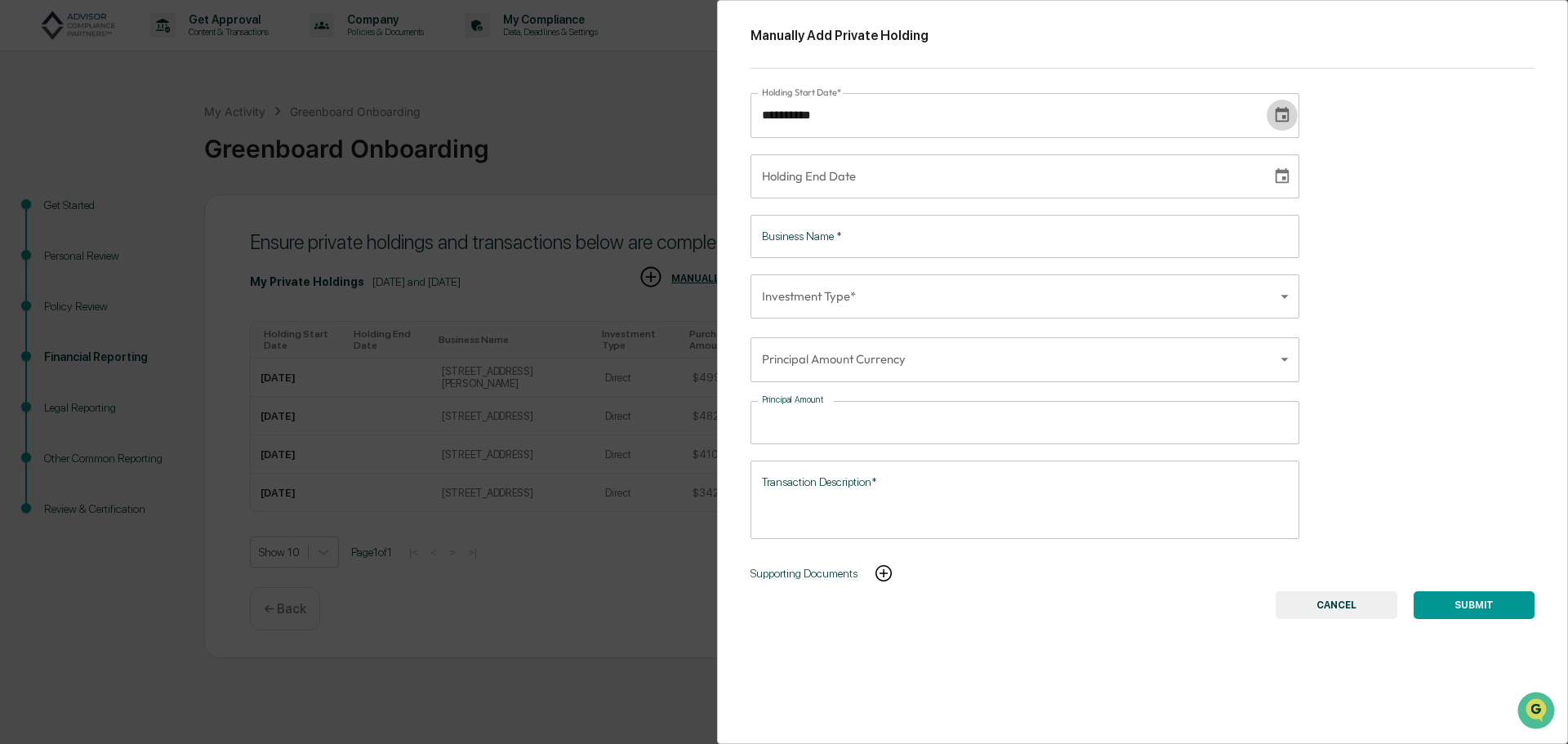
type input "**********"
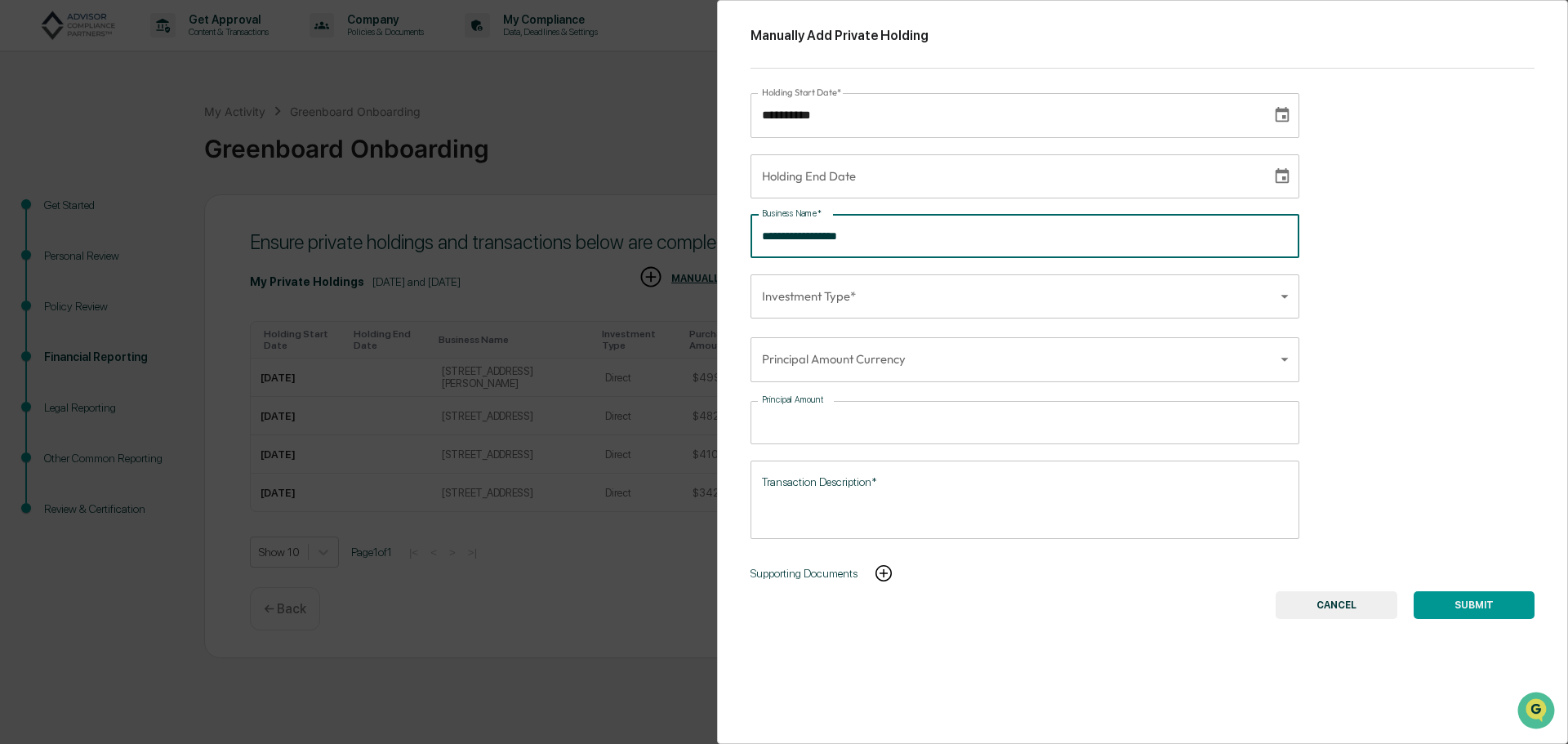
type input "**********"
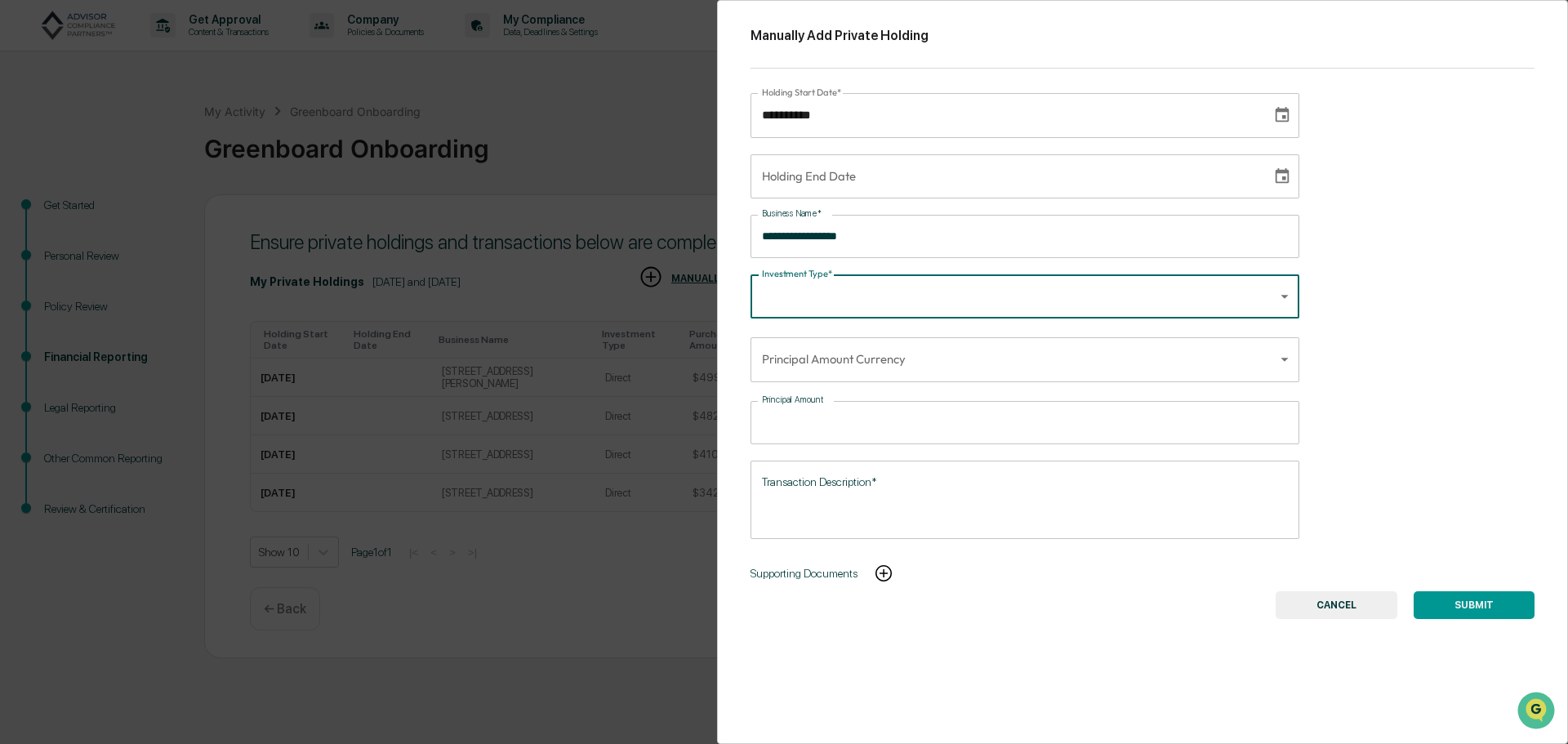
click at [854, 305] on body "Get Approval Content & Transactions Company Policies & Documents My Compliance …" at bounding box center [784, 372] width 1568 height 744
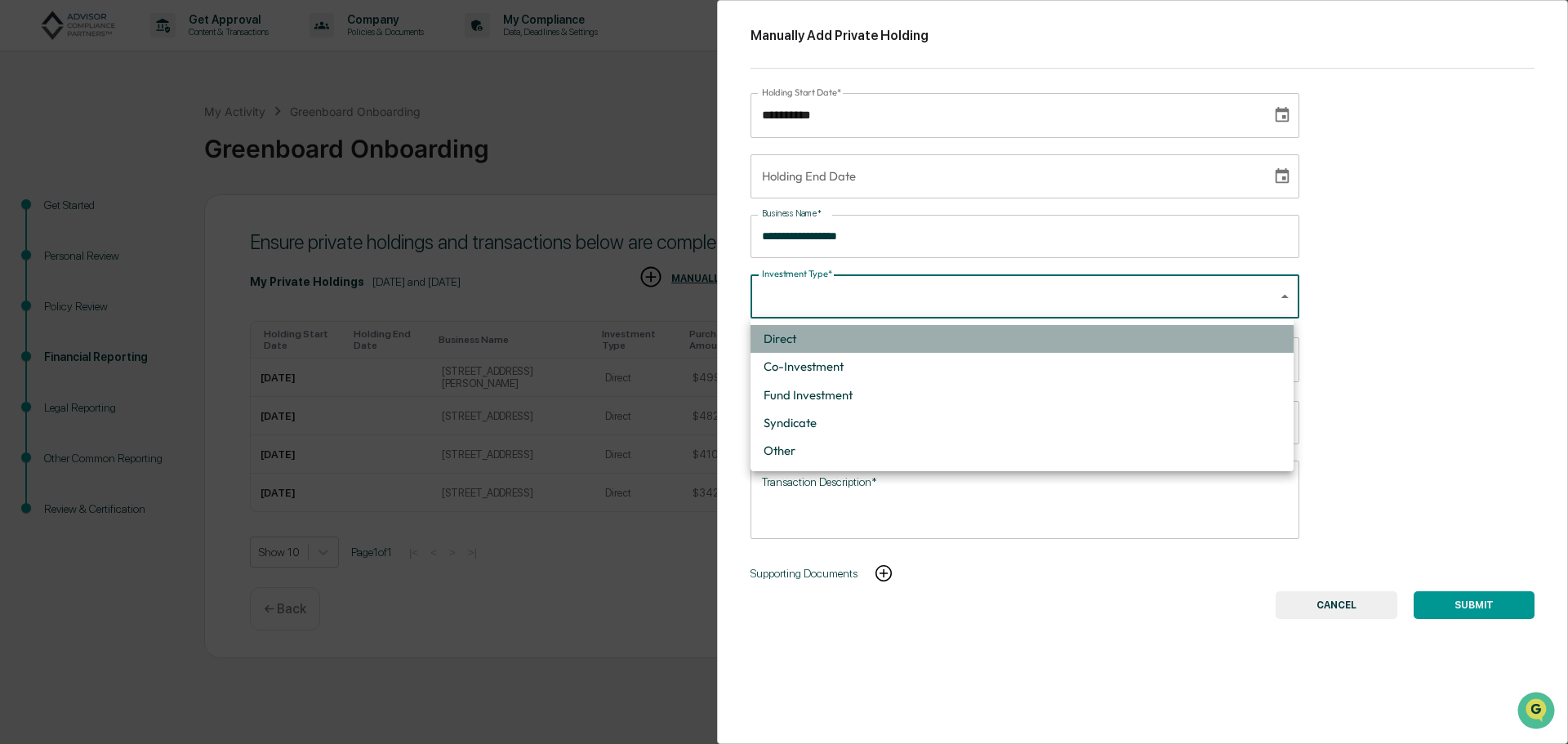
click at [845, 338] on li "Direct" at bounding box center [1022, 339] width 543 height 28
type input "******"
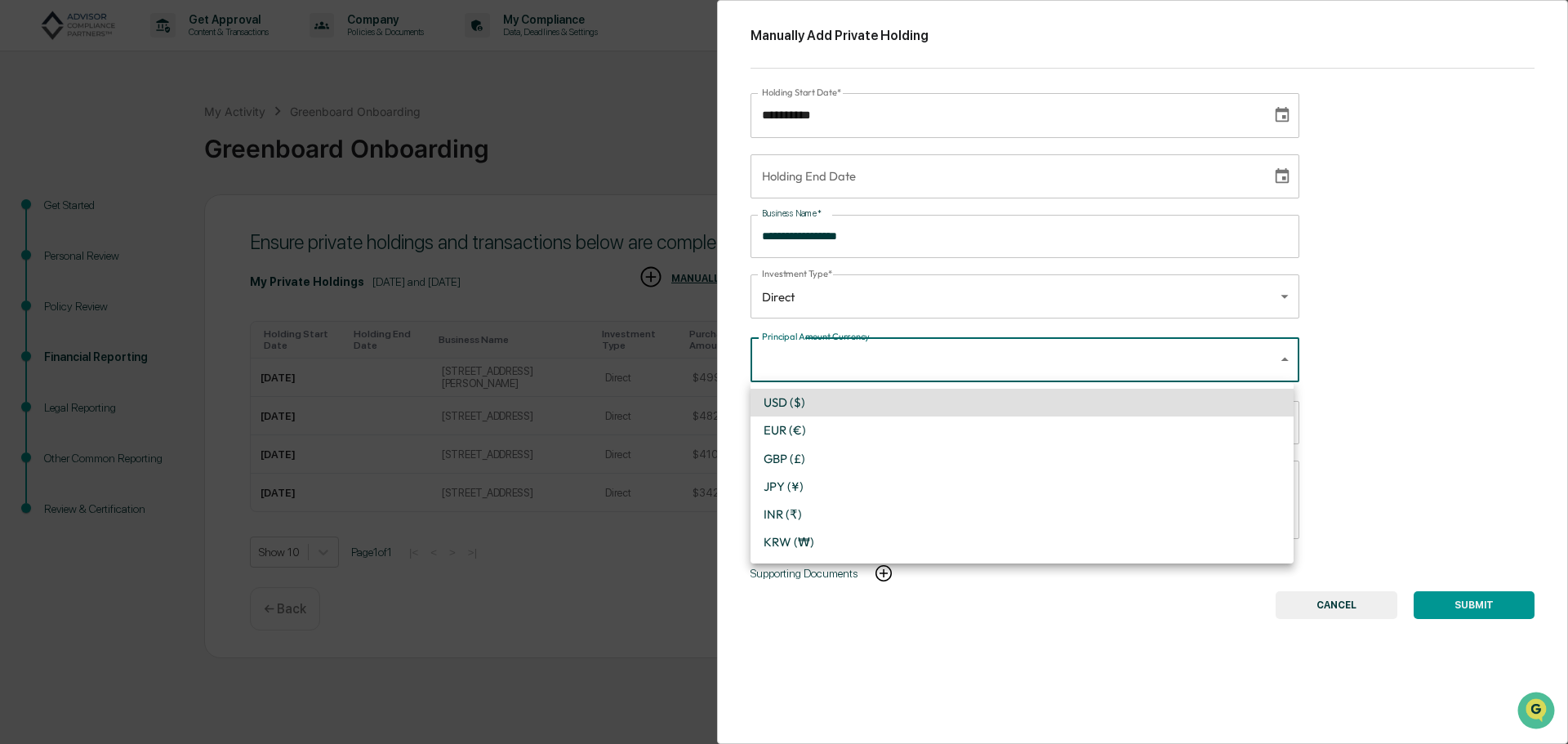
click at [821, 359] on body "Get Approval Content & Transactions Company Policies & Documents My Compliance …" at bounding box center [784, 372] width 1568 height 744
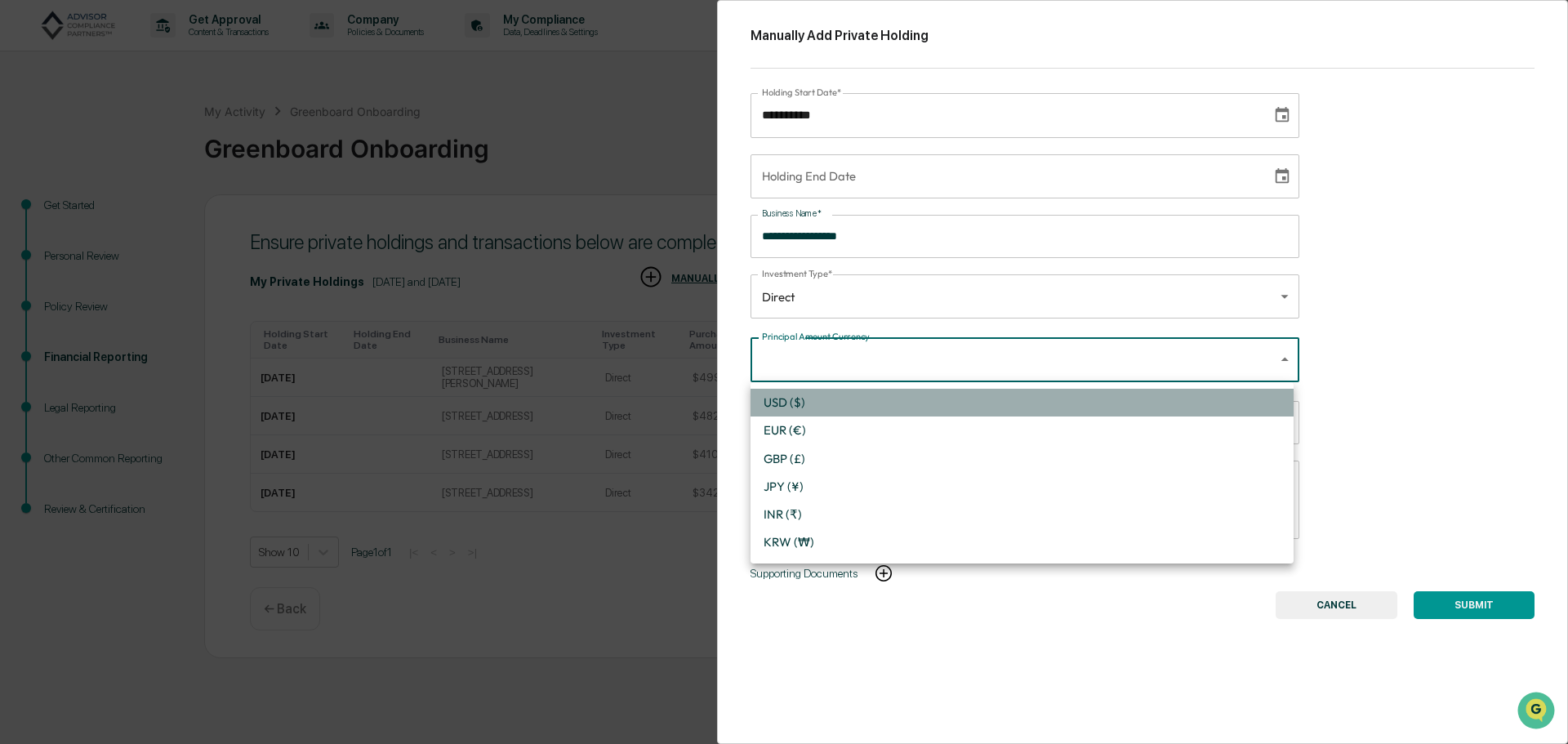
click at [806, 404] on li "USD ($)" at bounding box center [1022, 402] width 543 height 28
type input "*"
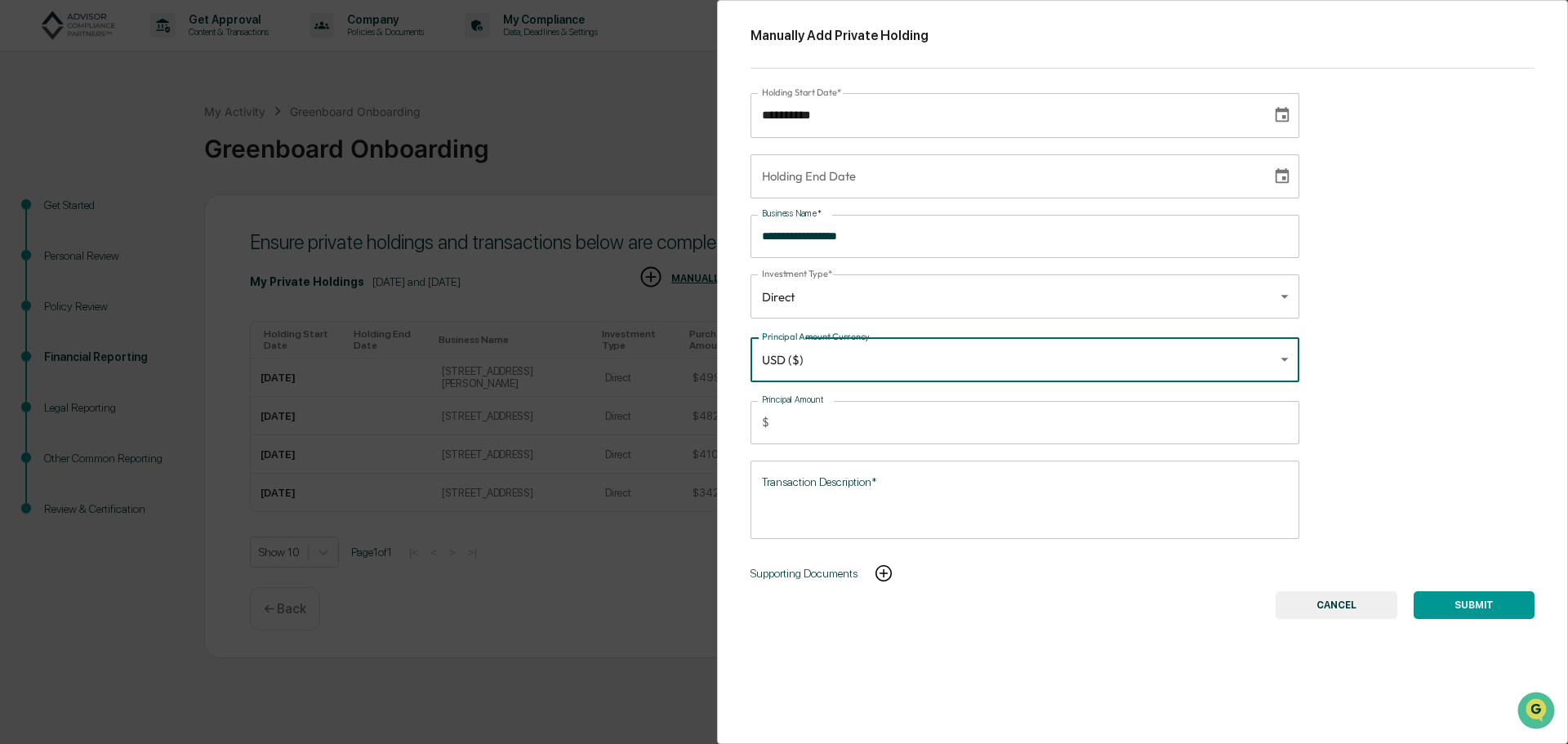
click at [804, 426] on input "Principal Amount" at bounding box center [1037, 423] width 524 height 44
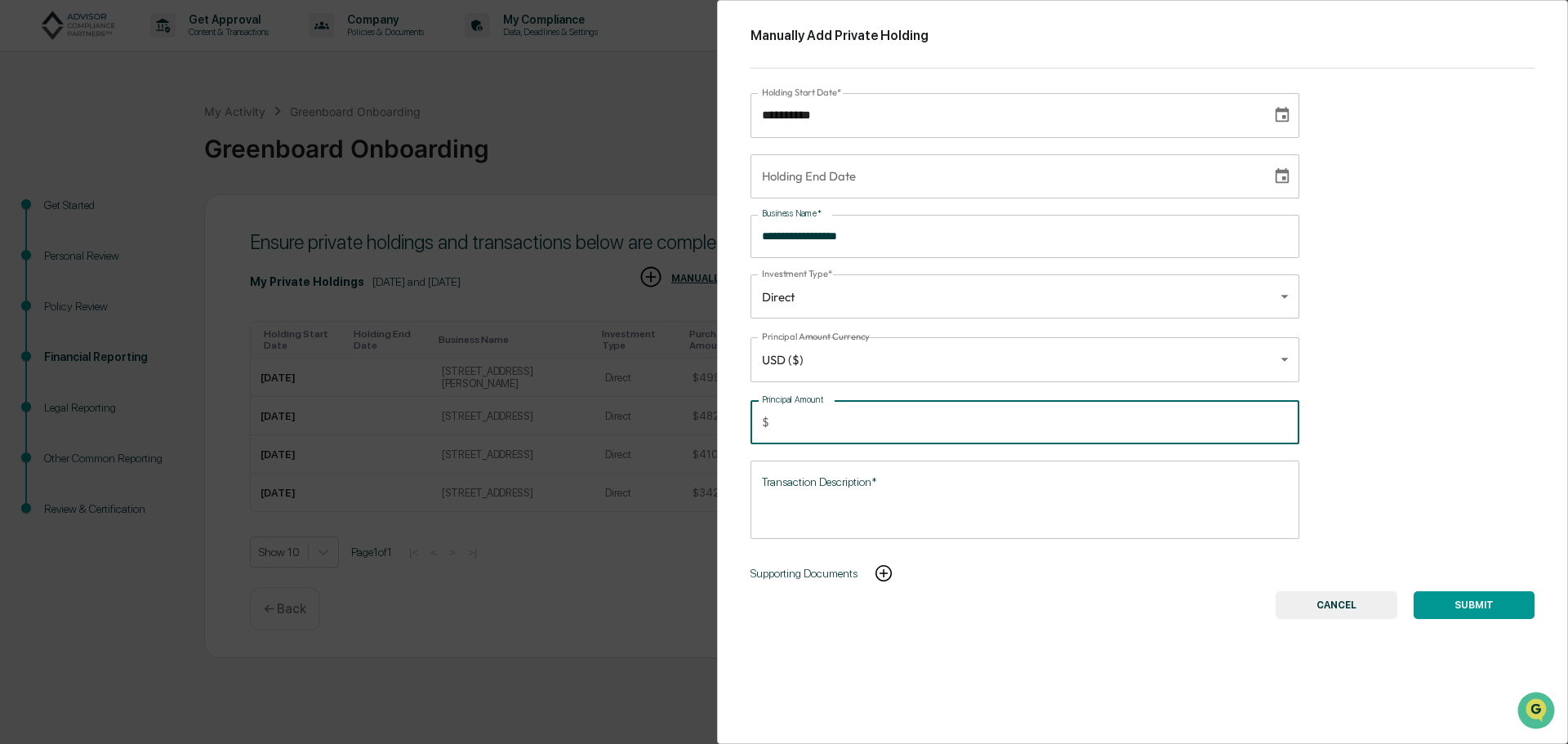
type input "*******"
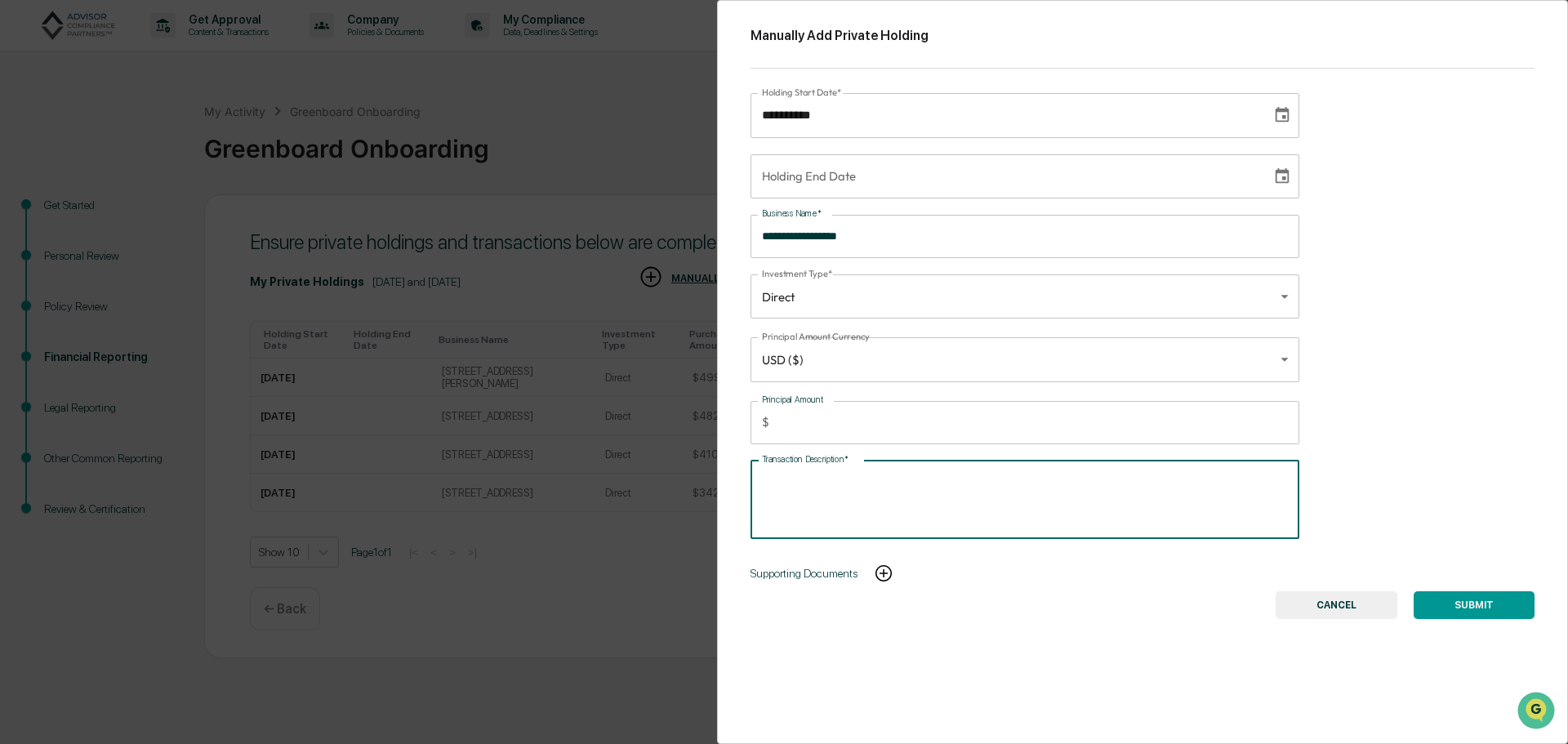
paste textarea "**********"
click at [942, 479] on textarea "**********" at bounding box center [1021, 499] width 520 height 52
type textarea "**********"
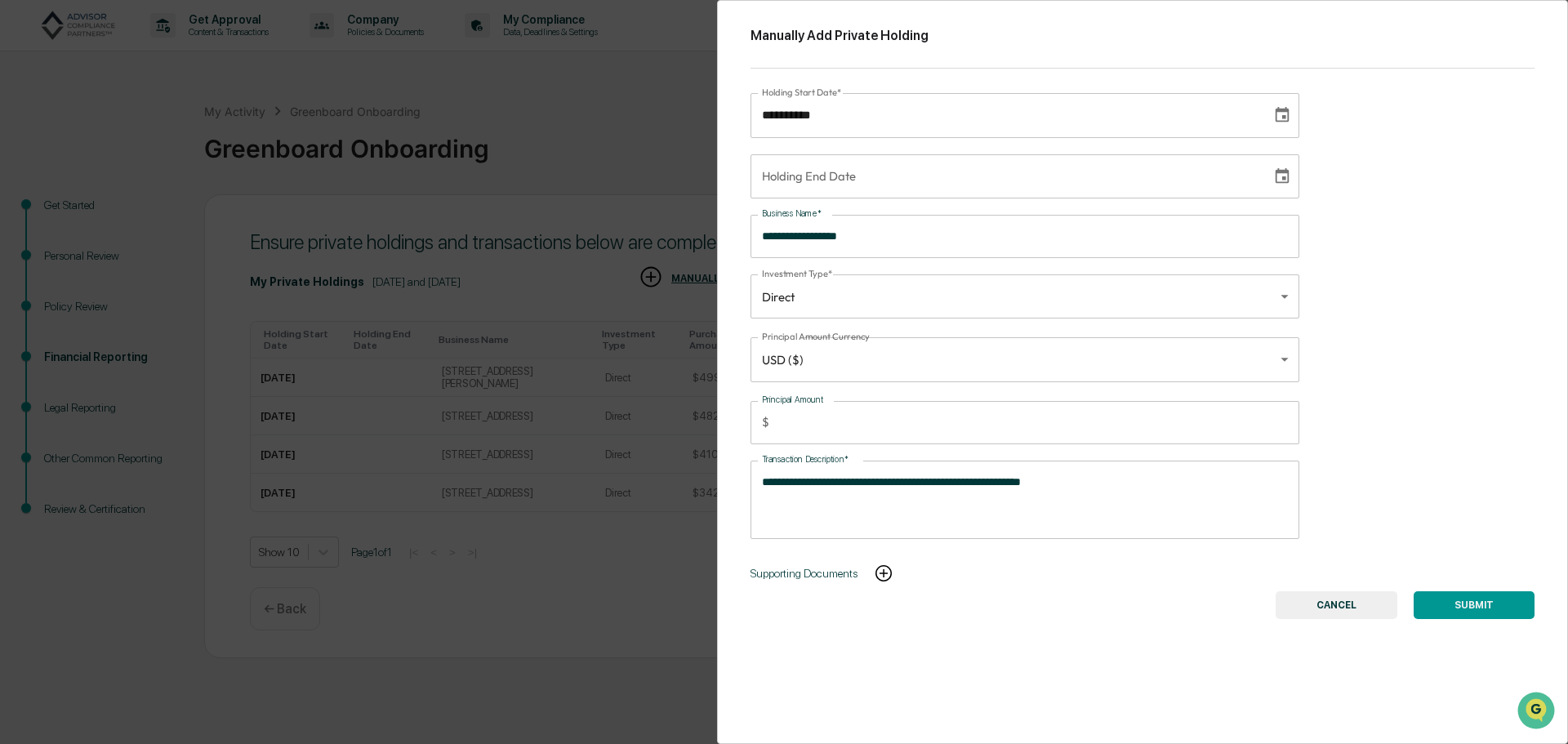
click at [1450, 603] on button "SUBMIT" at bounding box center [1474, 605] width 121 height 28
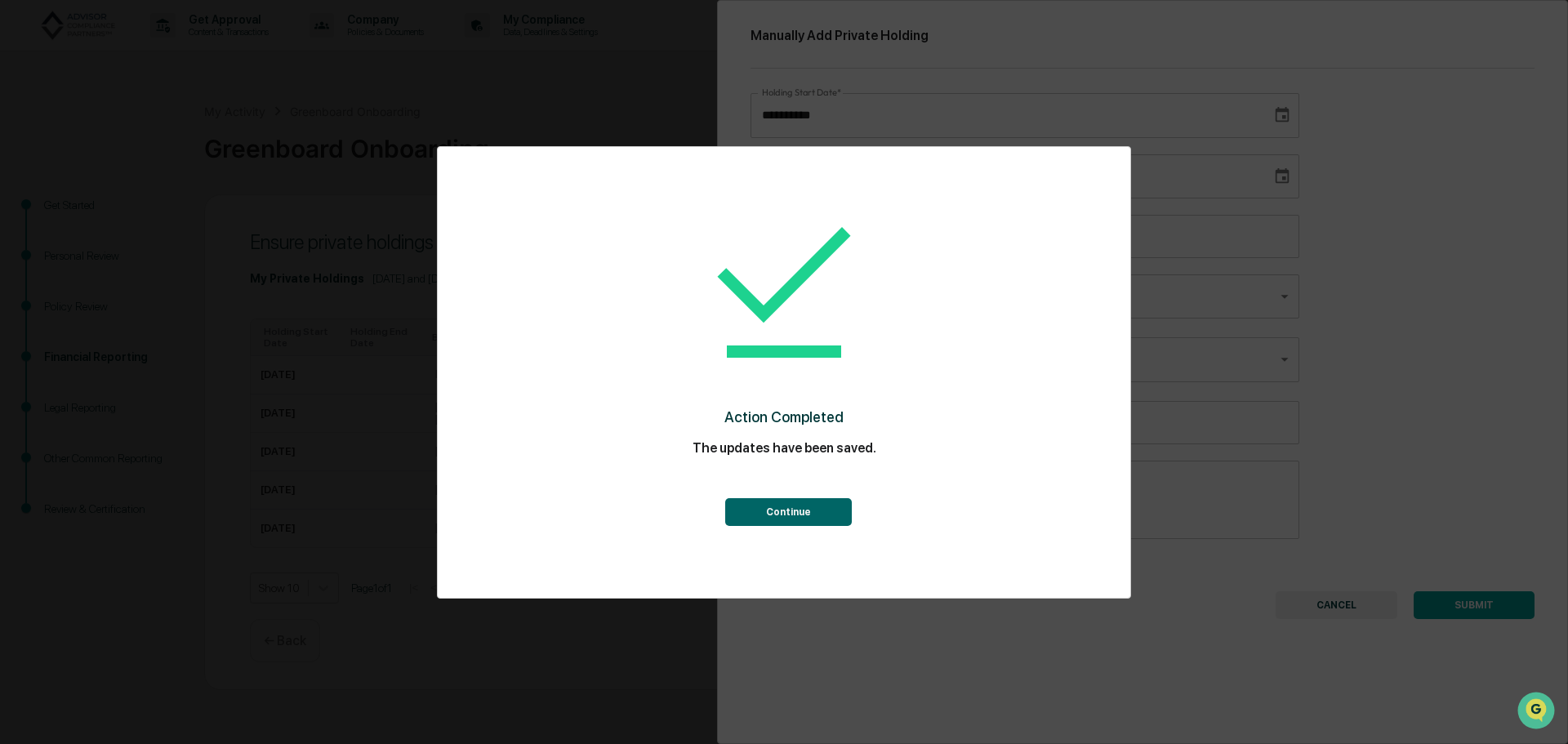
click at [799, 512] on button "Continue" at bounding box center [788, 512] width 127 height 28
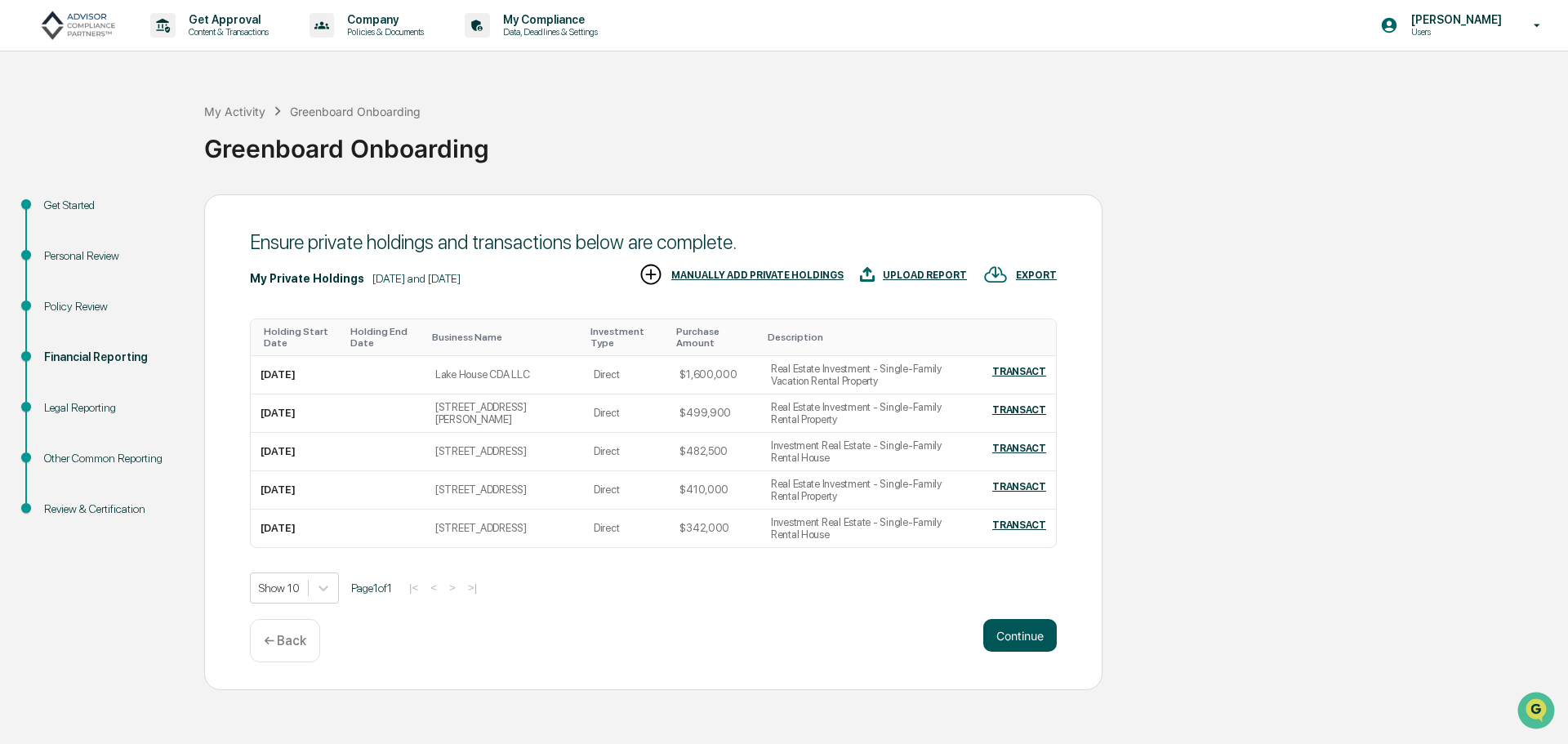
click at [998, 627] on button "Continue" at bounding box center [1020, 635] width 73 height 33
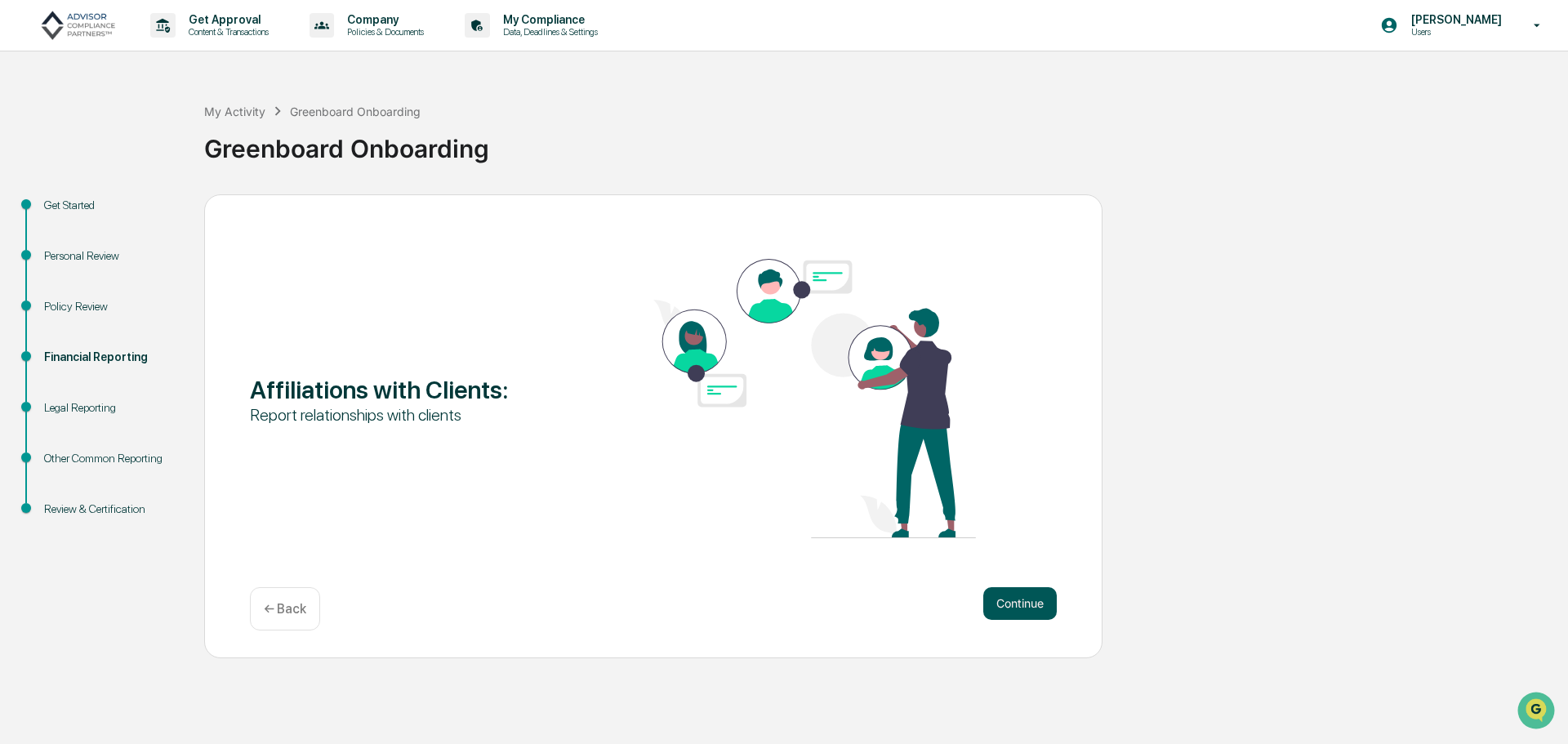
click at [1010, 598] on button "Continue" at bounding box center [1020, 603] width 73 height 33
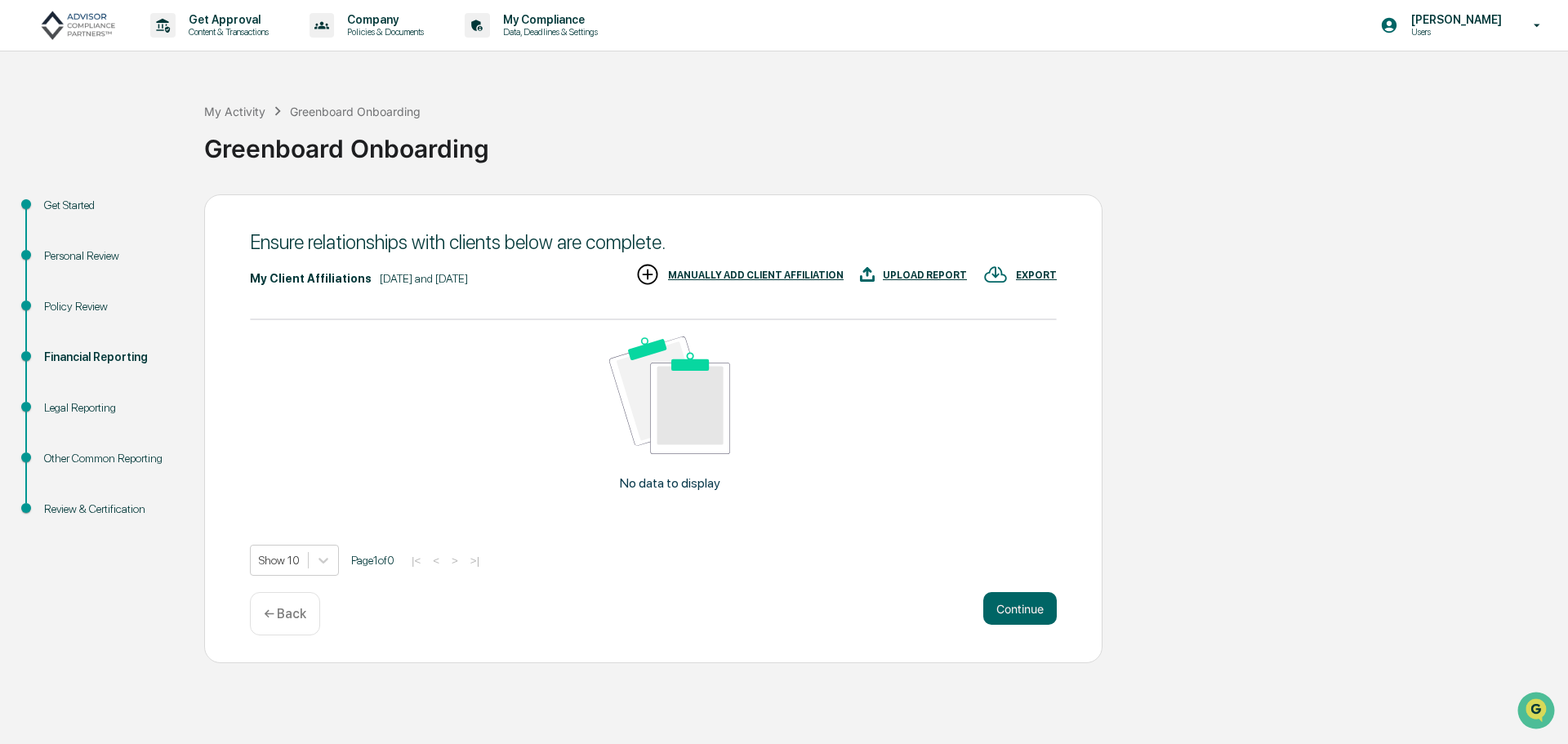
click at [775, 275] on div "MANUALLY ADD CLIENT AFFILIATION" at bounding box center [755, 275] width 175 height 12
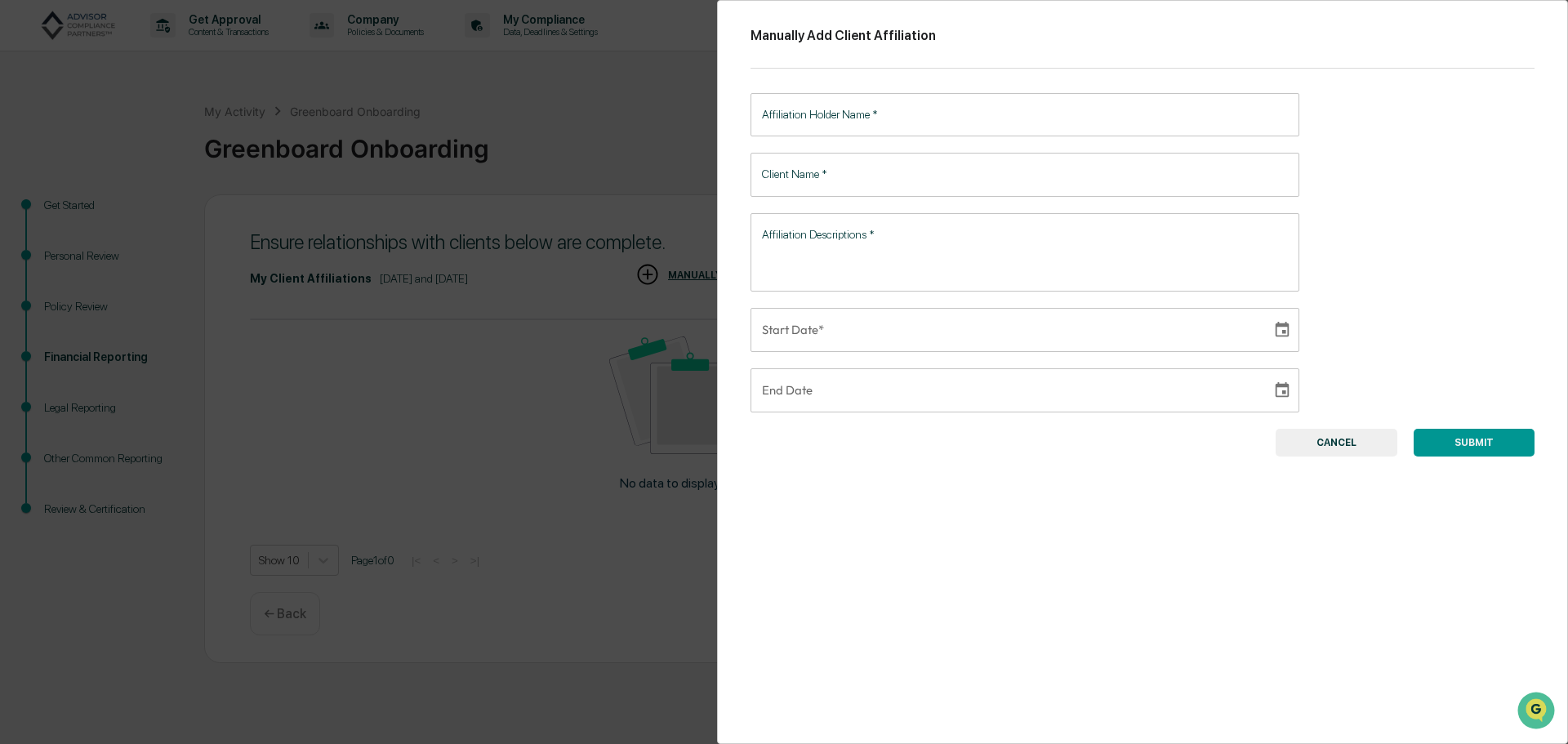
click at [812, 109] on input "Affiliation Holder Name   *" at bounding box center [1025, 115] width 549 height 44
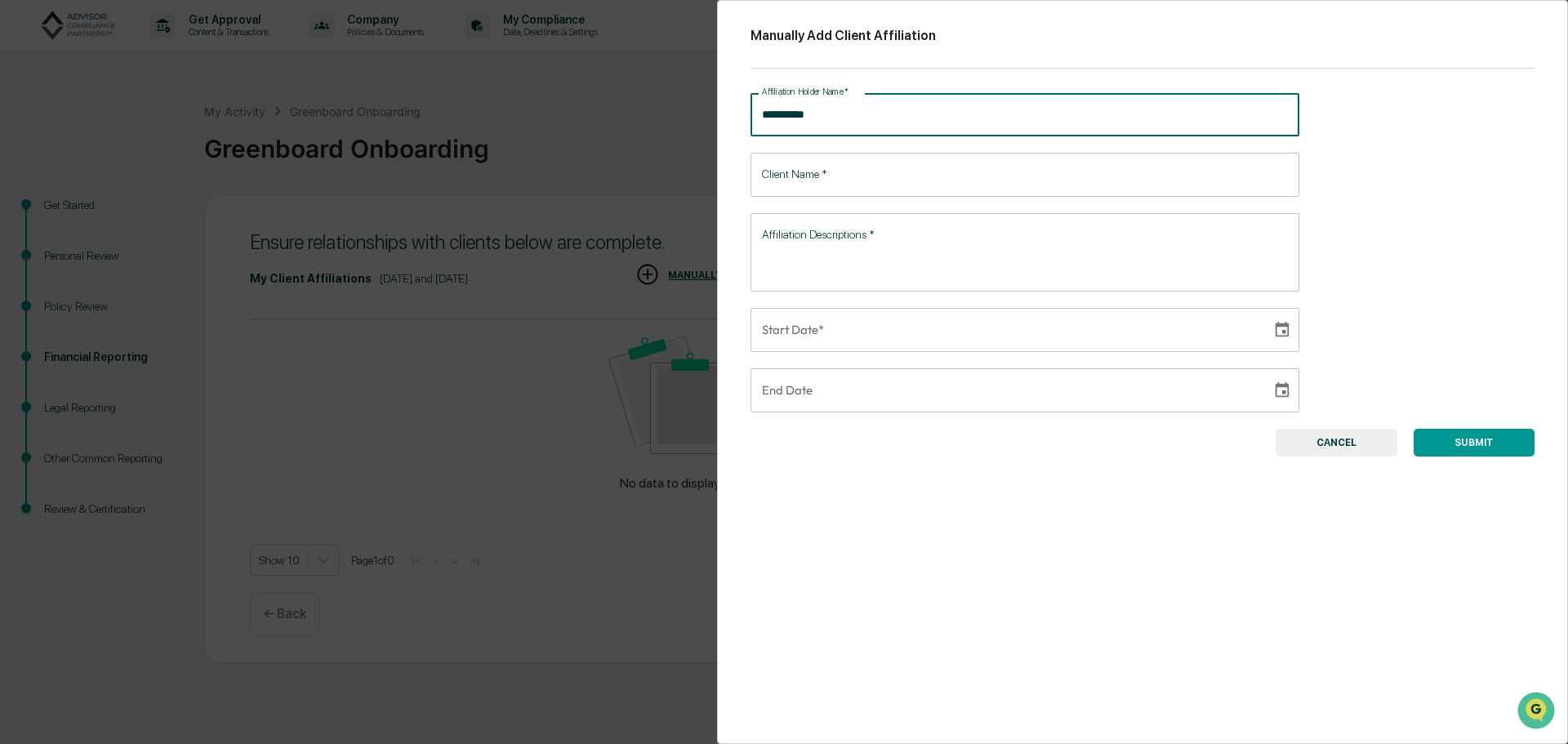
type input "**********"
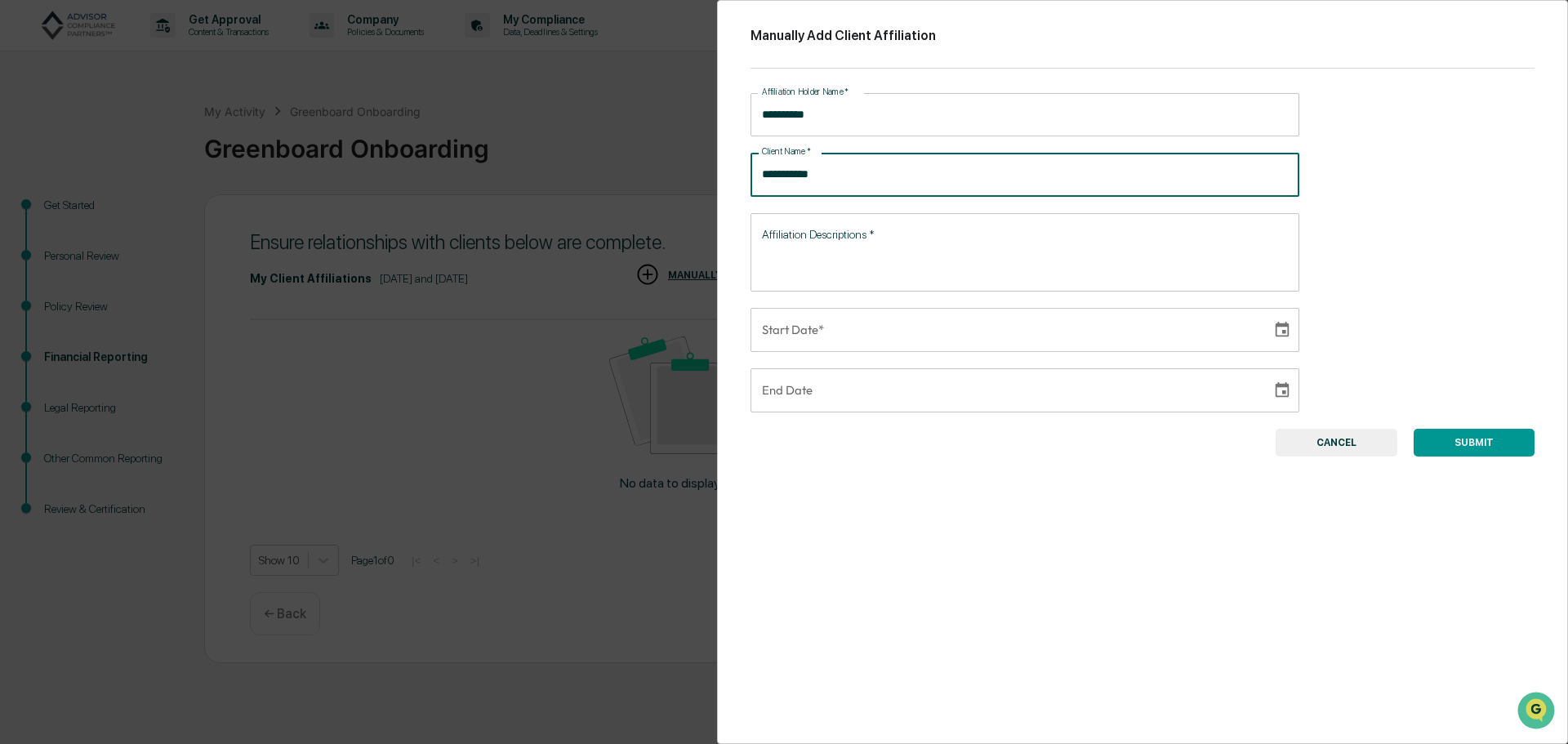
type input "**********"
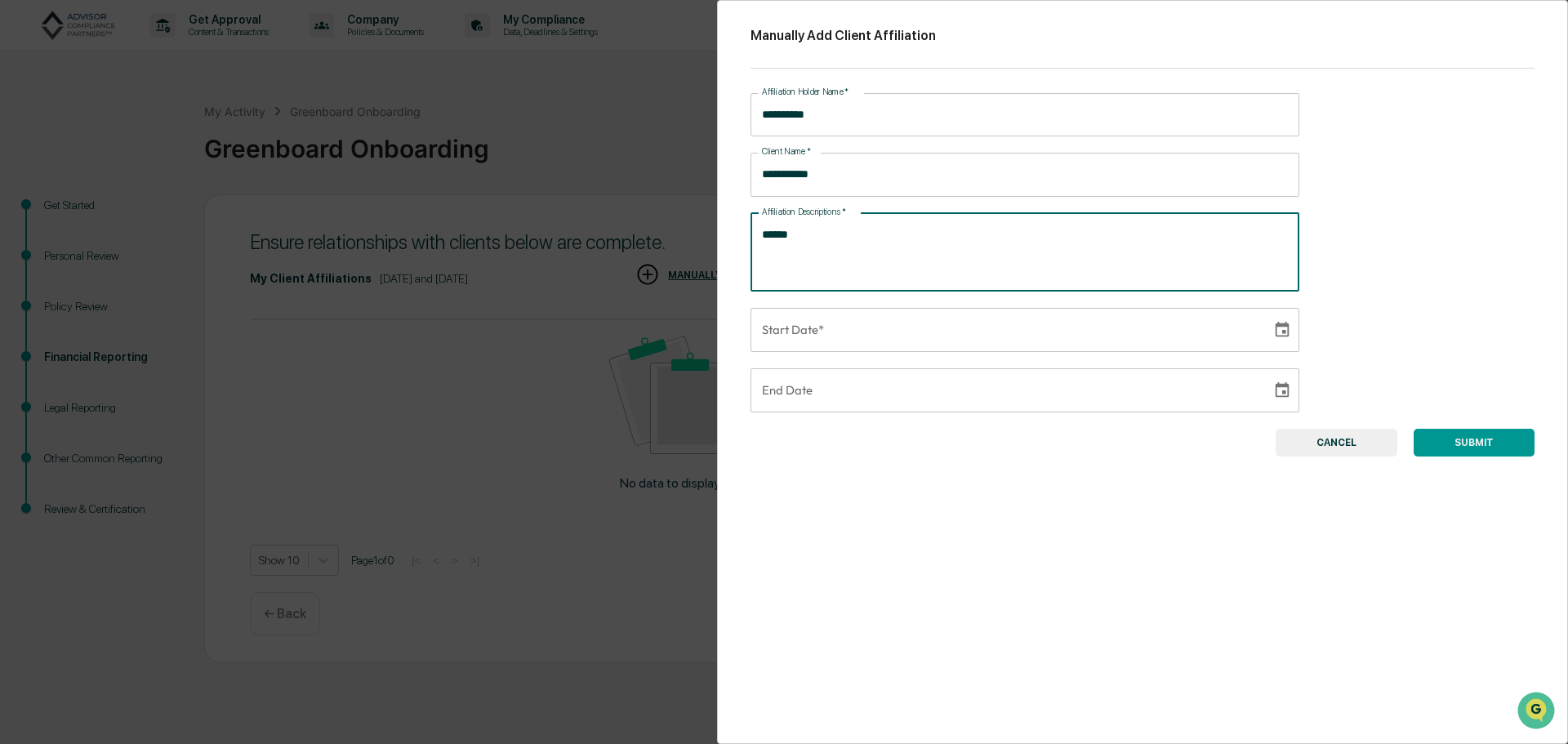
type textarea "******"
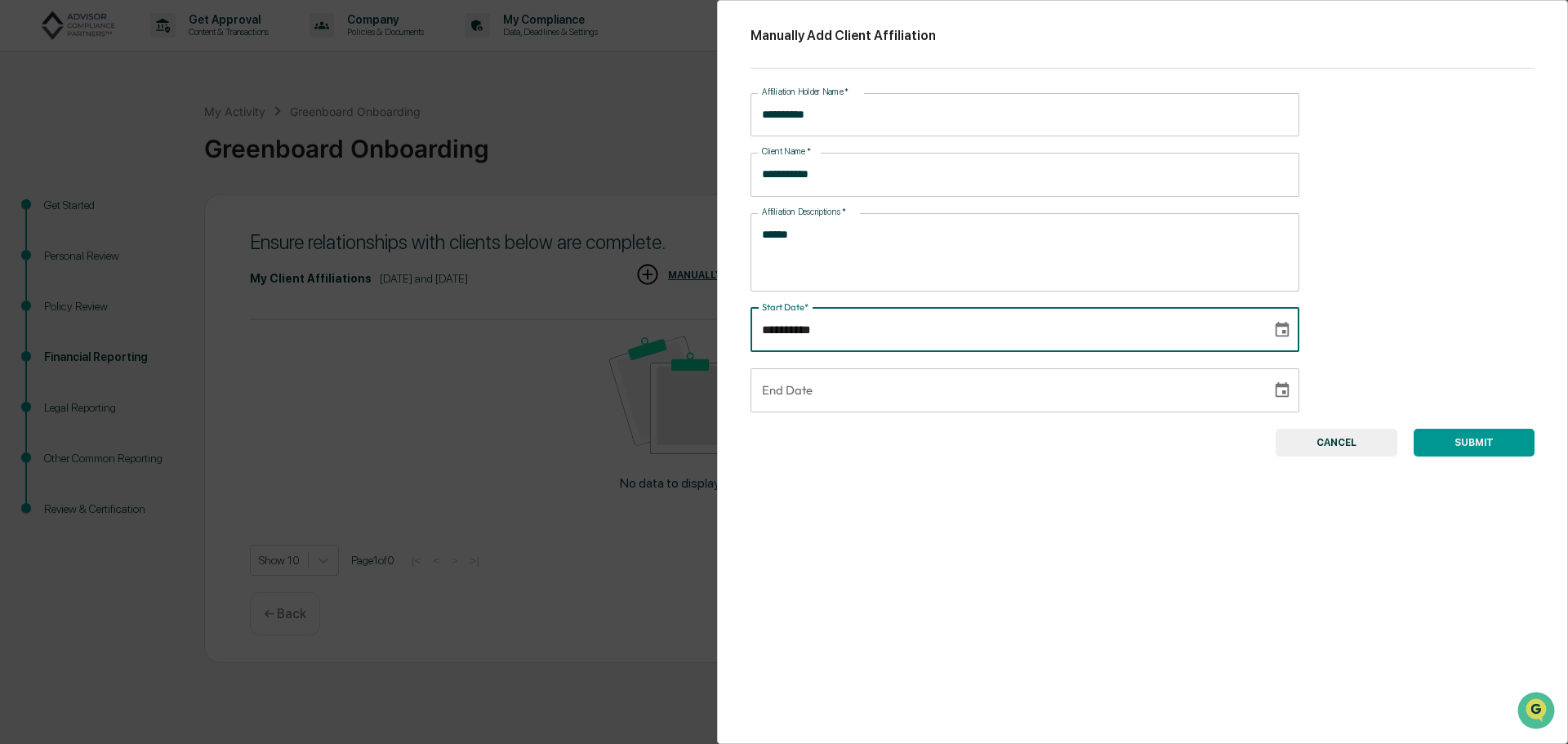
type input "**********"
click at [1454, 437] on button "SUBMIT" at bounding box center [1474, 443] width 121 height 28
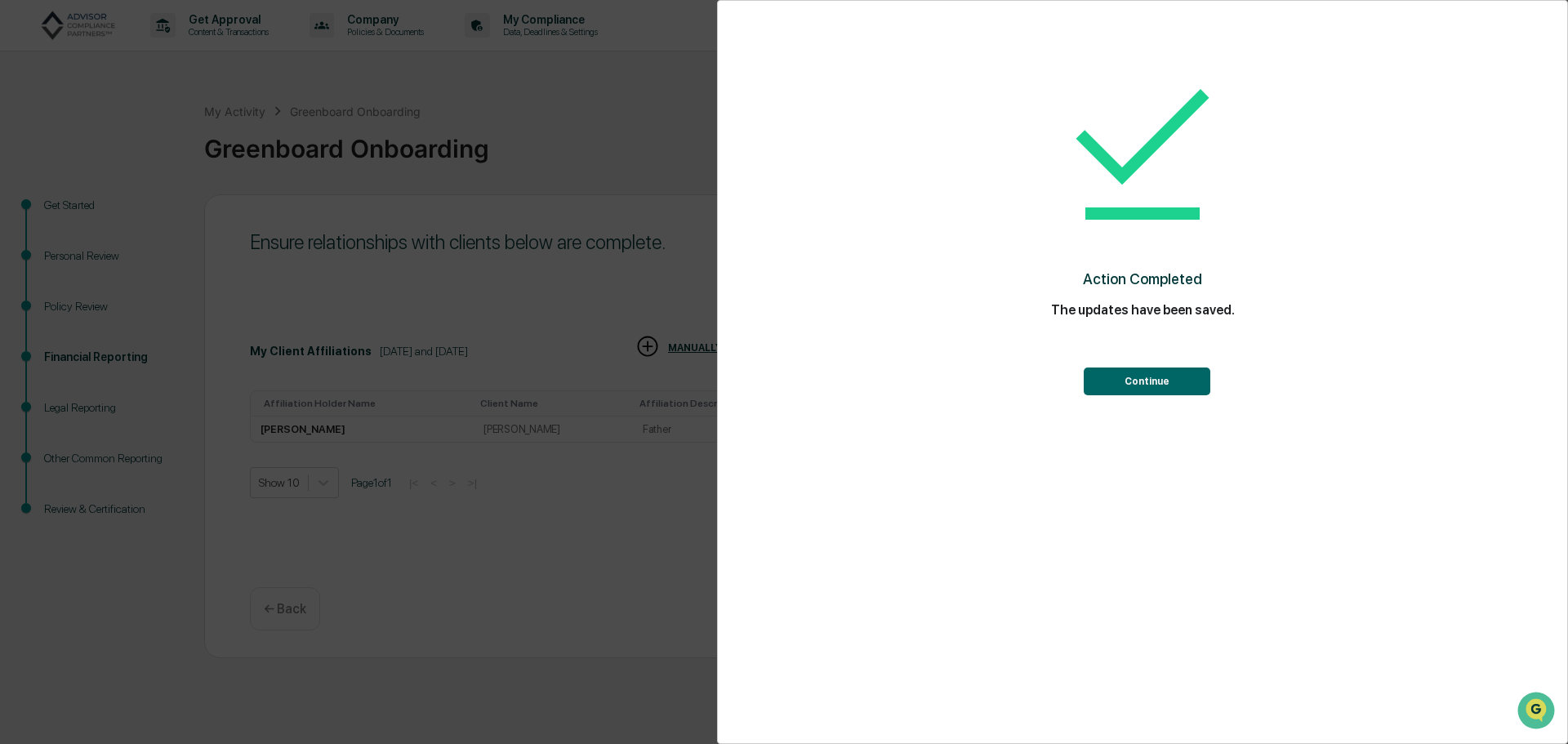
click at [1144, 379] on button "Continue" at bounding box center [1147, 381] width 127 height 28
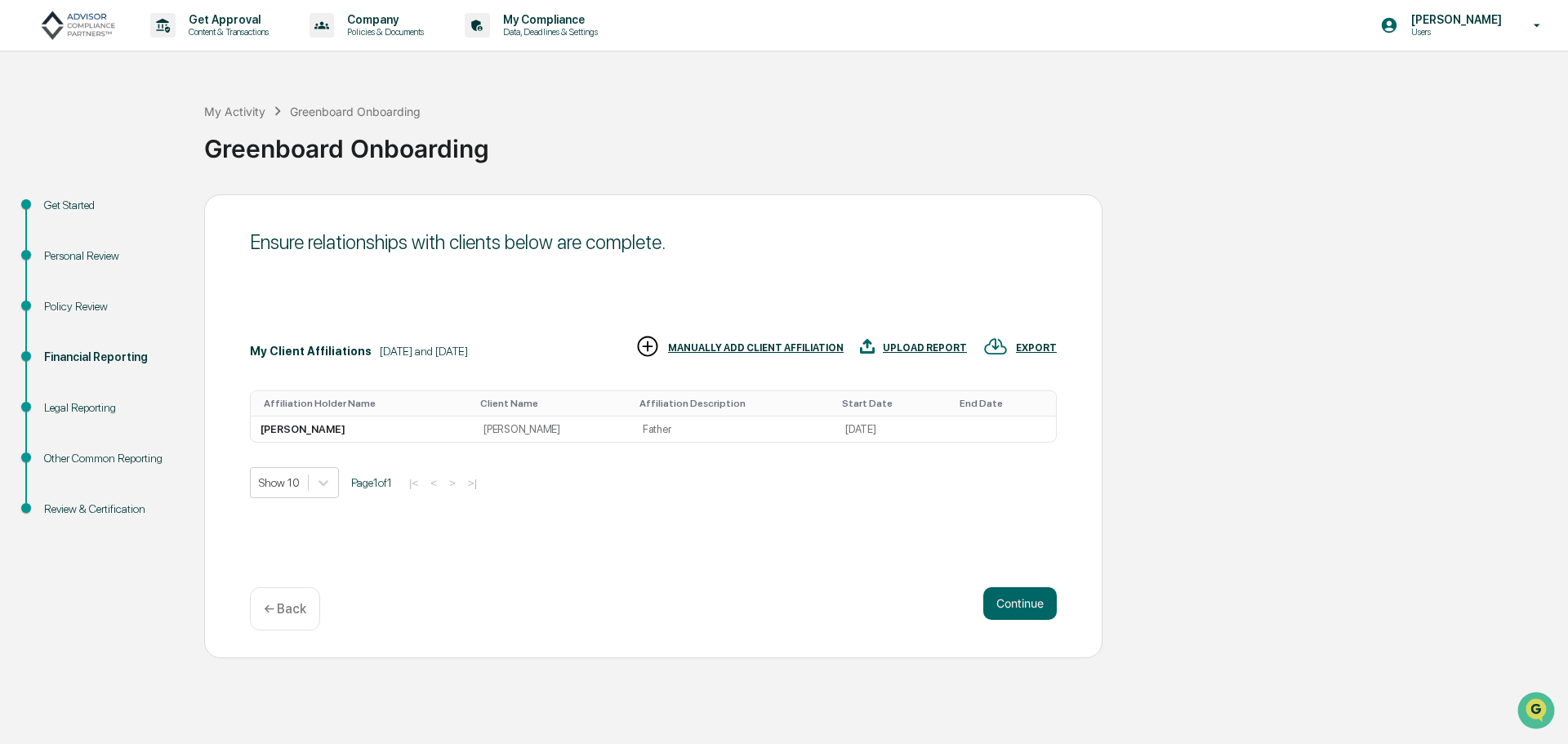
click at [734, 348] on div "MANUALLY ADD CLIENT AFFILIATION" at bounding box center [755, 348] width 175 height 12
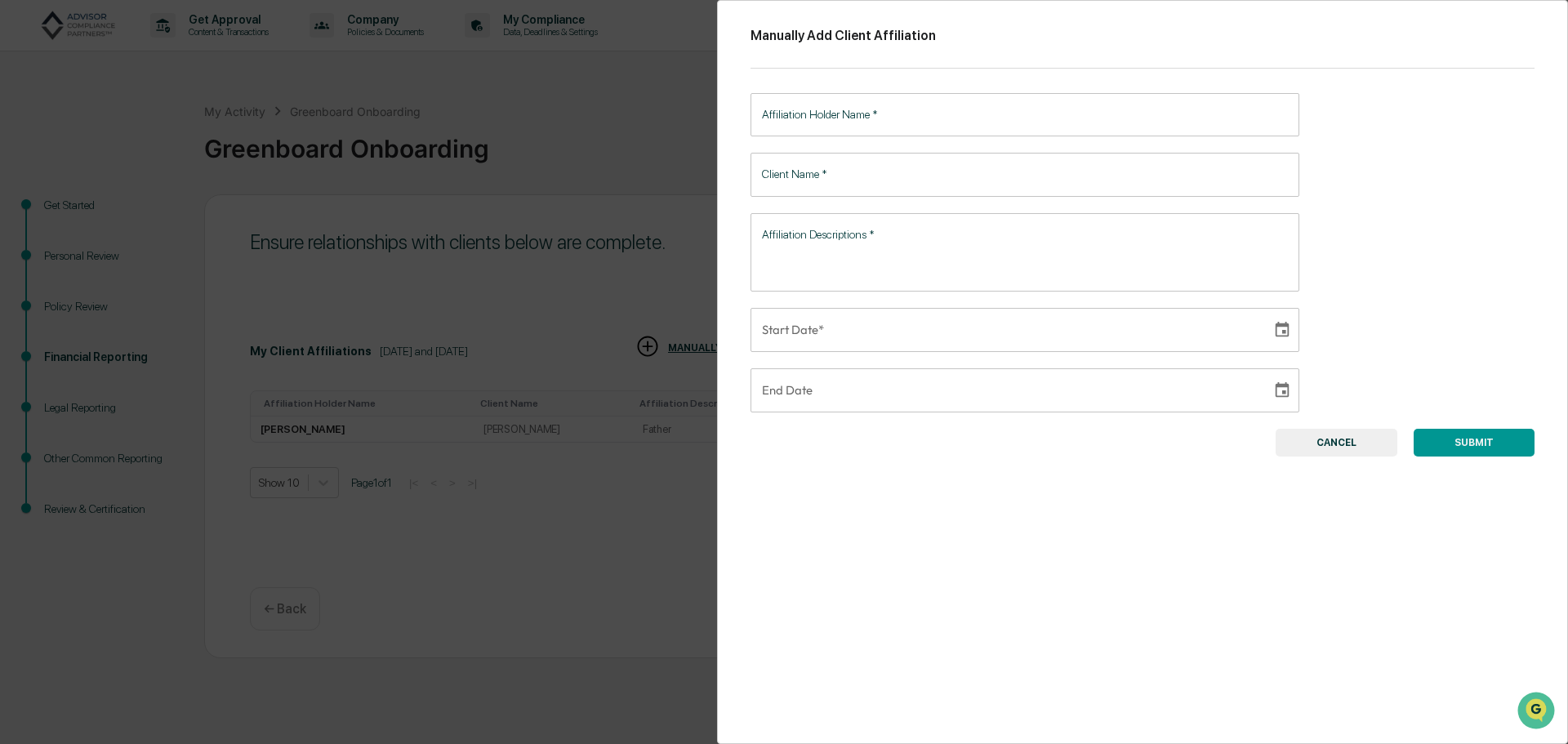
click at [839, 116] on input "Affiliation Holder Name   *" at bounding box center [1025, 115] width 549 height 44
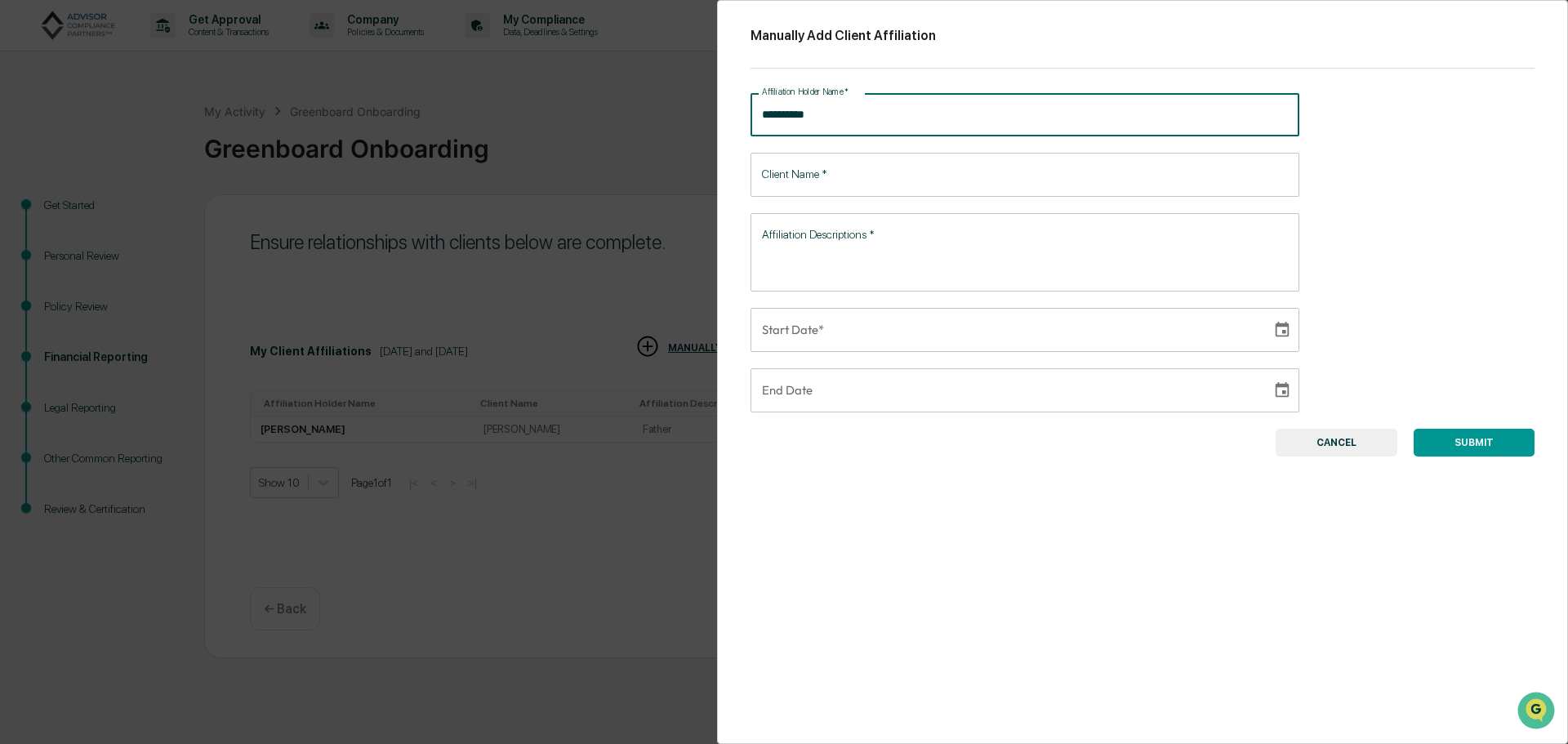
type input "**********"
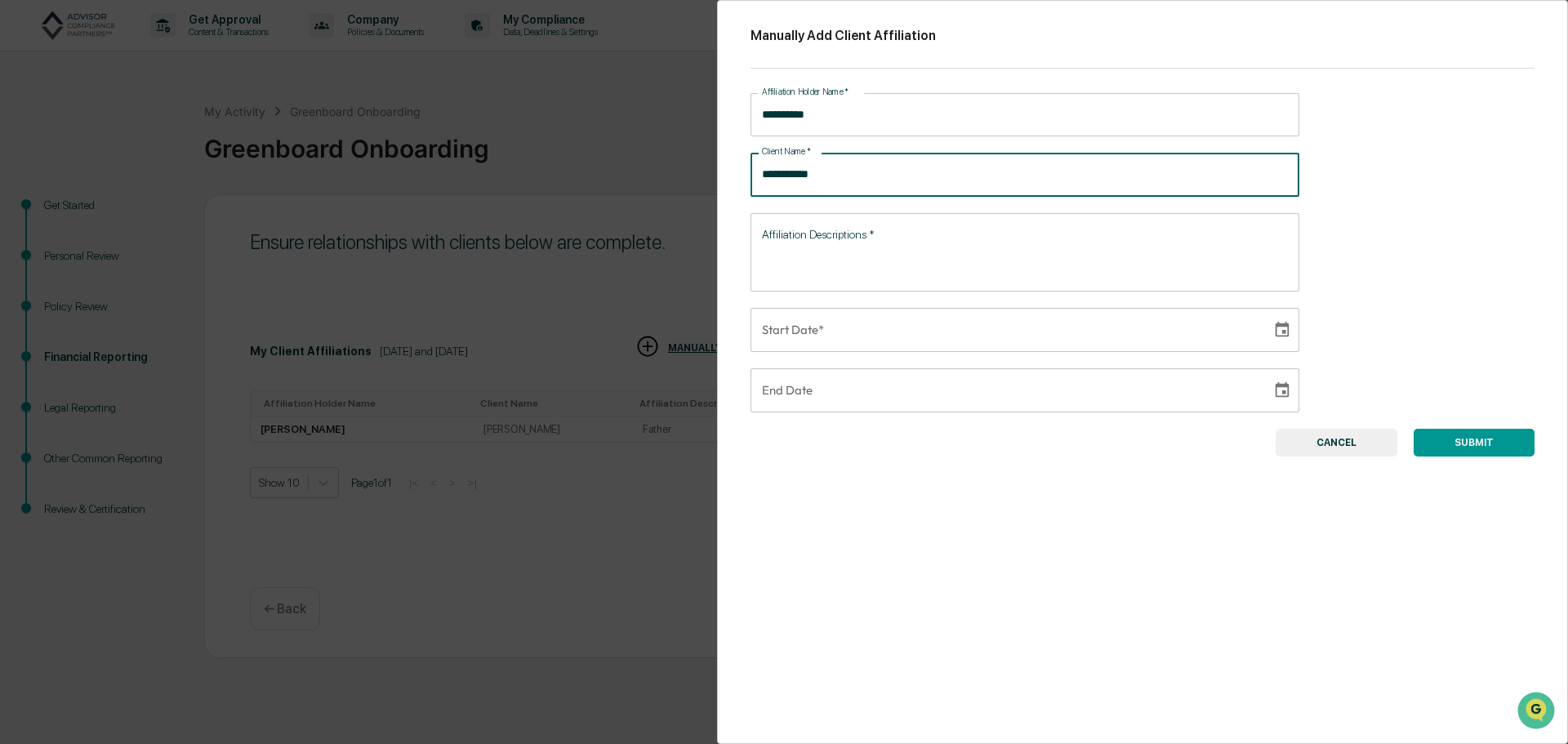
type input "**********"
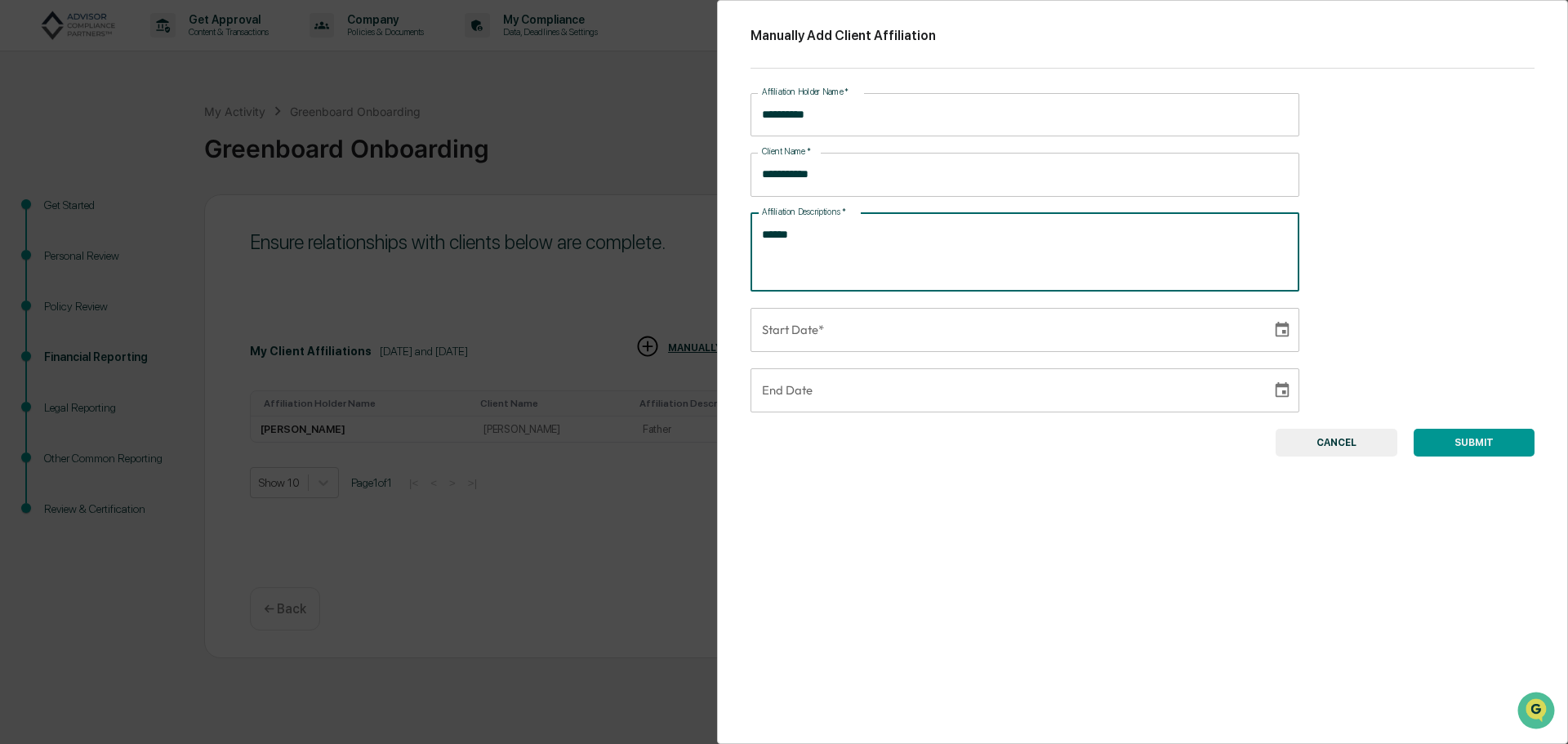
type textarea "******"
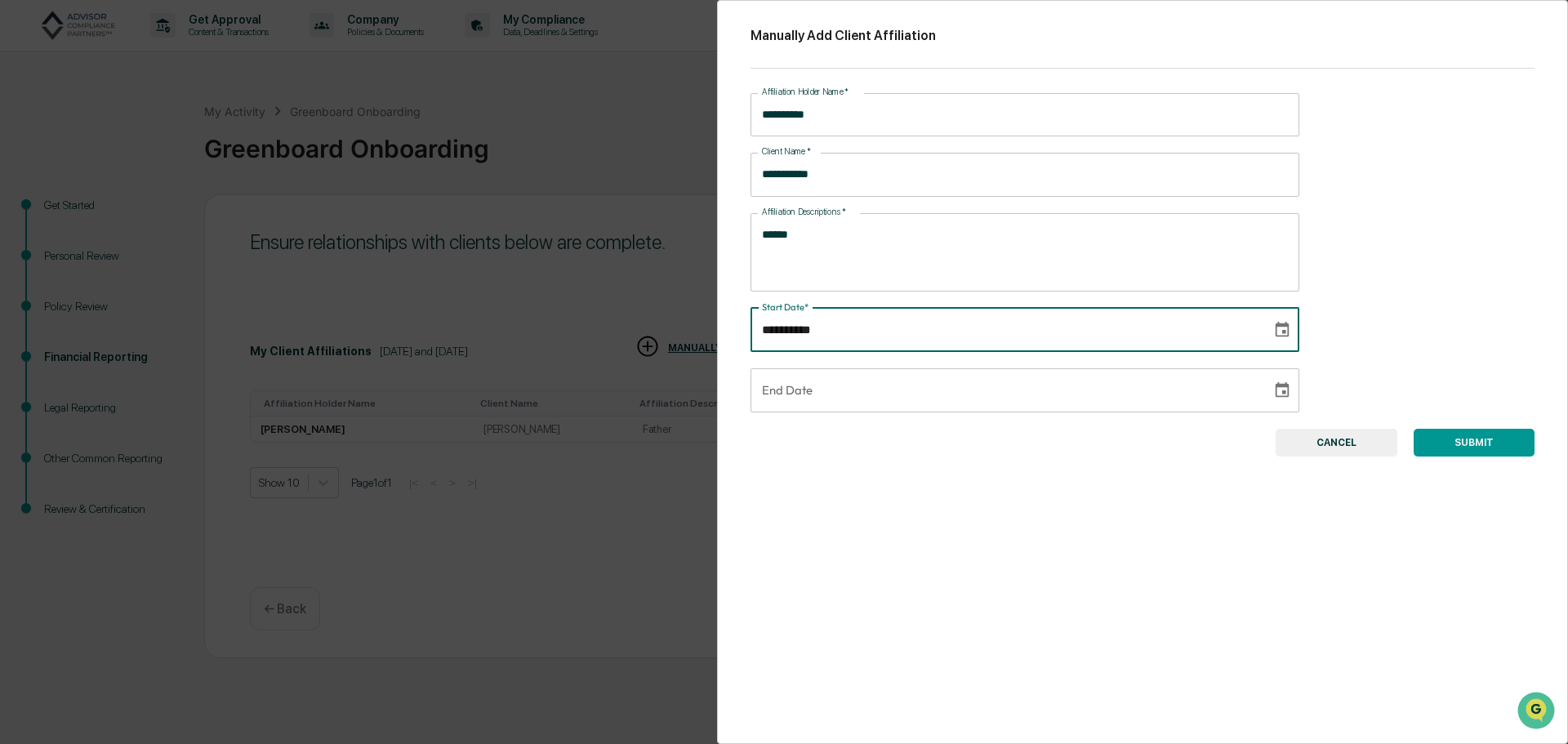
type input "**********"
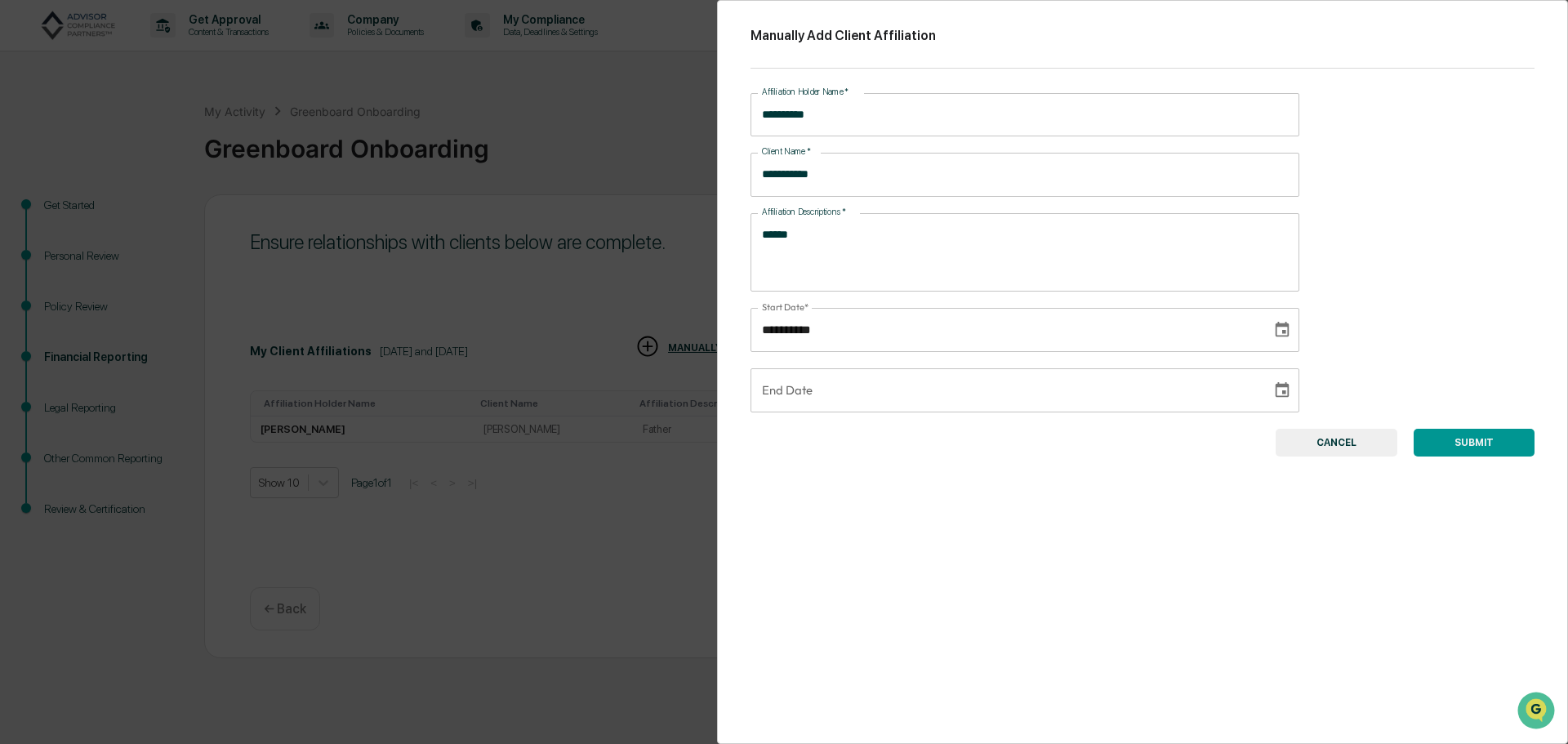
click at [1450, 444] on button "SUBMIT" at bounding box center [1474, 443] width 121 height 28
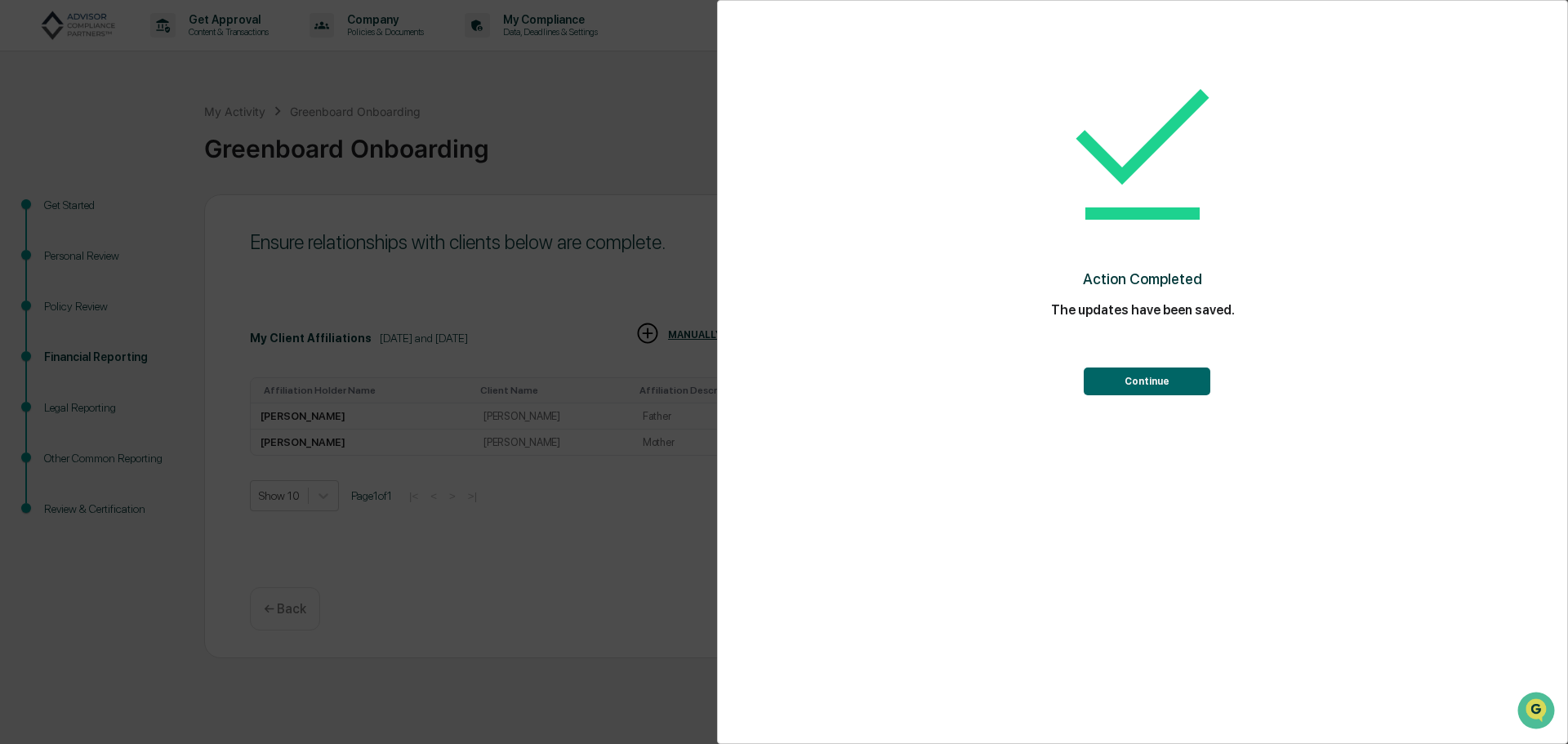
click at [1170, 379] on button "Continue" at bounding box center [1147, 381] width 127 height 28
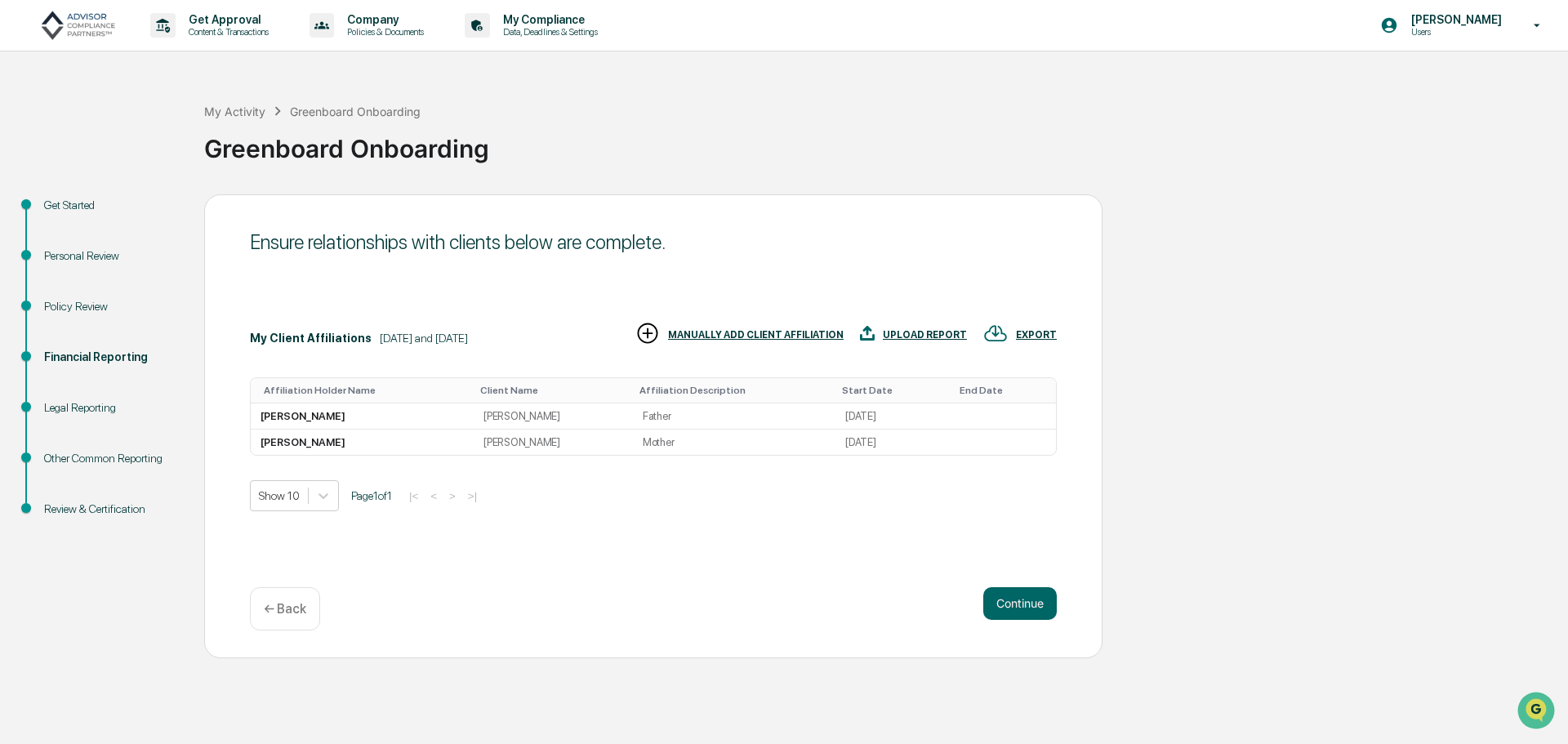
click at [779, 329] on div "MANUALLY ADD CLIENT AFFILIATION" at bounding box center [755, 335] width 175 height 12
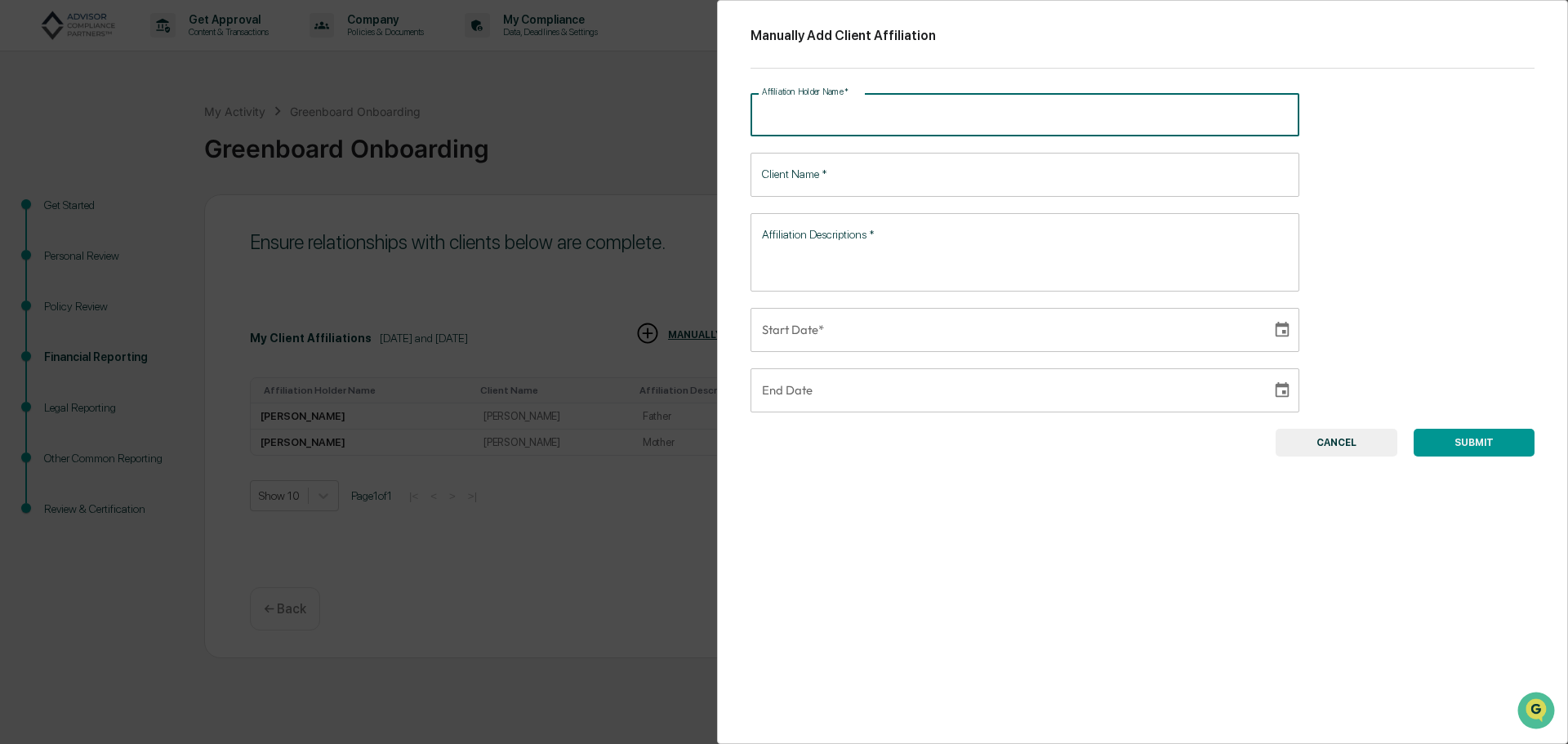
click at [821, 120] on input "Affiliation Holder Name   *" at bounding box center [1025, 115] width 549 height 44
type input "*"
type input "**********"
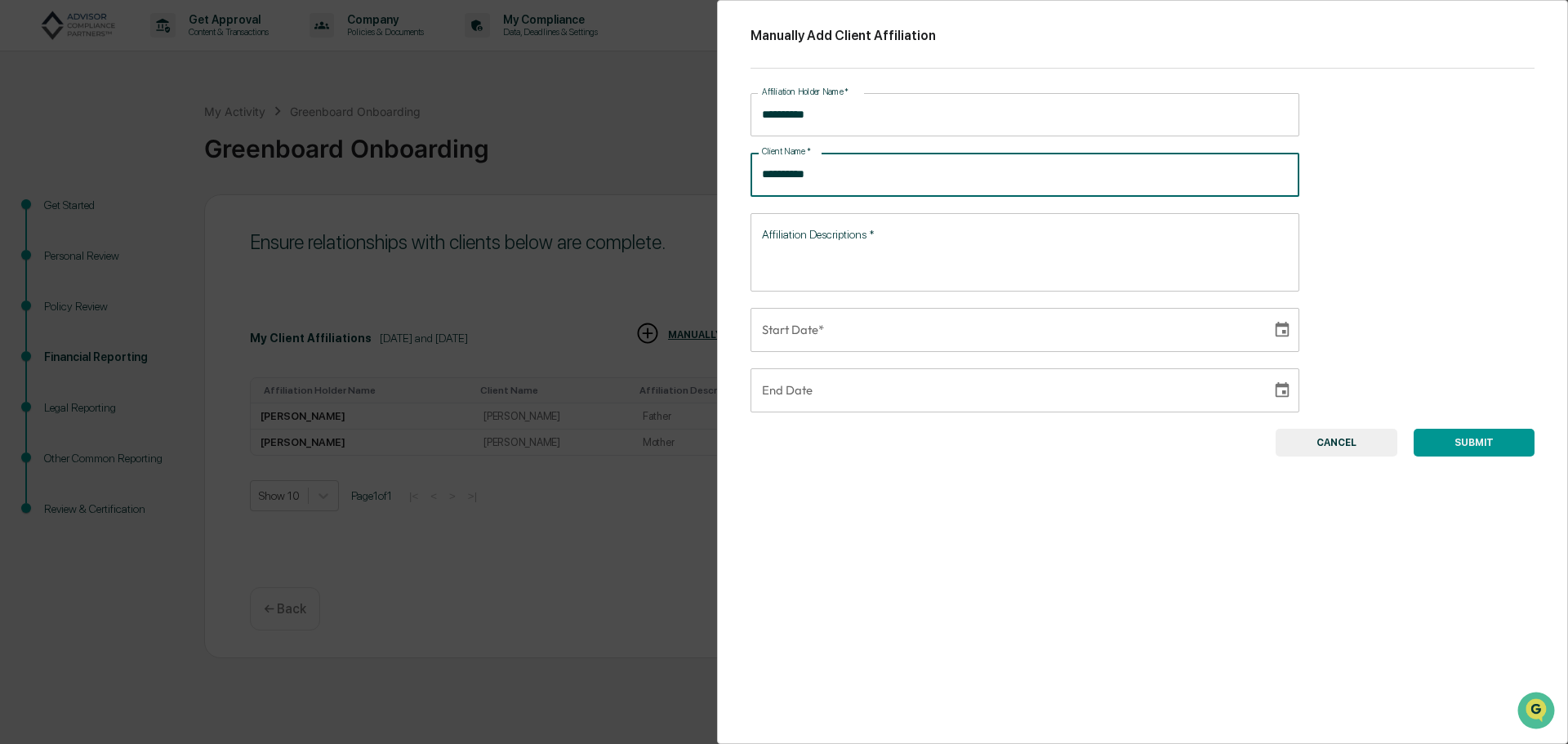
type input "**********"
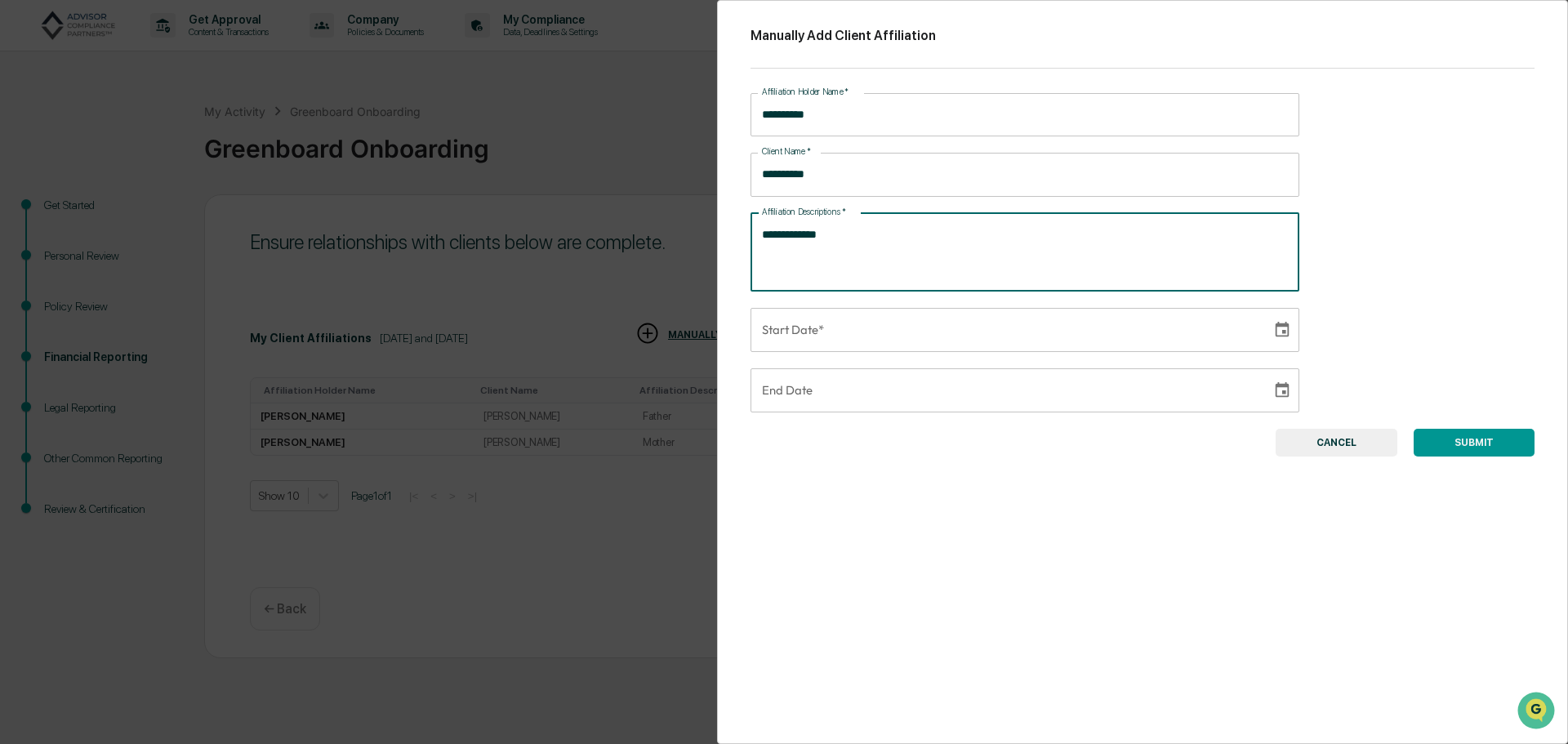
type textarea "**********"
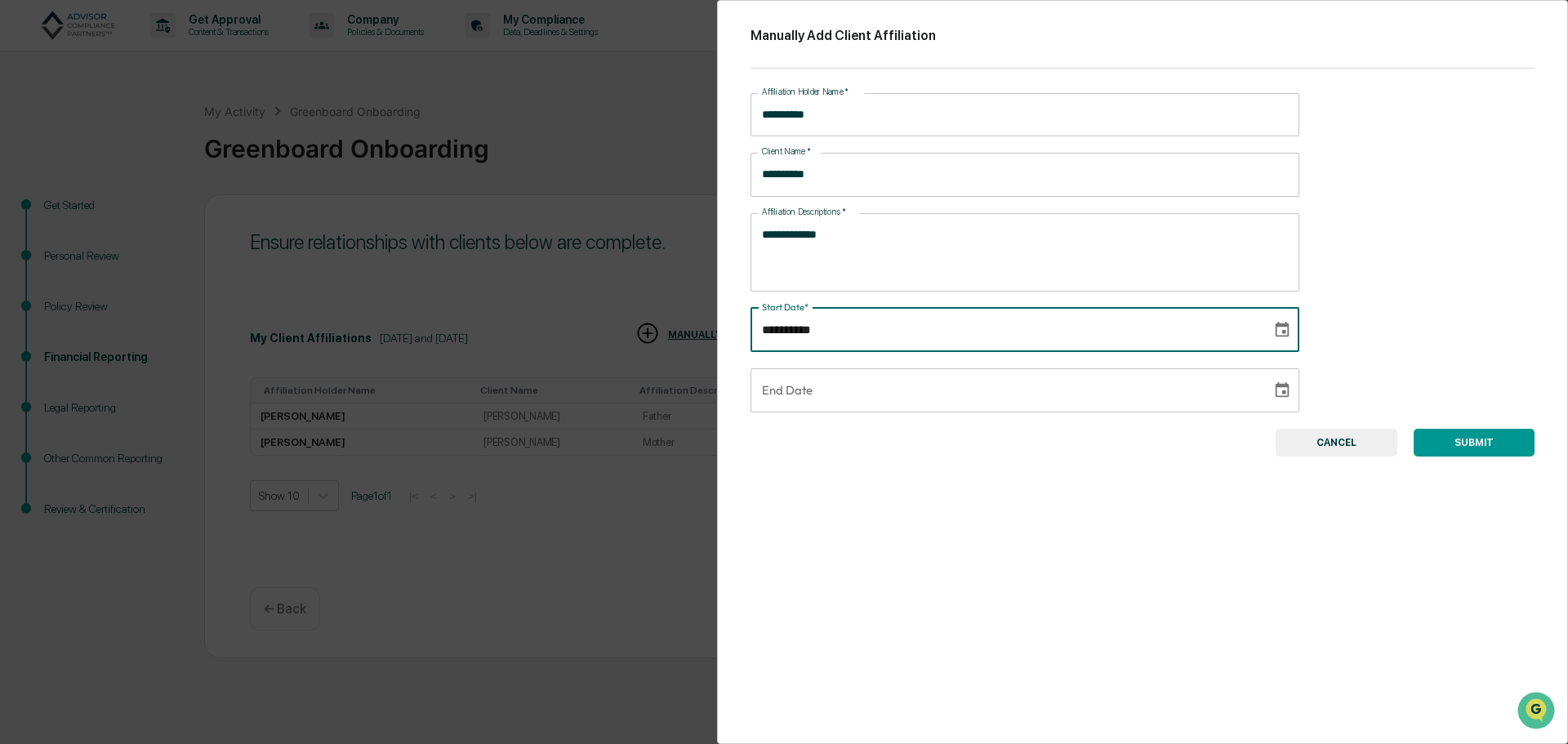
type input "**********"
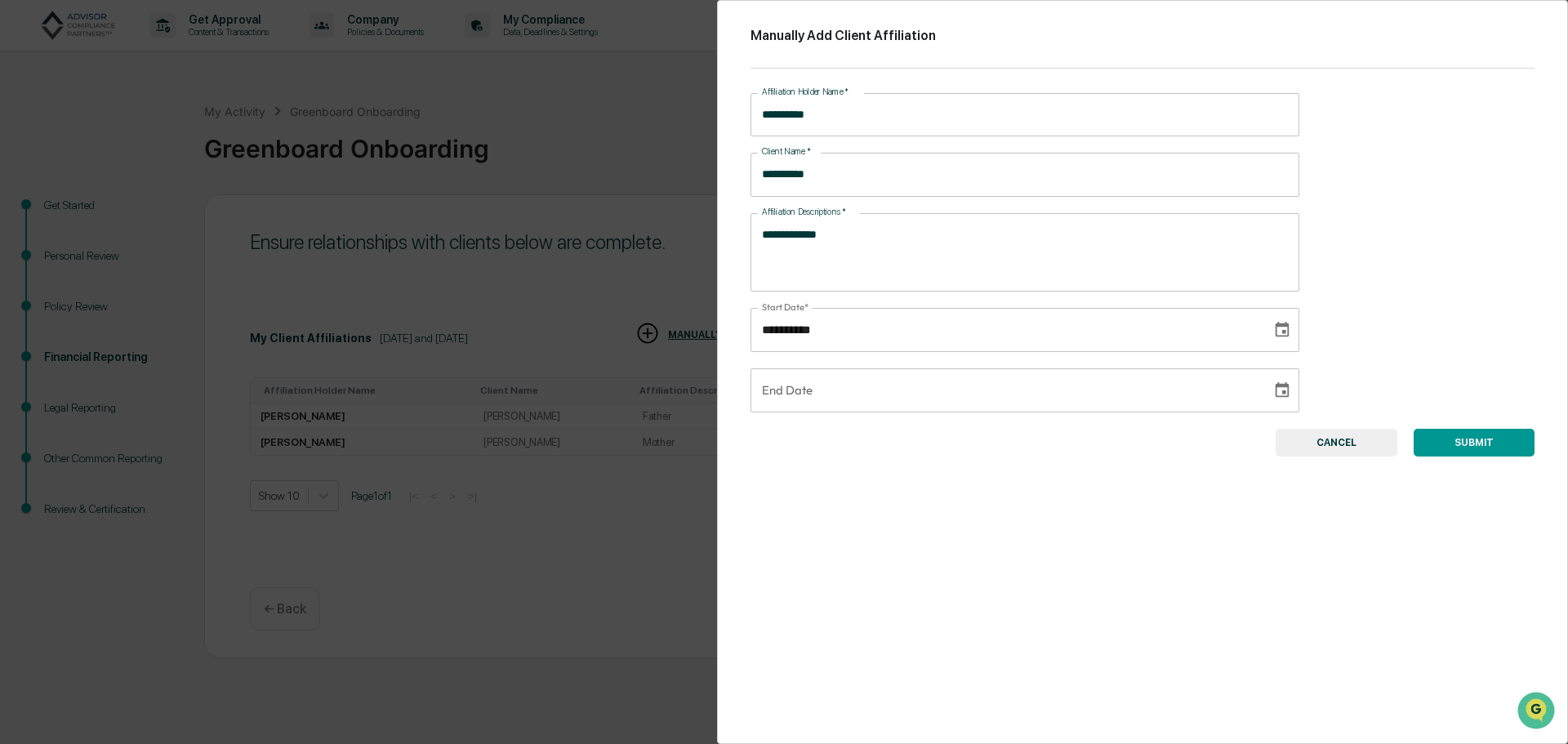
click at [1441, 445] on button "SUBMIT" at bounding box center [1474, 443] width 121 height 28
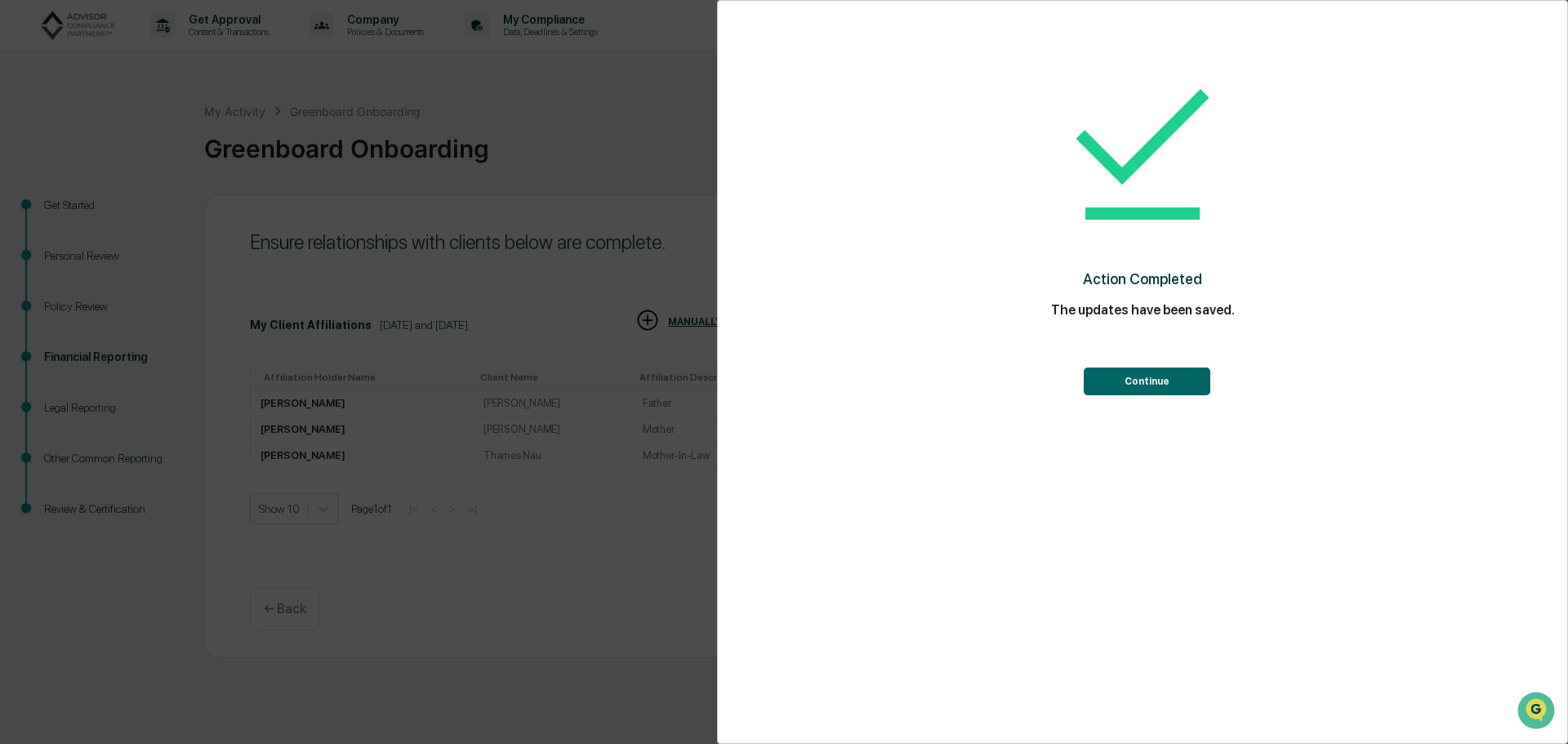
click at [1161, 382] on button "Continue" at bounding box center [1147, 381] width 127 height 28
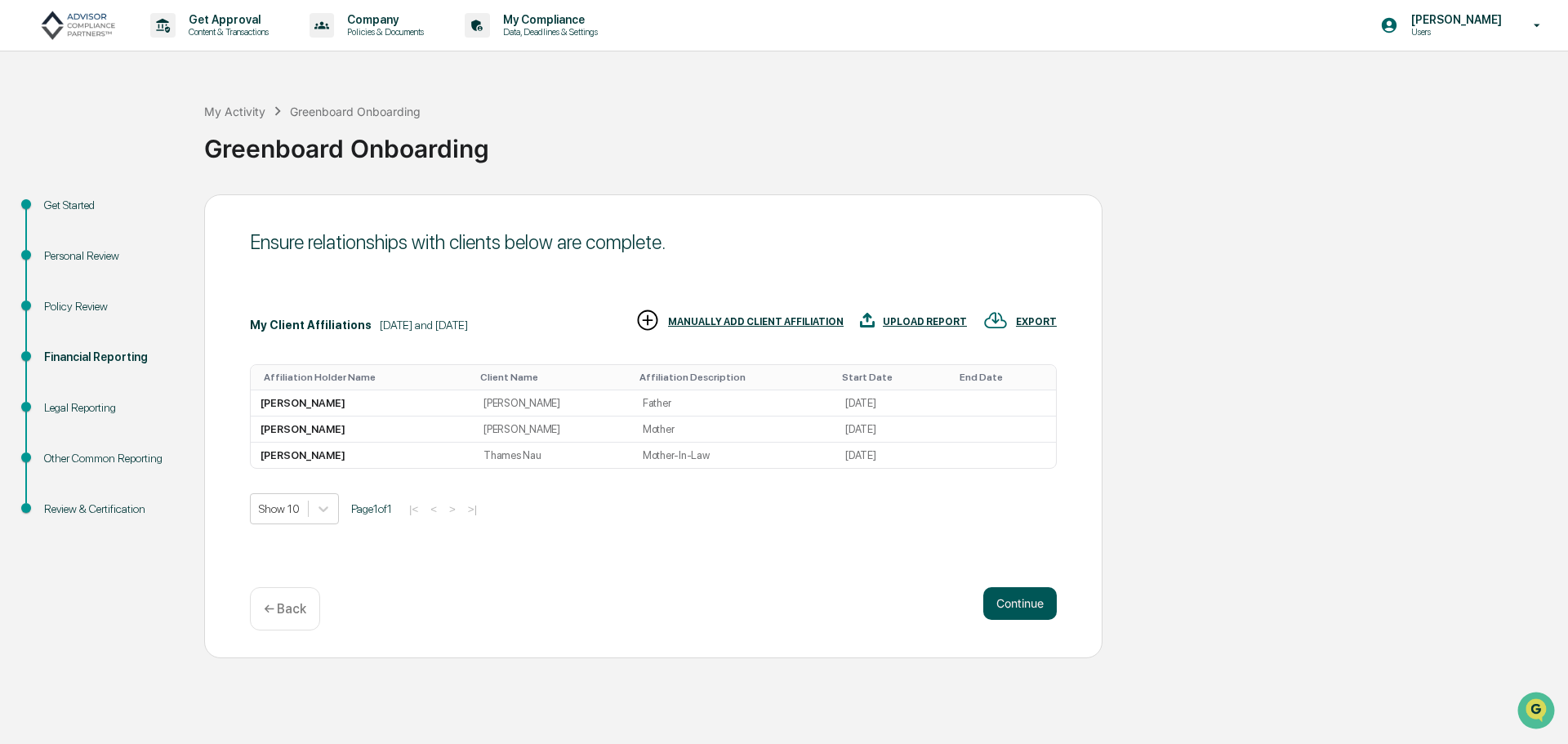
click at [1046, 612] on button "Continue" at bounding box center [1020, 603] width 73 height 33
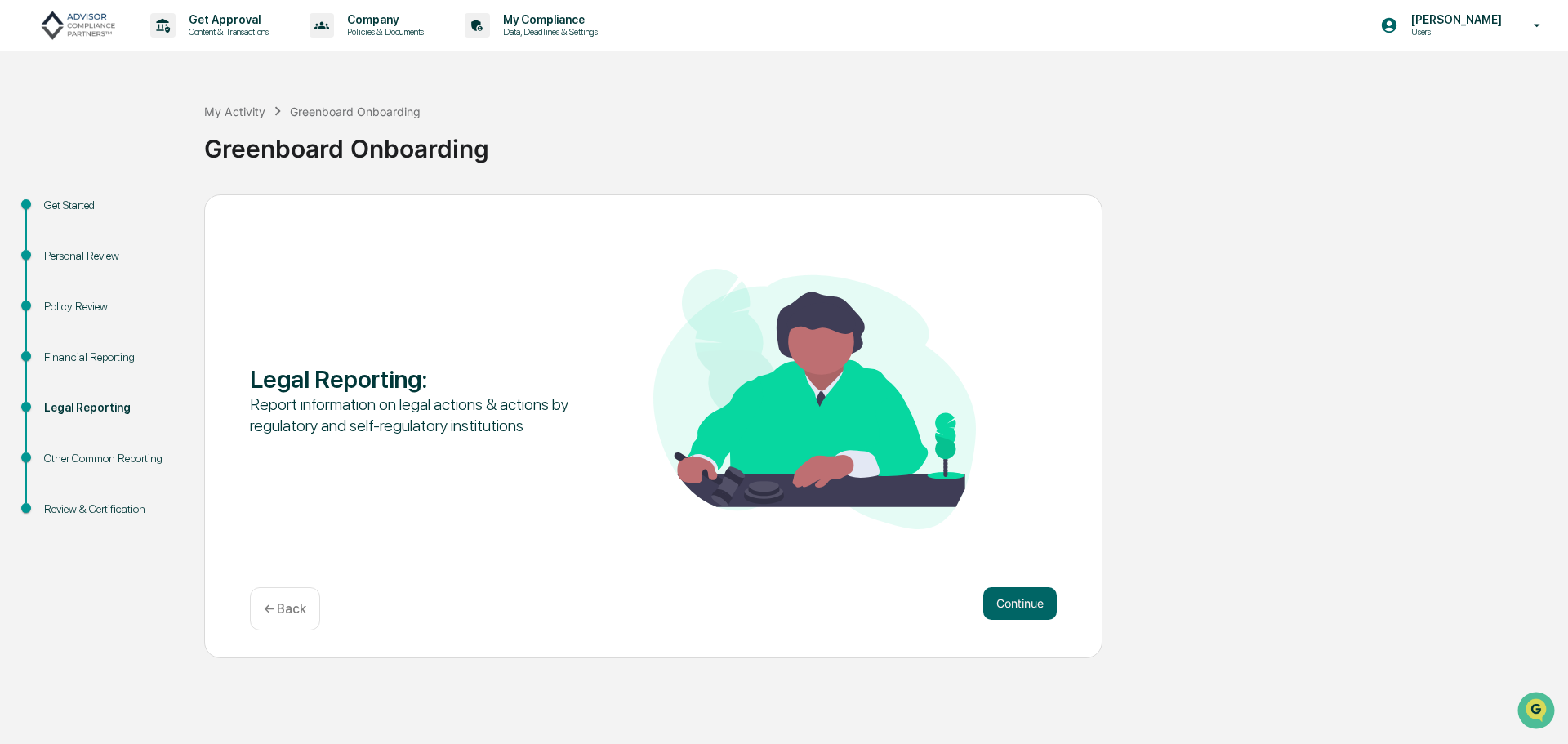
click at [1046, 612] on button "Continue" at bounding box center [1020, 603] width 73 height 33
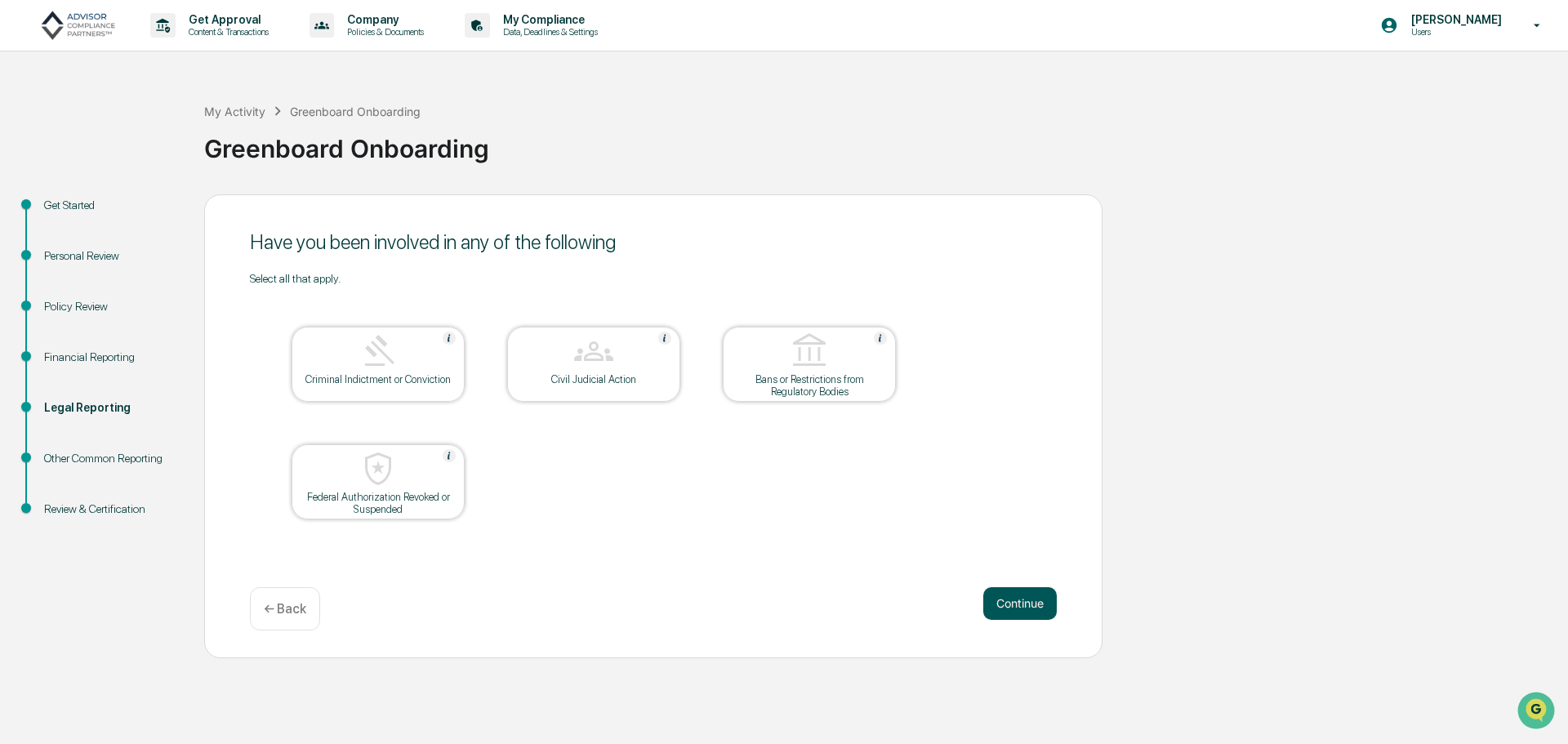
click at [1014, 607] on button "Continue" at bounding box center [1020, 603] width 73 height 33
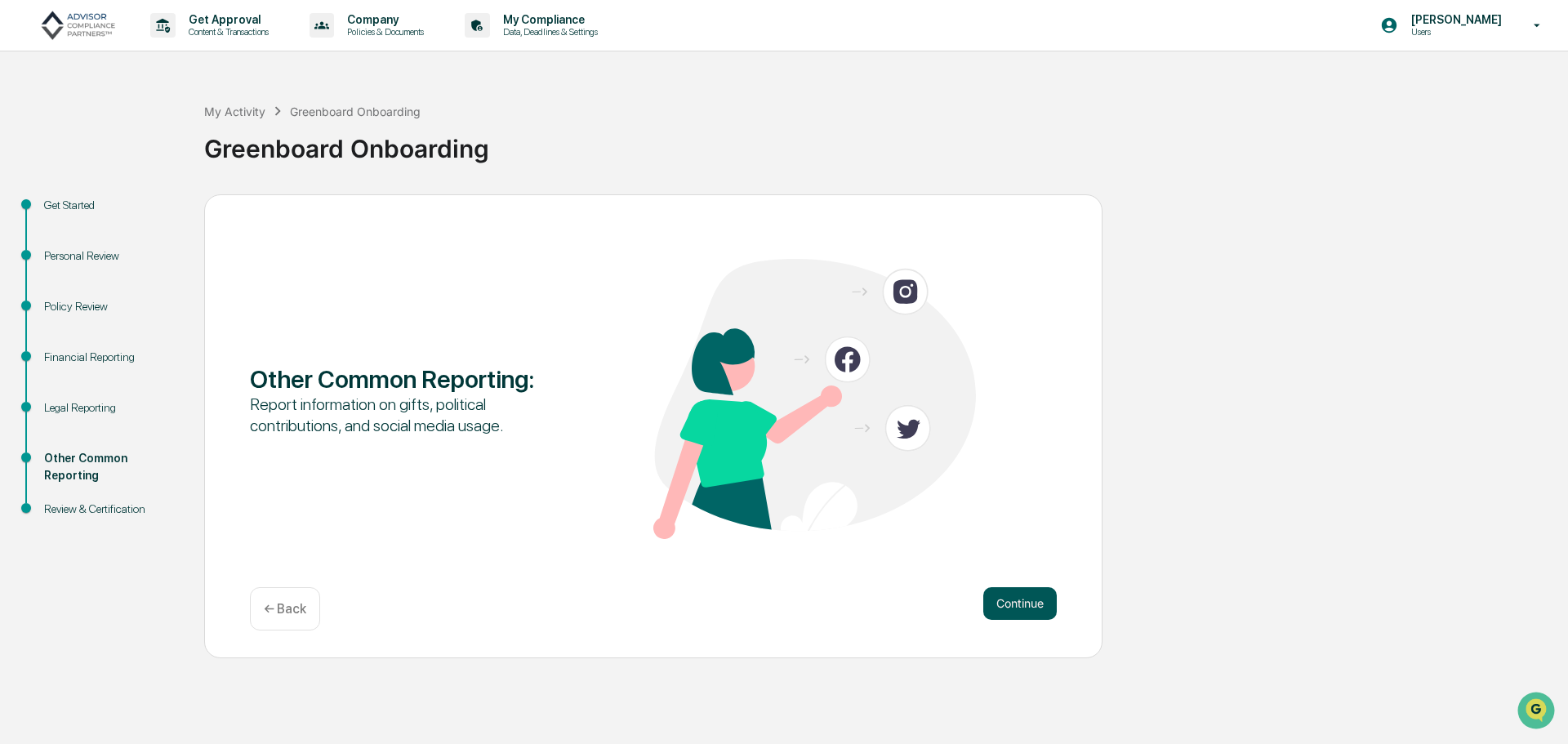
click at [1022, 603] on button "Continue" at bounding box center [1020, 603] width 73 height 33
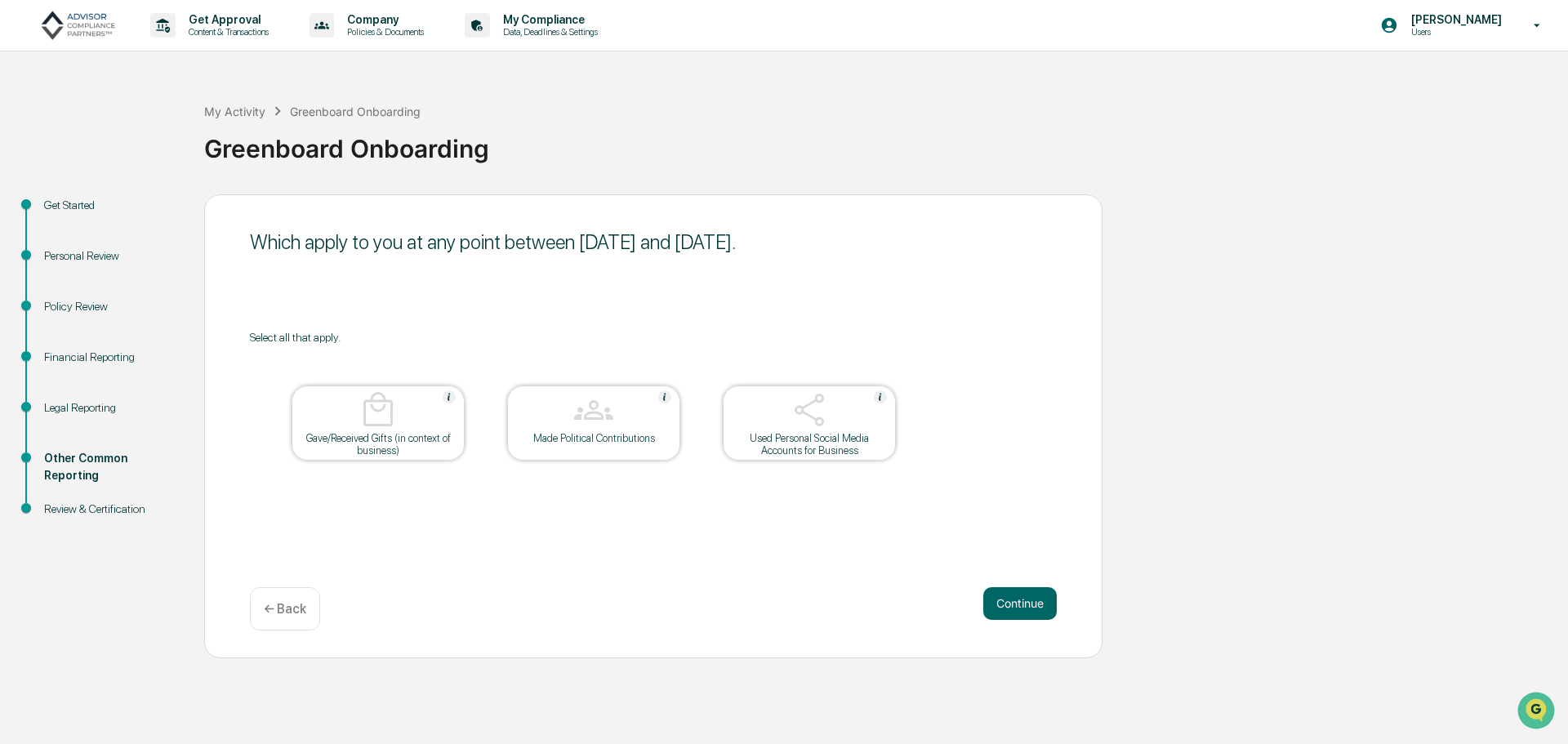
click at [810, 412] on img at bounding box center [809, 410] width 40 height 40
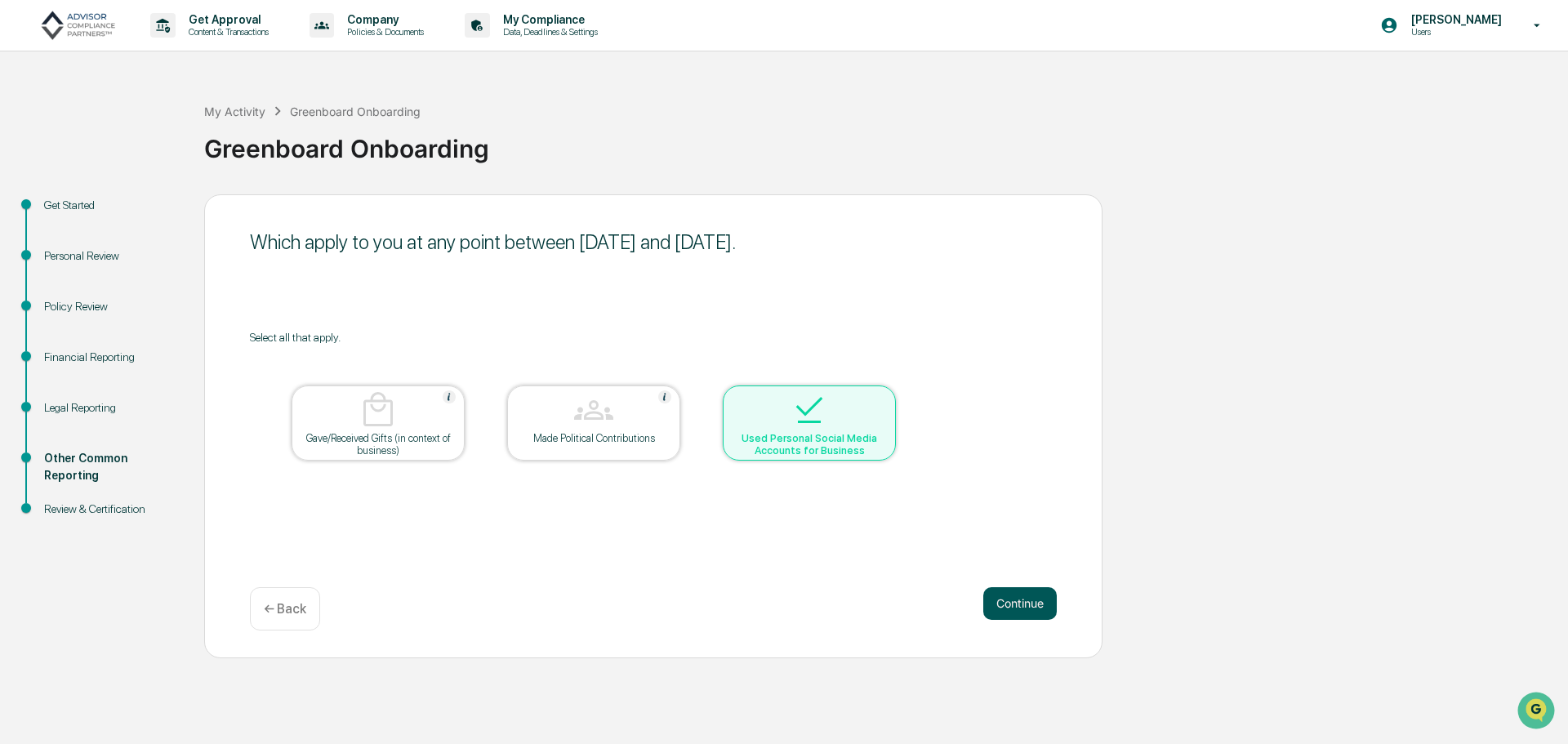
click at [998, 614] on button "Continue" at bounding box center [1020, 603] width 73 height 33
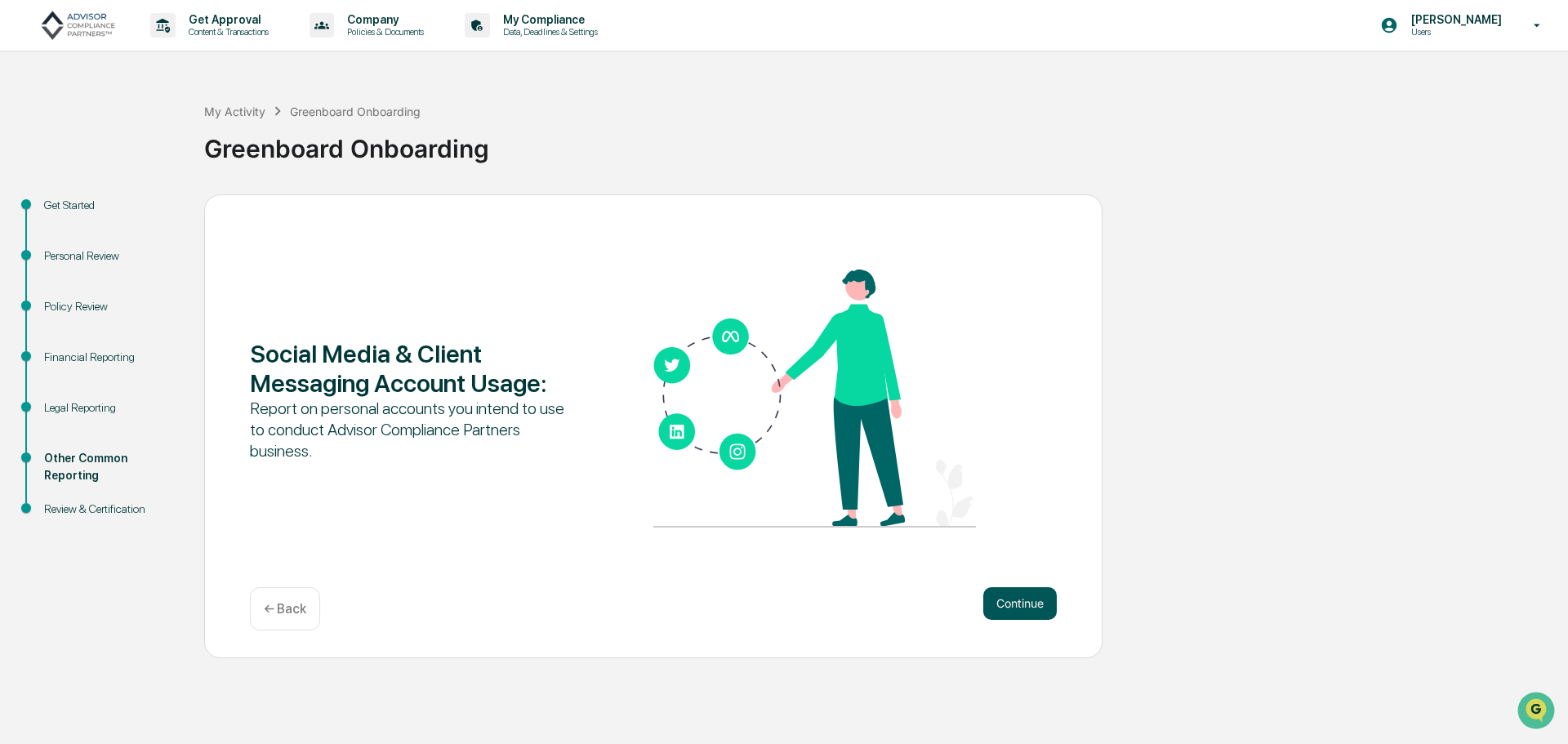
click at [997, 600] on button "Continue" at bounding box center [1020, 603] width 73 height 33
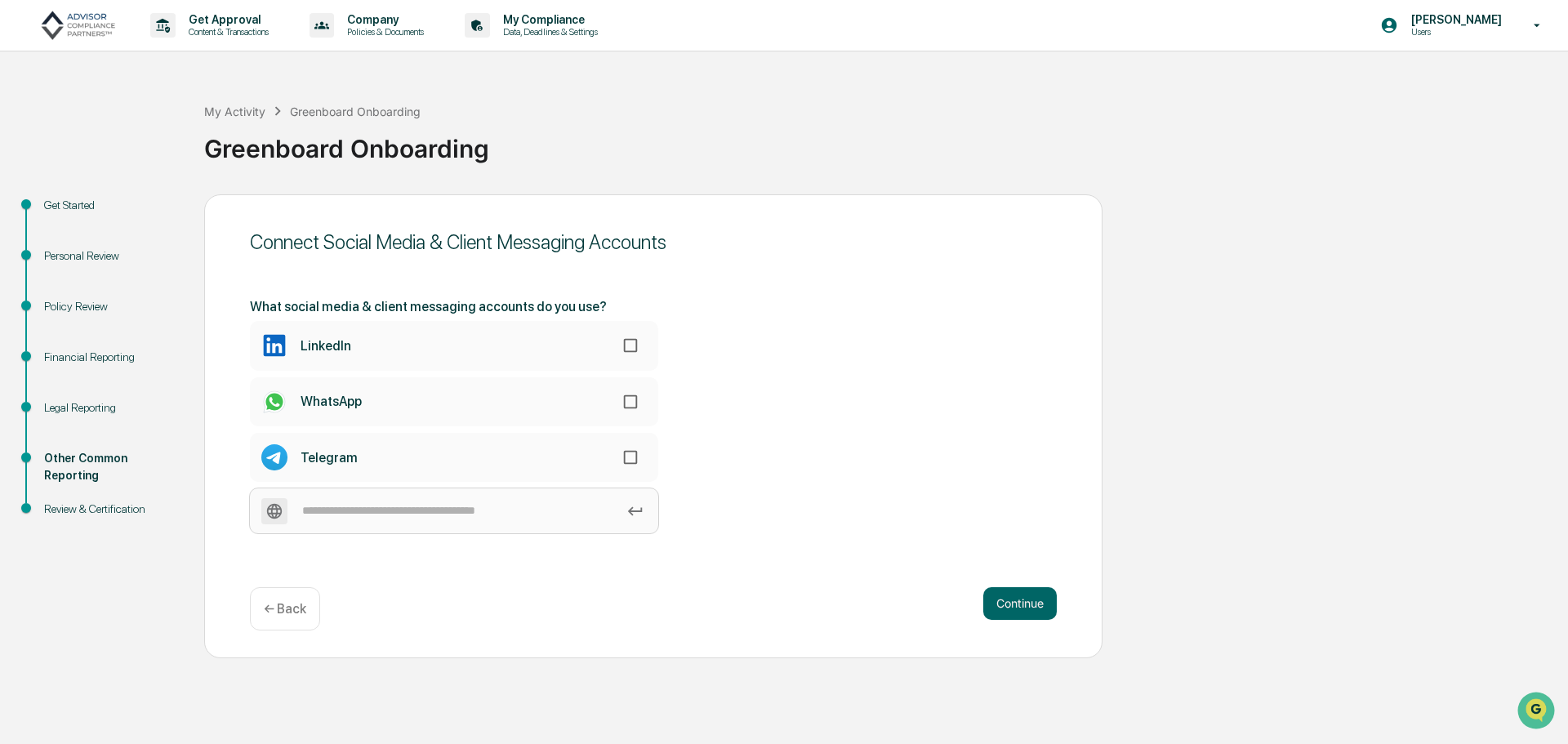
click at [376, 509] on input at bounding box center [454, 510] width 408 height 45
click at [295, 599] on div "← Back" at bounding box center [284, 609] width 70 height 44
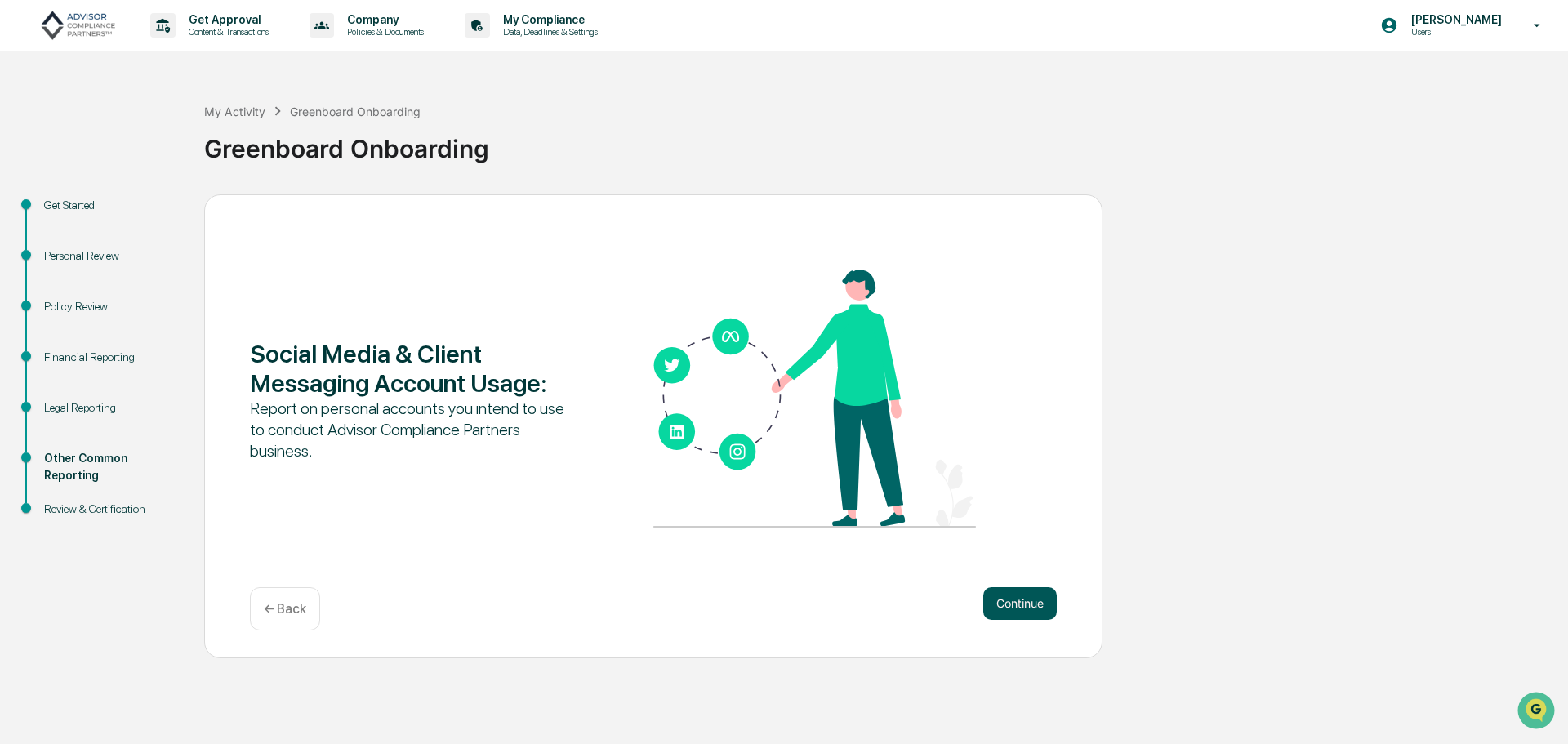
click at [1031, 609] on button "Continue" at bounding box center [1020, 603] width 73 height 33
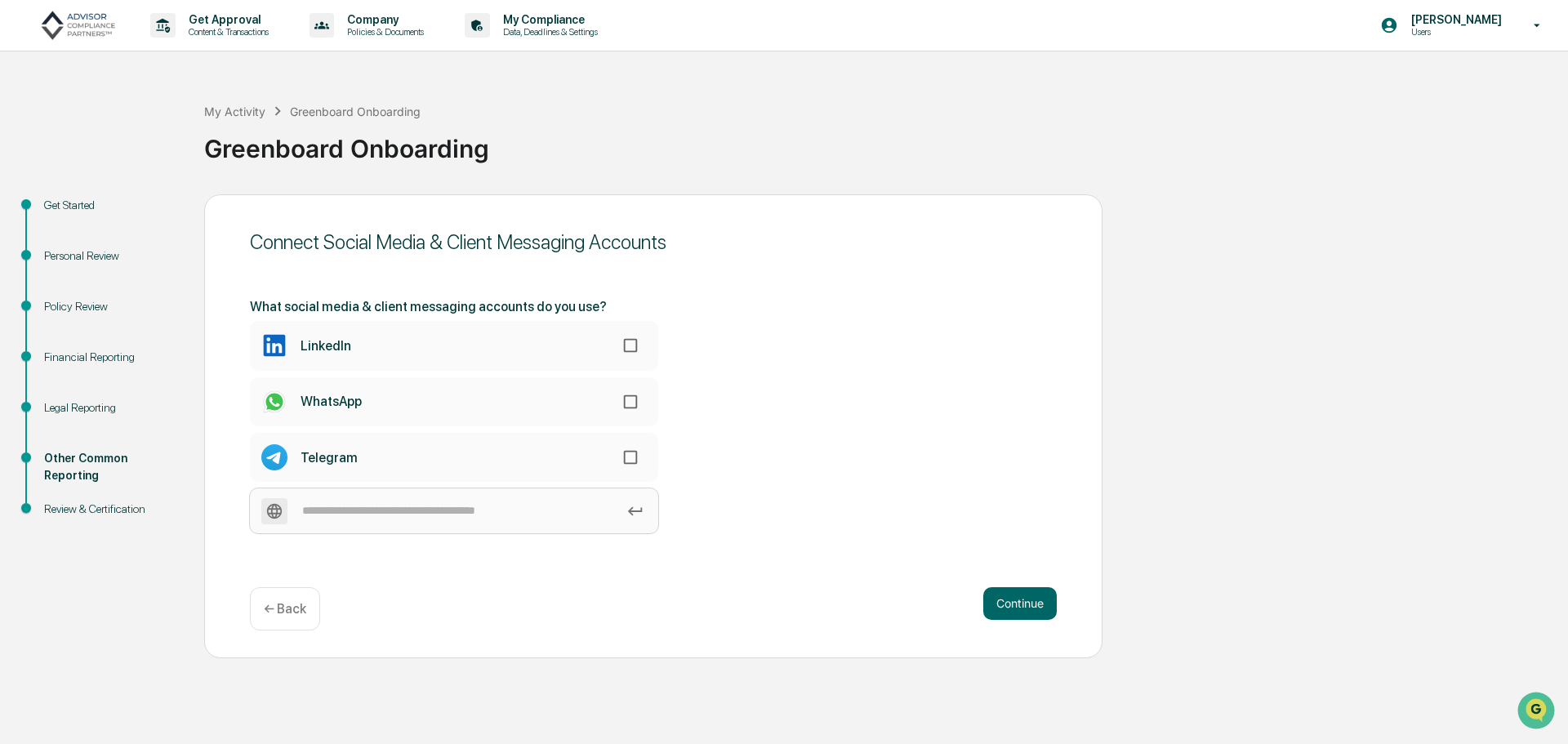
click at [383, 516] on input at bounding box center [454, 510] width 408 height 45
type input "**********"
drag, startPoint x: 478, startPoint y: 510, endPoint x: 587, endPoint y: 516, distance: 109.2
click at [489, 512] on input "**********" at bounding box center [454, 510] width 408 height 45
click at [634, 514] on icon at bounding box center [635, 511] width 18 height 18
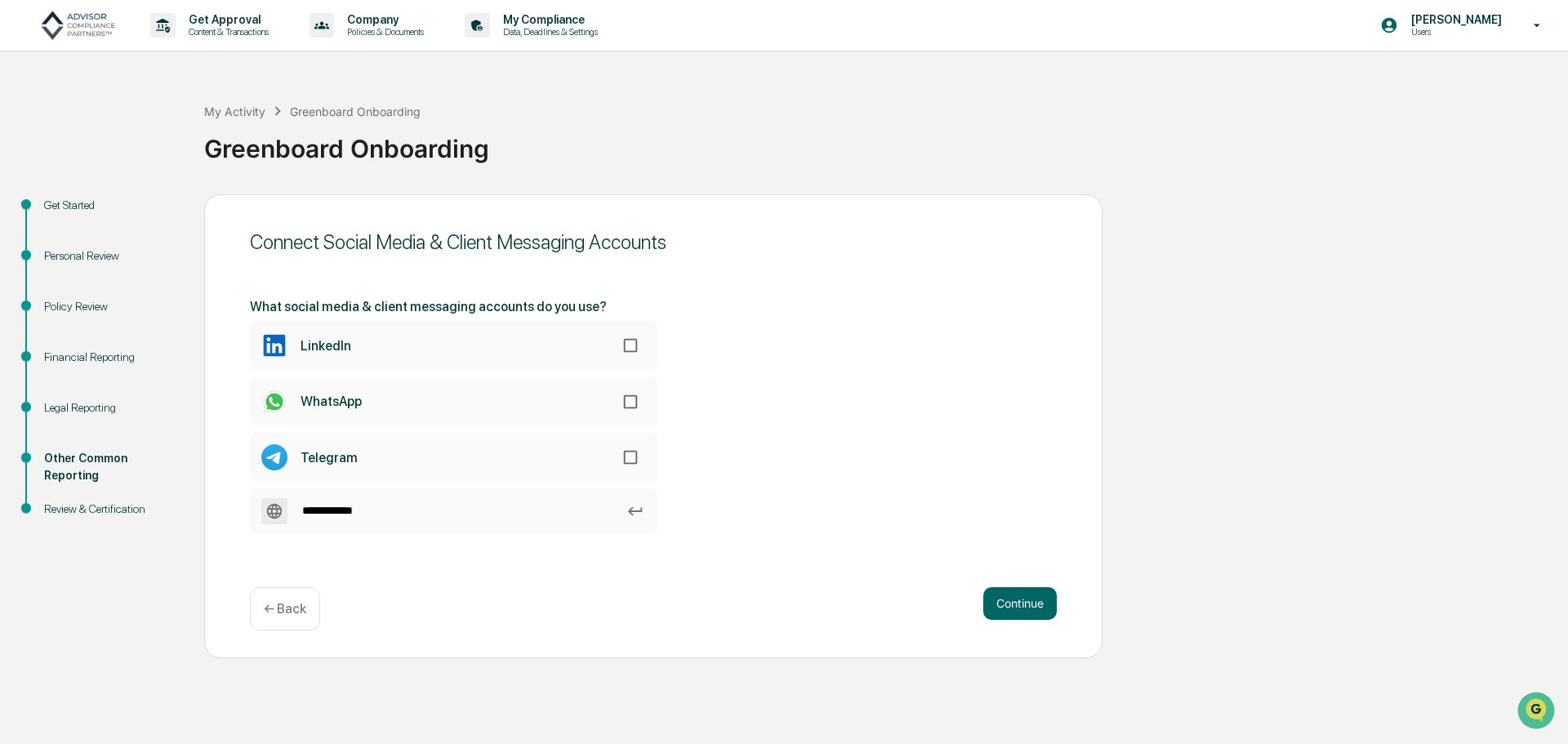
click at [634, 514] on input "**********" at bounding box center [454, 510] width 408 height 45
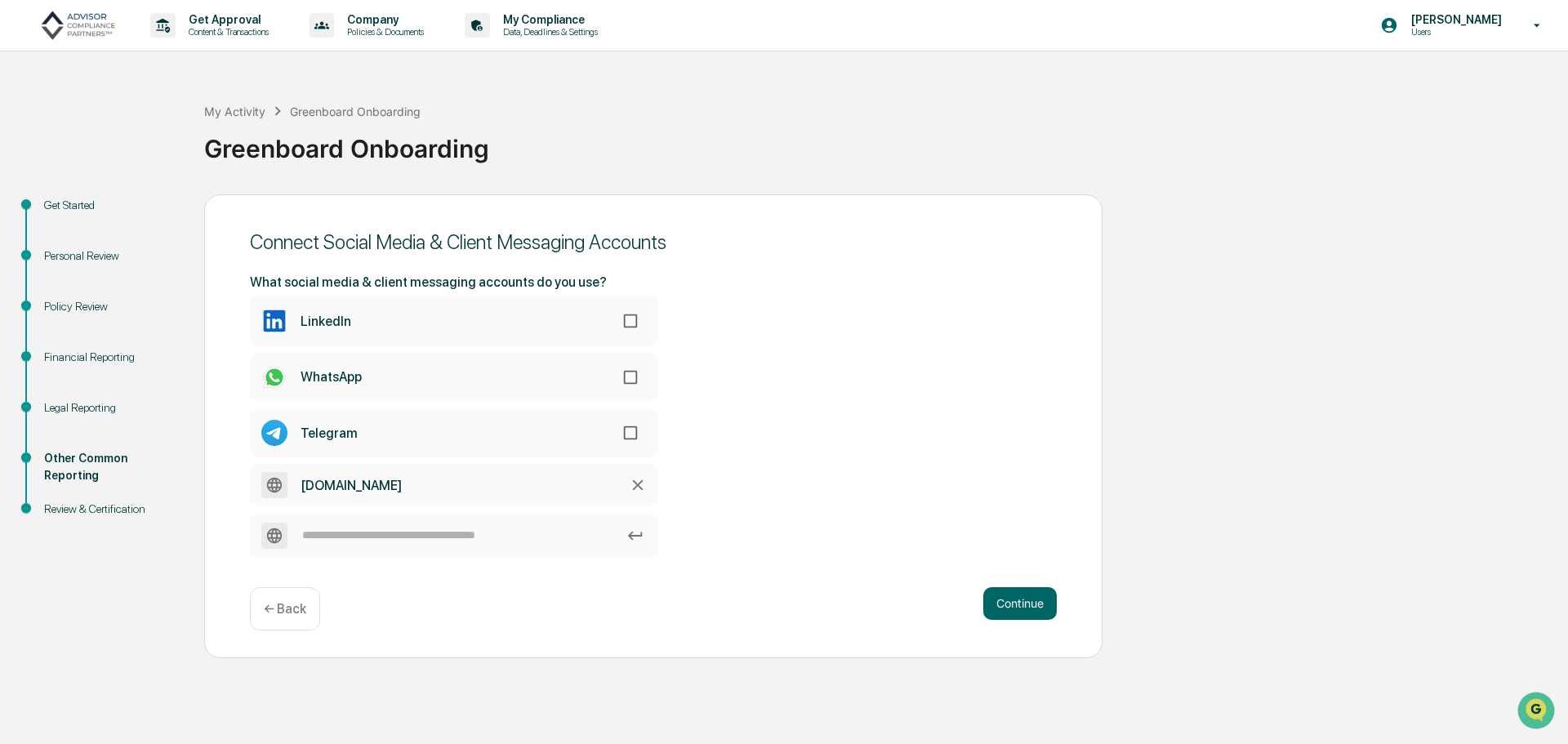
click at [334, 492] on div "Facebook.com" at bounding box center [351, 485] width 101 height 16
click at [314, 479] on div "Facebook.com" at bounding box center [351, 485] width 101 height 16
click at [385, 488] on label "Facebook.com" at bounding box center [454, 484] width 408 height 43
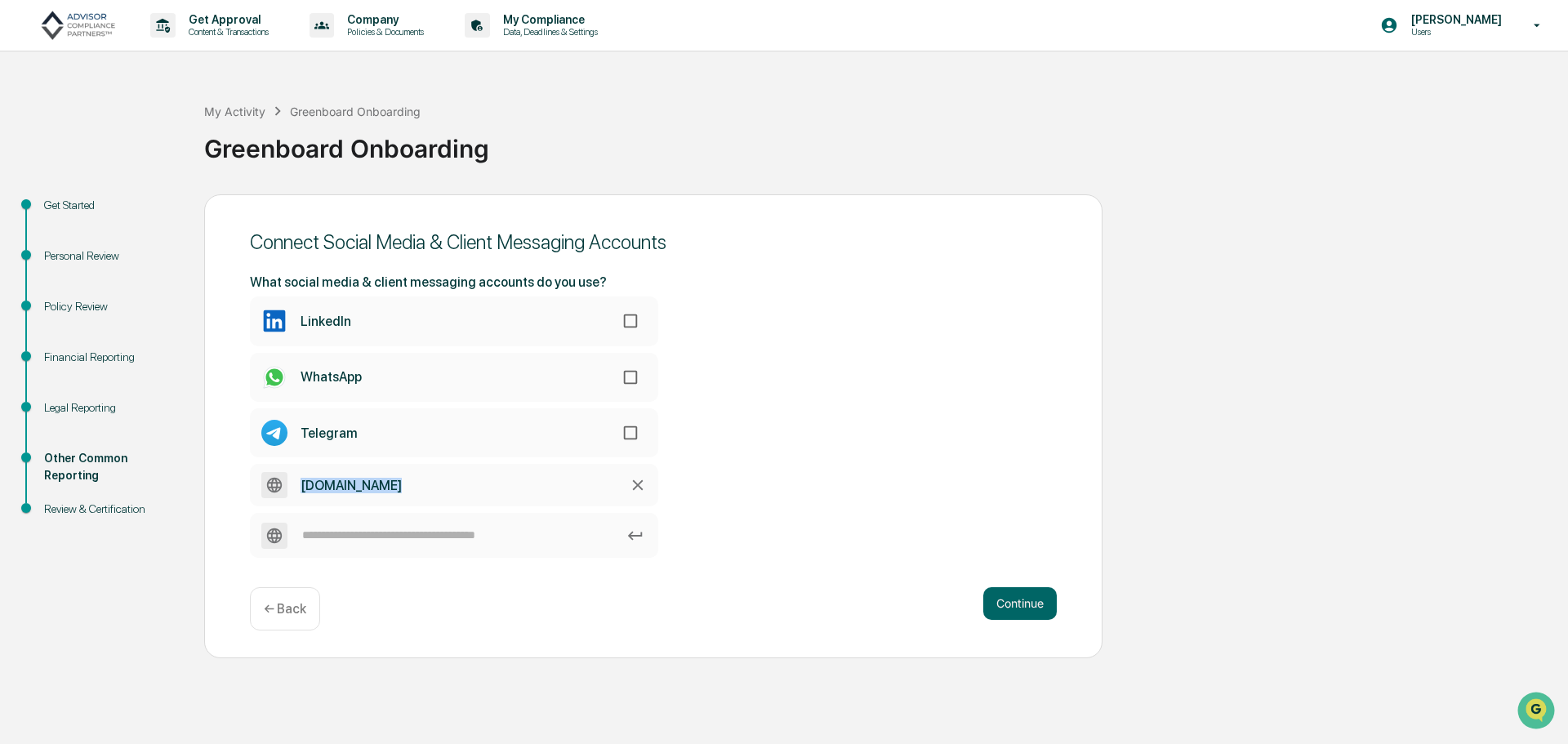
click at [648, 483] on label "Facebook.com" at bounding box center [454, 484] width 408 height 43
click at [634, 483] on icon at bounding box center [638, 485] width 18 height 18
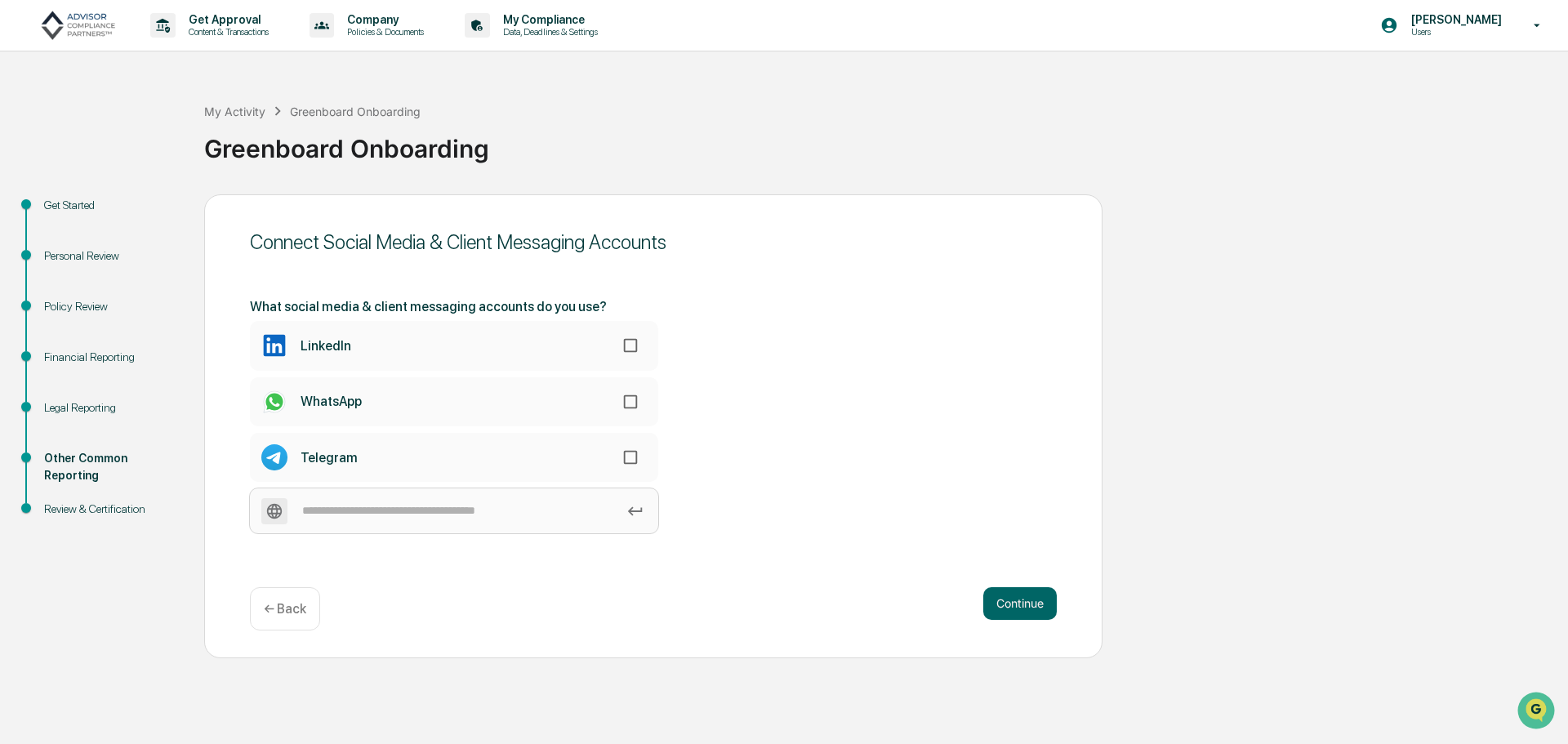
click at [409, 505] on input at bounding box center [454, 510] width 408 height 45
type input "********"
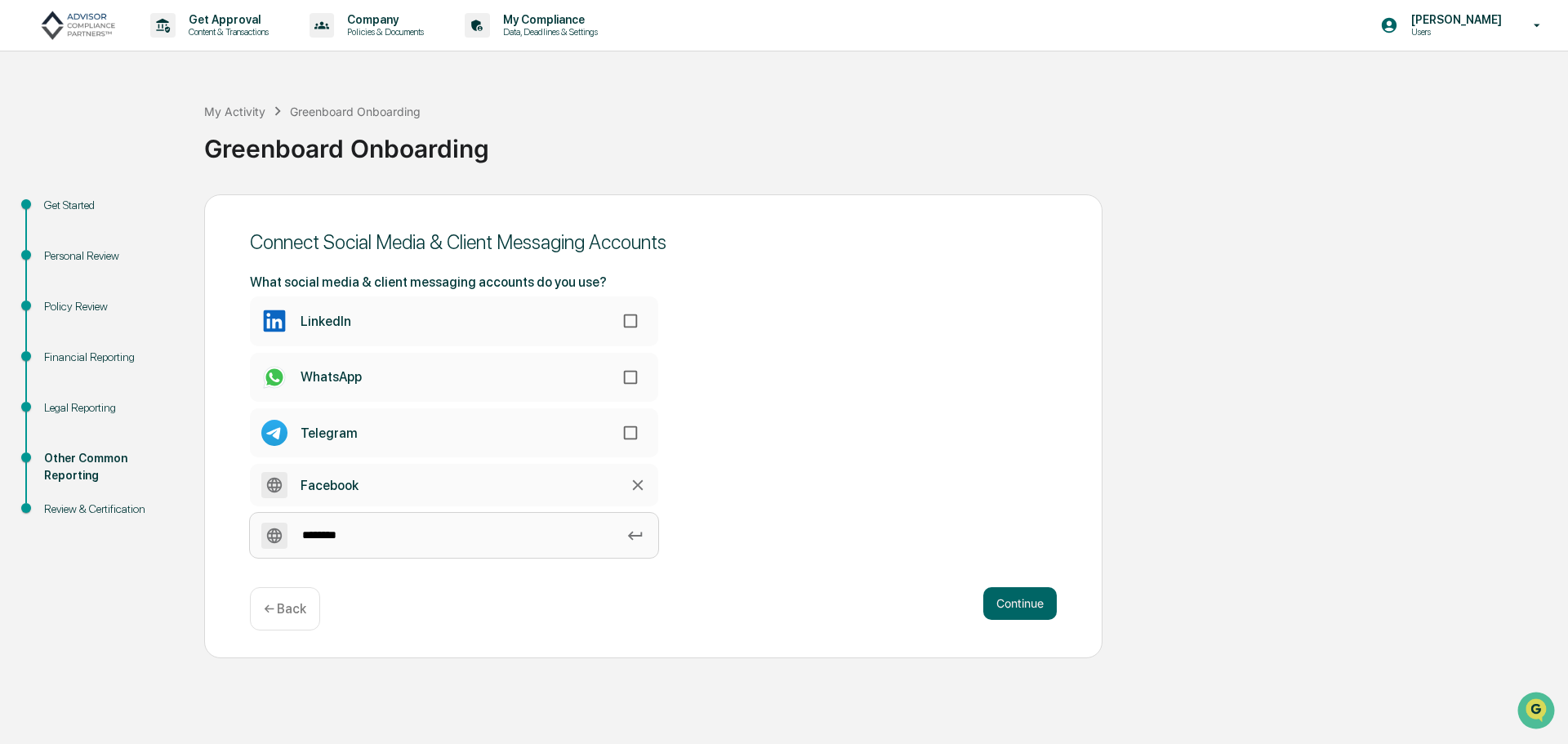
type input "*********"
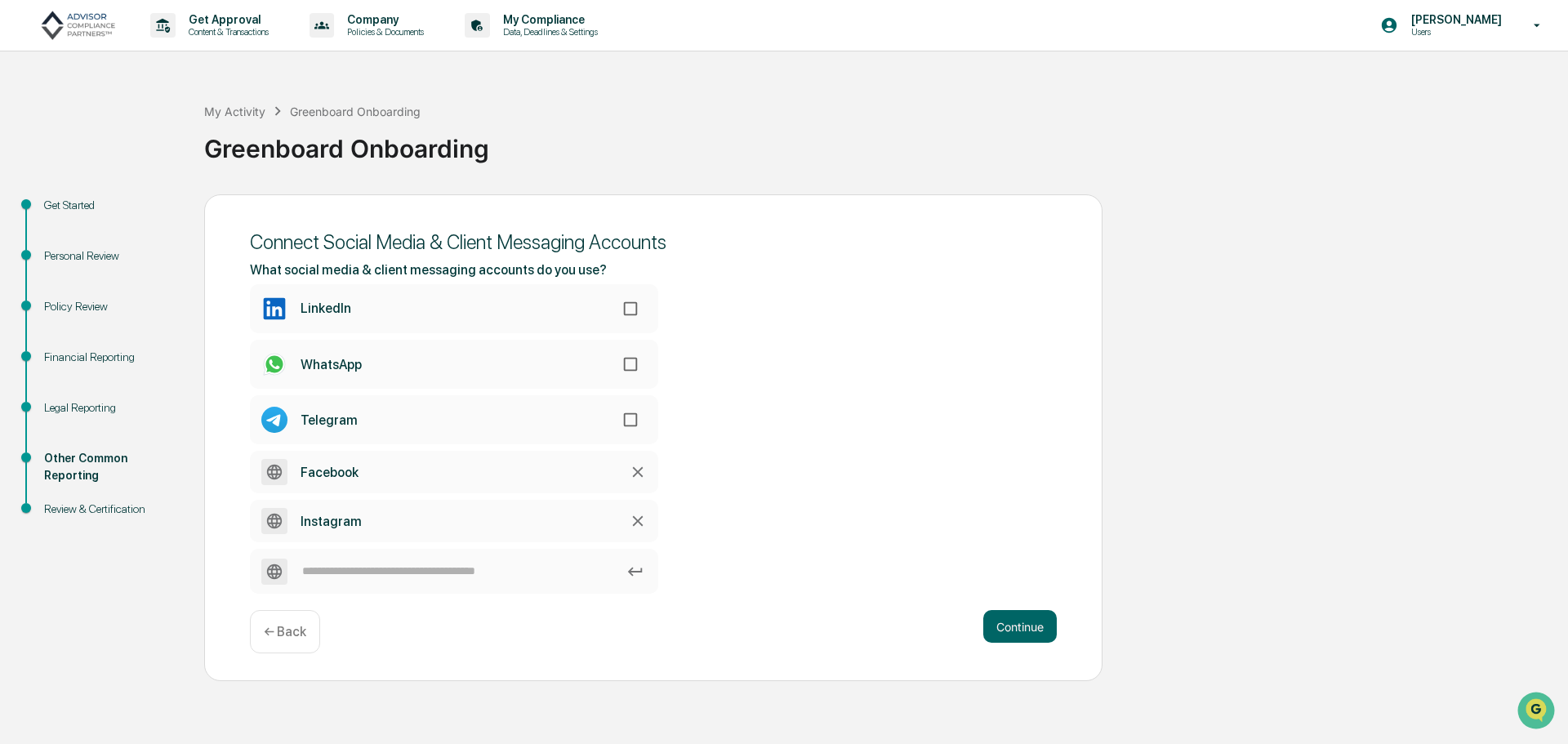
drag, startPoint x: 1018, startPoint y: 629, endPoint x: 919, endPoint y: 421, distance: 230.4
click at [924, 425] on div "Connect Social Media & Client Messaging Accounts What social media & client mes…" at bounding box center [653, 438] width 898 height 487
click at [1017, 627] on button "Continue" at bounding box center [1020, 626] width 73 height 33
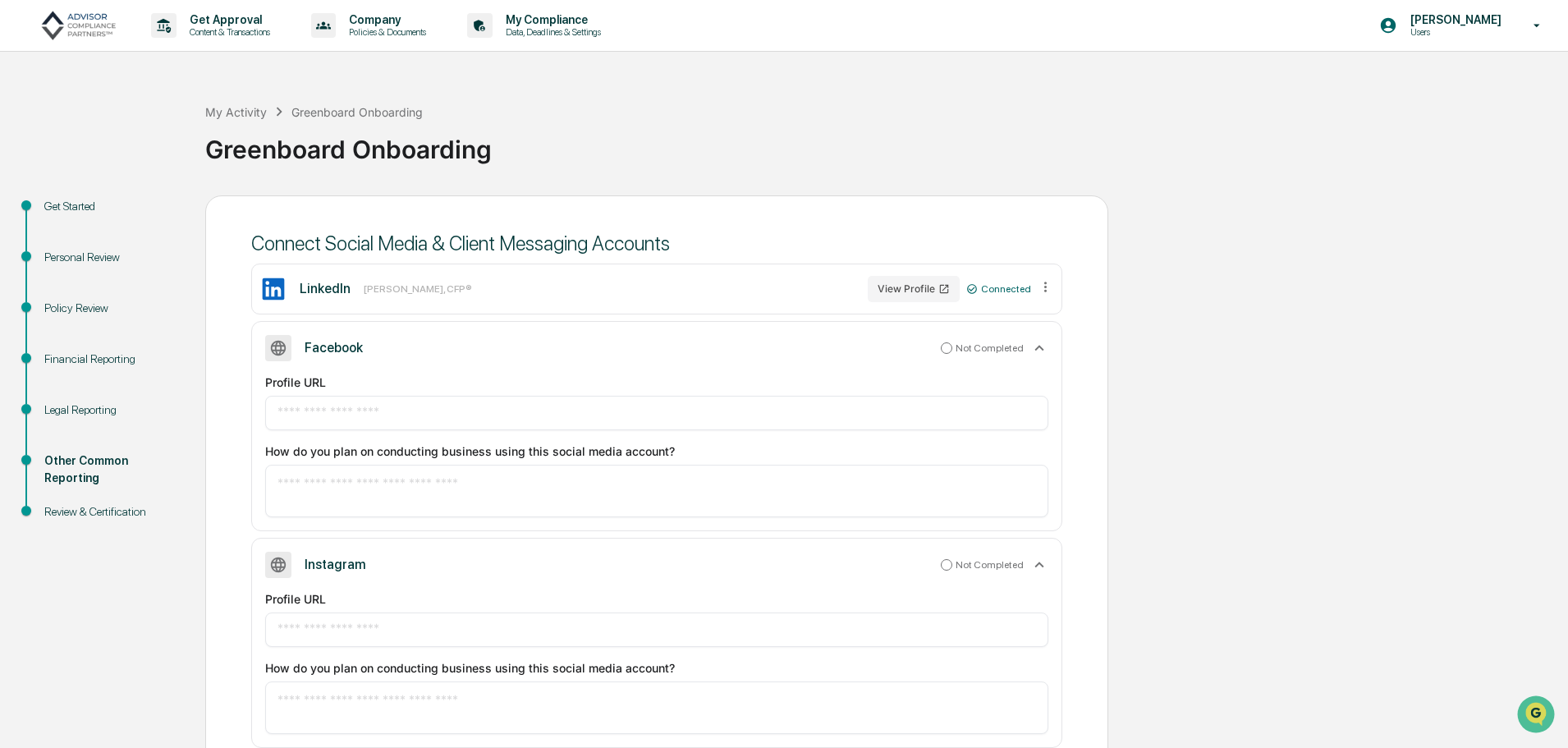
click at [431, 419] on input "text" at bounding box center [657, 413] width 759 height 16
click at [338, 426] on div "​" at bounding box center [656, 412] width 784 height 35
click at [356, 408] on input "text" at bounding box center [657, 413] width 759 height 16
paste input "**********"
type input "**********"
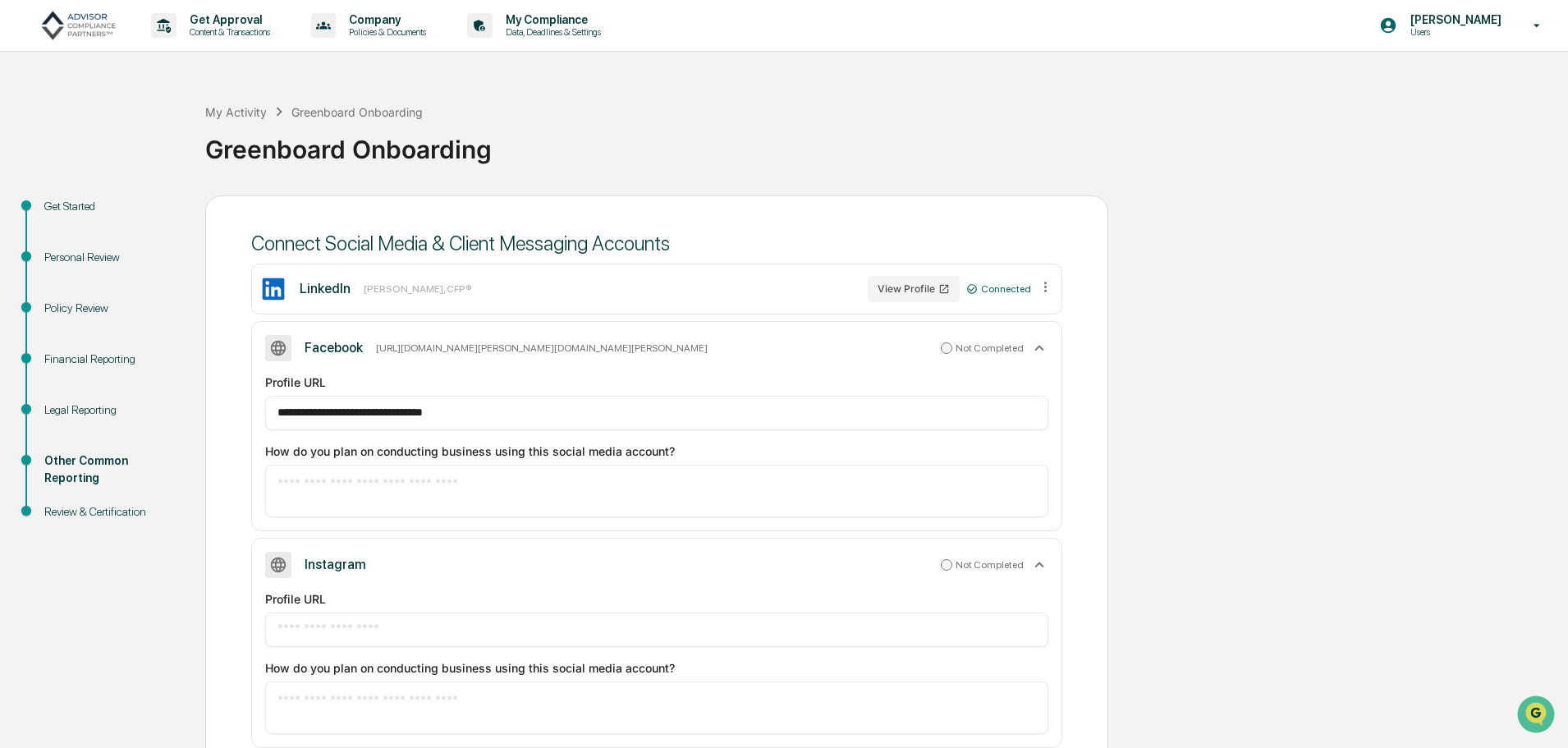
click at [392, 484] on textarea at bounding box center [657, 491] width 759 height 35
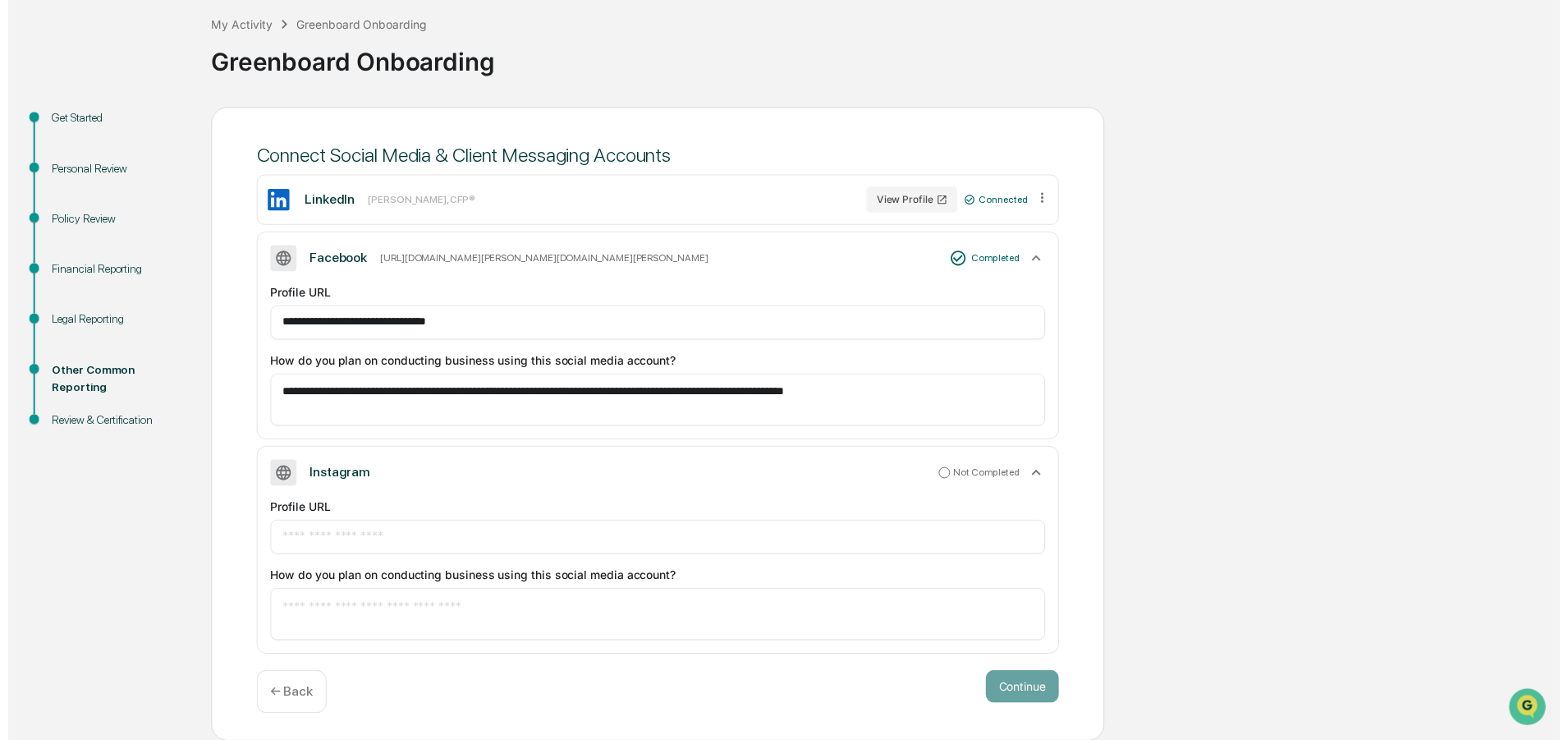
scroll to position [88, 0]
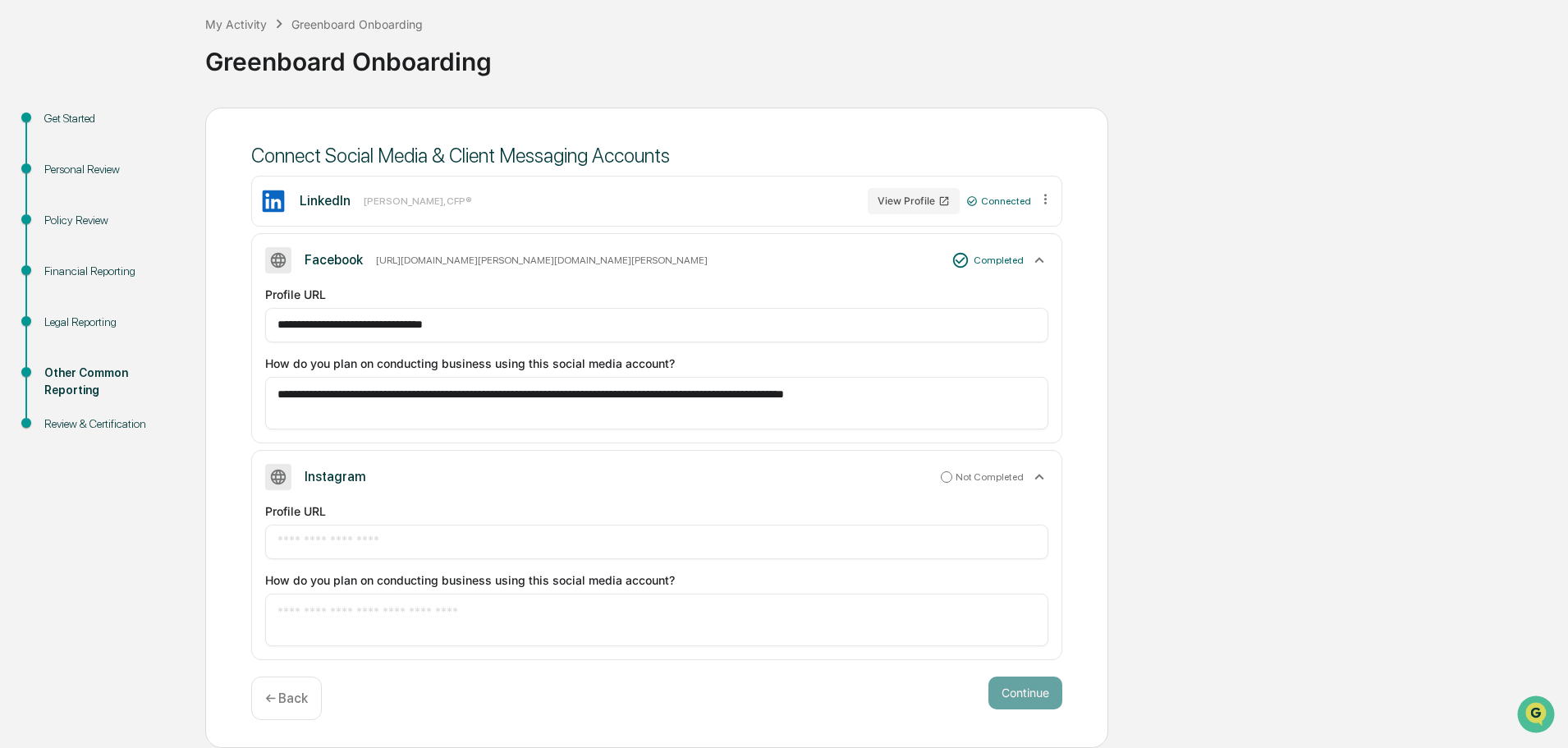
type textarea "**********"
click at [348, 544] on input "text" at bounding box center [657, 542] width 759 height 16
click at [386, 562] on div "Profile URL ​ How do you plan on conducting business using this social media ac…" at bounding box center [656, 574] width 784 height 142
click at [401, 547] on input "text" at bounding box center [657, 542] width 759 height 16
paste input "**********"
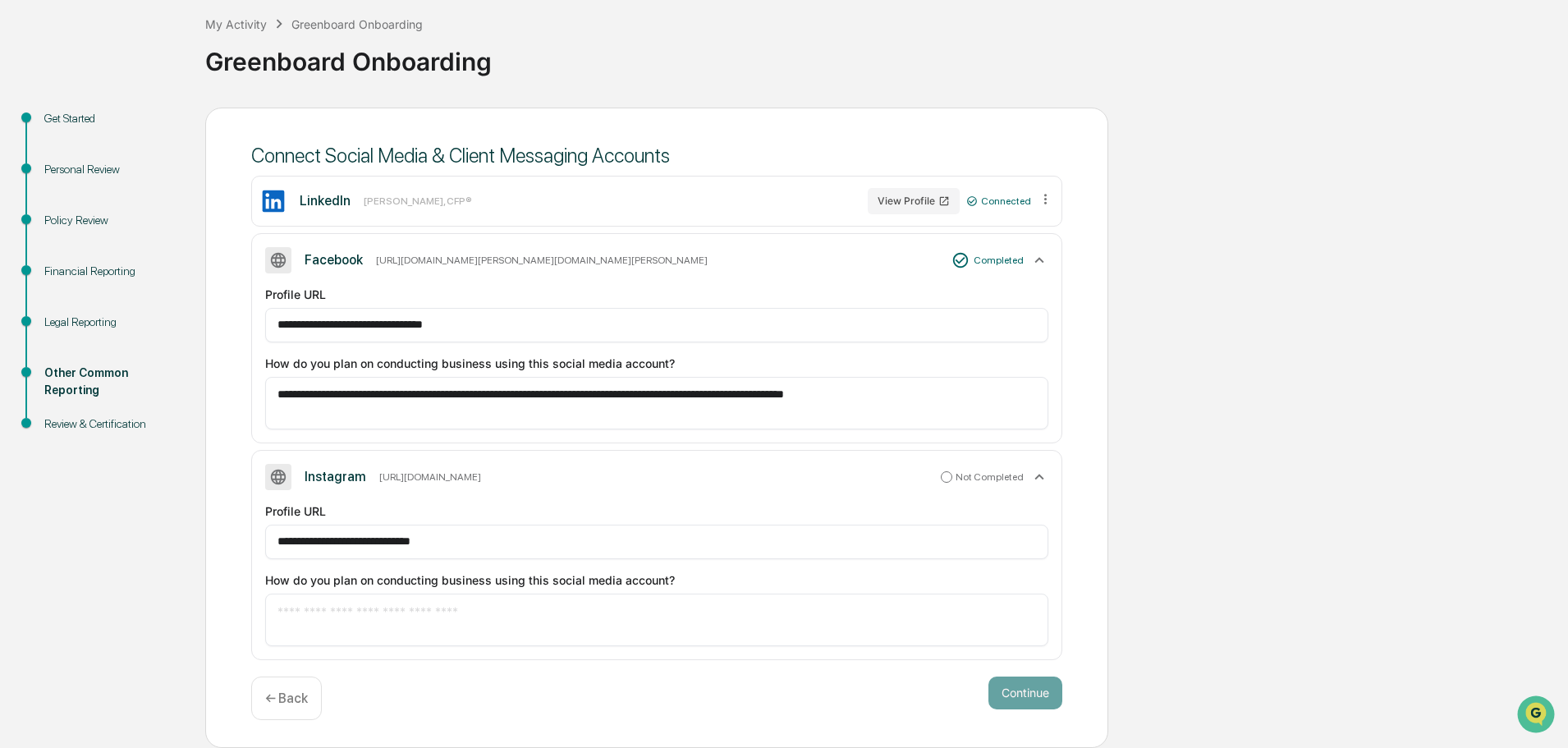
type input "**********"
click at [503, 393] on textarea "**********" at bounding box center [657, 403] width 759 height 35
click at [434, 625] on textarea at bounding box center [657, 620] width 759 height 35
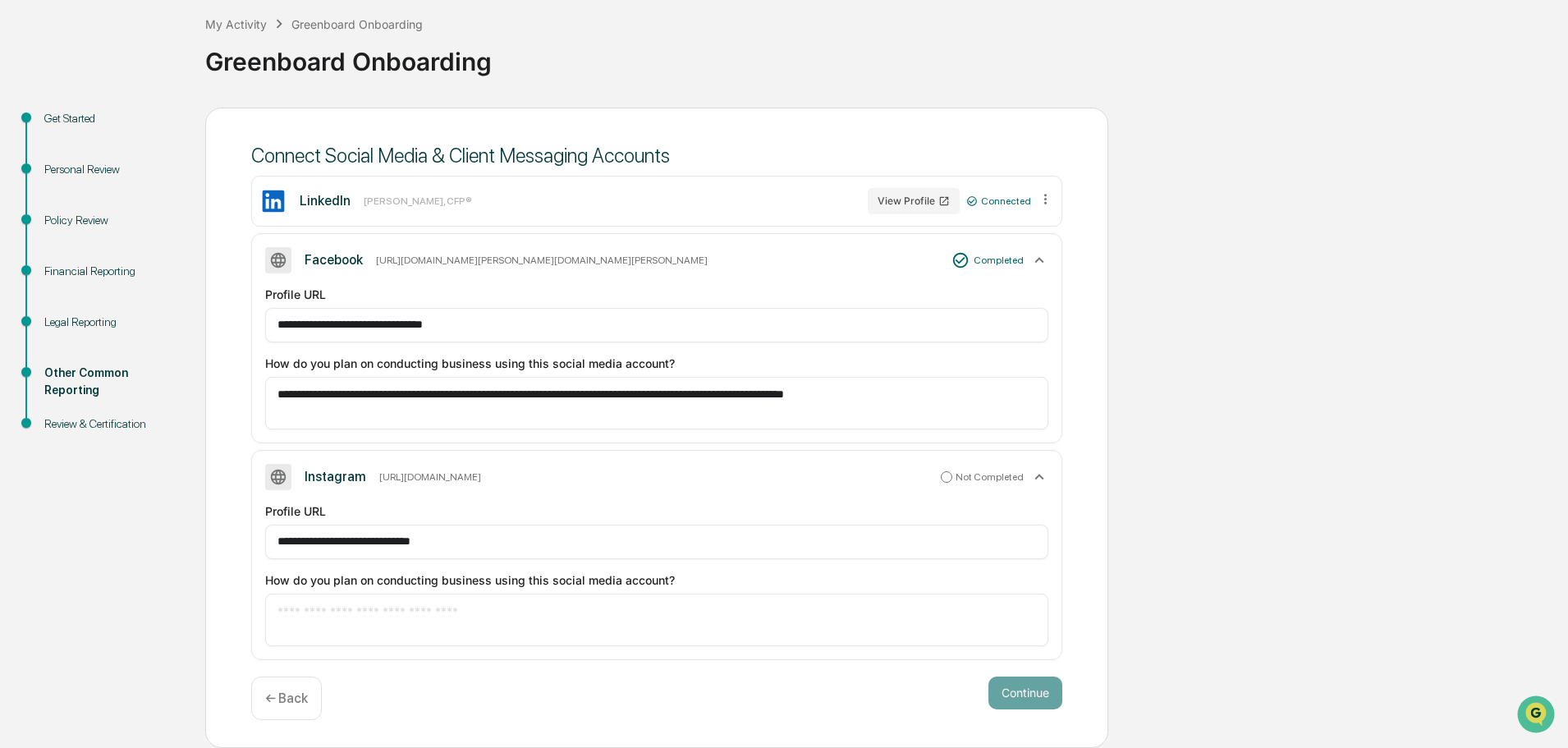
paste textarea "**********"
type textarea "**********"
click at [1018, 692] on button "Continue" at bounding box center [1025, 692] width 74 height 33
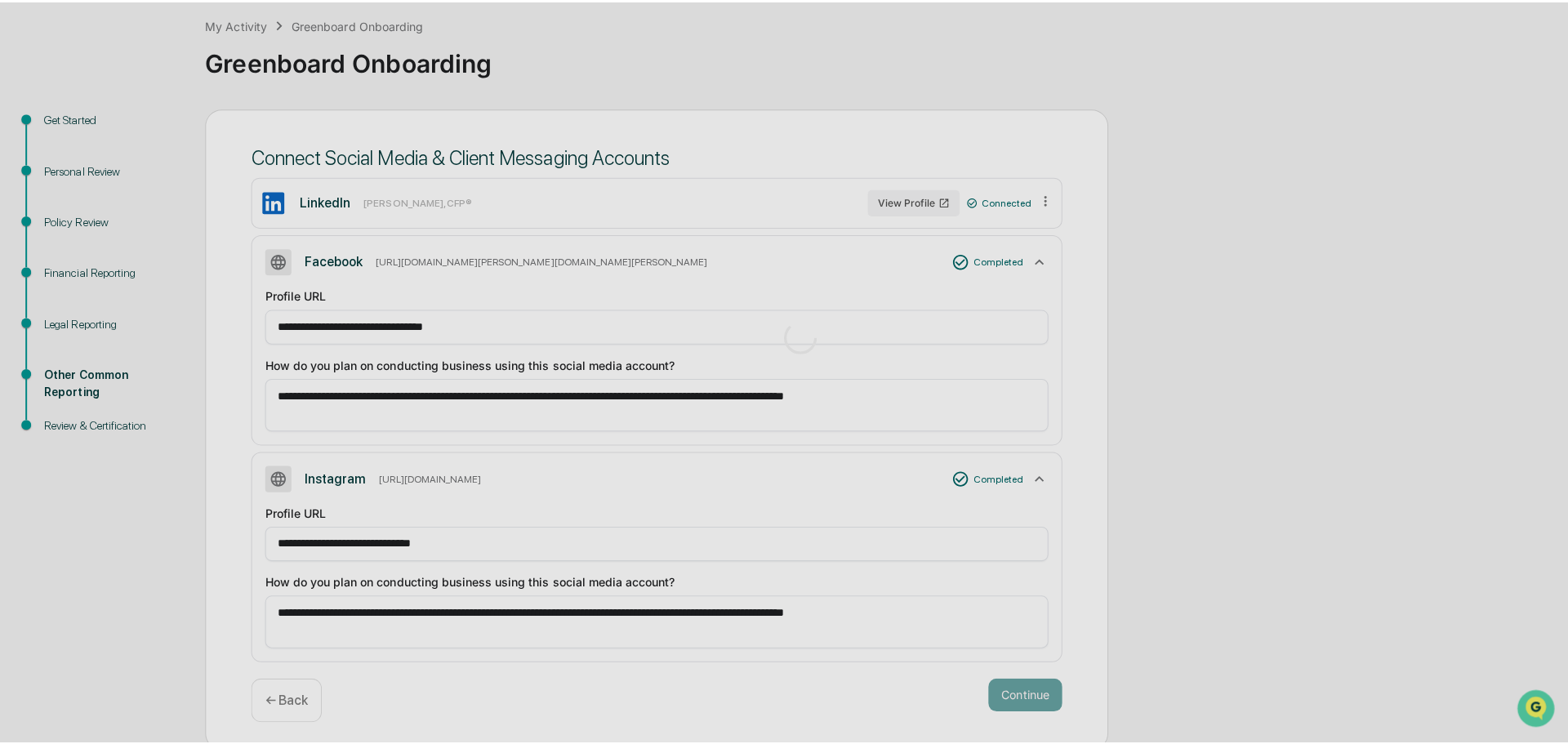
scroll to position [0, 0]
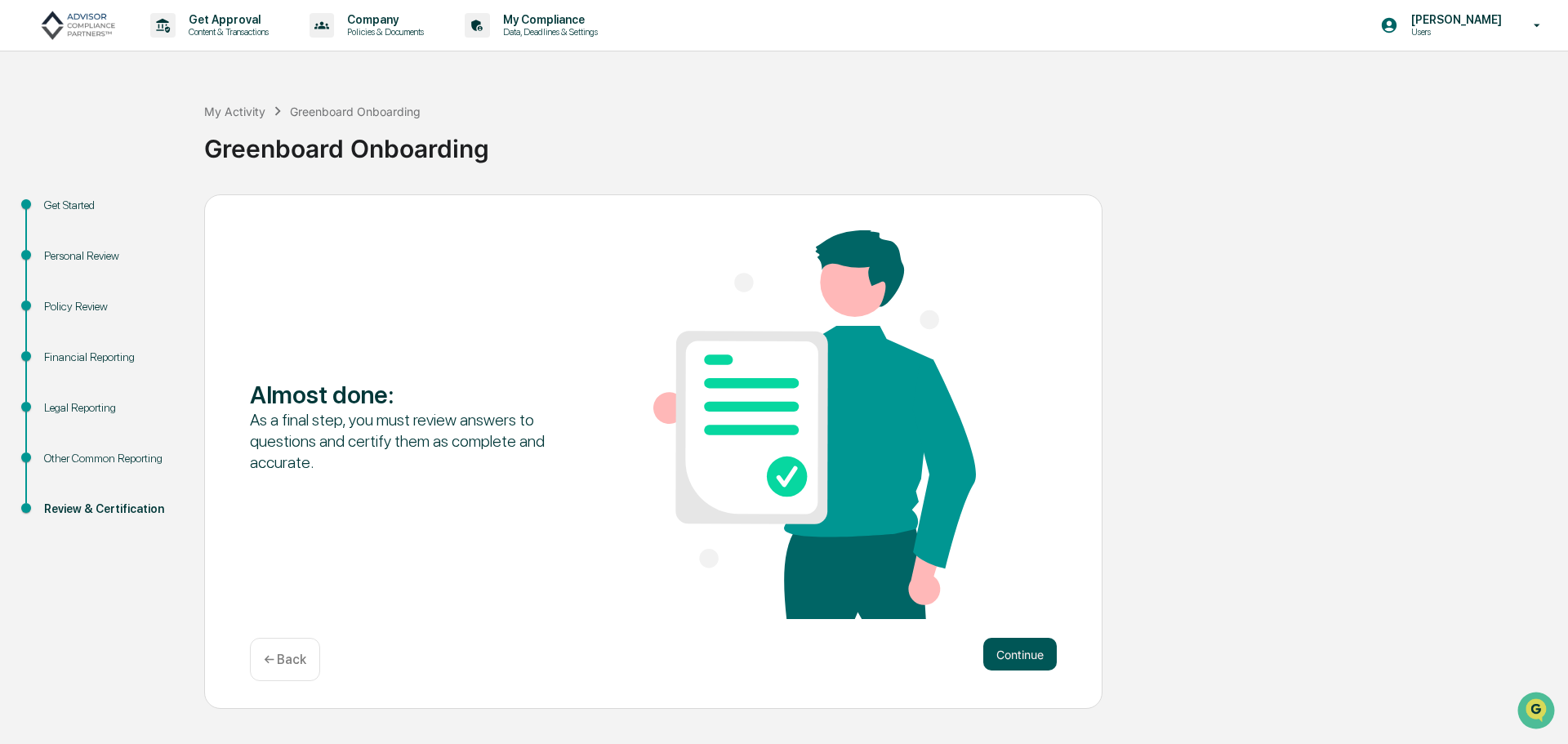
click at [1031, 653] on button "Continue" at bounding box center [1020, 654] width 73 height 33
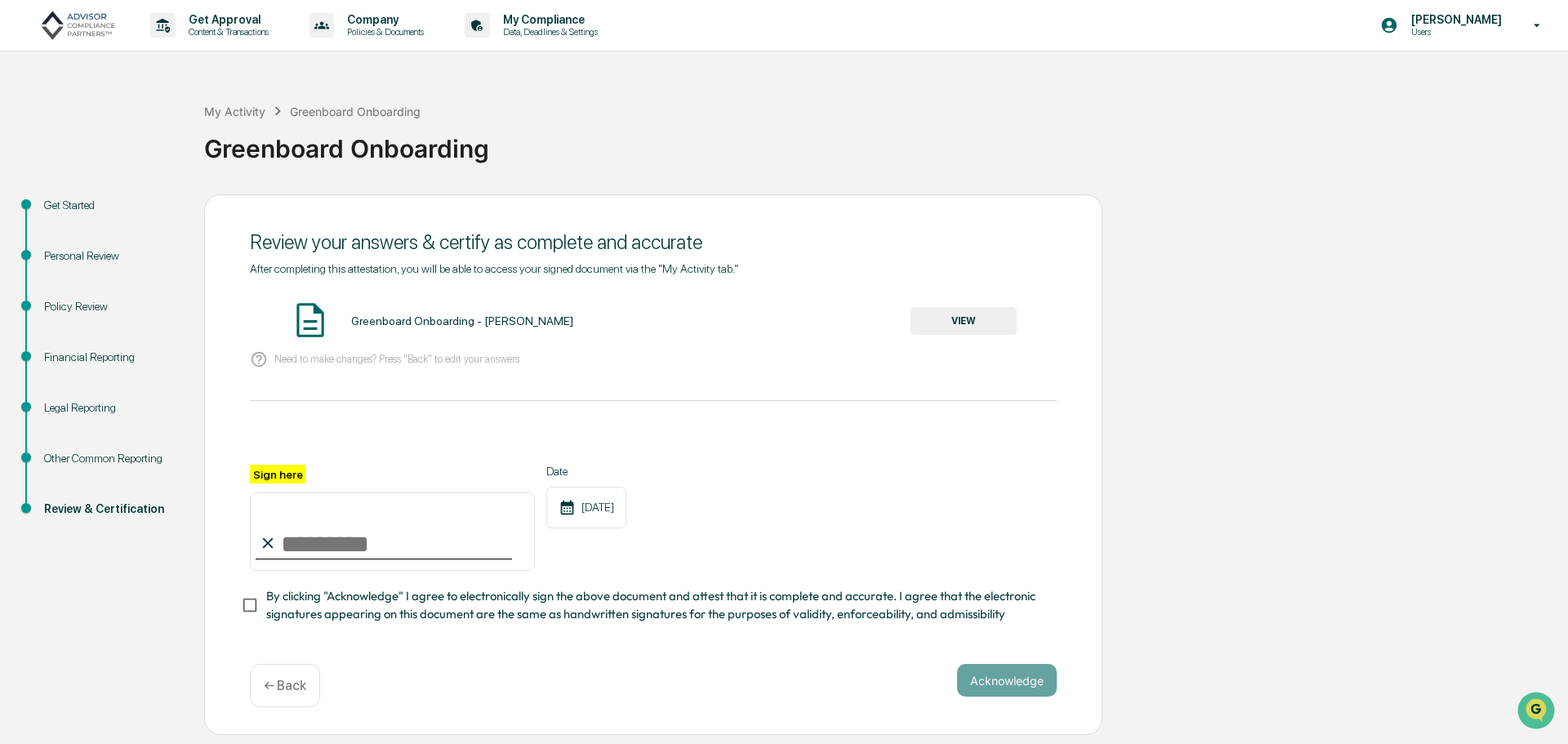
click at [971, 311] on button "VIEW" at bounding box center [963, 321] width 106 height 28
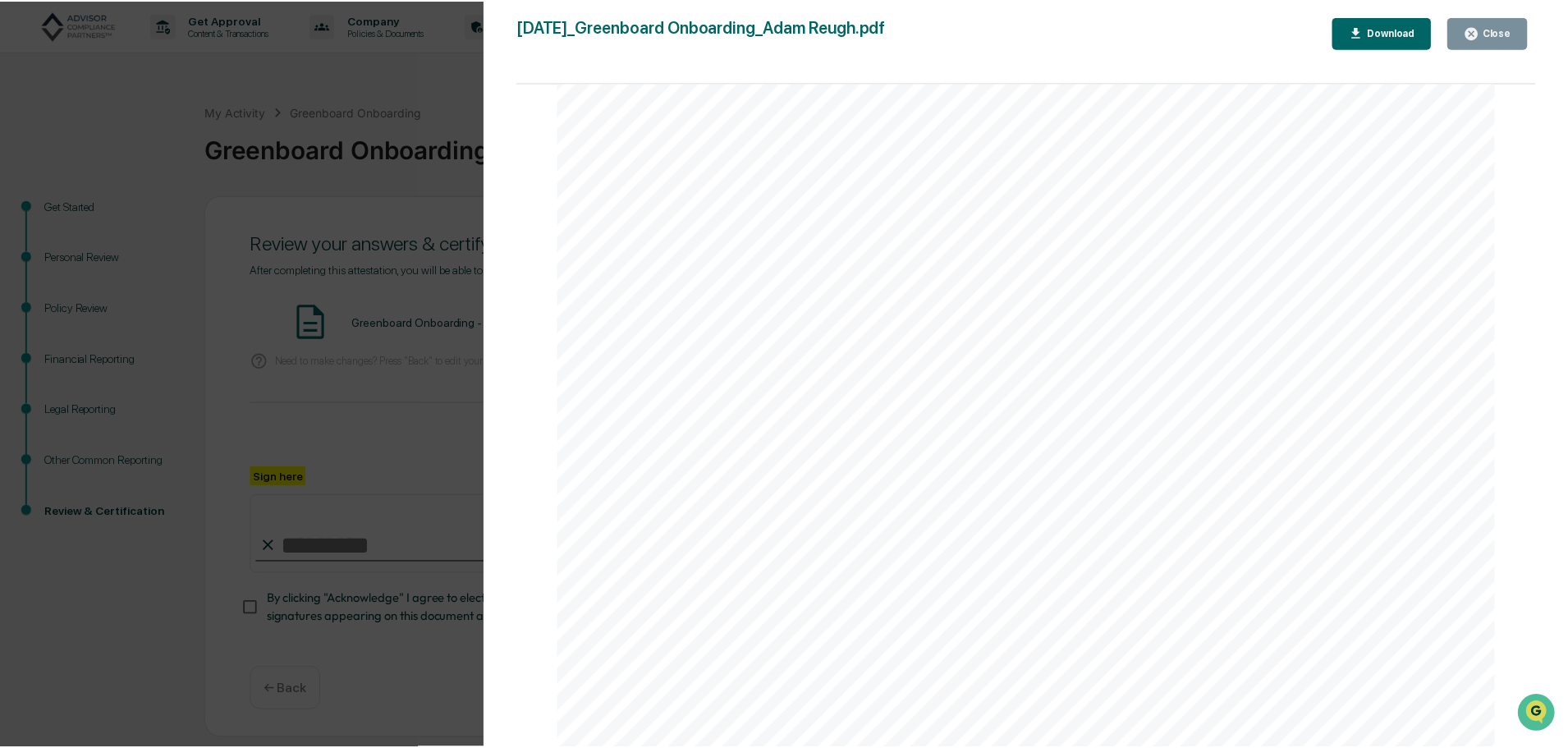
scroll to position [1478, 0]
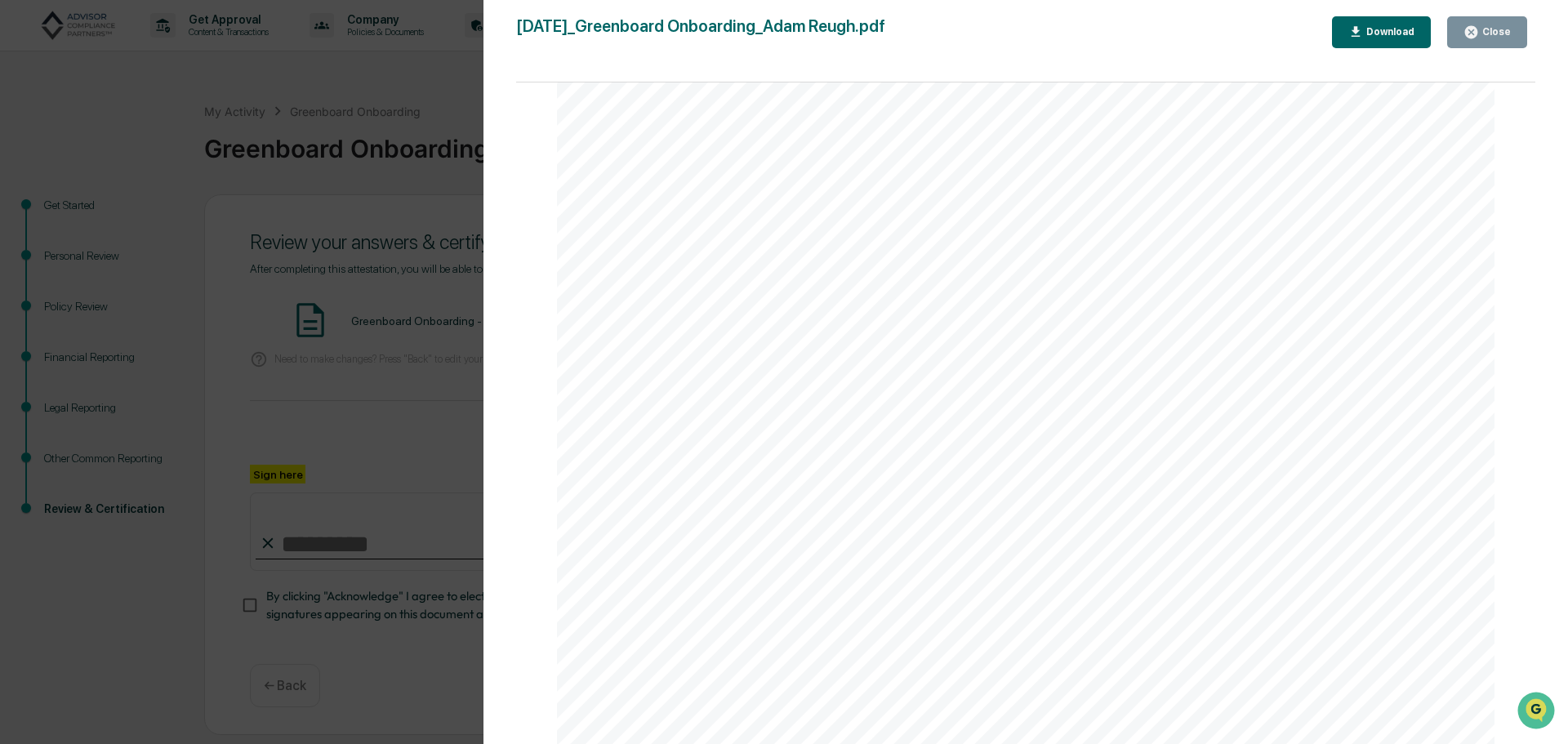
click at [1478, 40] on icon "button" at bounding box center [1472, 33] width 16 height 16
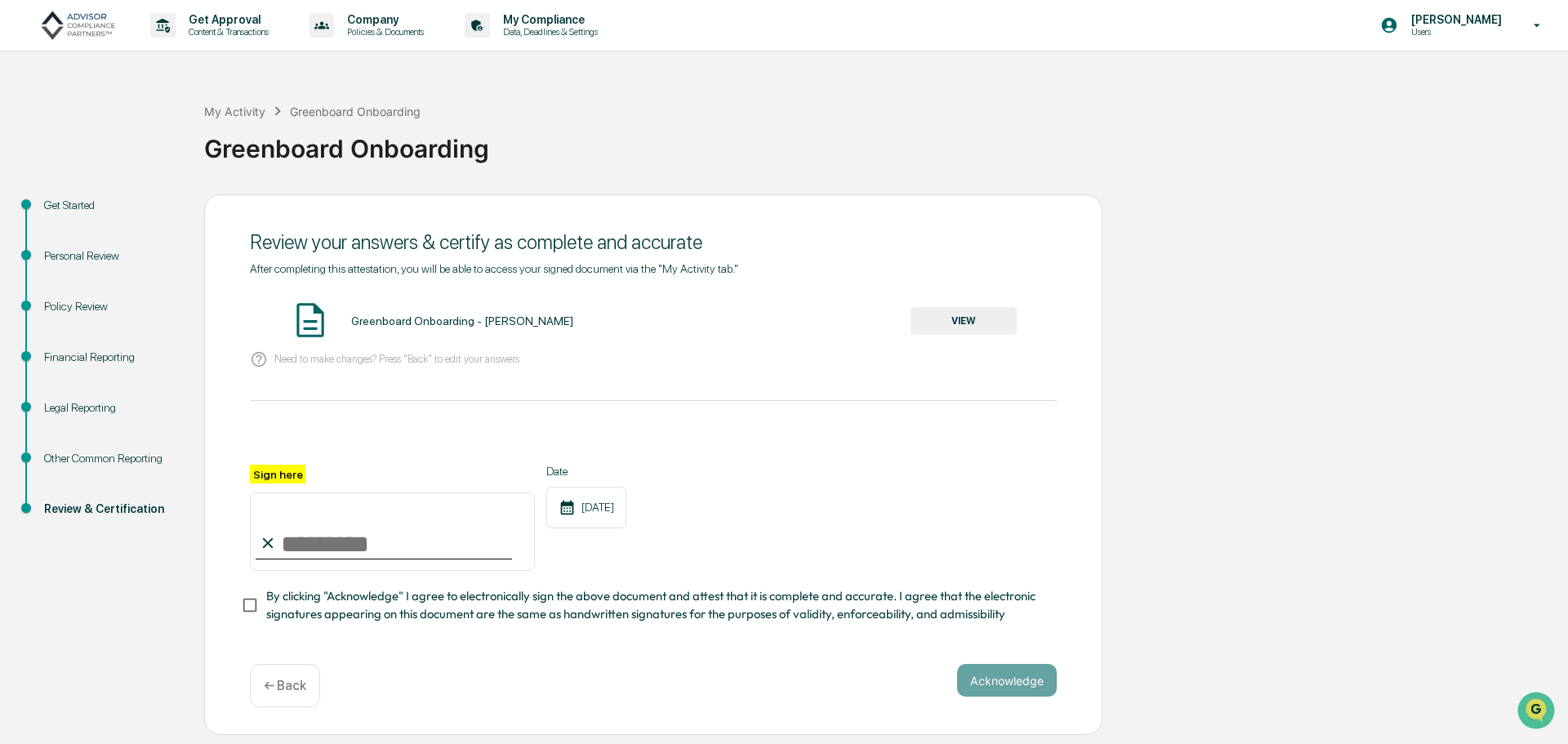
click at [416, 524] on input "Sign here" at bounding box center [392, 531] width 285 height 78
type input "**********"
click at [957, 664] on button "Acknowledge" at bounding box center [1006, 680] width 100 height 33
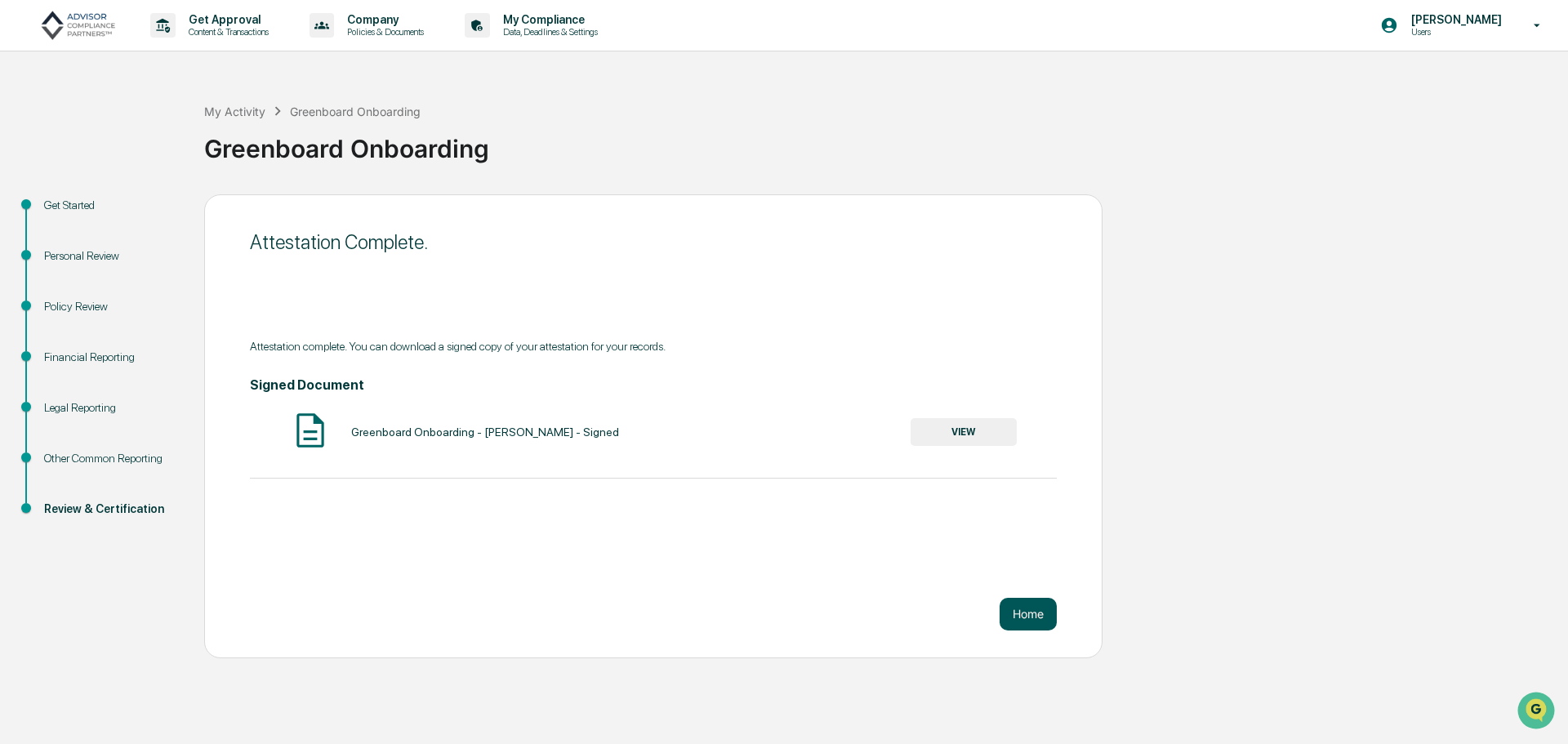
click at [1034, 617] on button "Home" at bounding box center [1028, 614] width 57 height 33
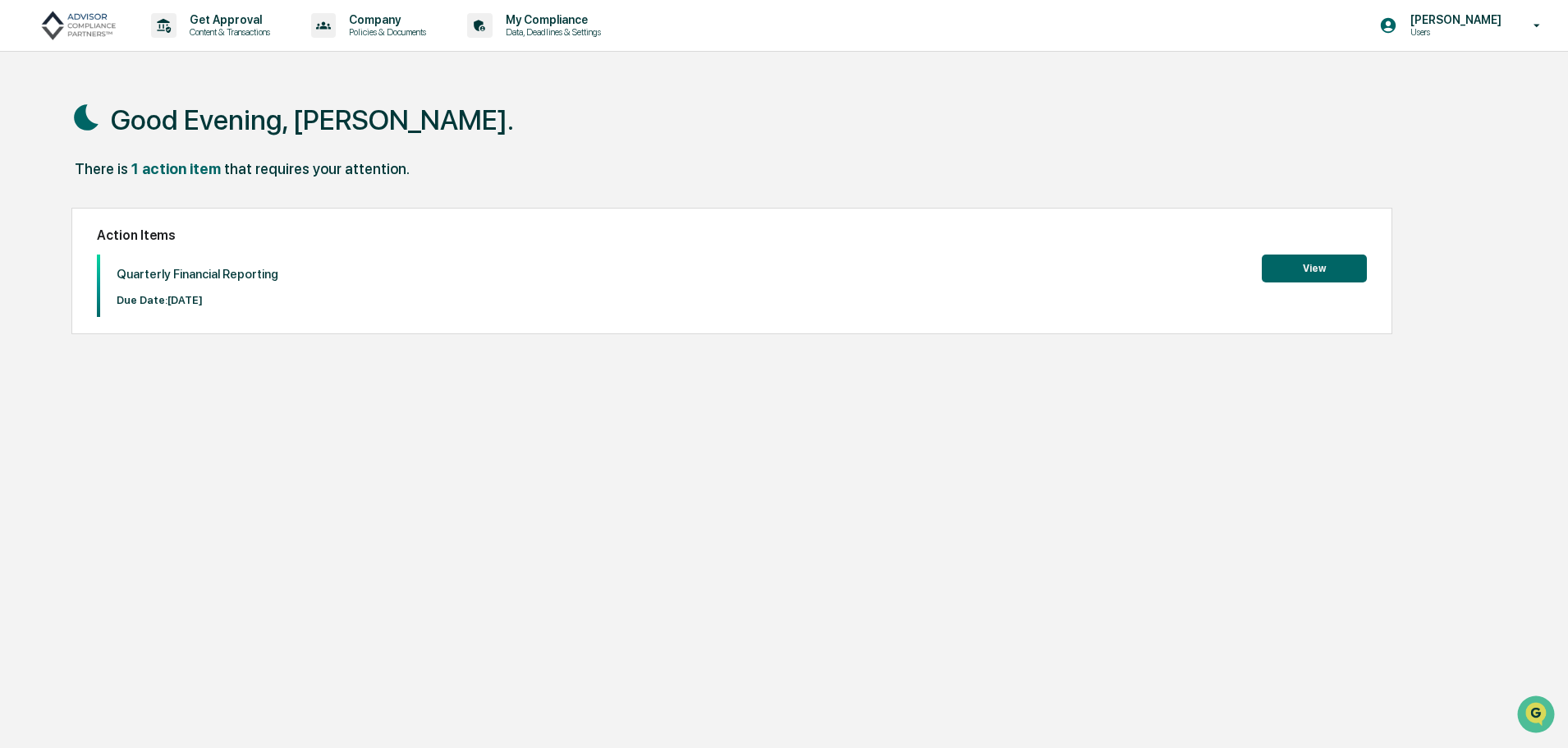
click at [1313, 272] on button "View" at bounding box center [1314, 269] width 106 height 28
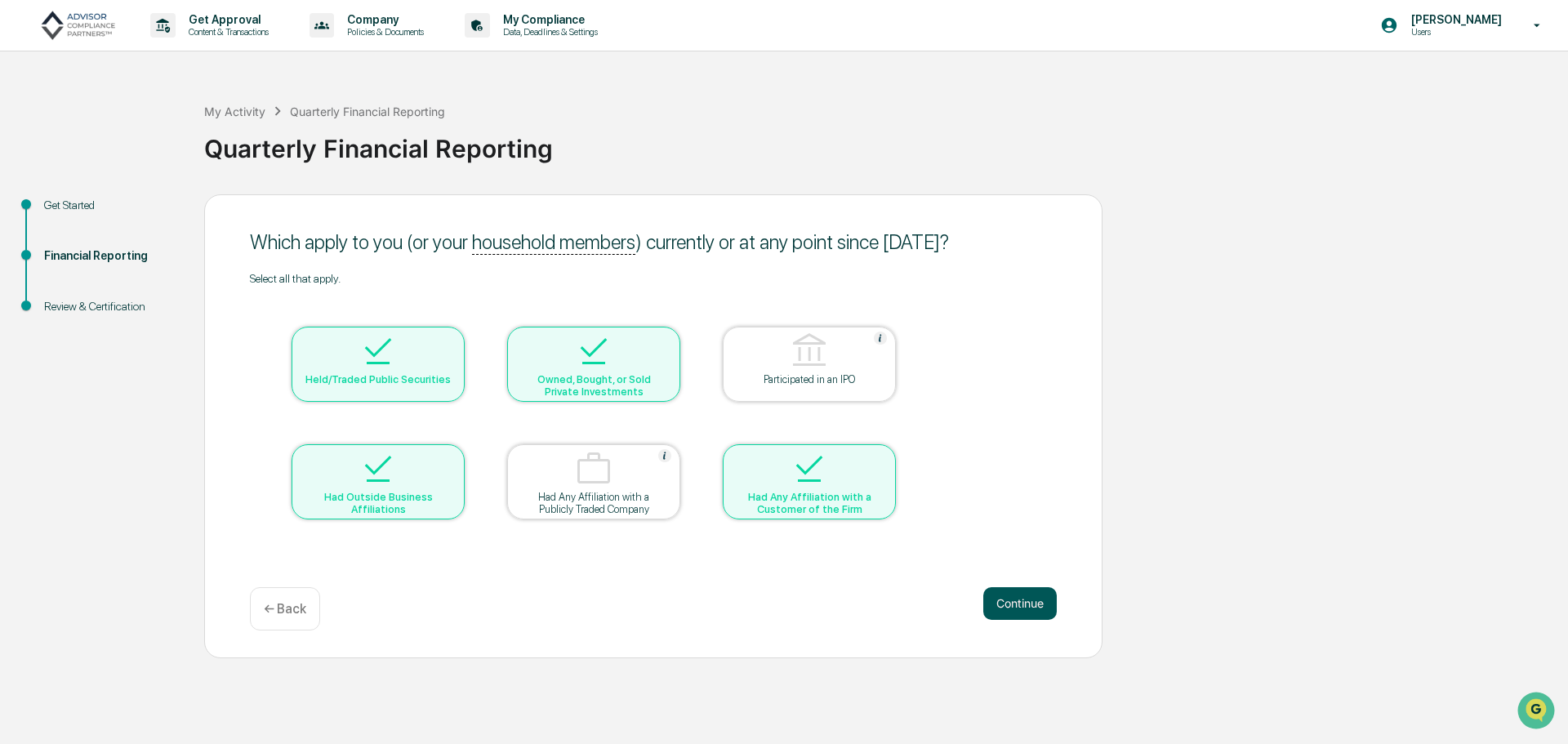
click at [1012, 594] on button "Continue" at bounding box center [1020, 603] width 73 height 33
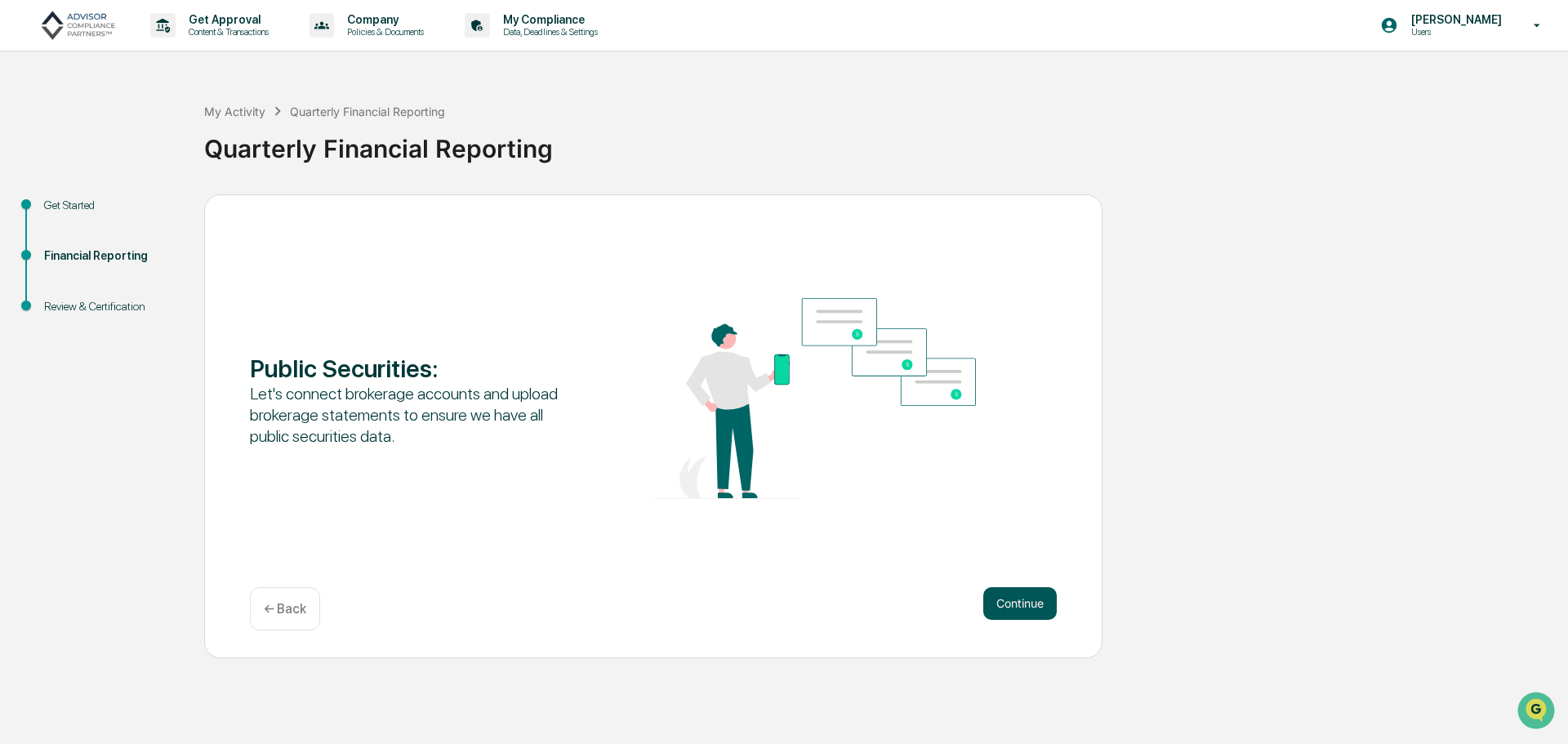
click at [1011, 599] on button "Continue" at bounding box center [1020, 603] width 73 height 33
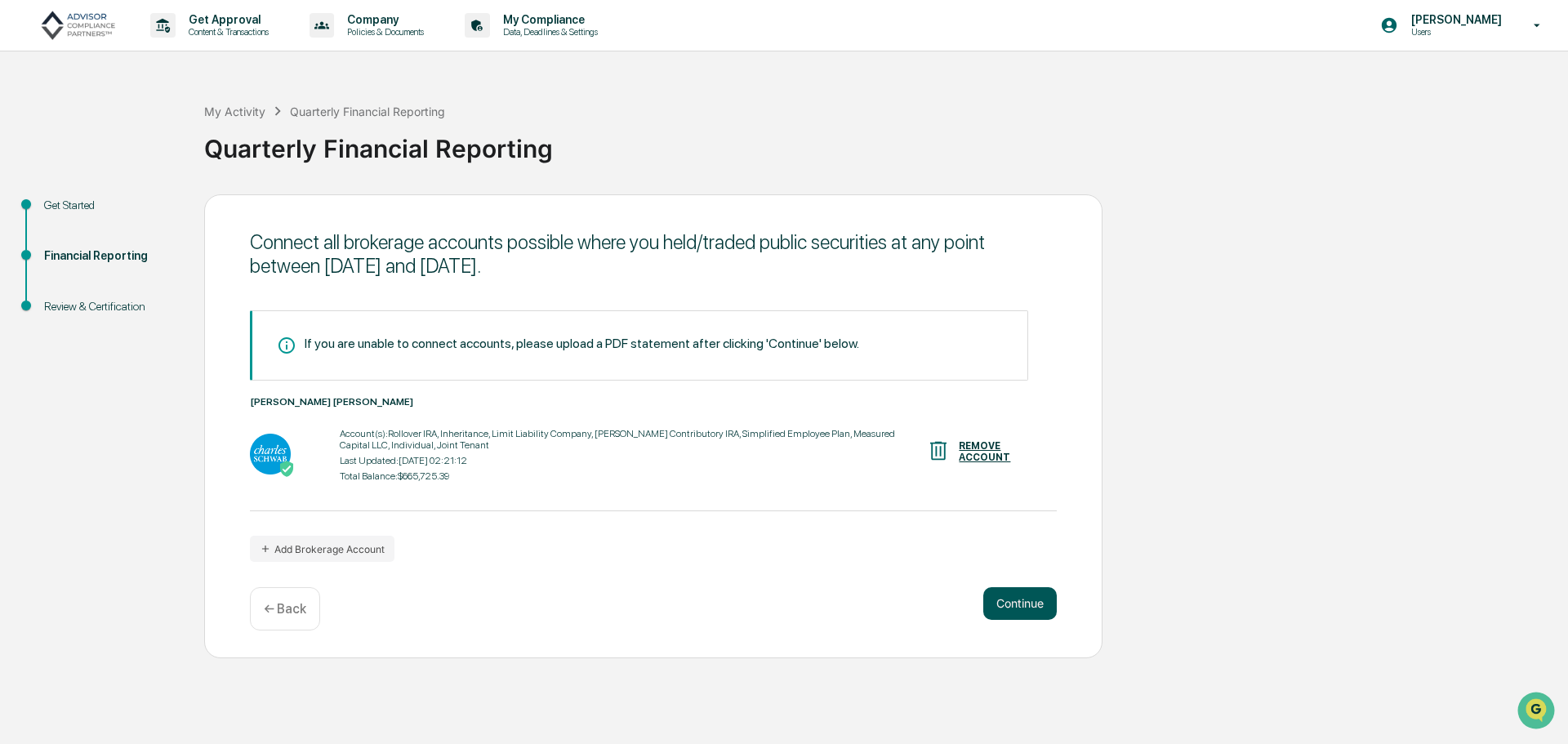
click at [1018, 598] on button "Continue" at bounding box center [1020, 603] width 73 height 33
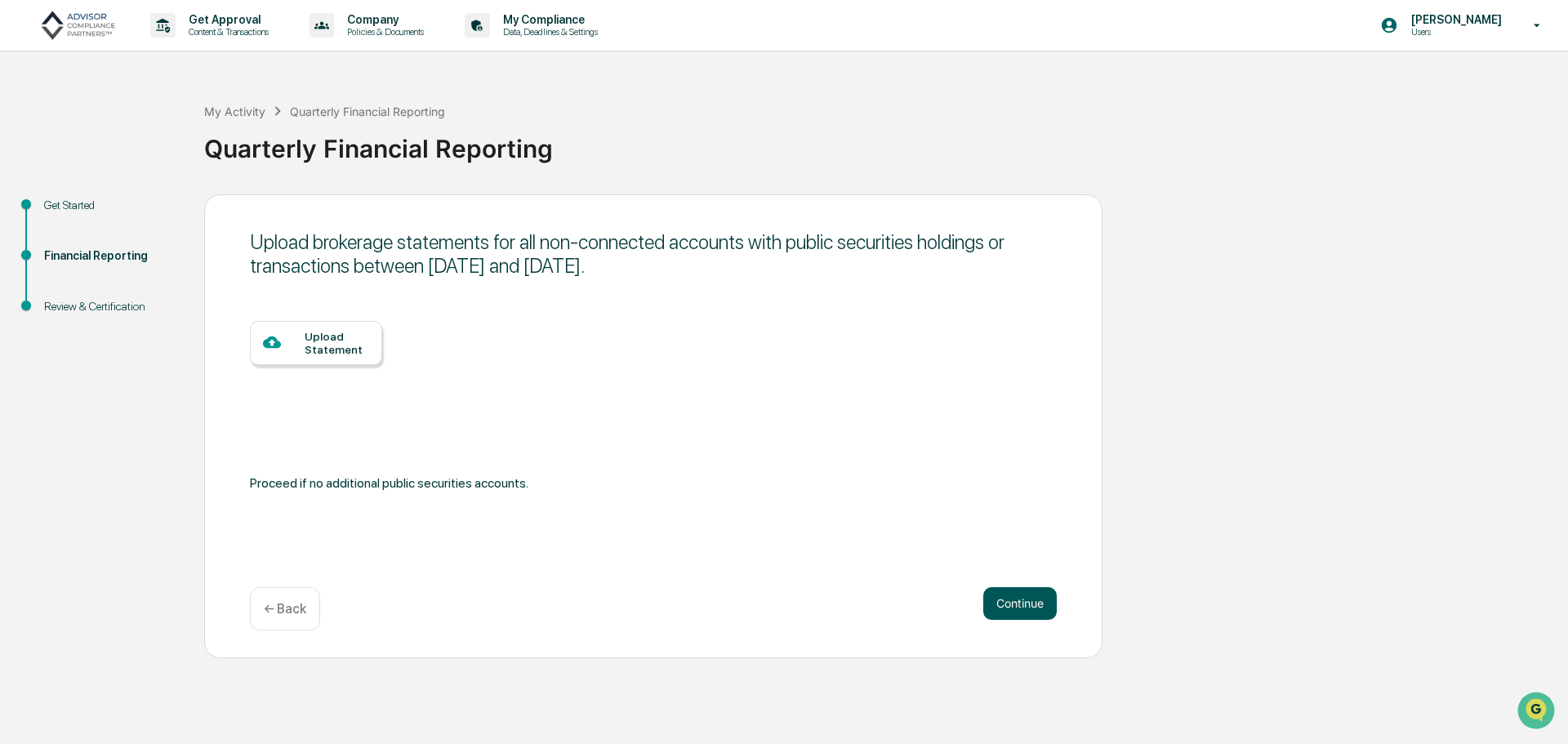
click at [1049, 614] on button "Continue" at bounding box center [1020, 603] width 73 height 33
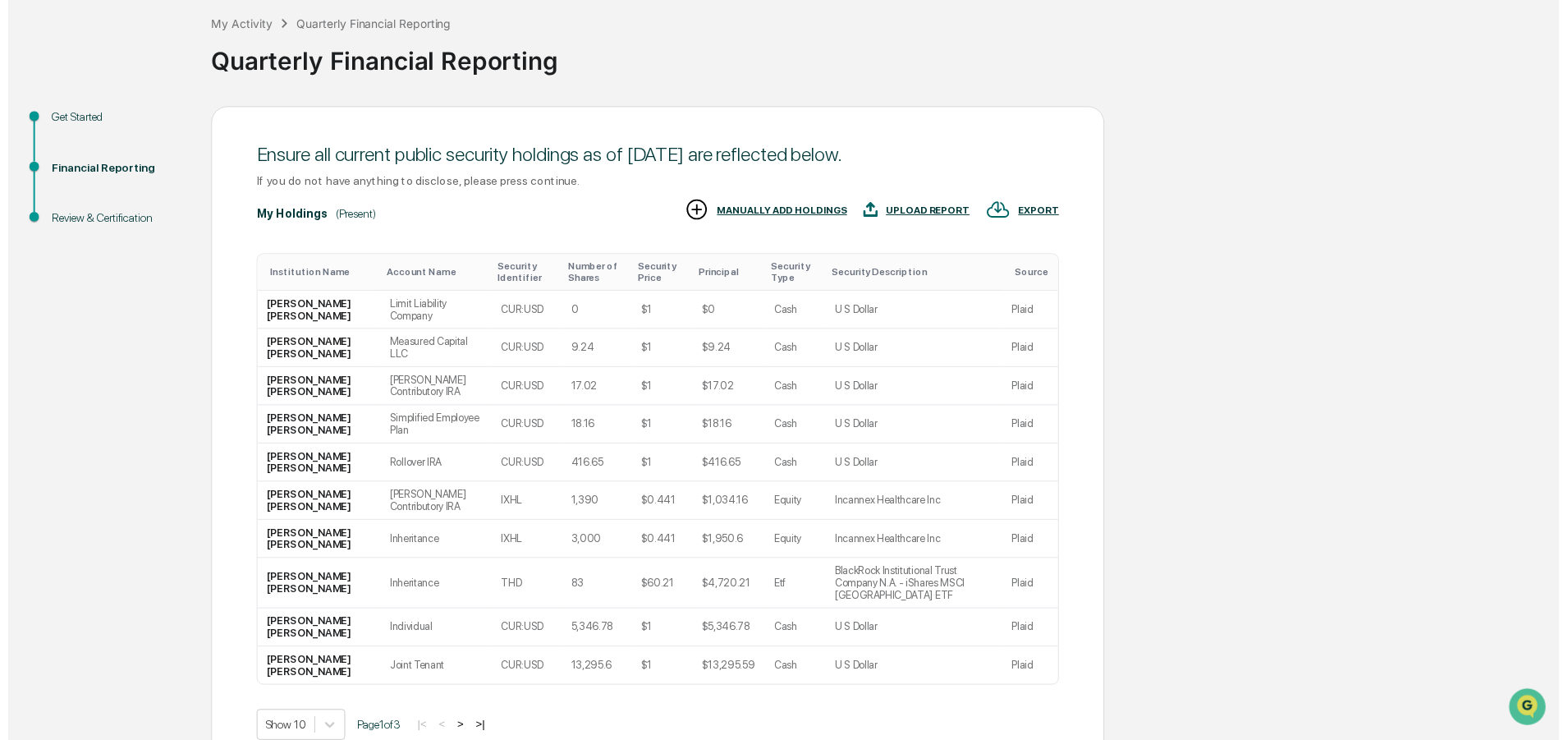
scroll to position [162, 0]
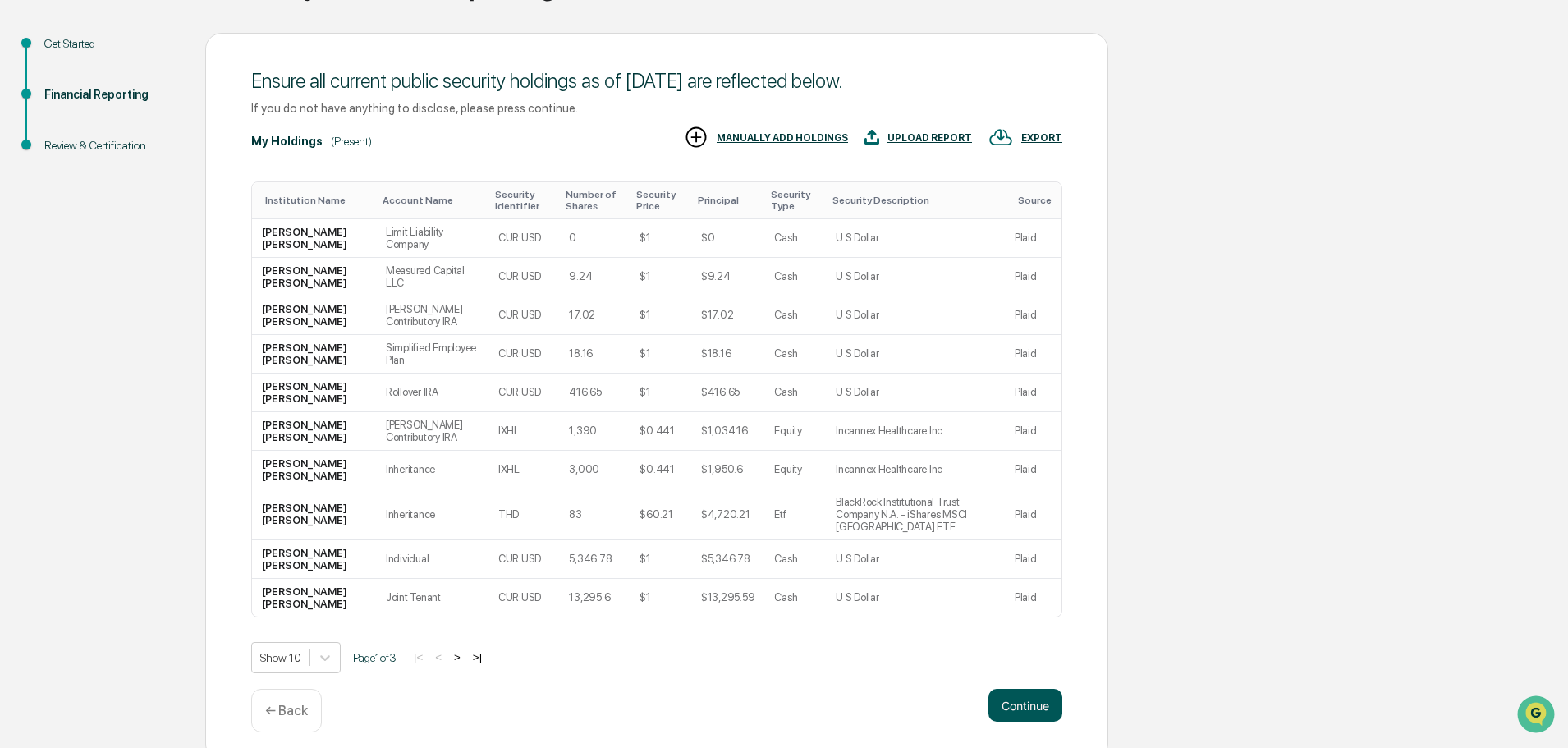
click at [1026, 693] on button "Continue" at bounding box center [1025, 705] width 74 height 33
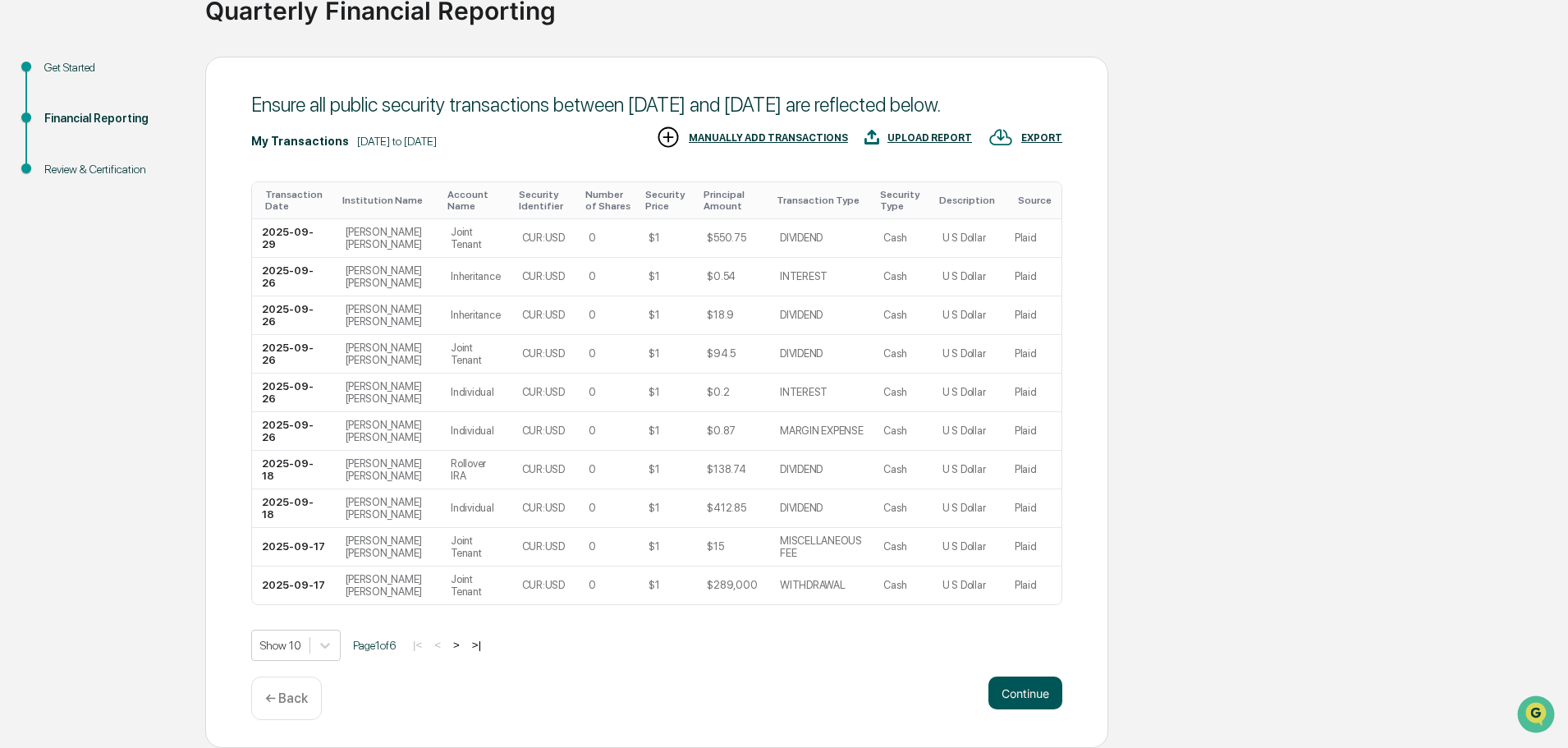
click at [1023, 700] on button "Continue" at bounding box center [1025, 692] width 74 height 33
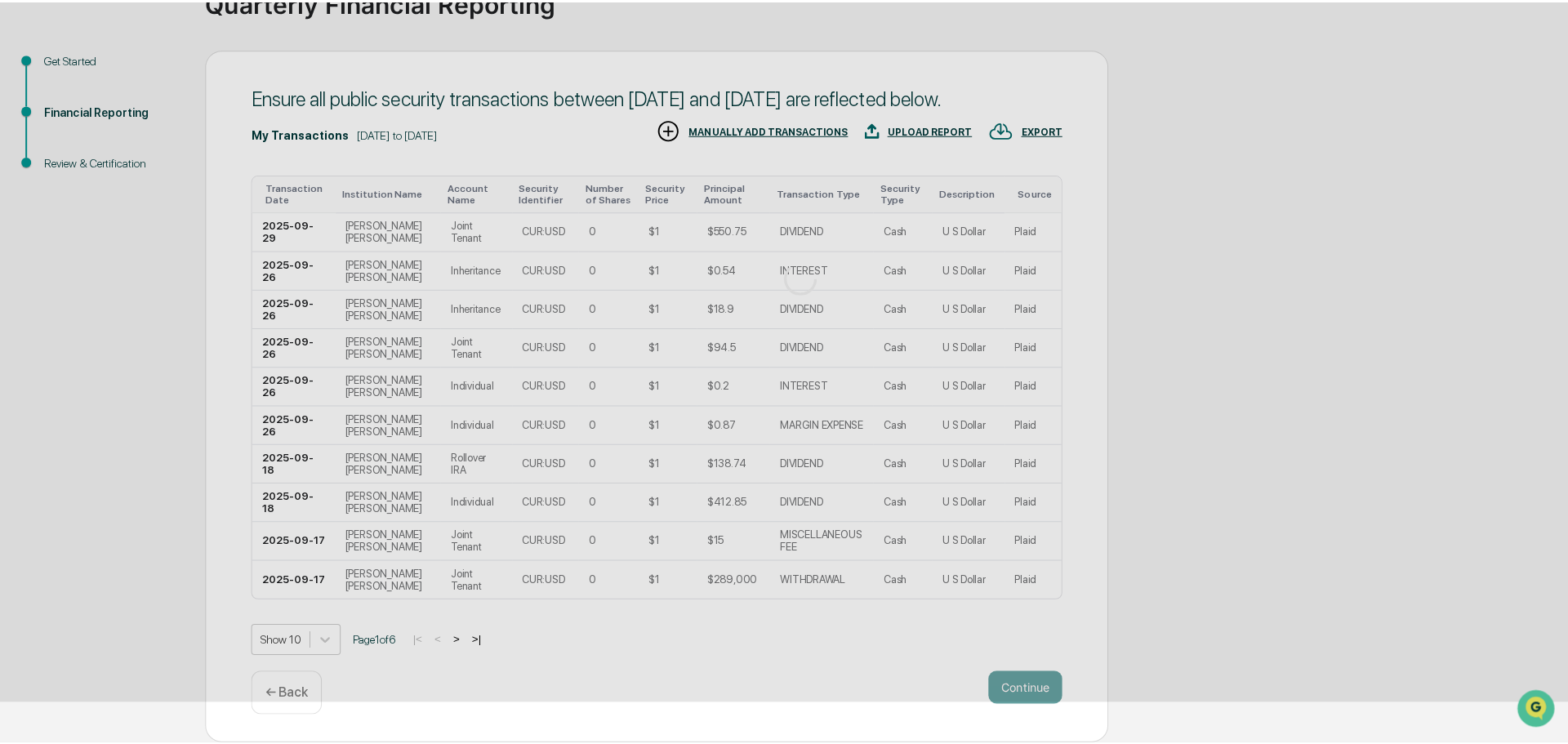
scroll to position [0, 0]
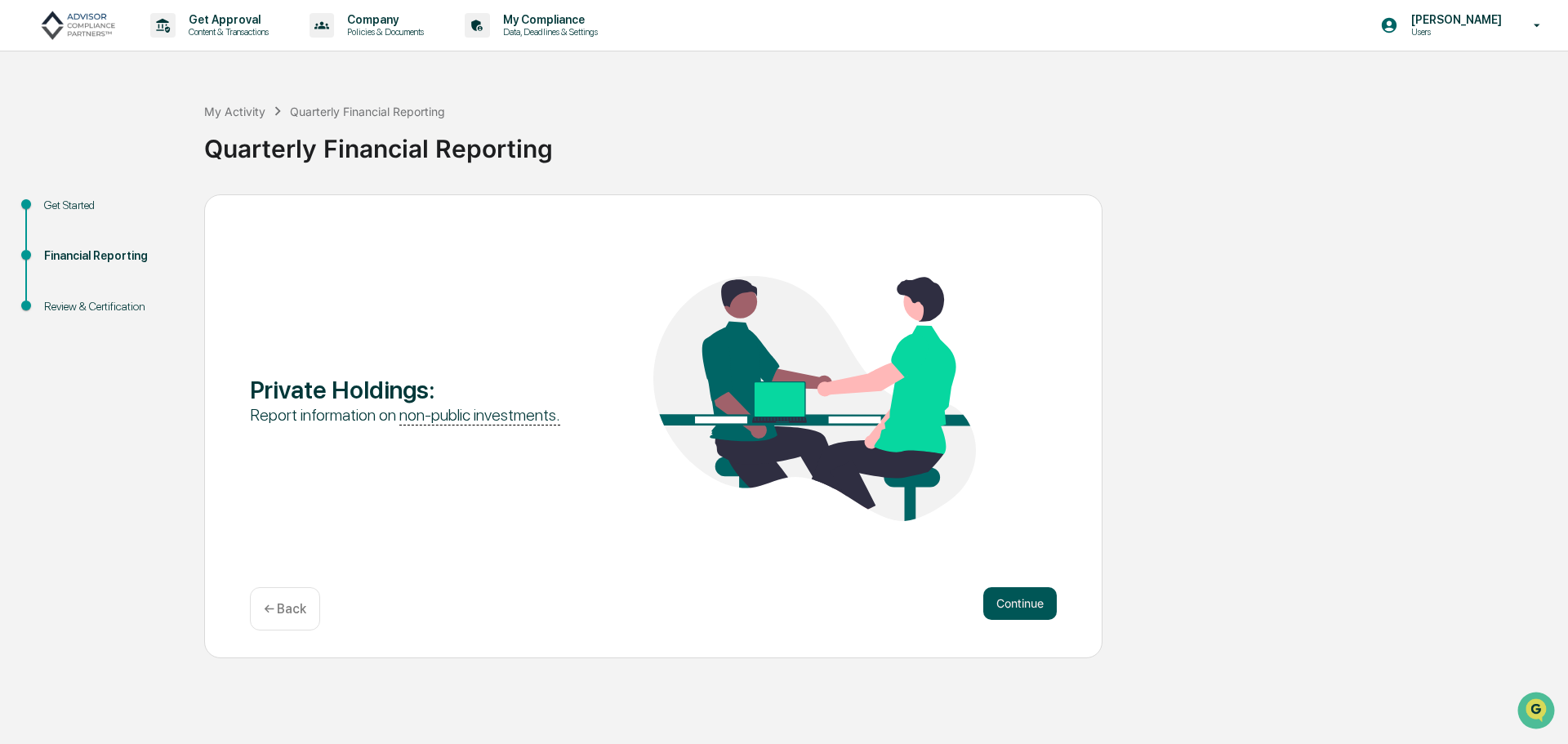
click at [1016, 597] on button "Continue" at bounding box center [1020, 603] width 73 height 33
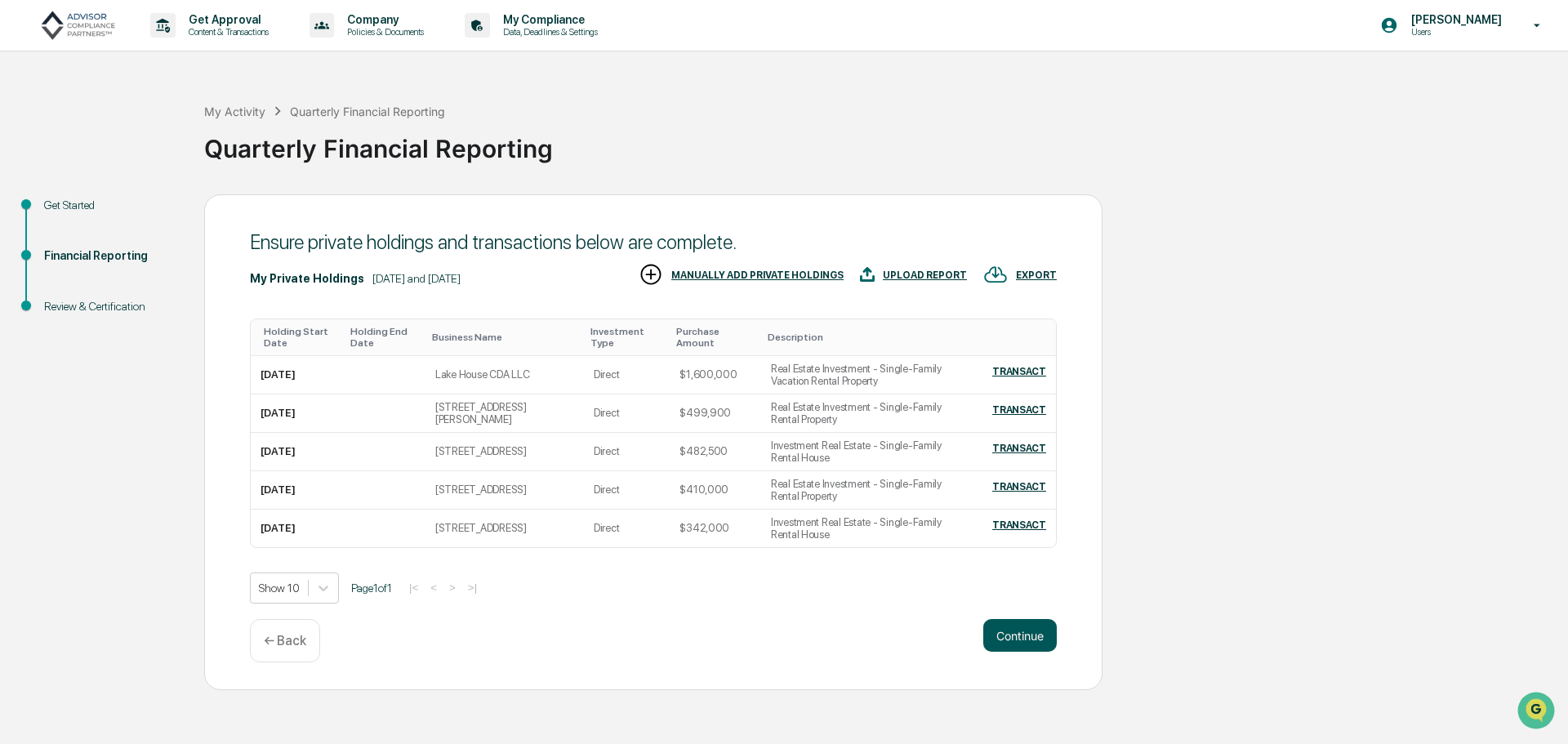
click at [1009, 638] on button "Continue" at bounding box center [1020, 635] width 73 height 33
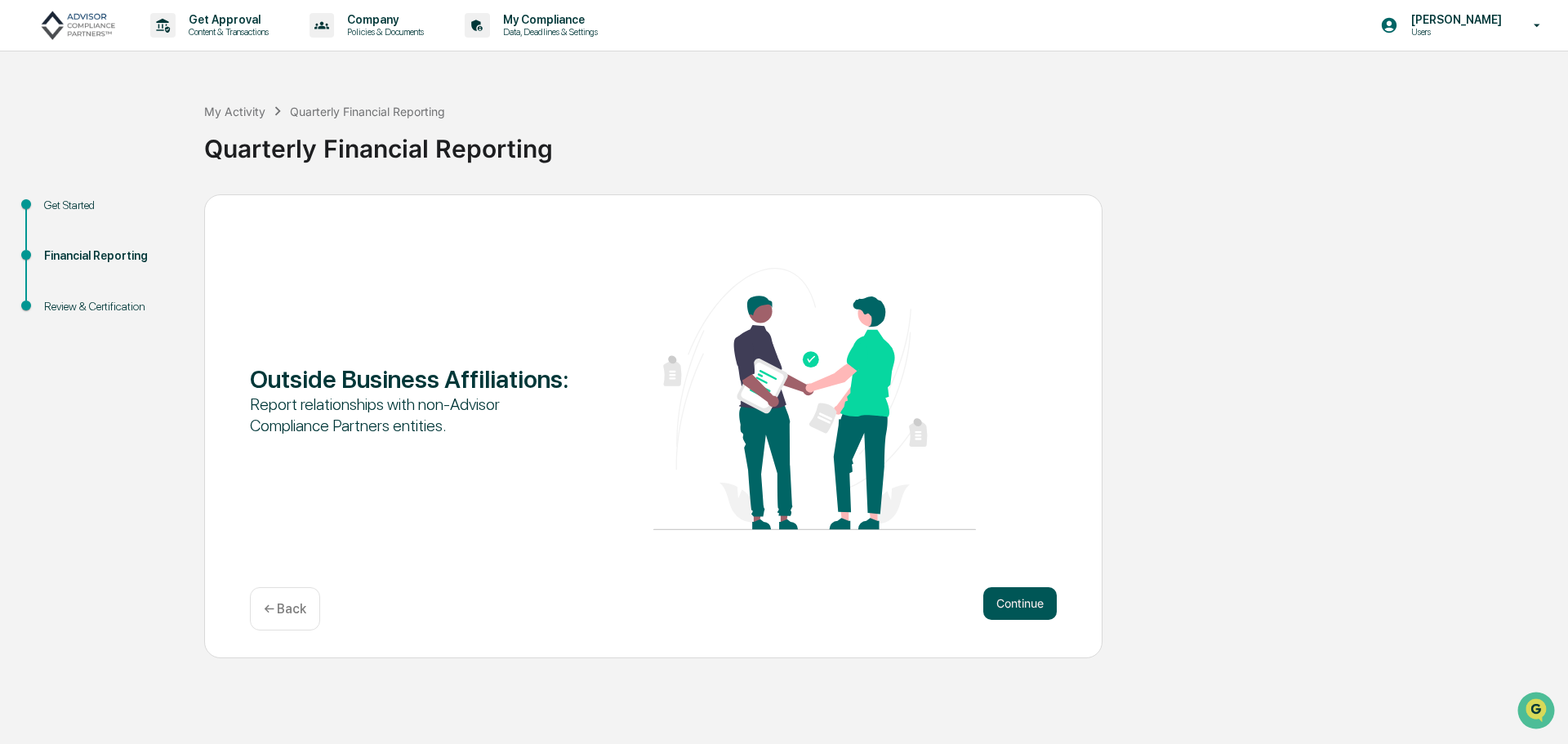
click at [999, 594] on button "Continue" at bounding box center [1020, 603] width 73 height 33
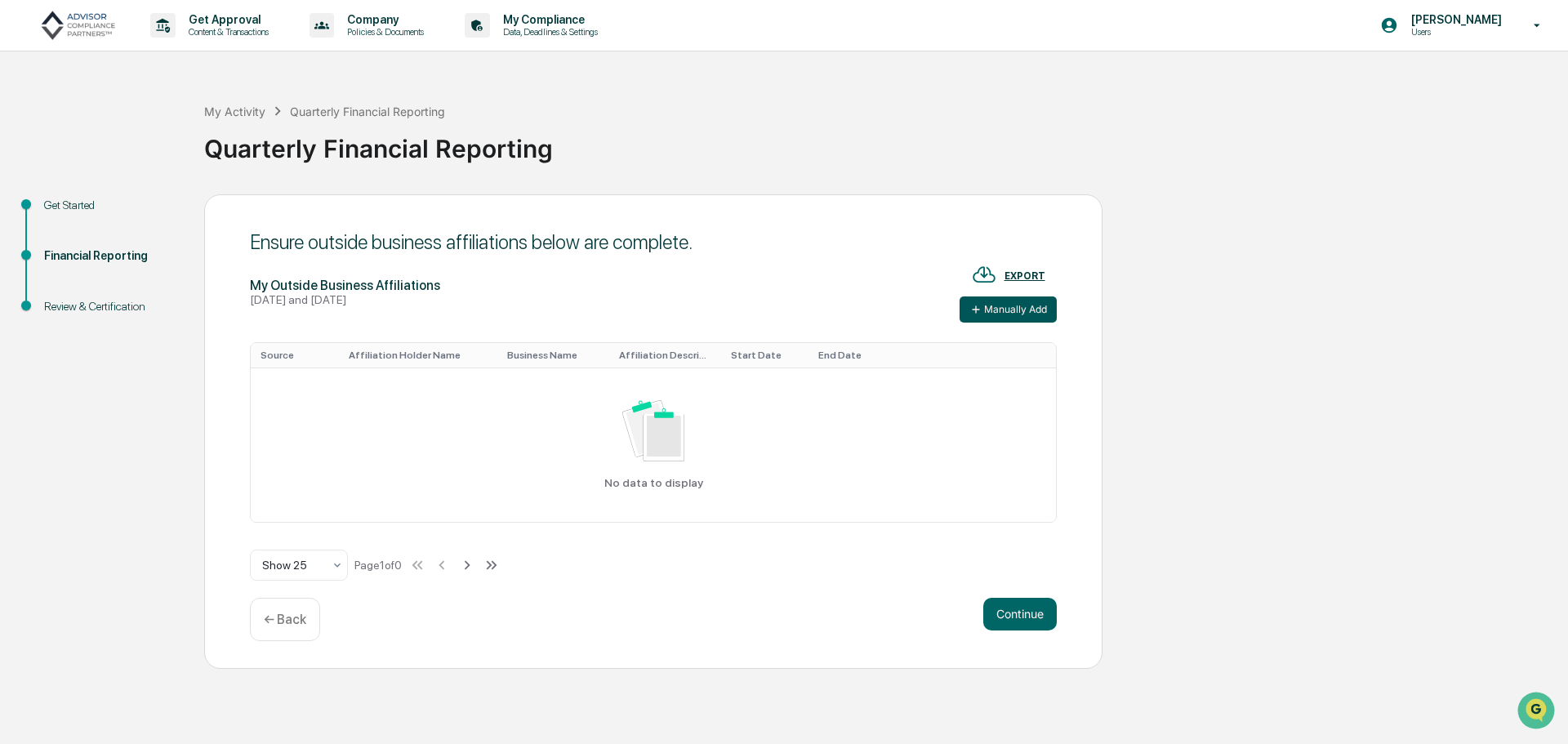
click at [1000, 317] on button "Manually Add" at bounding box center [1008, 309] width 97 height 26
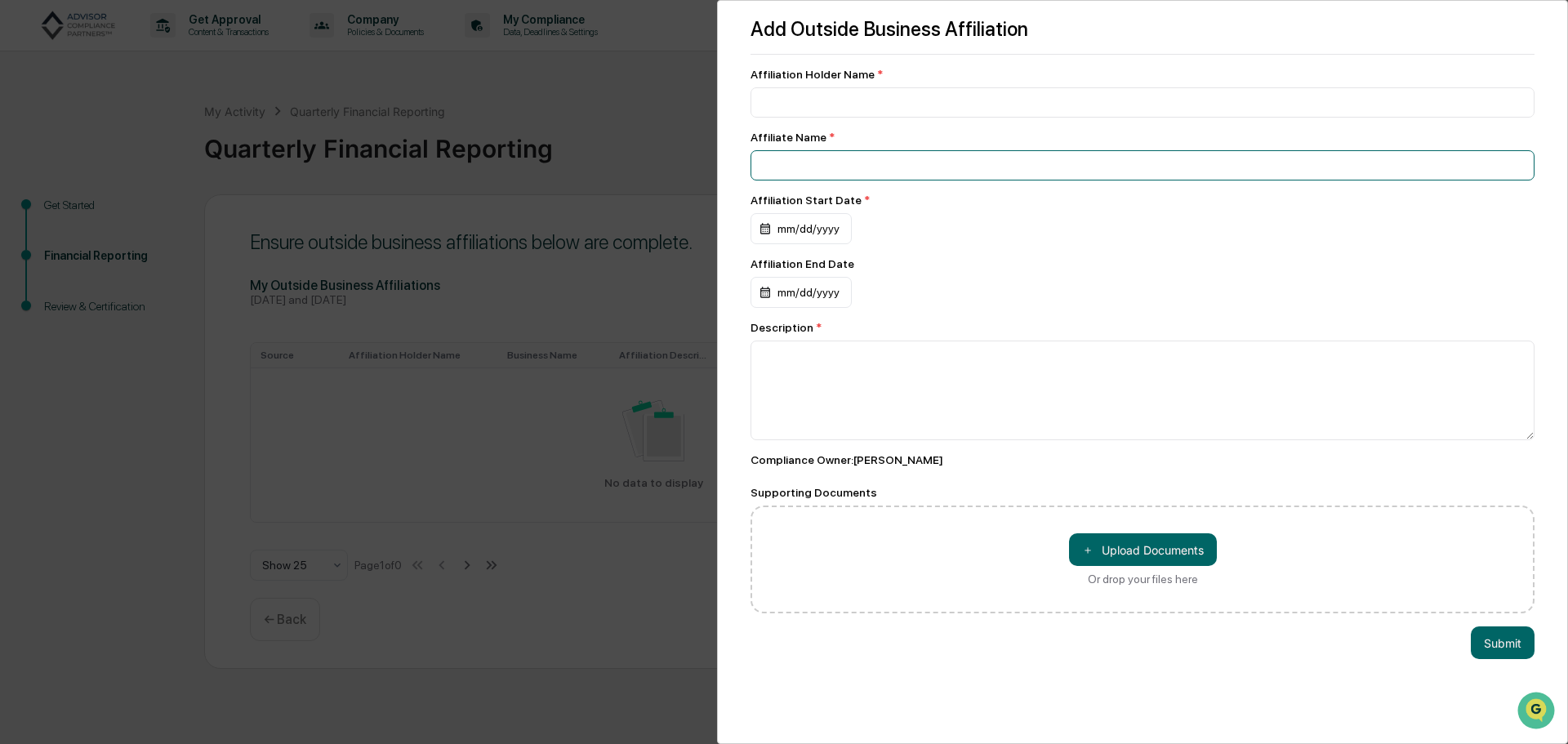
click at [809, 176] on input at bounding box center [1143, 165] width 784 height 31
click at [1487, 645] on button "Submit" at bounding box center [1503, 642] width 63 height 33
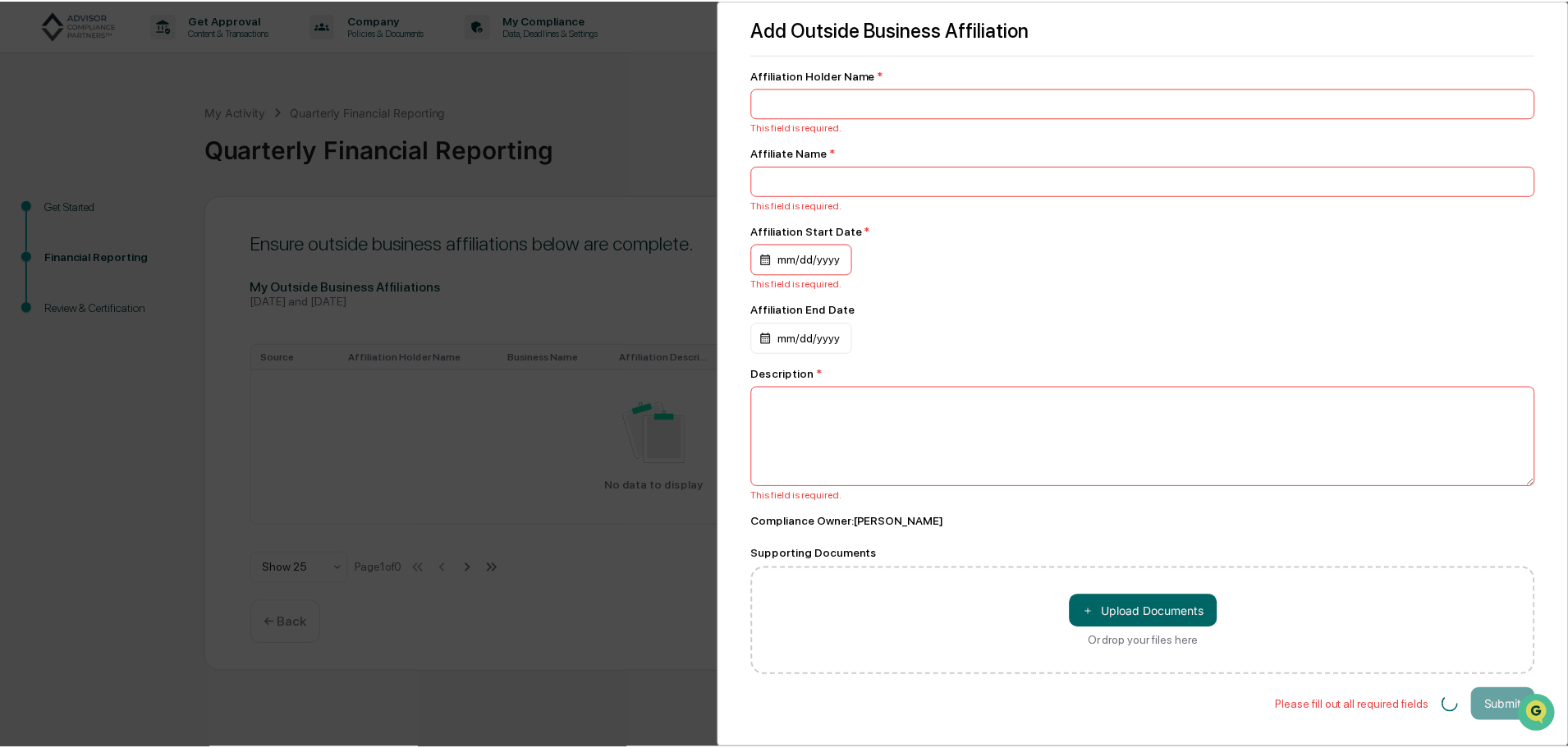
scroll to position [9, 0]
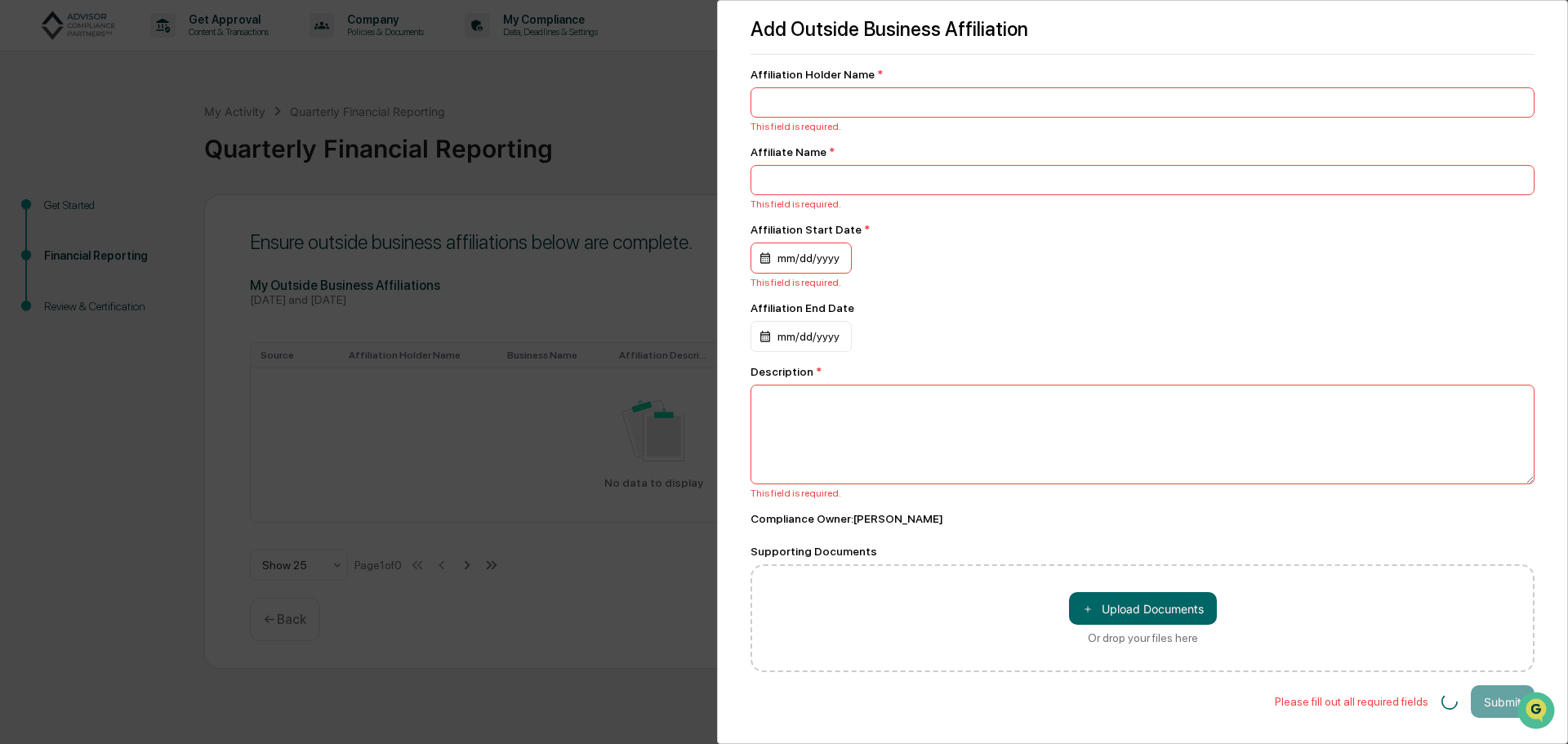
click at [560, 585] on div "Add Outside Business Affiliation Affiliation Holder Name * This field is requir…" at bounding box center [784, 372] width 1568 height 744
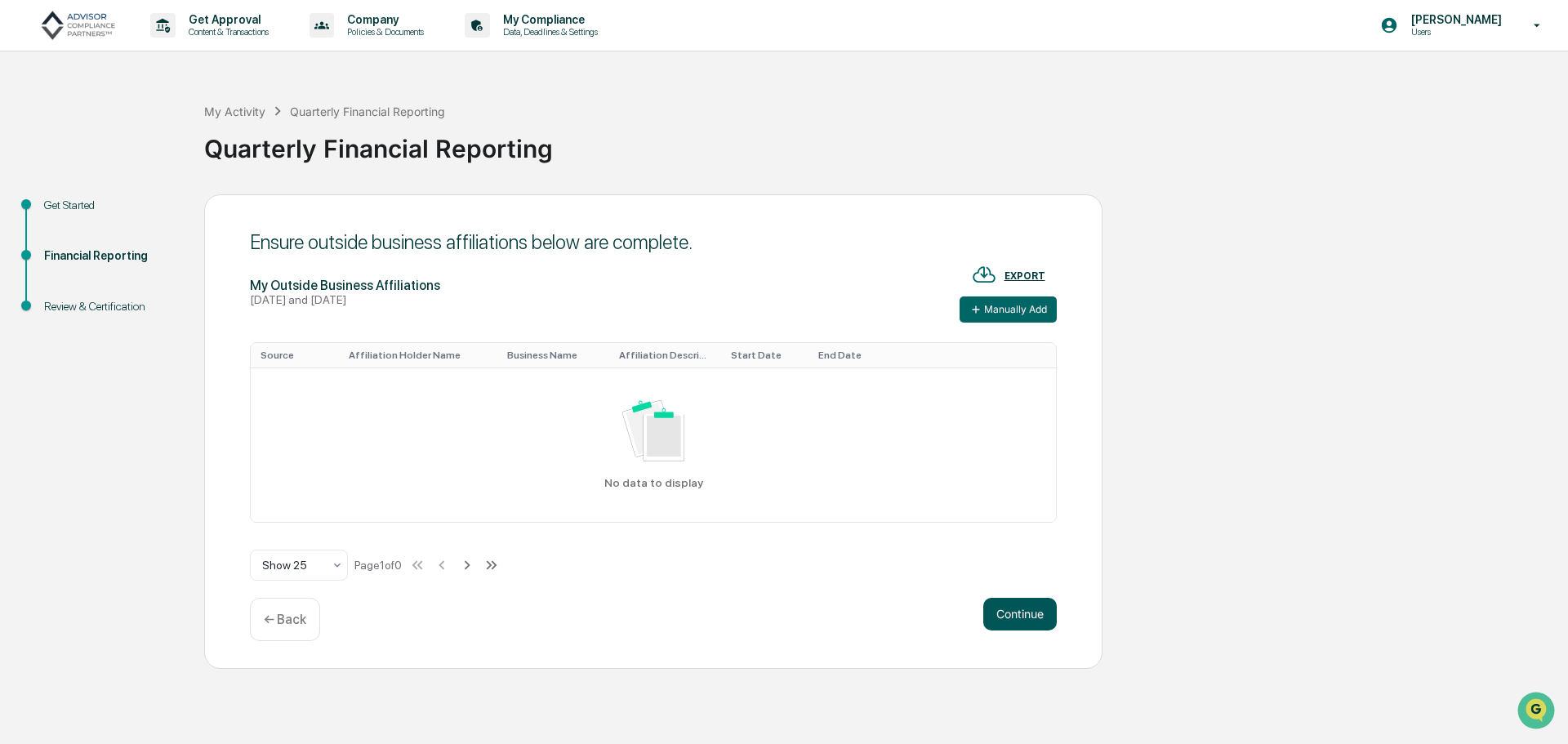
click at [1017, 606] on button "Continue" at bounding box center [1020, 614] width 73 height 33
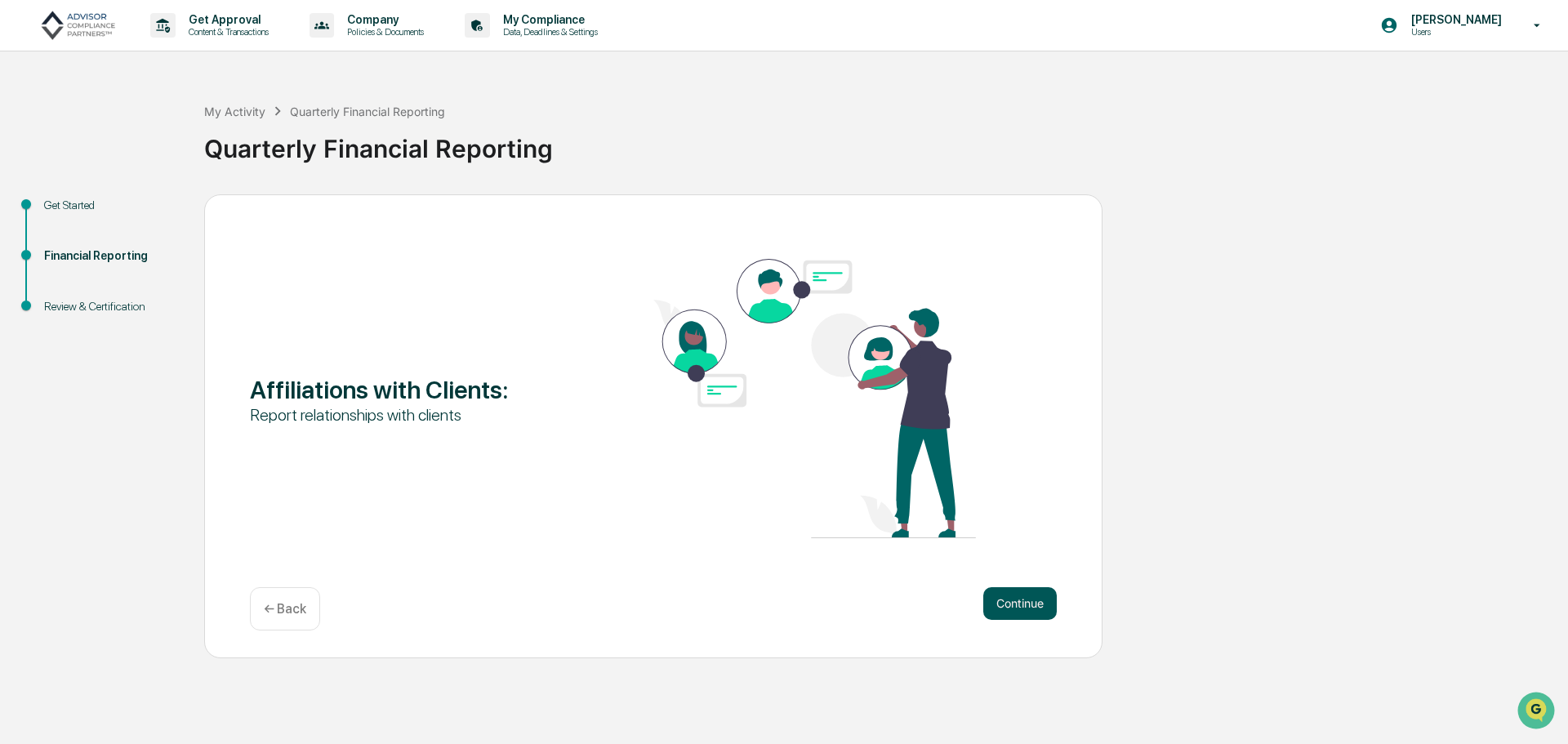
click at [999, 603] on button "Continue" at bounding box center [1020, 603] width 73 height 33
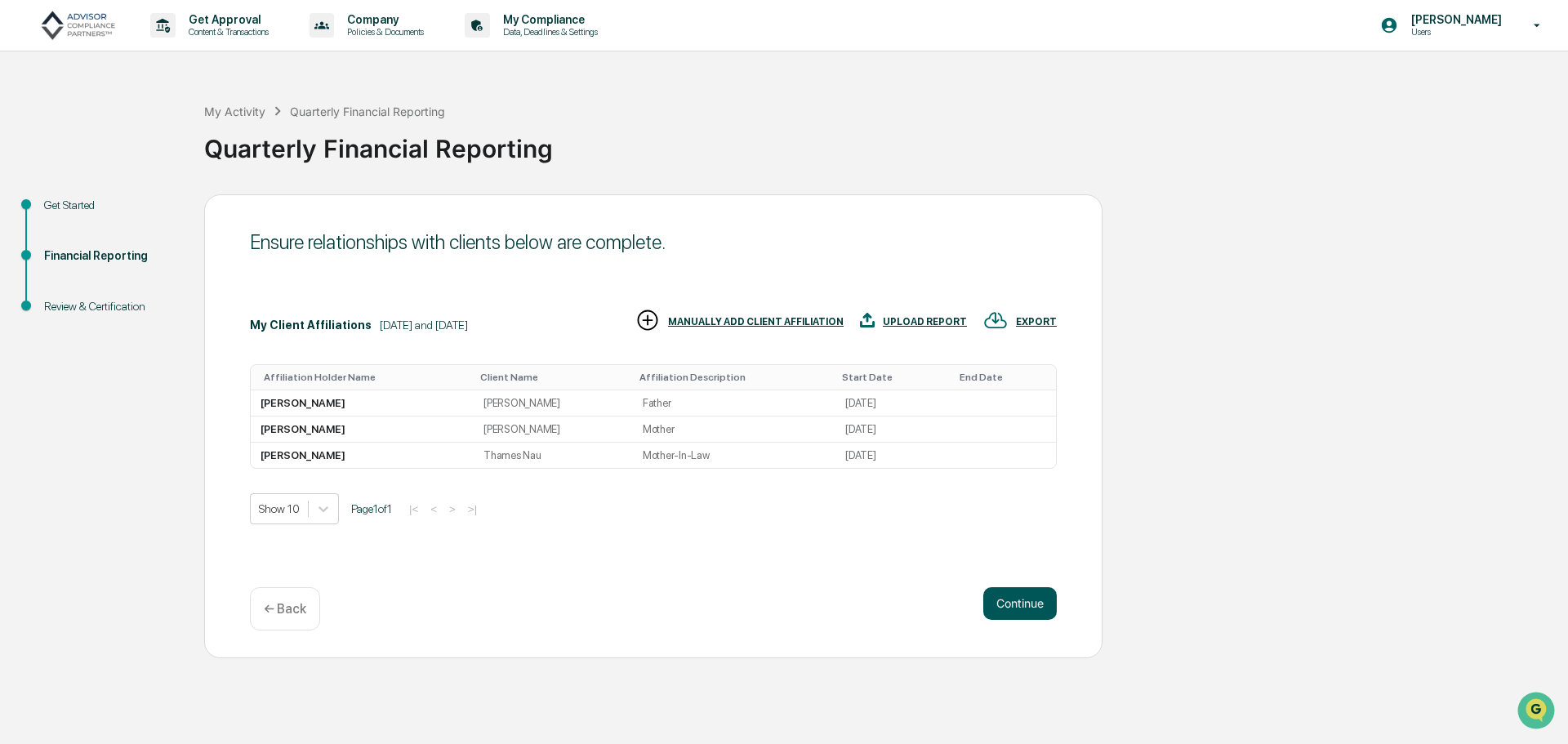
click at [999, 603] on button "Continue" at bounding box center [1020, 603] width 73 height 33
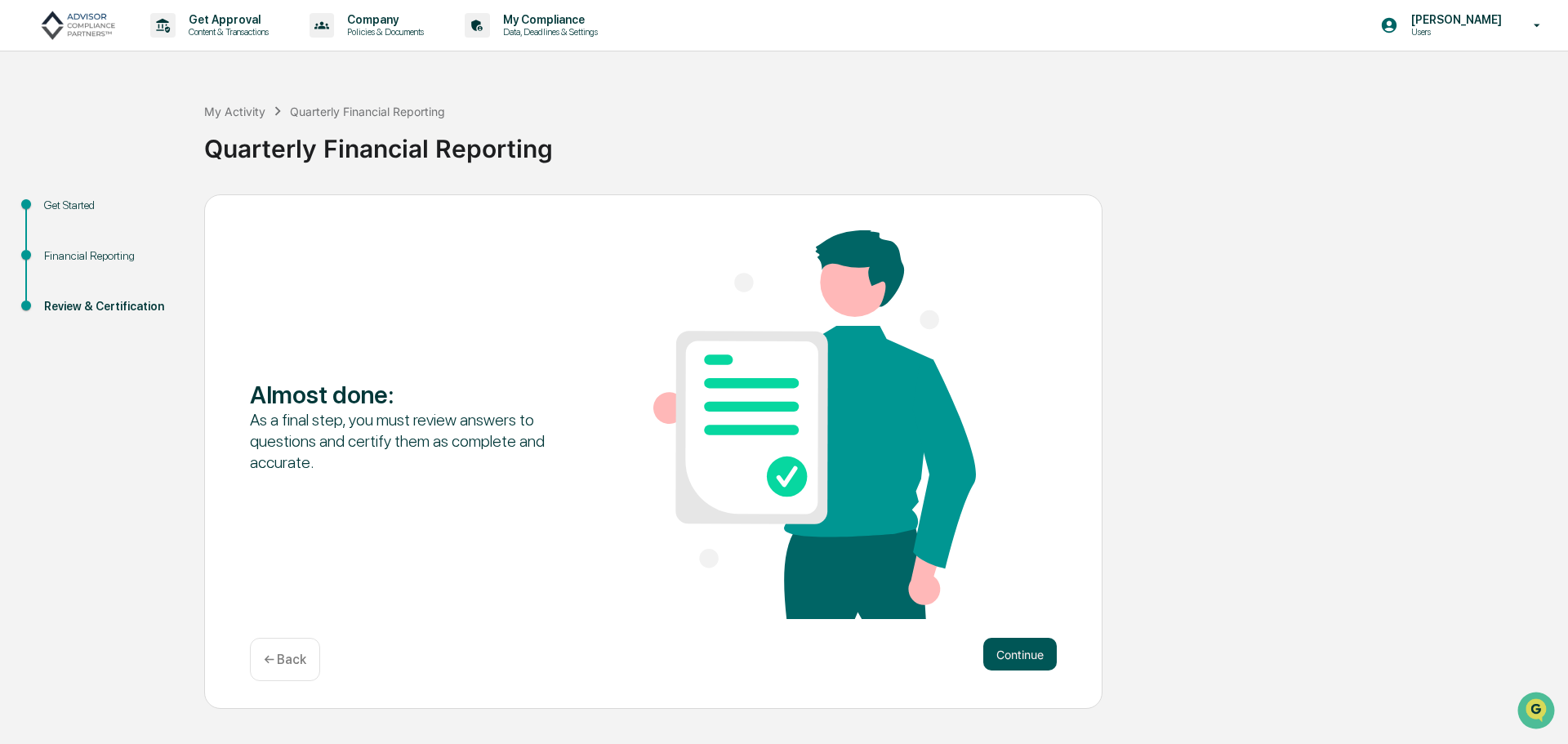
click at [1015, 650] on button "Continue" at bounding box center [1020, 654] width 73 height 33
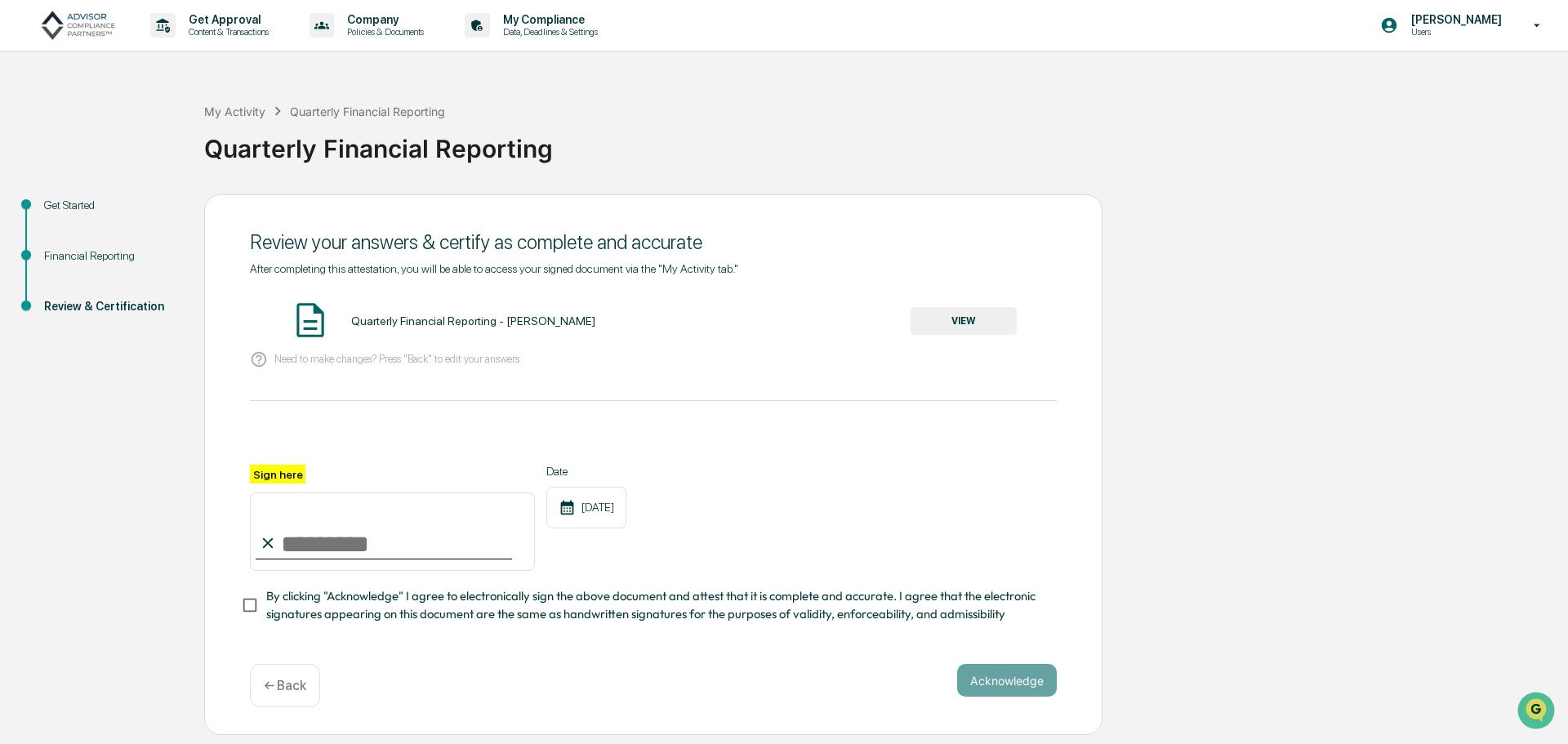
click at [337, 558] on input "Sign here" at bounding box center [392, 531] width 285 height 78
type input "**********"
click at [957, 664] on button "Acknowledge" at bounding box center [1006, 680] width 100 height 33
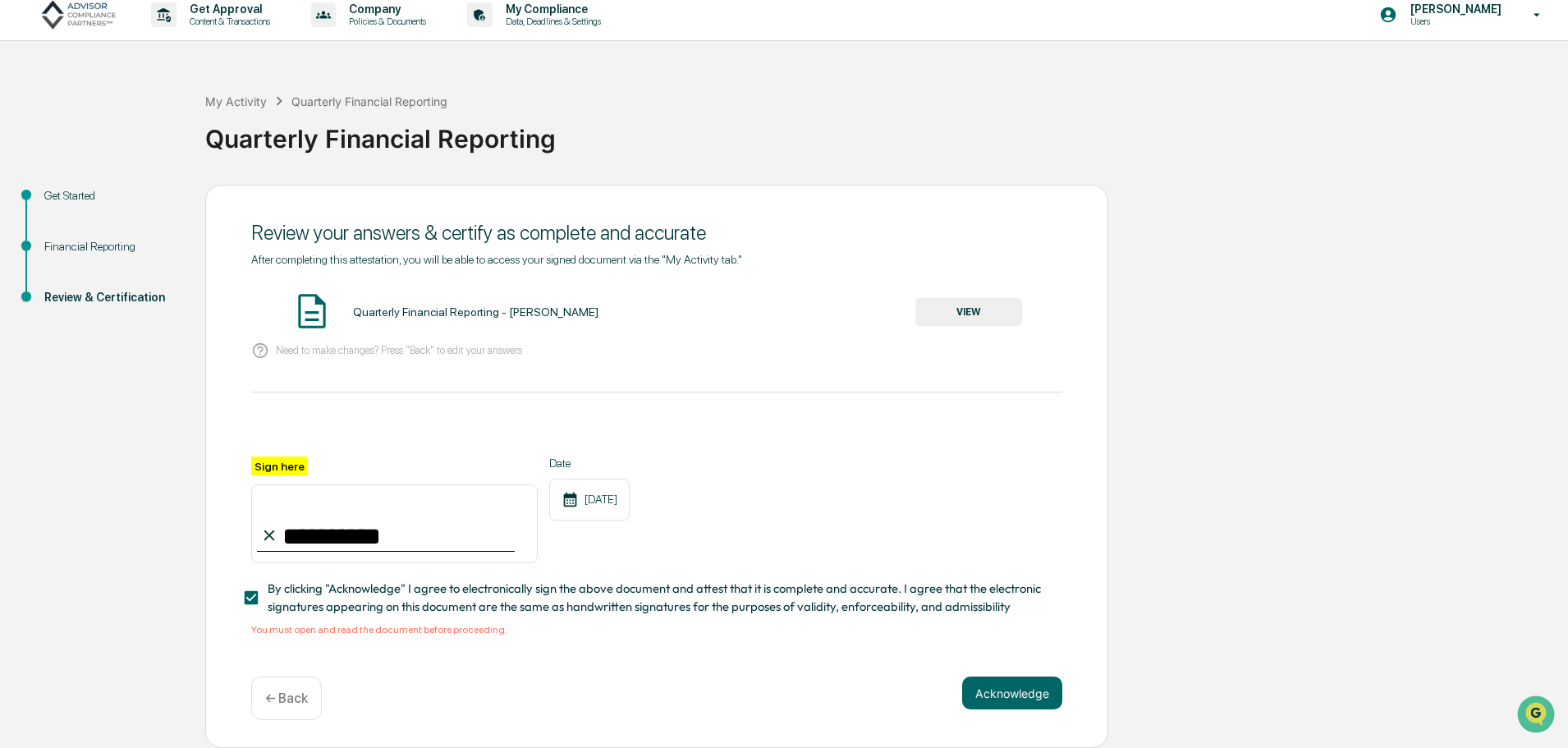
scroll to position [16, 0]
click at [965, 301] on button "VIEW" at bounding box center [968, 312] width 107 height 28
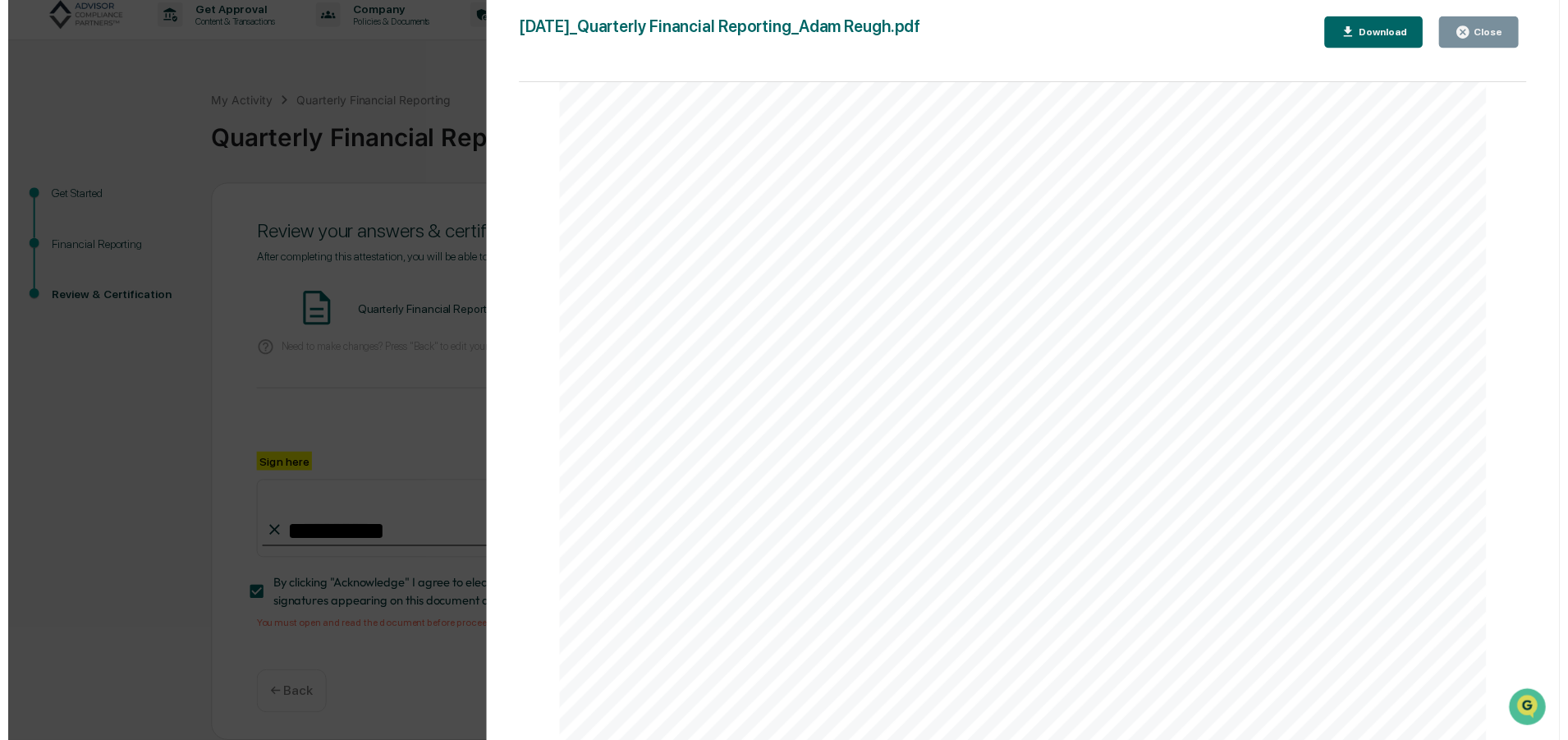
scroll to position [6095, 0]
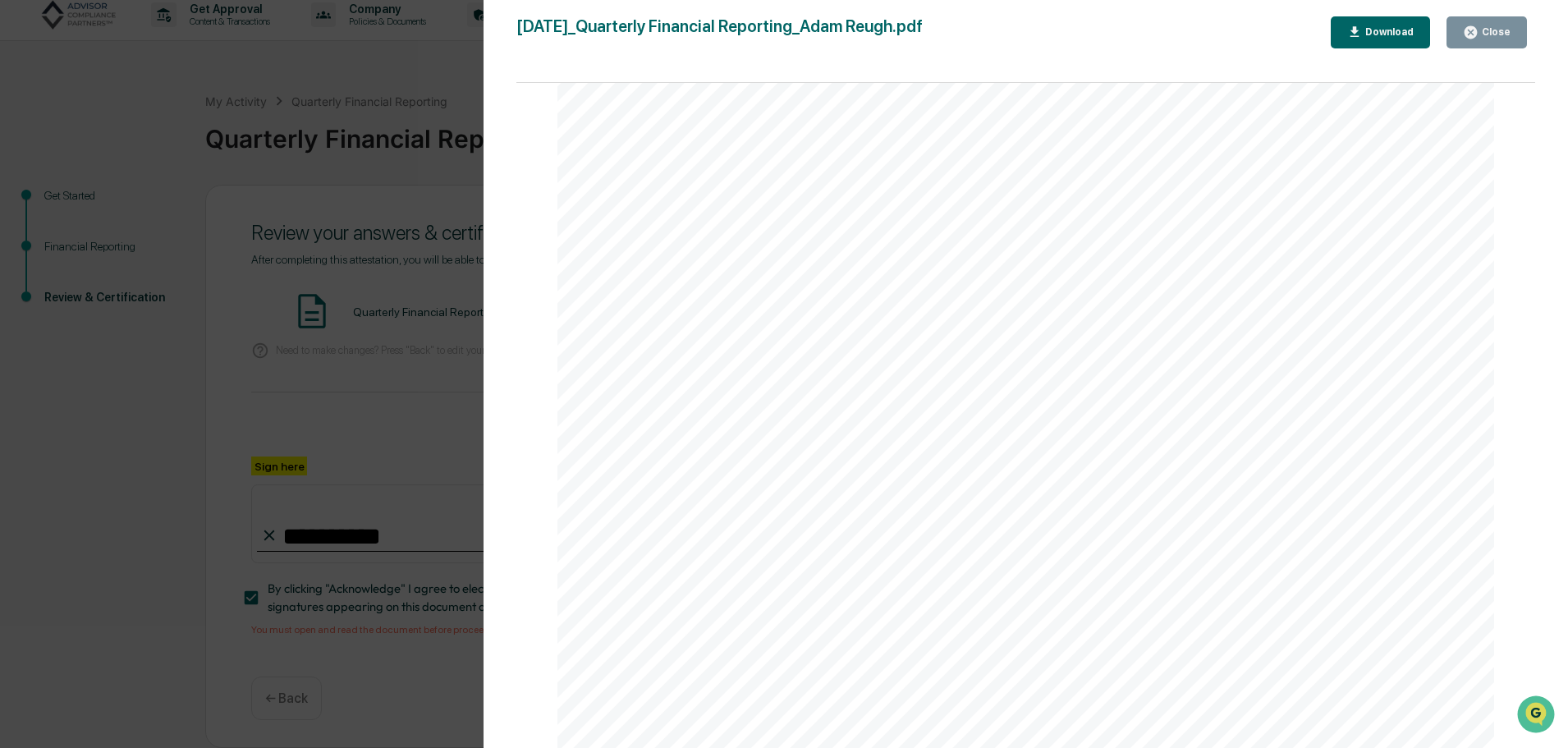
click at [1485, 31] on div "Close" at bounding box center [1494, 32] width 32 height 12
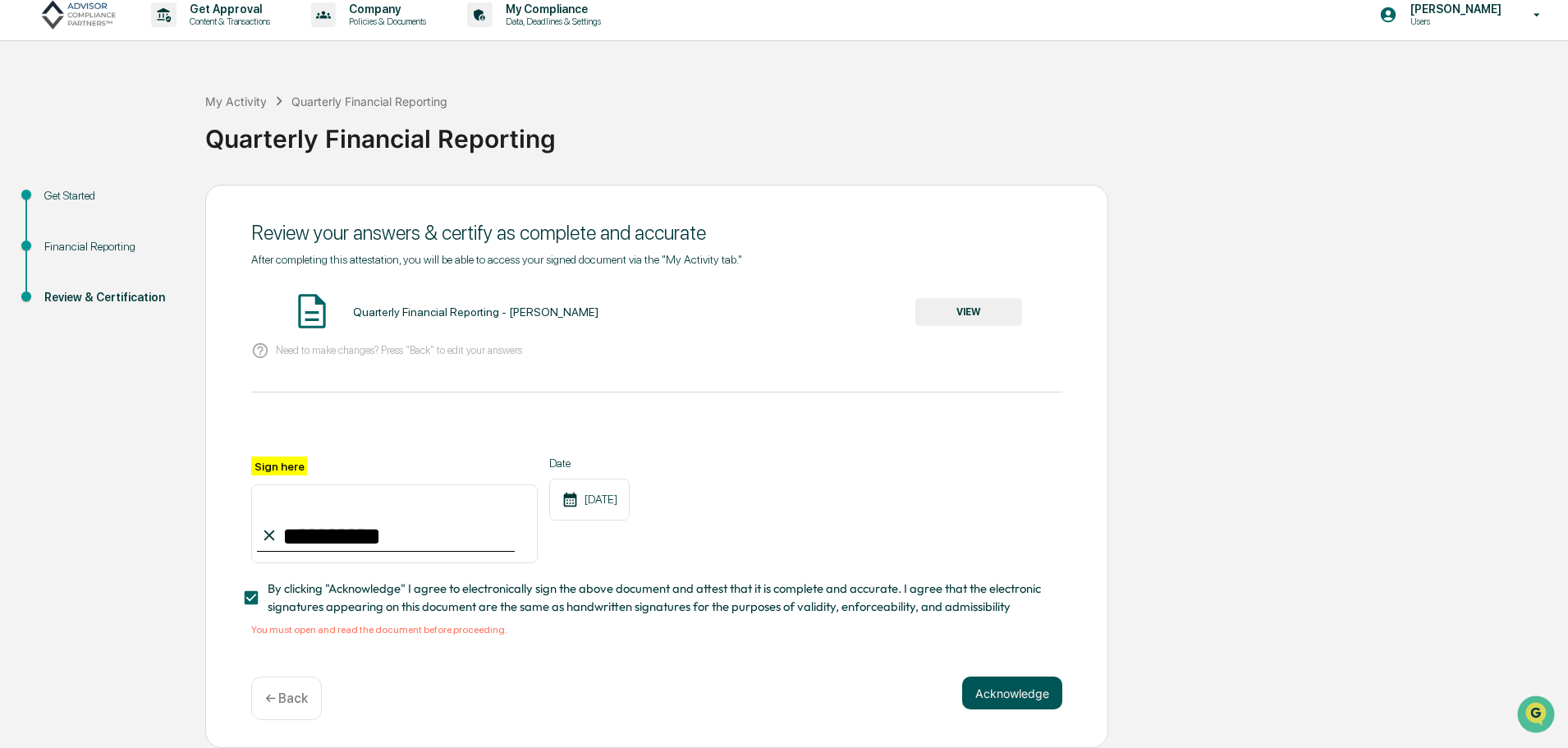
click at [975, 692] on button "Acknowledge" at bounding box center [1011, 692] width 101 height 33
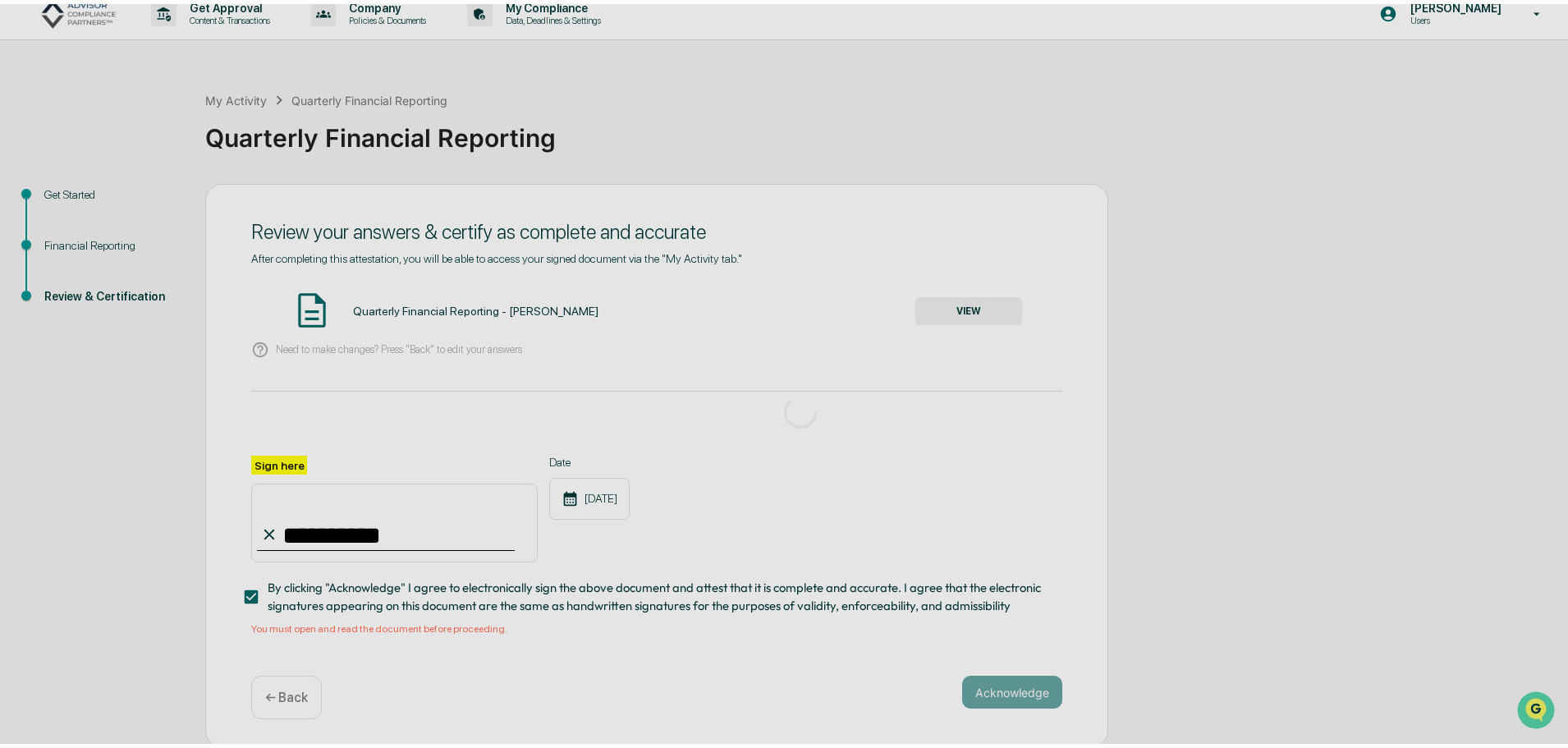
scroll to position [0, 0]
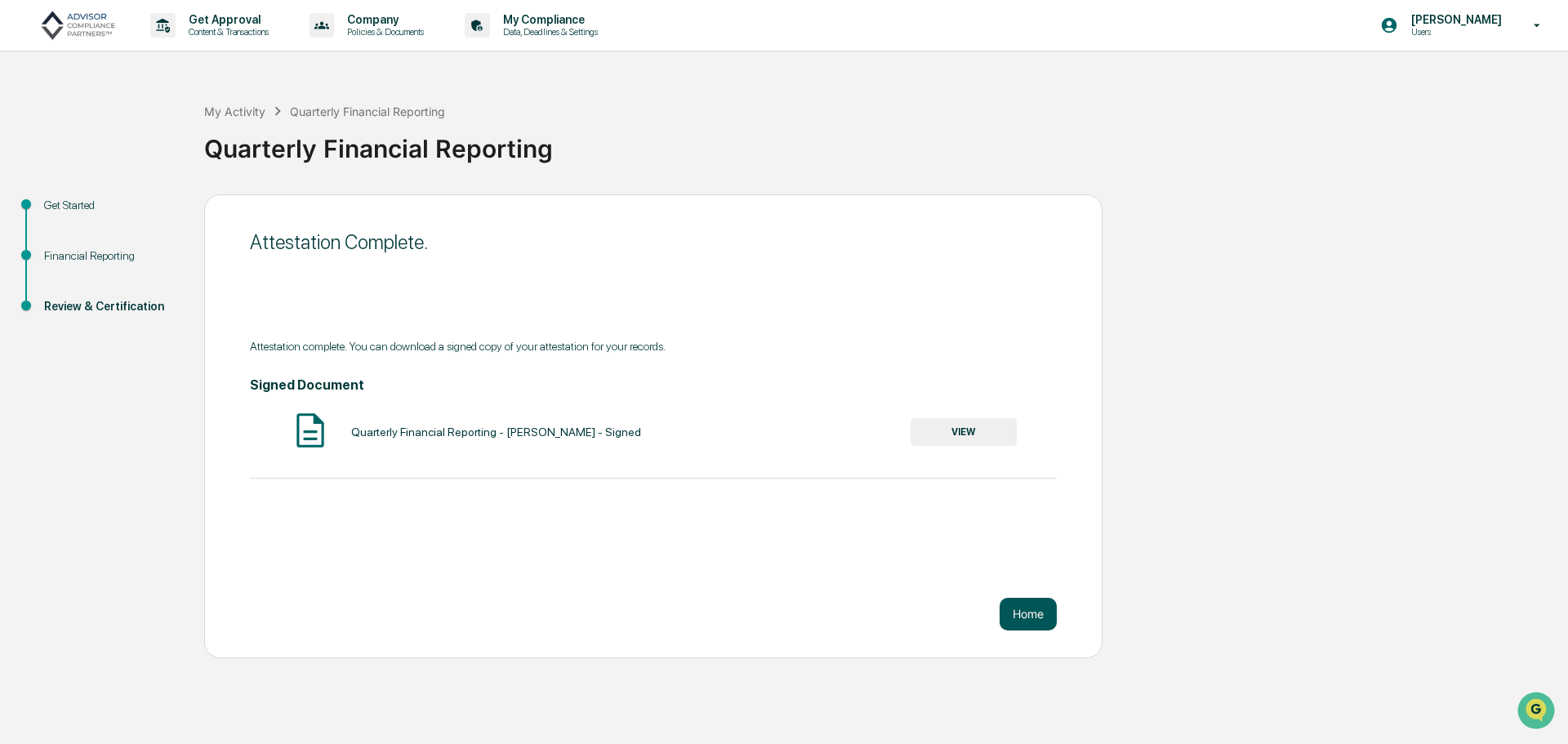
click at [1023, 608] on button "Home" at bounding box center [1028, 614] width 57 height 33
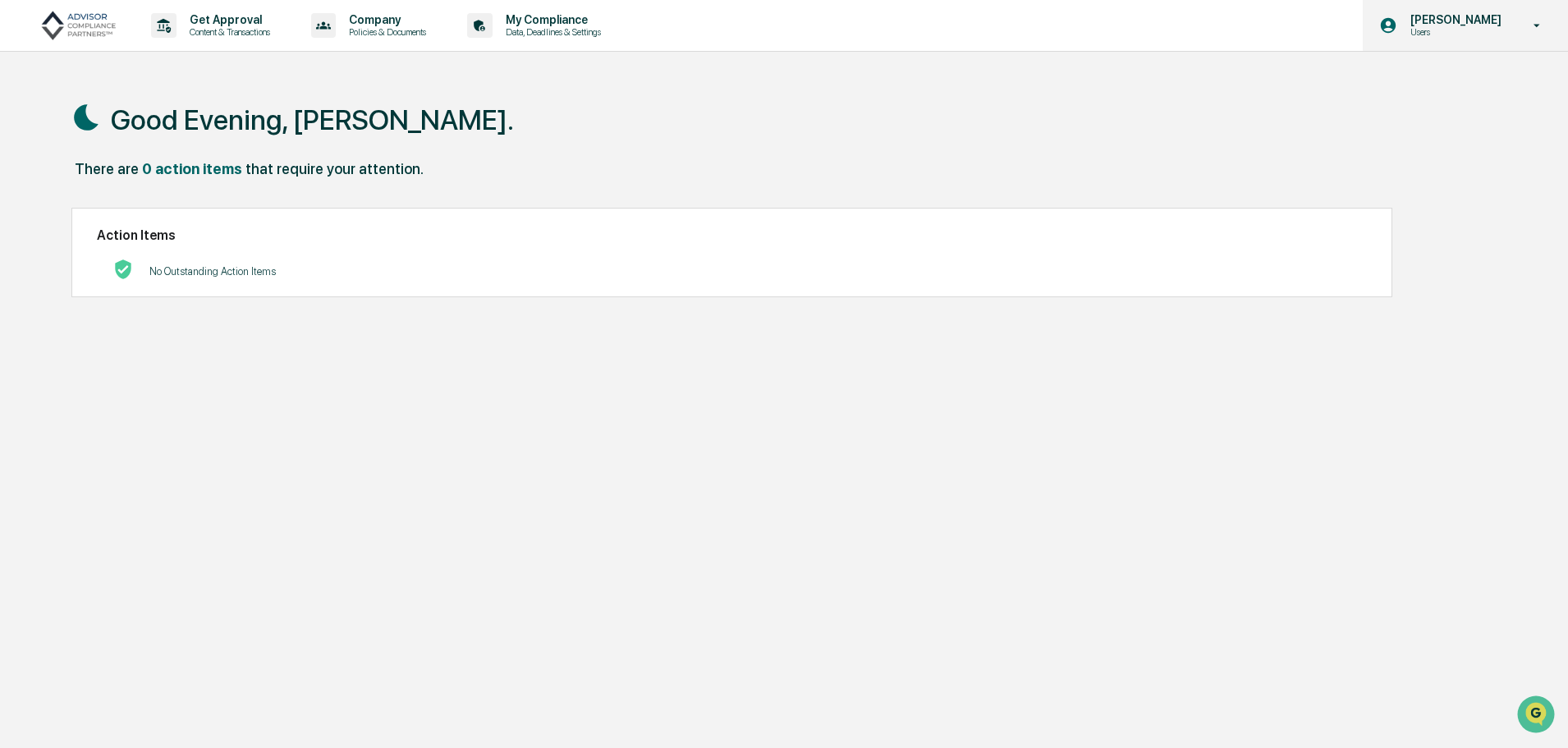
click at [1480, 26] on p "Users" at bounding box center [1453, 32] width 112 height 12
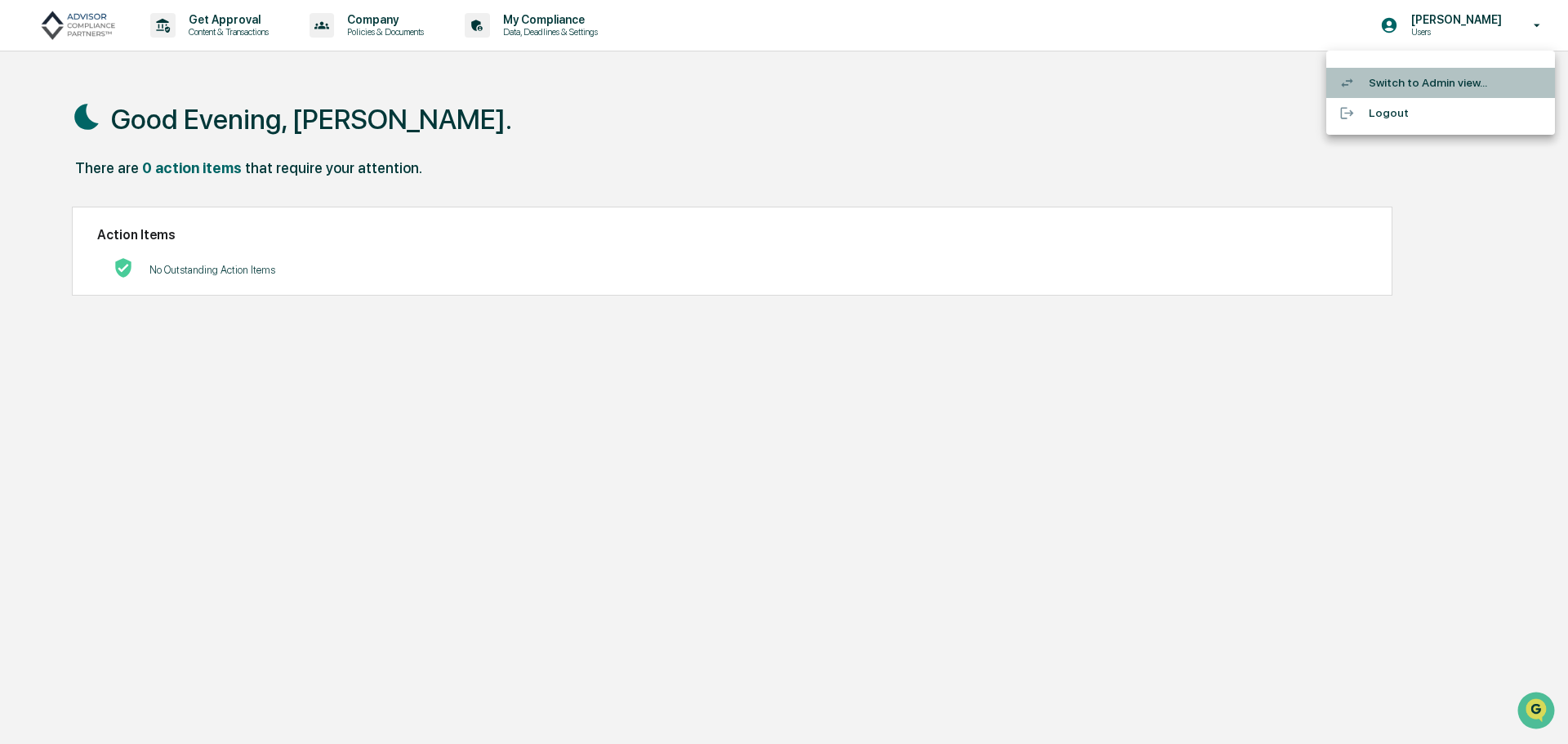
click at [1428, 80] on li "Switch to Admin view..." at bounding box center [1440, 82] width 229 height 31
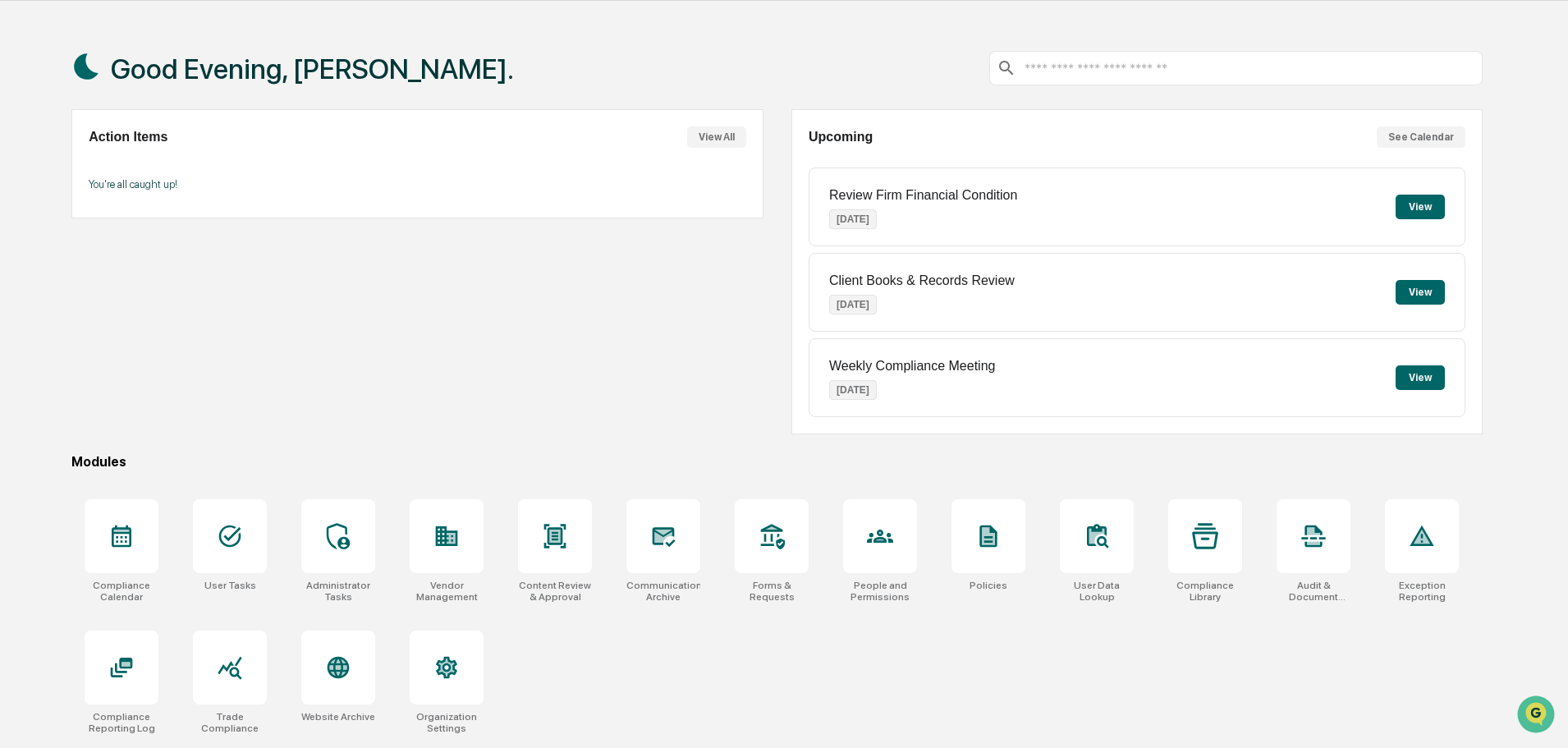
scroll to position [78, 0]
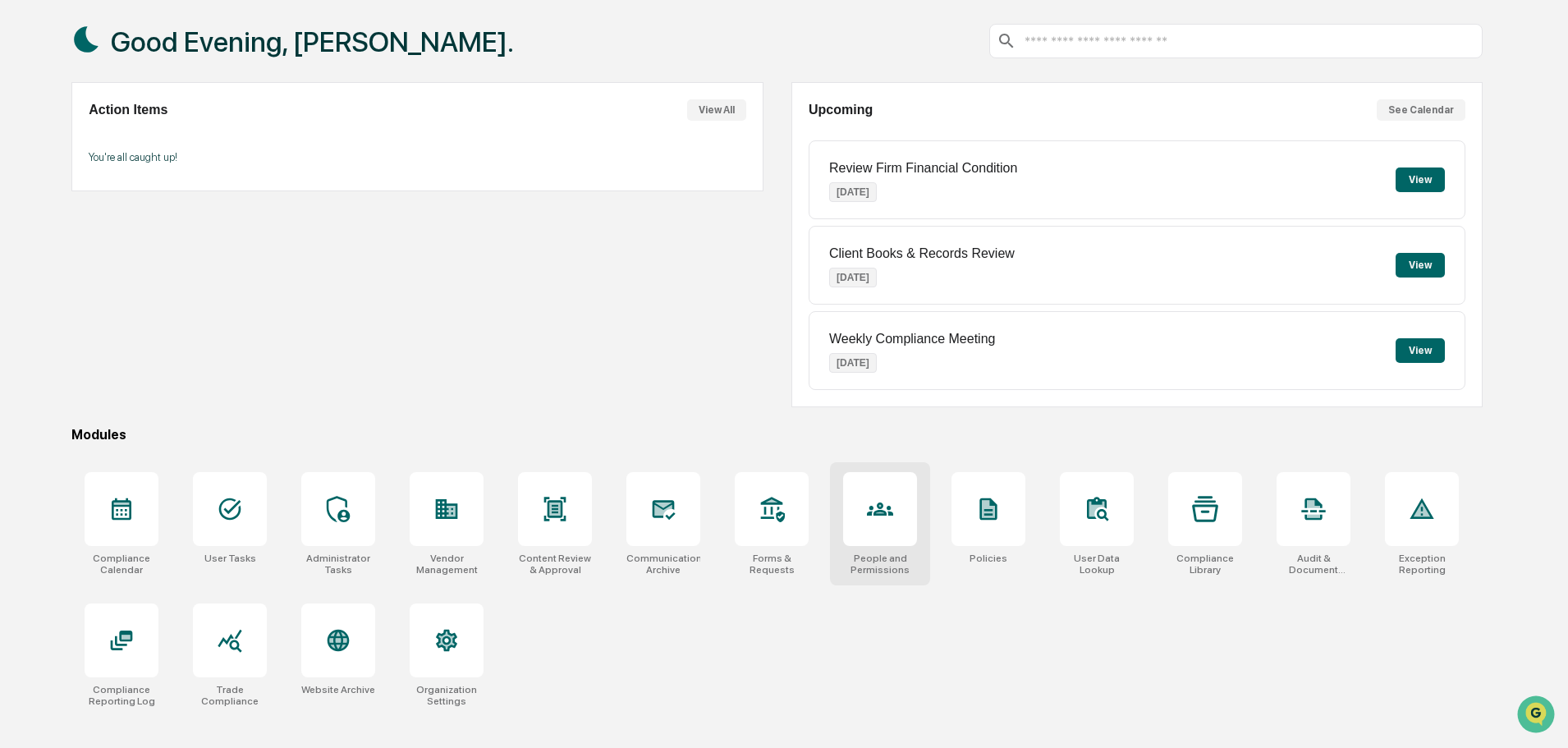
click at [876, 522] on div at bounding box center [880, 509] width 26 height 26
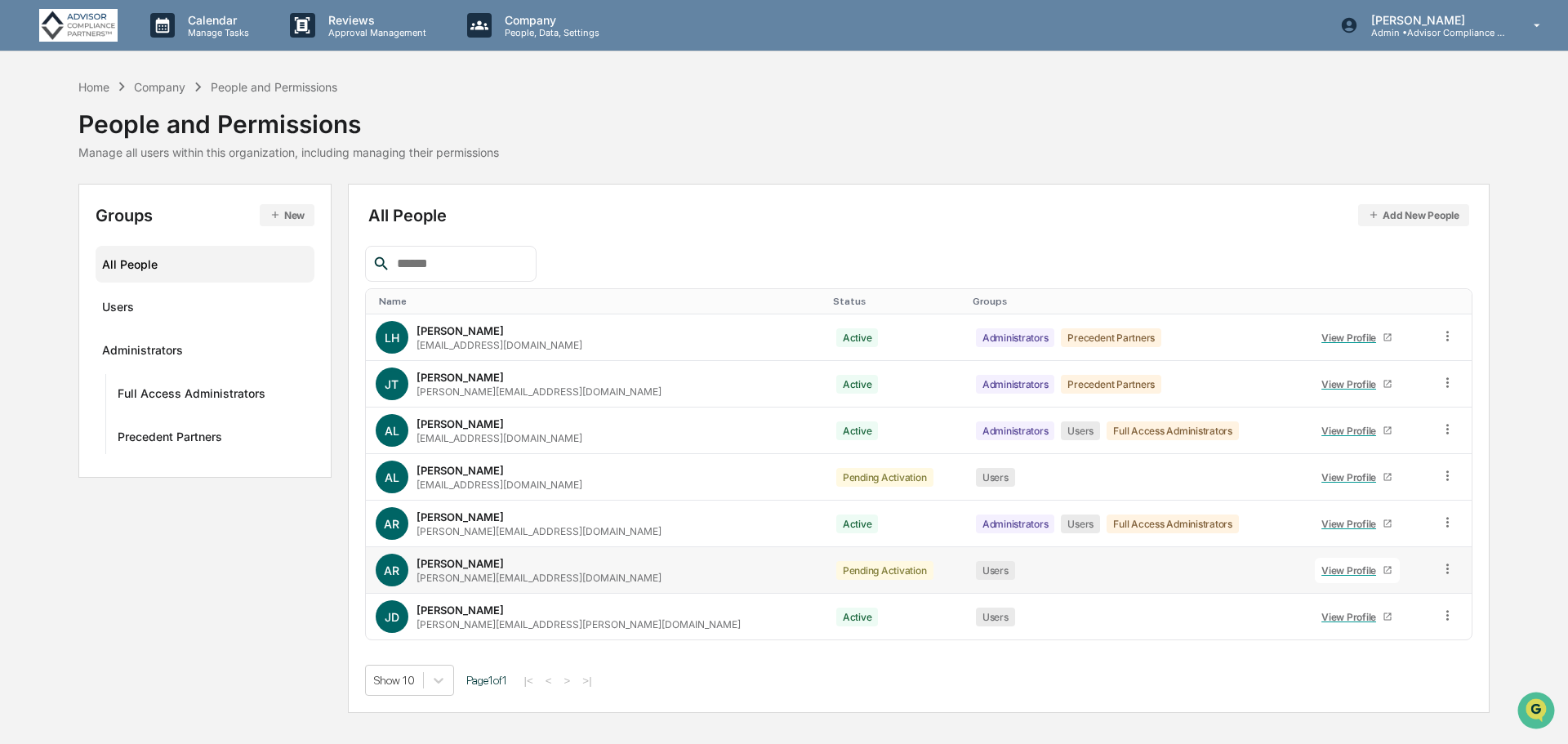
click at [1440, 569] on icon at bounding box center [1448, 569] width 16 height 16
click at [1083, 673] on div "Show 10 Page 1 of 1 |< < > >|" at bounding box center [919, 680] width 1108 height 31
click at [132, 308] on div "Users" at bounding box center [118, 310] width 32 height 20
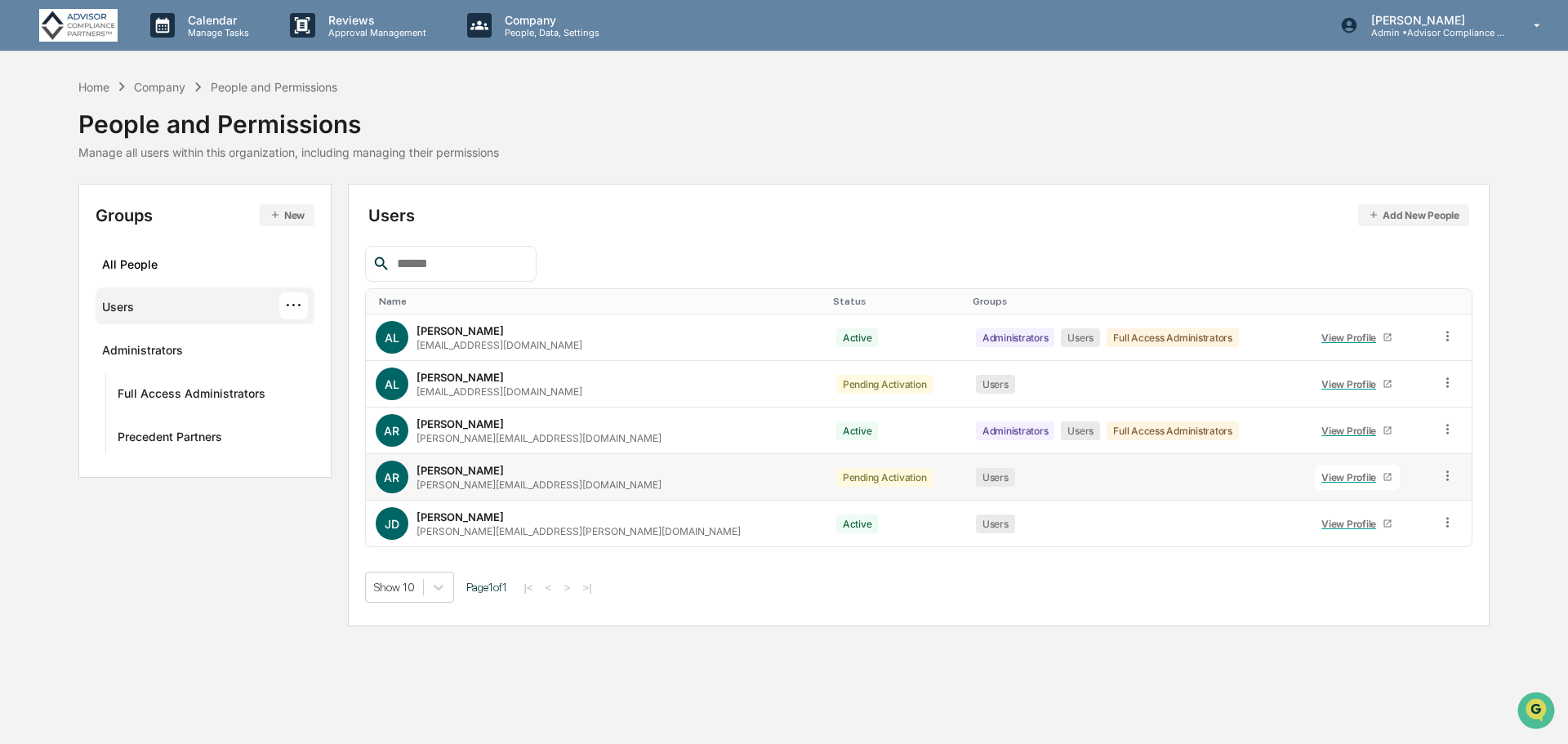
click at [445, 472] on div "[PERSON_NAME]" at bounding box center [461, 470] width 87 height 13
click at [1416, 21] on p "[PERSON_NAME]" at bounding box center [1433, 20] width 152 height 14
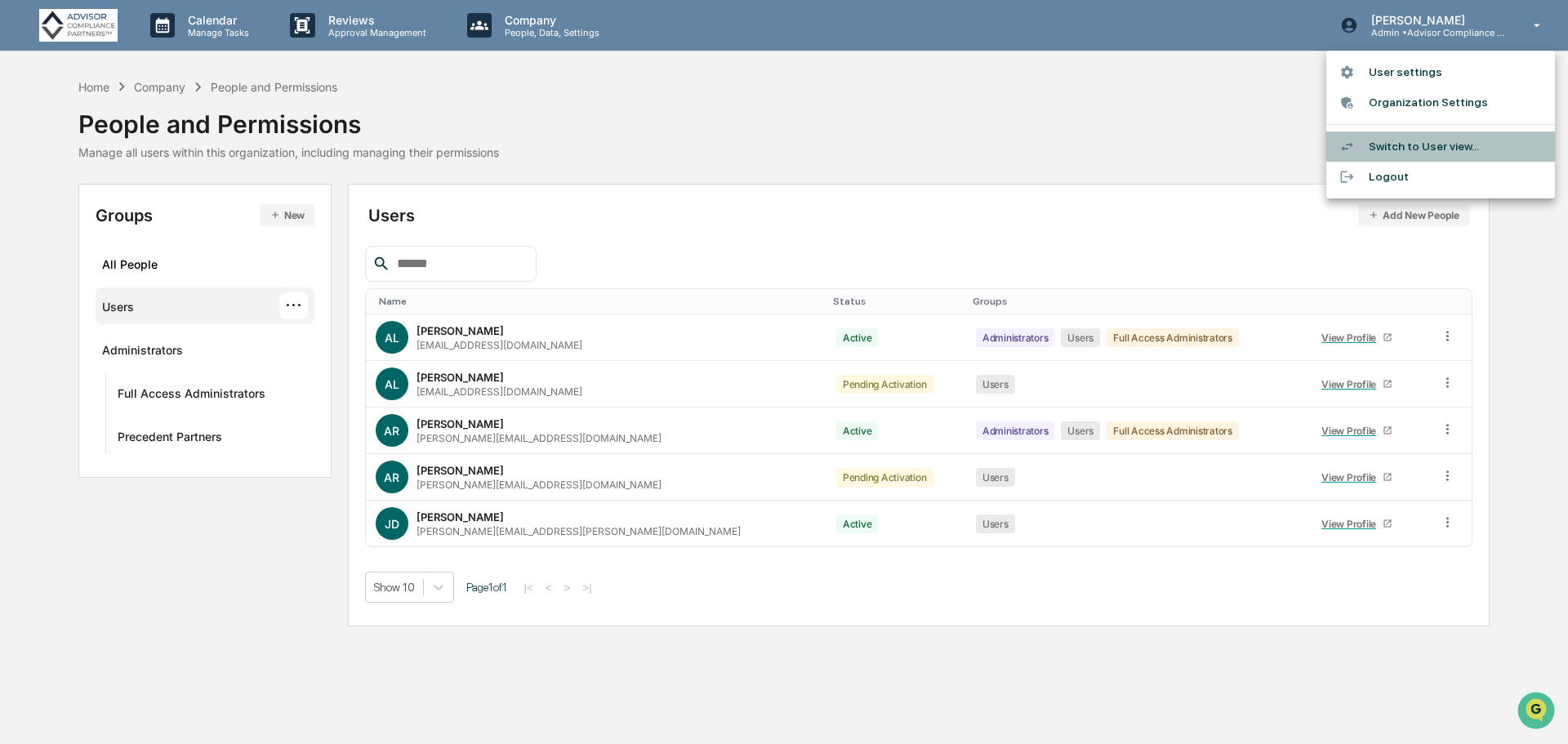
click at [1400, 144] on li "Switch to User view..." at bounding box center [1440, 147] width 229 height 31
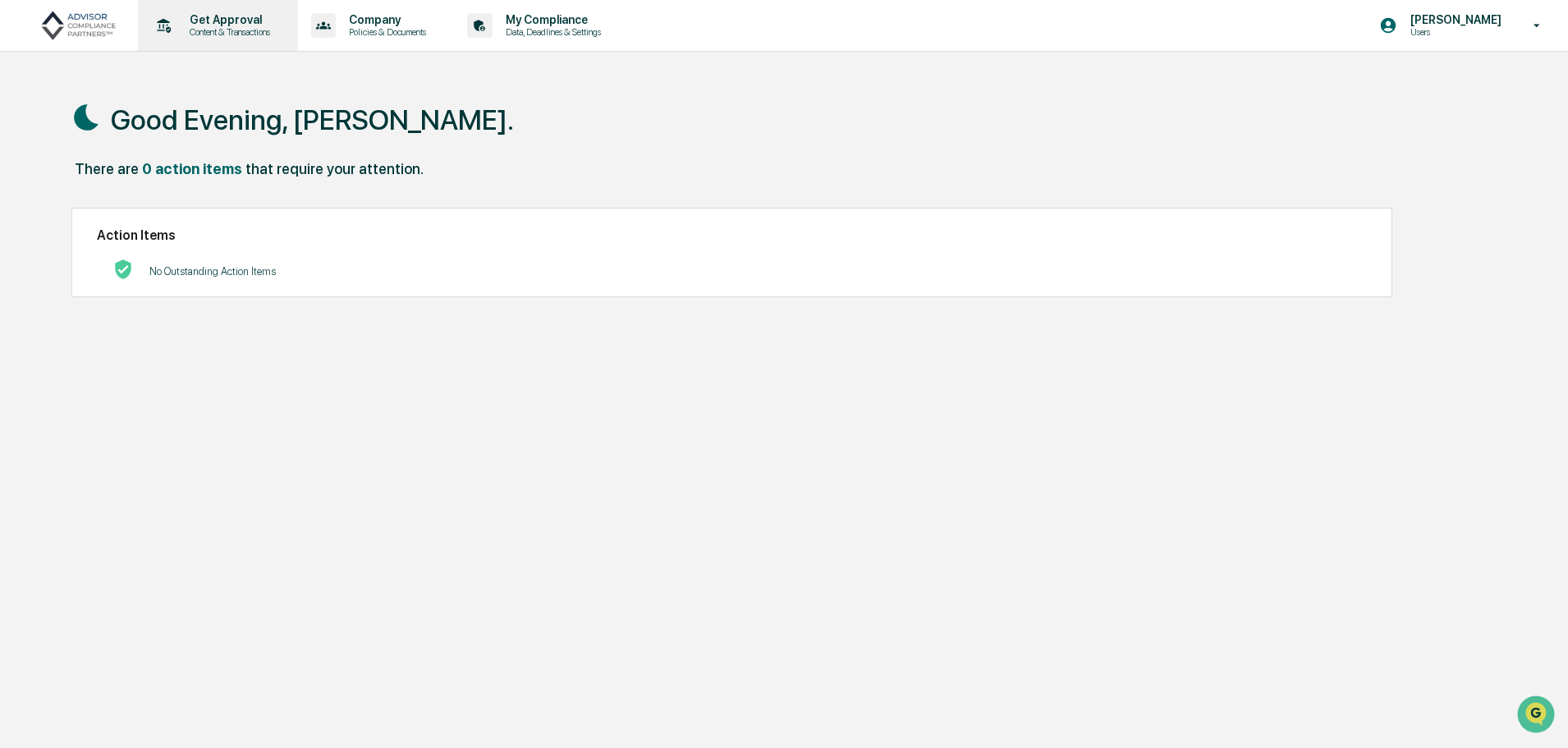
drag, startPoint x: 181, startPoint y: 257, endPoint x: 227, endPoint y: 15, distance: 246.3
click at [183, 250] on div "Action Items No Outstanding Action Items" at bounding box center [732, 253] width 1321 height 90
click at [214, 18] on p "Get Approval" at bounding box center [227, 19] width 102 height 13
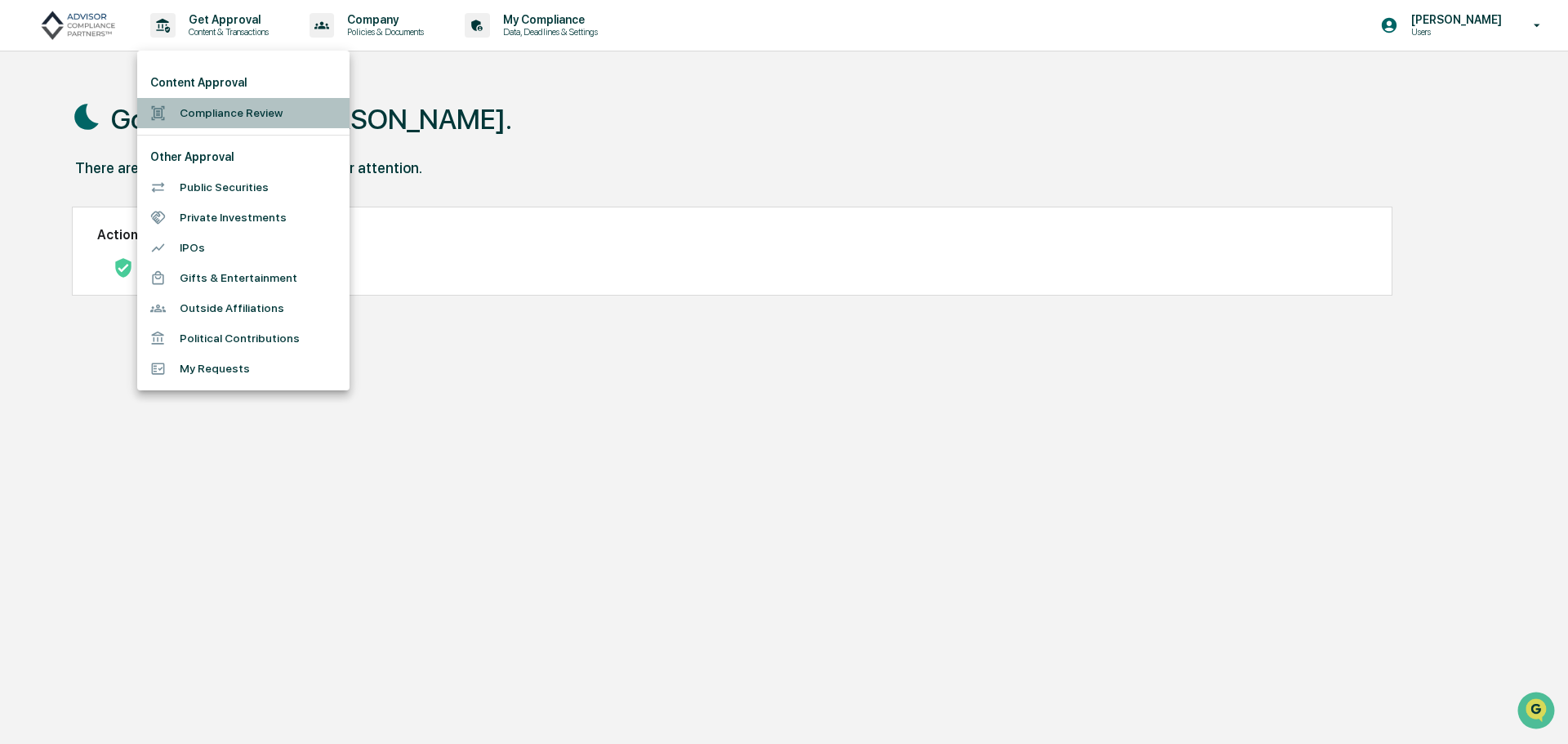
click at [193, 114] on li "Compliance Review" at bounding box center [244, 113] width 212 height 31
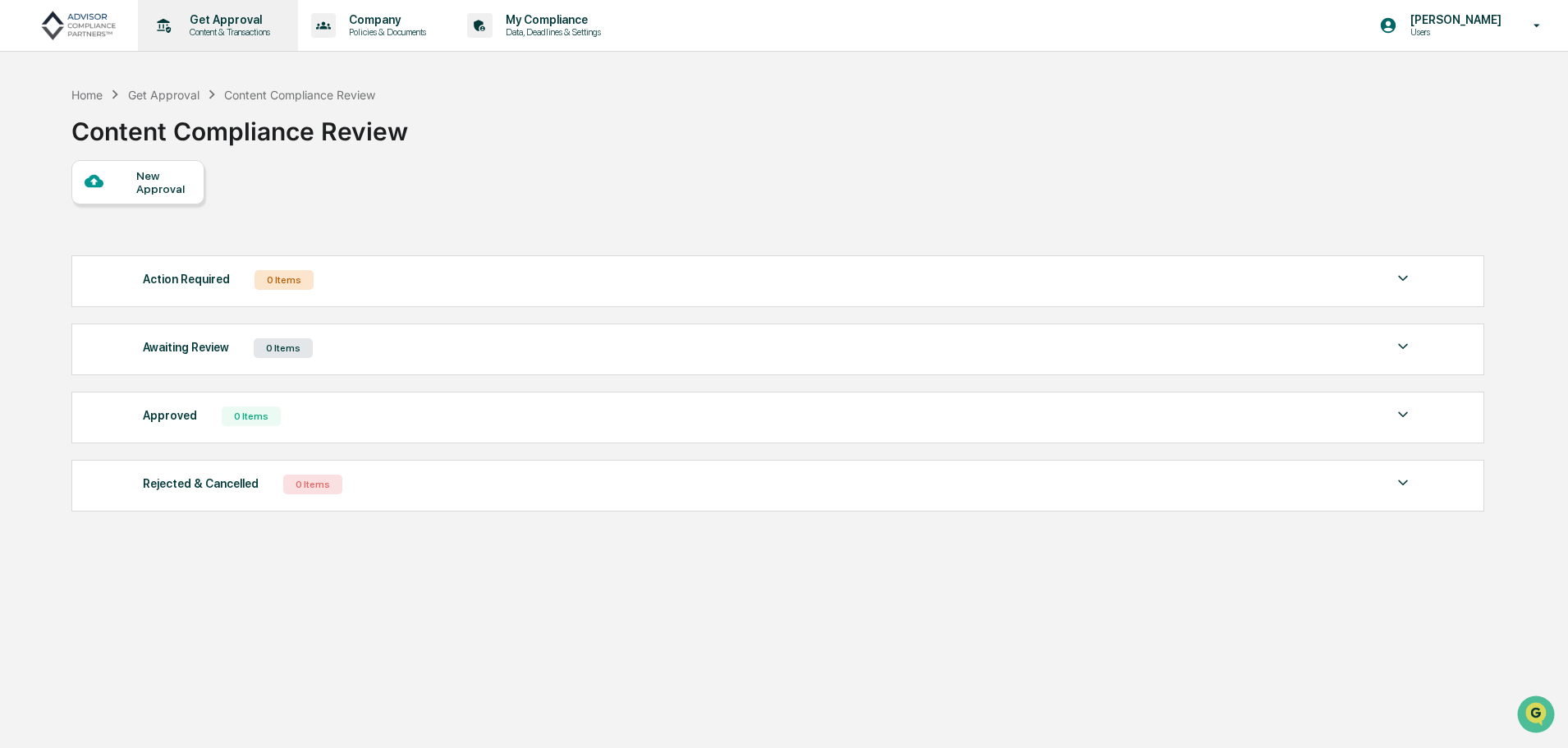
click at [228, 25] on p "Get Approval" at bounding box center [227, 19] width 102 height 13
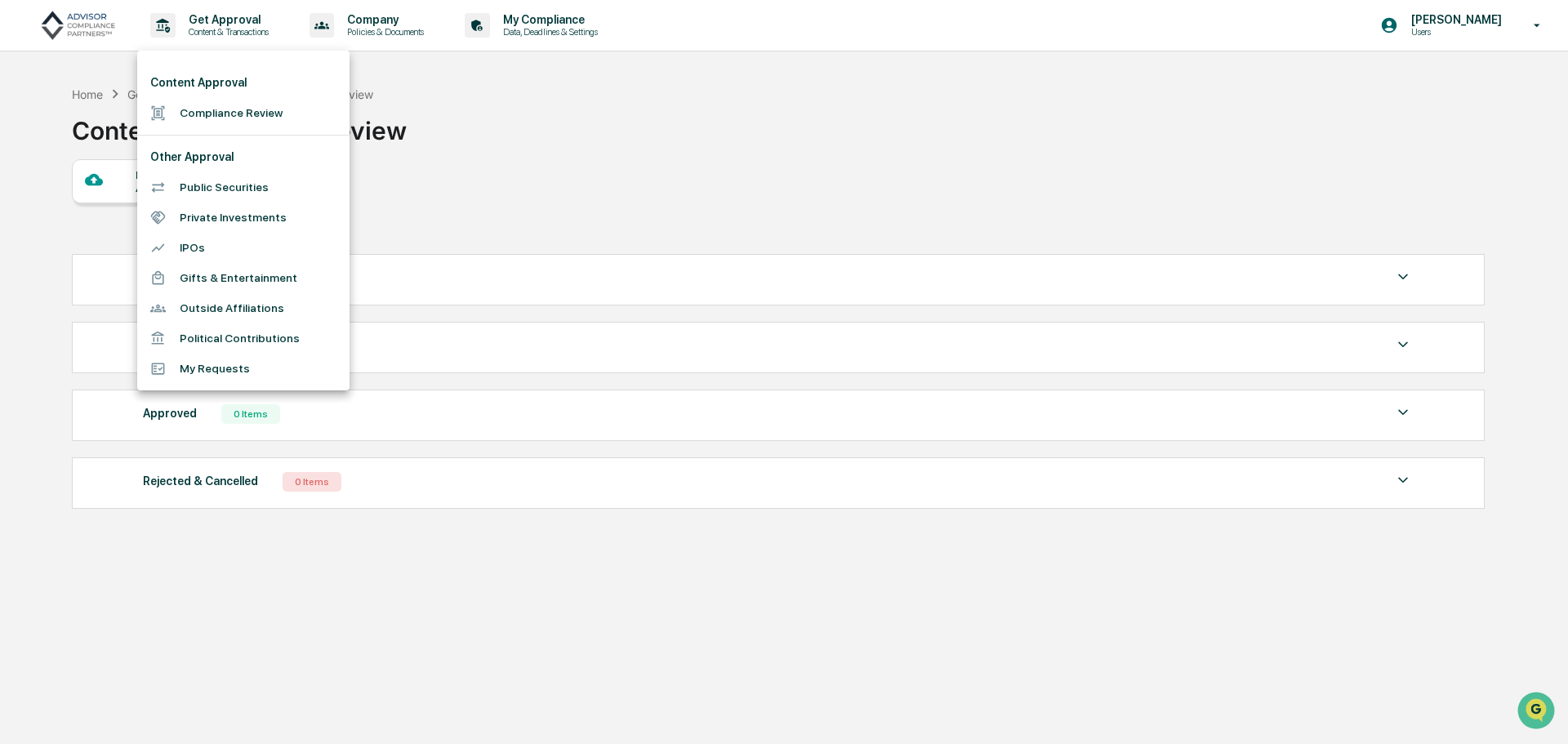
click at [376, 33] on div at bounding box center [784, 372] width 1568 height 744
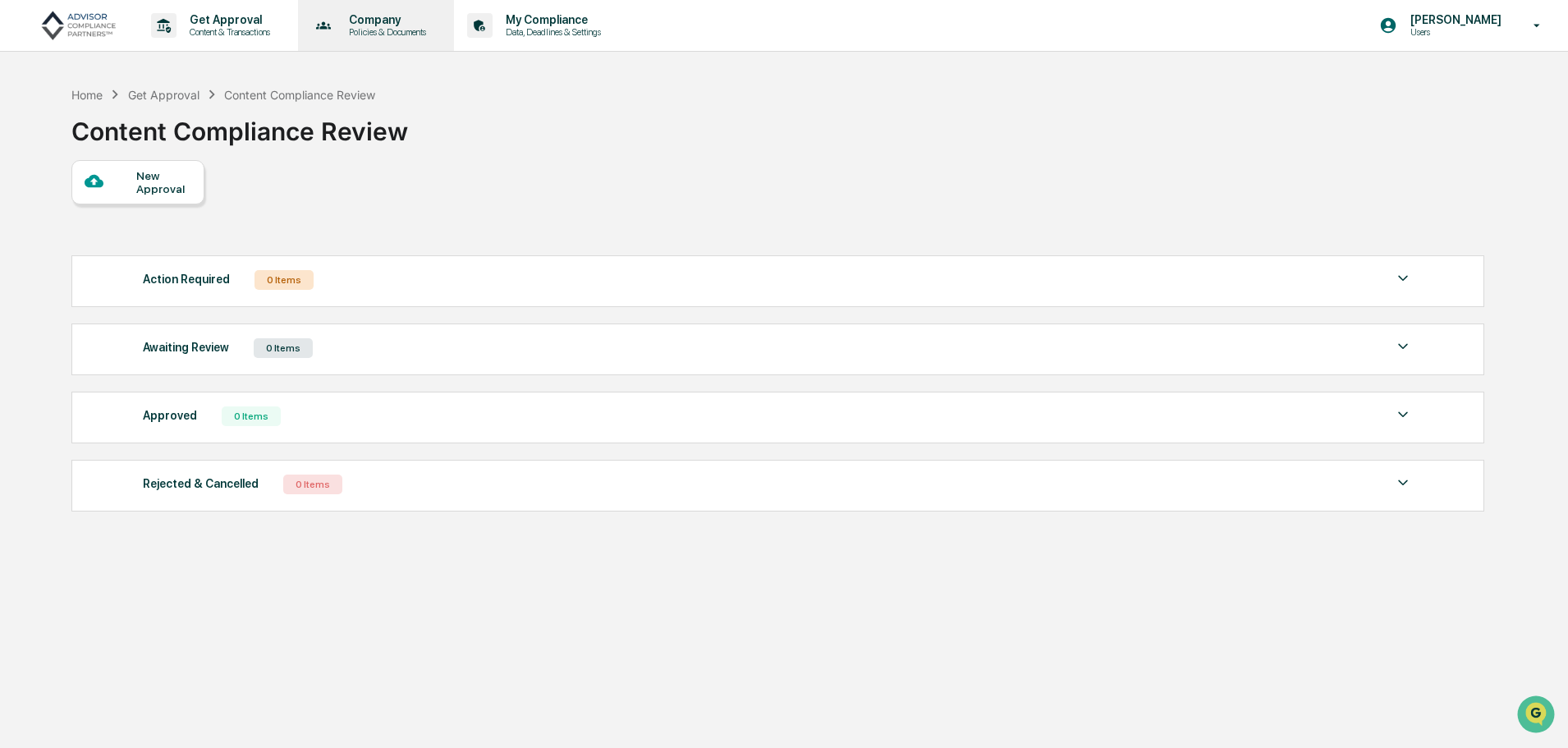
click at [383, 22] on p "Company" at bounding box center [384, 19] width 99 height 13
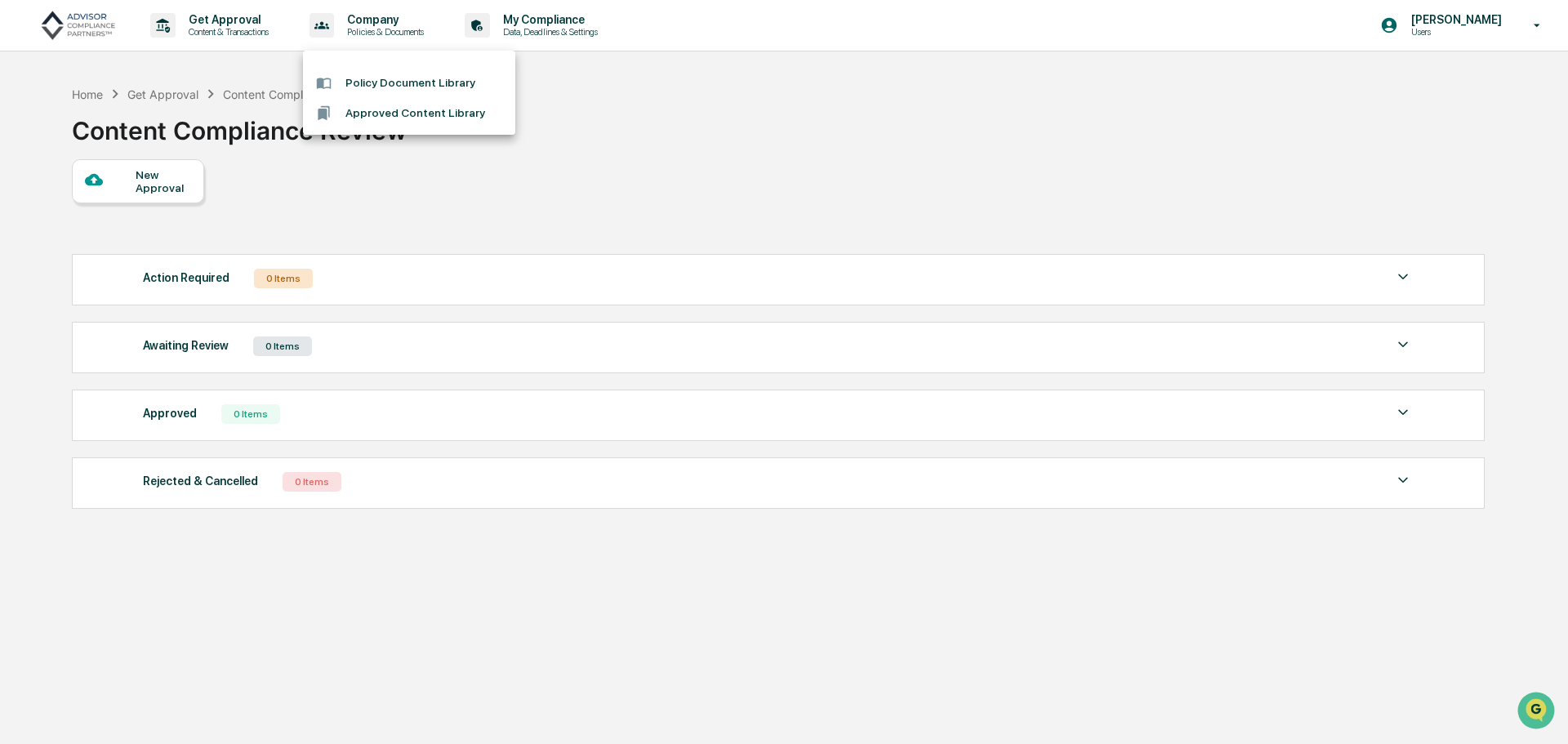
click at [556, 17] on div at bounding box center [784, 372] width 1568 height 744
click at [556, 26] on p "My Compliance" at bounding box center [548, 19] width 116 height 13
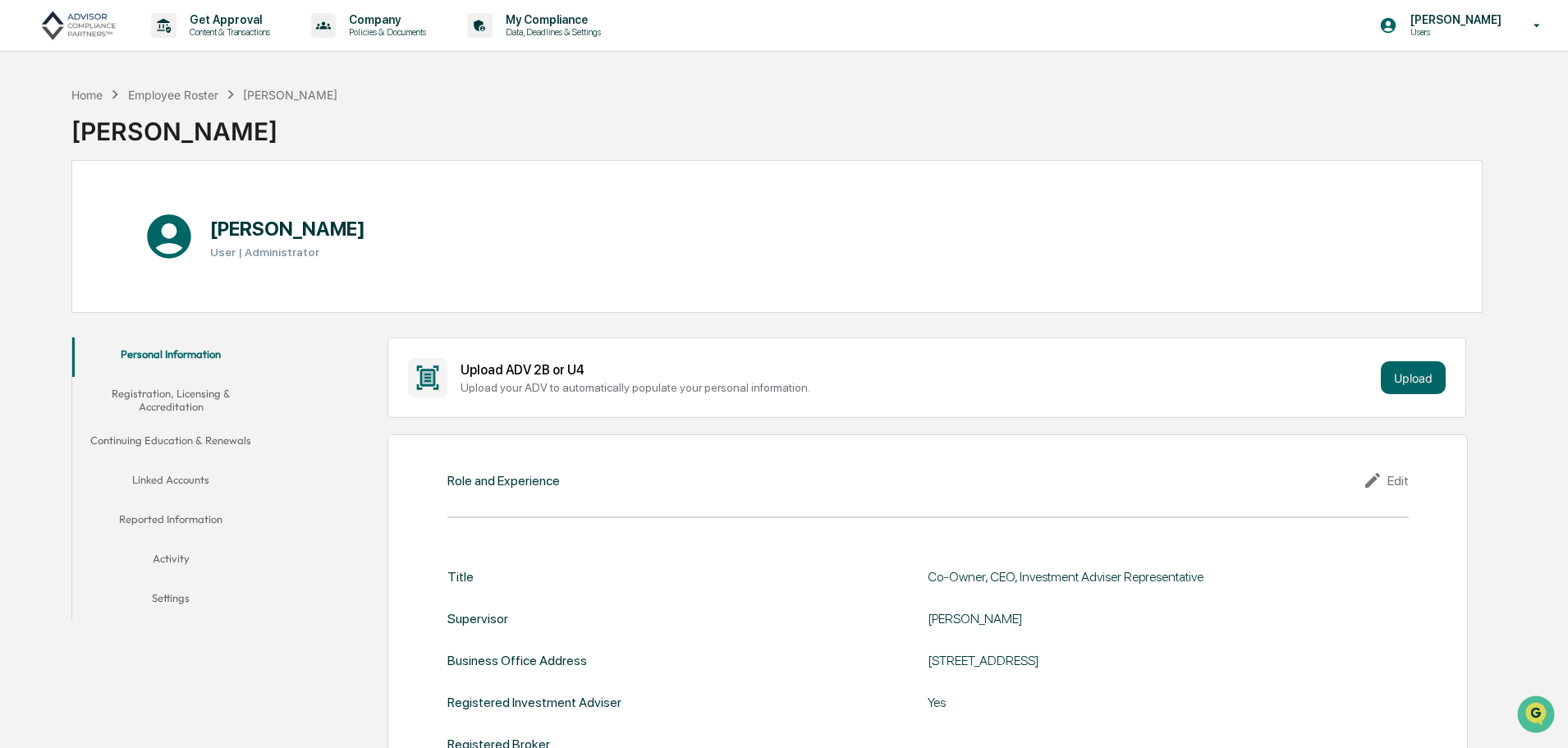
click at [172, 391] on button "Registration, Licensing & Accreditation" at bounding box center [171, 399] width 197 height 47
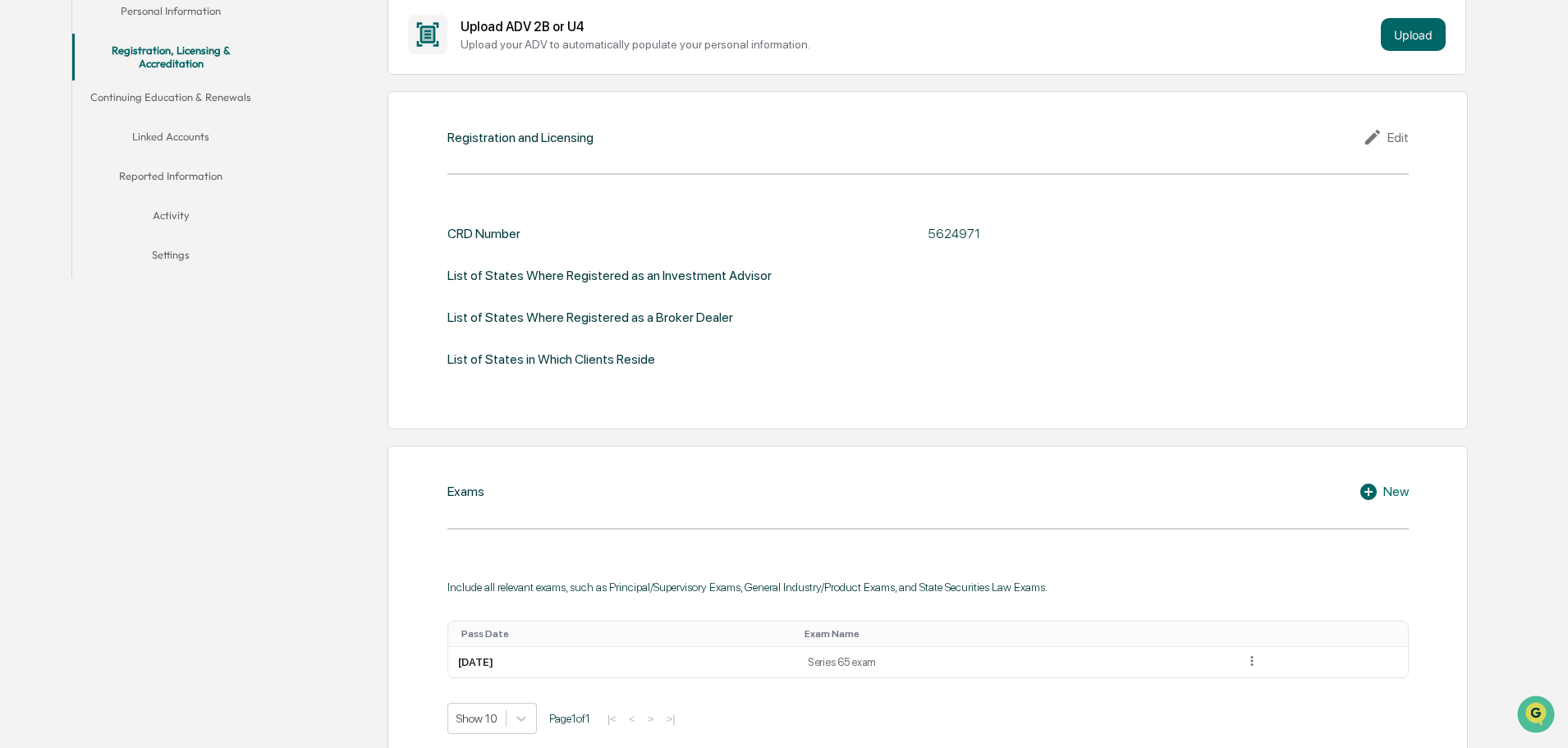
scroll to position [264, 0]
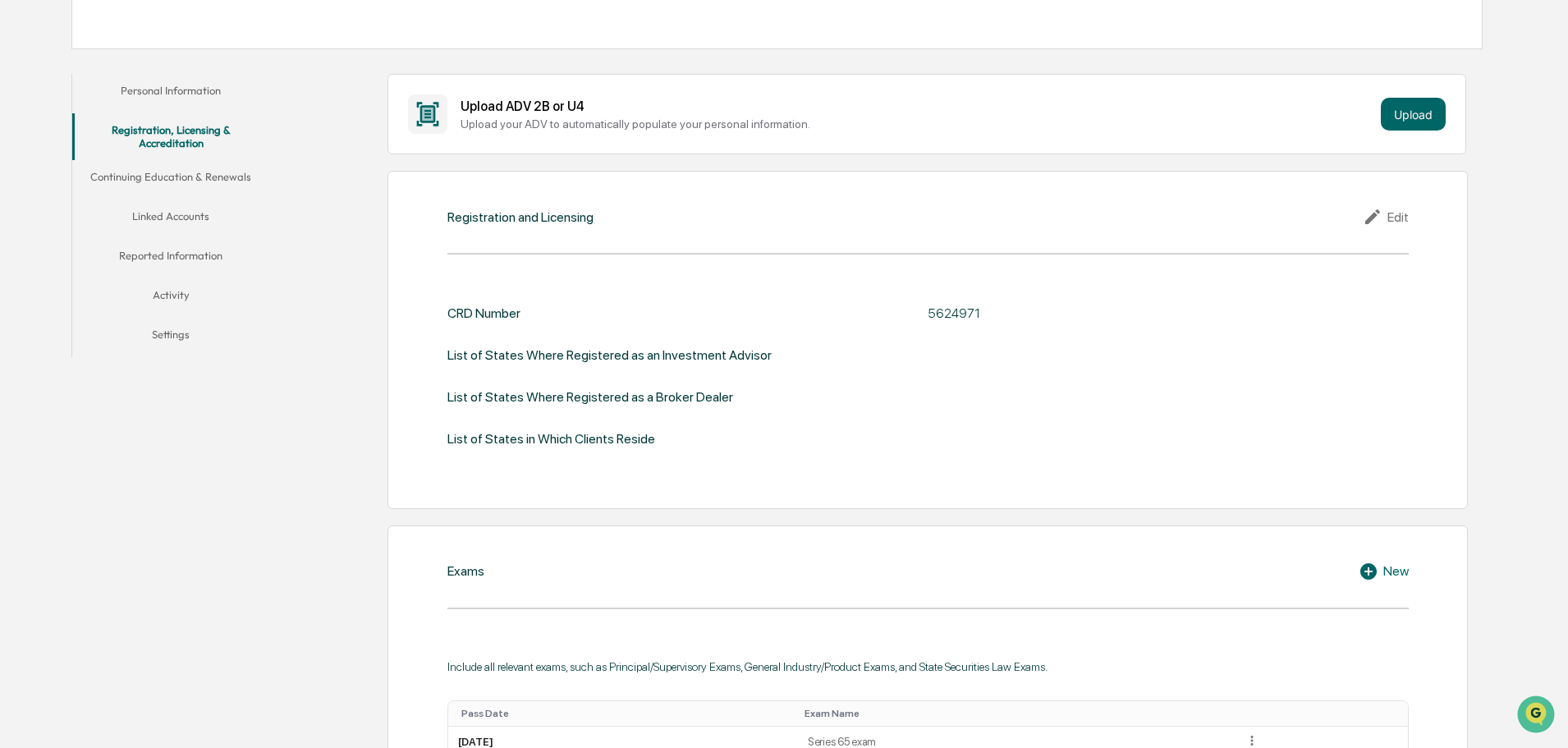
click at [184, 180] on button "Continuing Education & Renewals" at bounding box center [171, 180] width 197 height 40
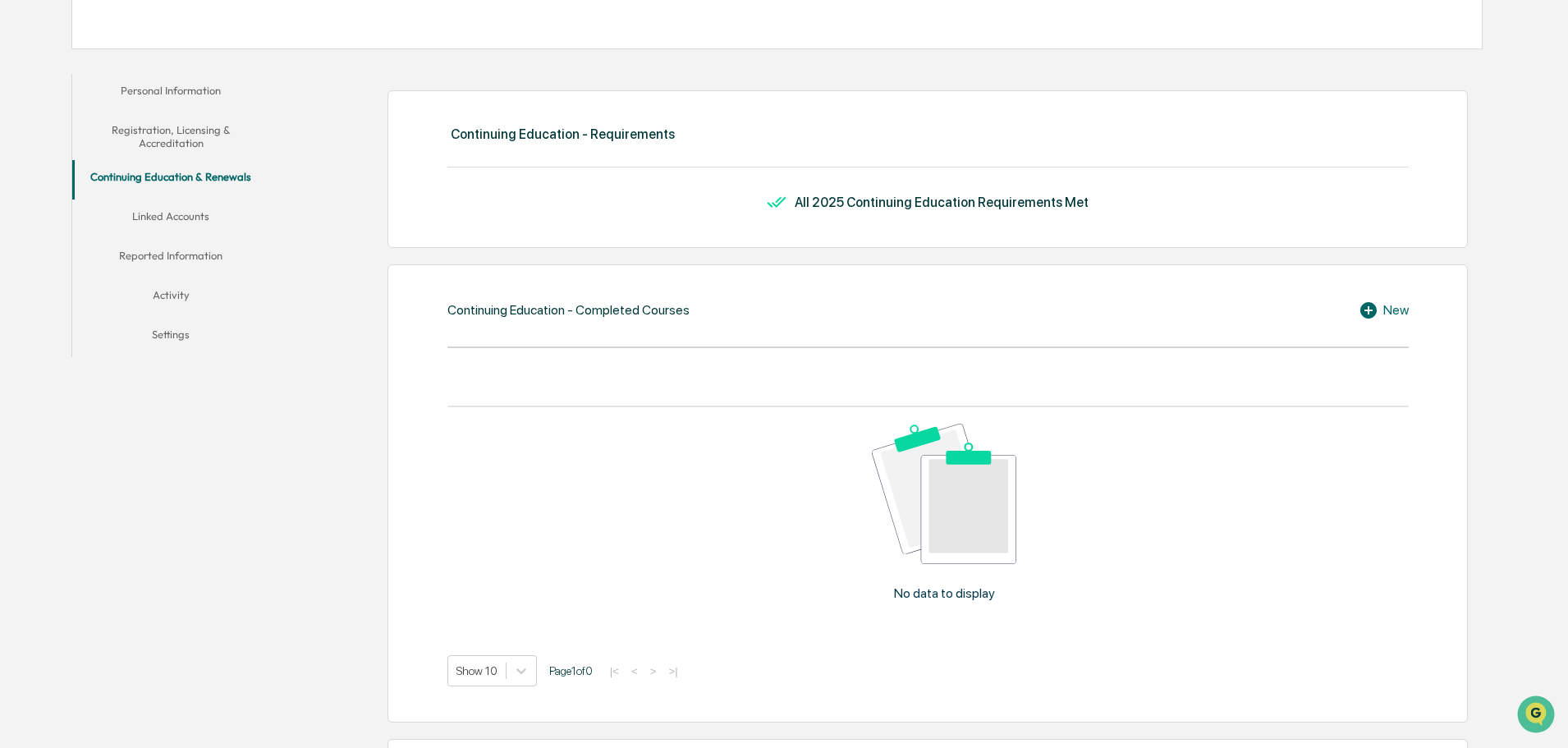
click at [186, 216] on button "Linked Accounts" at bounding box center [171, 219] width 197 height 40
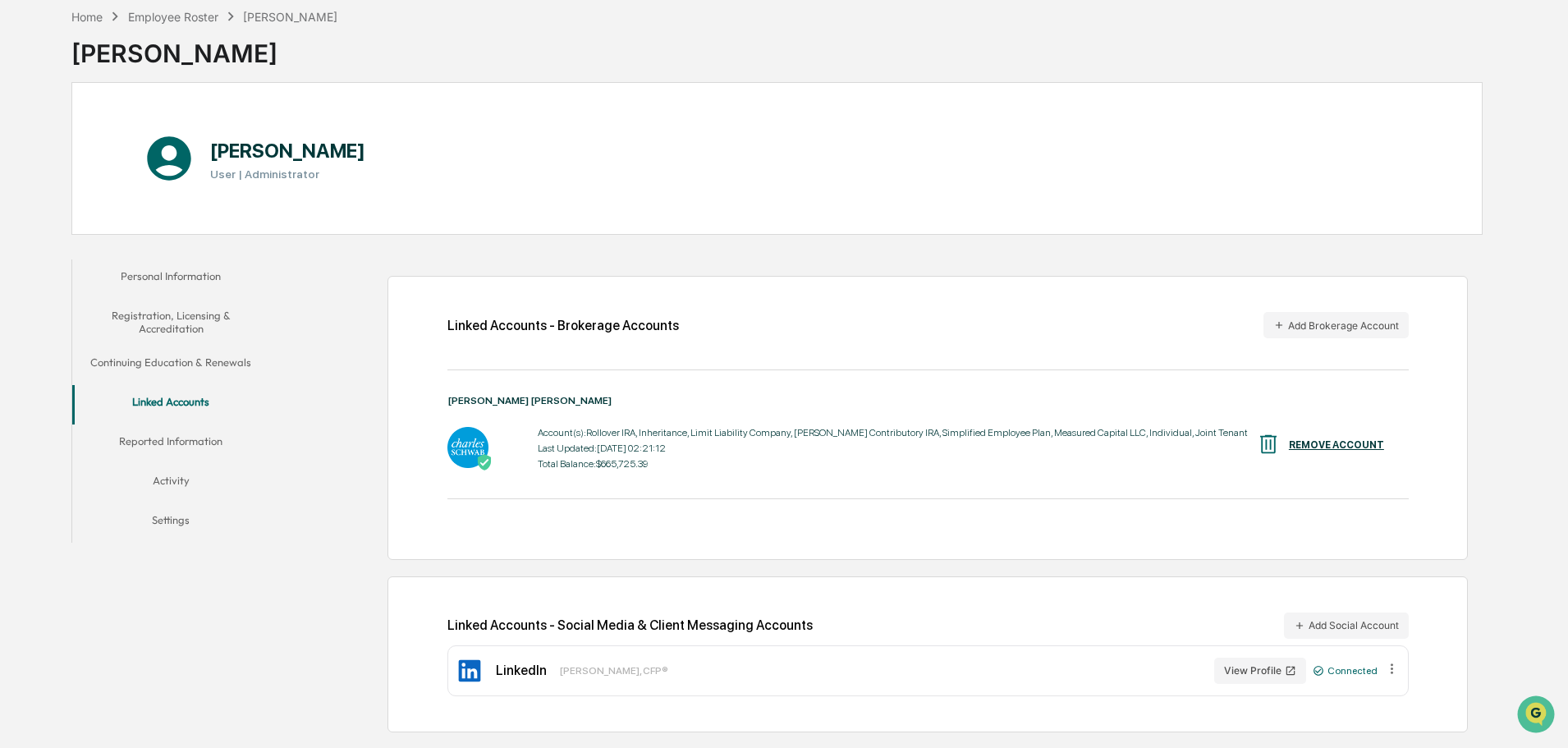
click at [178, 433] on button "Reported Information" at bounding box center [171, 444] width 197 height 40
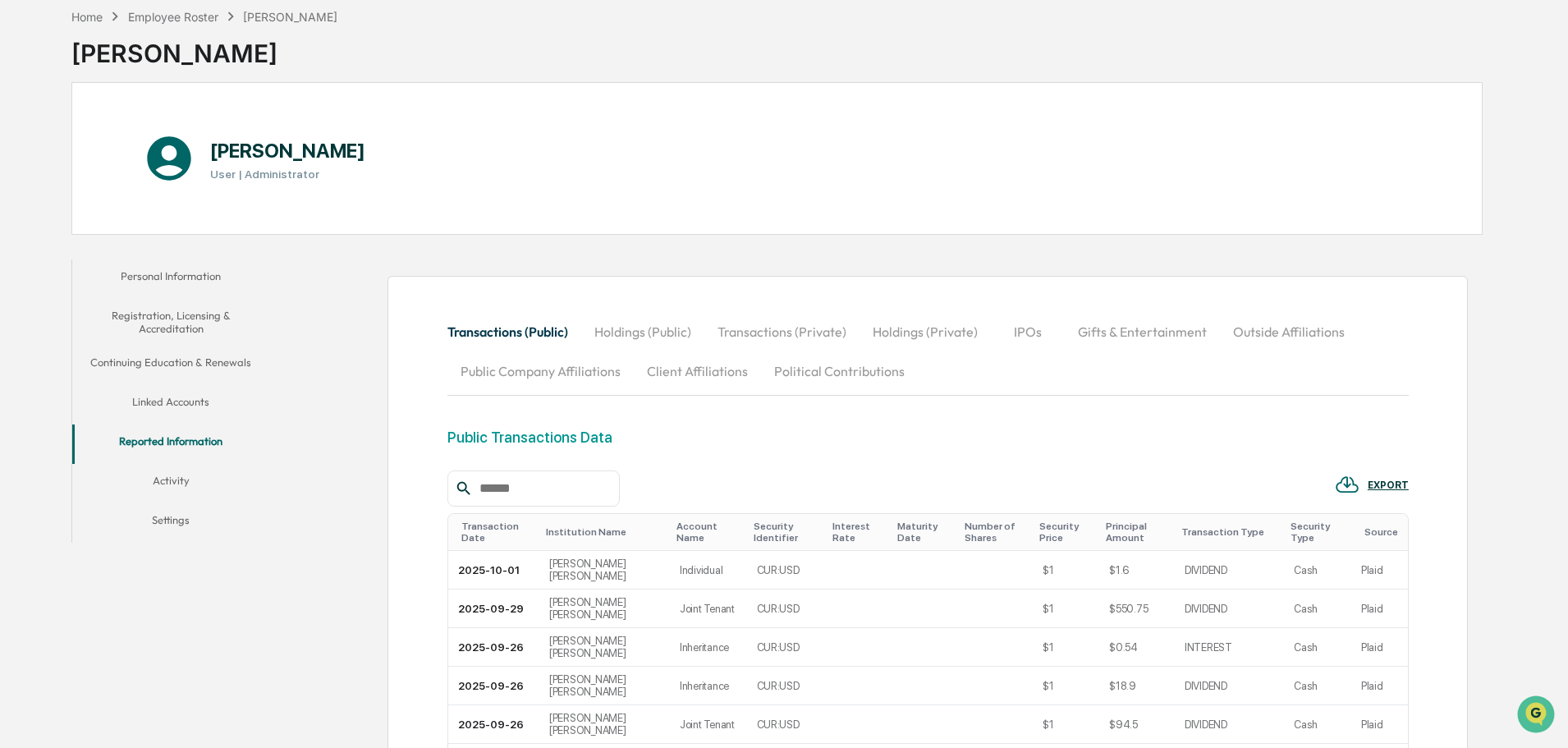
click at [185, 477] on button "Activity" at bounding box center [171, 484] width 197 height 40
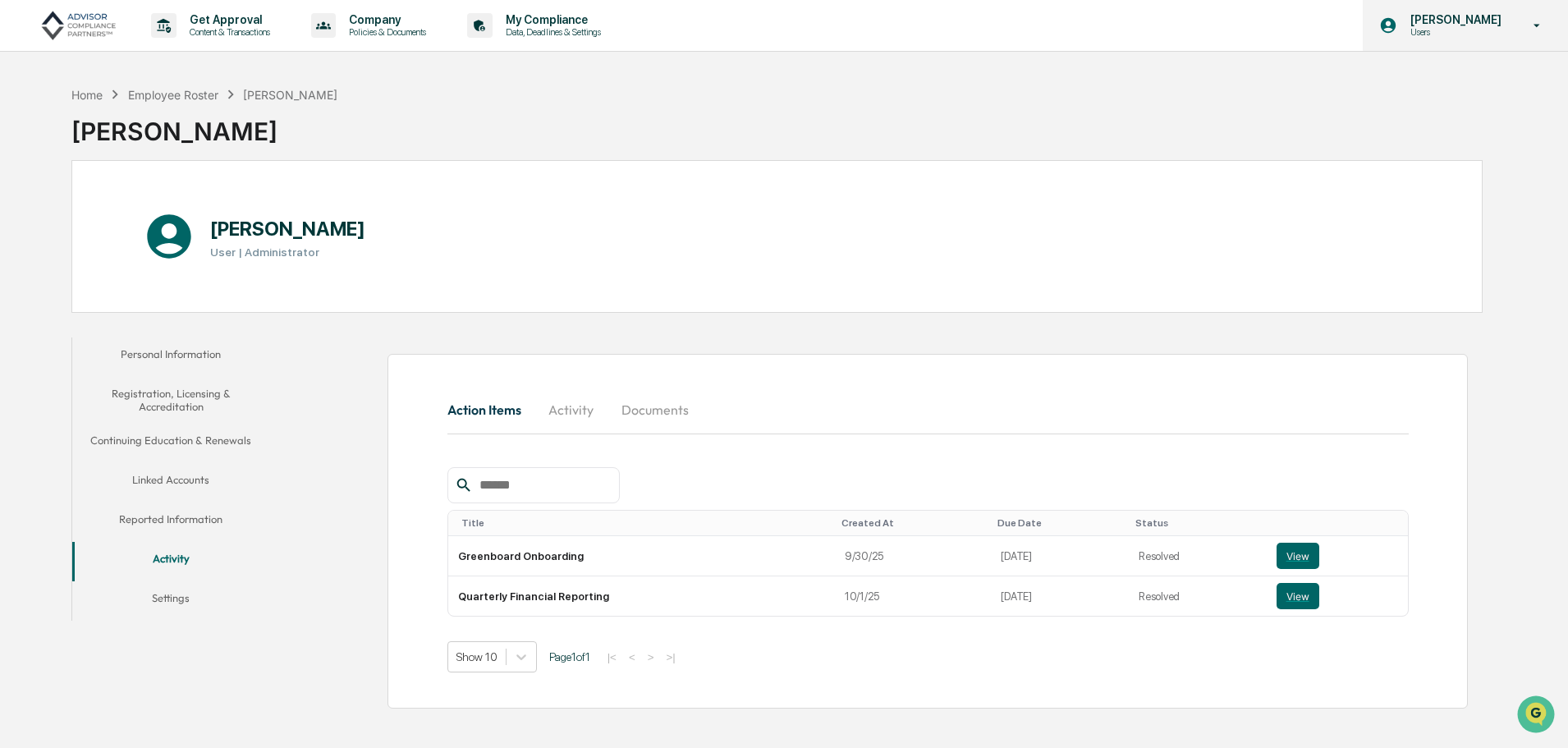
click at [1454, 25] on p "[PERSON_NAME]" at bounding box center [1453, 19] width 112 height 13
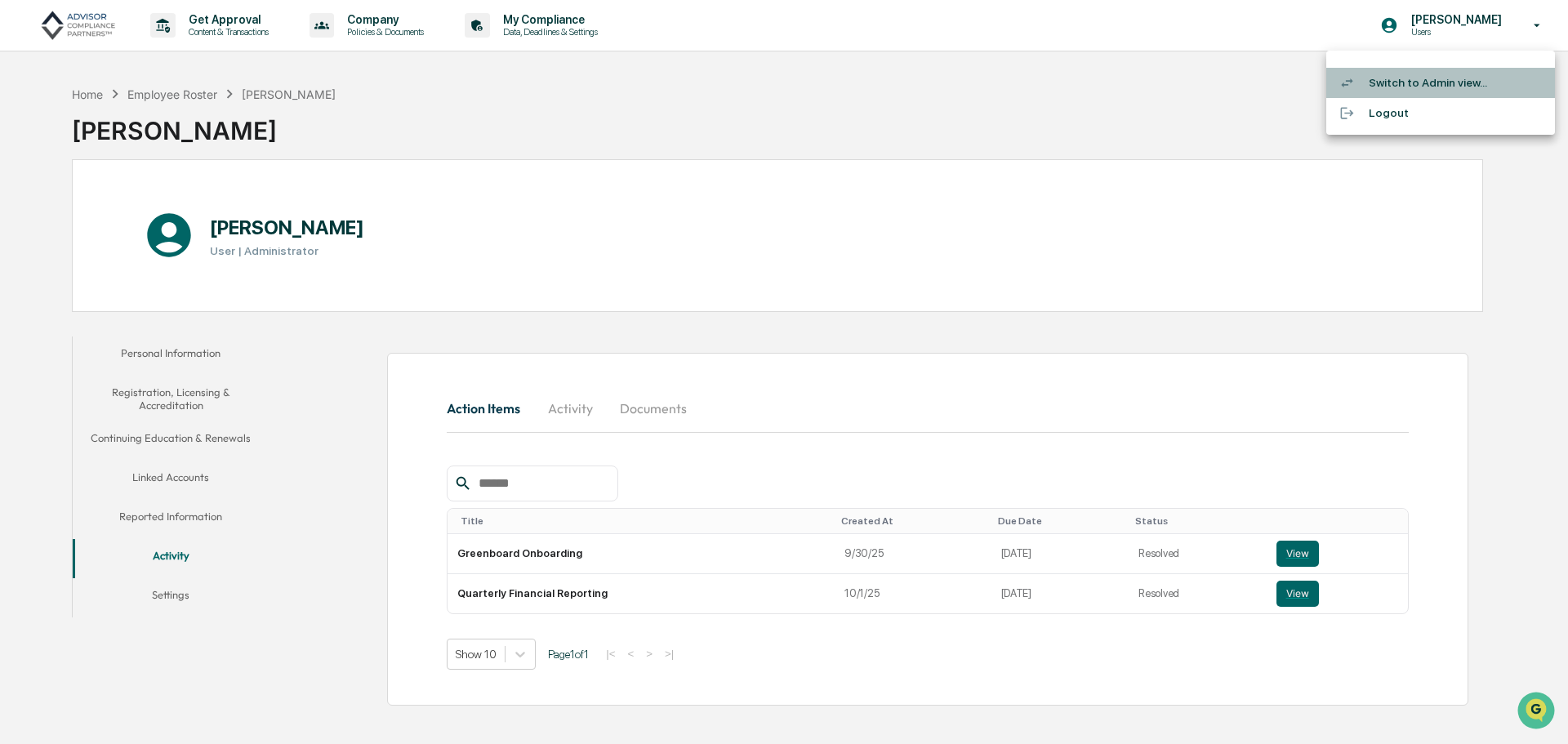
click at [1443, 82] on li "Switch to Admin view..." at bounding box center [1440, 82] width 229 height 31
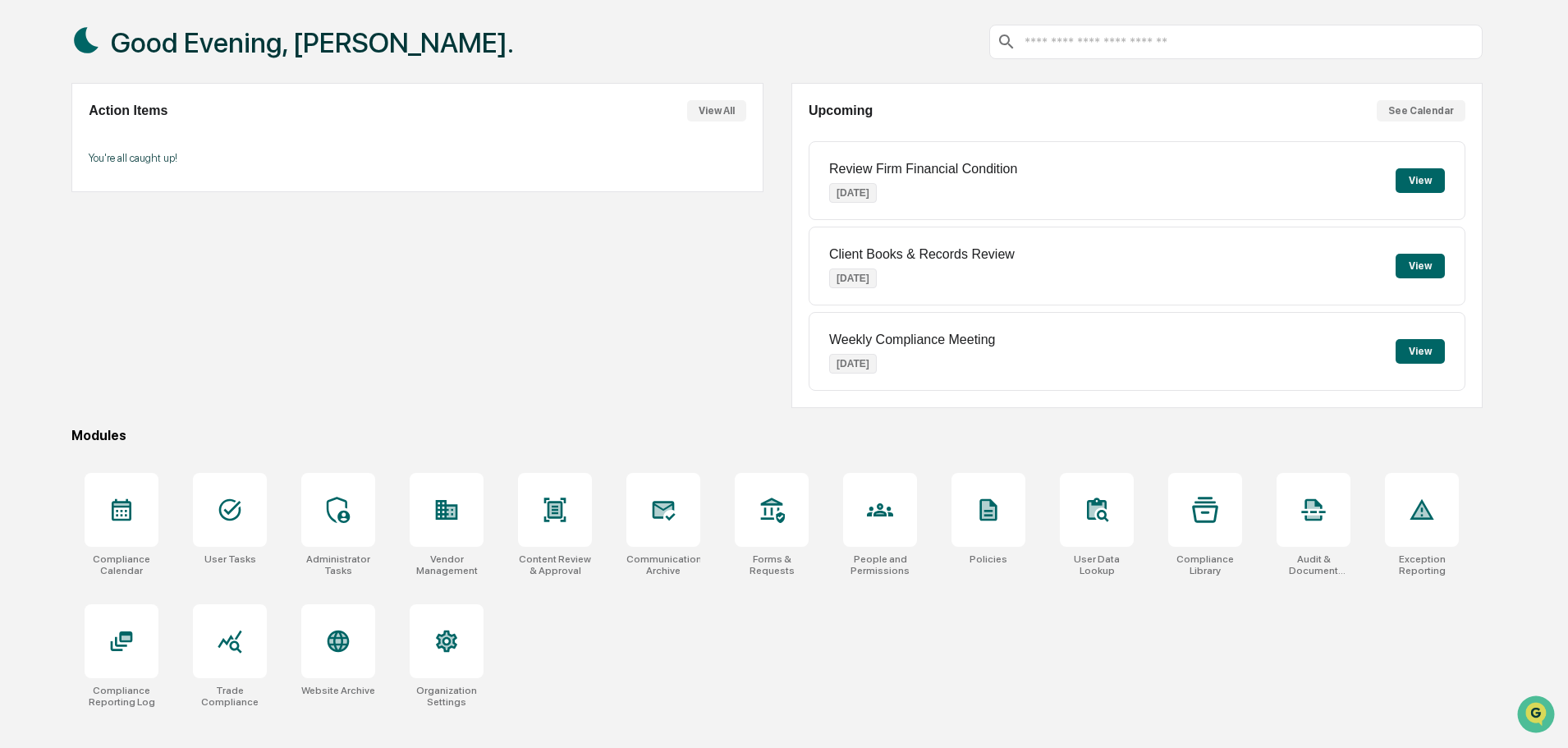
scroll to position [78, 0]
click at [1080, 510] on div at bounding box center [1096, 509] width 74 height 74
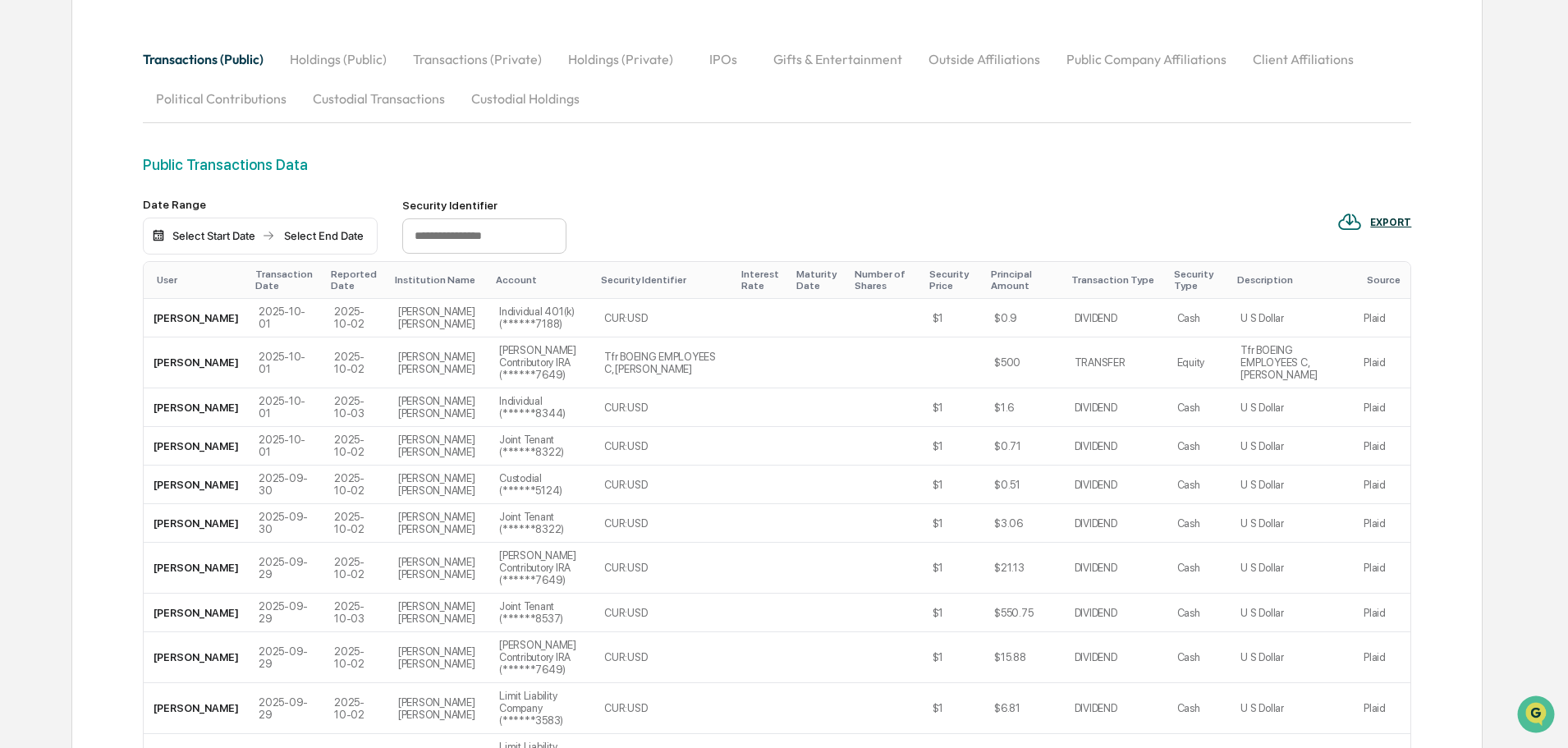
click at [161, 279] on div "User" at bounding box center [199, 280] width 86 height 12
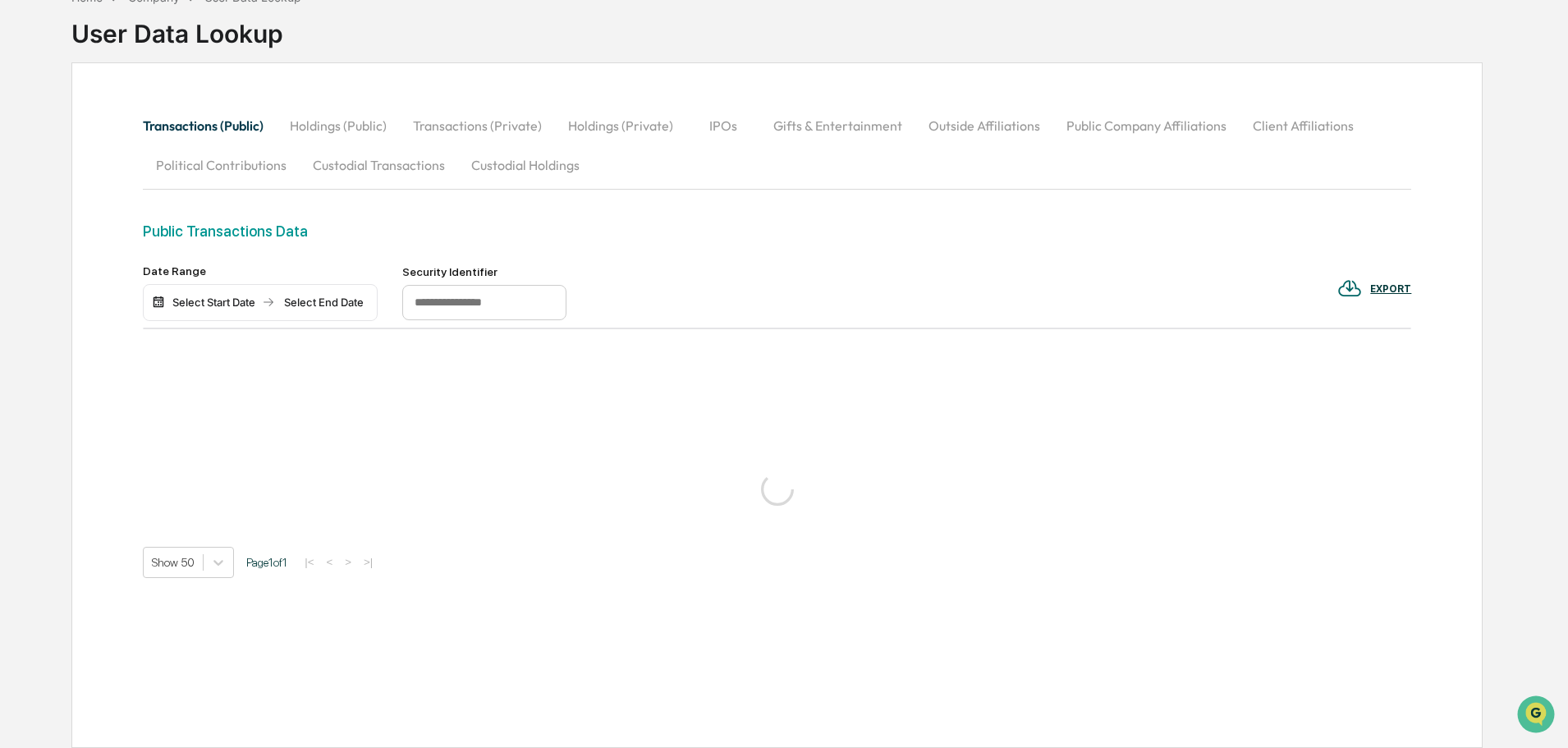
scroll to position [164, 0]
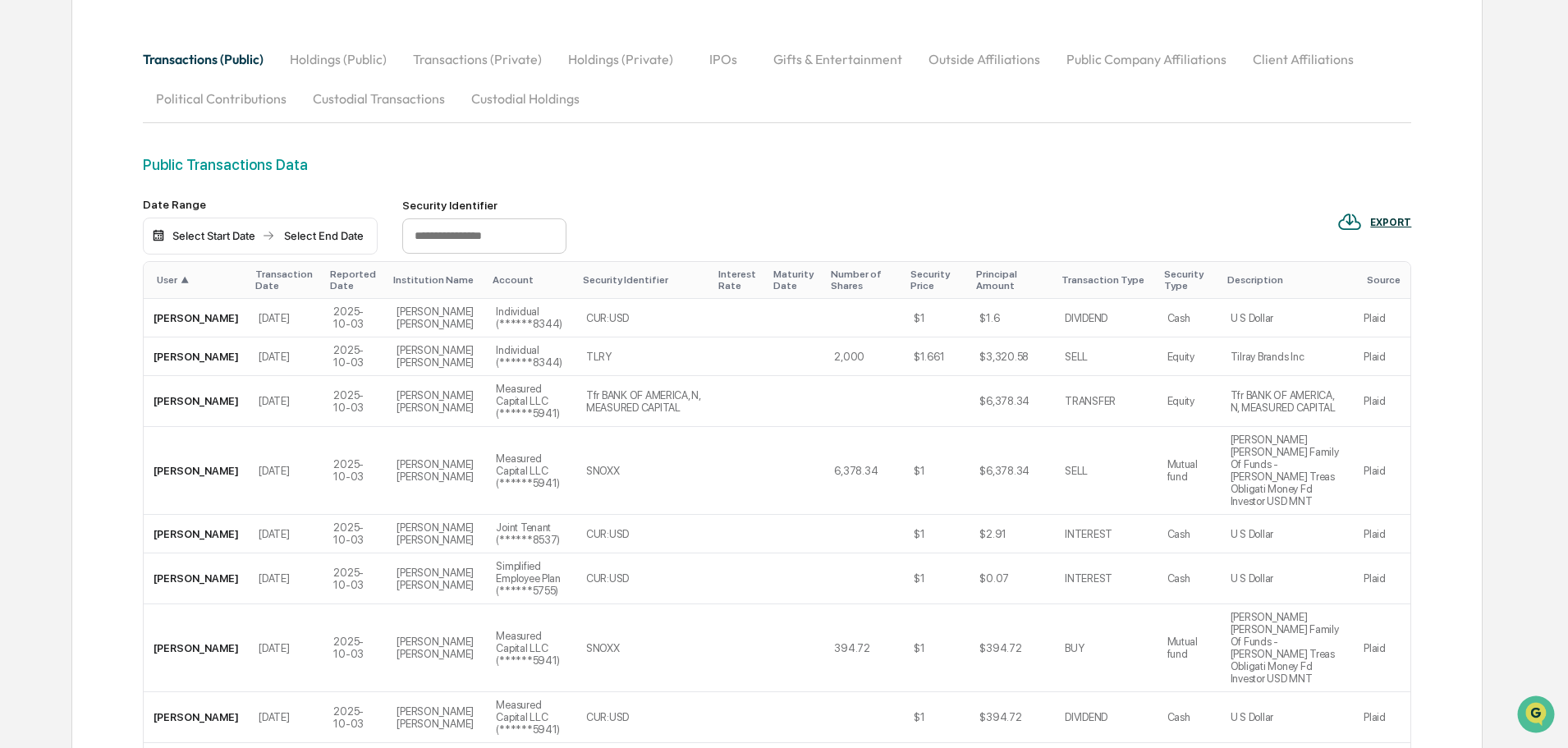
click at [180, 273] on th "User ▲" at bounding box center [196, 280] width 106 height 37
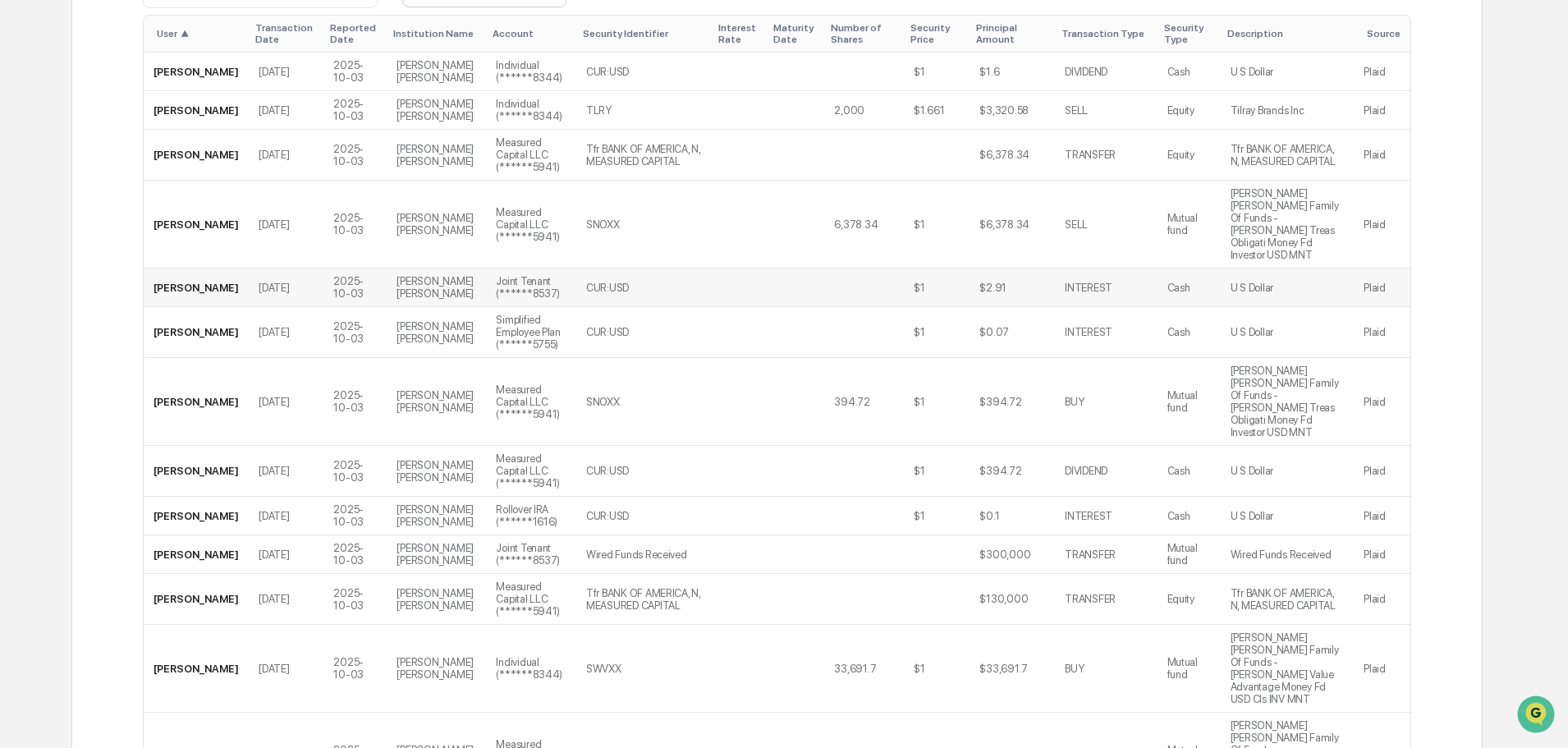
scroll to position [329, 0]
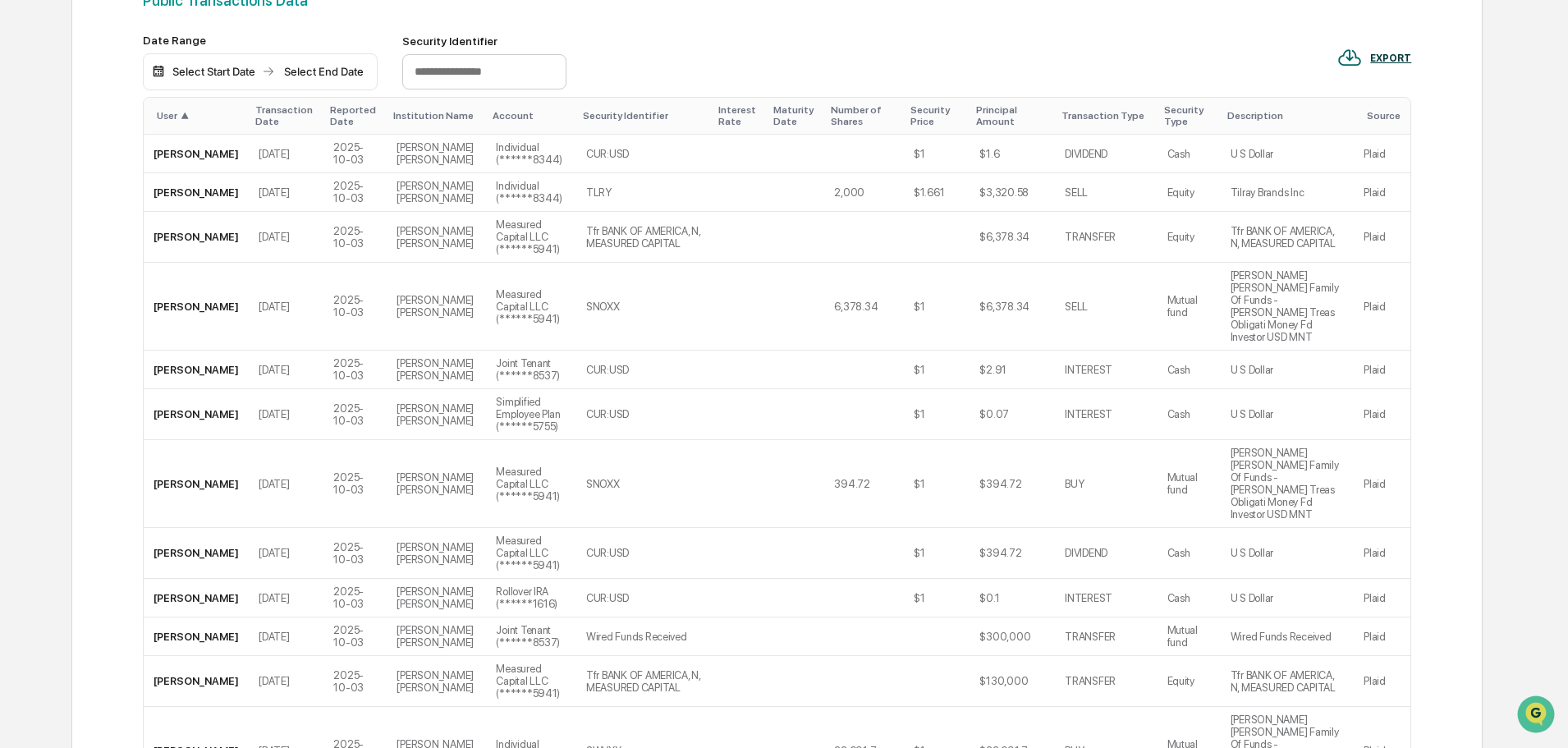
click at [185, 112] on span "▲" at bounding box center [184, 116] width 8 height 12
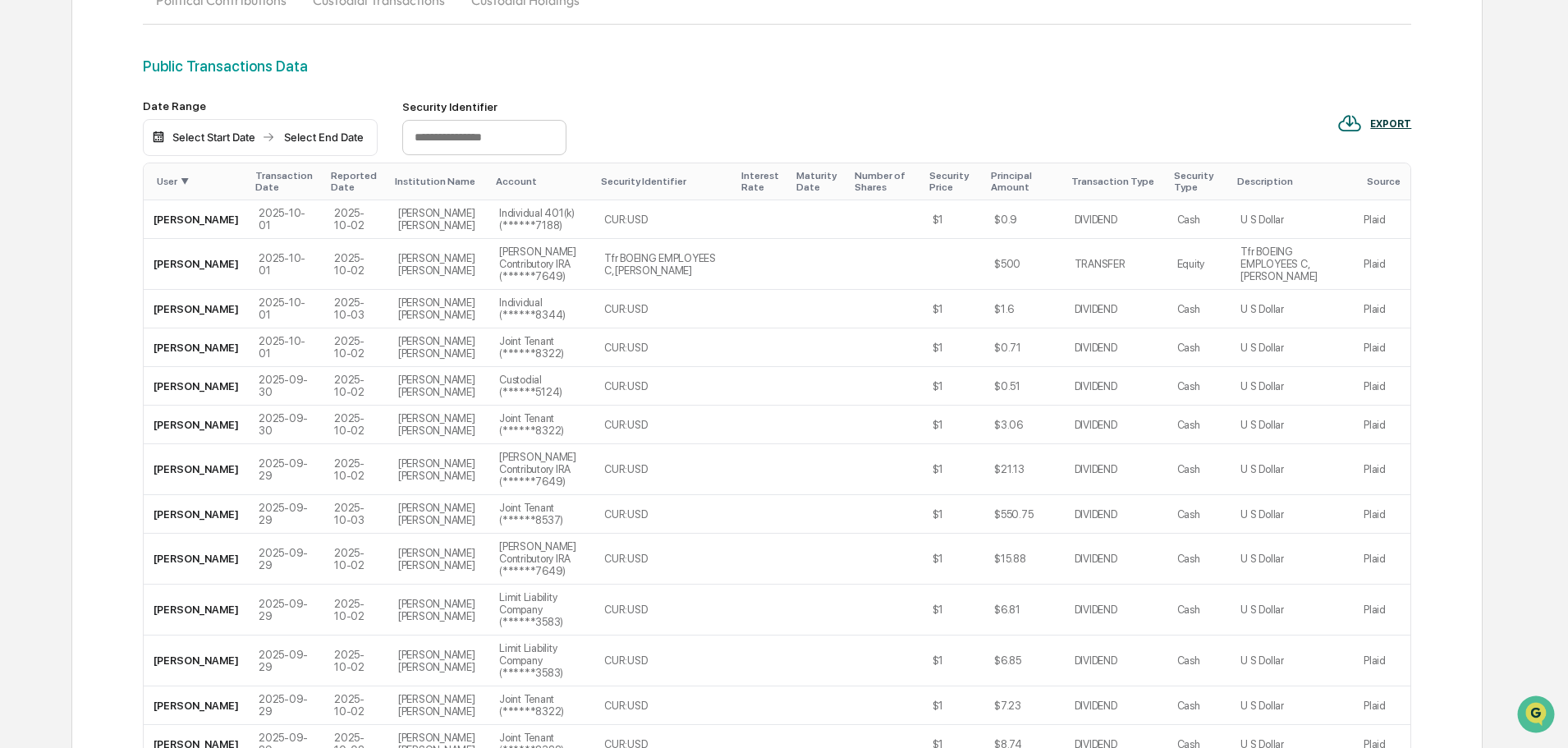
scroll to position [164, 0]
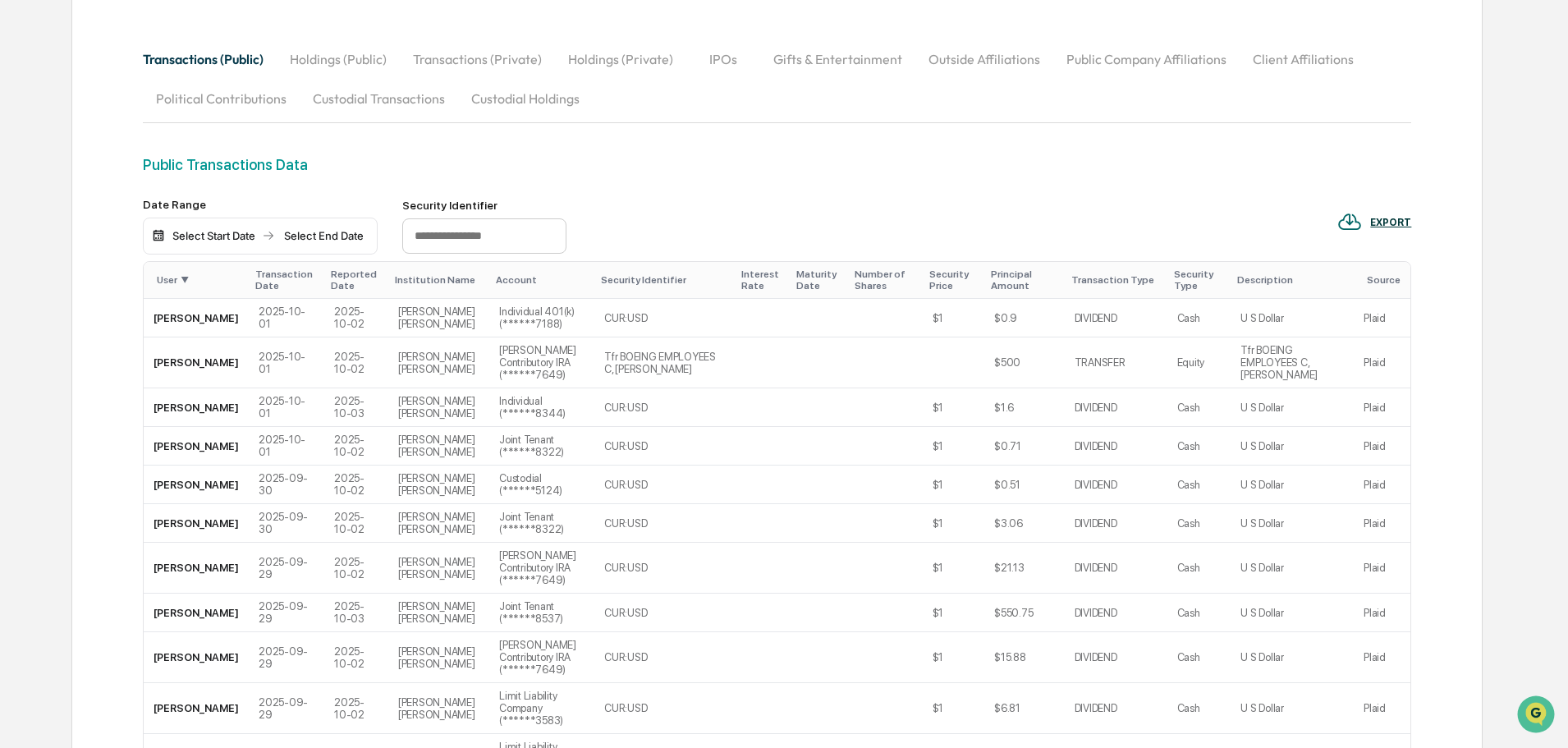
click at [337, 59] on button "Holdings (Public)" at bounding box center [338, 60] width 123 height 40
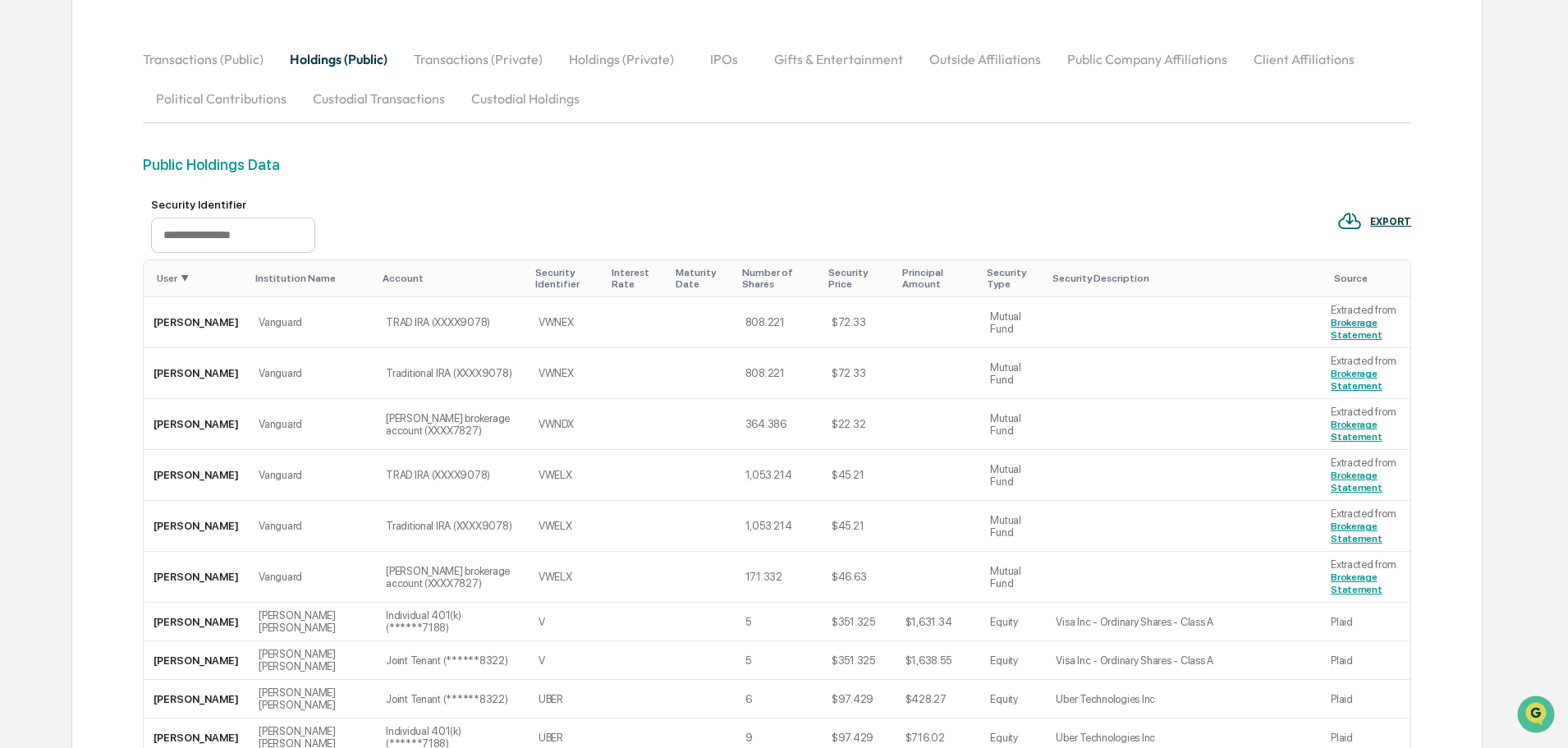
click at [181, 278] on span "▼" at bounding box center [184, 279] width 8 height 12
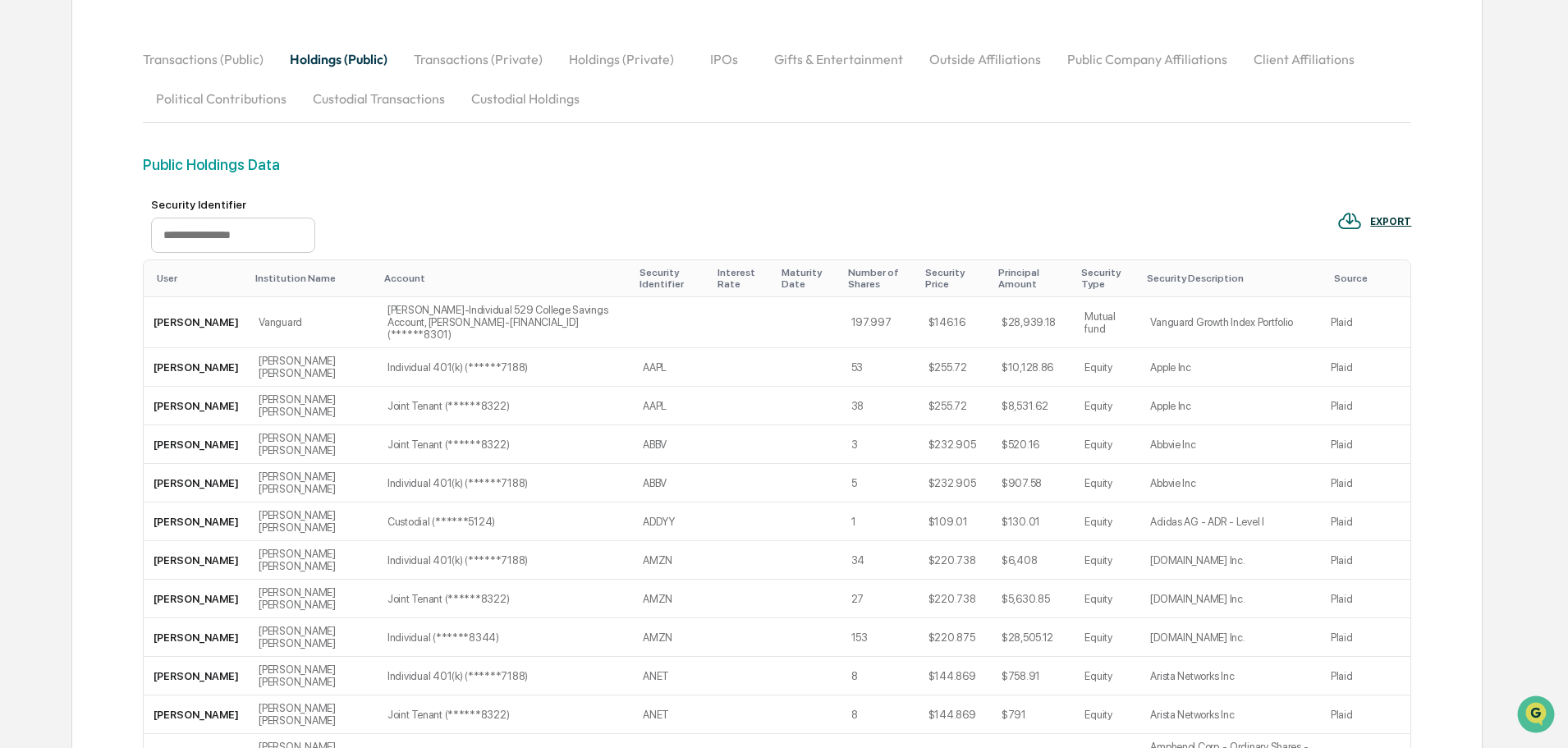
click at [169, 278] on div "User" at bounding box center [199, 279] width 86 height 12
click at [1010, 277] on div "Principal Amount" at bounding box center [1033, 278] width 70 height 23
click at [1010, 277] on div "Principal Amount ▲" at bounding box center [1031, 278] width 73 height 23
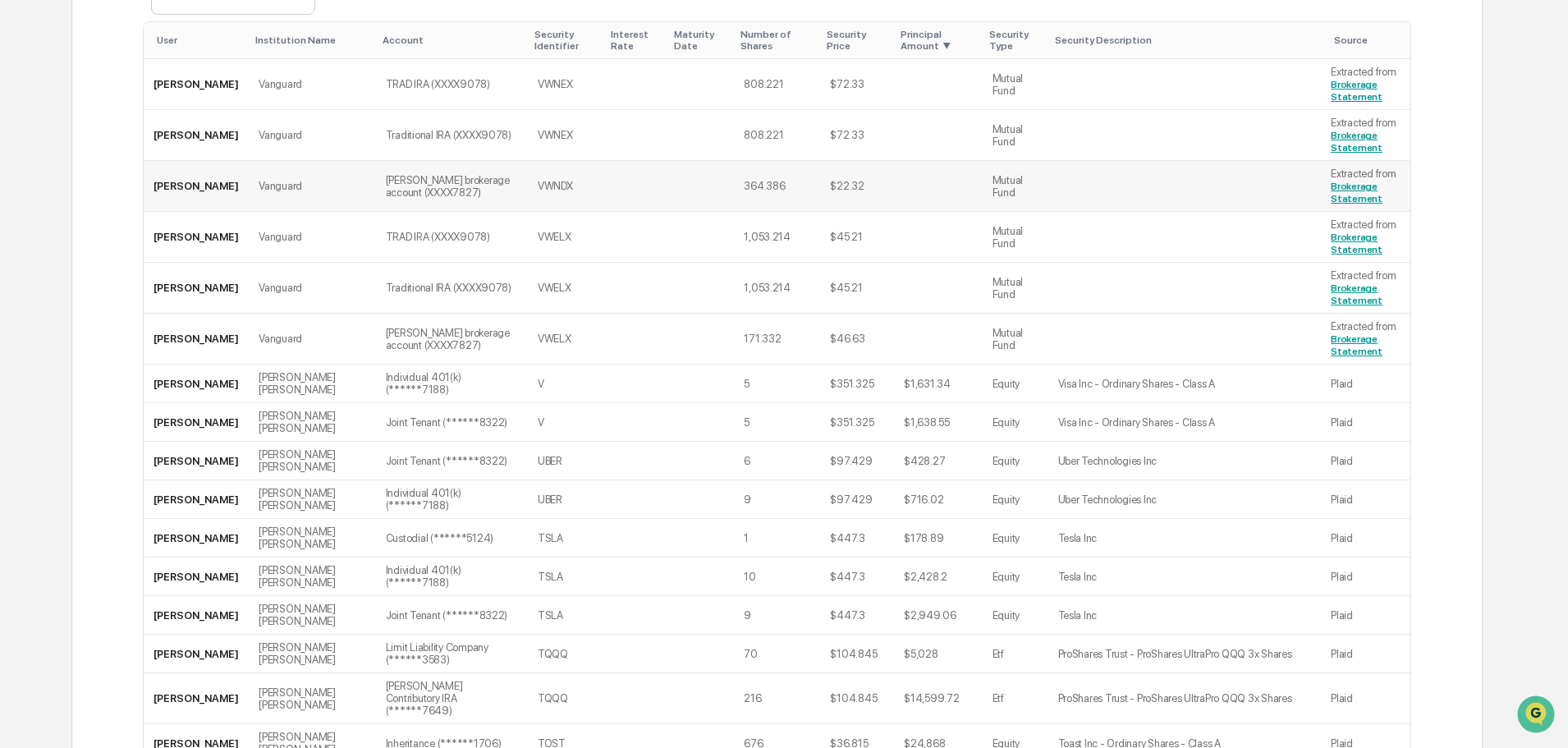
scroll to position [410, 0]
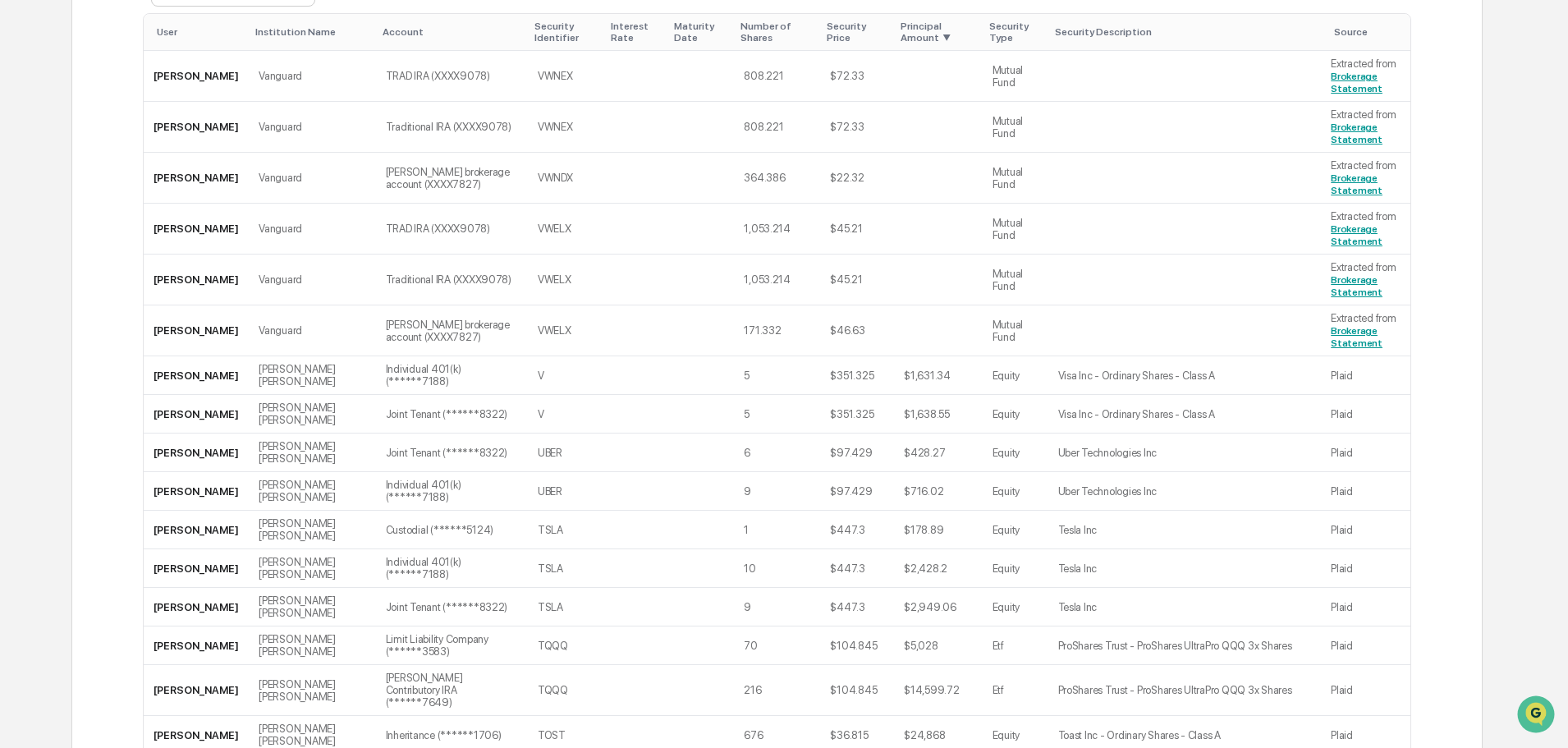
click at [901, 35] on div "Principal Amount ▼" at bounding box center [938, 32] width 75 height 23
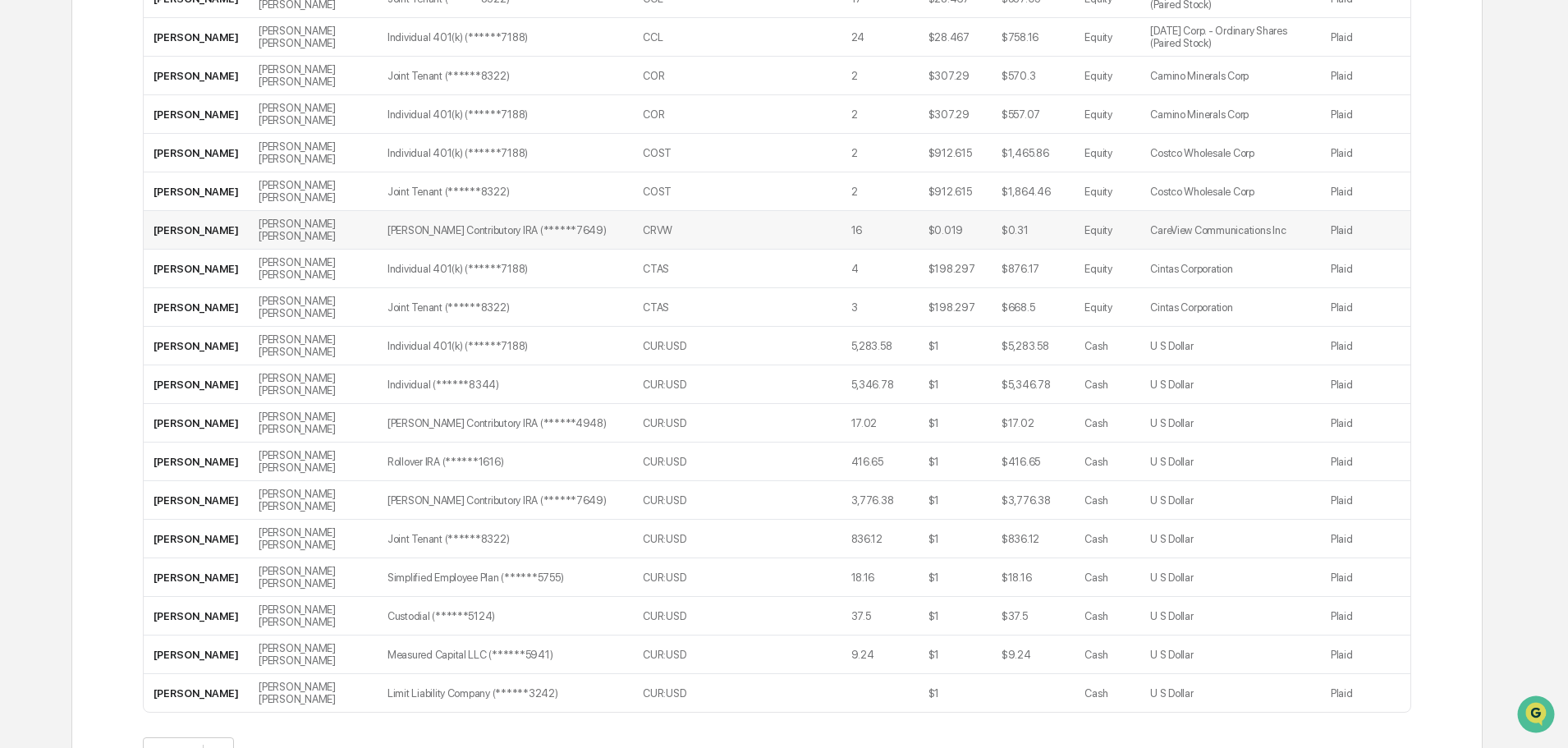
scroll to position [1807, 0]
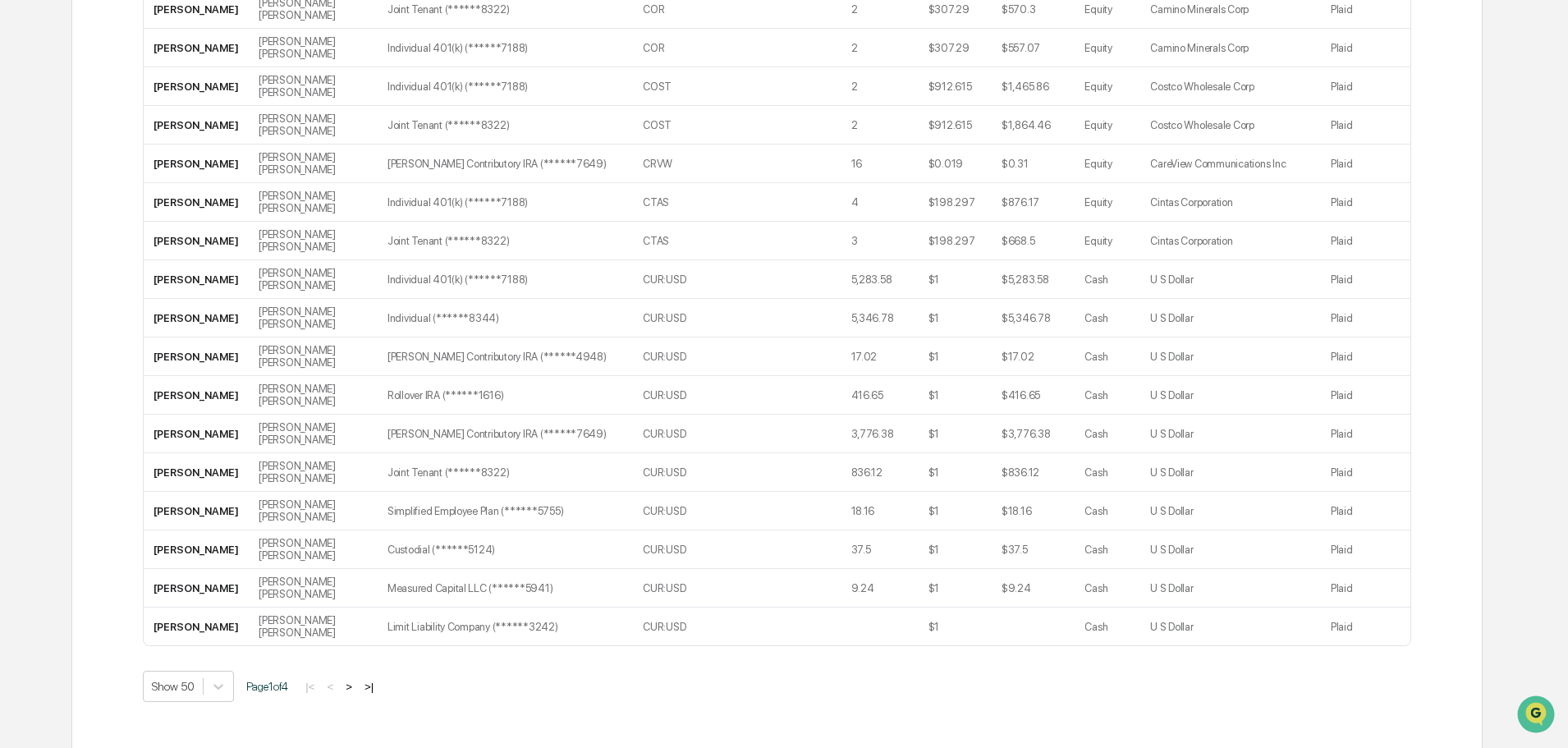
click at [357, 680] on button ">" at bounding box center [348, 687] width 16 height 14
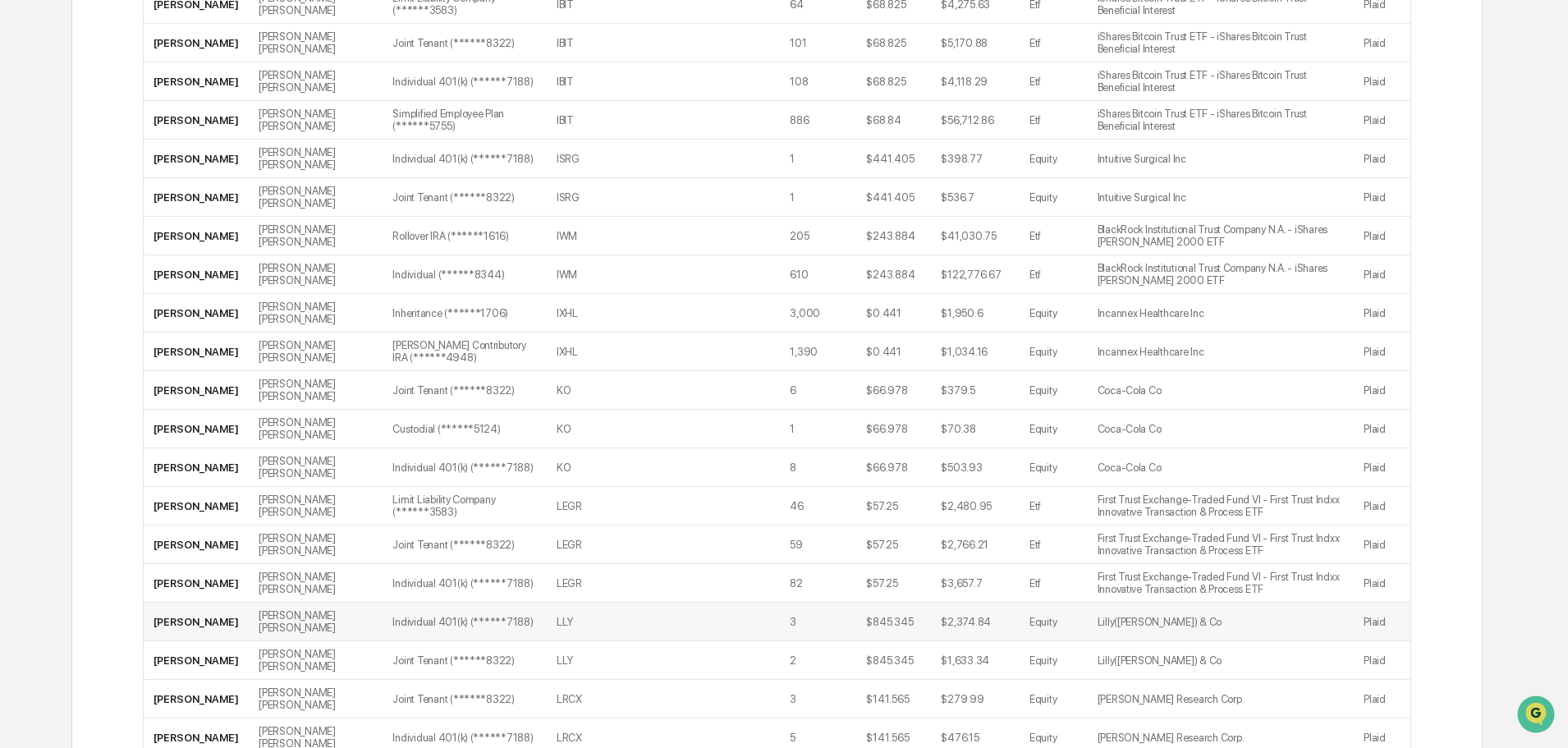
scroll to position [1870, 0]
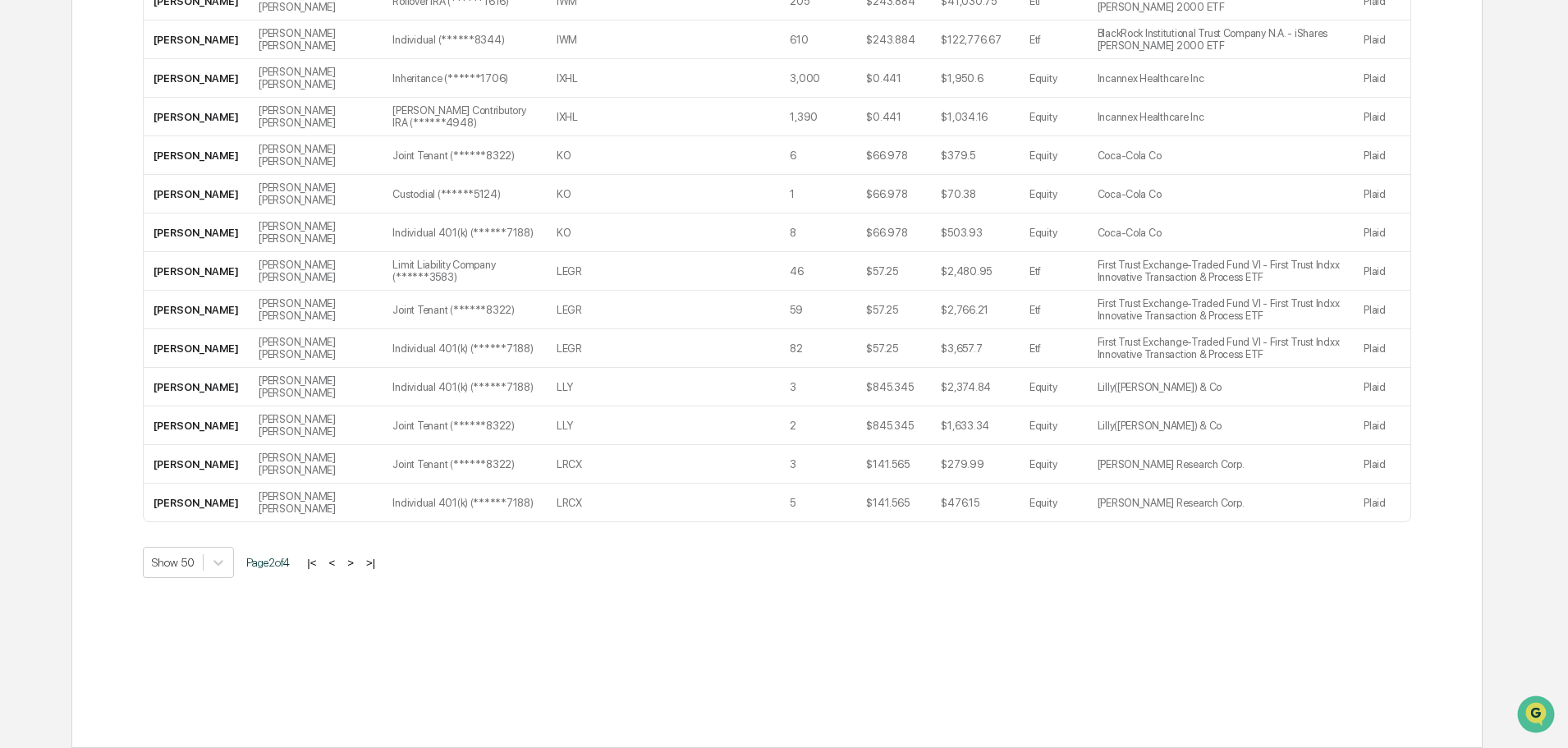
click at [358, 564] on button ">" at bounding box center [350, 563] width 16 height 14
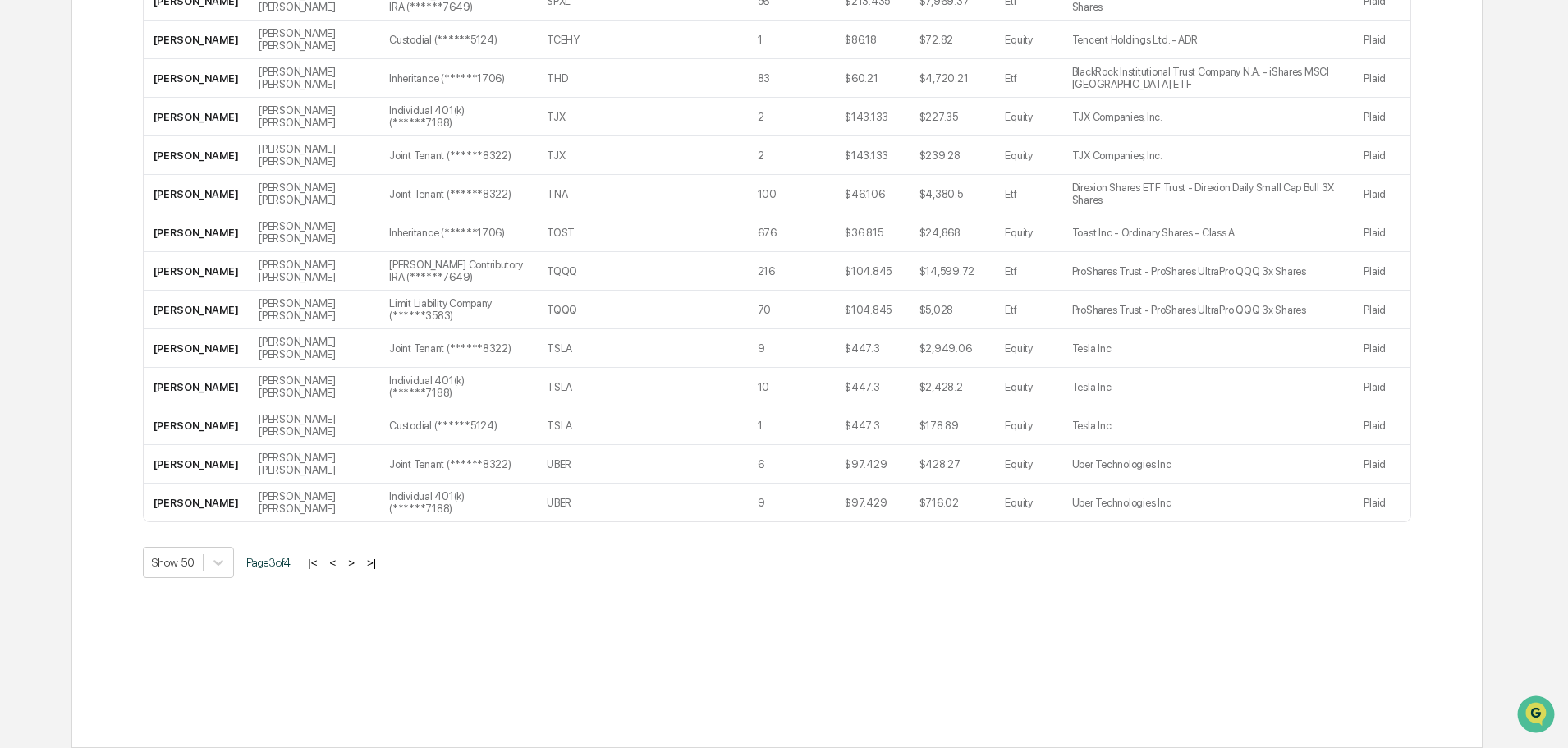
click at [359, 560] on button ">" at bounding box center [351, 563] width 16 height 14
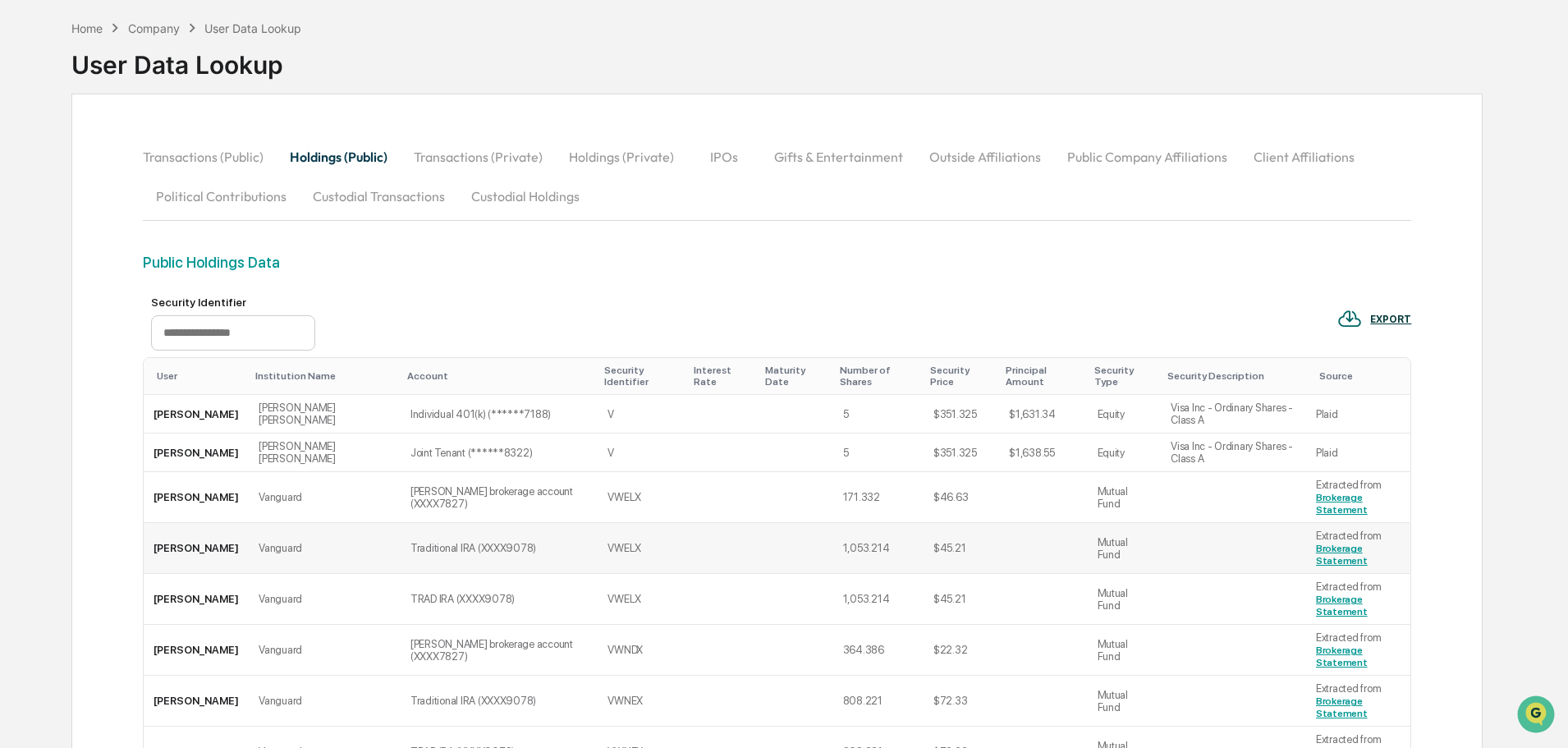
scroll to position [0, 0]
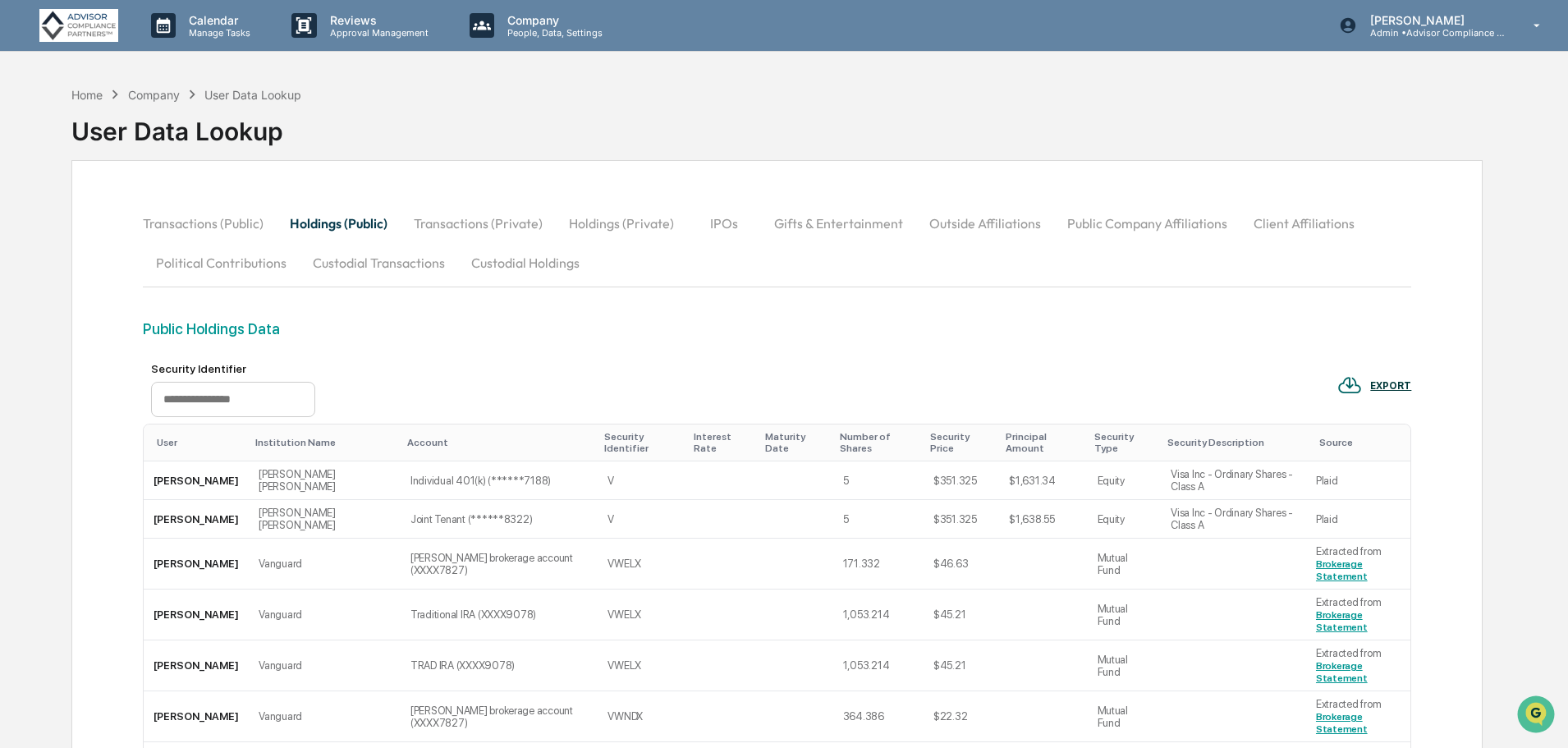
click at [591, 219] on button "Holdings (Private)" at bounding box center [621, 223] width 131 height 40
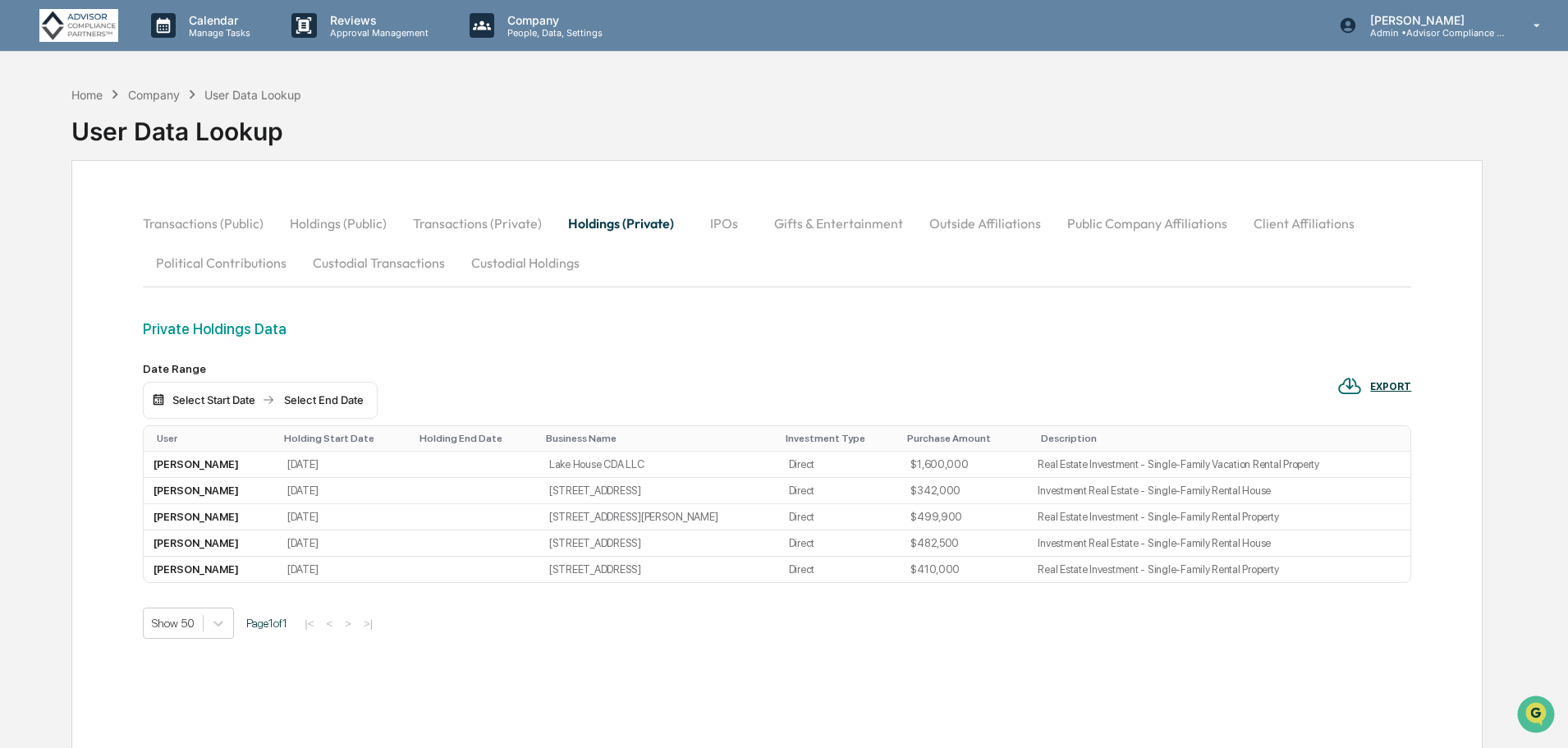
click at [729, 223] on button "IPOs" at bounding box center [724, 223] width 74 height 40
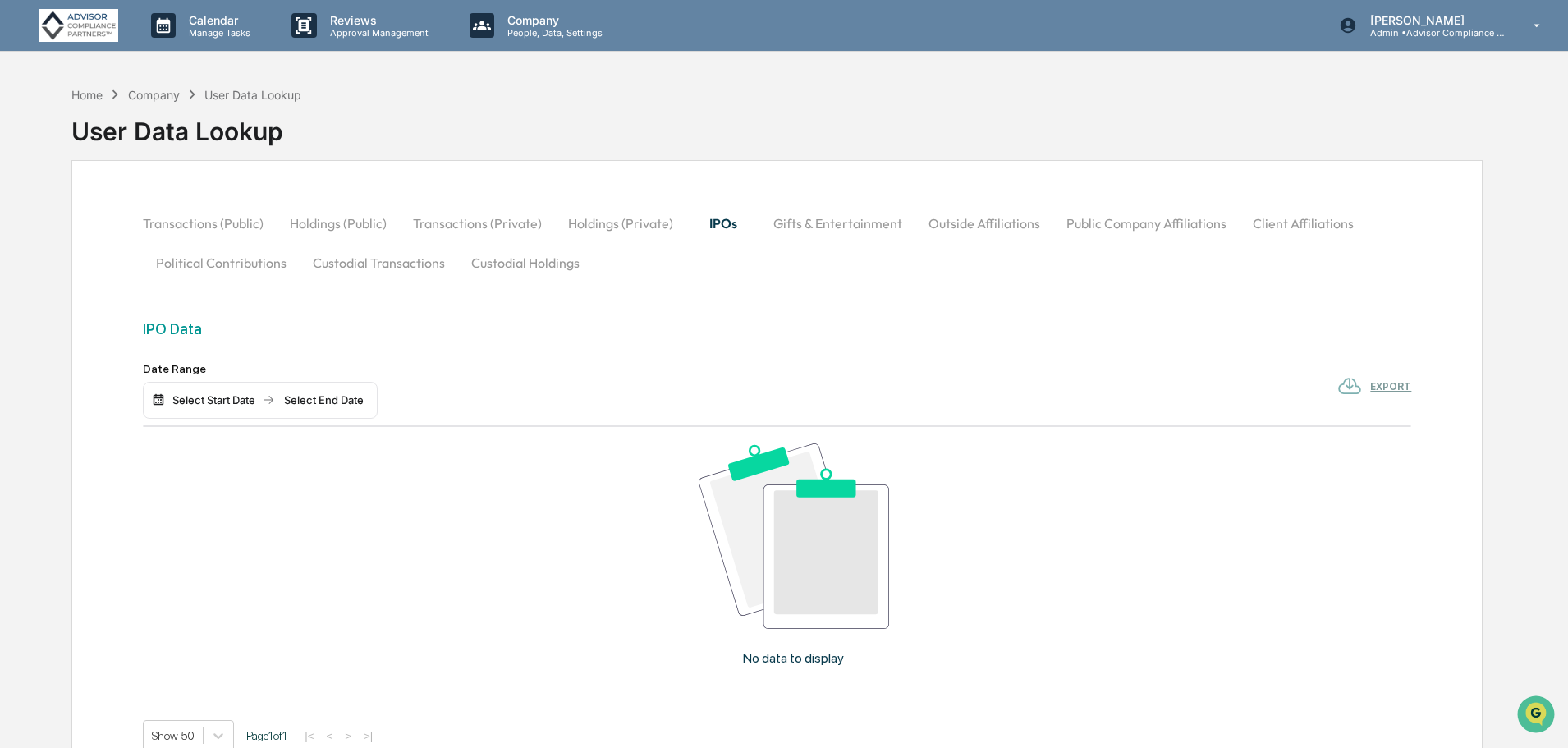
click at [805, 227] on button "Gifts & Entertainment" at bounding box center [838, 223] width 155 height 40
click at [976, 226] on button "Outside Affiliations" at bounding box center [986, 223] width 138 height 40
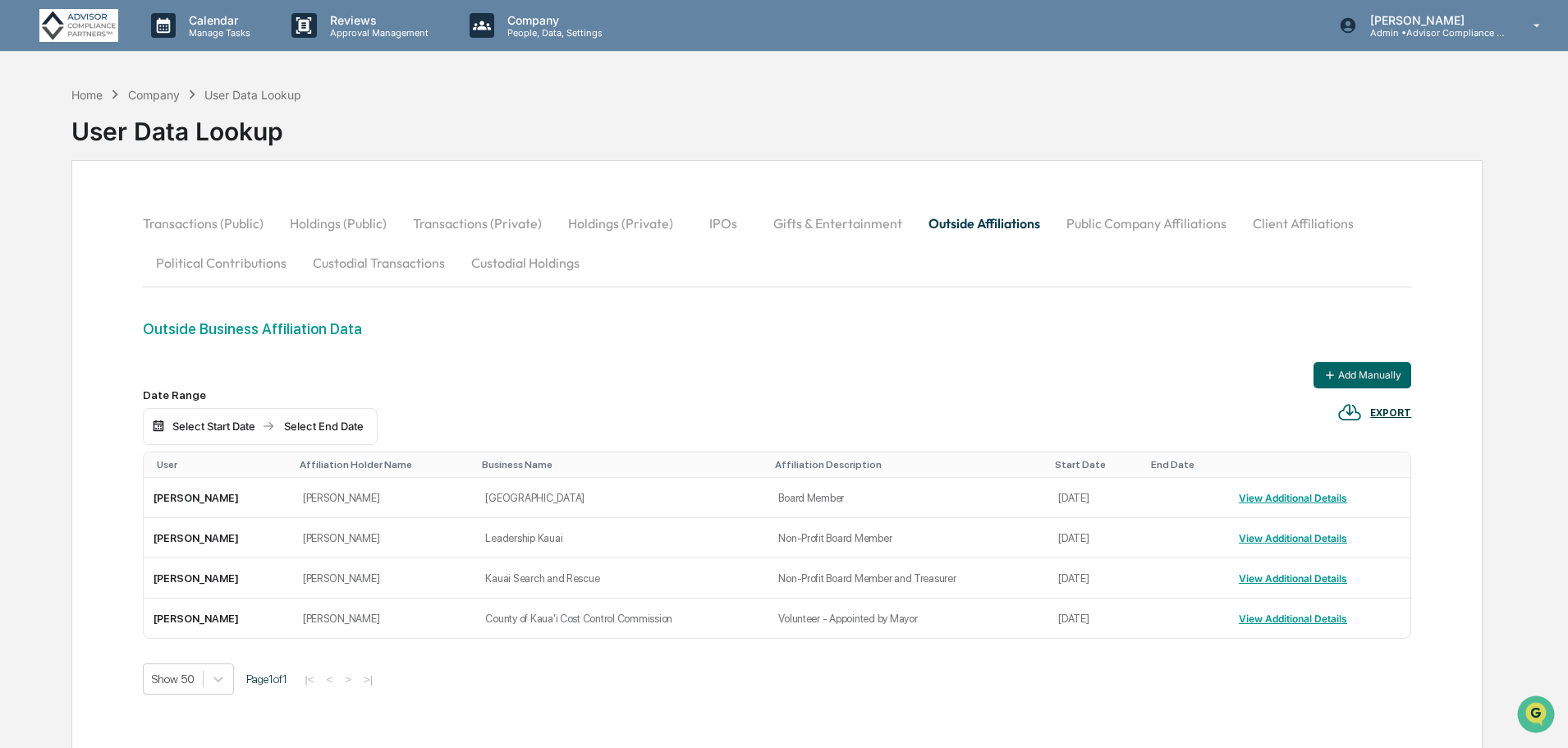
click at [1059, 222] on button "Public Company Affiliations" at bounding box center [1146, 223] width 186 height 40
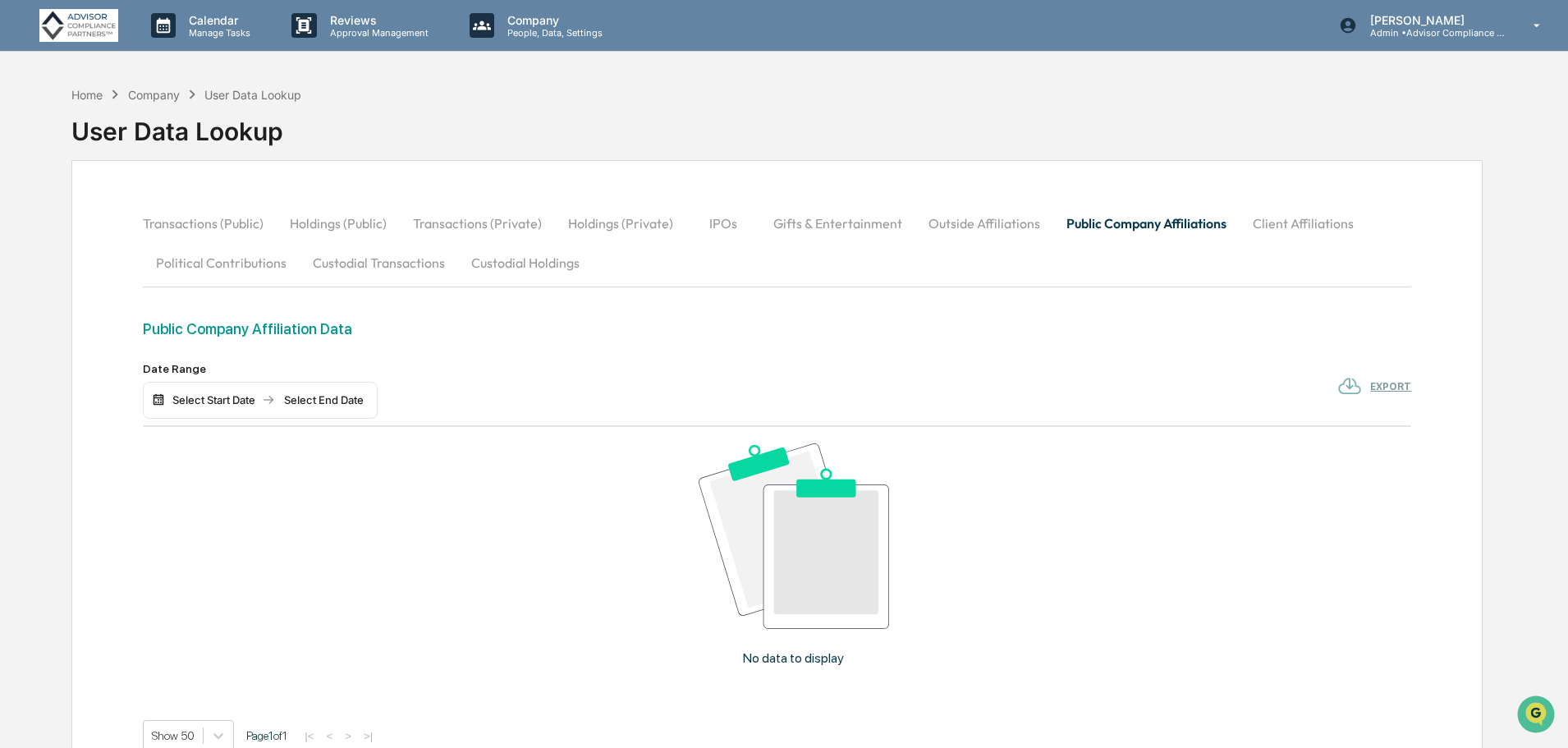
click at [1210, 215] on button "Public Company Affiliations" at bounding box center [1146, 223] width 186 height 40
click at [1297, 219] on button "Client Affiliations" at bounding box center [1303, 223] width 127 height 40
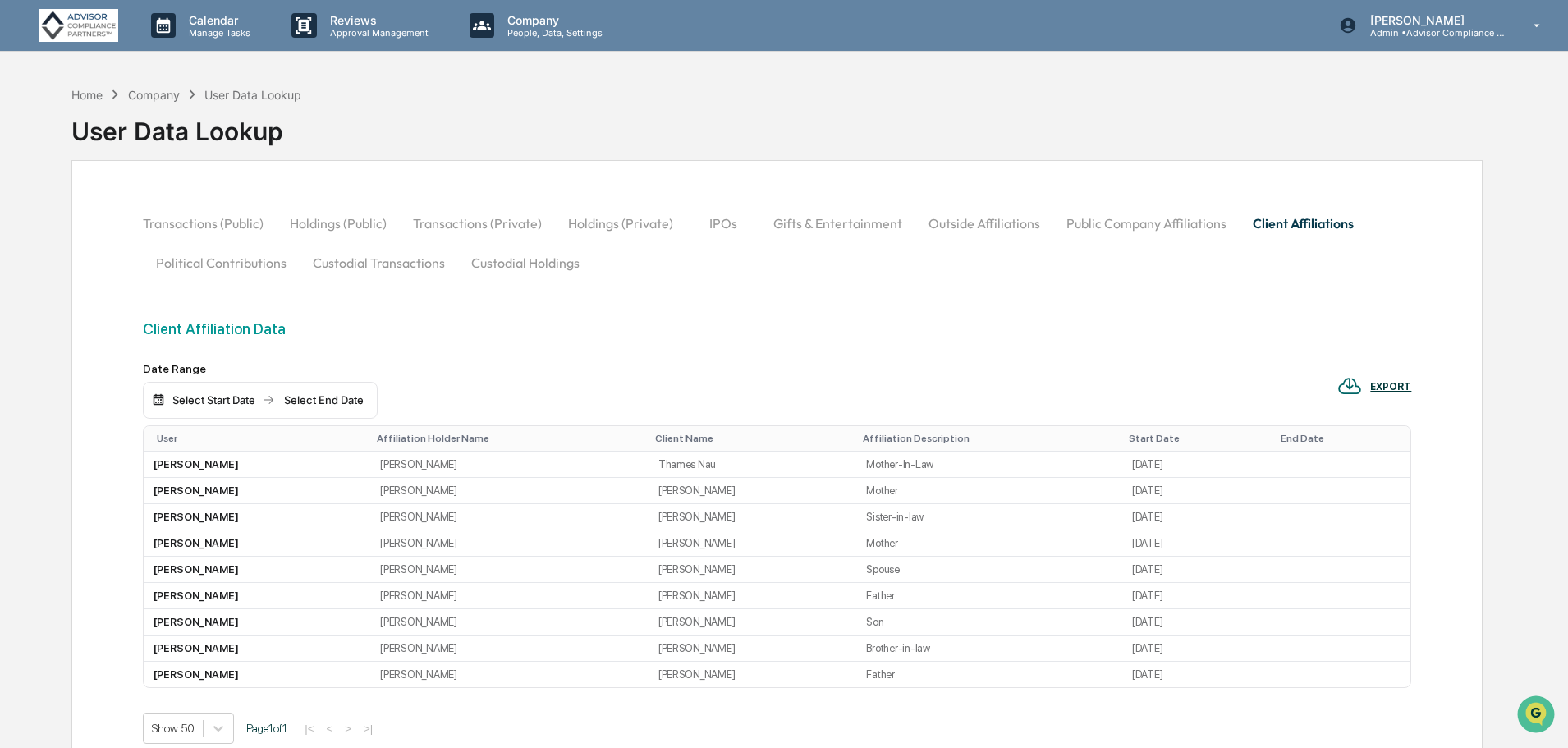
click at [163, 436] on div "User" at bounding box center [260, 439] width 207 height 12
click at [222, 259] on button "Political Contributions" at bounding box center [220, 263] width 156 height 40
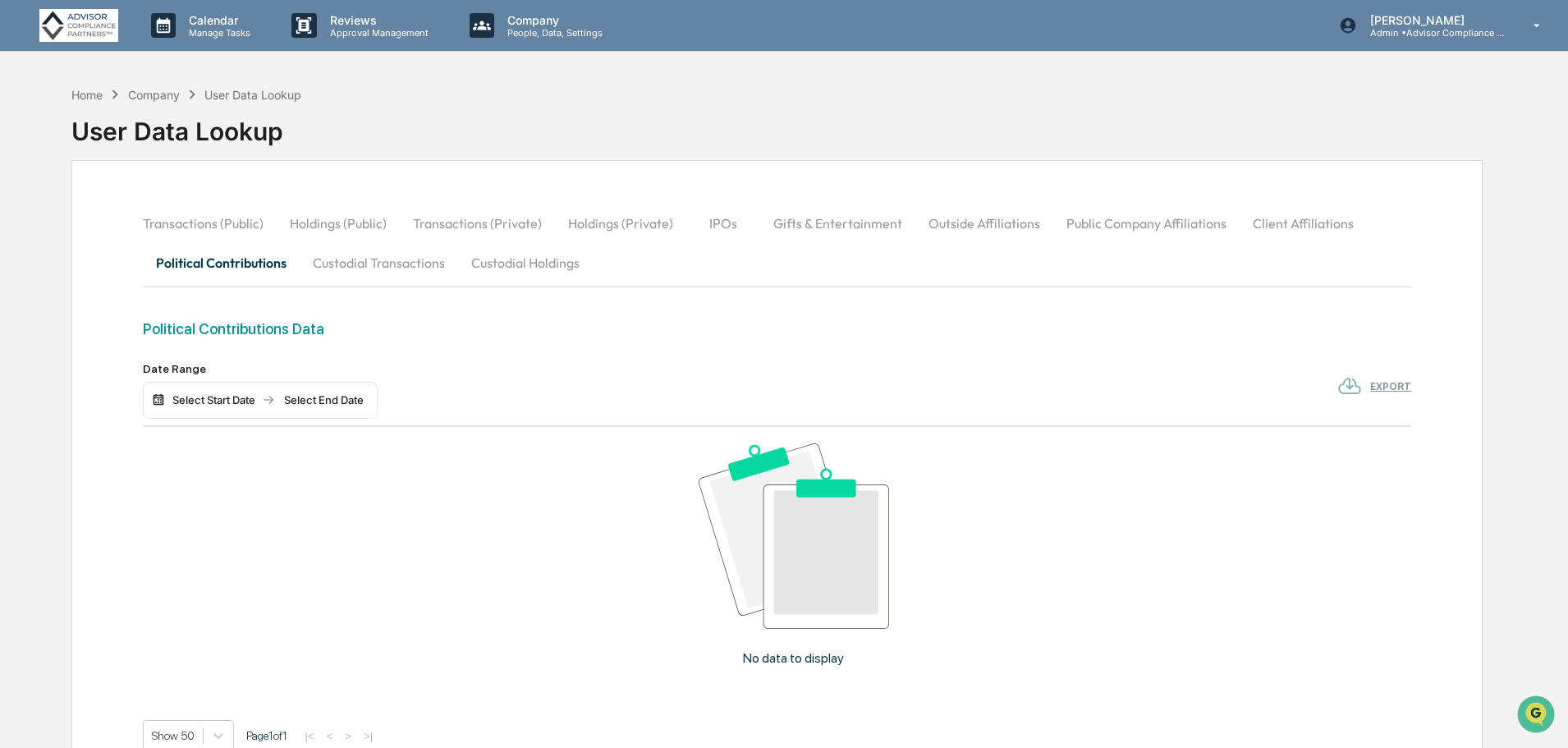
click at [344, 260] on button "Custodial Transactions" at bounding box center [378, 263] width 158 height 40
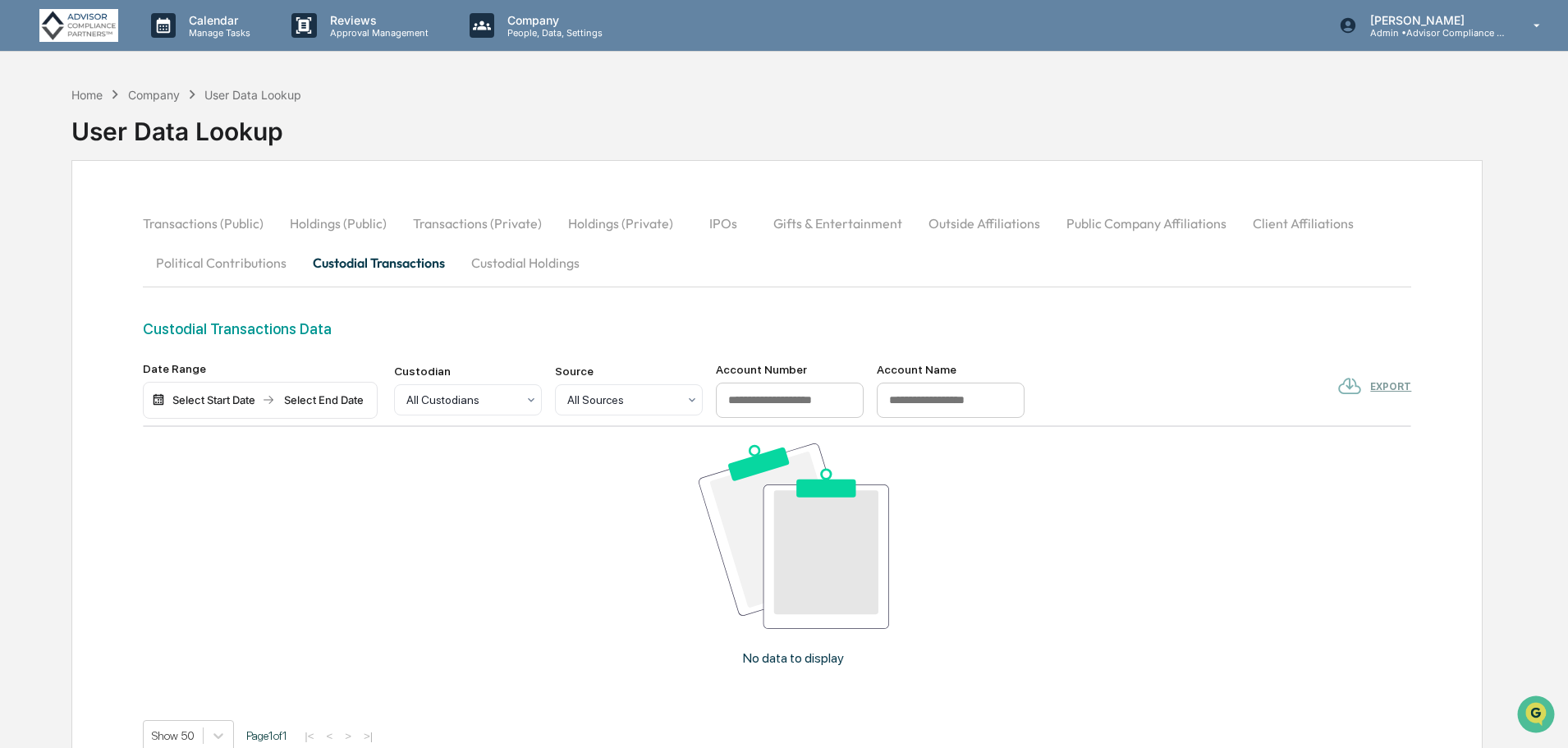
click at [529, 256] on button "Custodial Holdings" at bounding box center [525, 263] width 134 height 40
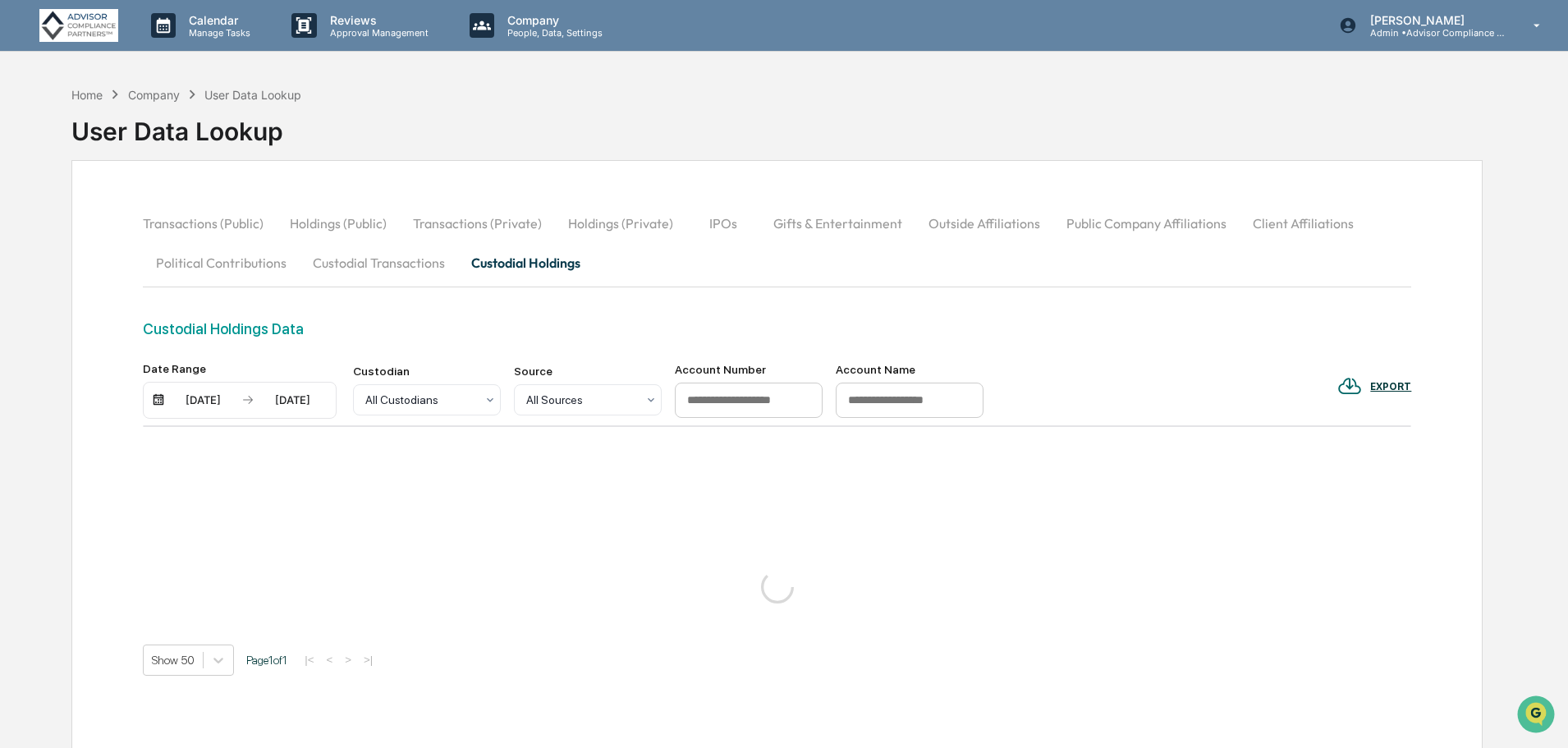
click at [189, 222] on button "Transactions (Public)" at bounding box center [209, 223] width 133 height 40
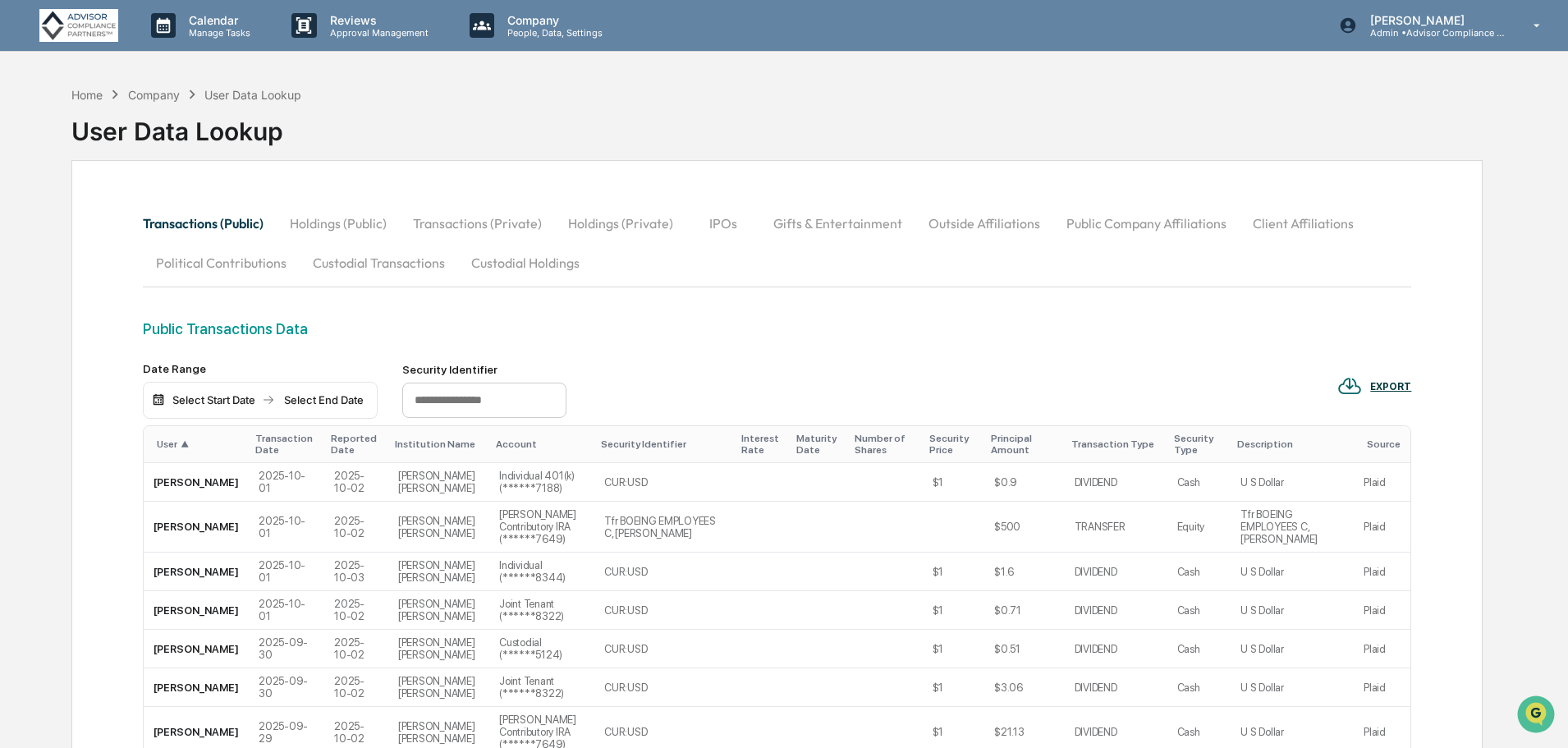
click at [255, 434] on div "Transaction Date" at bounding box center [286, 444] width 63 height 23
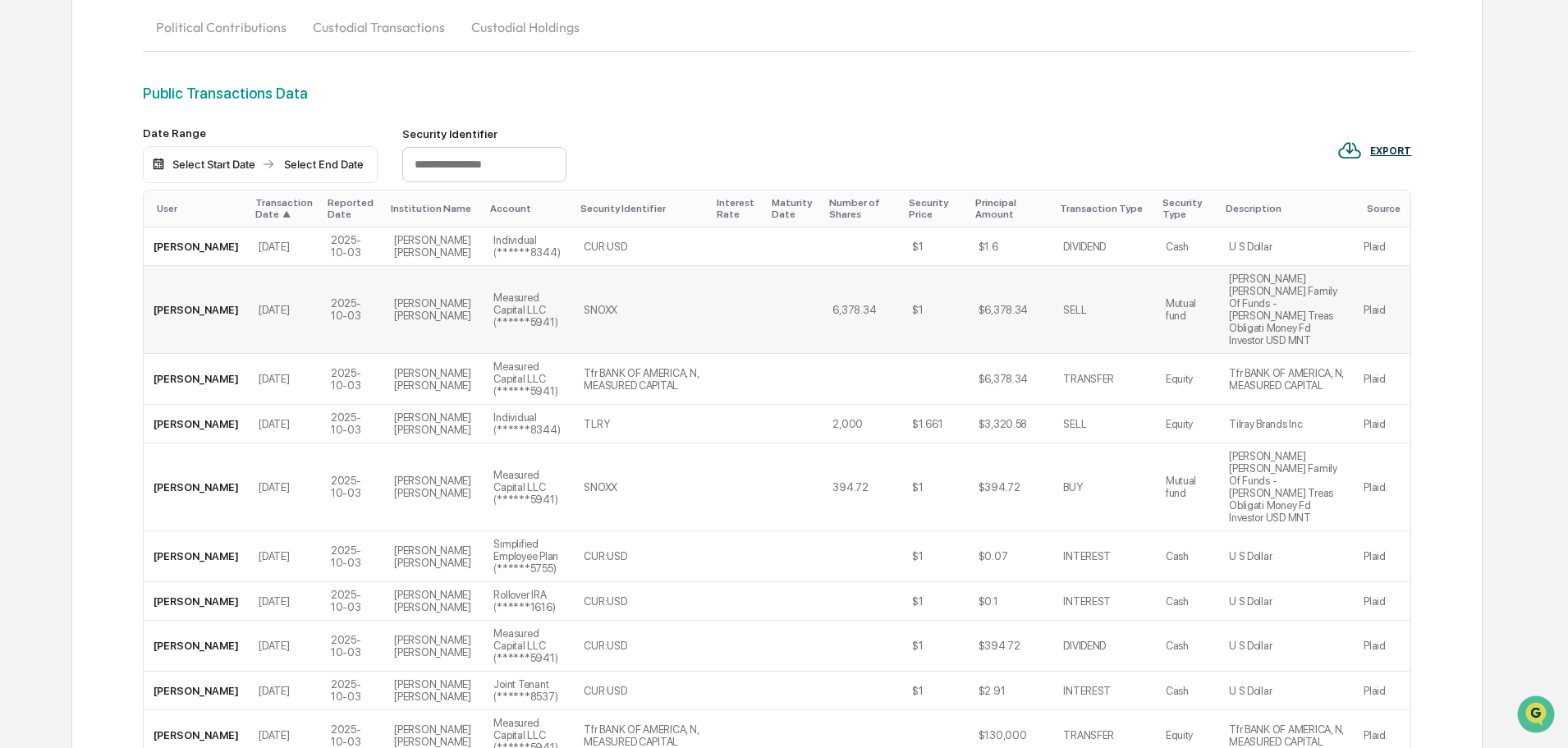
scroll to position [82, 0]
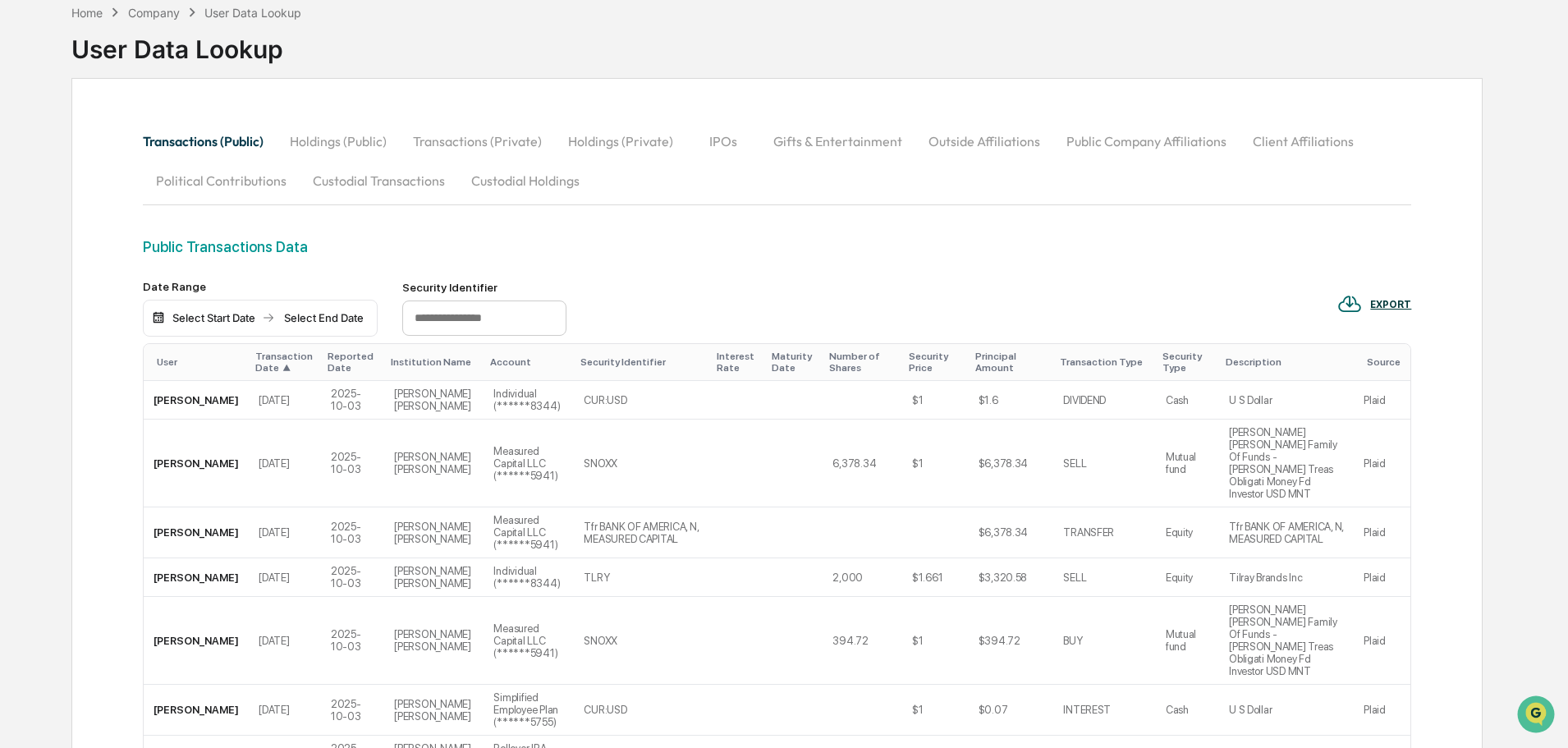
click at [255, 359] on div "Transaction Date ▲" at bounding box center [284, 362] width 59 height 23
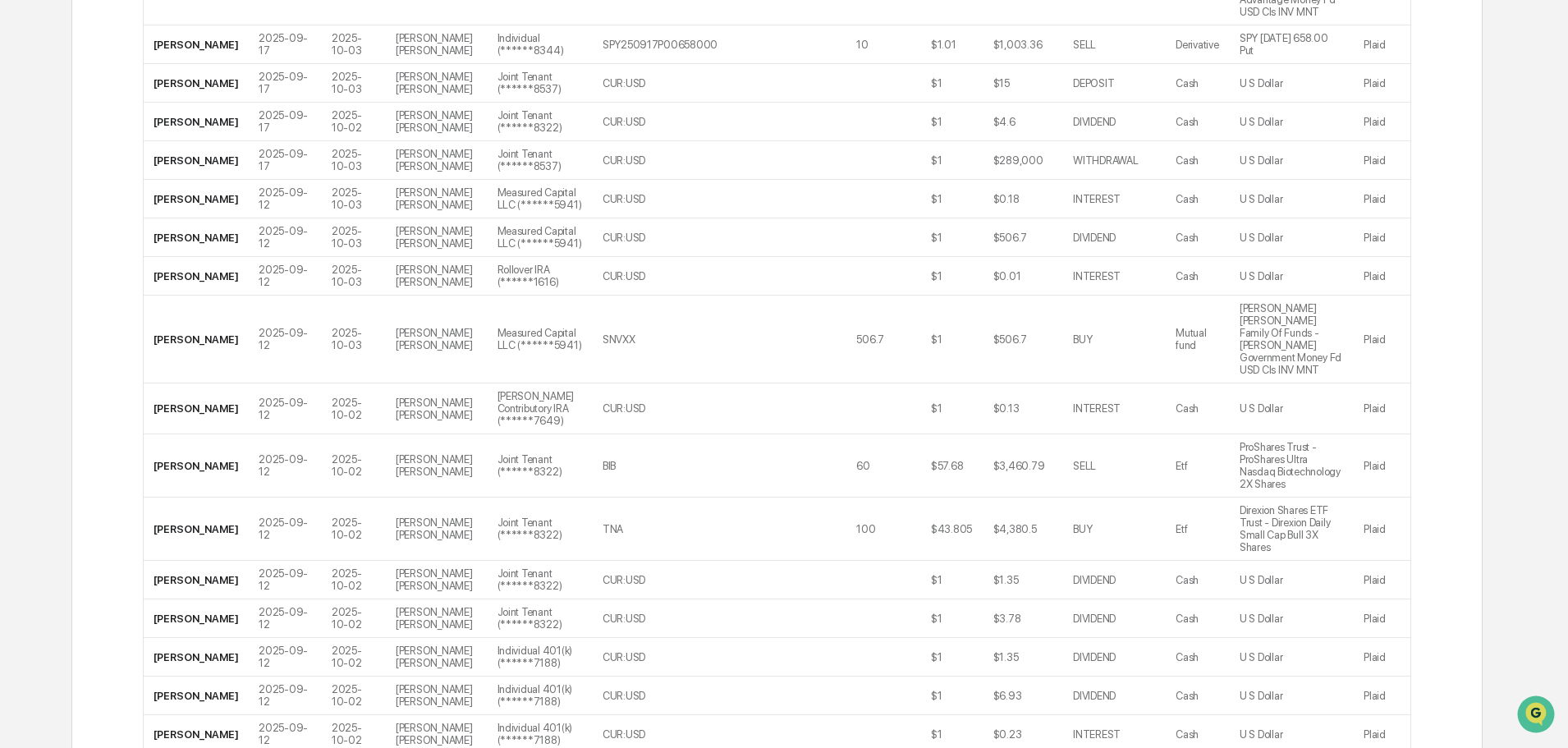
scroll to position [1920, 0]
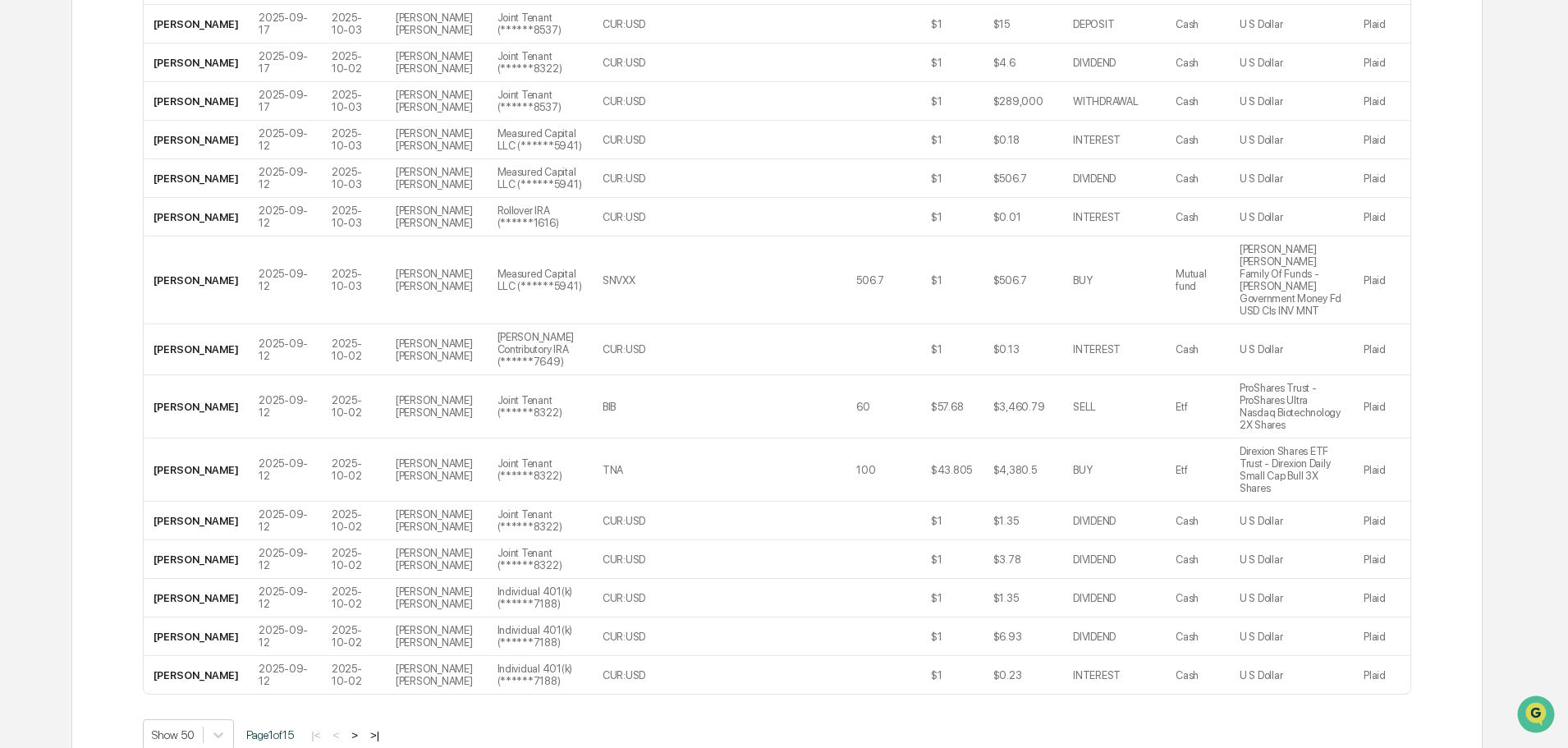
click at [358, 728] on button ">" at bounding box center [354, 735] width 16 height 14
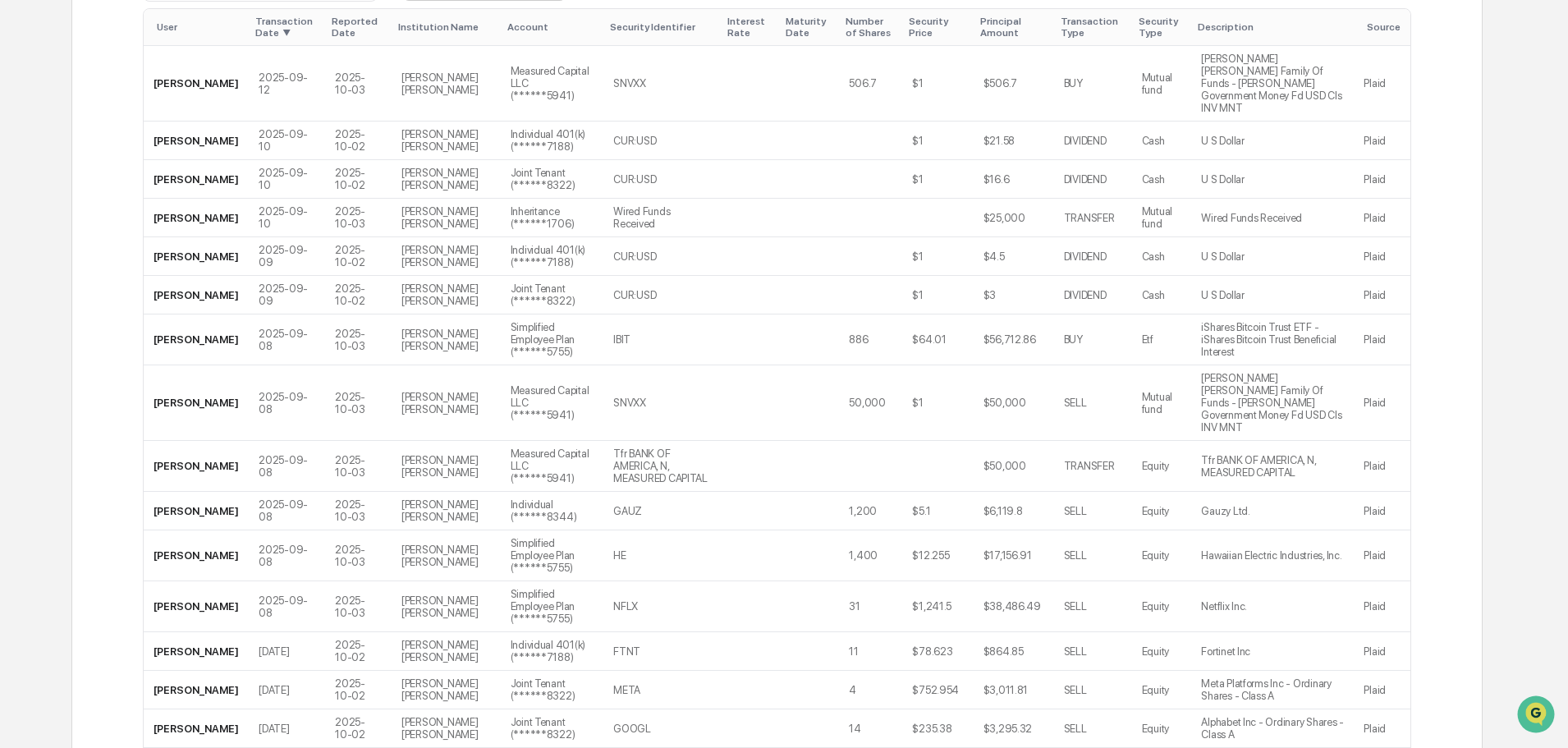
scroll to position [77, 0]
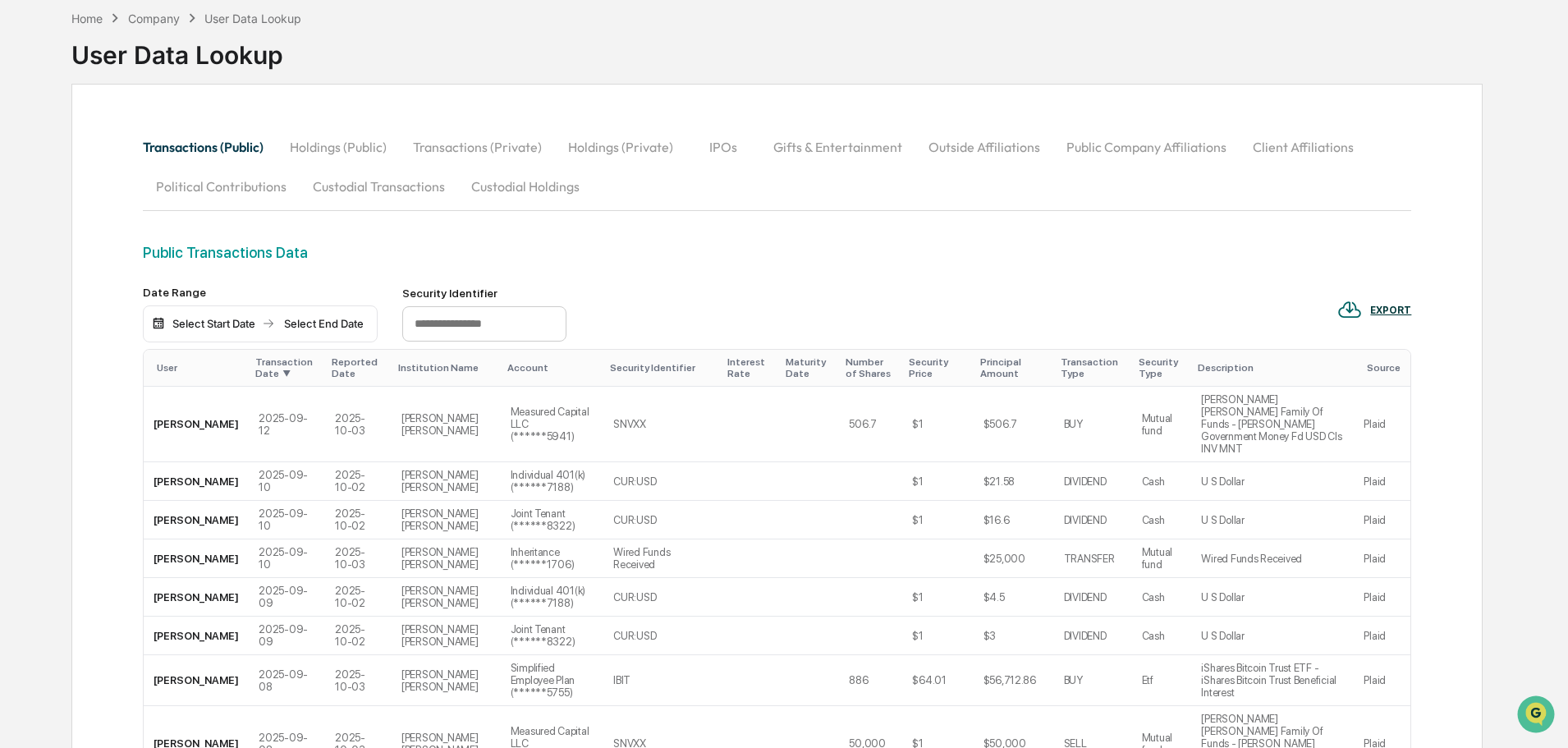
click at [981, 369] on div "Principal Amount" at bounding box center [1014, 368] width 68 height 23
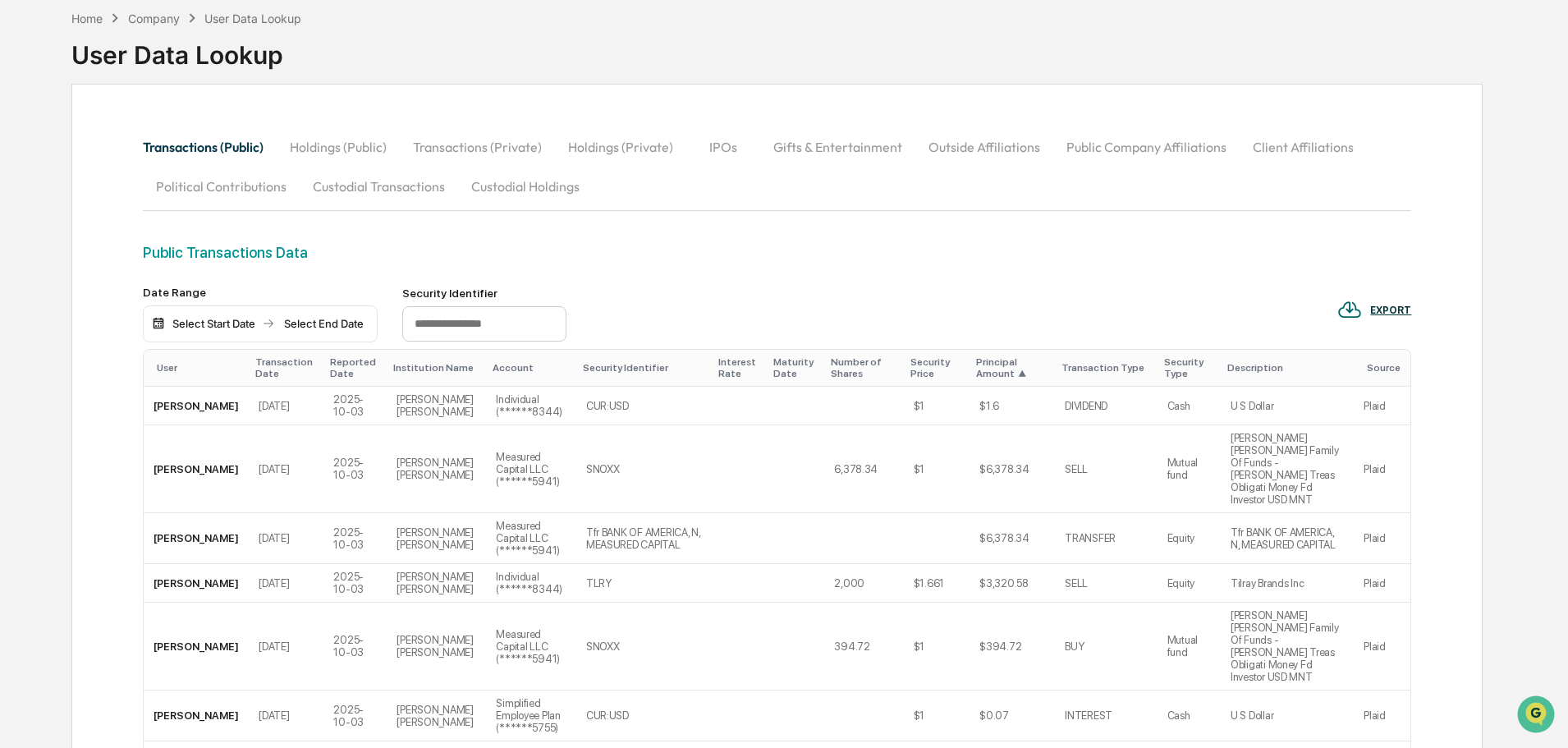
click at [976, 369] on div "Principal Amount ▲" at bounding box center [1011, 368] width 73 height 23
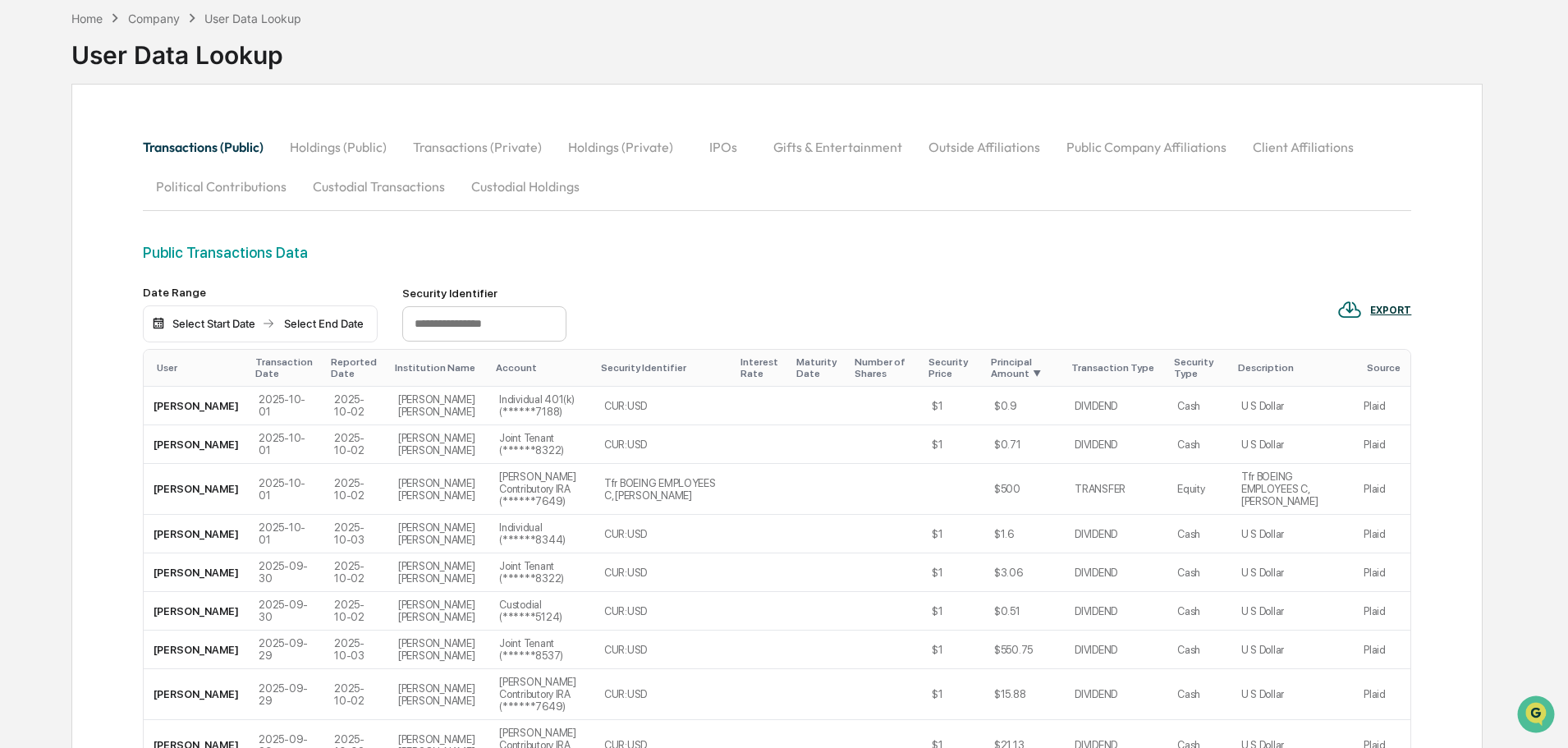
click at [991, 368] on div "Principal Amount ▼" at bounding box center [1024, 368] width 68 height 23
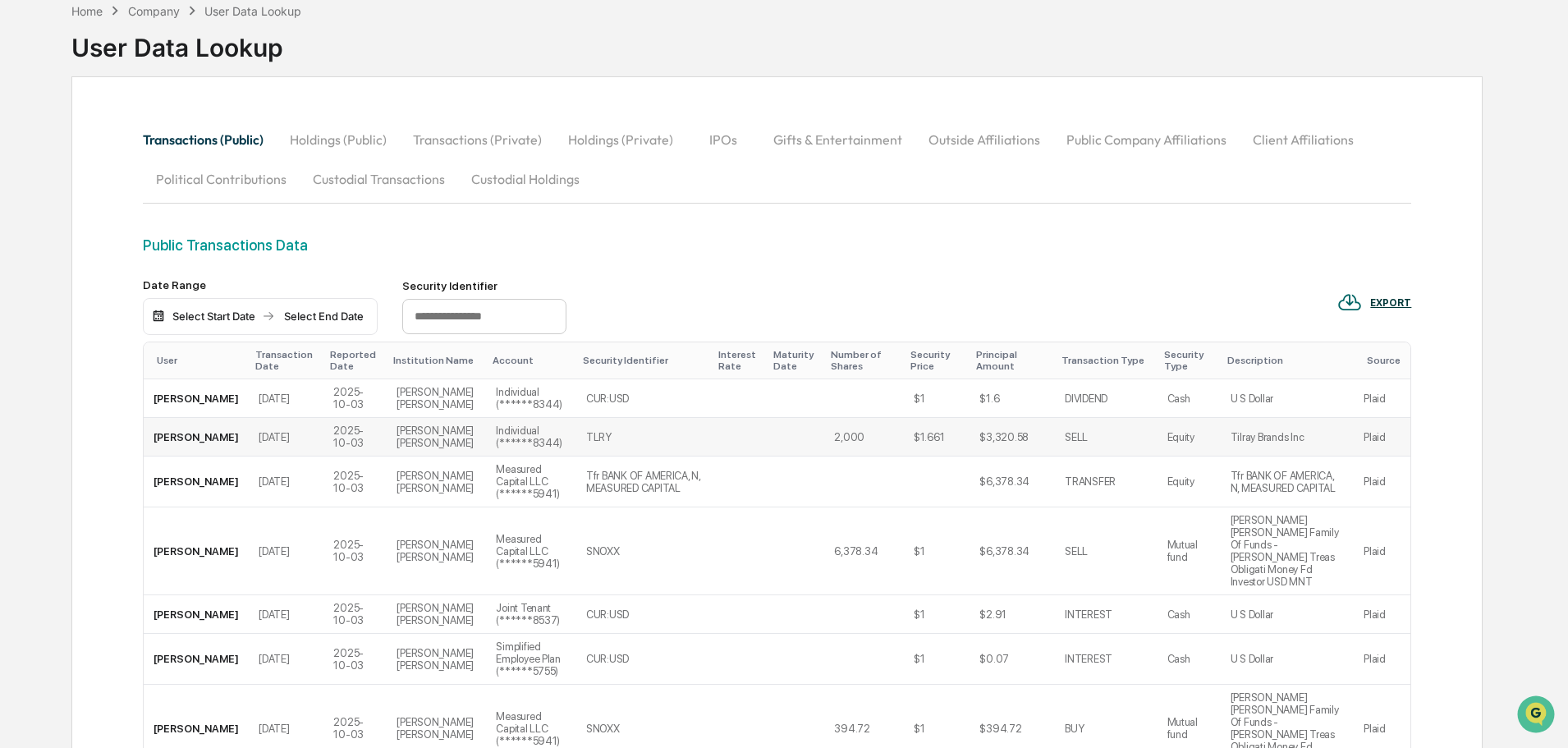
scroll to position [0, 0]
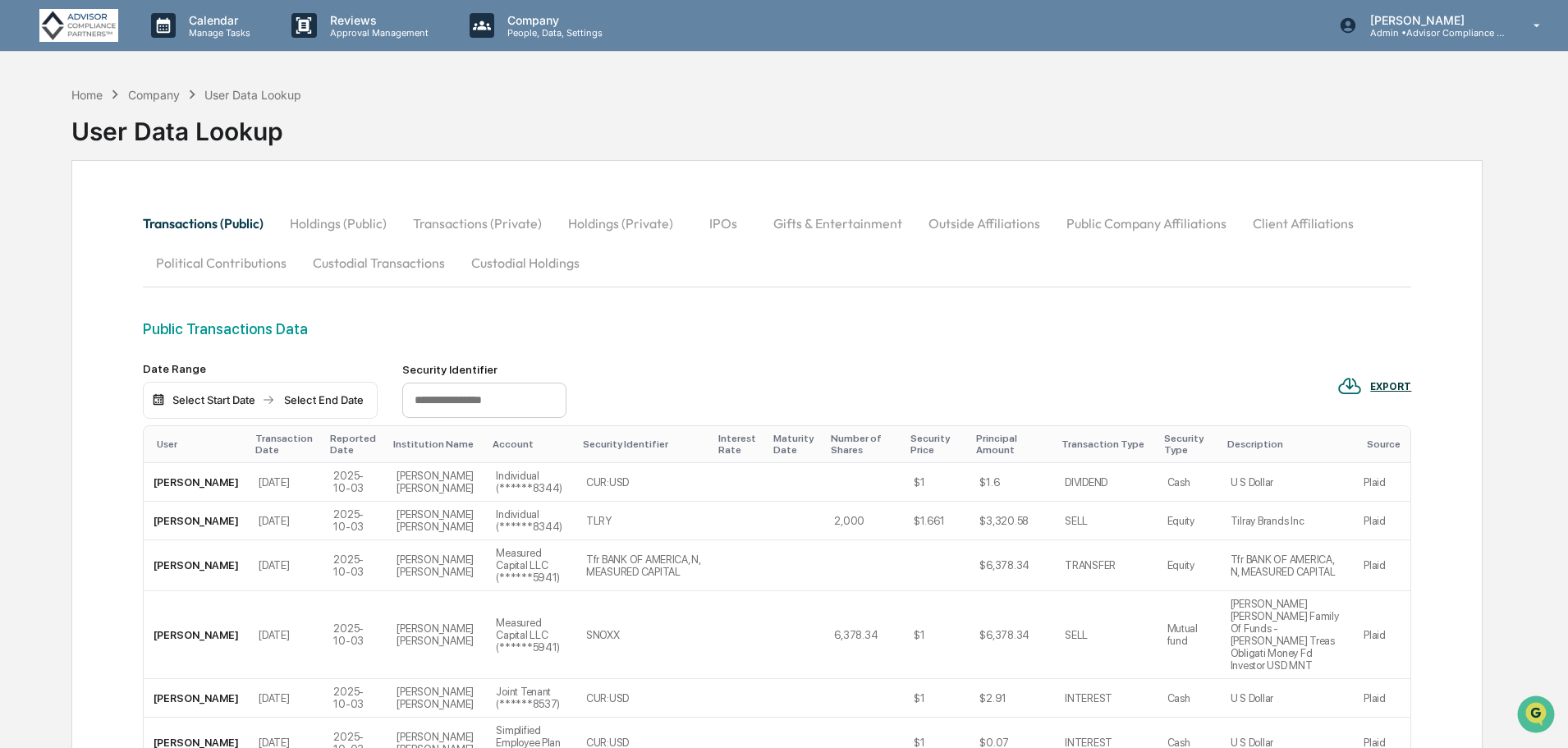
click at [338, 222] on button "Holdings (Public)" at bounding box center [338, 223] width 123 height 40
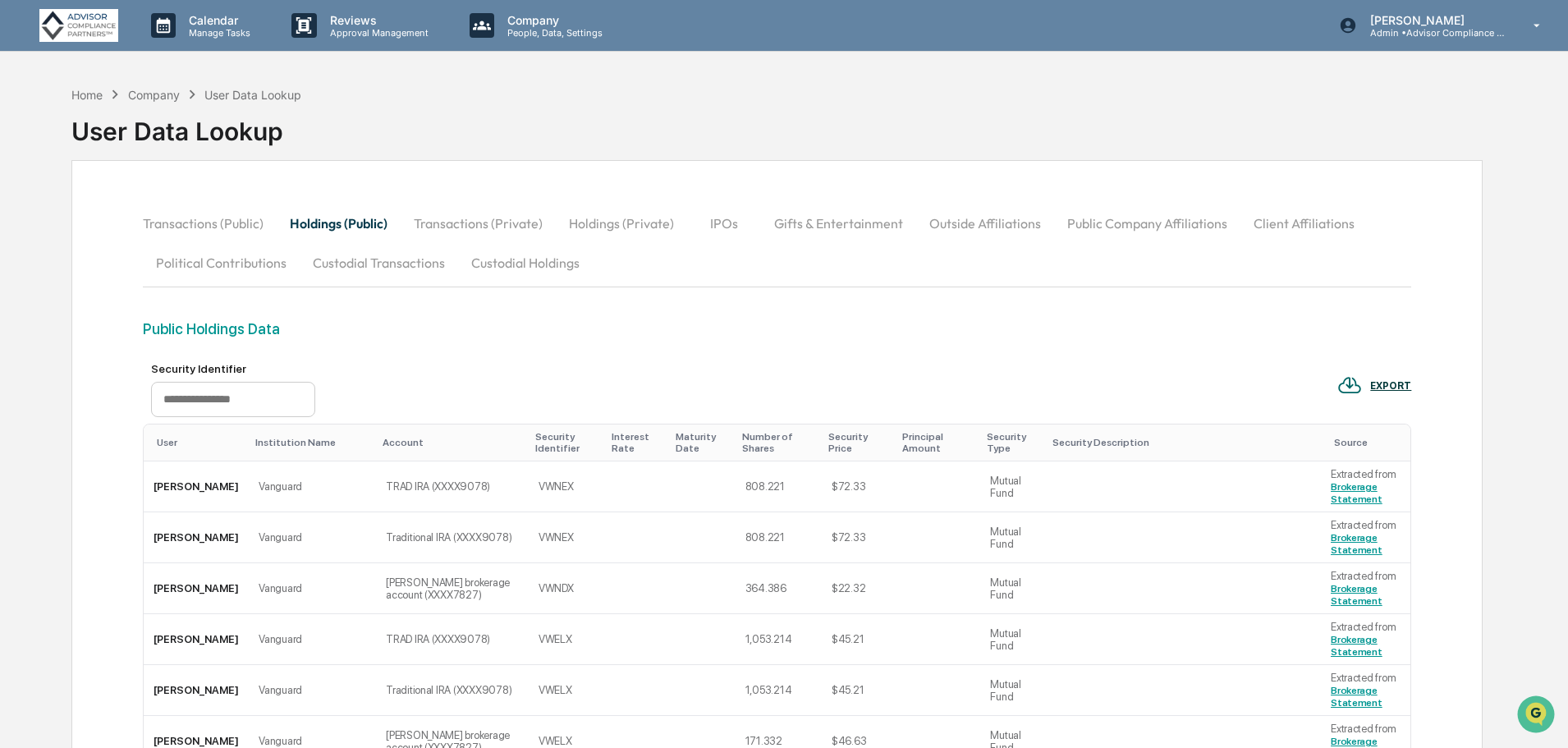
click at [902, 439] on div "Principal Amount" at bounding box center [938, 442] width 73 height 23
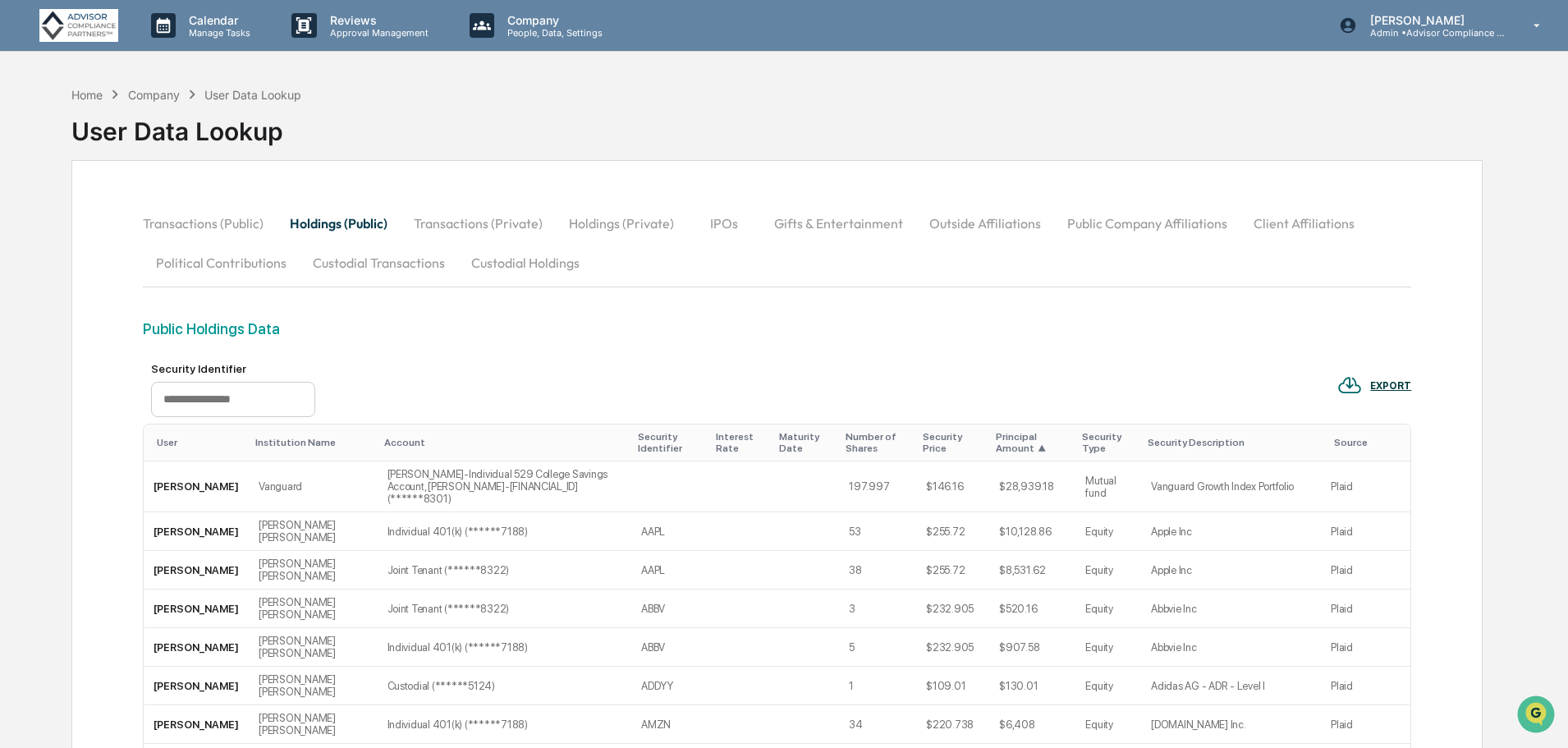
click at [1008, 437] on div "Principal Amount ▲" at bounding box center [1031, 442] width 73 height 23
